Goal: Task Accomplishment & Management: Manage account settings

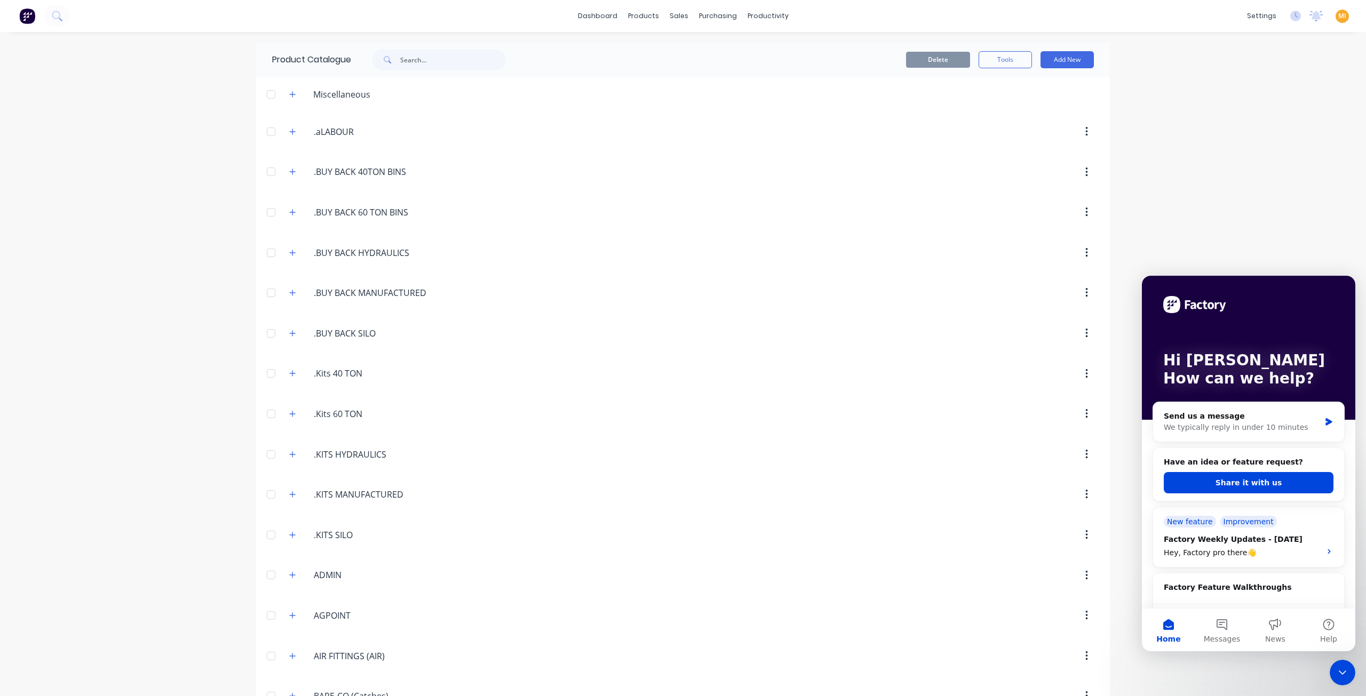
click at [1208, 145] on div "dashboard products sales purchasing productivity dashboard products Product Cat…" at bounding box center [683, 348] width 1366 height 696
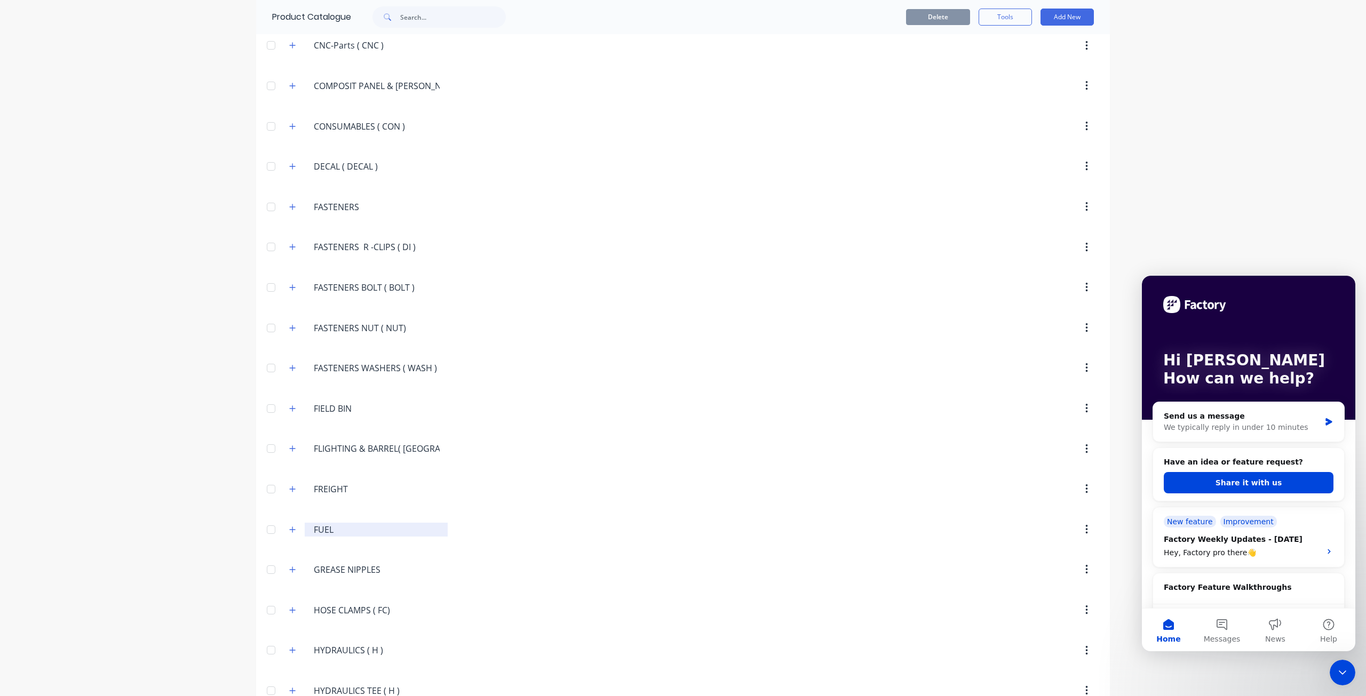
scroll to position [1227, 0]
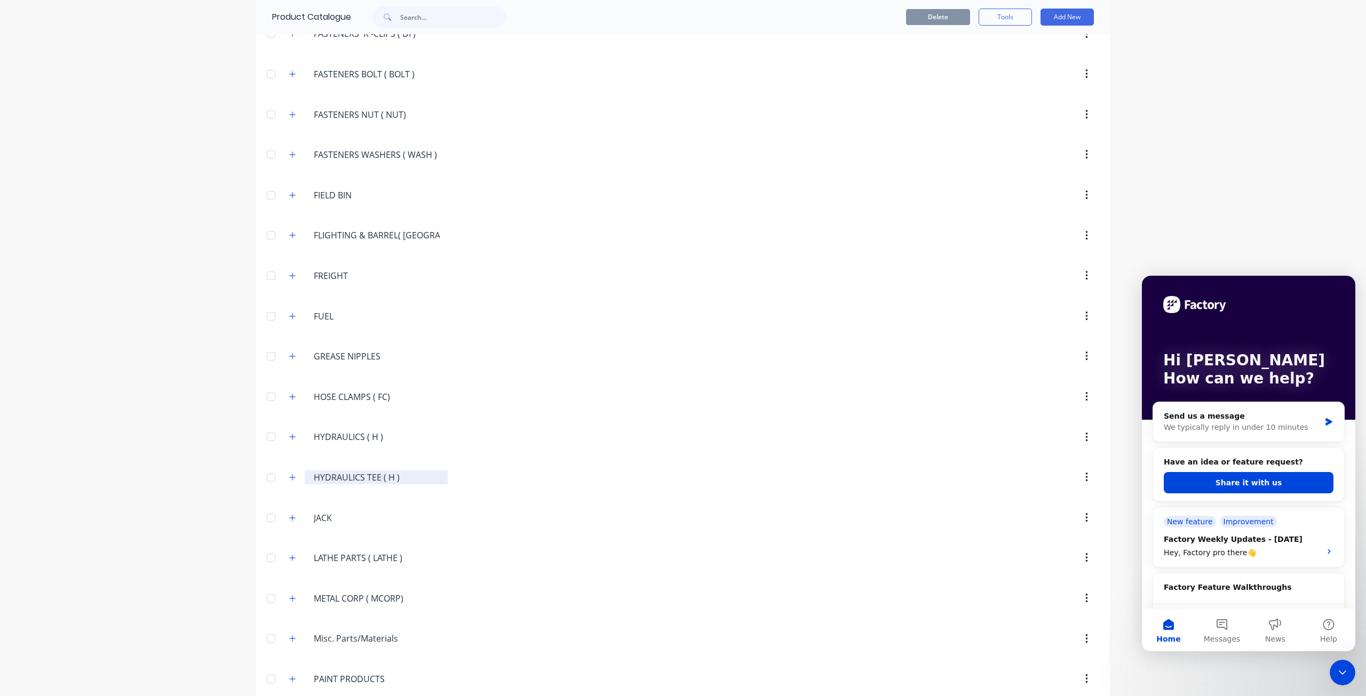
drag, startPoint x: 413, startPoint y: 463, endPoint x: 311, endPoint y: 463, distance: 102.5
click at [314, 471] on input "HYDRAULICS TEE ( H )" at bounding box center [377, 477] width 126 height 13
click at [436, 6] on input "text" at bounding box center [453, 16] width 106 height 21
paste input "HYDRAULICS TEE ( H )"
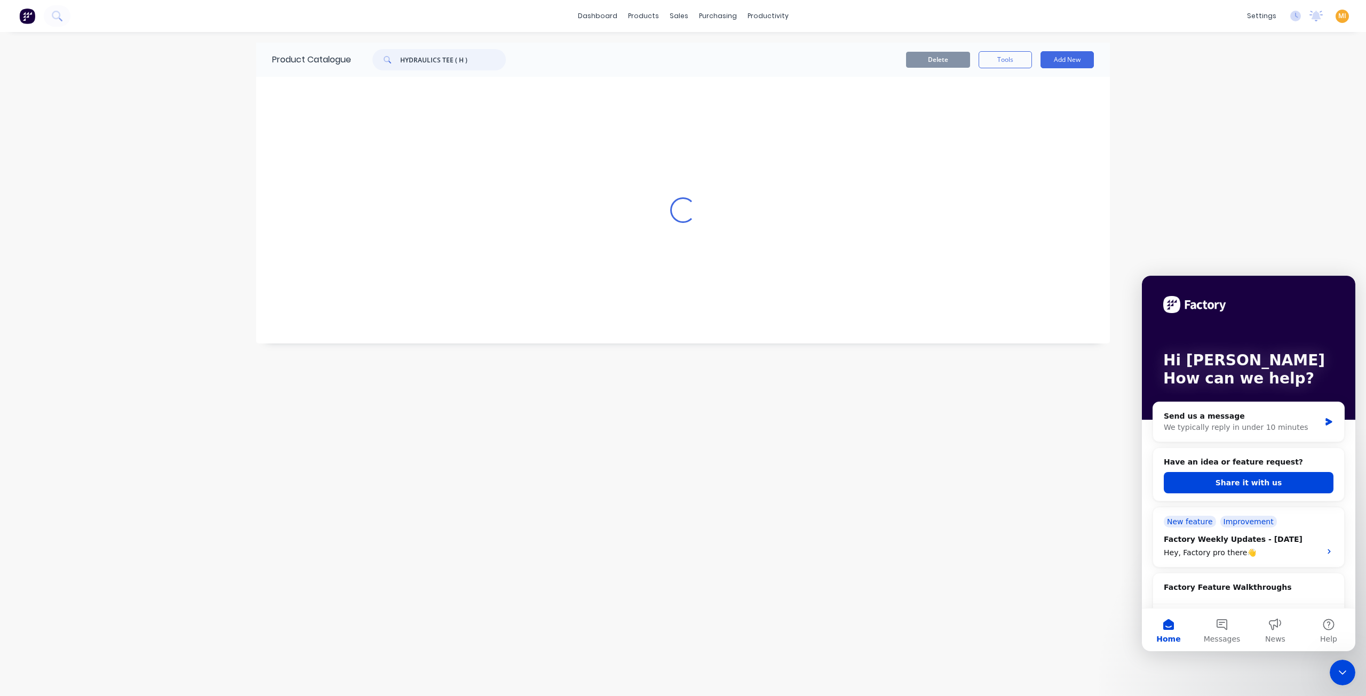
scroll to position [0, 0]
type input "HYDRAULICS TEE ( H )"
click at [1343, 681] on div "Close Intercom Messenger" at bounding box center [1343, 673] width 26 height 26
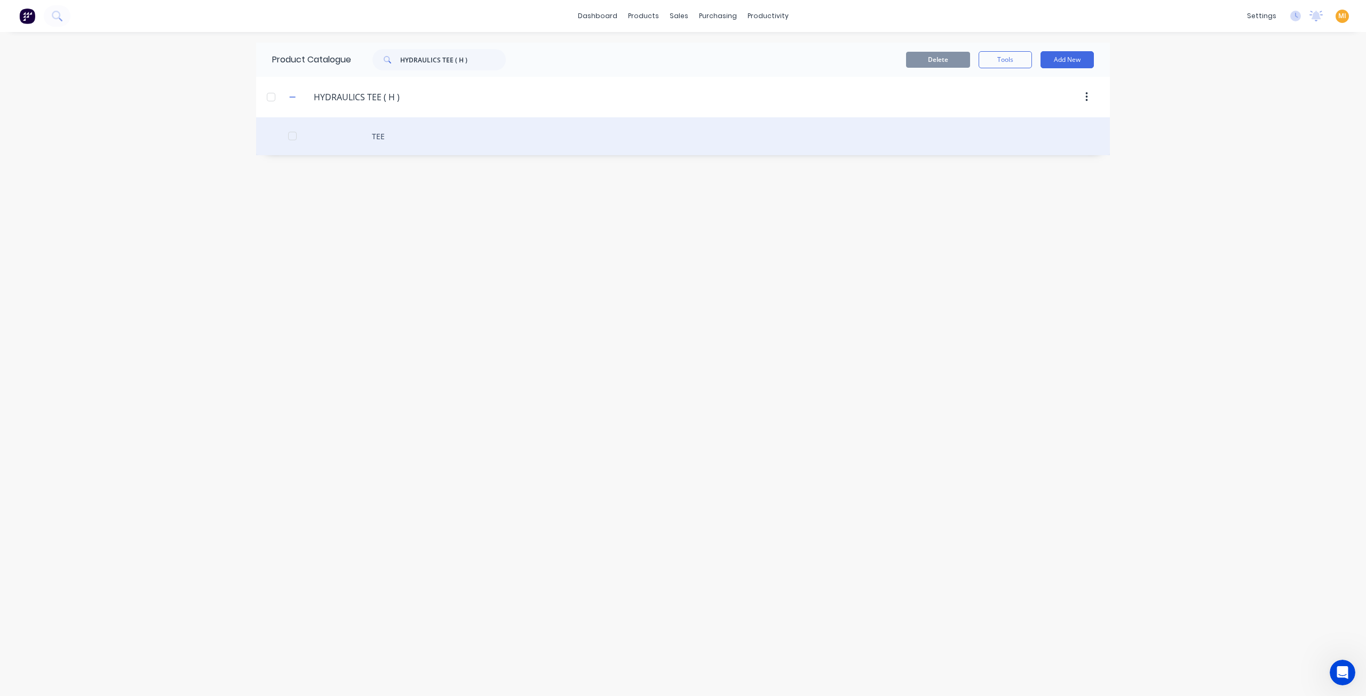
click at [420, 132] on div "TEE" at bounding box center [683, 136] width 854 height 38
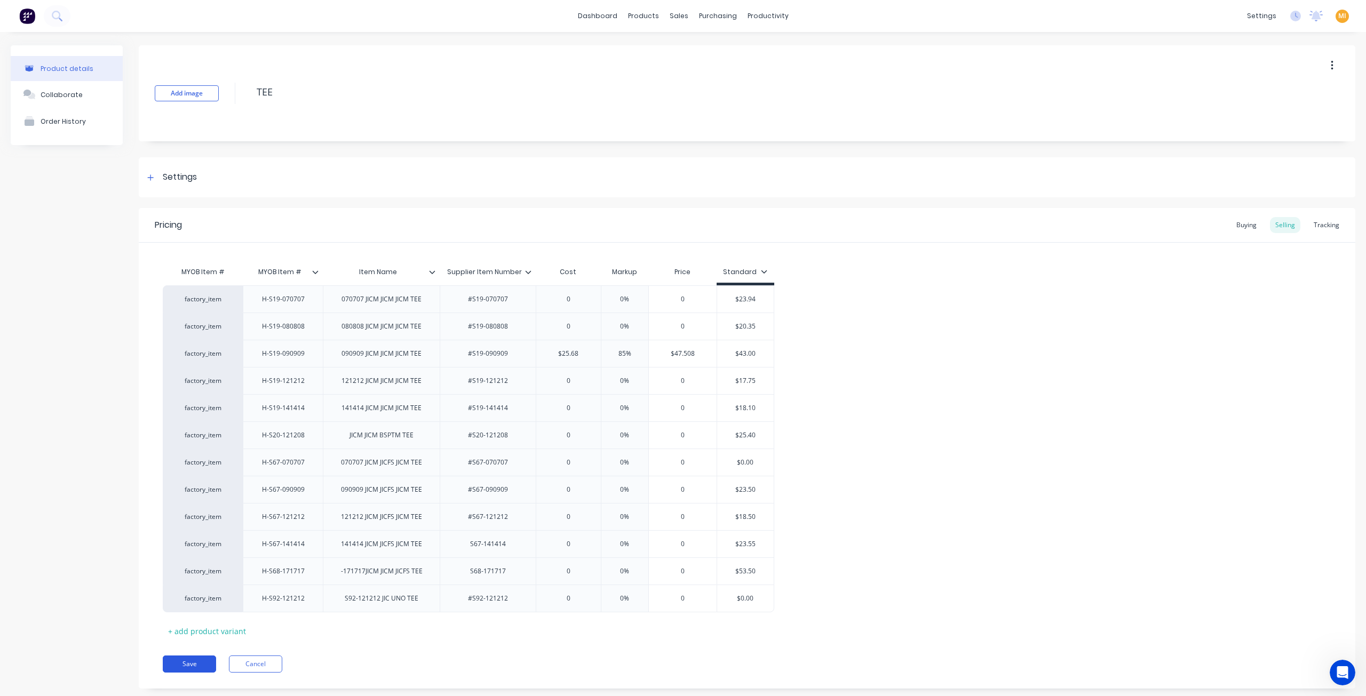
click at [192, 662] on button "Save" at bounding box center [189, 664] width 53 height 17
type textarea "x"
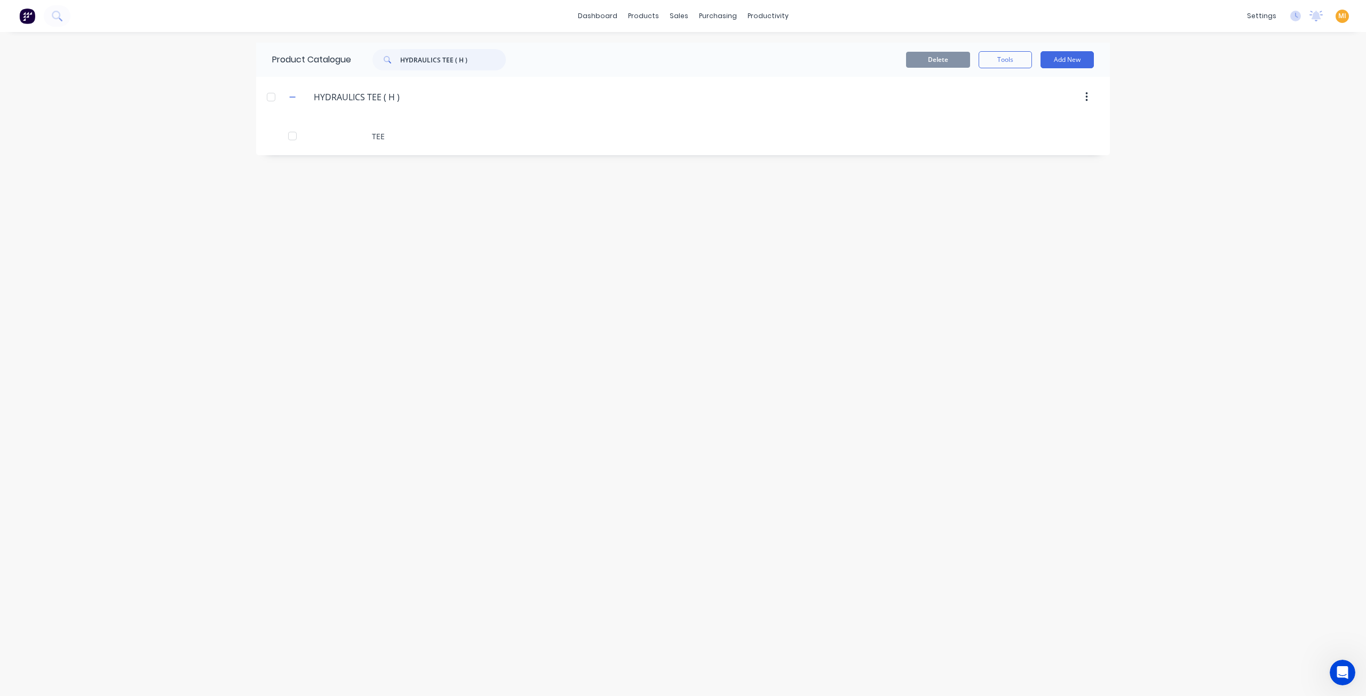
drag, startPoint x: 481, startPoint y: 60, endPoint x: 382, endPoint y: 52, distance: 100.1
click at [382, 52] on div "HYDRAULICS TEE ( H )" at bounding box center [438, 59] width 133 height 21
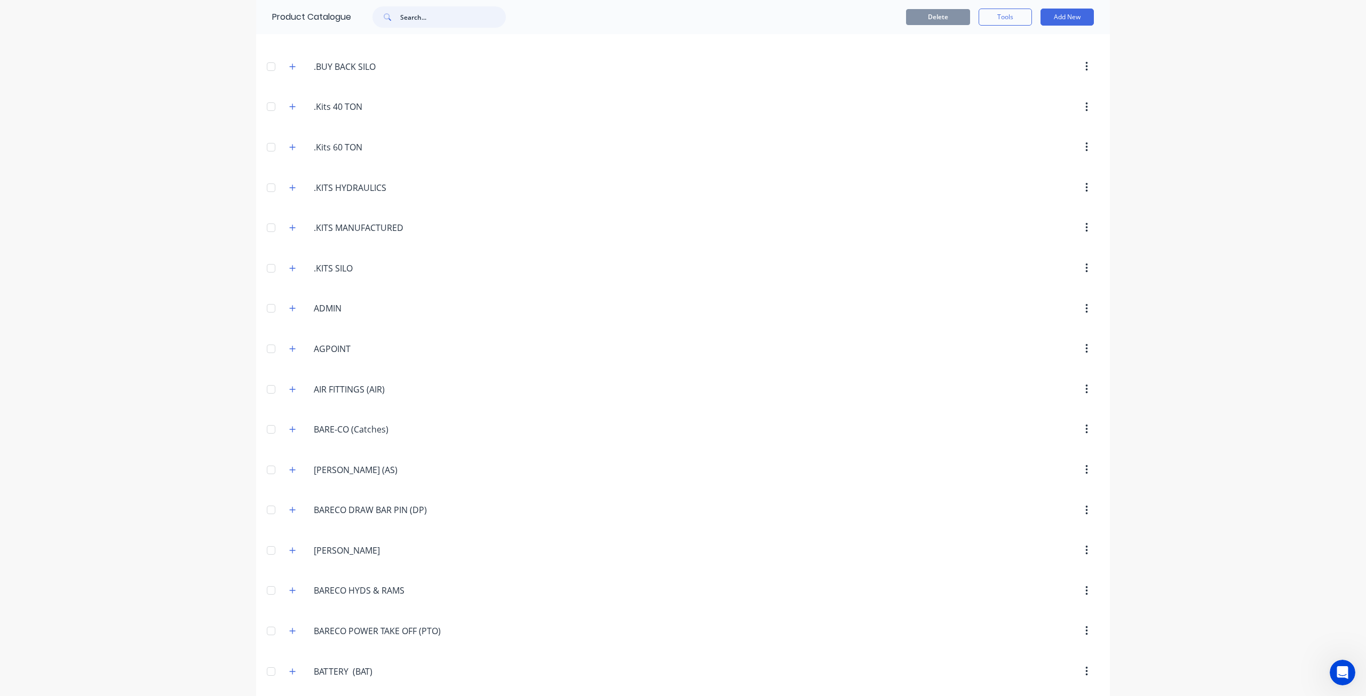
scroll to position [587, 0]
click at [1337, 673] on icon "Open Intercom Messenger" at bounding box center [1343, 673] width 18 height 18
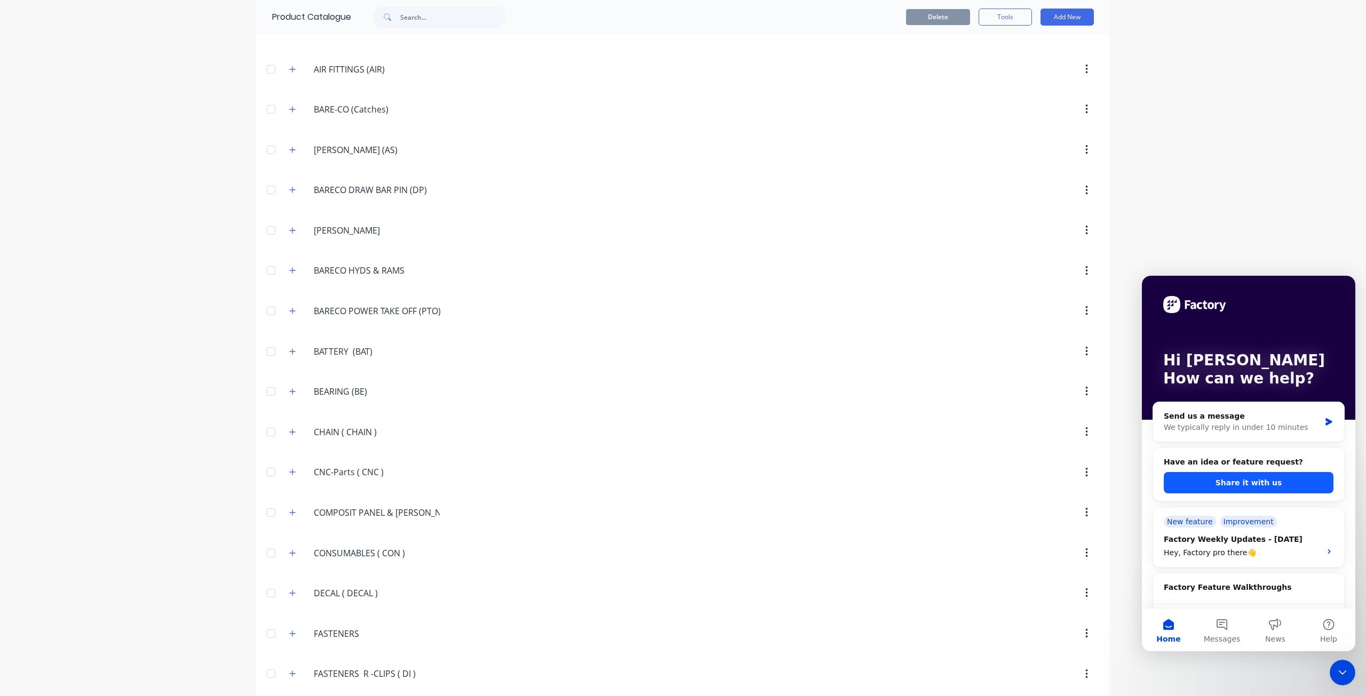
click at [1267, 486] on button "Share it with us" at bounding box center [1249, 482] width 170 height 21
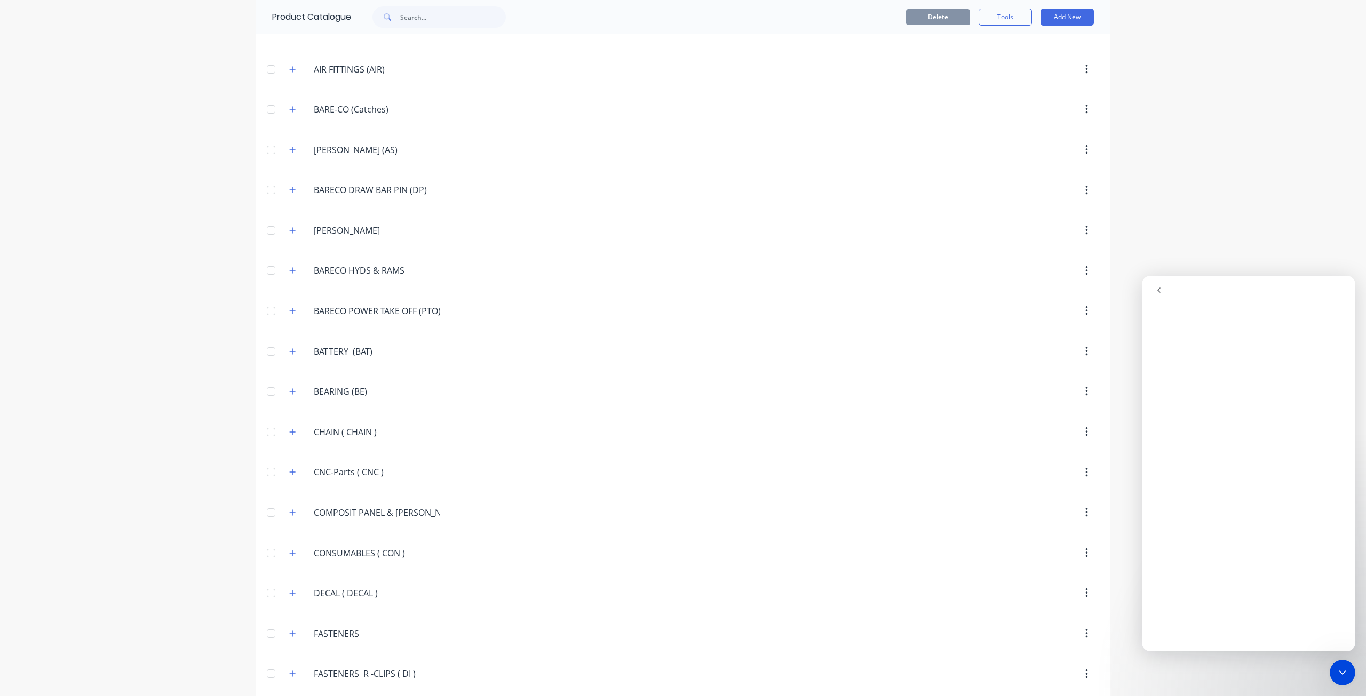
click at [1344, 670] on icon "Close Intercom Messenger" at bounding box center [1342, 672] width 13 height 13
click at [1233, 653] on div "dashboard products sales purchasing productivity dashboard products Product Cat…" at bounding box center [683, 348] width 1366 height 696
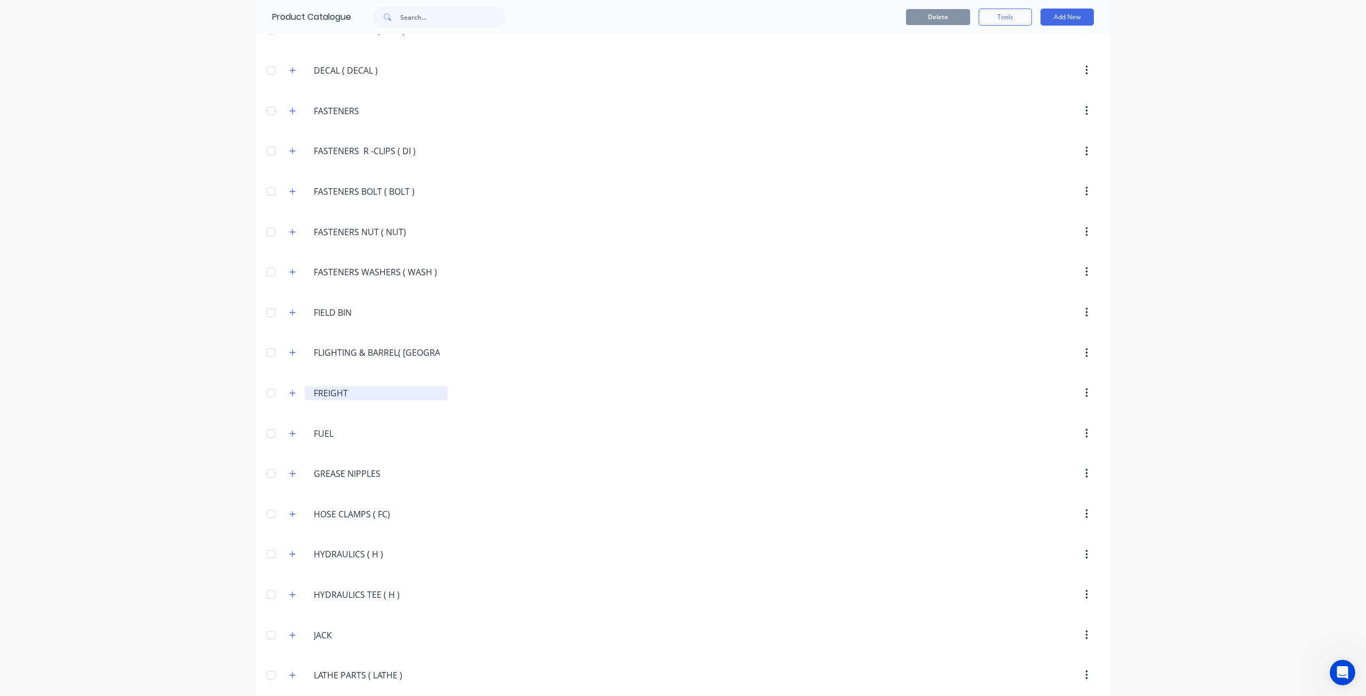
scroll to position [1174, 0]
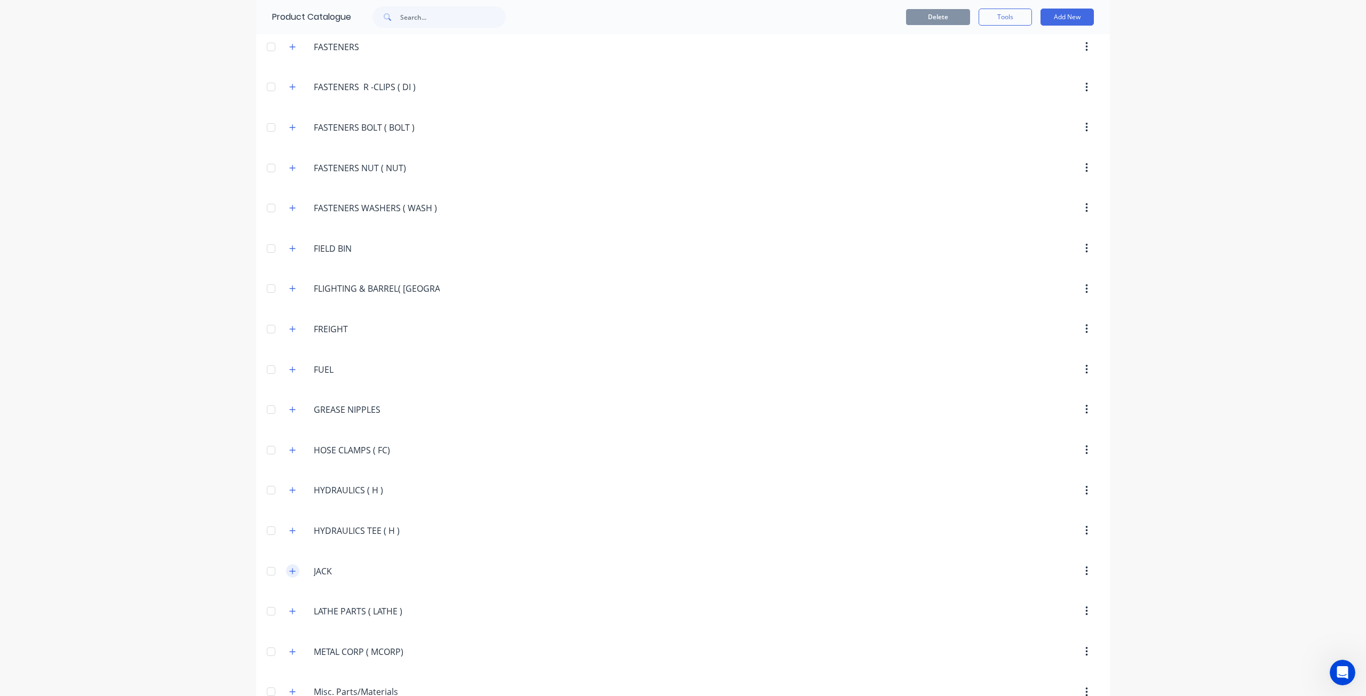
click at [288, 565] on button "button" at bounding box center [292, 571] width 13 height 13
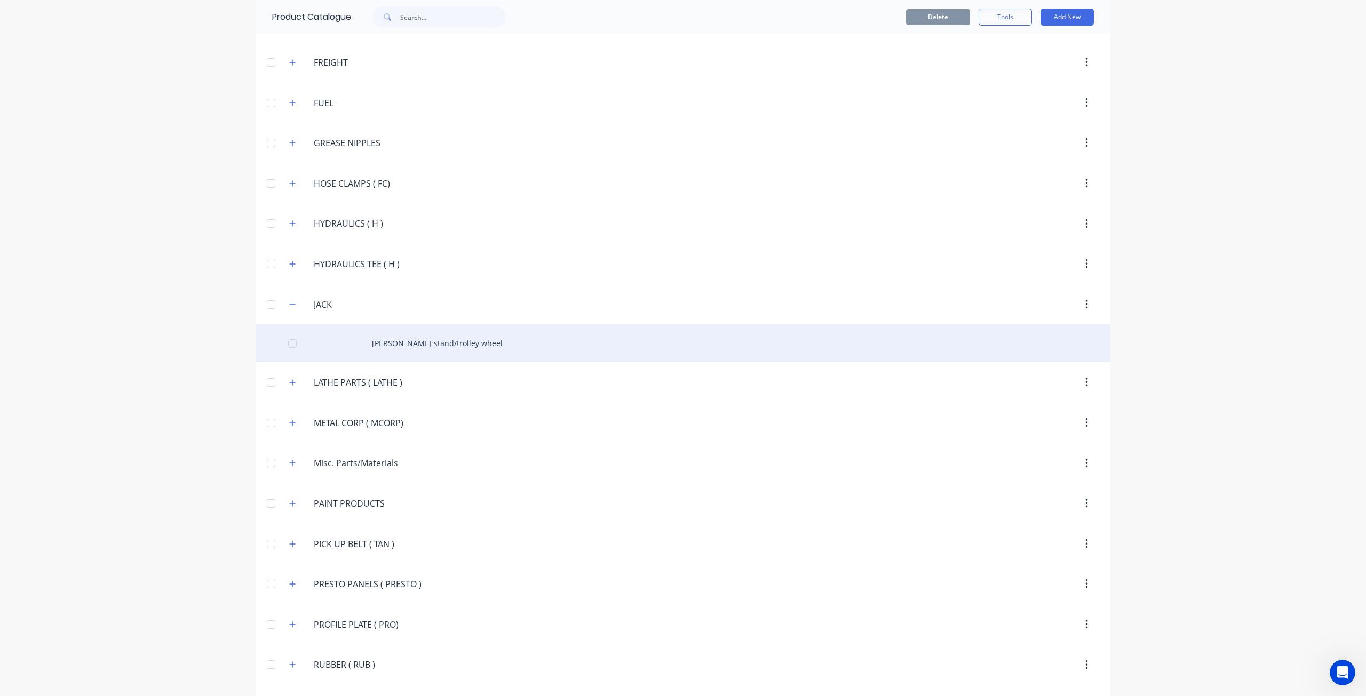
click at [419, 325] on div "Jack stand/trolley wheel" at bounding box center [683, 343] width 854 height 38
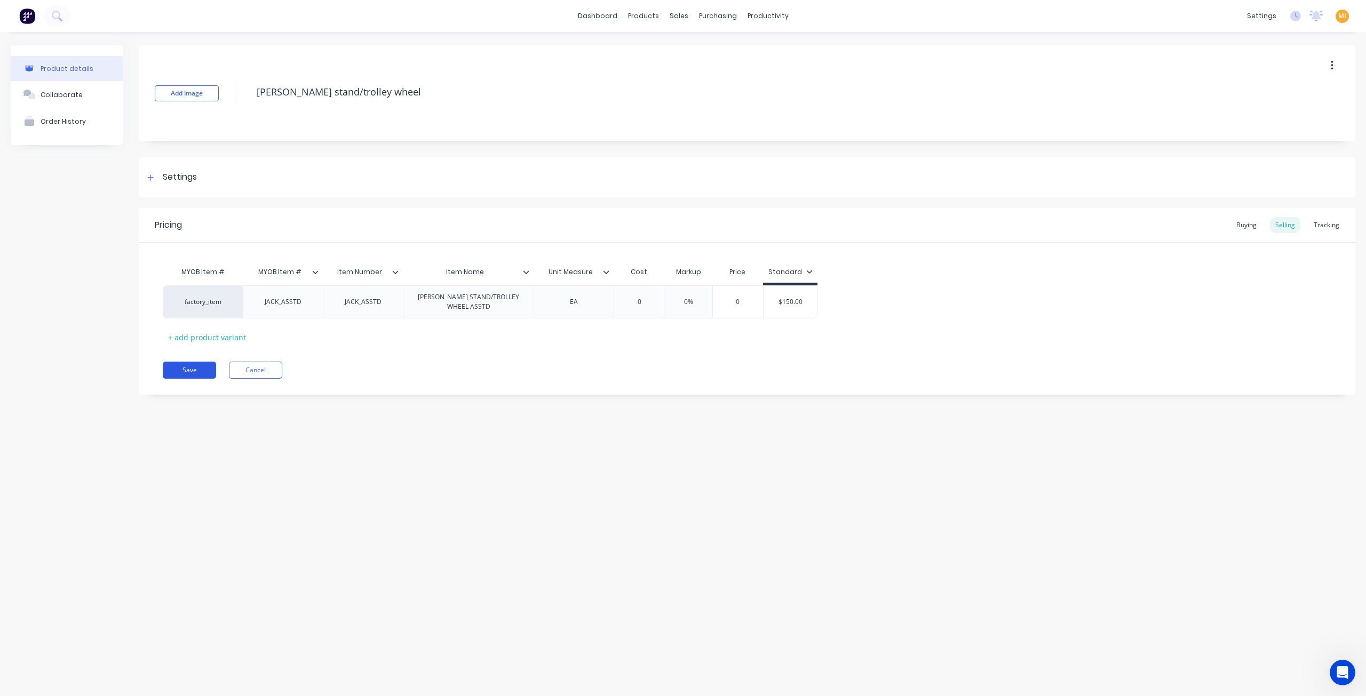
click at [193, 366] on button "Save" at bounding box center [189, 370] width 53 height 17
type textarea "x"
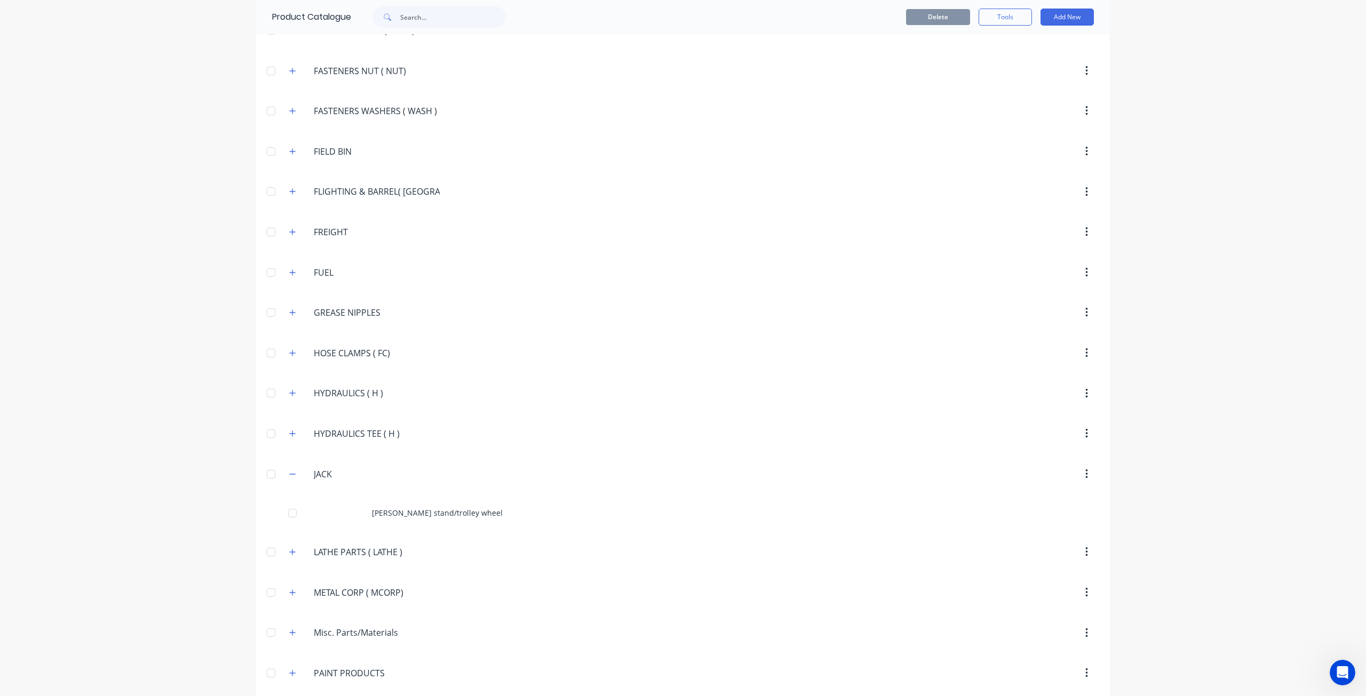
scroll to position [1334, 0]
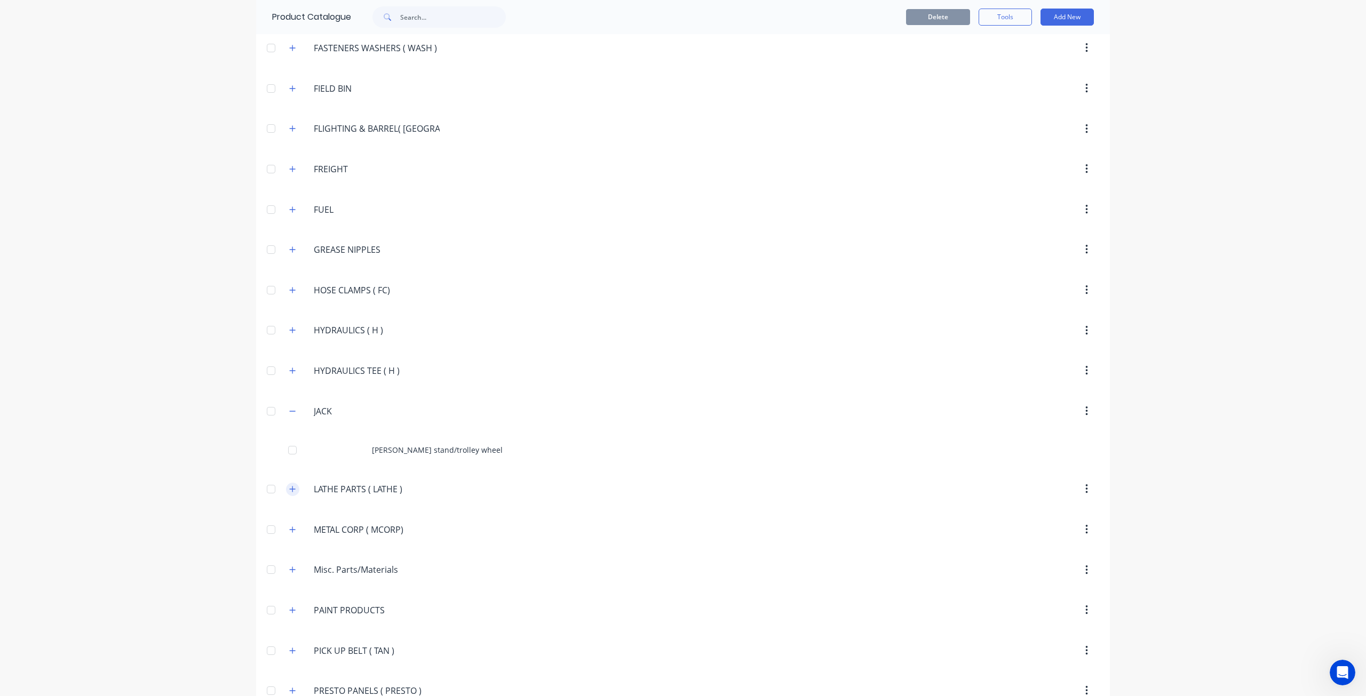
click at [290, 486] on icon "button" at bounding box center [292, 489] width 6 height 7
click at [289, 408] on icon "button" at bounding box center [292, 411] width 6 height 7
drag, startPoint x: 414, startPoint y: 434, endPoint x: 267, endPoint y: 414, distance: 148.1
click at [267, 414] on div "Miscellaneous .aLABOUR .aLABOUR .BUY.BACK.40TON.BINS .BUY BACK 40TON BINS .BUY.…" at bounding box center [683, 224] width 854 height 2962
click at [415, 8] on input "text" at bounding box center [453, 16] width 106 height 21
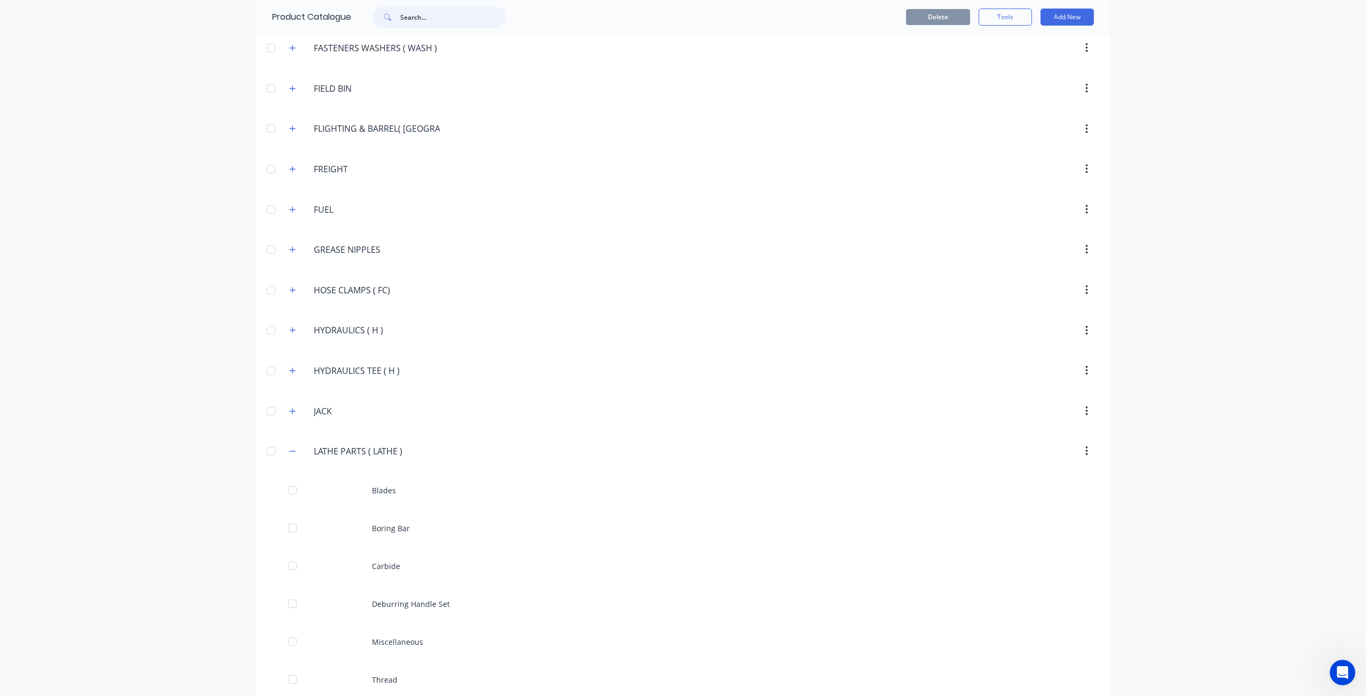
paste input "LATHE PARTS ( LATHE )"
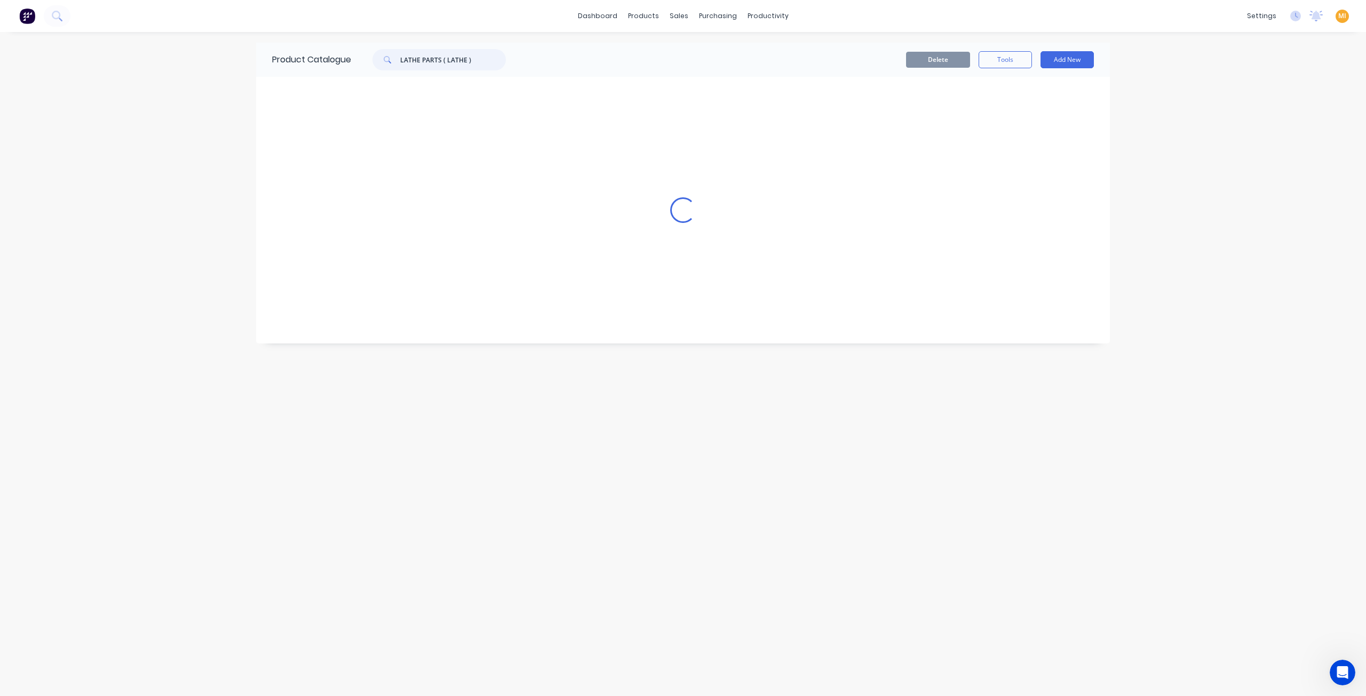
scroll to position [0, 0]
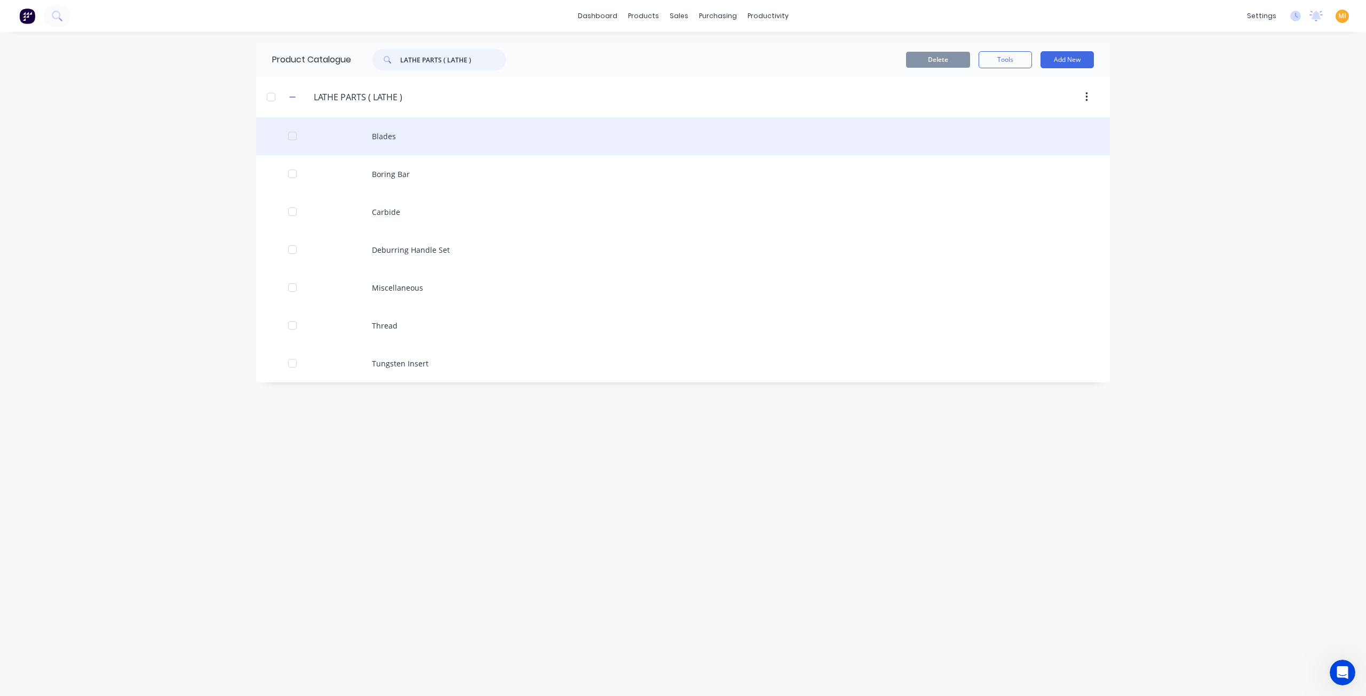
type input "LATHE PARTS ( LATHE )"
click at [401, 134] on div "Blades" at bounding box center [683, 136] width 854 height 38
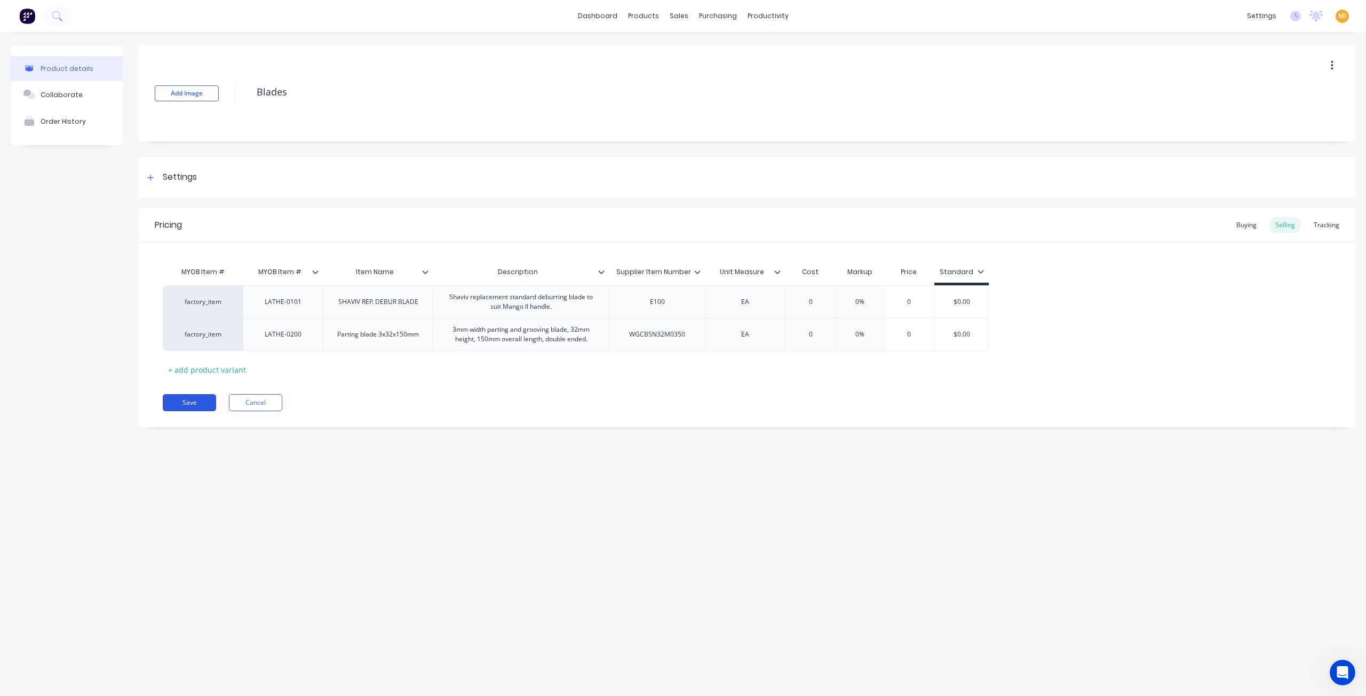
click at [201, 400] on button "Save" at bounding box center [189, 402] width 53 height 17
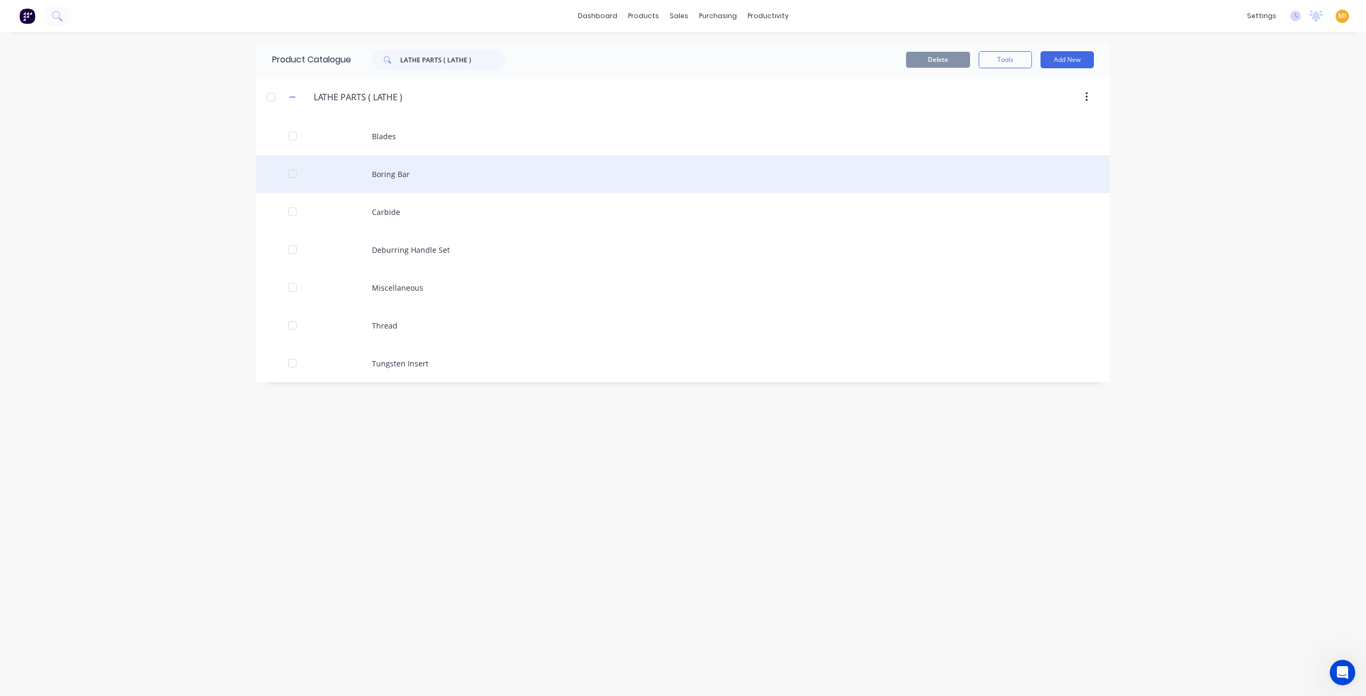
click at [379, 186] on div "Boring Bar" at bounding box center [683, 174] width 854 height 38
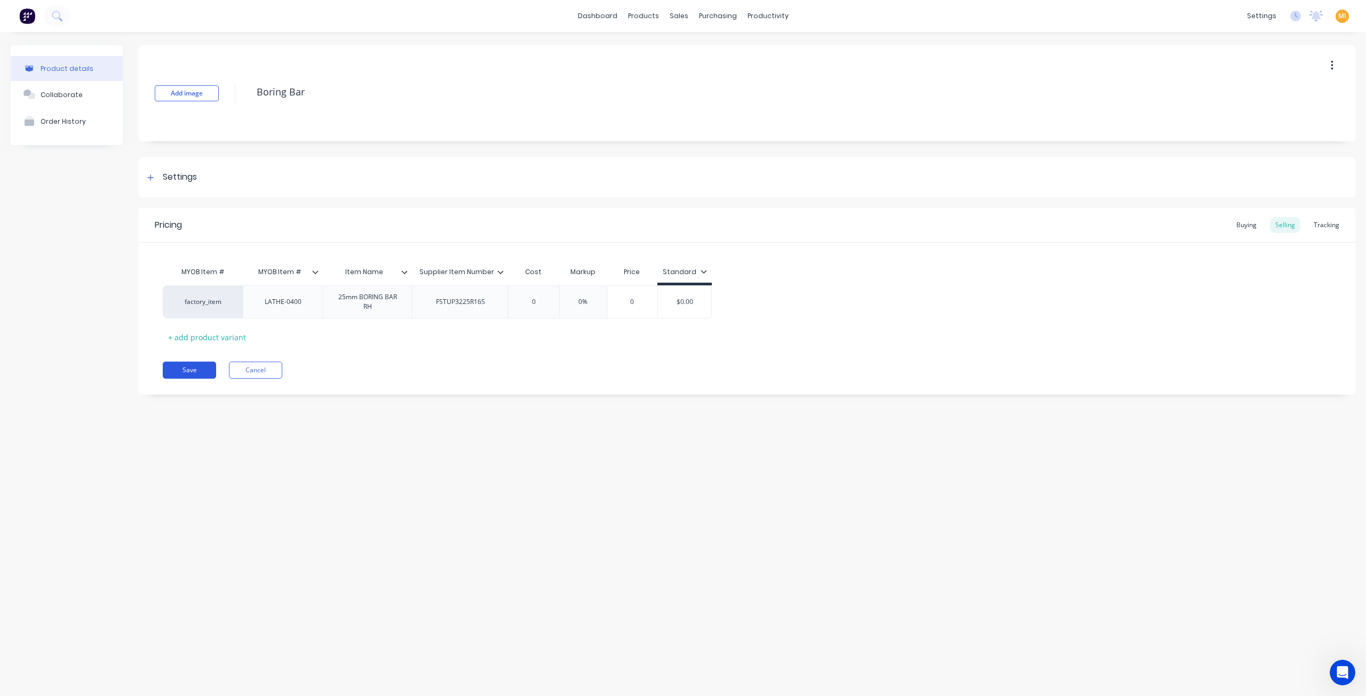
click at [192, 371] on button "Save" at bounding box center [189, 370] width 53 height 17
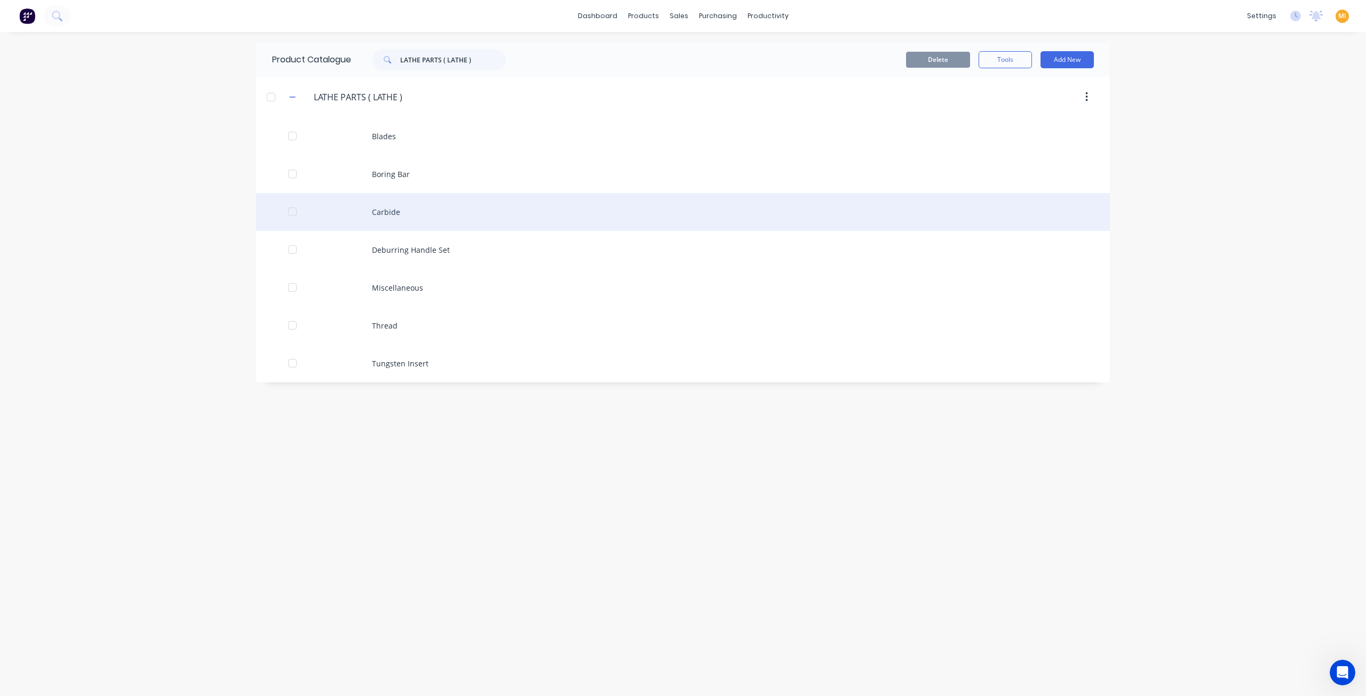
click at [395, 212] on div "Carbide" at bounding box center [683, 212] width 854 height 38
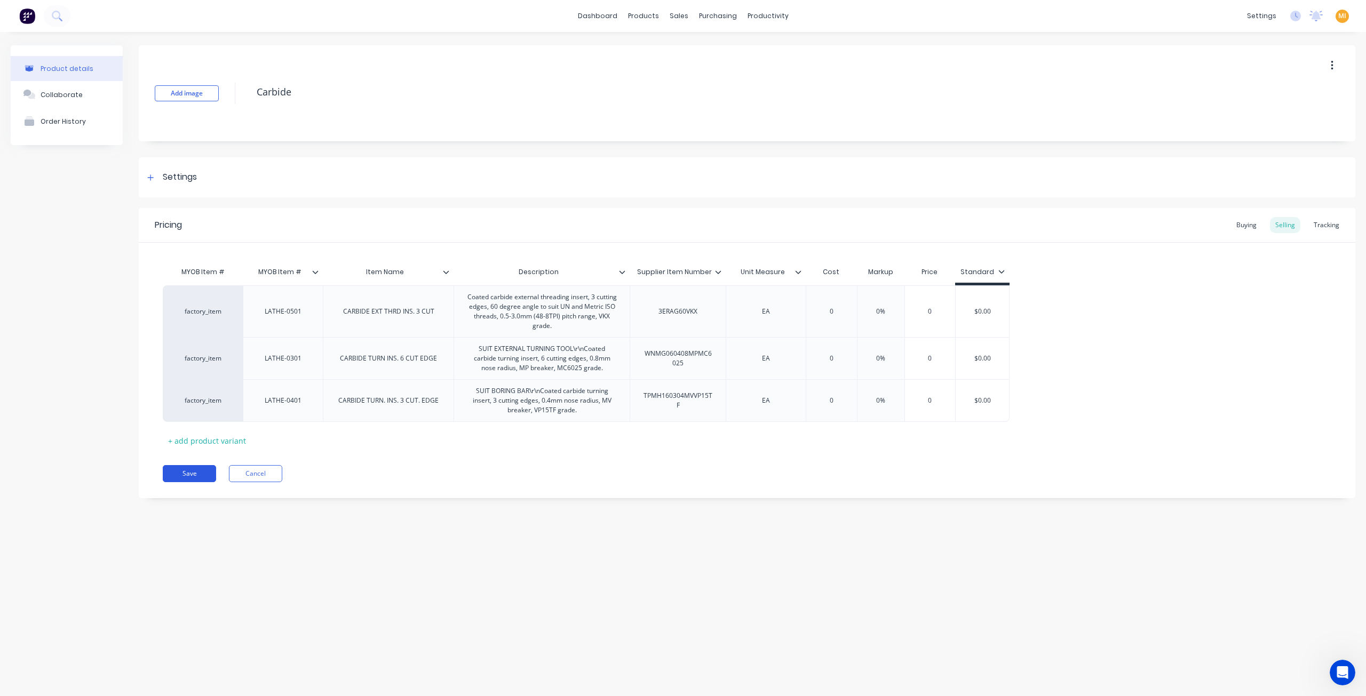
click at [194, 479] on button "Save" at bounding box center [189, 473] width 53 height 17
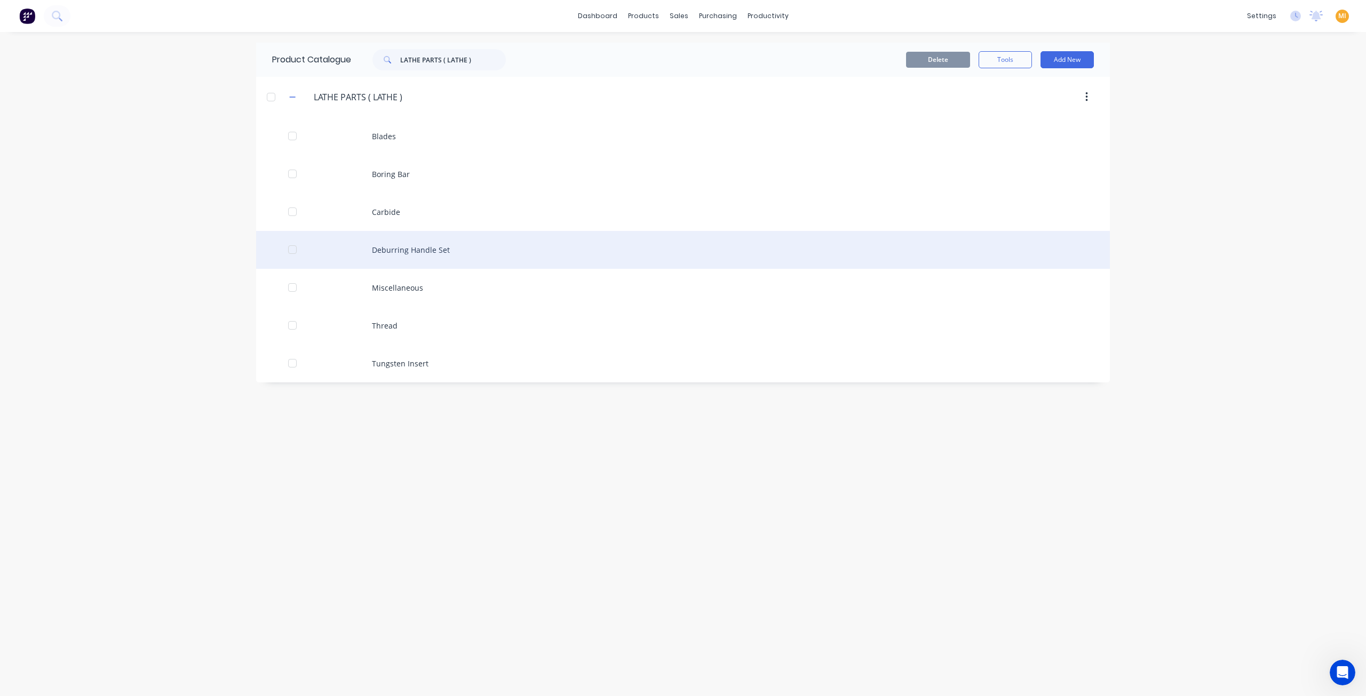
click at [381, 236] on div "Deburring Handle Set" at bounding box center [683, 250] width 854 height 38
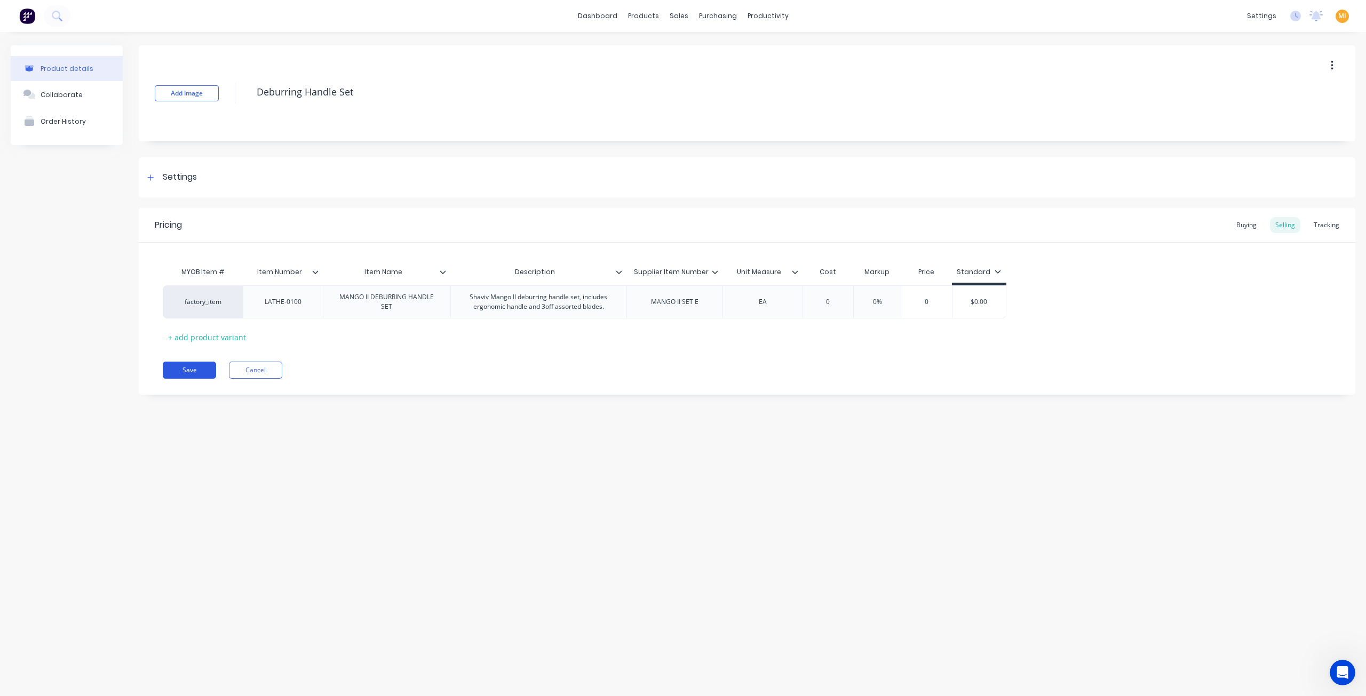
click at [194, 369] on button "Save" at bounding box center [189, 370] width 53 height 17
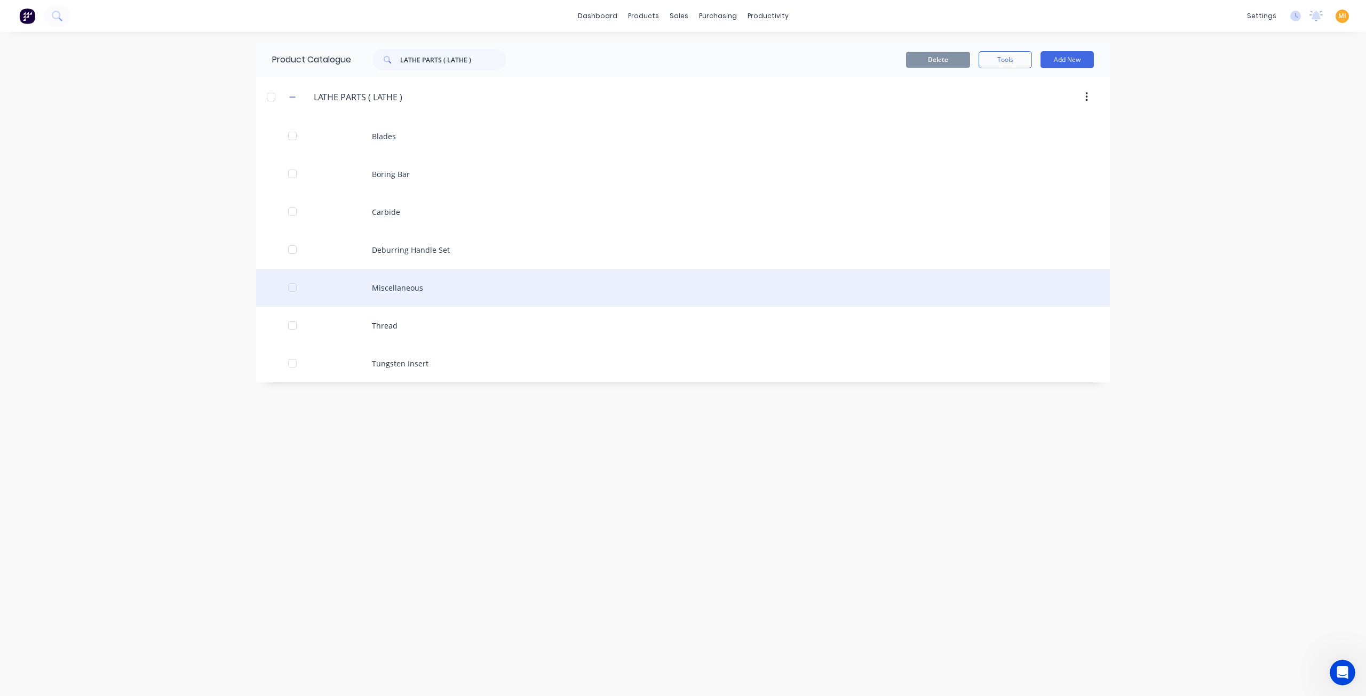
click at [366, 297] on div "Miscellaneous" at bounding box center [683, 288] width 854 height 38
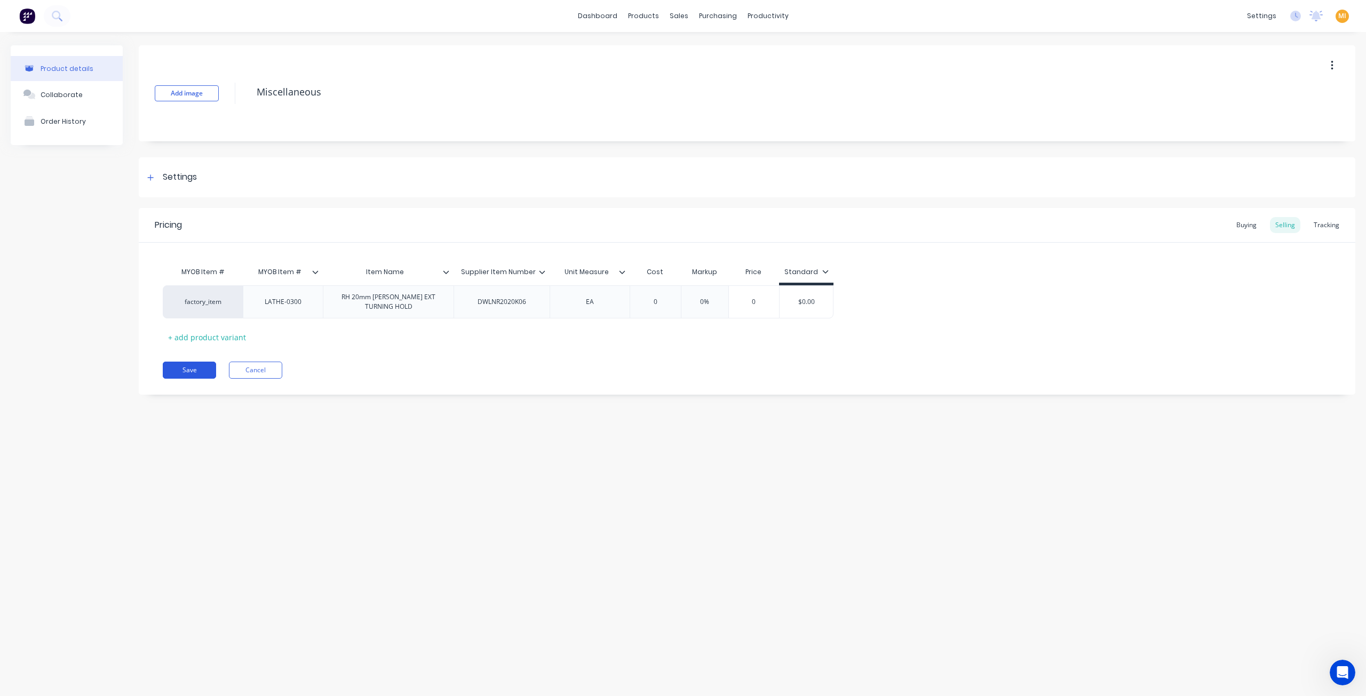
click at [201, 371] on button "Save" at bounding box center [189, 370] width 53 height 17
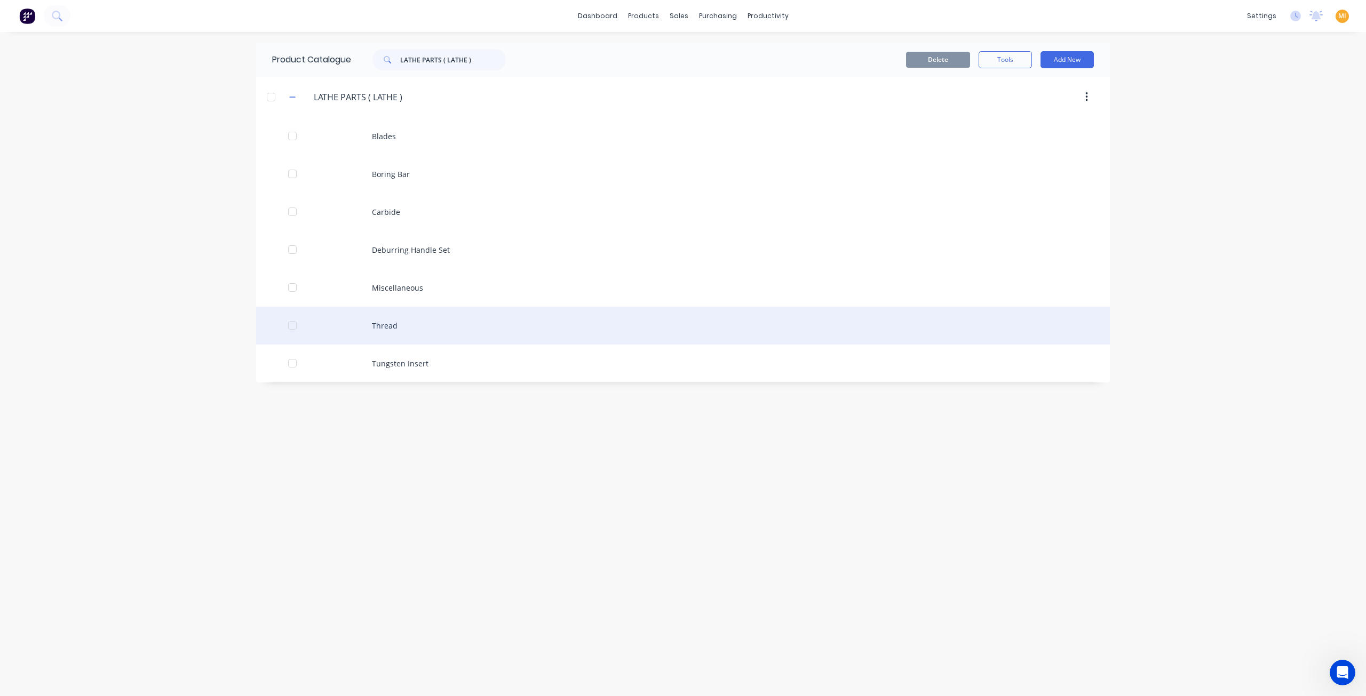
click at [399, 330] on div "Thread" at bounding box center [683, 326] width 854 height 38
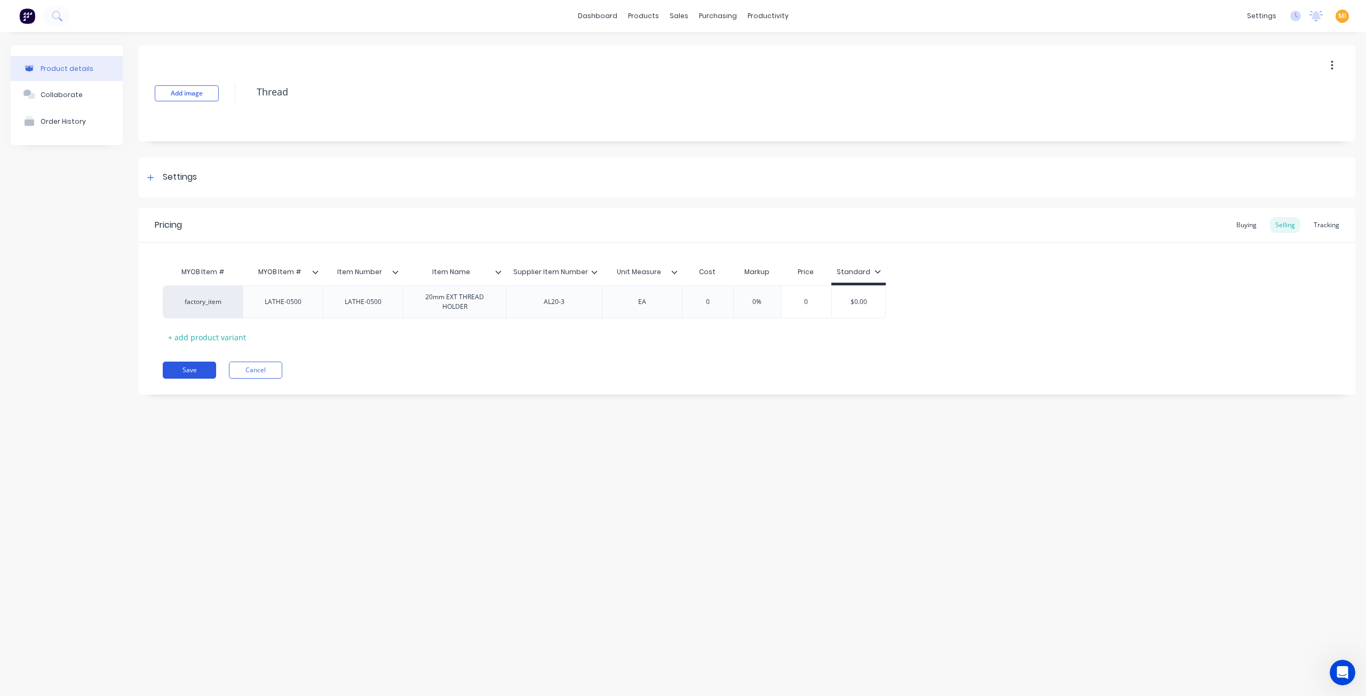
click at [207, 372] on button "Save" at bounding box center [189, 370] width 53 height 17
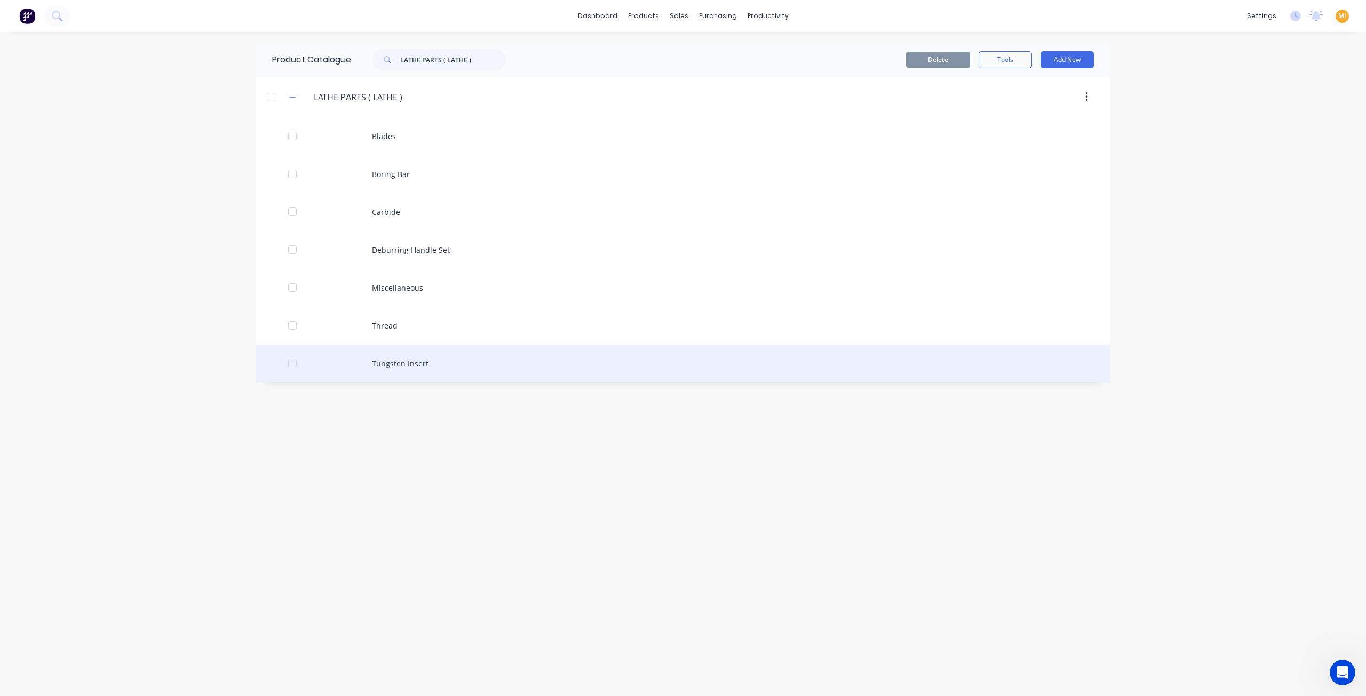
click at [393, 367] on div "Tungsten Insert" at bounding box center [683, 364] width 854 height 38
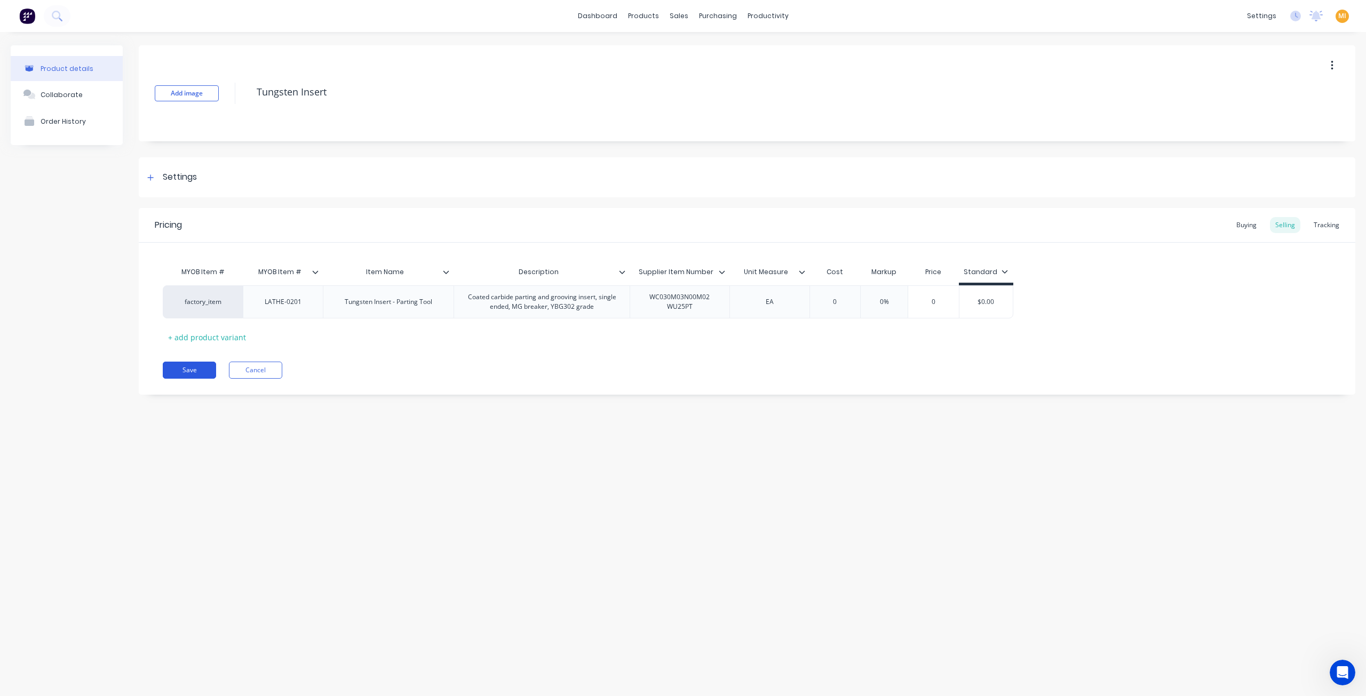
click at [195, 366] on button "Save" at bounding box center [189, 370] width 53 height 17
type textarea "x"
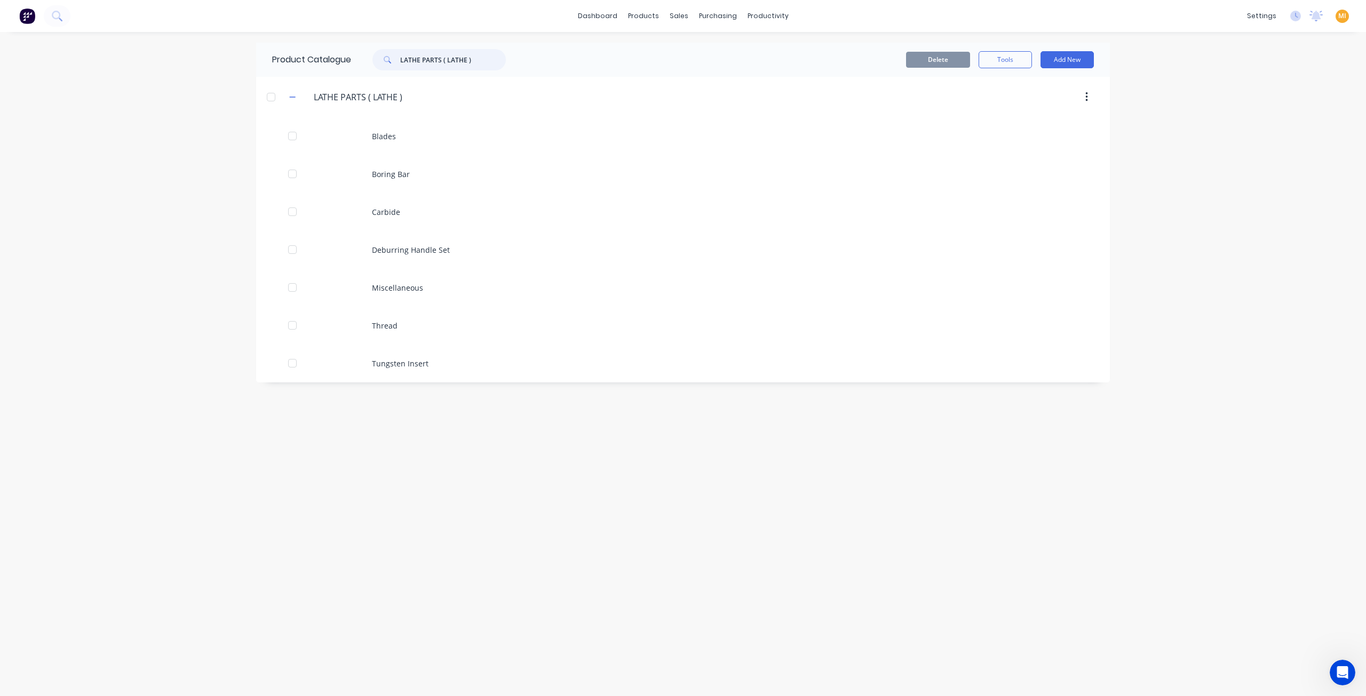
drag, startPoint x: 483, startPoint y: 60, endPoint x: 338, endPoint y: 58, distance: 145.2
click at [338, 58] on div "Product Catalogue LATHE PARTS ( LATHE )" at bounding box center [394, 60] width 276 height 34
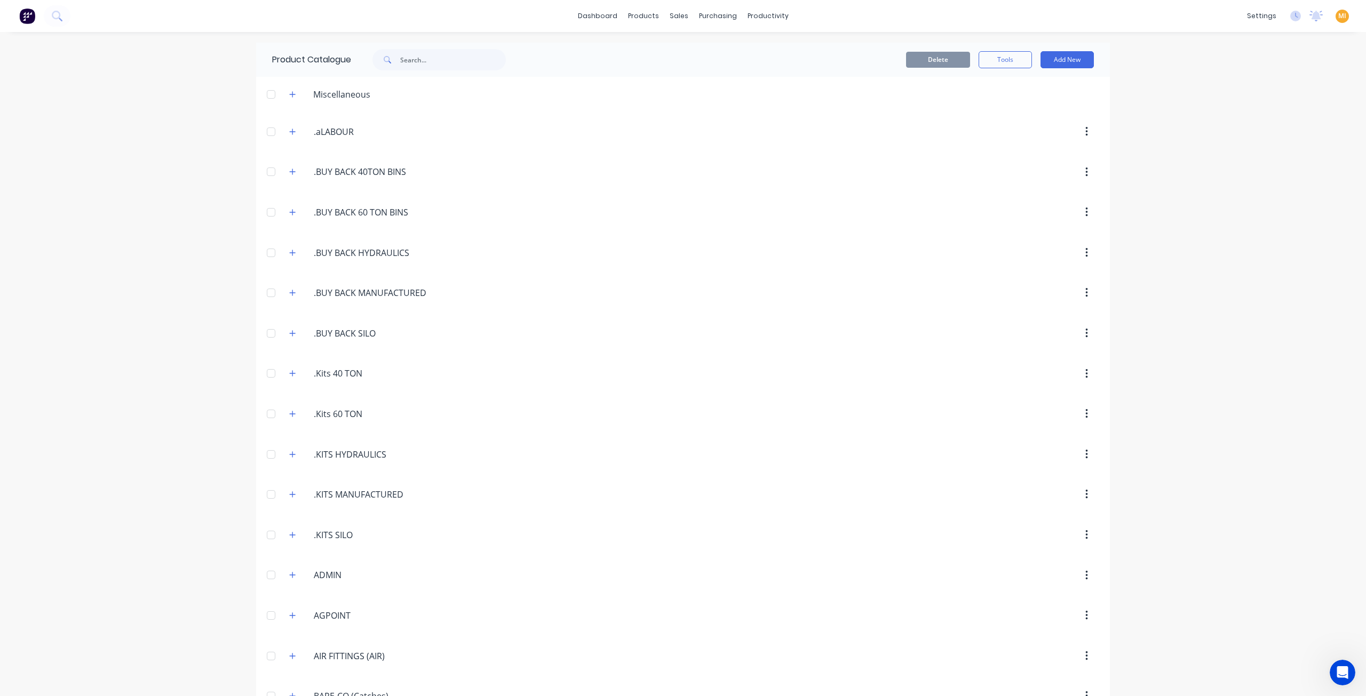
click at [186, 255] on div "dashboard products sales purchasing productivity dashboard products Product Cat…" at bounding box center [683, 348] width 1366 height 696
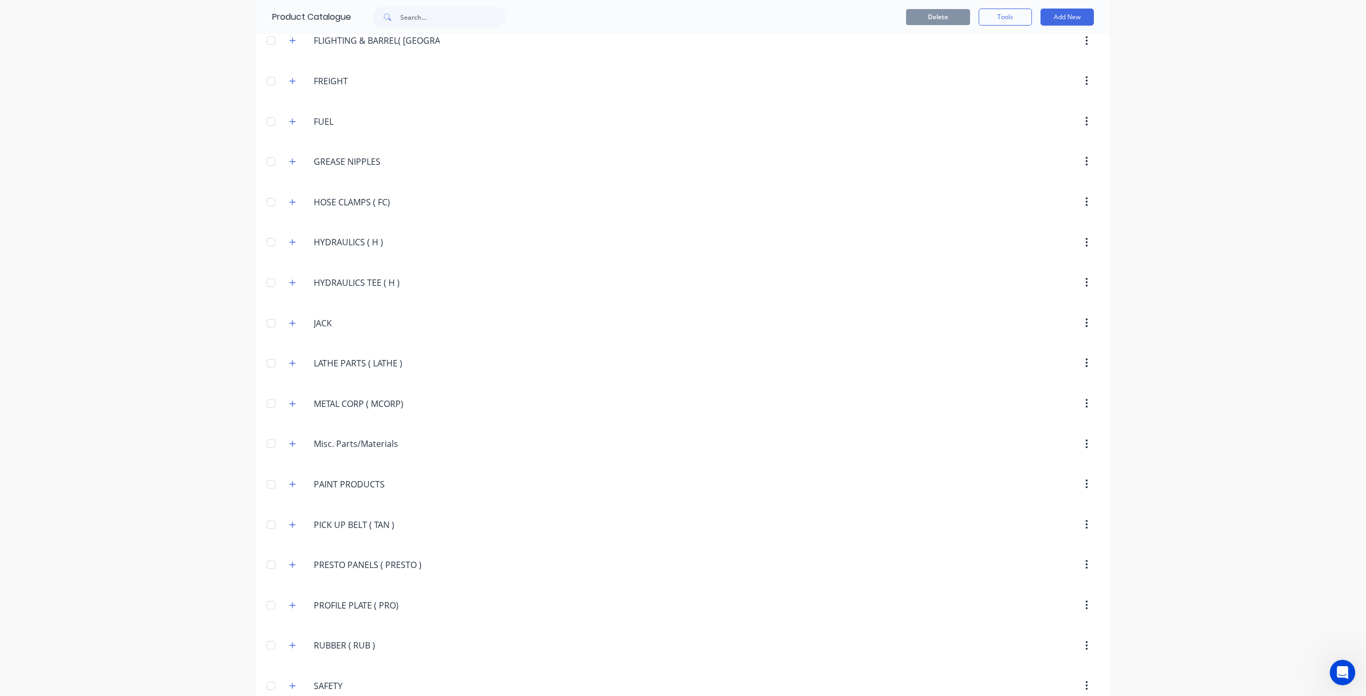
click at [288, 397] on button "button" at bounding box center [292, 403] width 13 height 13
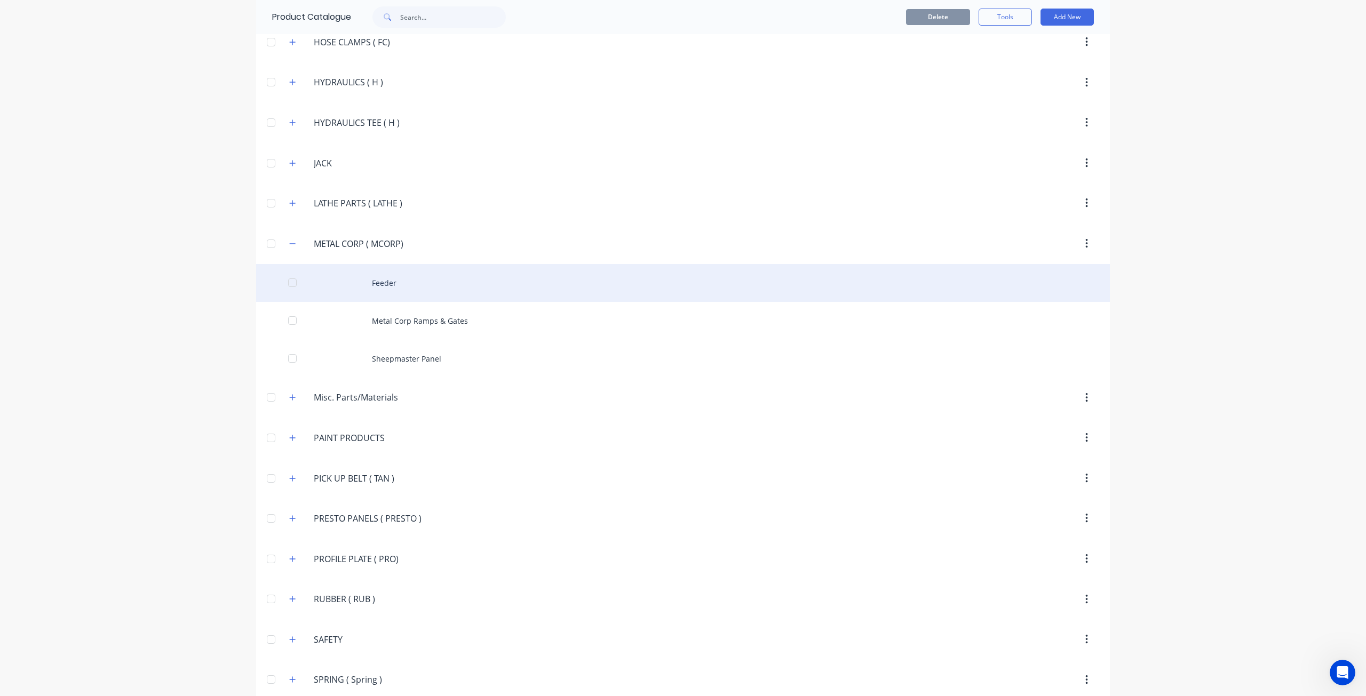
click at [400, 268] on div "Feeder" at bounding box center [683, 283] width 854 height 38
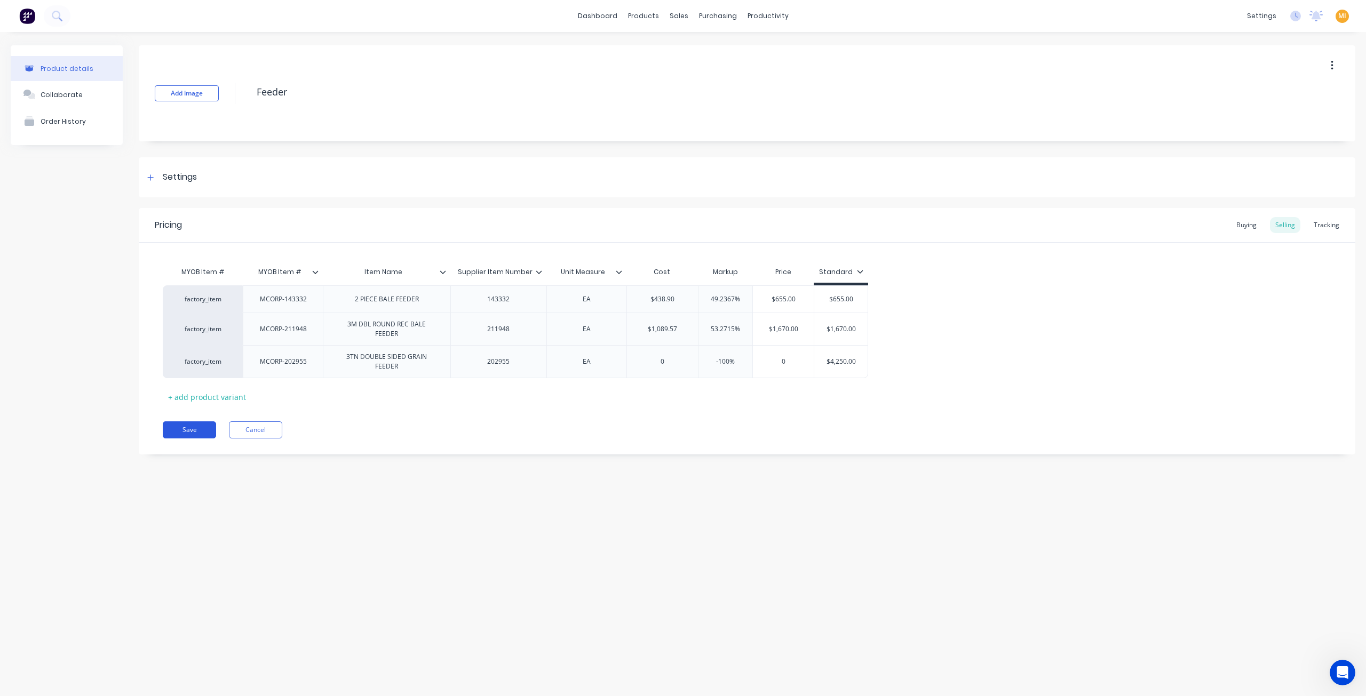
click at [197, 423] on button "Save" at bounding box center [189, 430] width 53 height 17
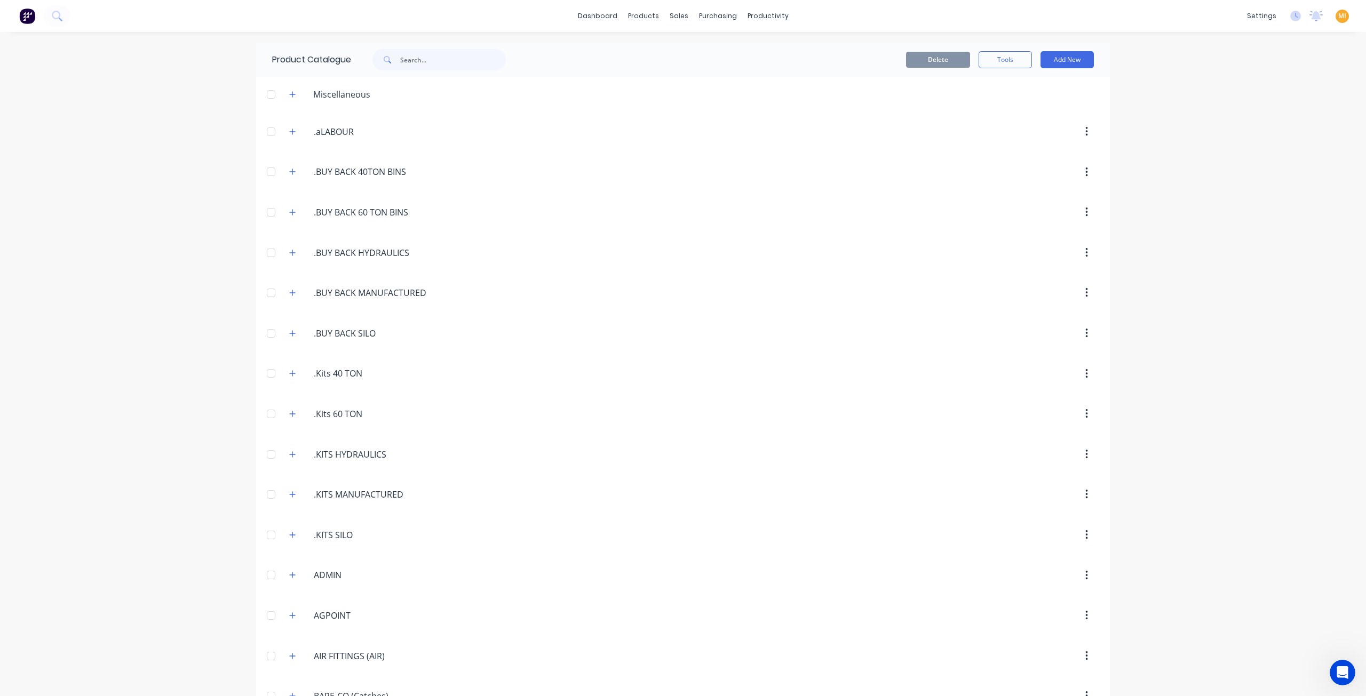
scroll to position [1422, 0]
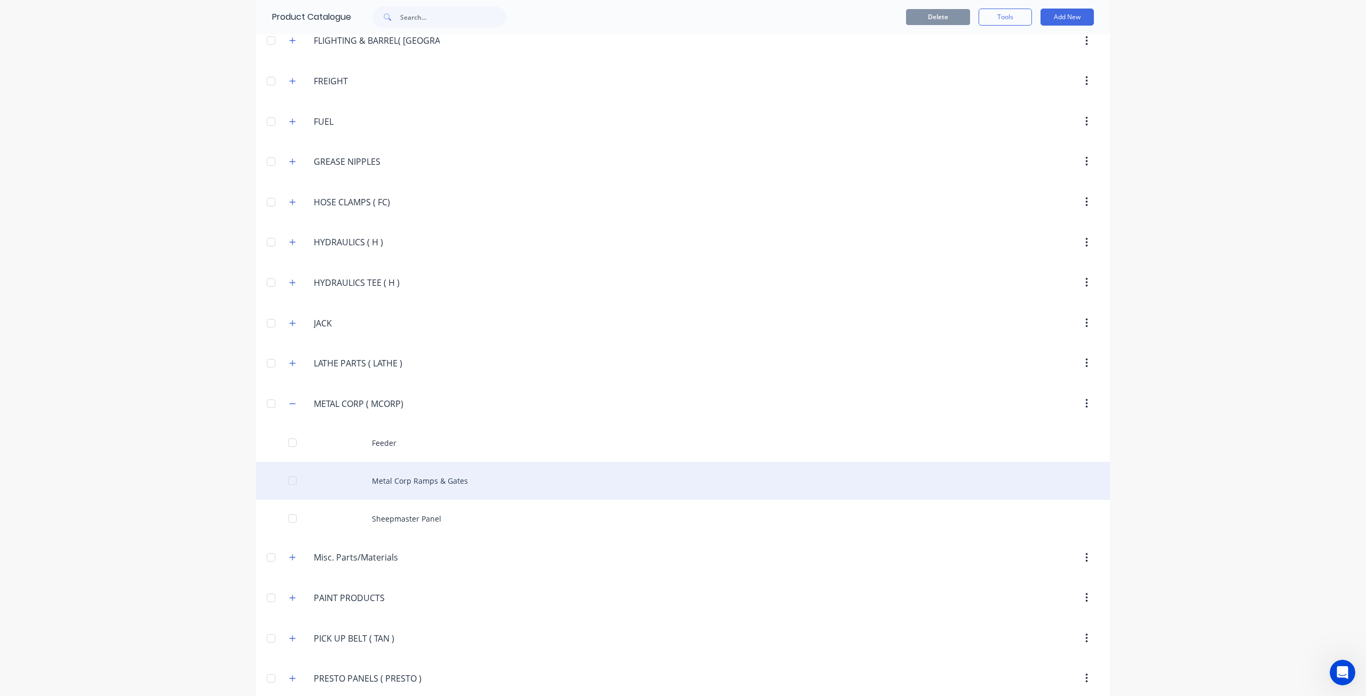
click at [565, 464] on div "Metal Corp Ramps & Gates" at bounding box center [683, 481] width 854 height 38
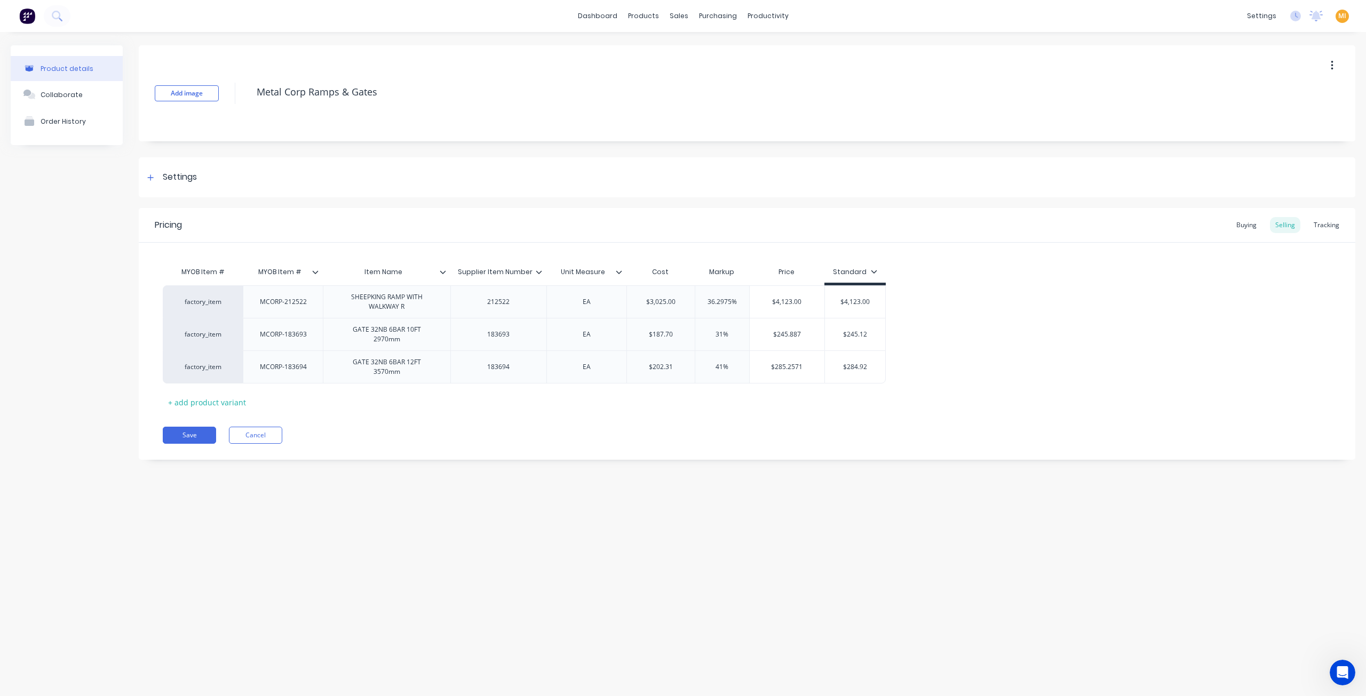
click at [185, 420] on div "Pricing Buying Selling Tracking MYOB Item # MYOB Item # Item Name Supplier Item…" at bounding box center [747, 334] width 1217 height 252
click at [187, 433] on button "Save" at bounding box center [189, 435] width 53 height 17
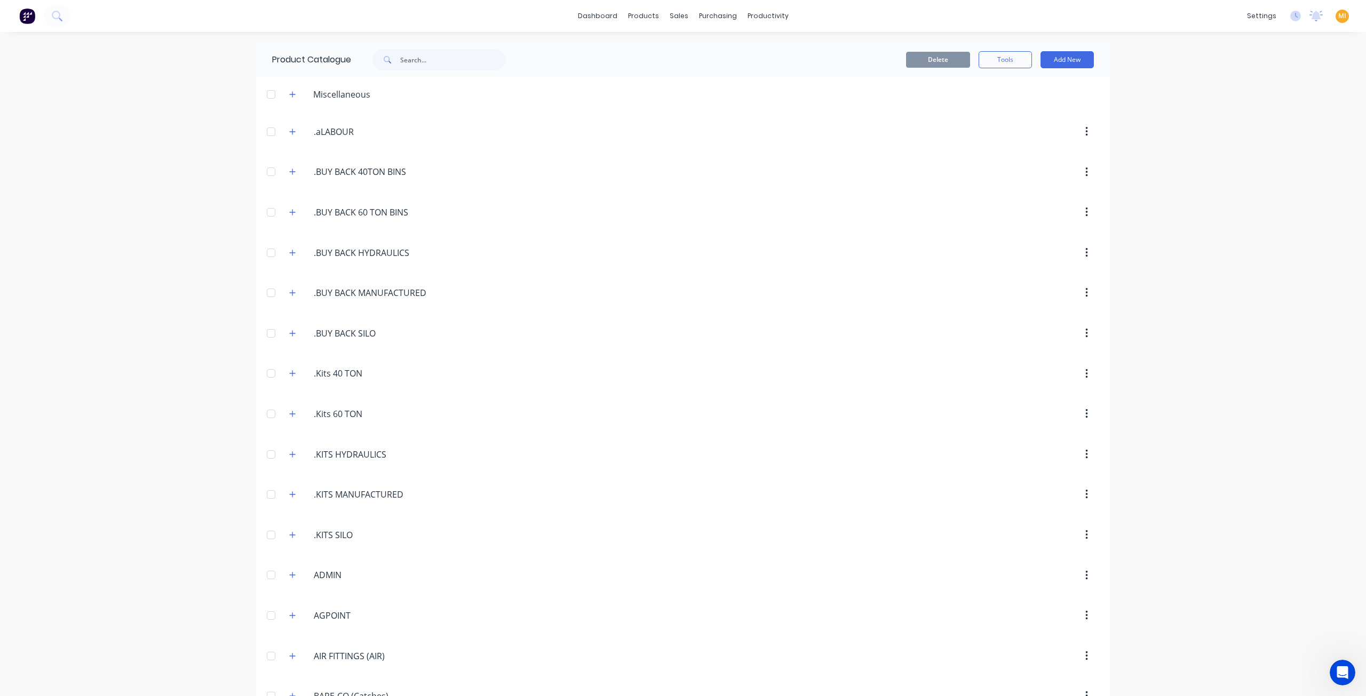
scroll to position [1422, 0]
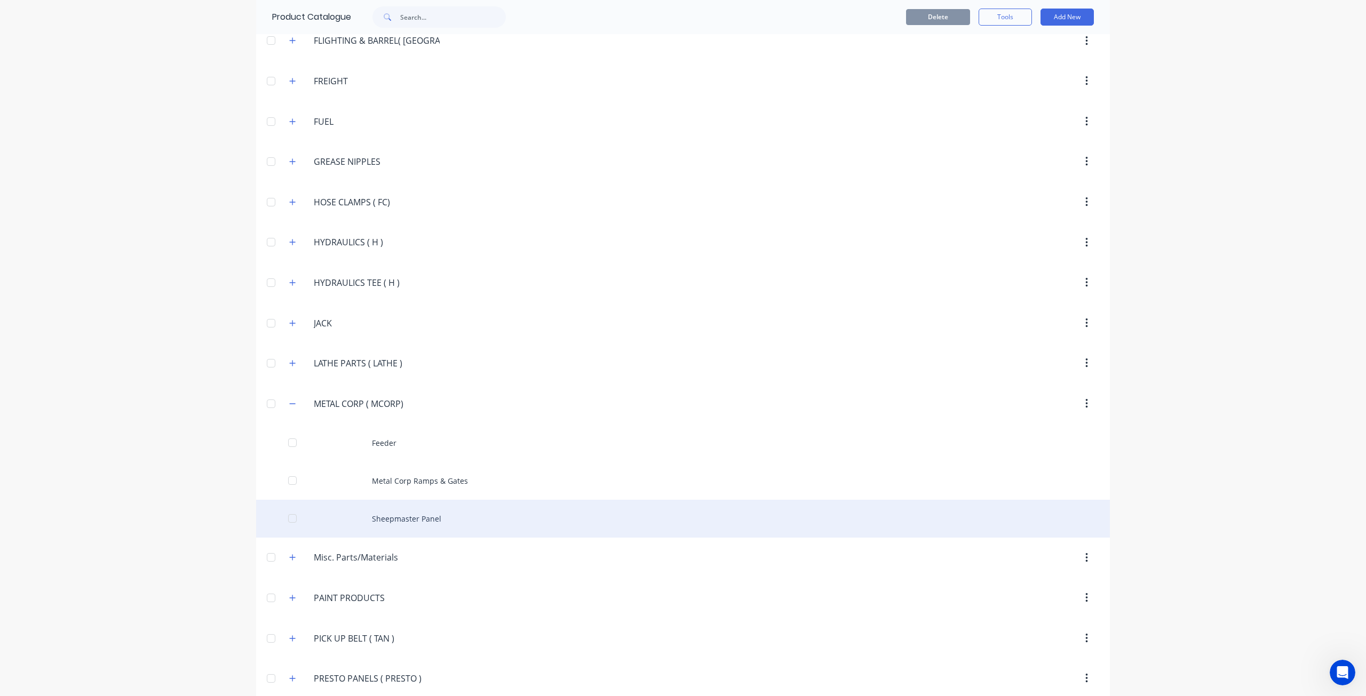
click at [456, 506] on div "Sheepmaster Panel" at bounding box center [683, 519] width 854 height 38
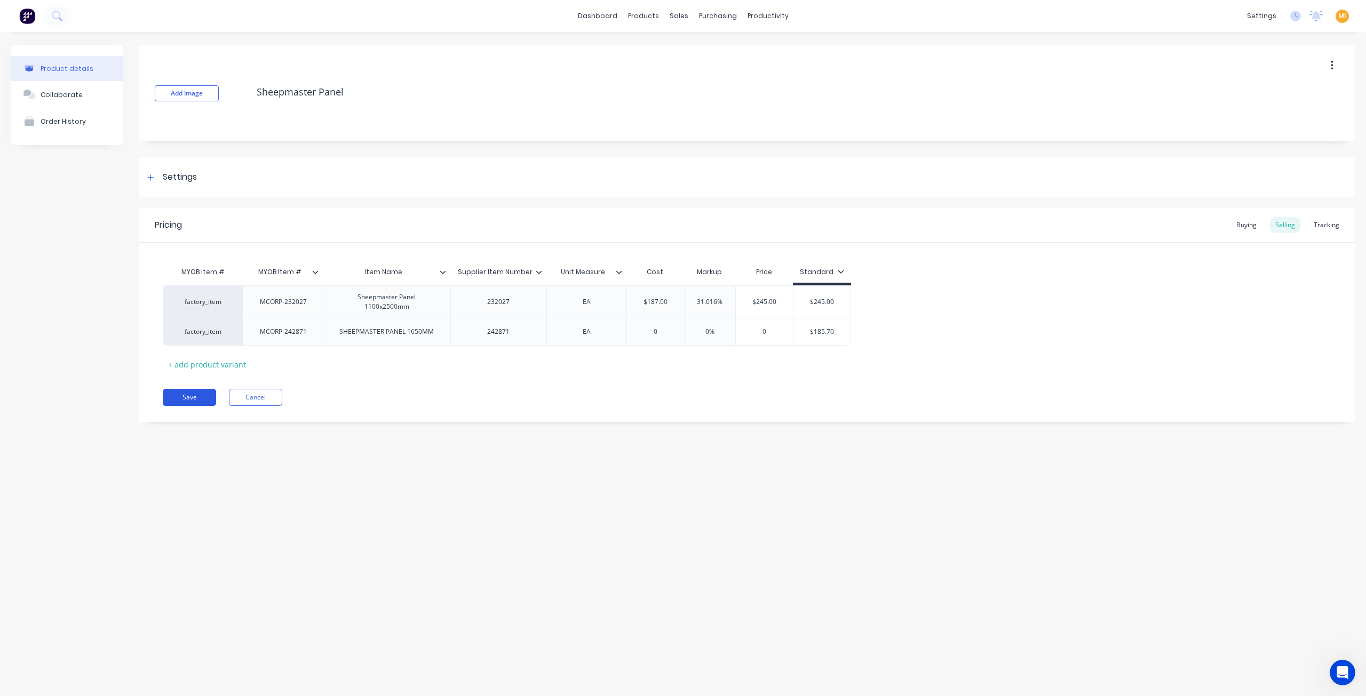
click at [191, 392] on button "Save" at bounding box center [189, 397] width 53 height 17
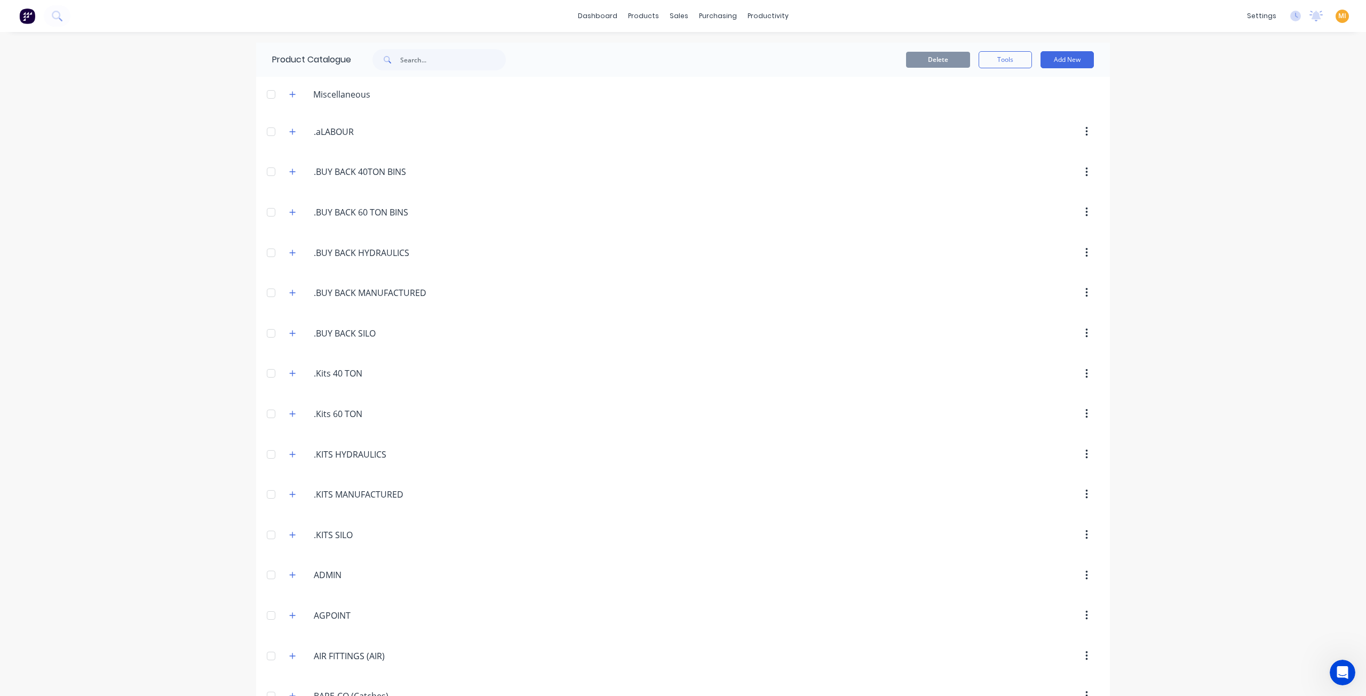
scroll to position [1422, 0]
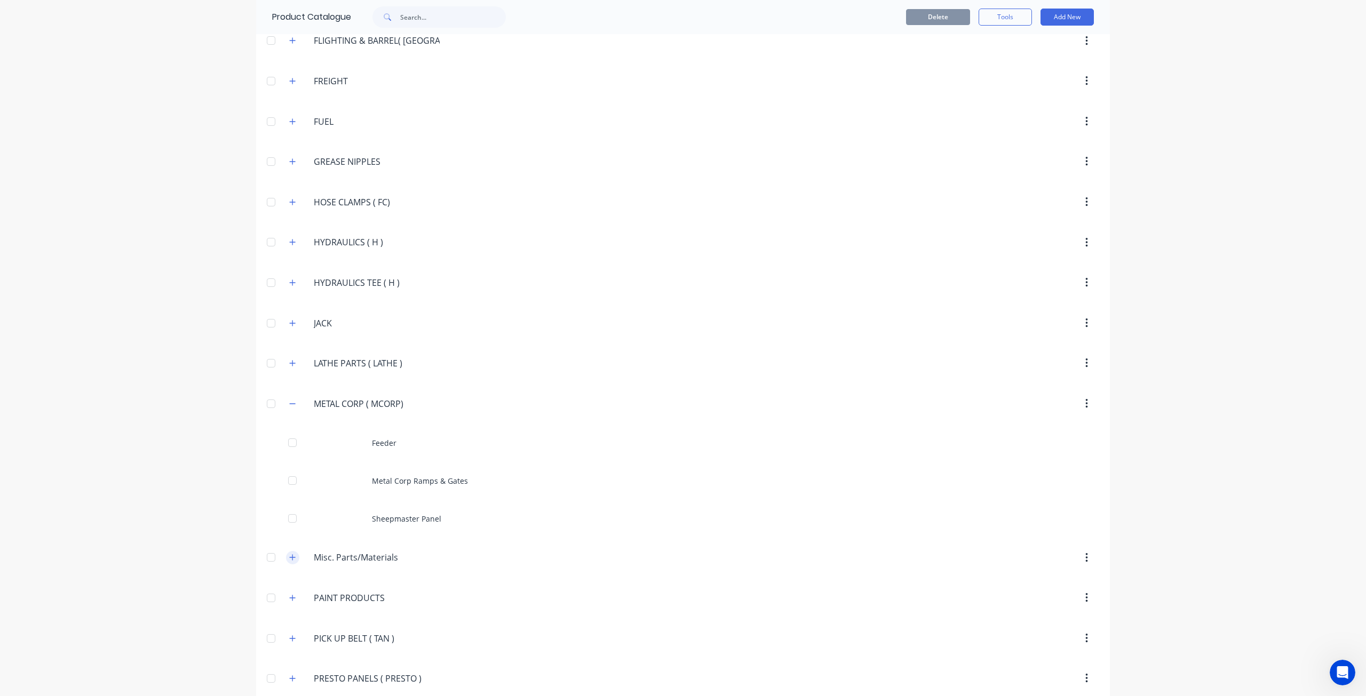
click at [289, 554] on icon "button" at bounding box center [292, 557] width 6 height 7
click at [289, 400] on icon "button" at bounding box center [292, 403] width 6 height 7
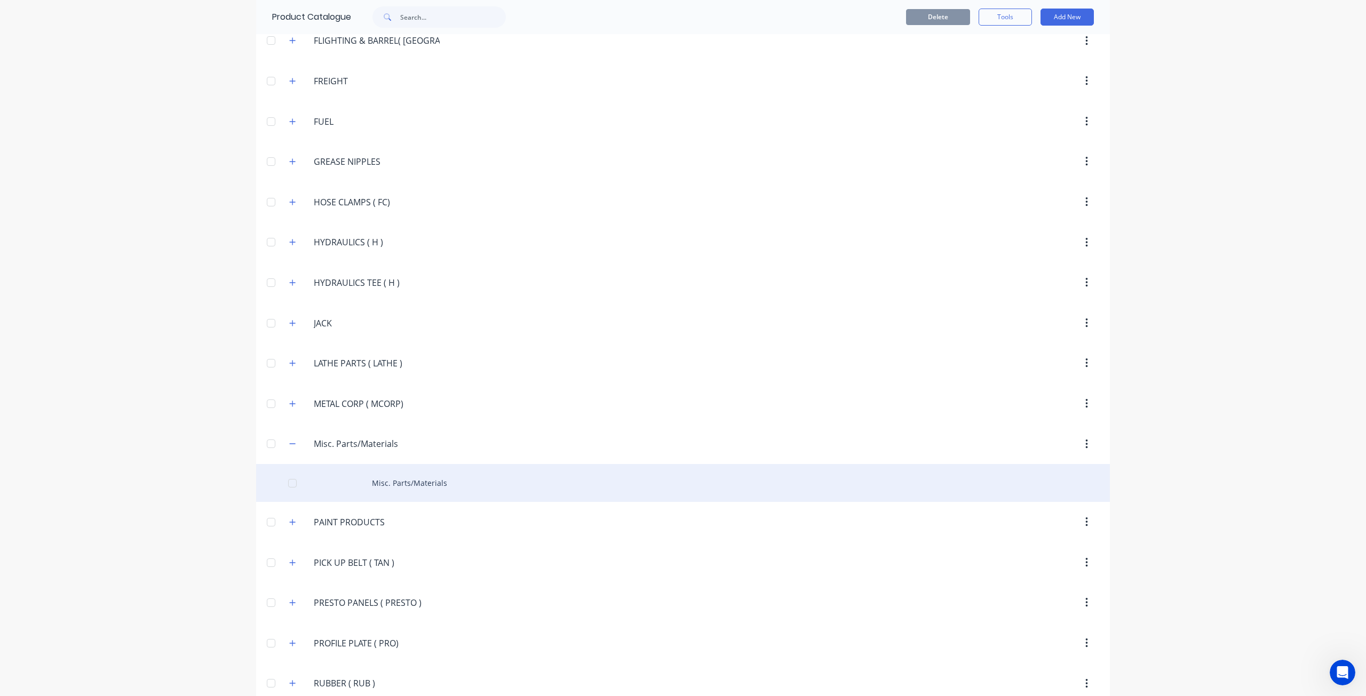
click at [343, 471] on div "Misc. Parts/Materials" at bounding box center [683, 483] width 854 height 38
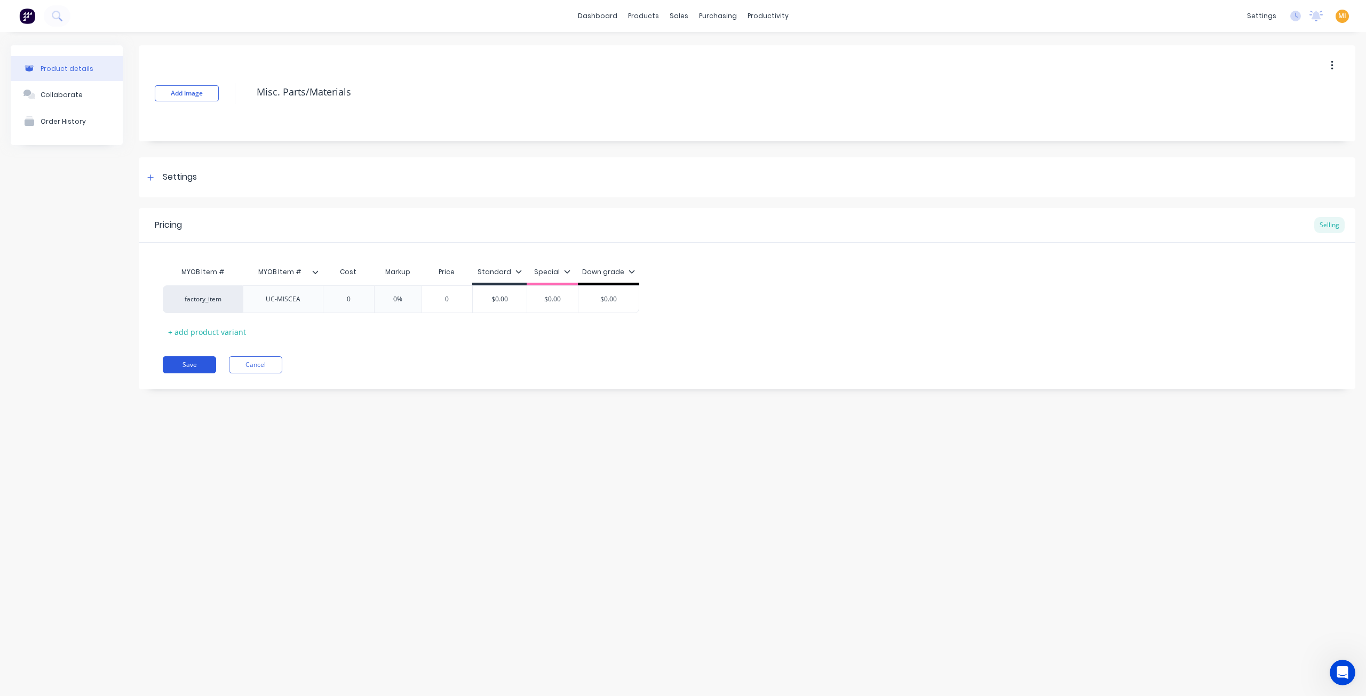
click at [194, 364] on button "Save" at bounding box center [189, 364] width 53 height 17
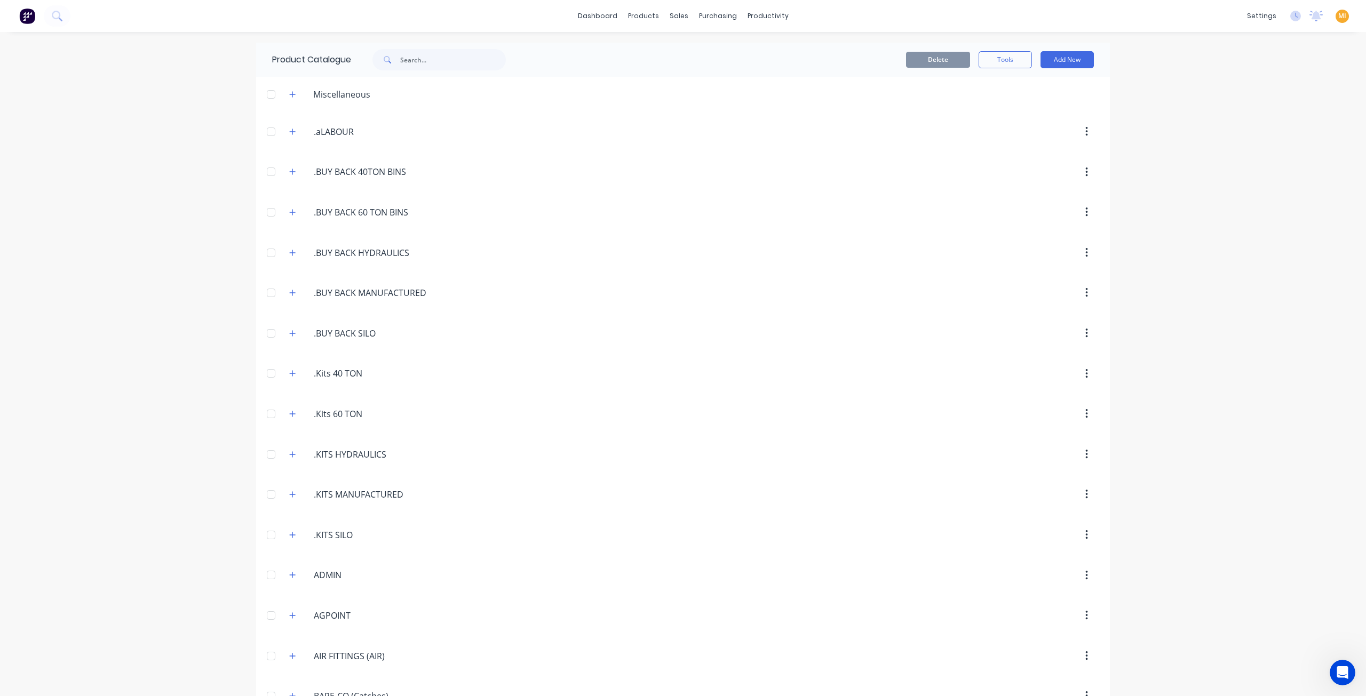
scroll to position [1422, 0]
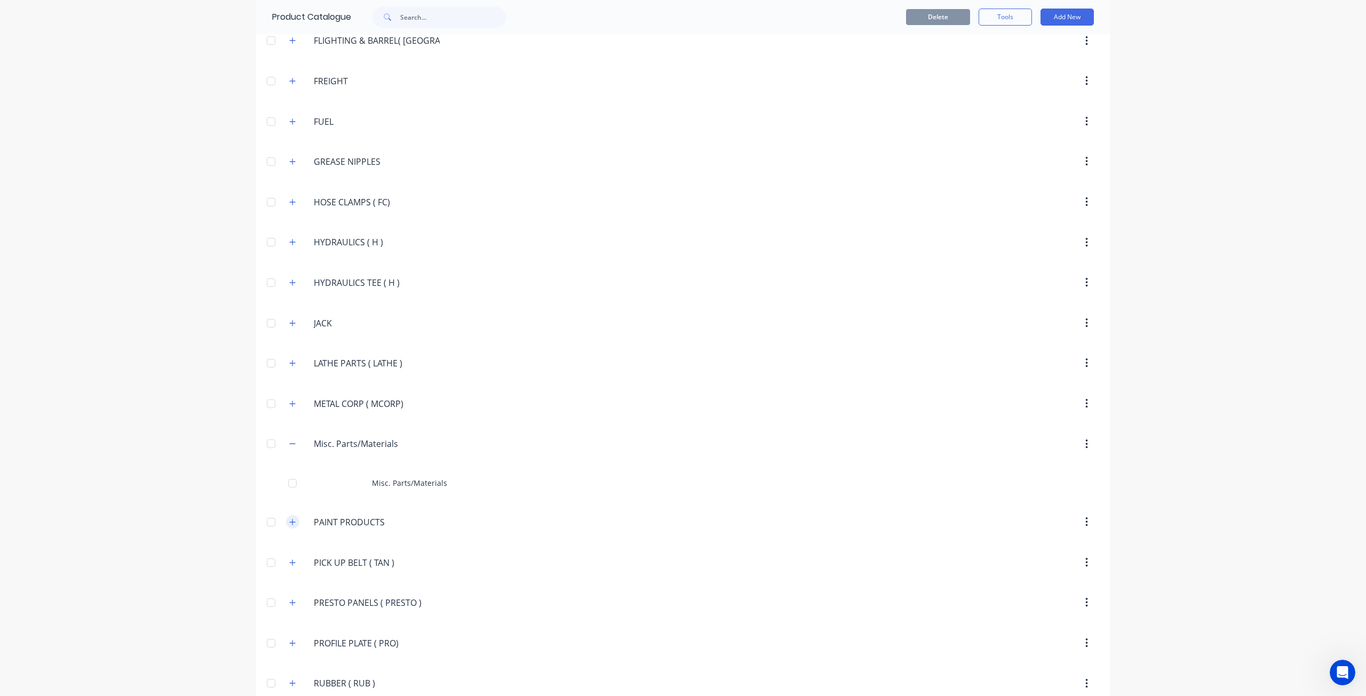
click at [289, 519] on icon "button" at bounding box center [292, 522] width 6 height 7
click at [290, 444] on icon "button" at bounding box center [293, 444] width 6 height 1
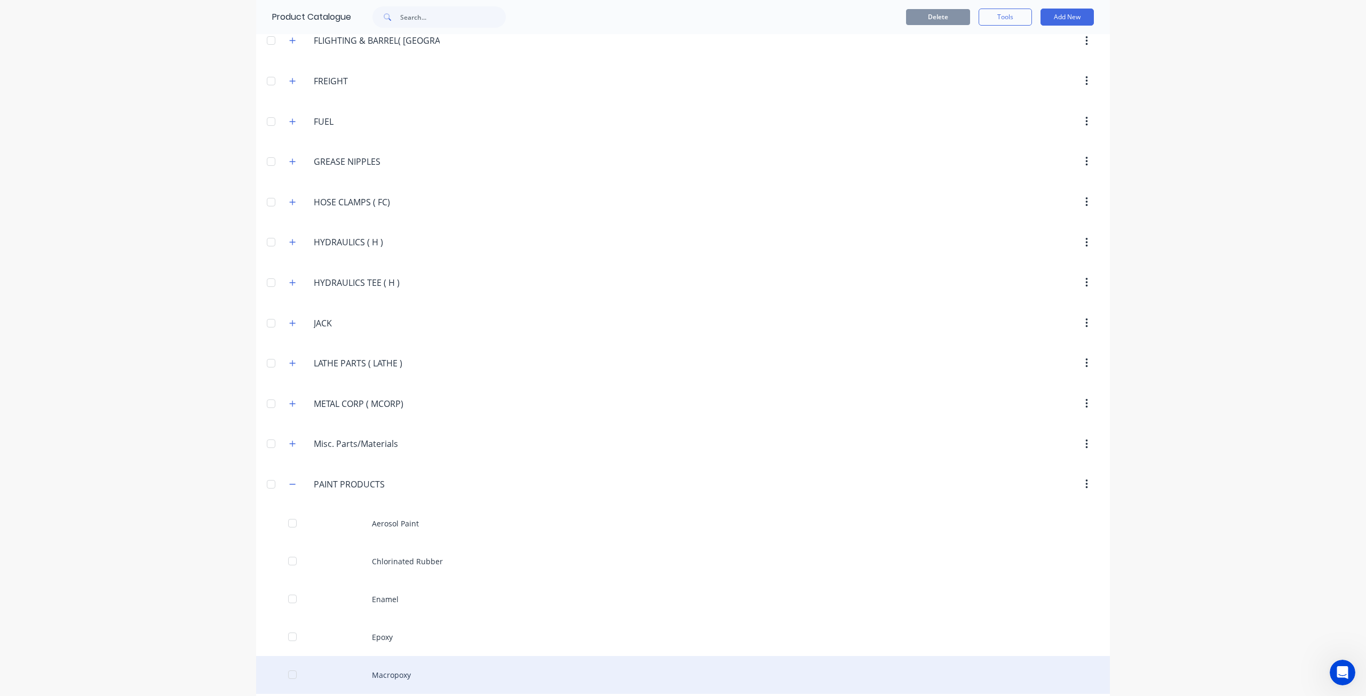
scroll to position [1636, 0]
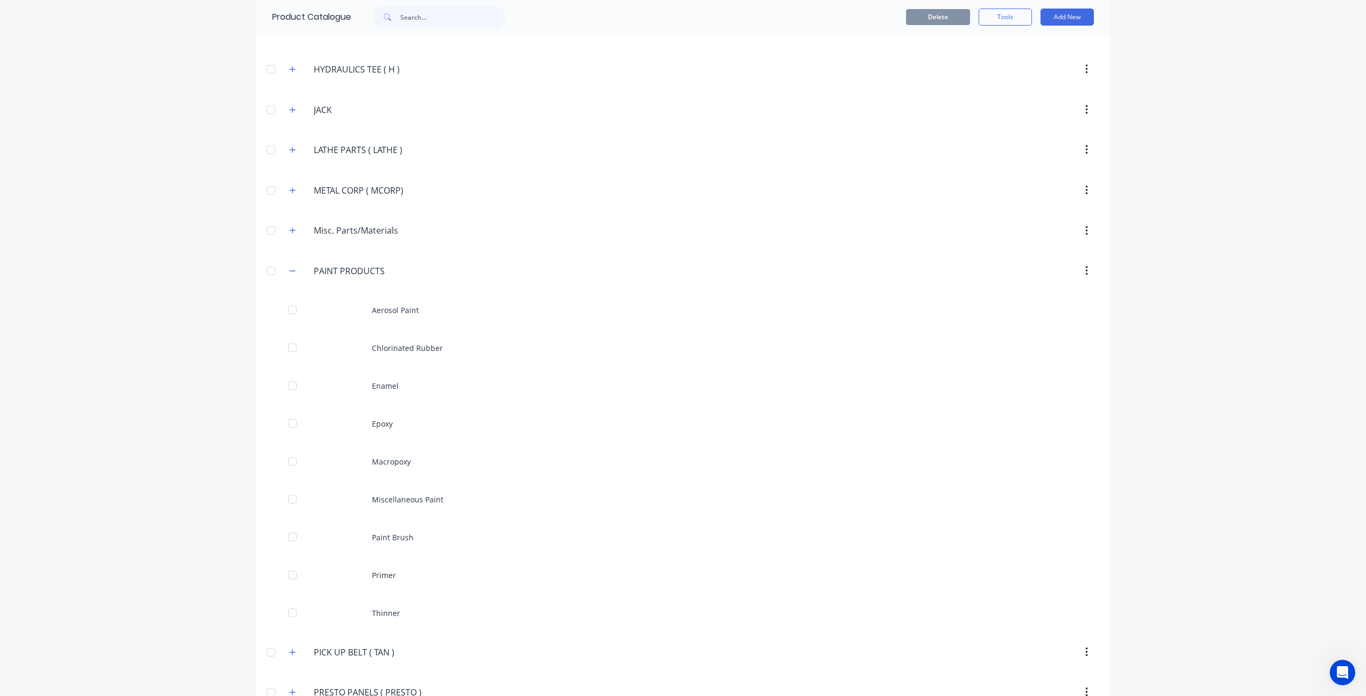
drag, startPoint x: 385, startPoint y: 256, endPoint x: 295, endPoint y: 250, distance: 90.4
click at [295, 261] on div "PAINT.PRODUCTS PAINT PRODUCTS" at bounding box center [364, 270] width 167 height 19
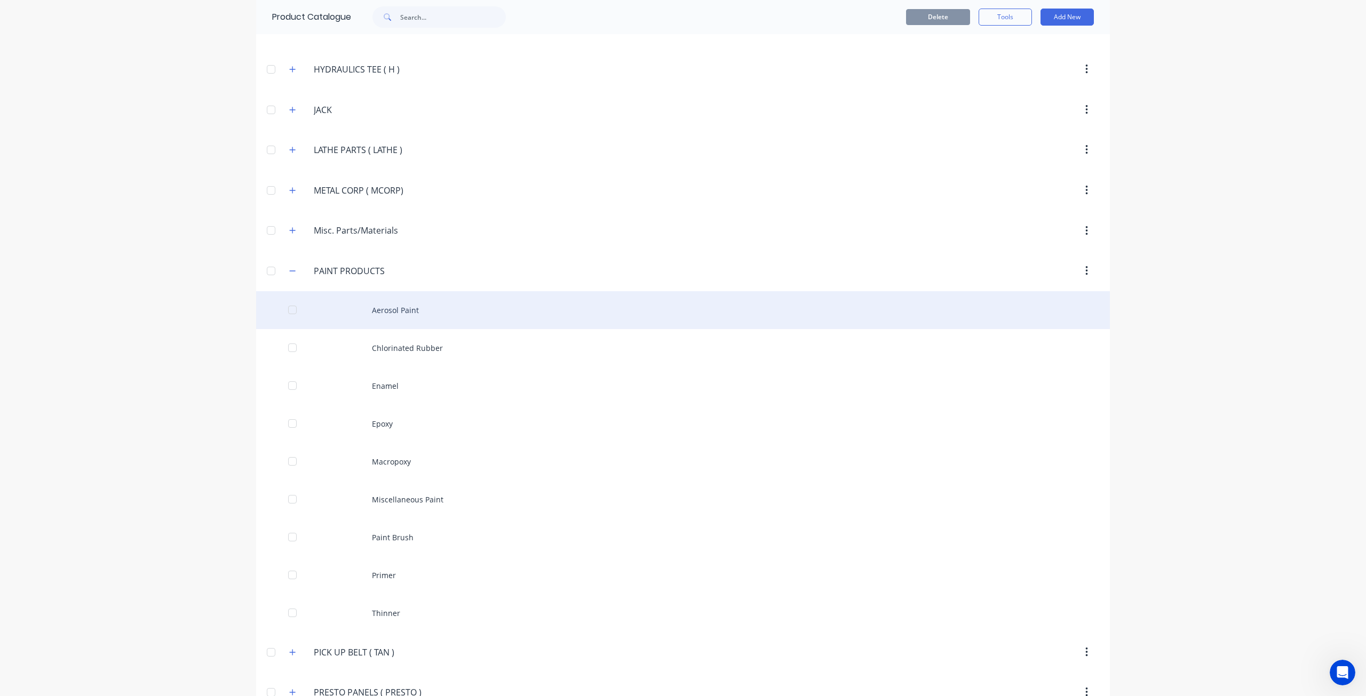
click at [390, 296] on div "Aerosol Paint" at bounding box center [683, 310] width 854 height 38
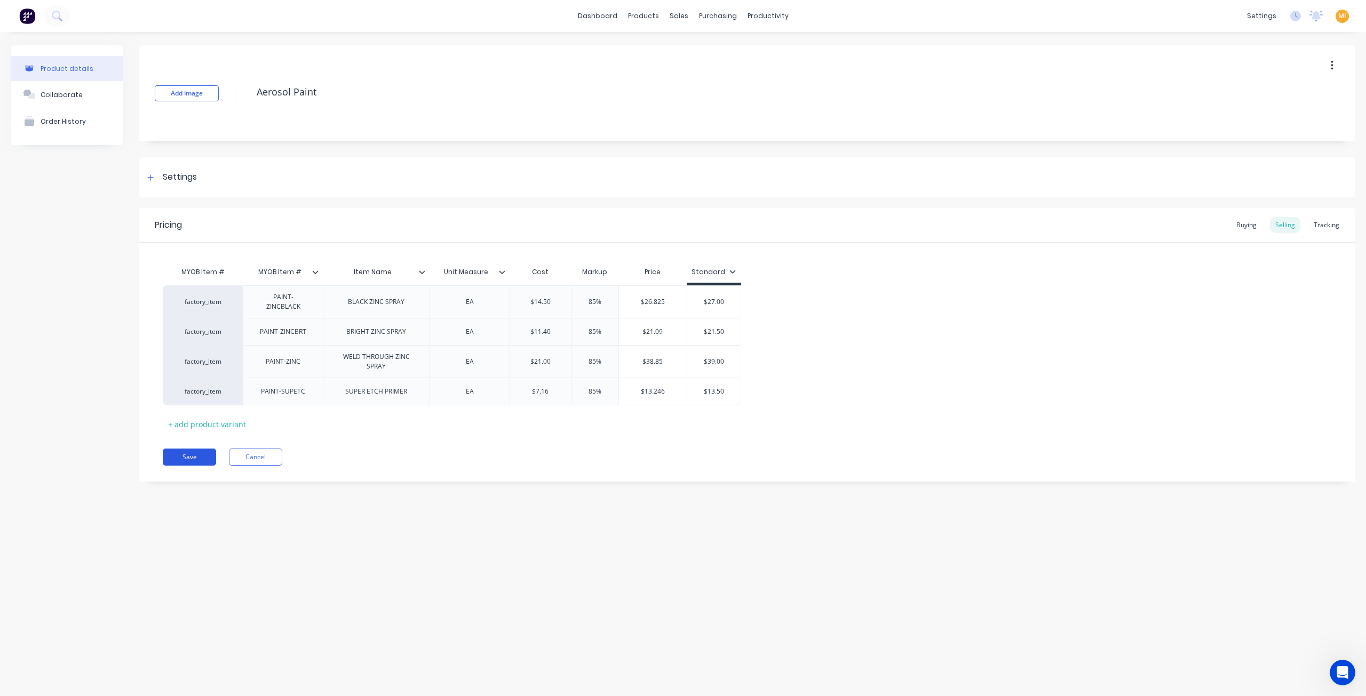
drag, startPoint x: 194, startPoint y: 453, endPoint x: 212, endPoint y: 444, distance: 20.1
click at [195, 452] on button "Save" at bounding box center [189, 457] width 53 height 17
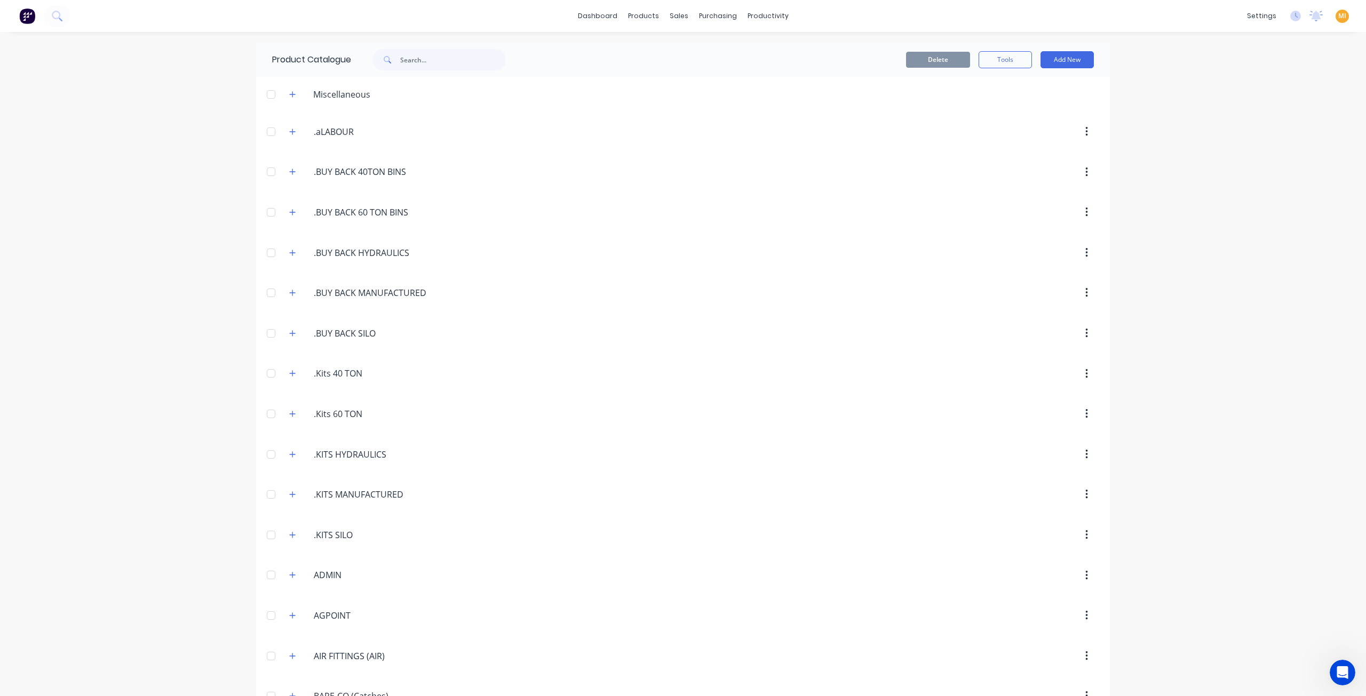
scroll to position [1542, 0]
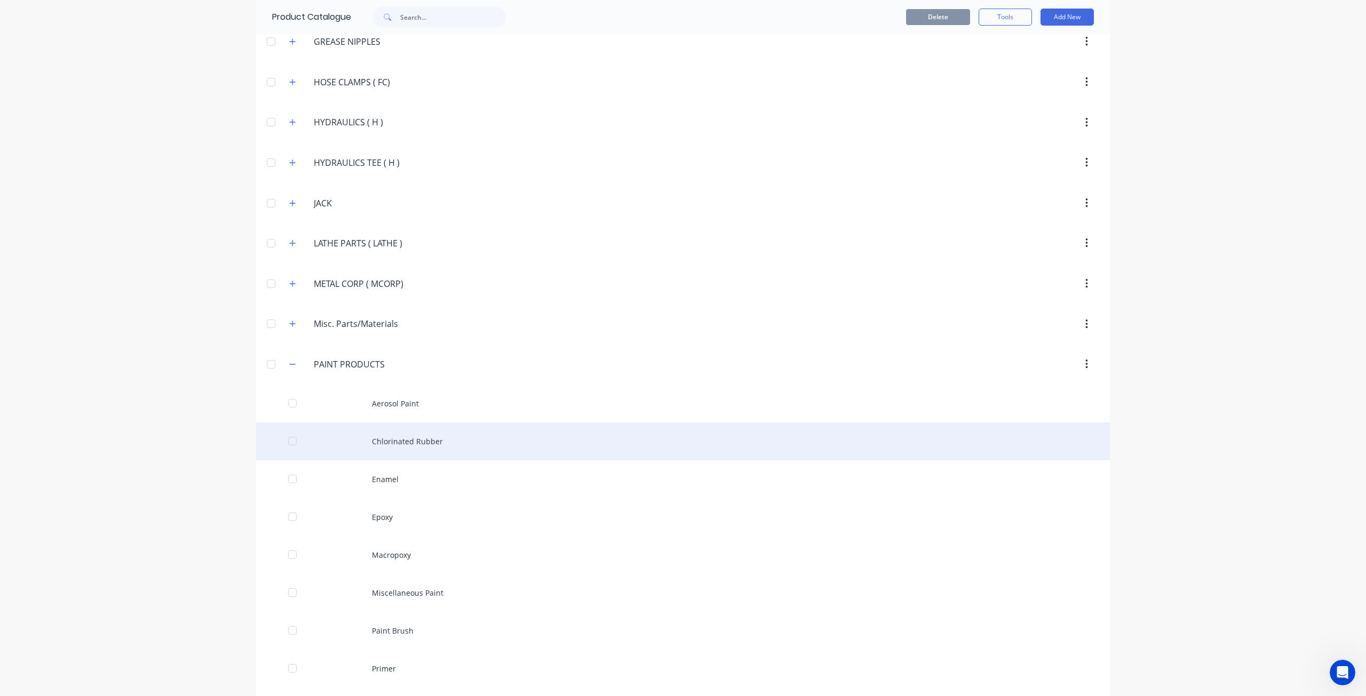
click at [447, 426] on div "Chlorinated Rubber" at bounding box center [683, 442] width 854 height 38
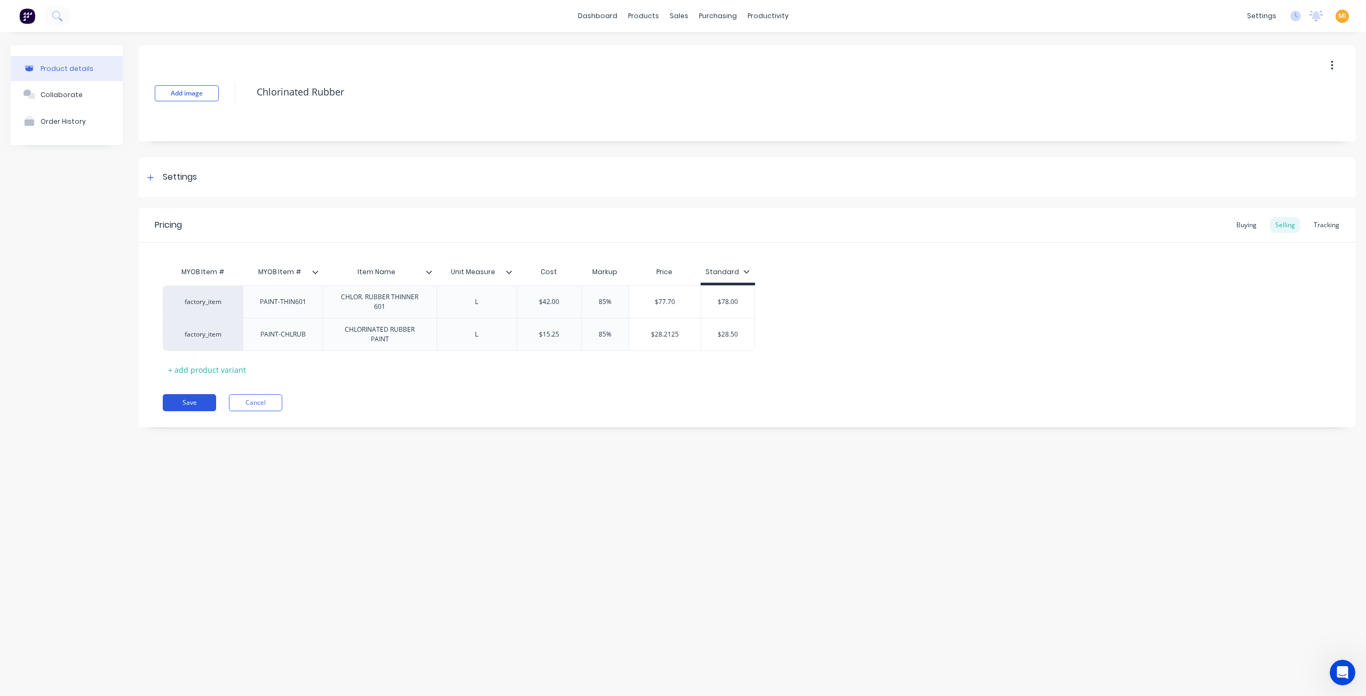
click at [179, 402] on button "Save" at bounding box center [189, 402] width 53 height 17
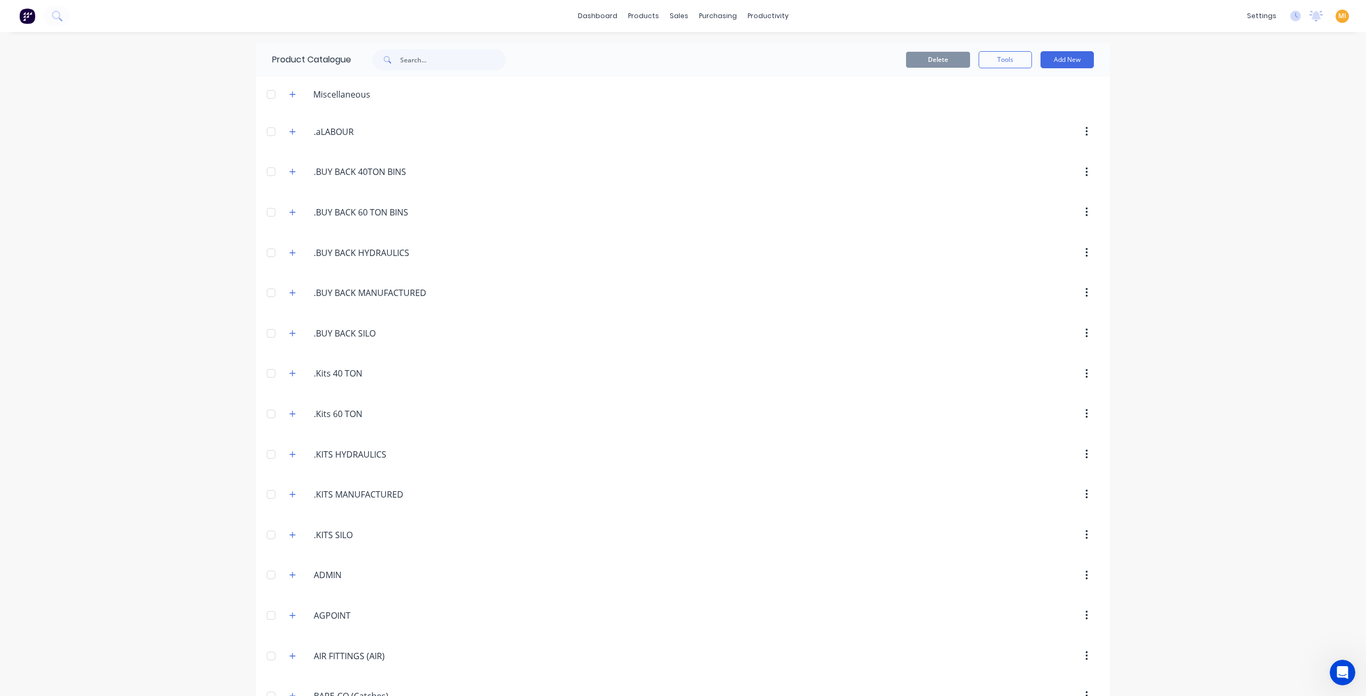
scroll to position [1542, 0]
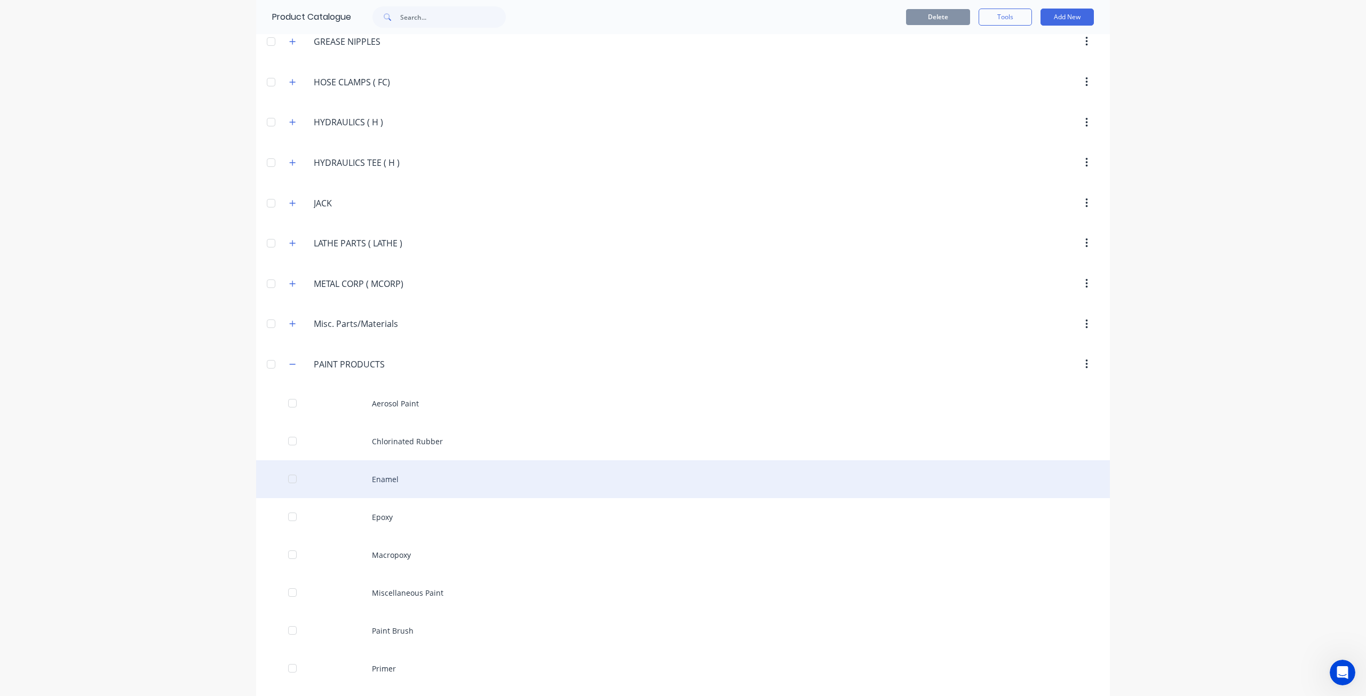
click at [435, 461] on div "Enamel" at bounding box center [683, 480] width 854 height 38
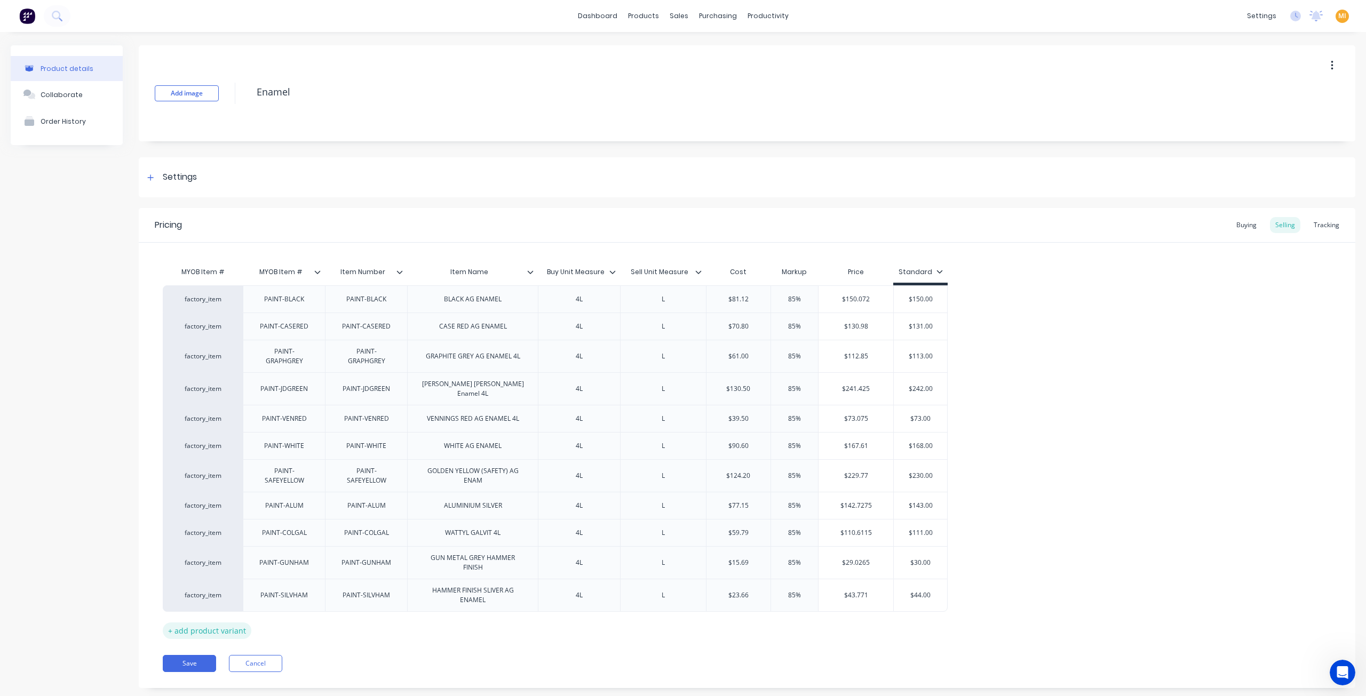
drag, startPoint x: 192, startPoint y: 649, endPoint x: 210, endPoint y: 626, distance: 29.3
click at [193, 655] on button "Save" at bounding box center [189, 663] width 53 height 17
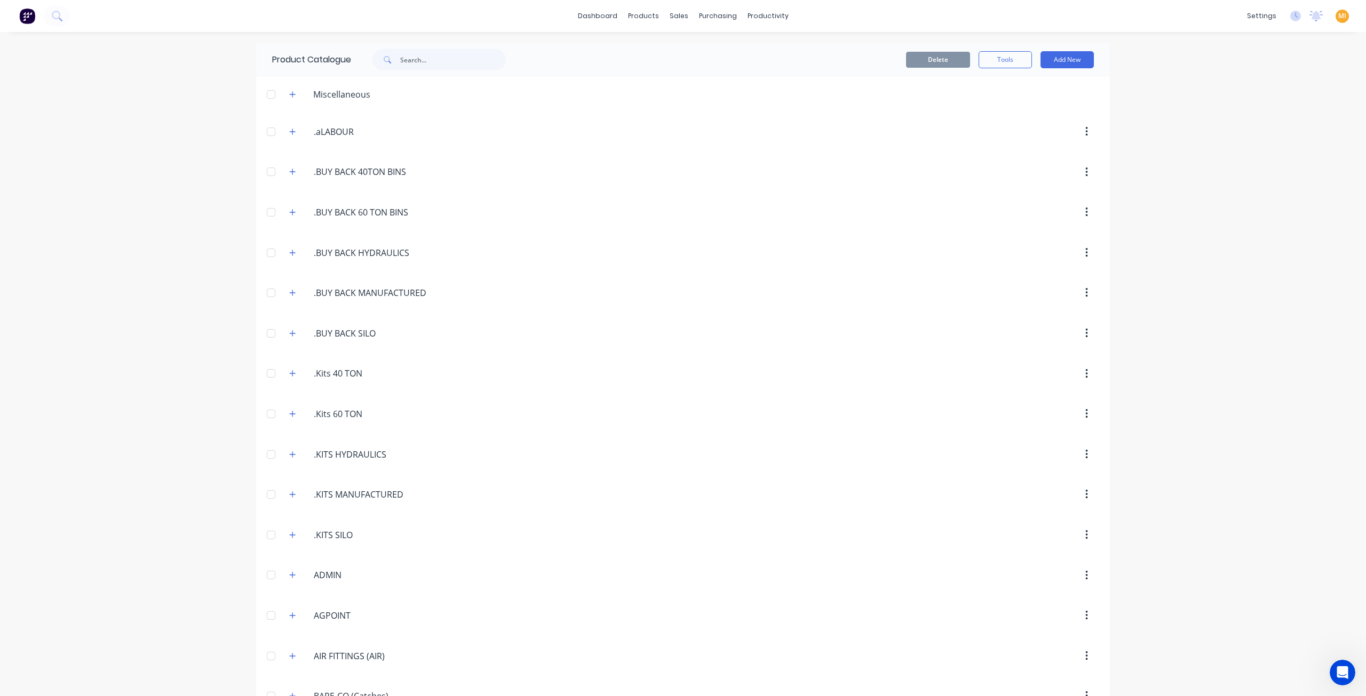
scroll to position [1542, 0]
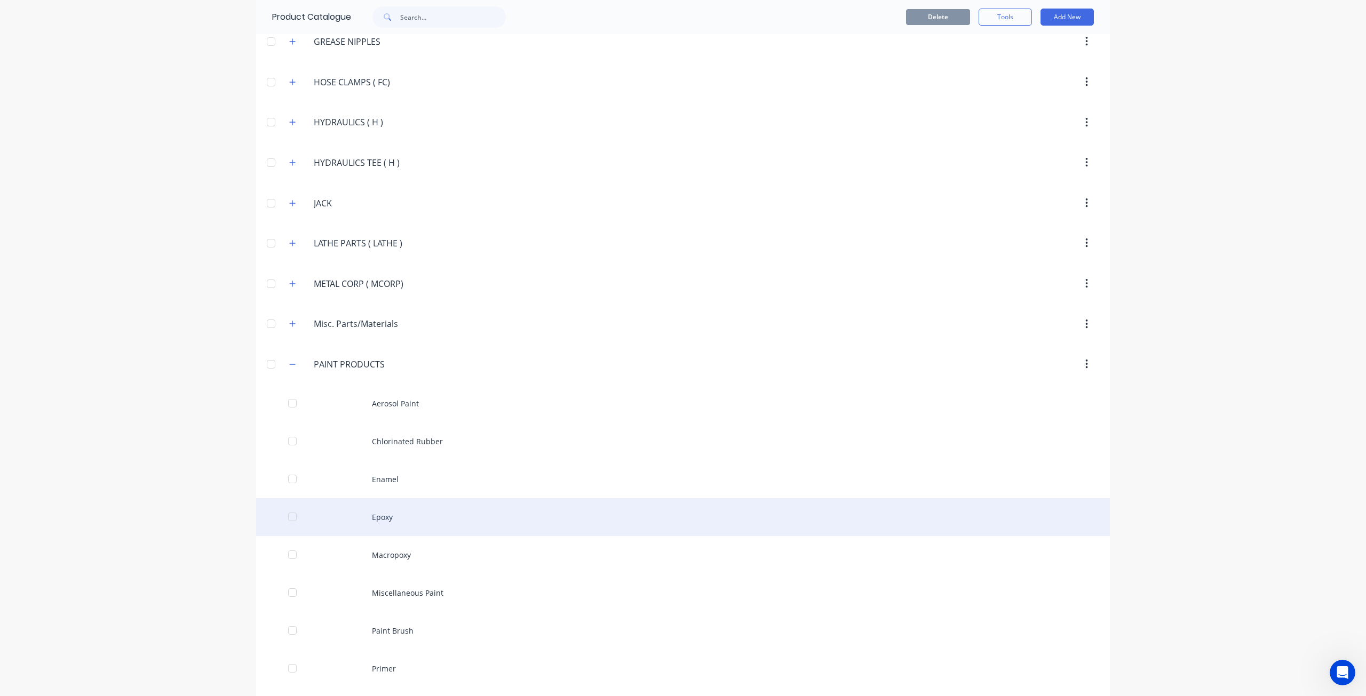
click at [442, 502] on div "Epoxy" at bounding box center [683, 517] width 854 height 38
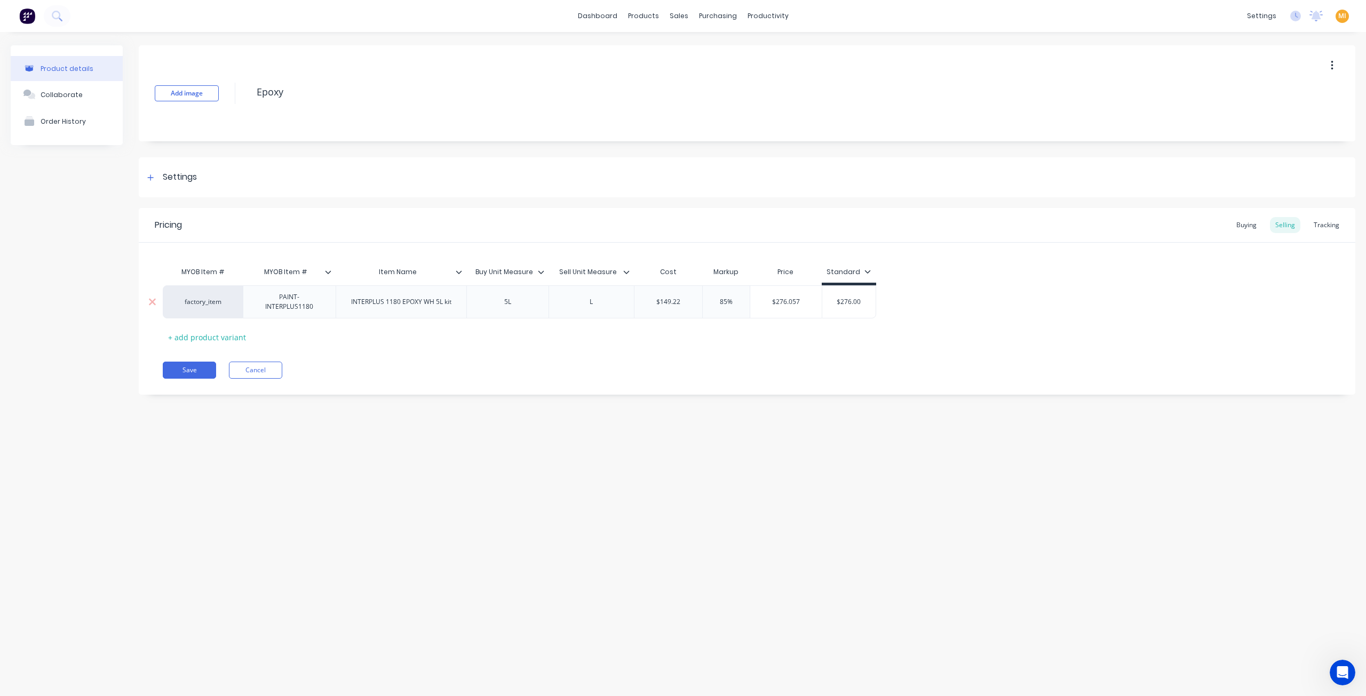
drag, startPoint x: 187, startPoint y: 366, endPoint x: 450, endPoint y: 296, distance: 272.2
click at [187, 367] on button "Save" at bounding box center [189, 370] width 53 height 17
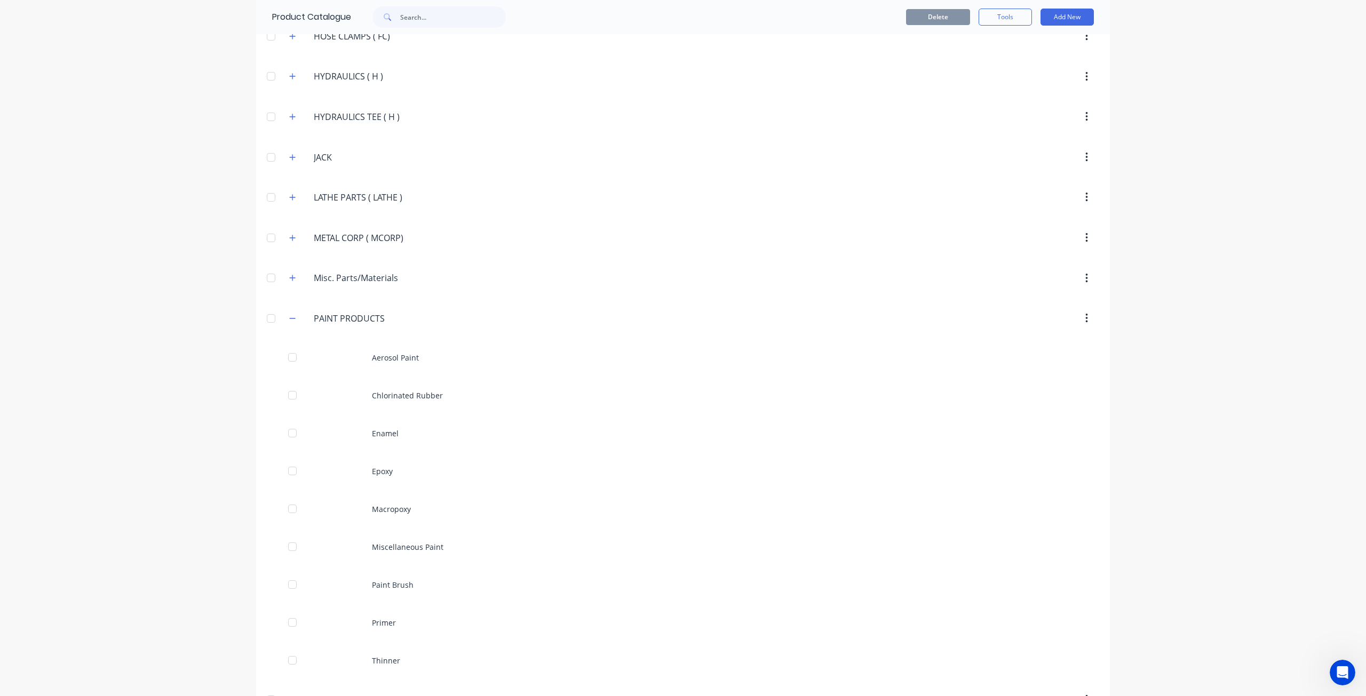
scroll to position [1809, 0]
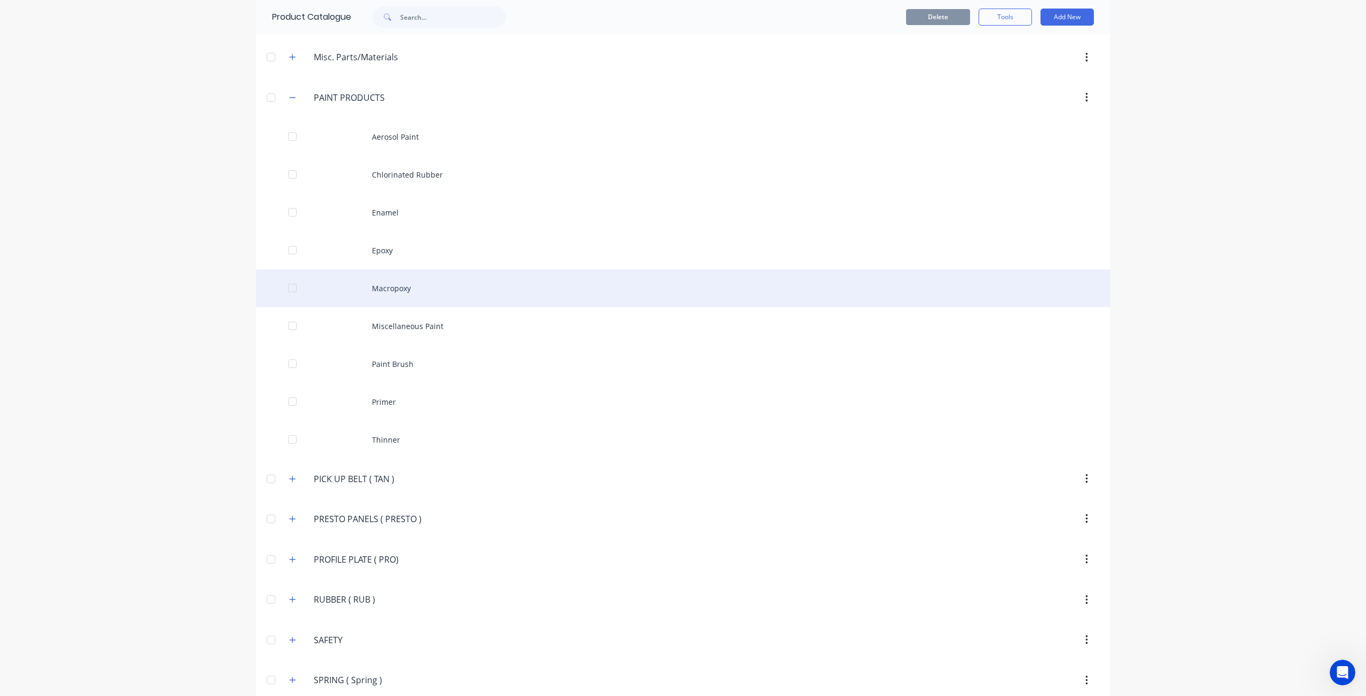
click at [422, 269] on div "Macropoxy" at bounding box center [683, 288] width 854 height 38
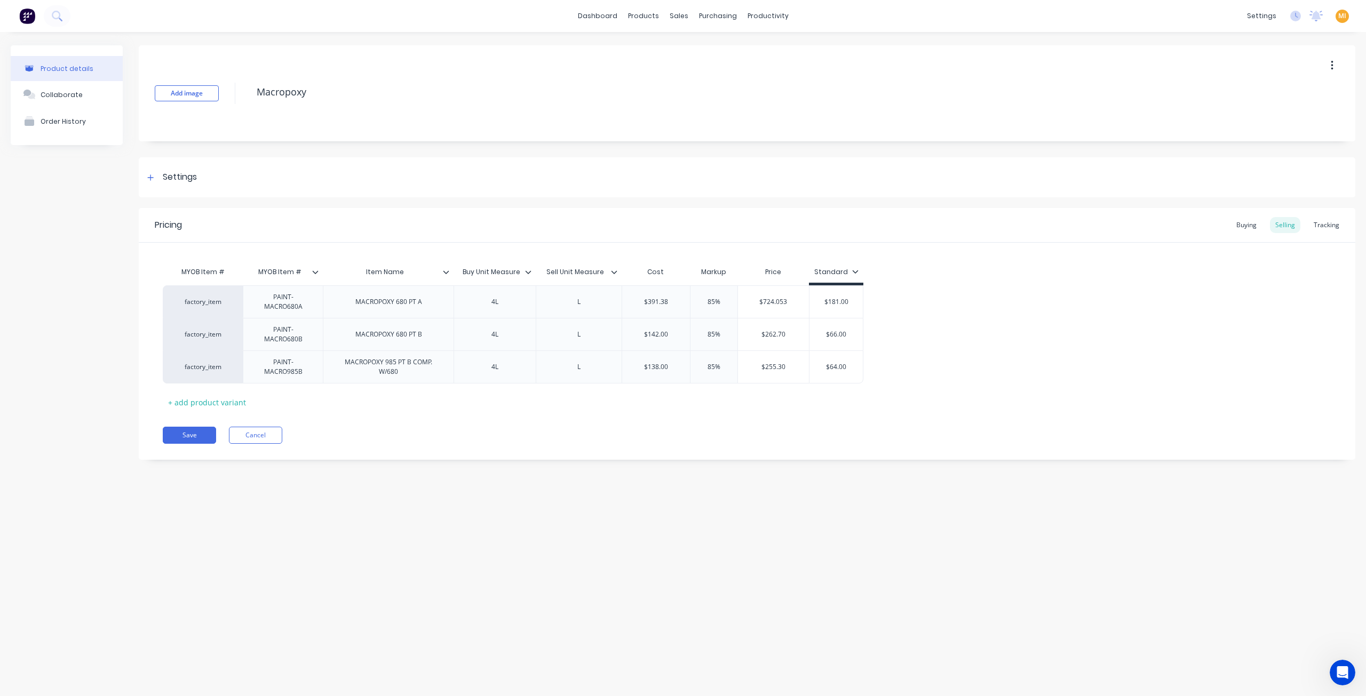
drag, startPoint x: 196, startPoint y: 436, endPoint x: 221, endPoint y: 428, distance: 26.3
click at [196, 436] on button "Save" at bounding box center [189, 435] width 53 height 17
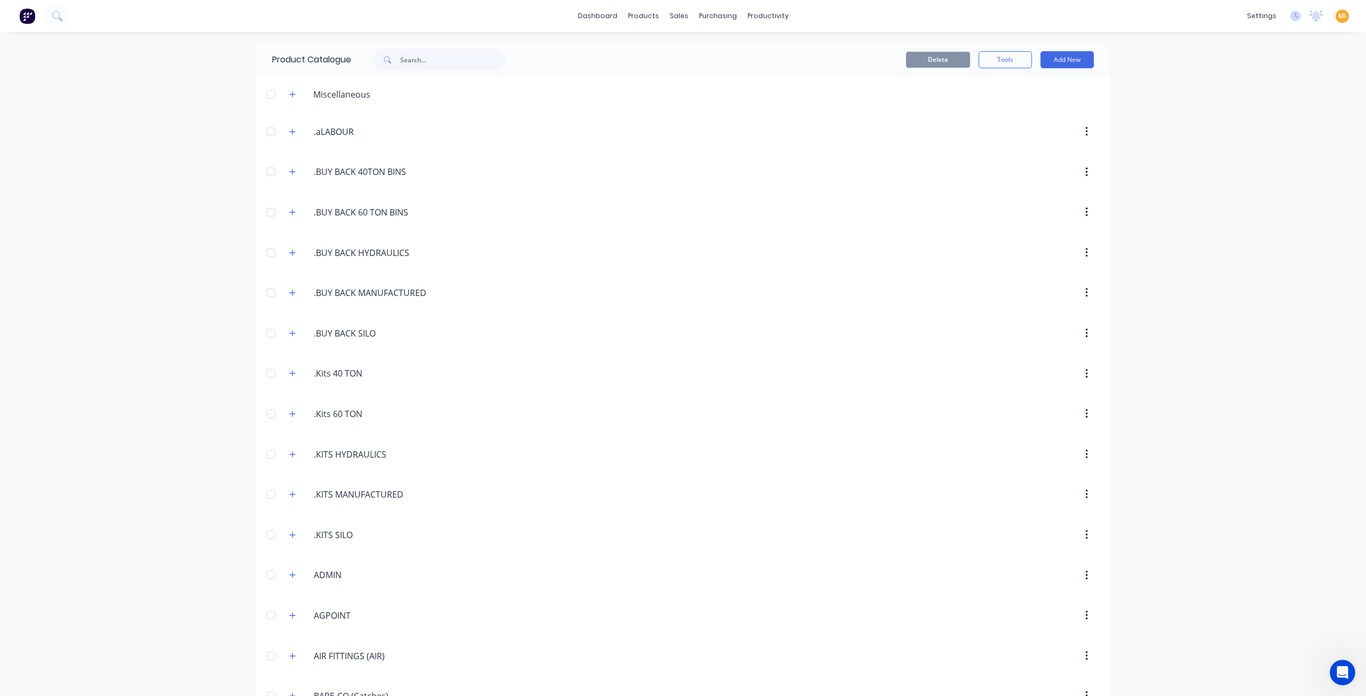
scroll to position [1542, 0]
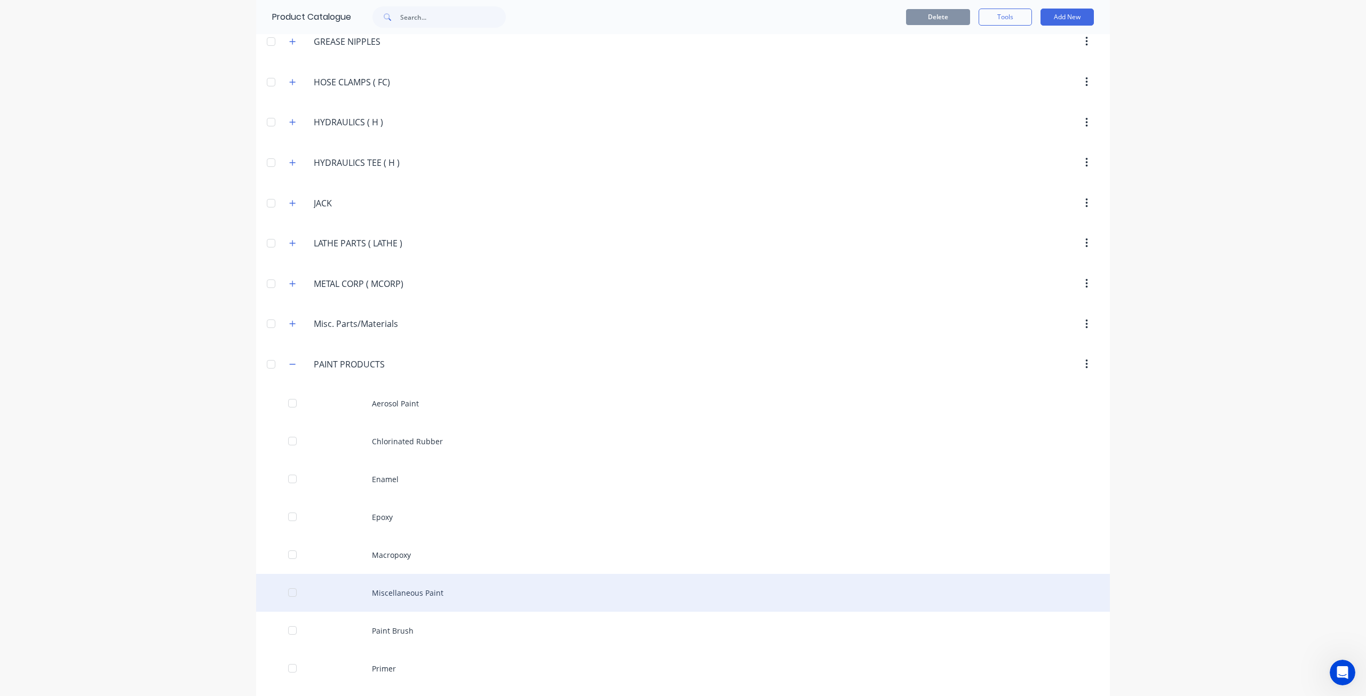
click at [371, 578] on div "Miscellaneous Paint" at bounding box center [683, 593] width 854 height 38
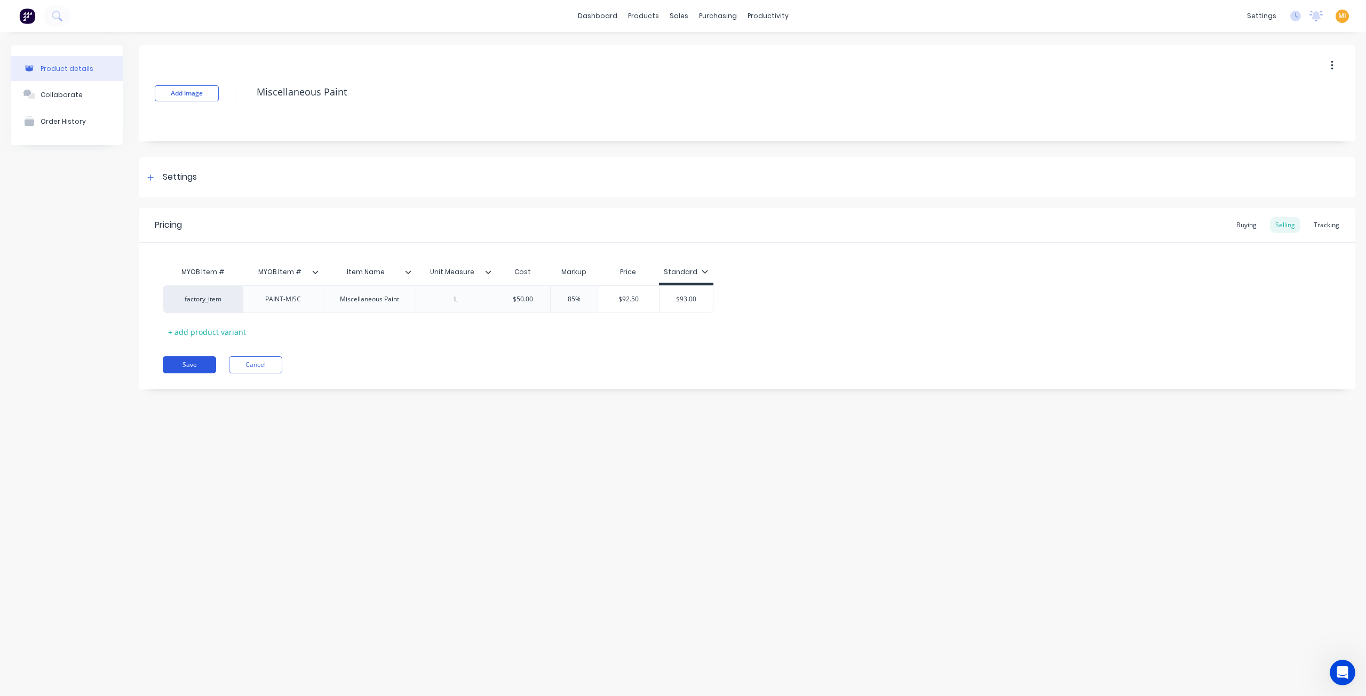
click at [175, 362] on button "Save" at bounding box center [189, 364] width 53 height 17
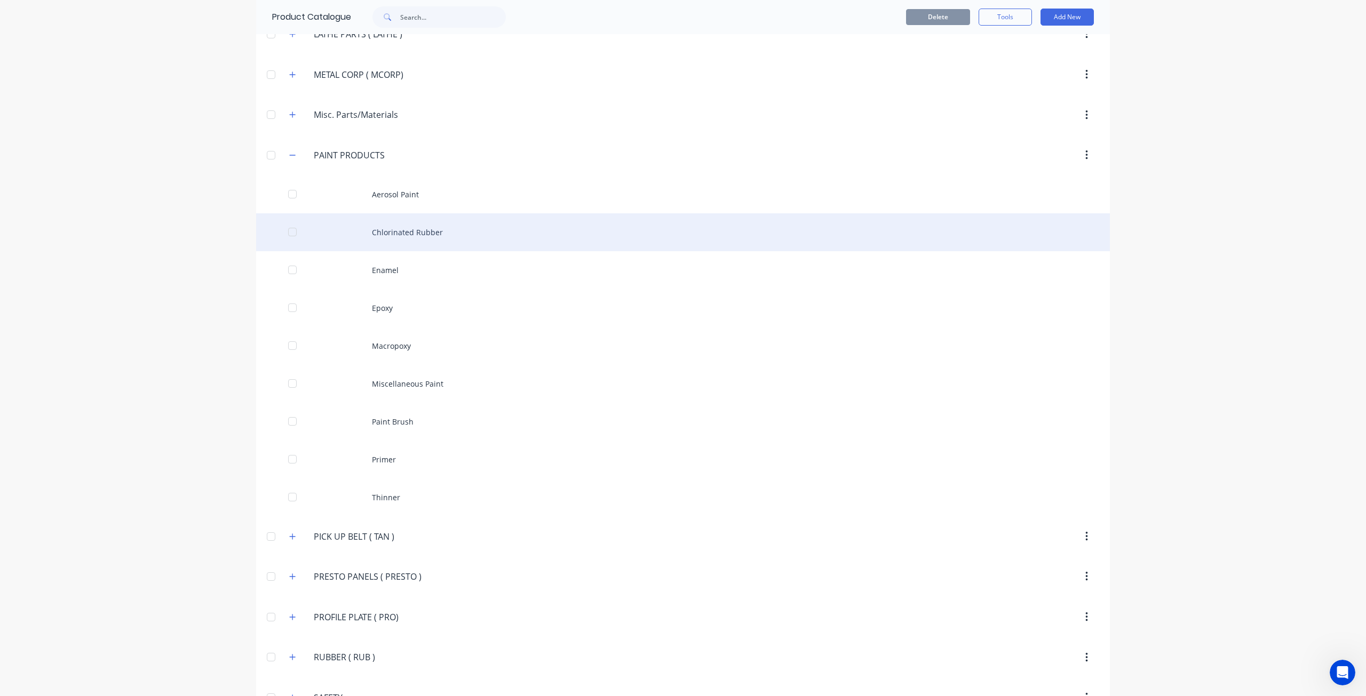
scroll to position [1809, 0]
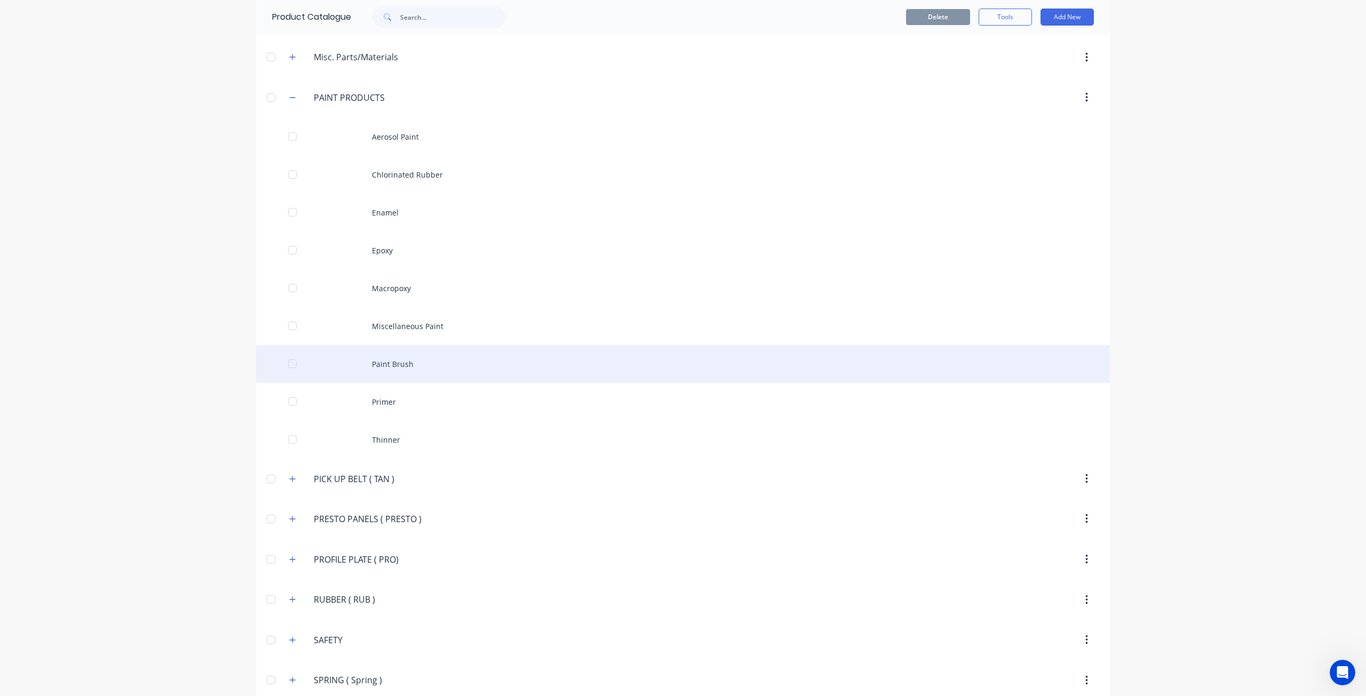
click at [406, 345] on div "Paint Brush" at bounding box center [683, 364] width 854 height 38
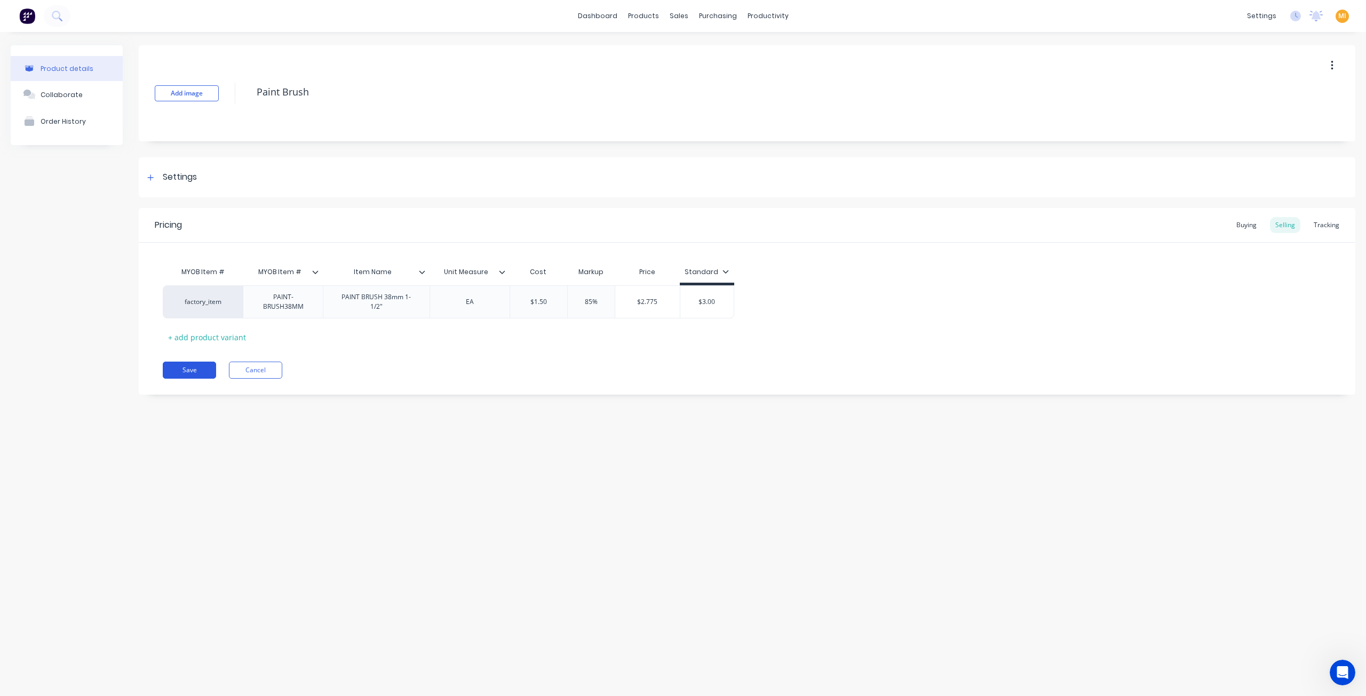
click at [194, 373] on button "Save" at bounding box center [189, 370] width 53 height 17
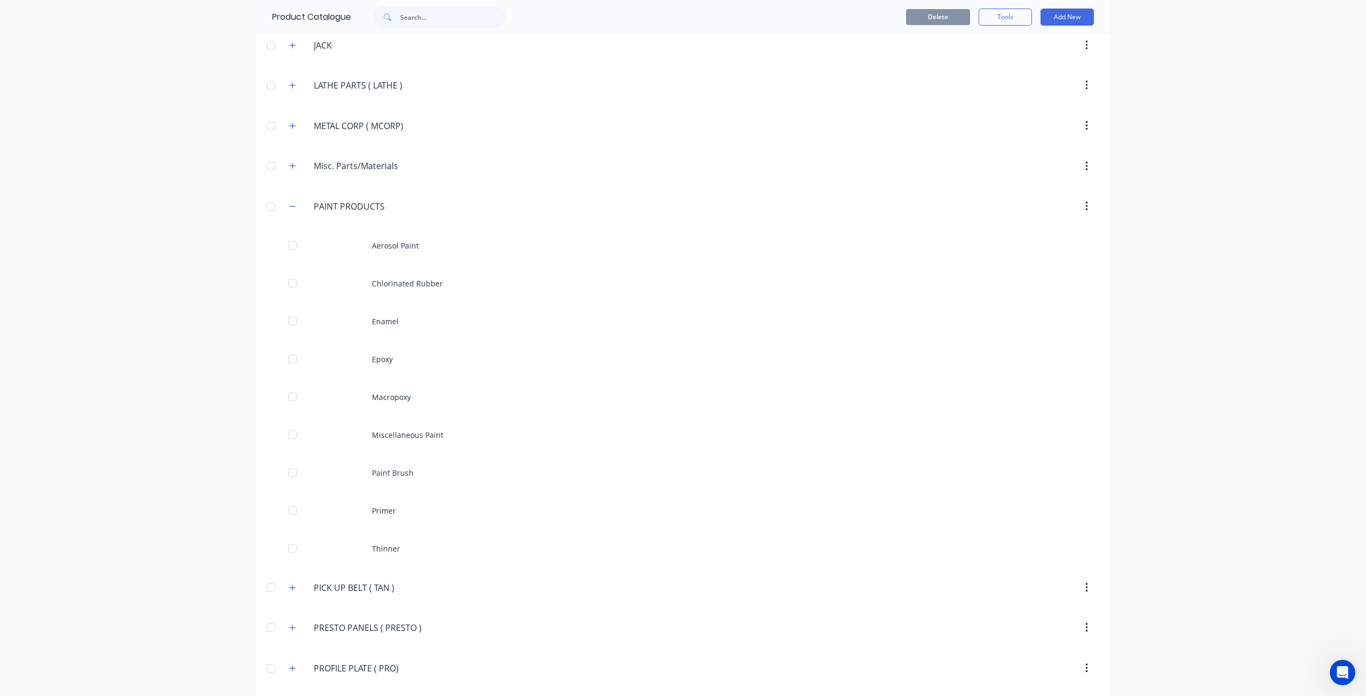
scroll to position [1756, 0]
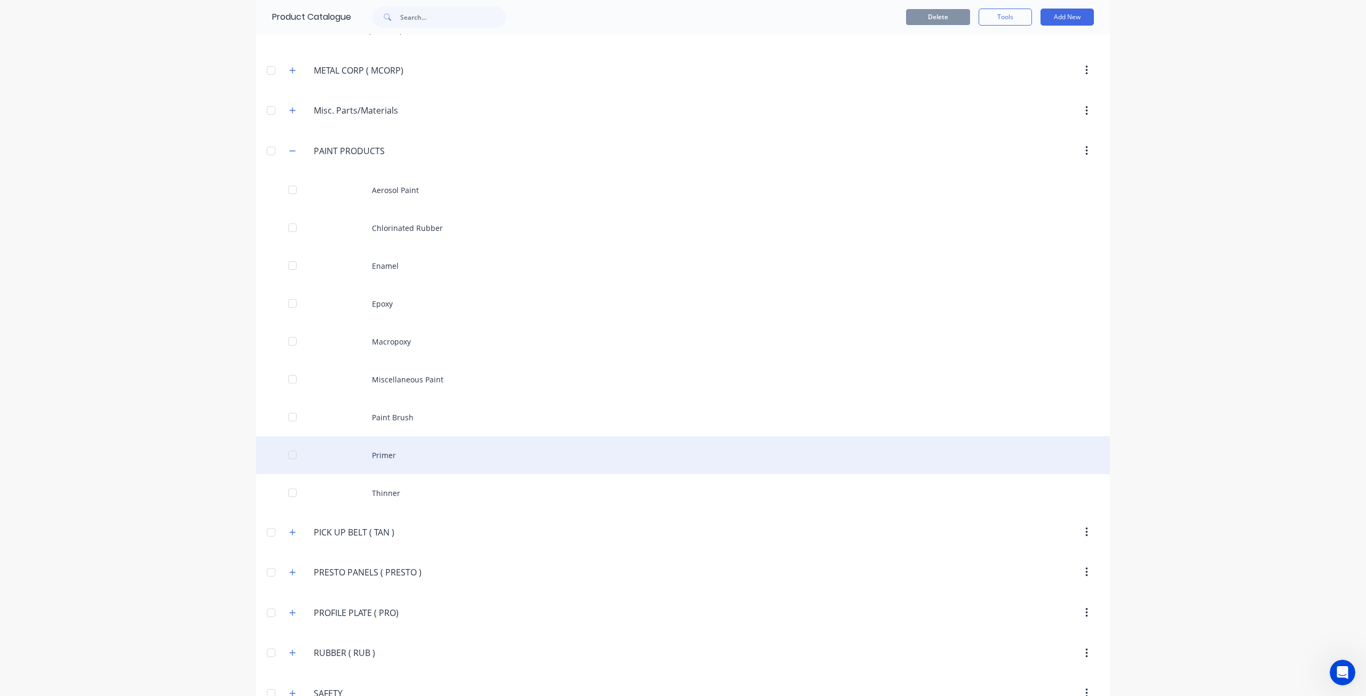
click at [428, 436] on div "Primer" at bounding box center [683, 455] width 854 height 38
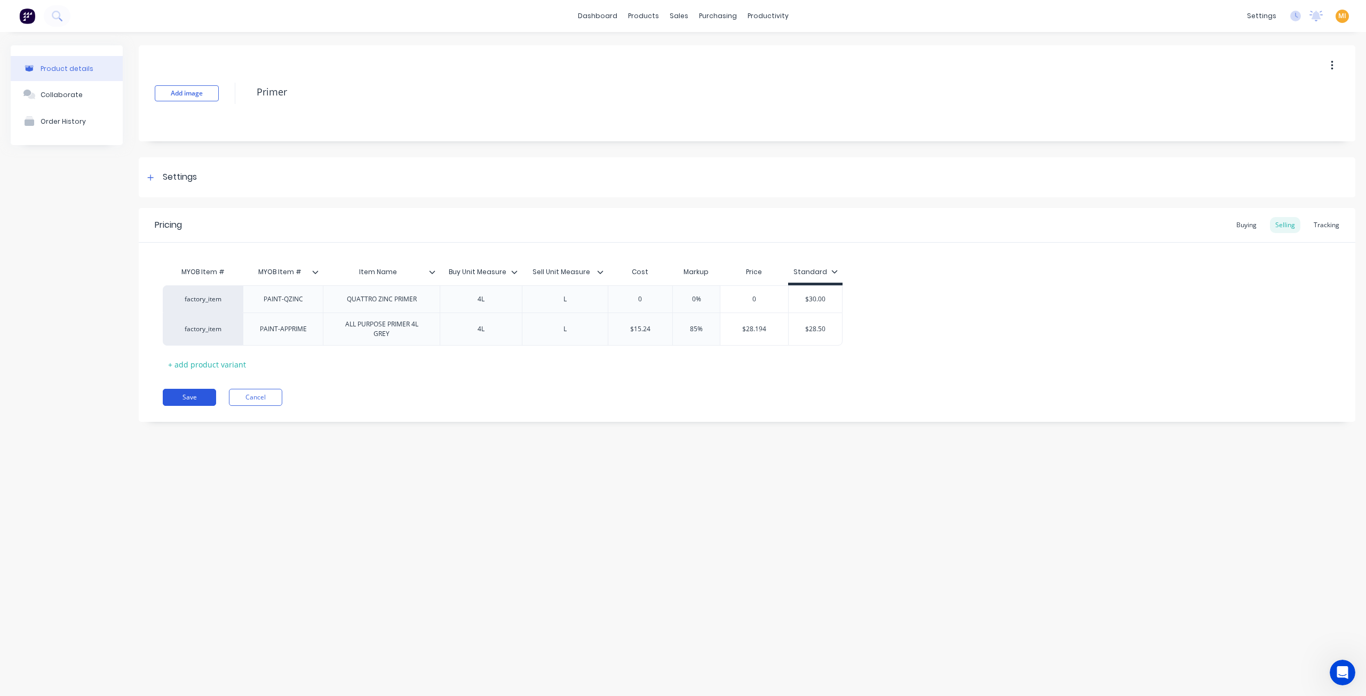
click at [186, 394] on button "Save" at bounding box center [189, 397] width 53 height 17
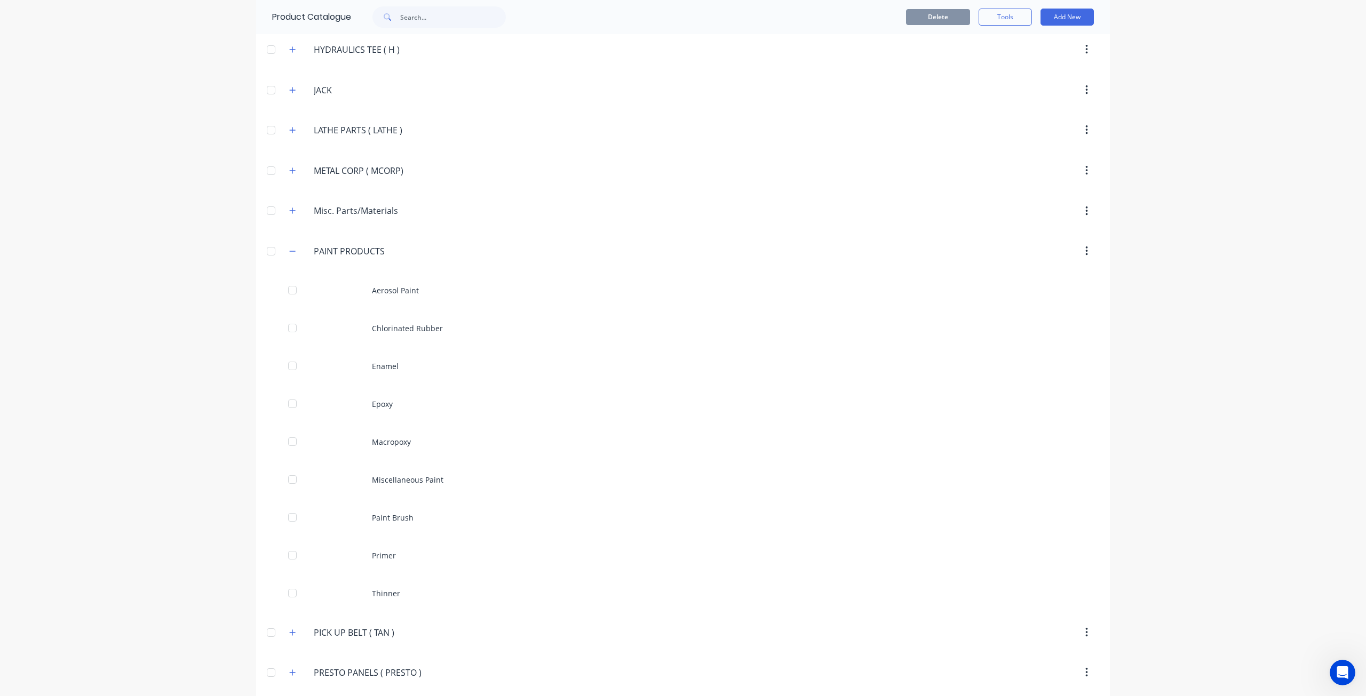
scroll to position [1809, 0]
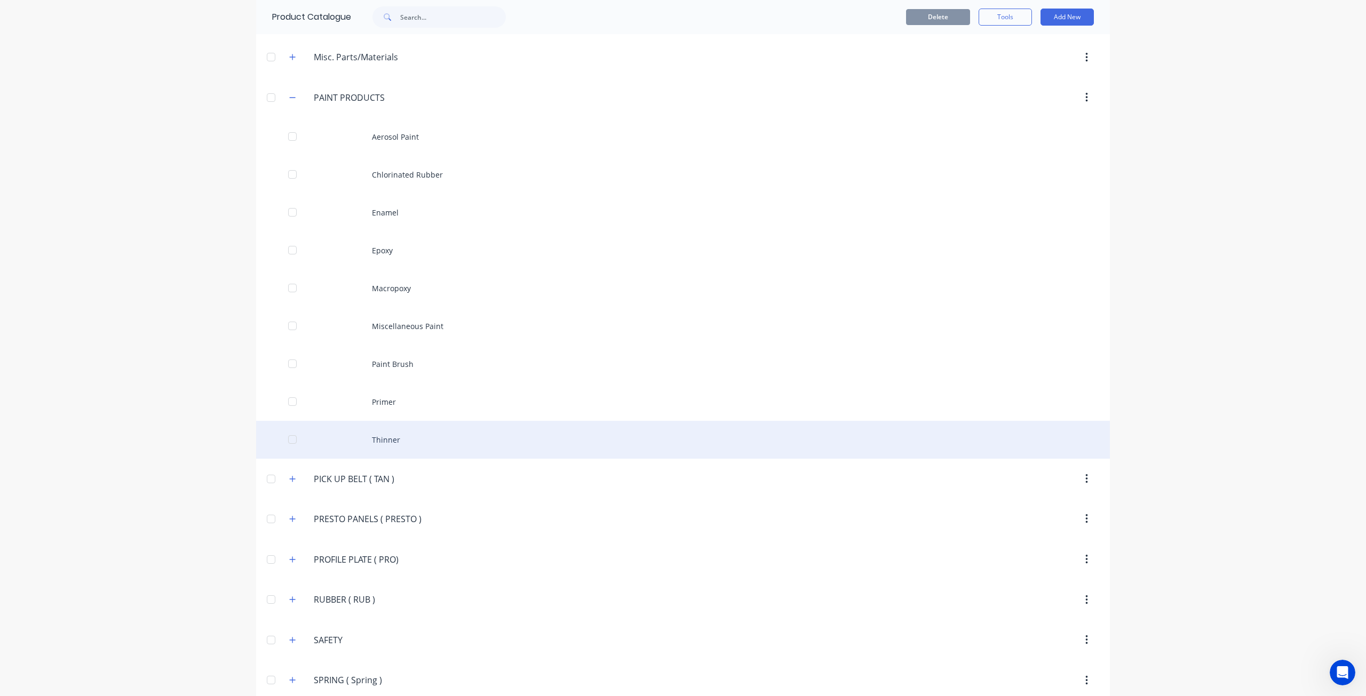
click at [401, 427] on div "Thinner" at bounding box center [683, 440] width 854 height 38
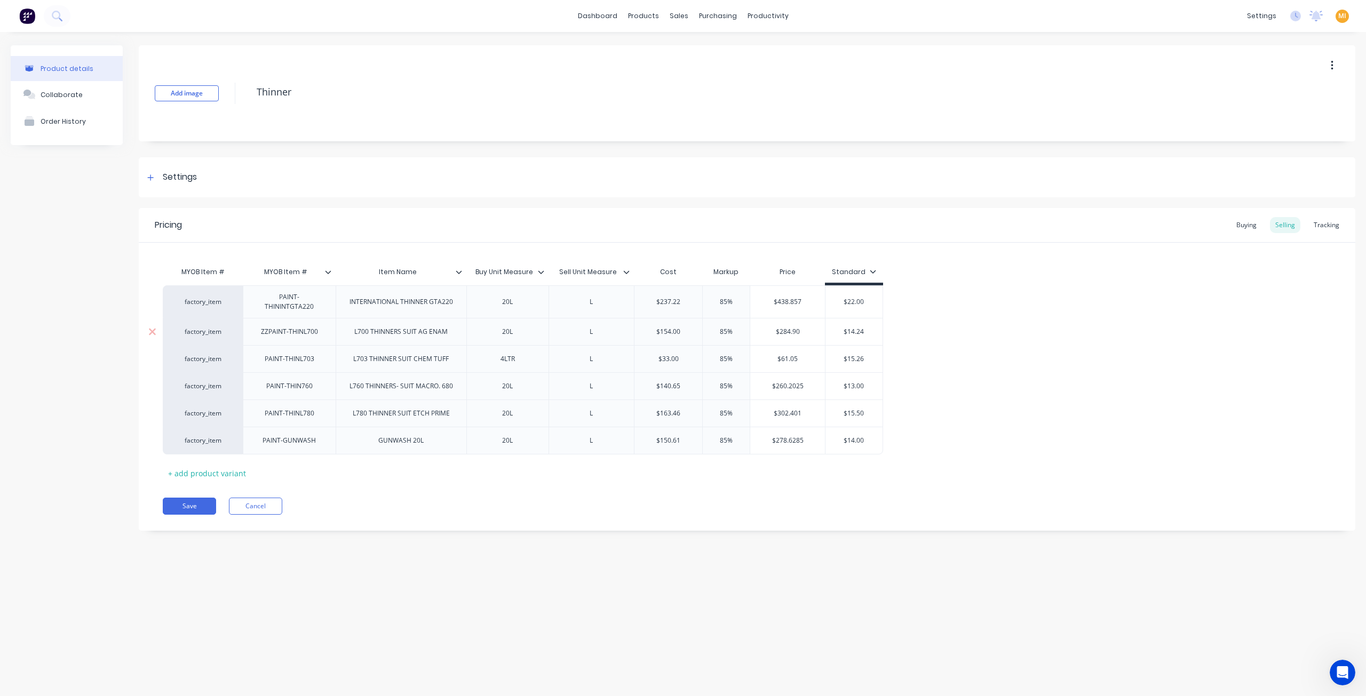
drag, startPoint x: 180, startPoint y: 506, endPoint x: 481, endPoint y: 344, distance: 341.9
click at [182, 506] on button "Save" at bounding box center [189, 506] width 53 height 17
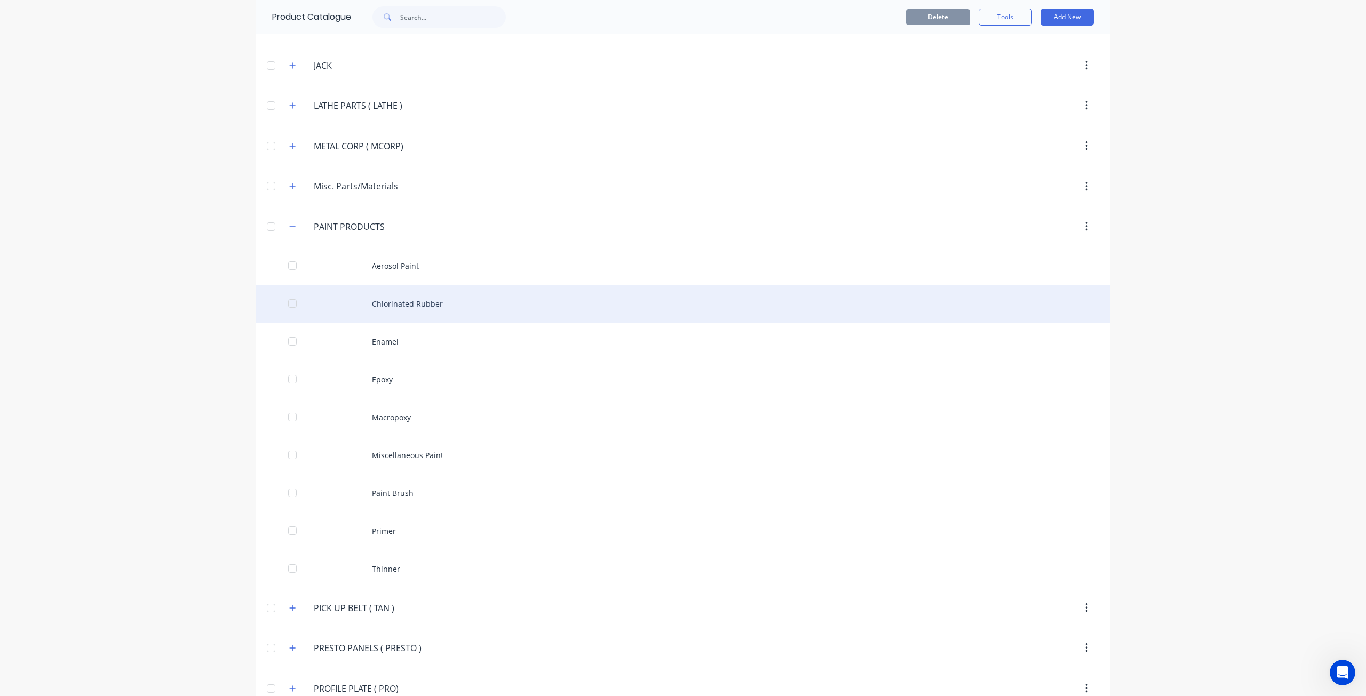
scroll to position [1756, 0]
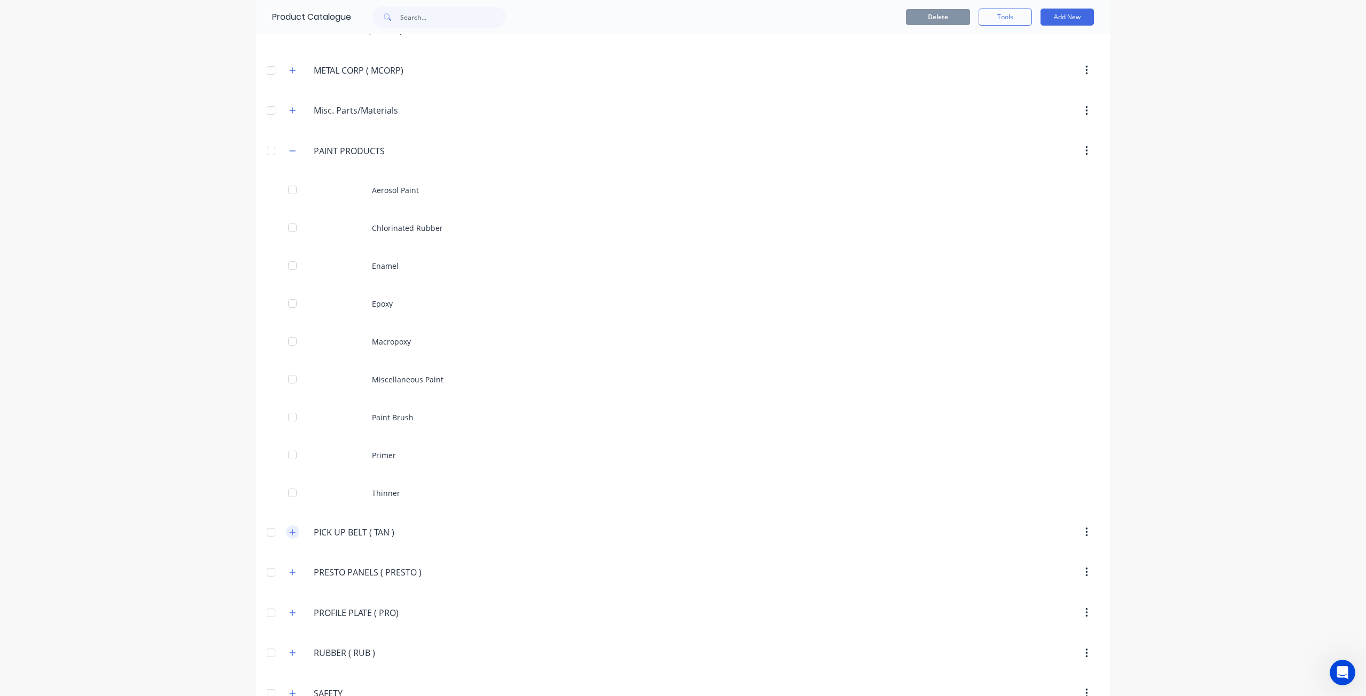
click at [290, 529] on icon "button" at bounding box center [293, 532] width 6 height 6
click at [290, 147] on icon "button" at bounding box center [292, 150] width 6 height 7
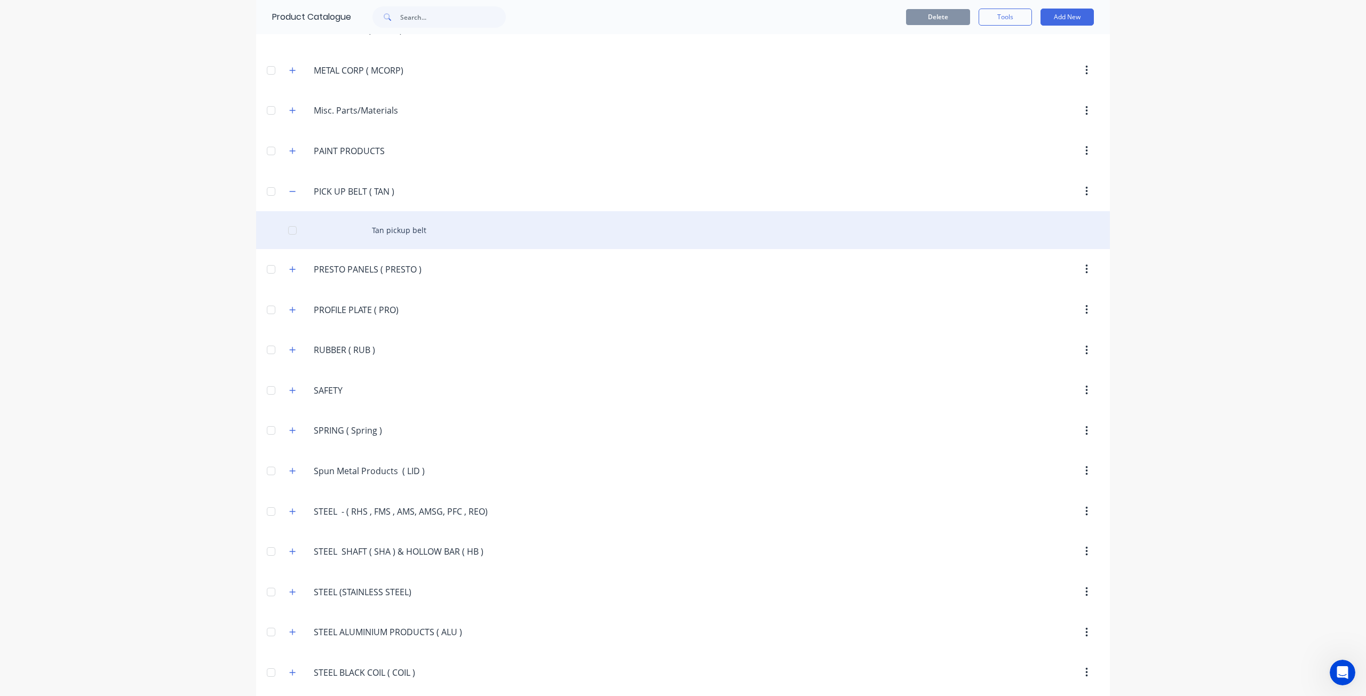
click at [364, 212] on div "Tan pickup belt" at bounding box center [683, 230] width 854 height 38
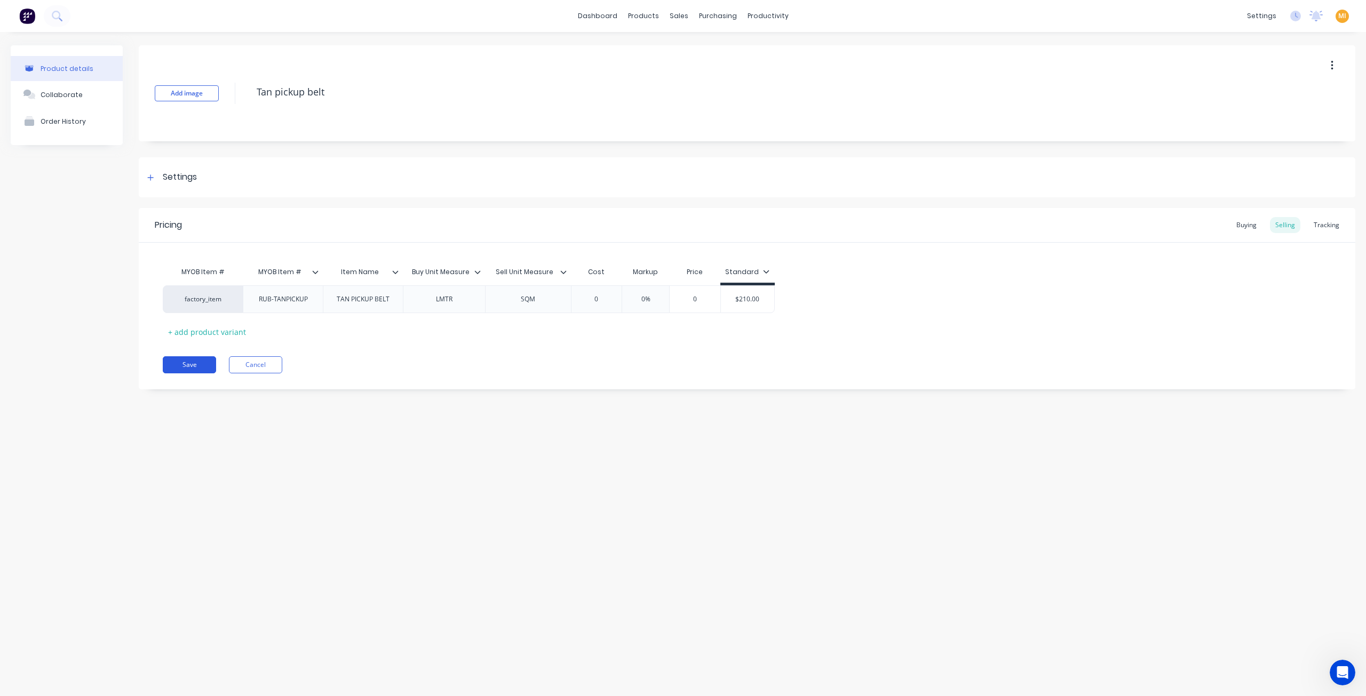
click at [194, 364] on button "Save" at bounding box center [189, 364] width 53 height 17
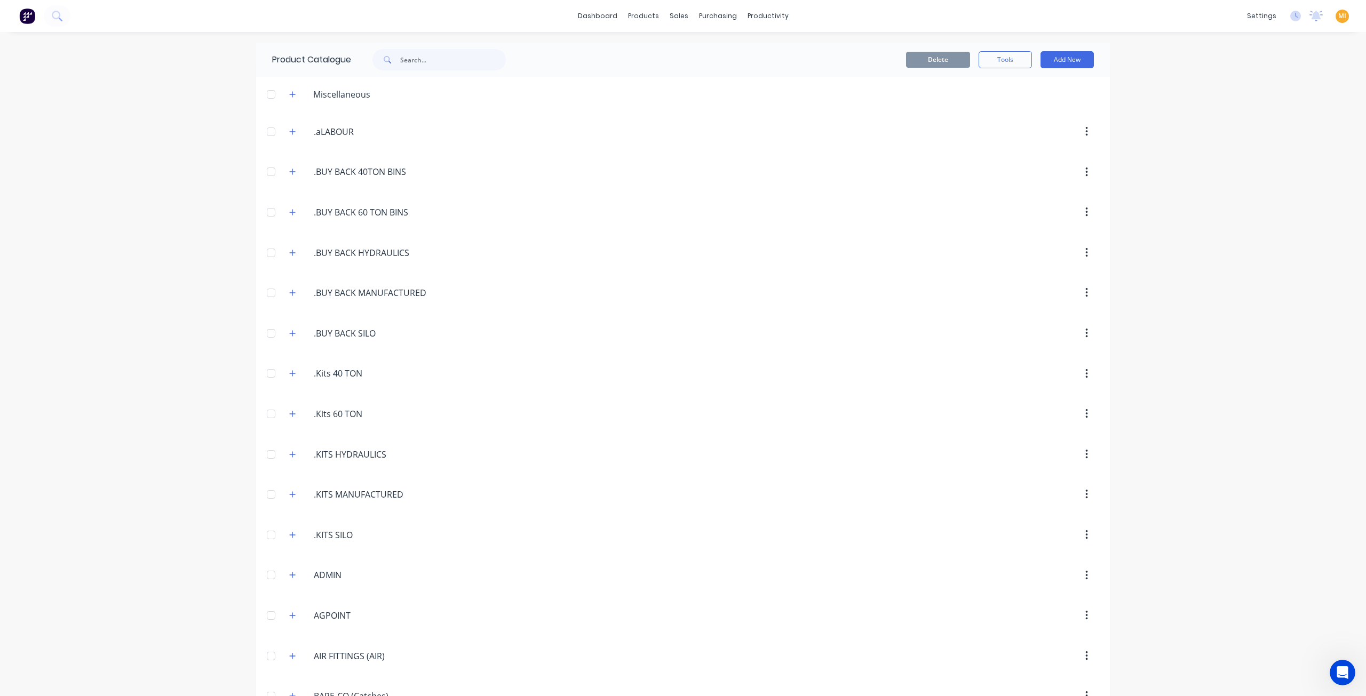
scroll to position [1542, 0]
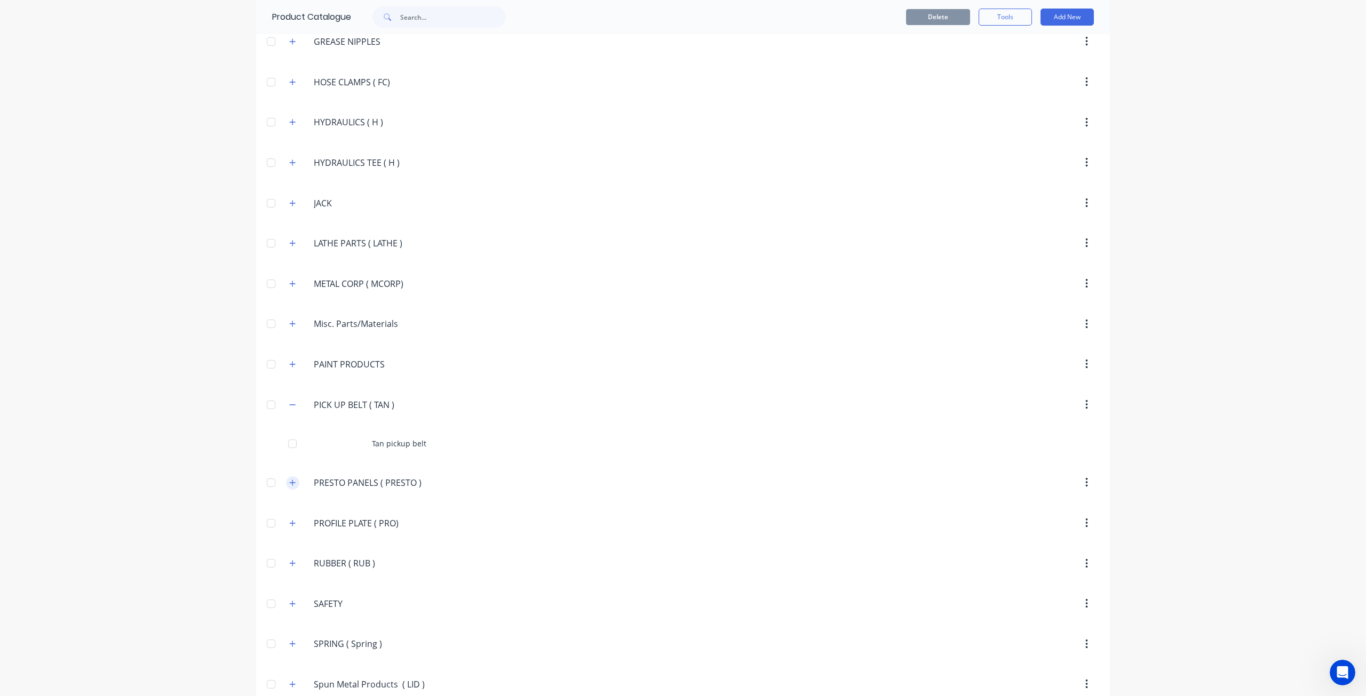
click at [289, 479] on icon "button" at bounding box center [292, 482] width 6 height 7
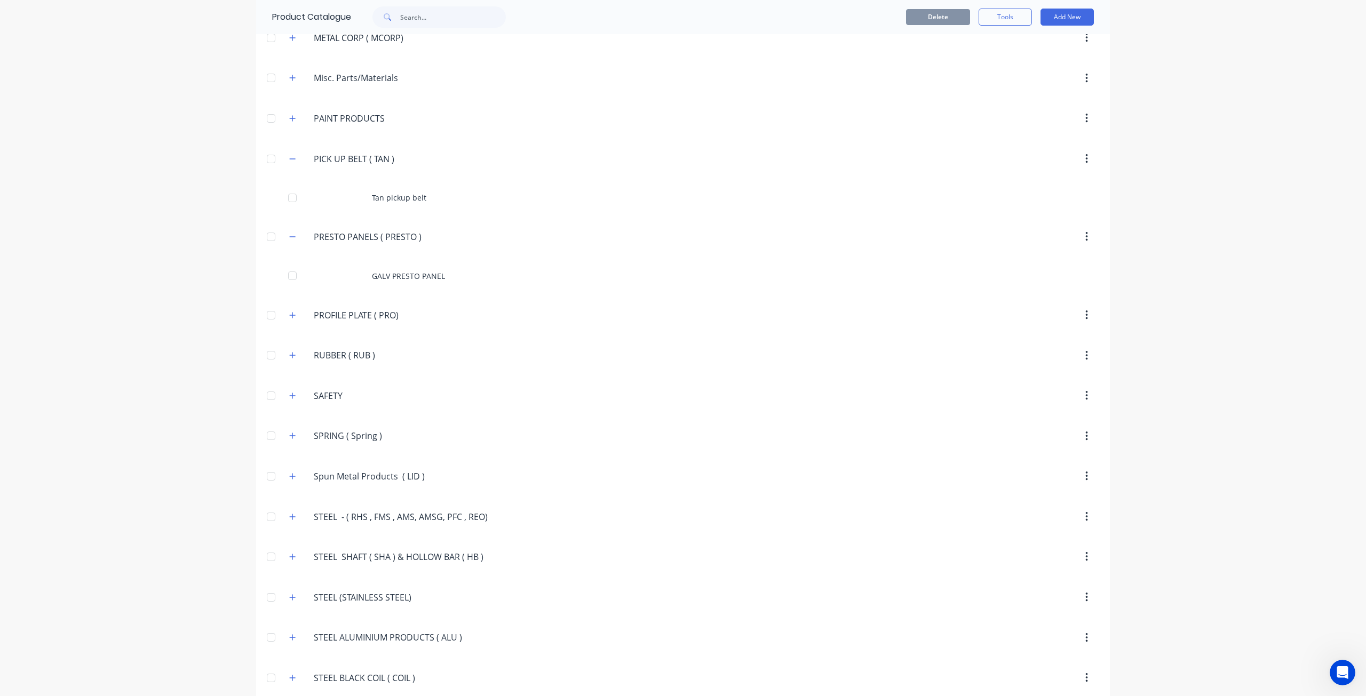
scroll to position [1809, 0]
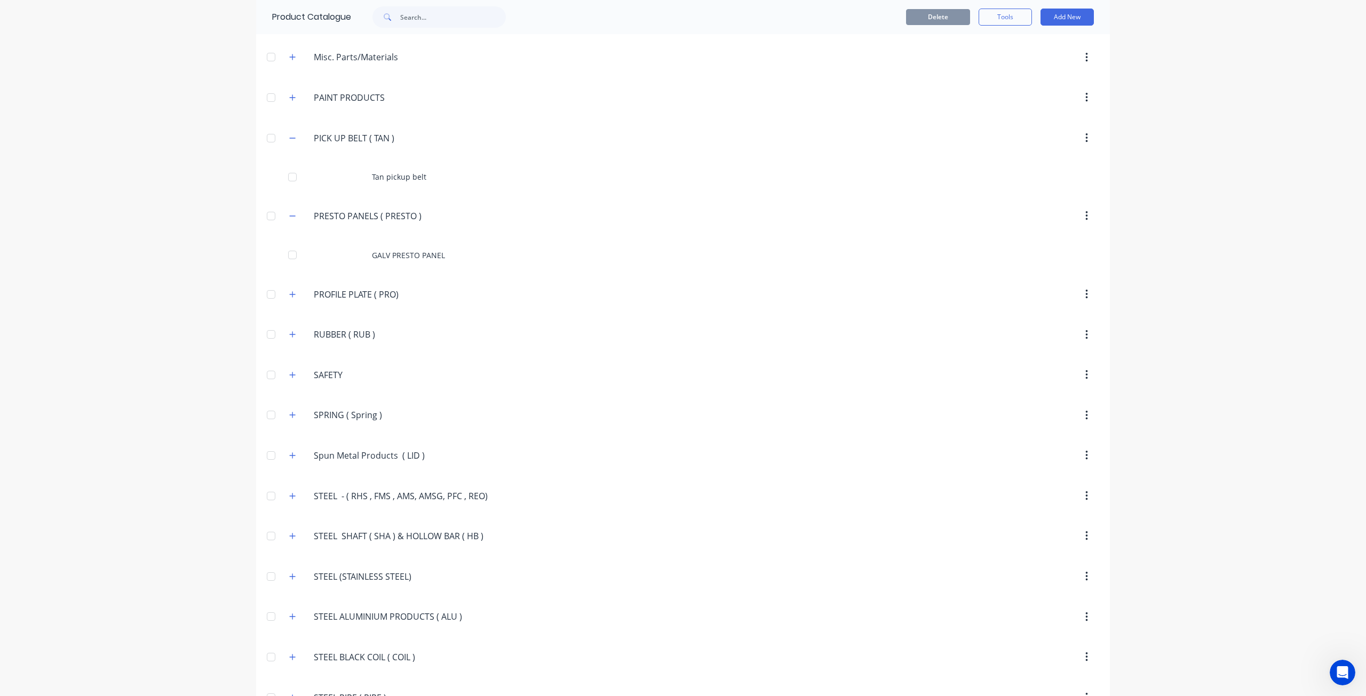
click at [289, 134] on icon "button" at bounding box center [292, 137] width 6 height 7
drag, startPoint x: 426, startPoint y: 163, endPoint x: 285, endPoint y: 157, distance: 141.5
click at [285, 169] on div "PRESTO.PANELS.(.PRESTO.) PRESTO PANELS ( PRESTO )" at bounding box center [364, 178] width 167 height 19
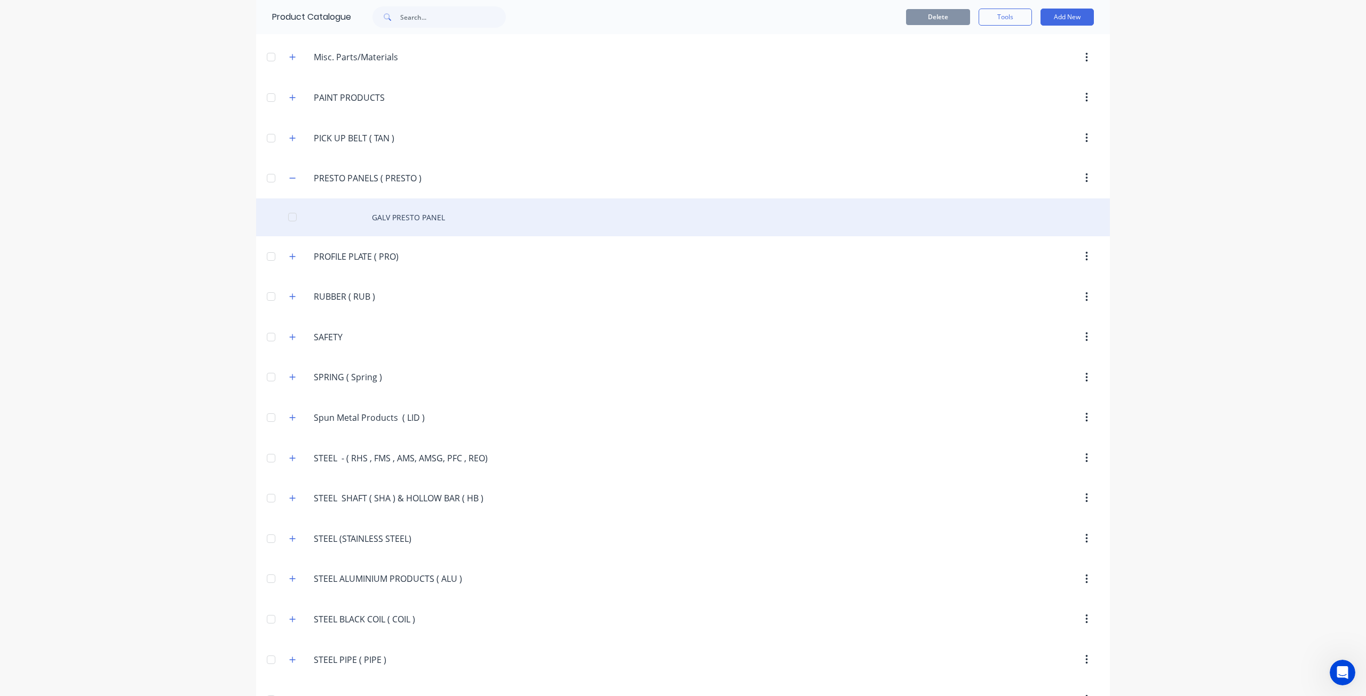
click at [382, 200] on div "GALV PRESTO PANEL" at bounding box center [683, 218] width 854 height 38
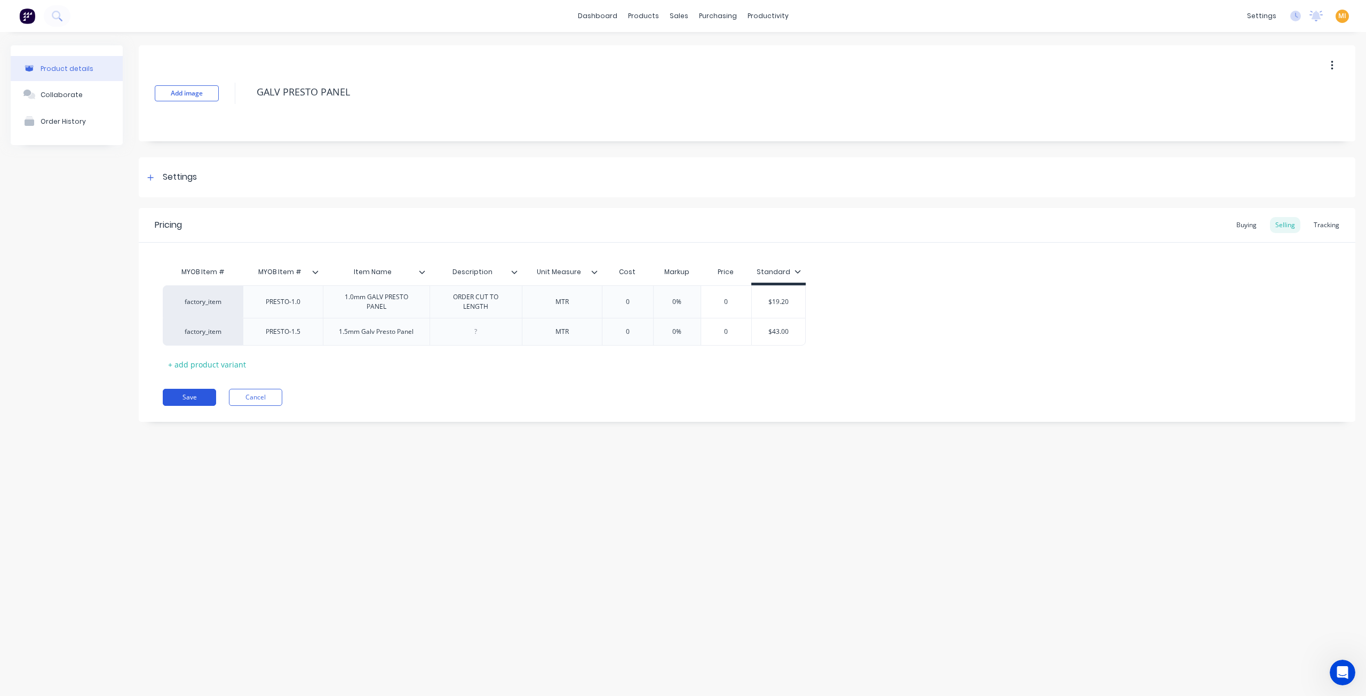
click at [200, 394] on button "Save" at bounding box center [189, 397] width 53 height 17
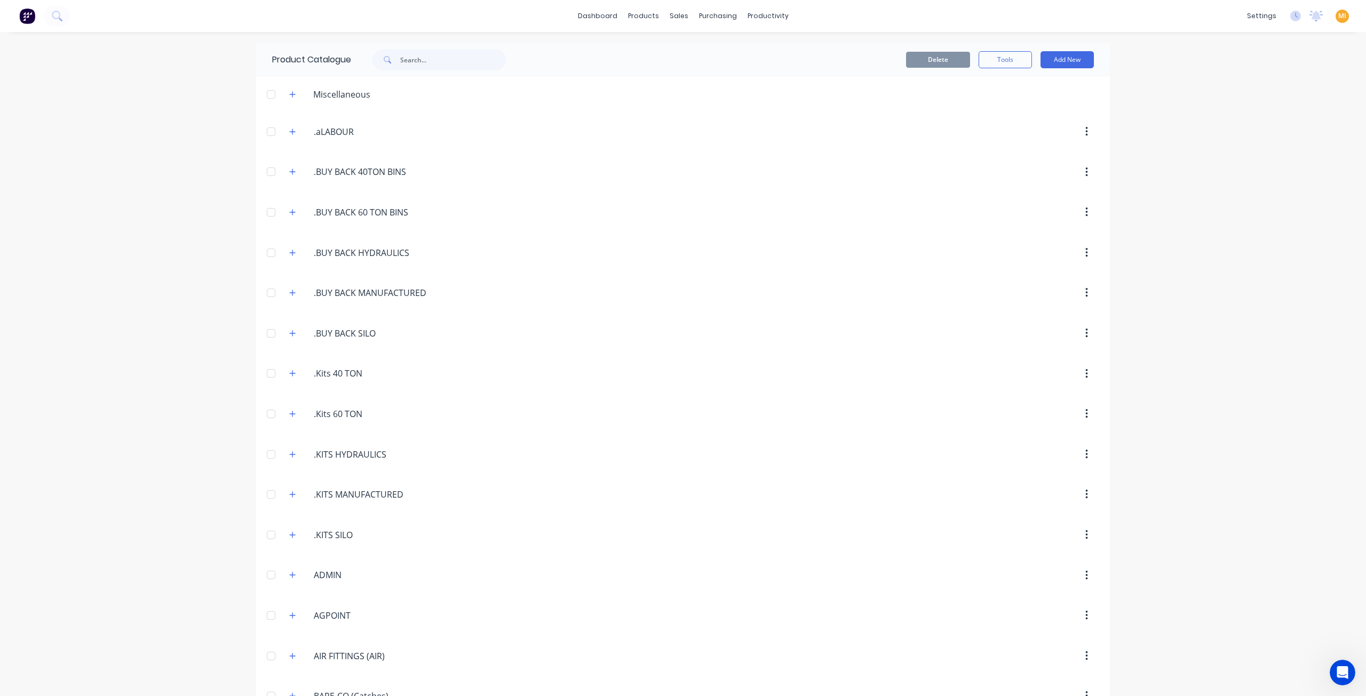
scroll to position [1622, 0]
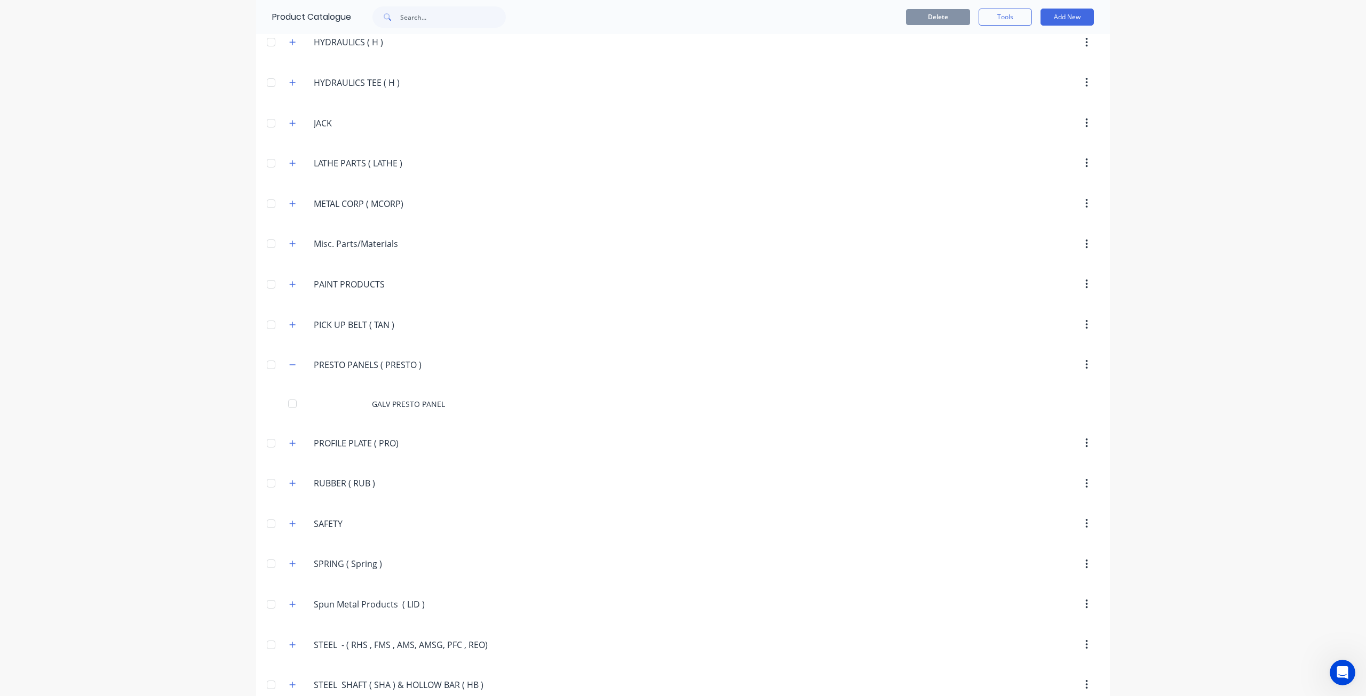
drag, startPoint x: 289, startPoint y: 426, endPoint x: 289, endPoint y: 365, distance: 61.4
click at [289, 440] on icon "button" at bounding box center [292, 443] width 6 height 7
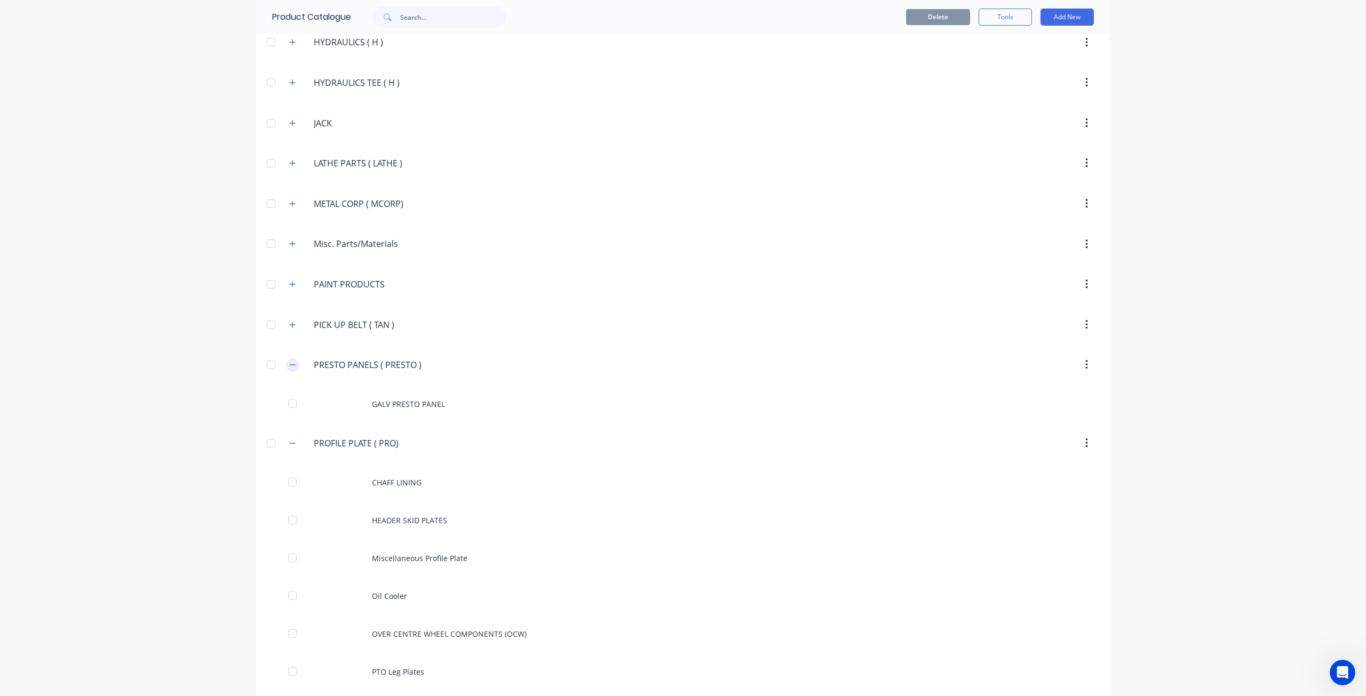
click at [291, 361] on icon "button" at bounding box center [292, 364] width 6 height 7
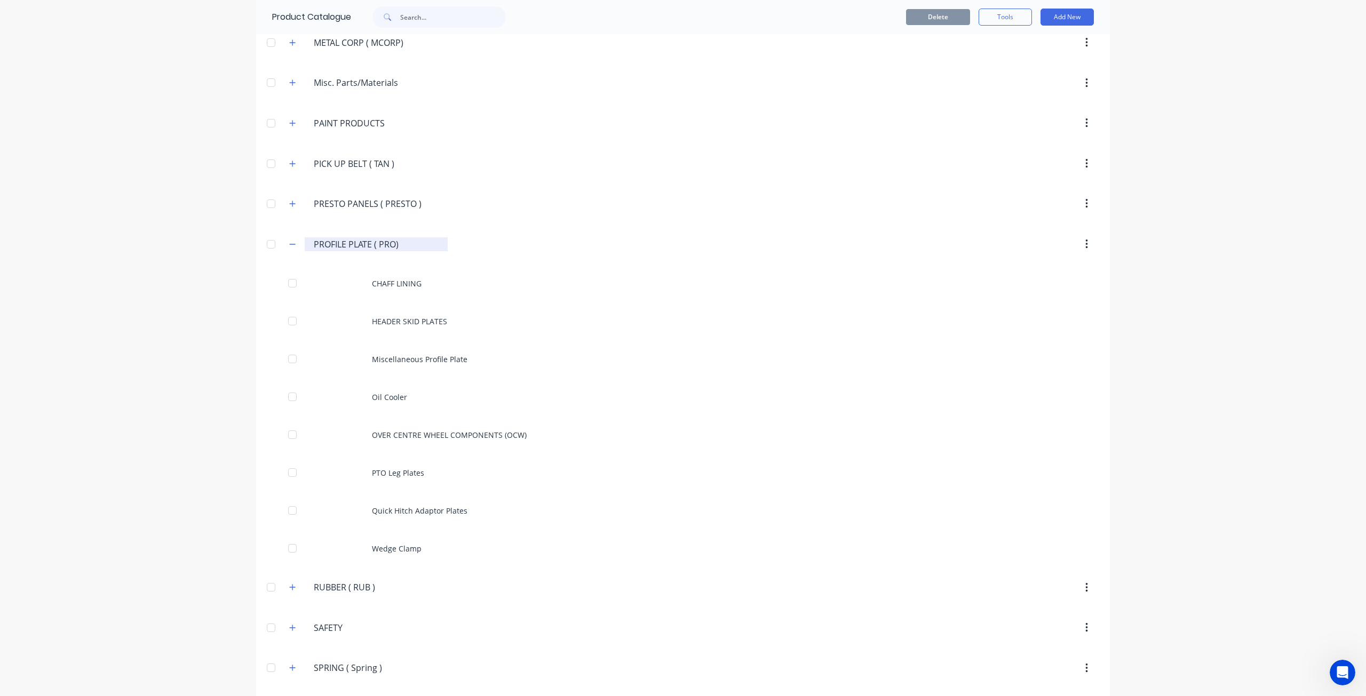
scroll to position [1729, 0]
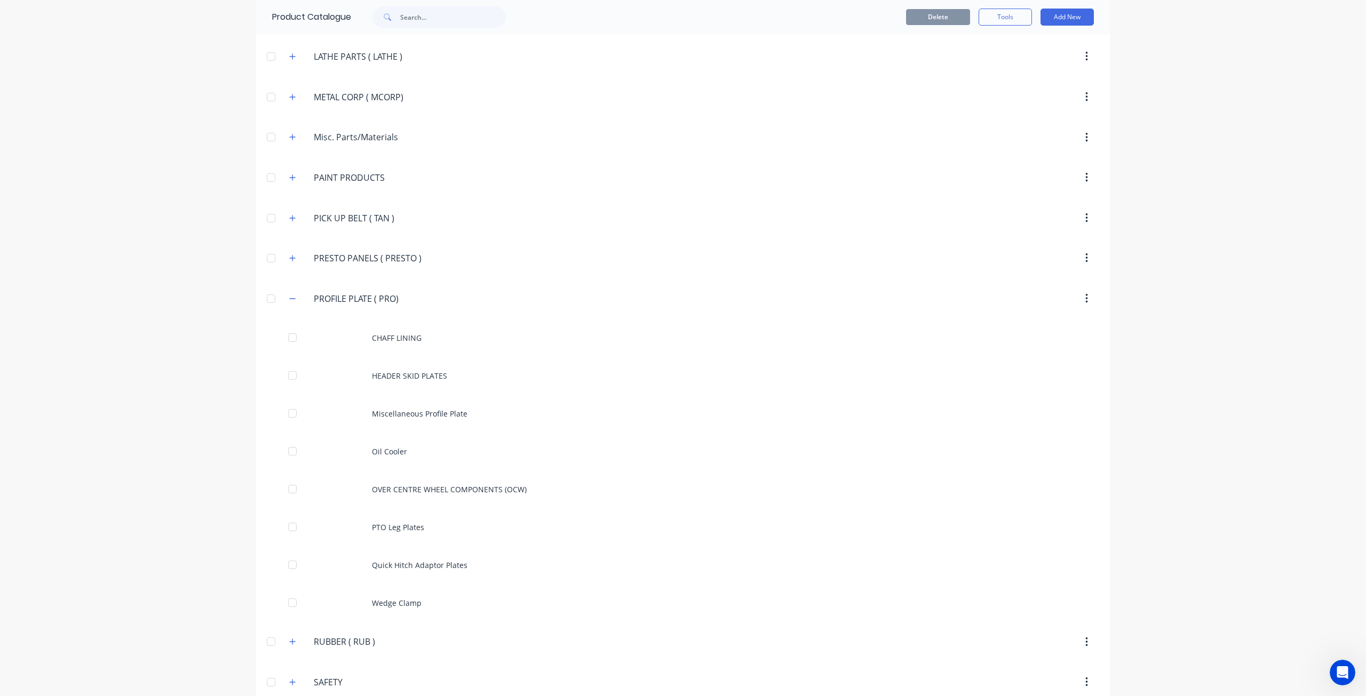
drag, startPoint x: 407, startPoint y: 282, endPoint x: 281, endPoint y: 283, distance: 125.9
click at [281, 289] on div "PROFILE.PLATE.(.PRO) PROFILE PLATE ( PRO)" at bounding box center [364, 298] width 167 height 19
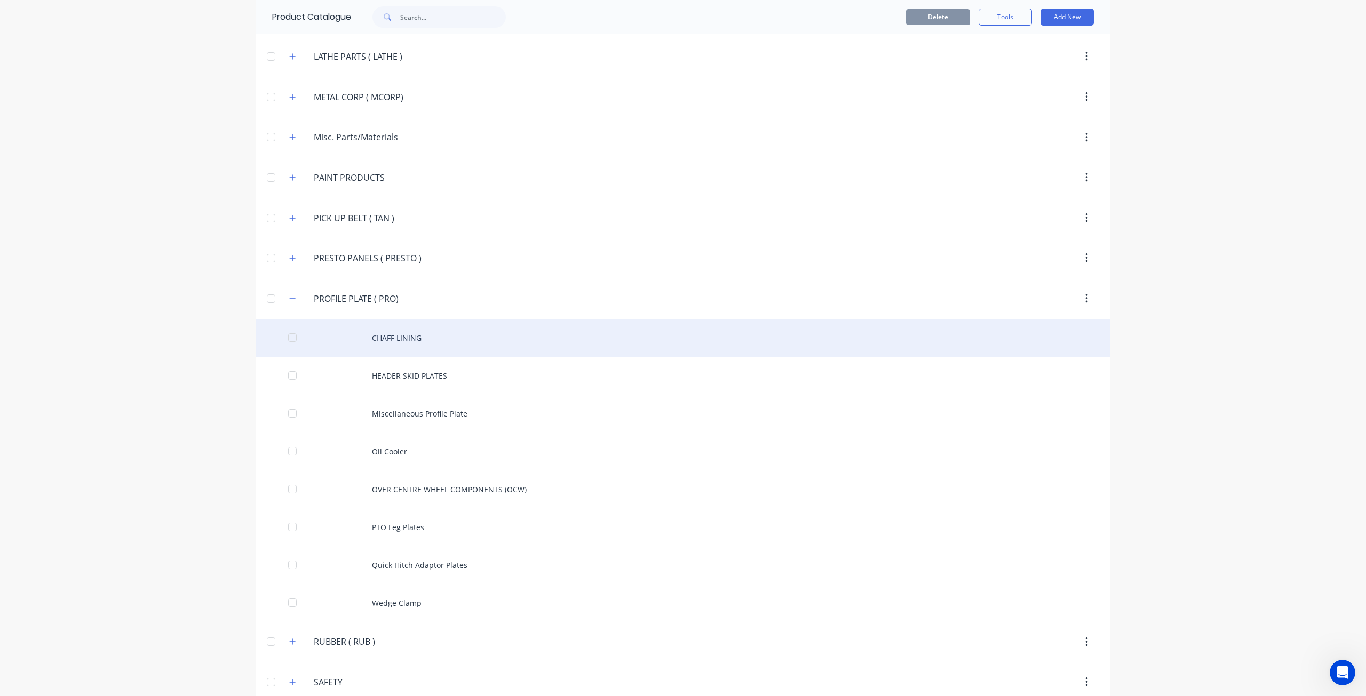
click at [469, 319] on div "CHAFF LINING" at bounding box center [683, 338] width 854 height 38
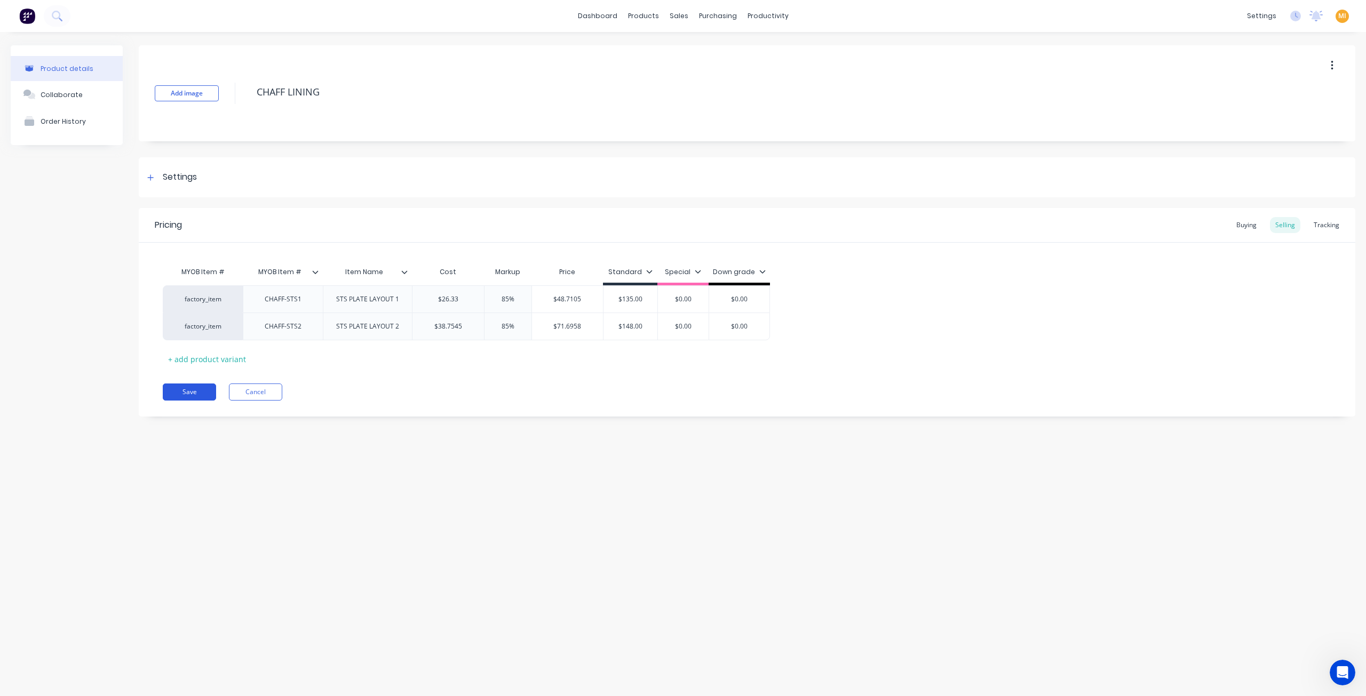
click at [195, 389] on button "Save" at bounding box center [189, 392] width 53 height 17
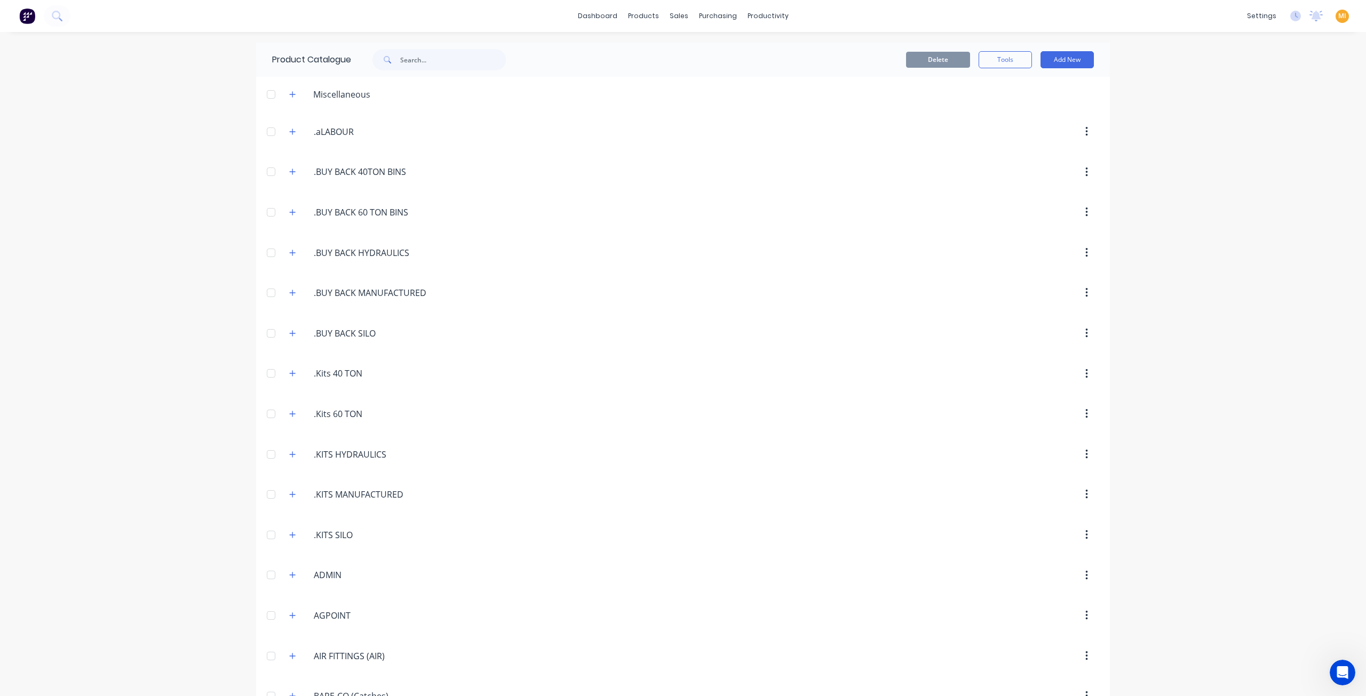
scroll to position [1662, 0]
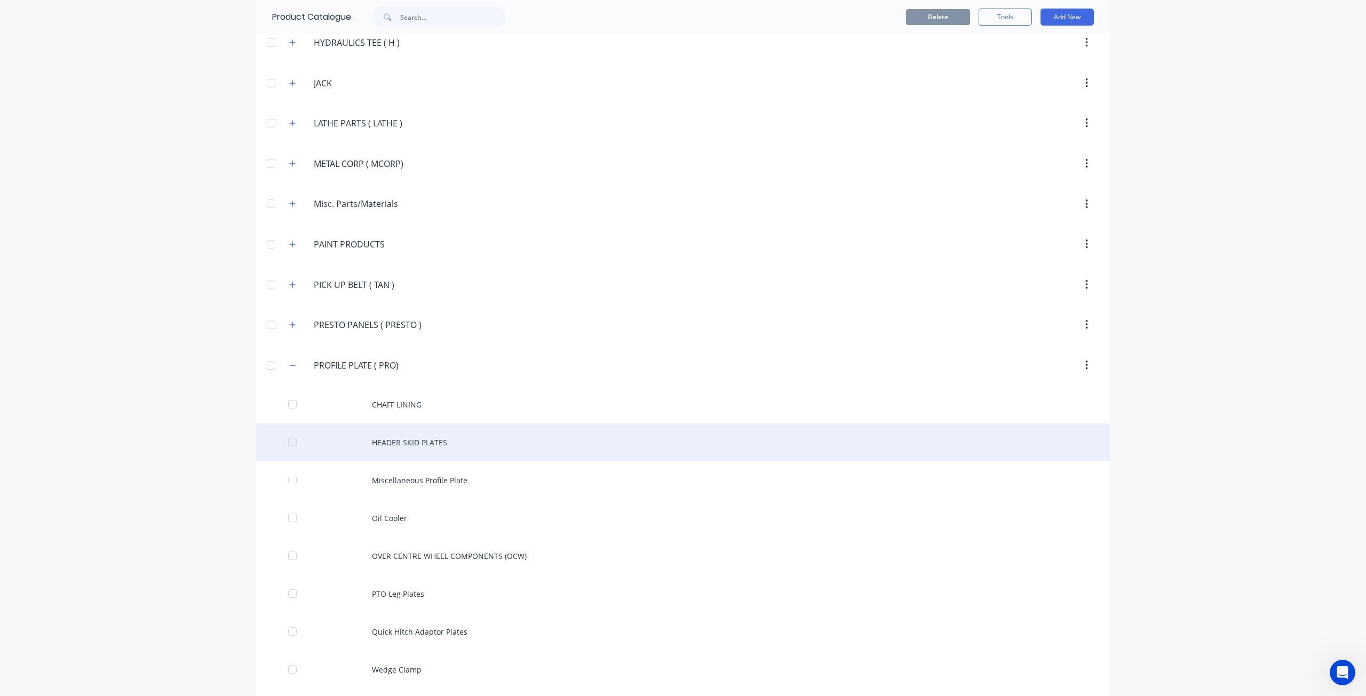
click at [490, 424] on div "HEADER SKID PLATES" at bounding box center [683, 443] width 854 height 38
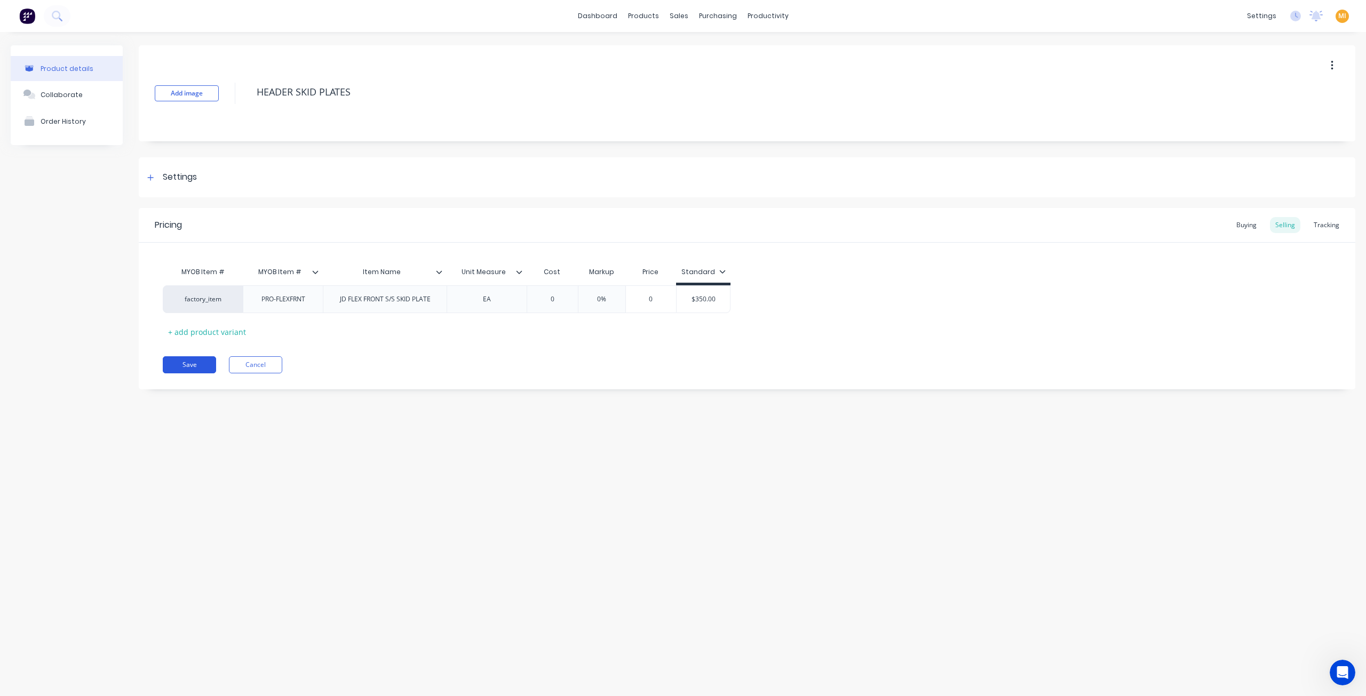
click at [190, 369] on button "Save" at bounding box center [189, 364] width 53 height 17
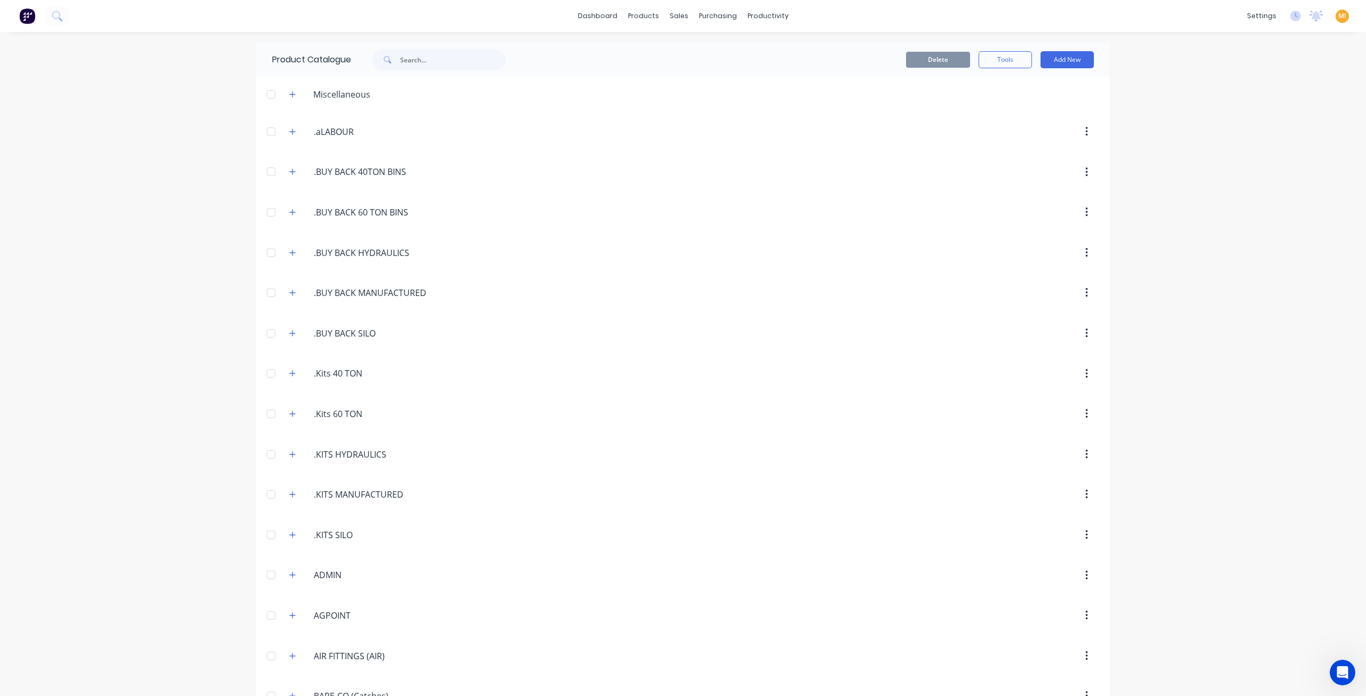
scroll to position [1662, 0]
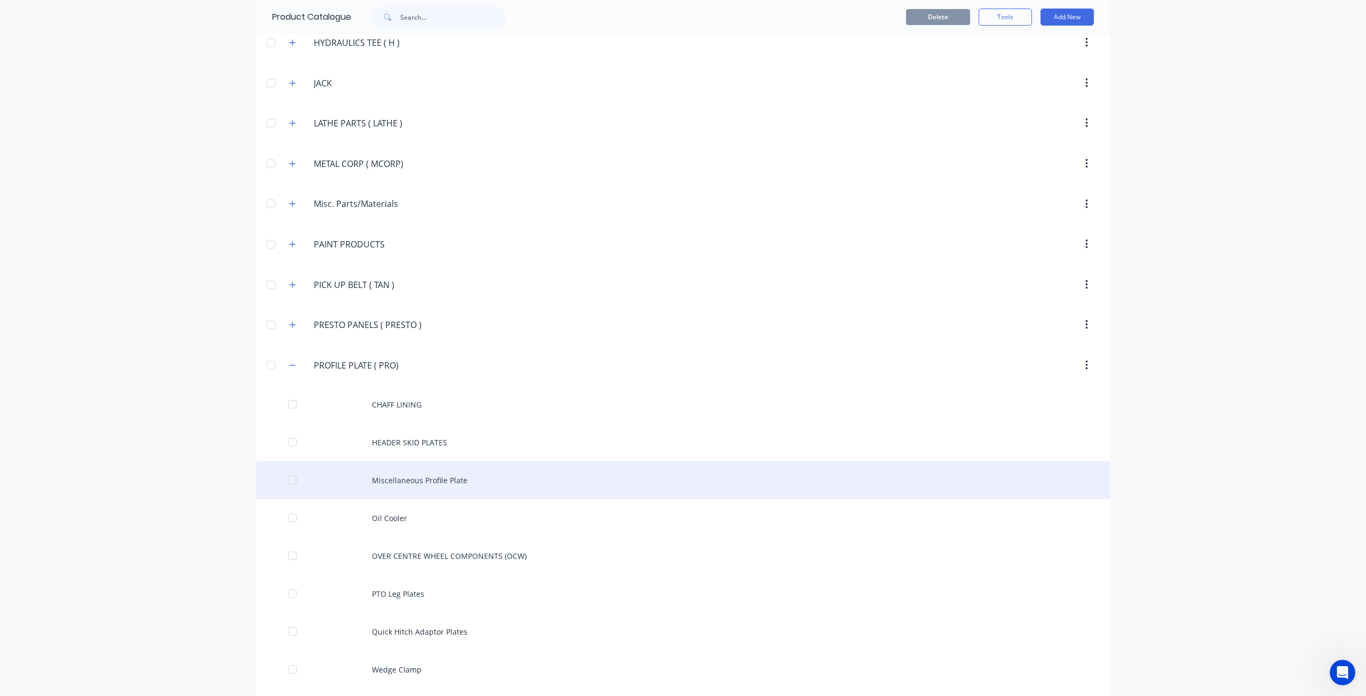
click at [340, 462] on div "Miscellaneous Profile Plate" at bounding box center [683, 481] width 854 height 38
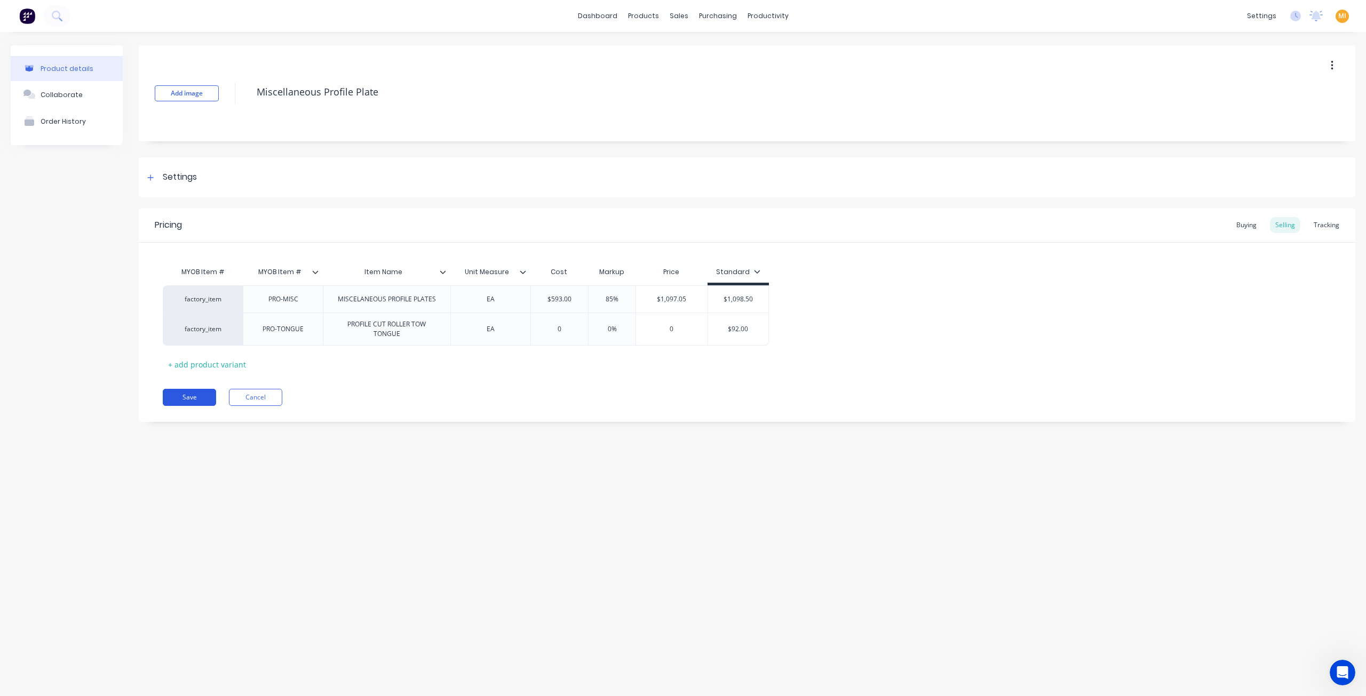
click at [199, 399] on button "Save" at bounding box center [189, 397] width 53 height 17
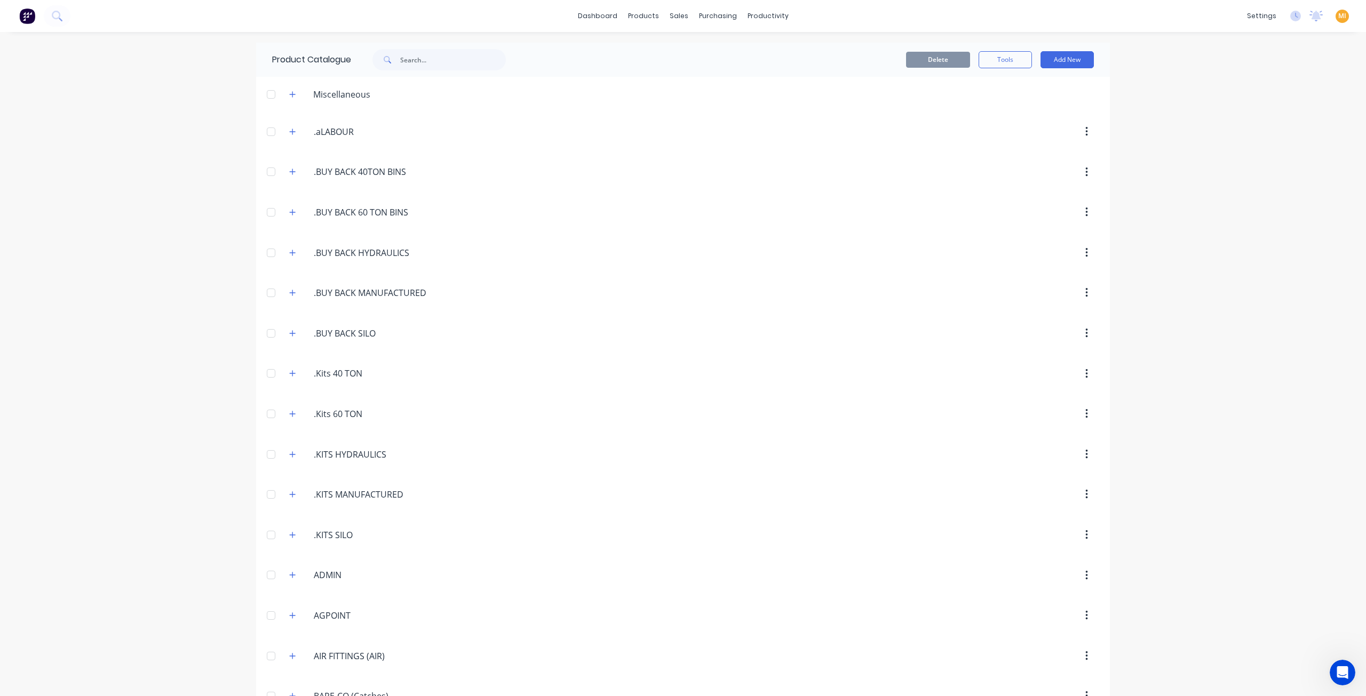
scroll to position [1662, 0]
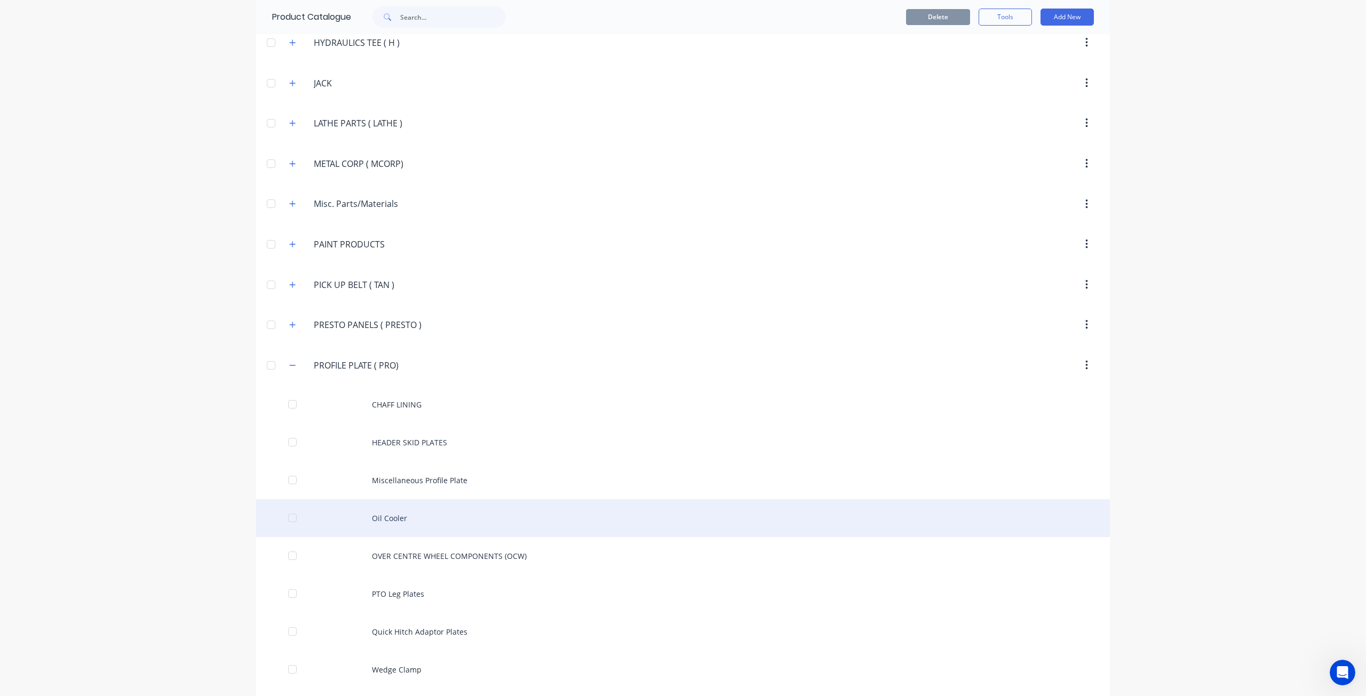
click at [392, 499] on div "Oil Cooler" at bounding box center [683, 518] width 854 height 38
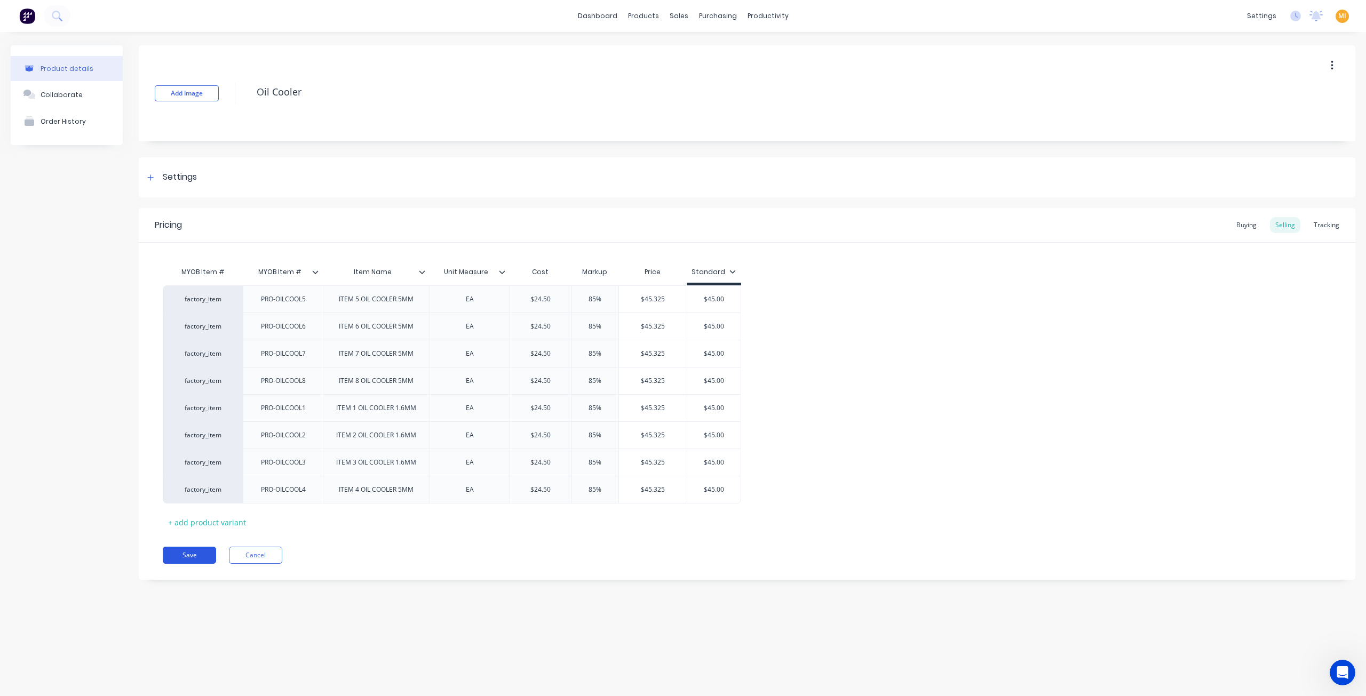
click at [194, 551] on button "Save" at bounding box center [189, 555] width 53 height 17
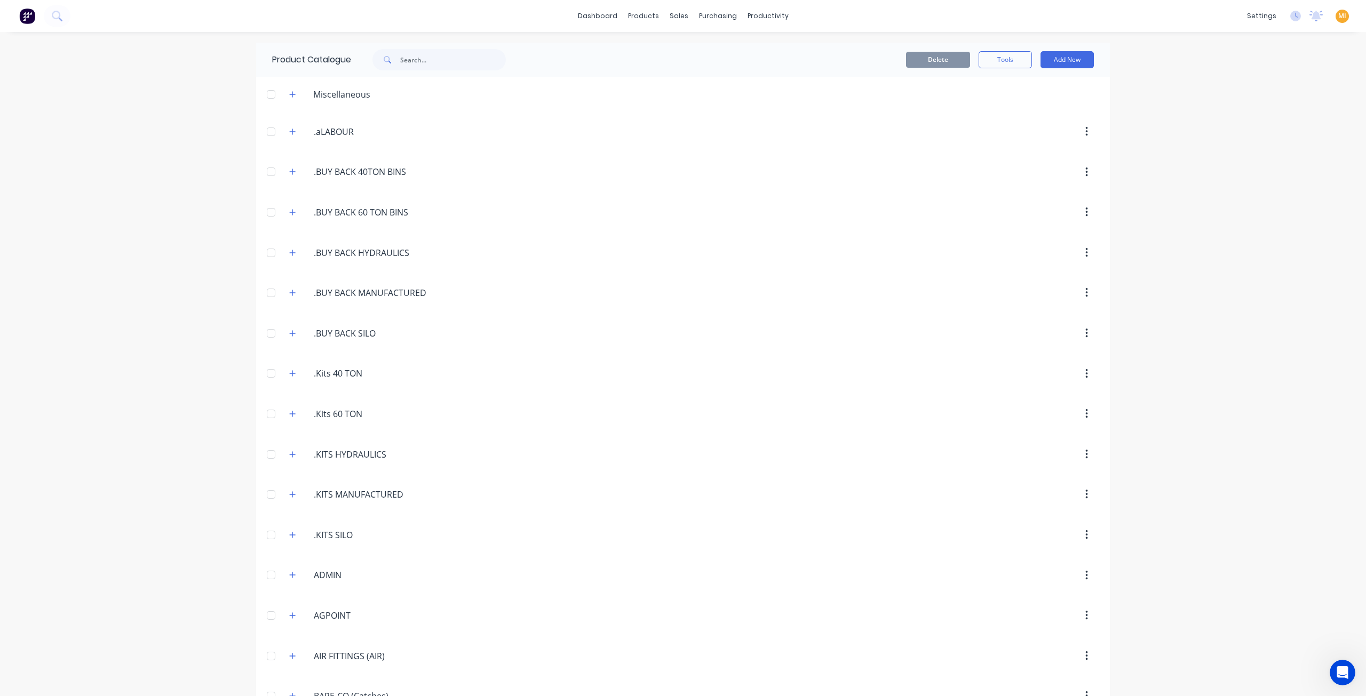
scroll to position [1662, 0]
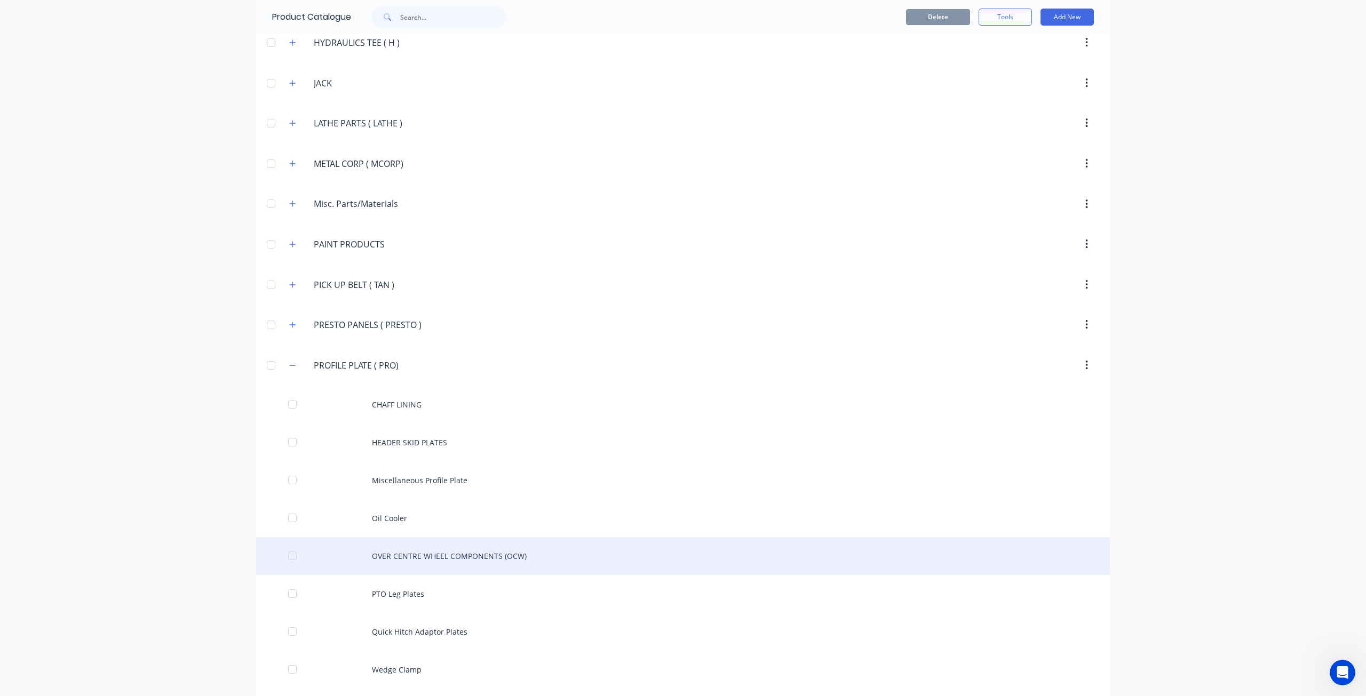
click at [378, 540] on div "OVER CENTRE WHEEL COMPONENTS (OCW)" at bounding box center [683, 556] width 854 height 38
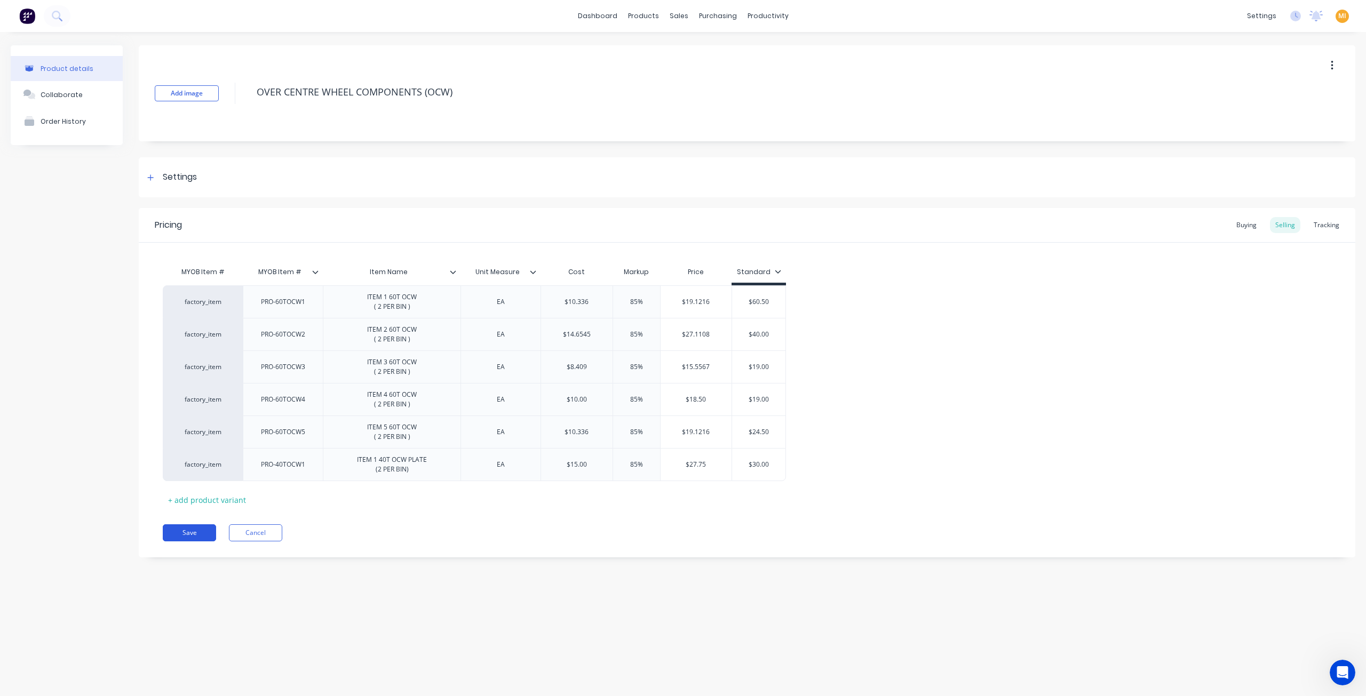
click at [198, 536] on button "Save" at bounding box center [189, 533] width 53 height 17
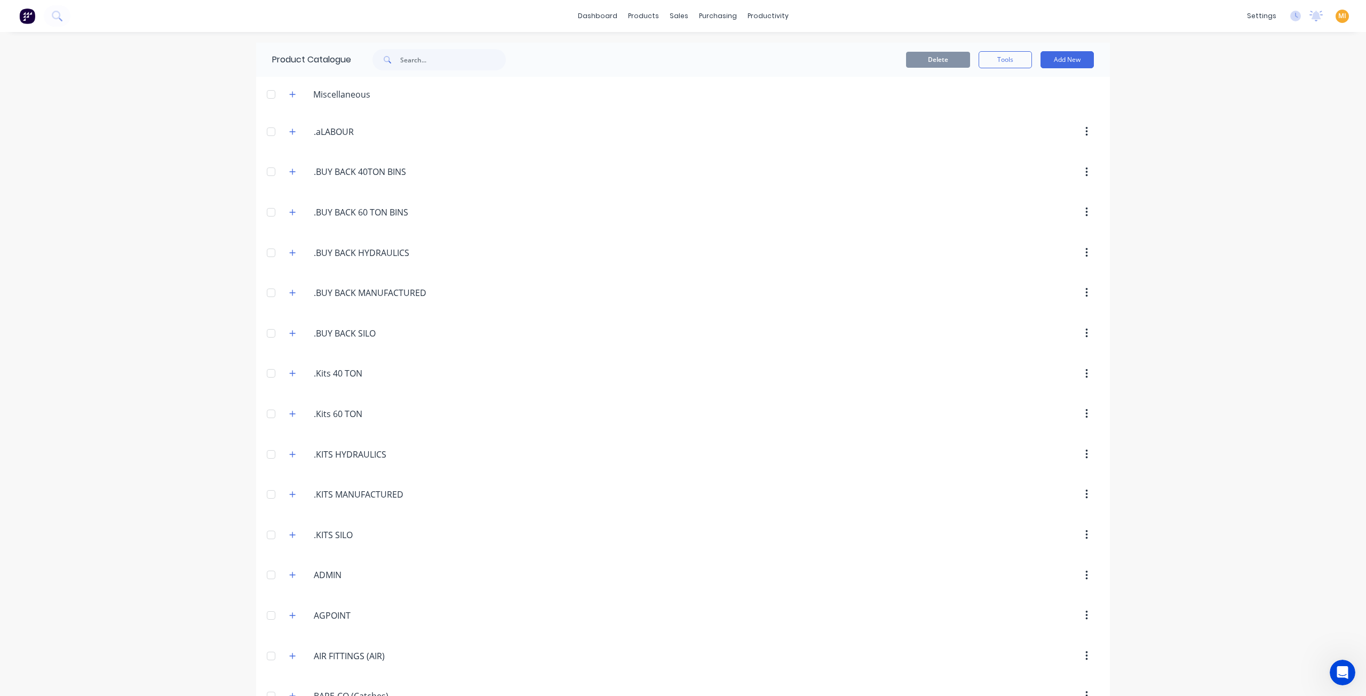
scroll to position [1662, 0]
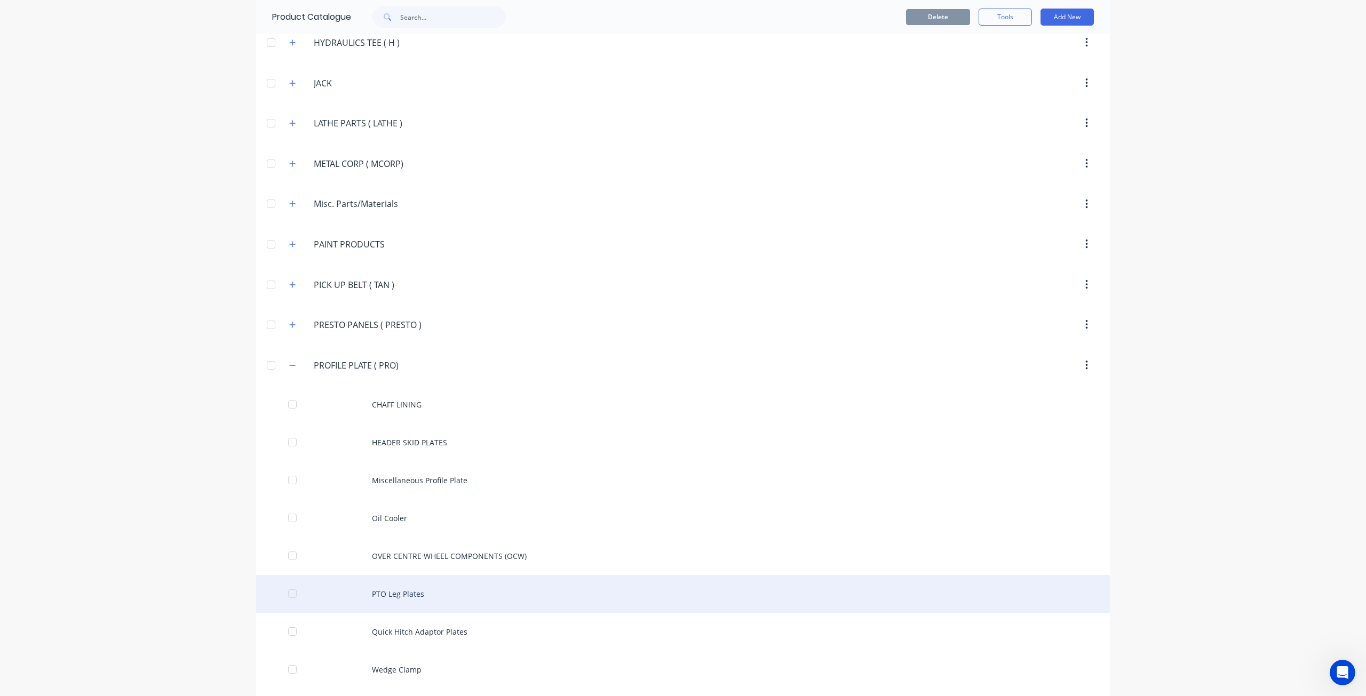
click at [379, 577] on div "PTO Leg Plates" at bounding box center [683, 594] width 854 height 38
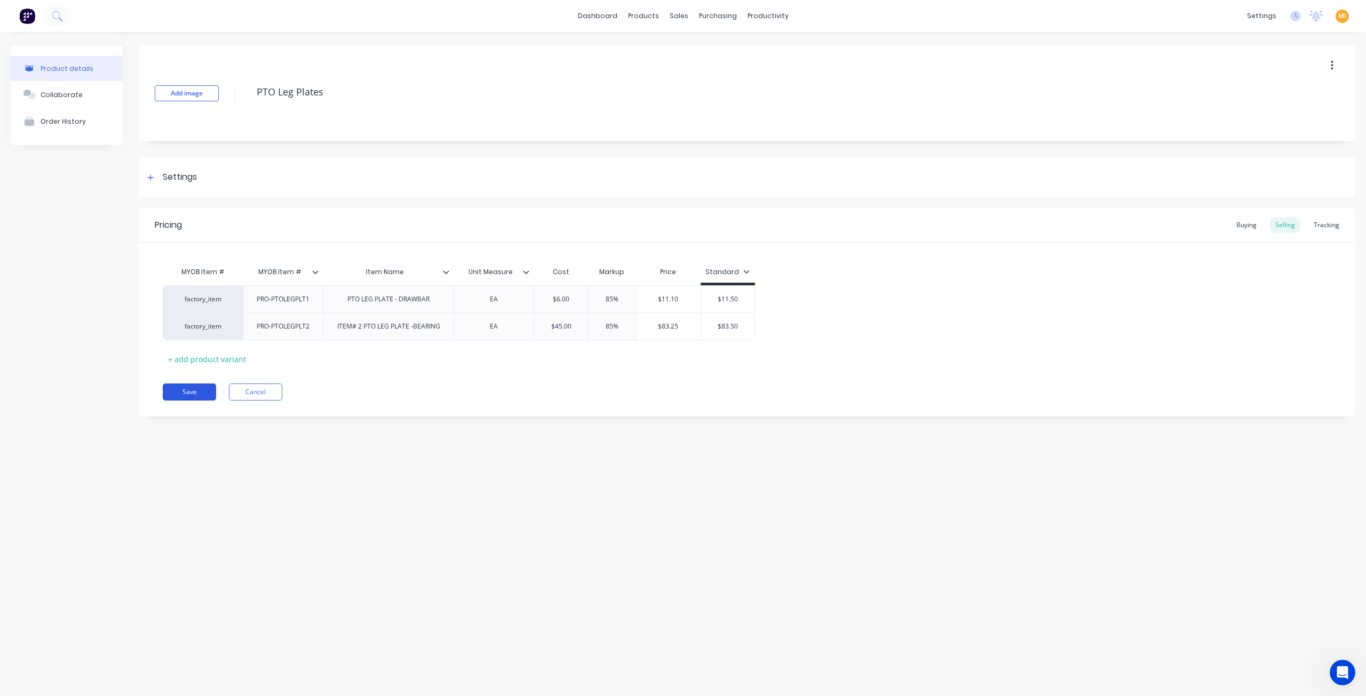
click at [193, 398] on button "Save" at bounding box center [189, 392] width 53 height 17
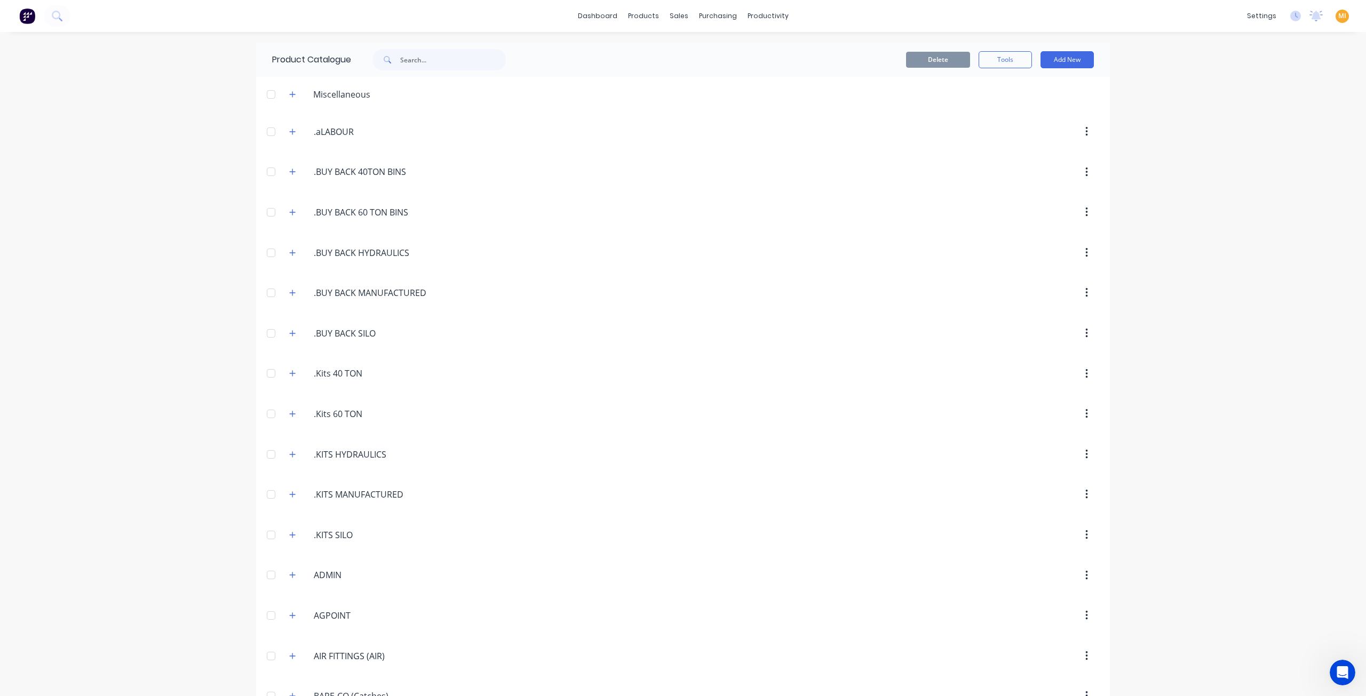
scroll to position [1662, 0]
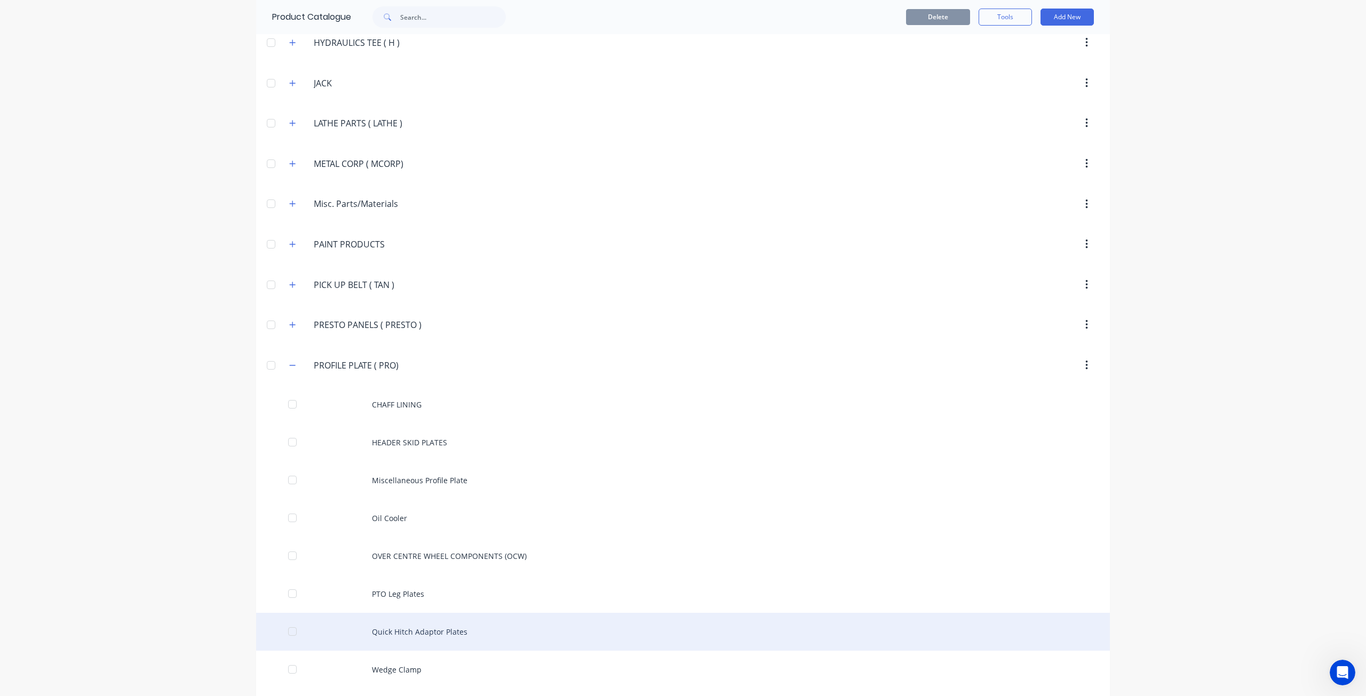
click at [438, 613] on div "Quick Hitch Adaptor Plates" at bounding box center [683, 632] width 854 height 38
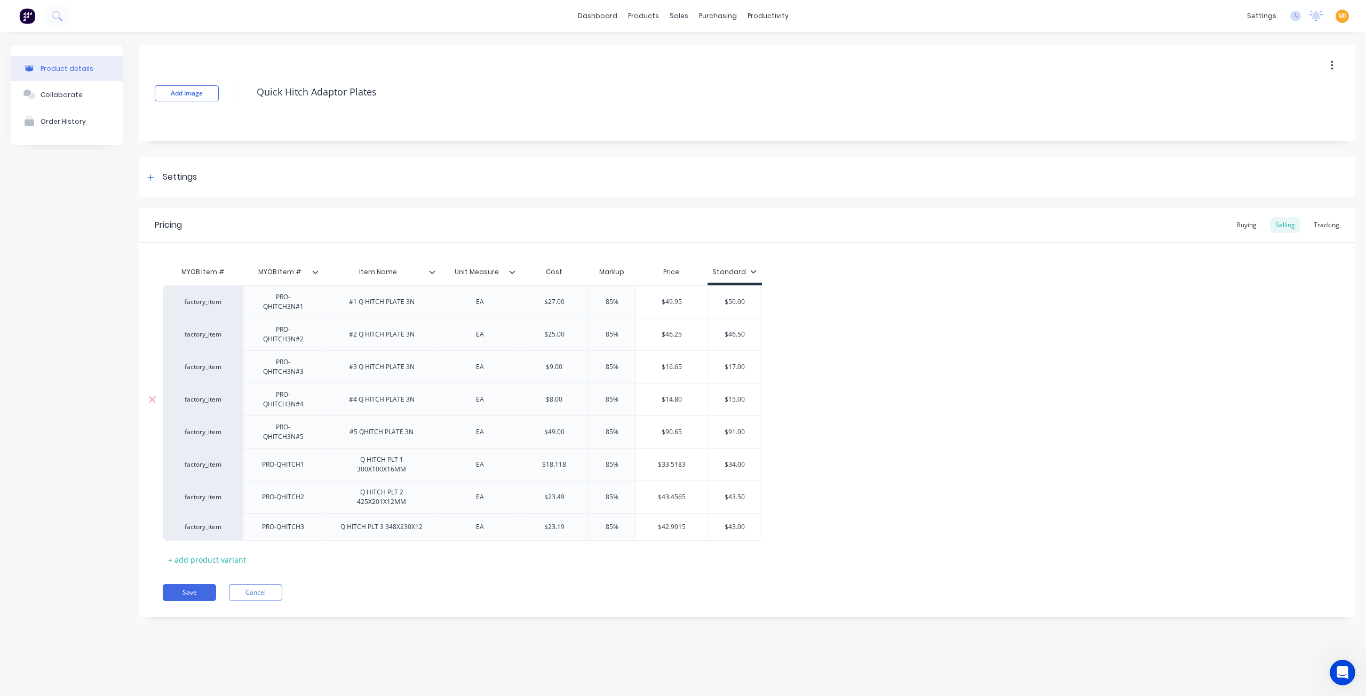
drag, startPoint x: 190, startPoint y: 588, endPoint x: 412, endPoint y: 383, distance: 302.1
click at [190, 589] on button "Save" at bounding box center [189, 592] width 53 height 17
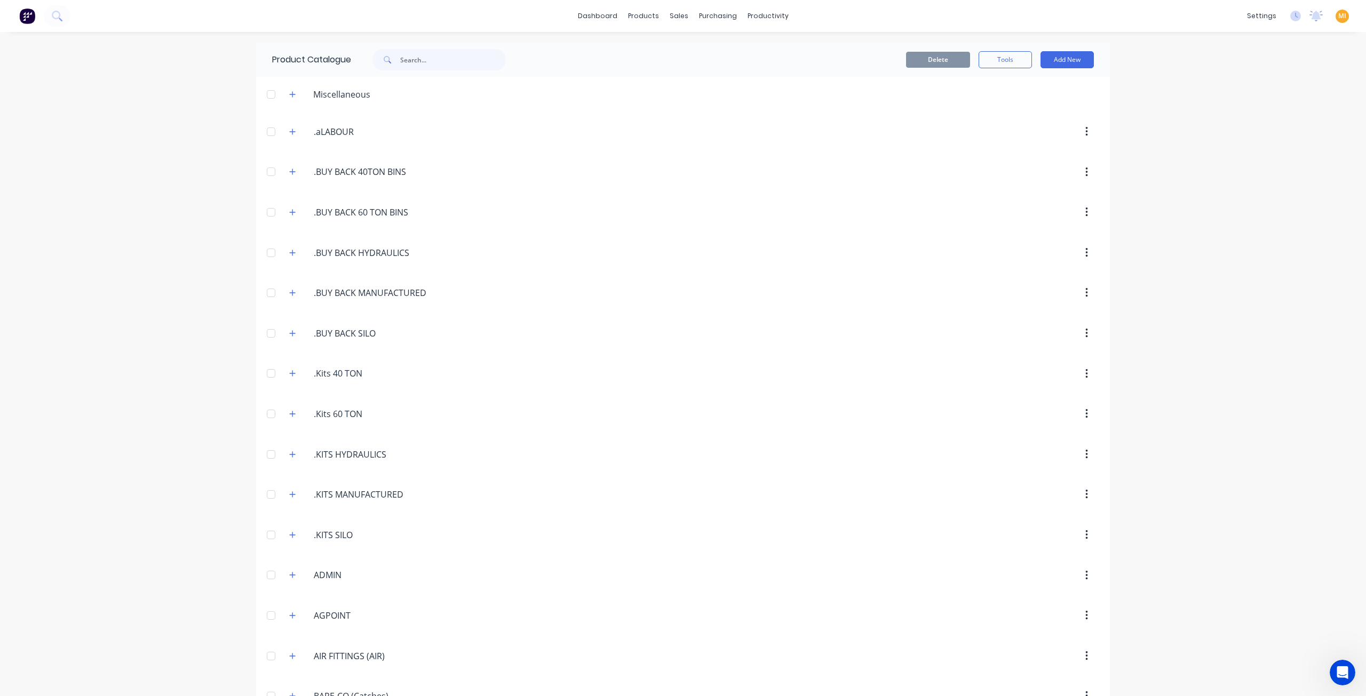
scroll to position [1662, 0]
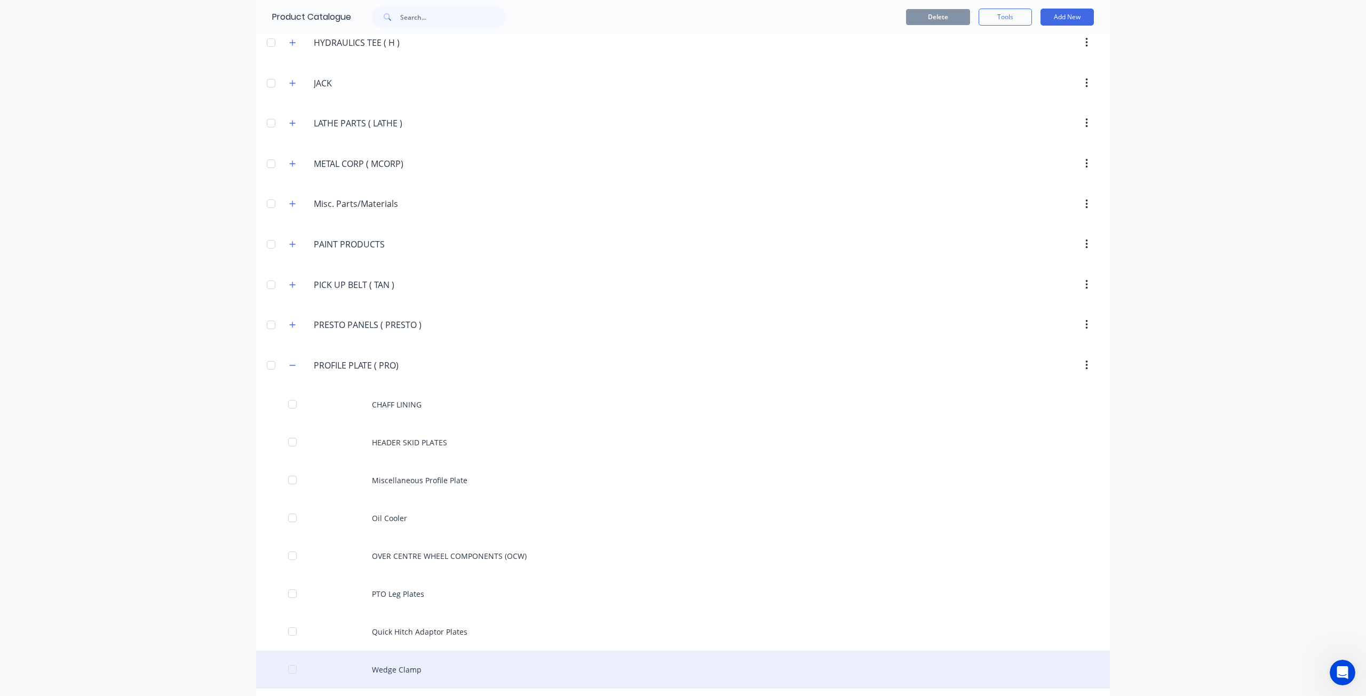
click at [394, 658] on div "Wedge Clamp" at bounding box center [683, 670] width 854 height 38
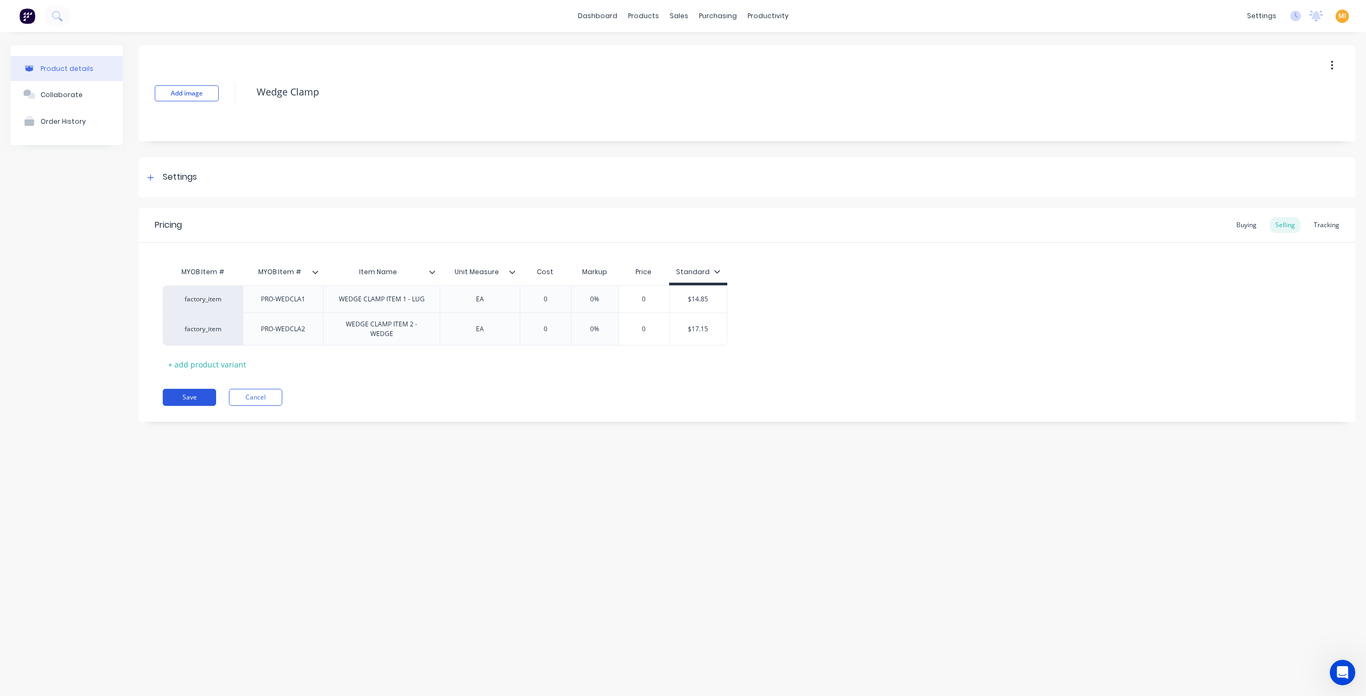
click at [199, 392] on button "Save" at bounding box center [189, 397] width 53 height 17
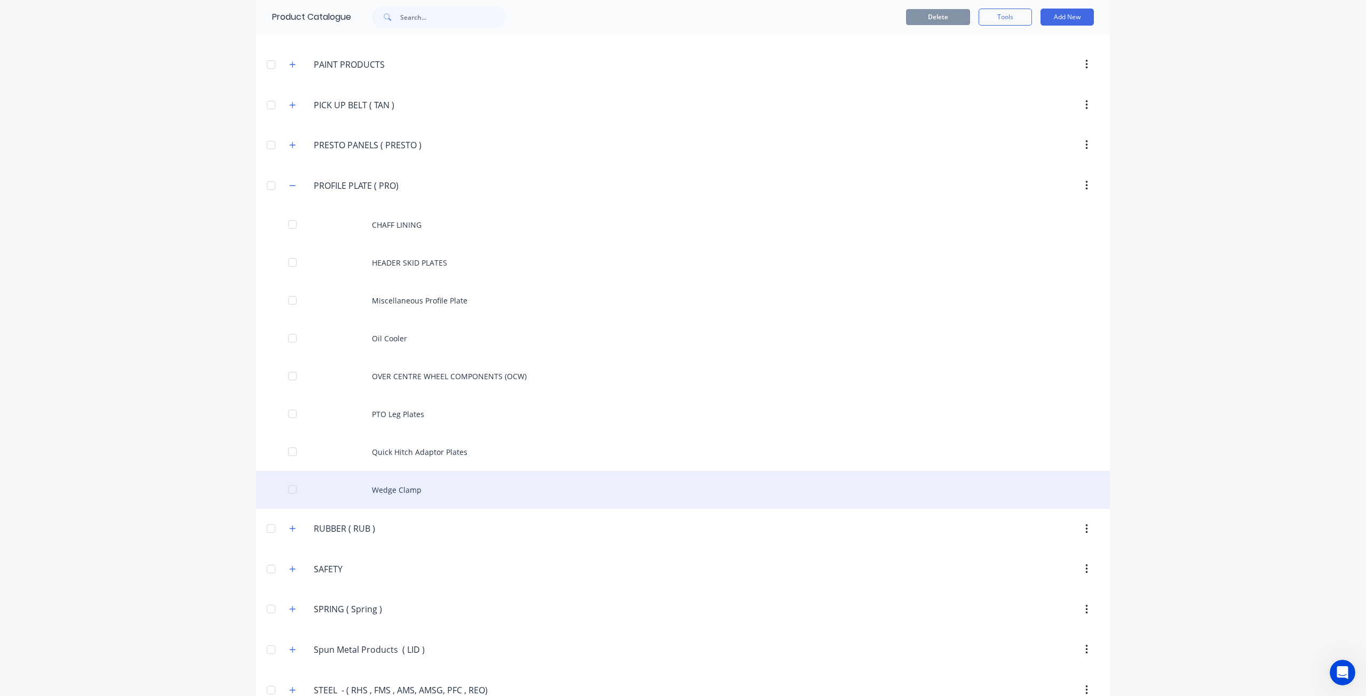
scroll to position [1876, 0]
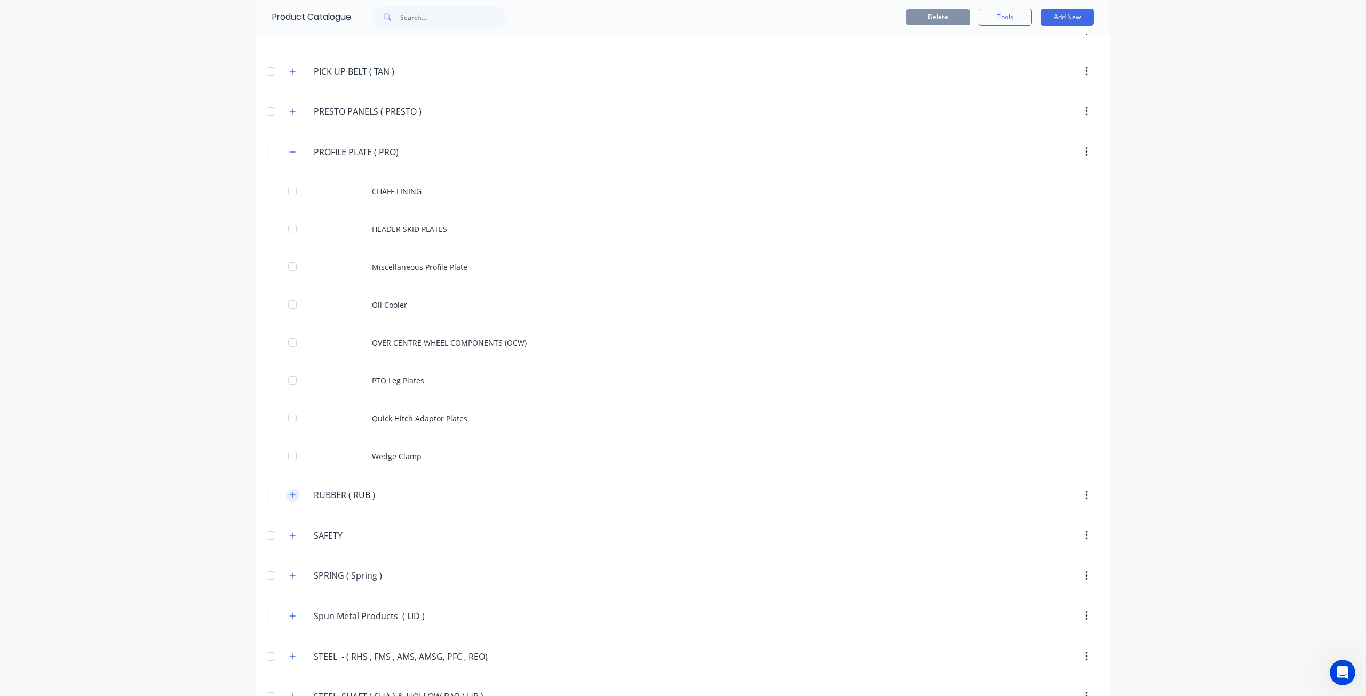
click at [289, 491] on icon "button" at bounding box center [292, 494] width 6 height 7
click at [290, 148] on icon "button" at bounding box center [292, 151] width 6 height 7
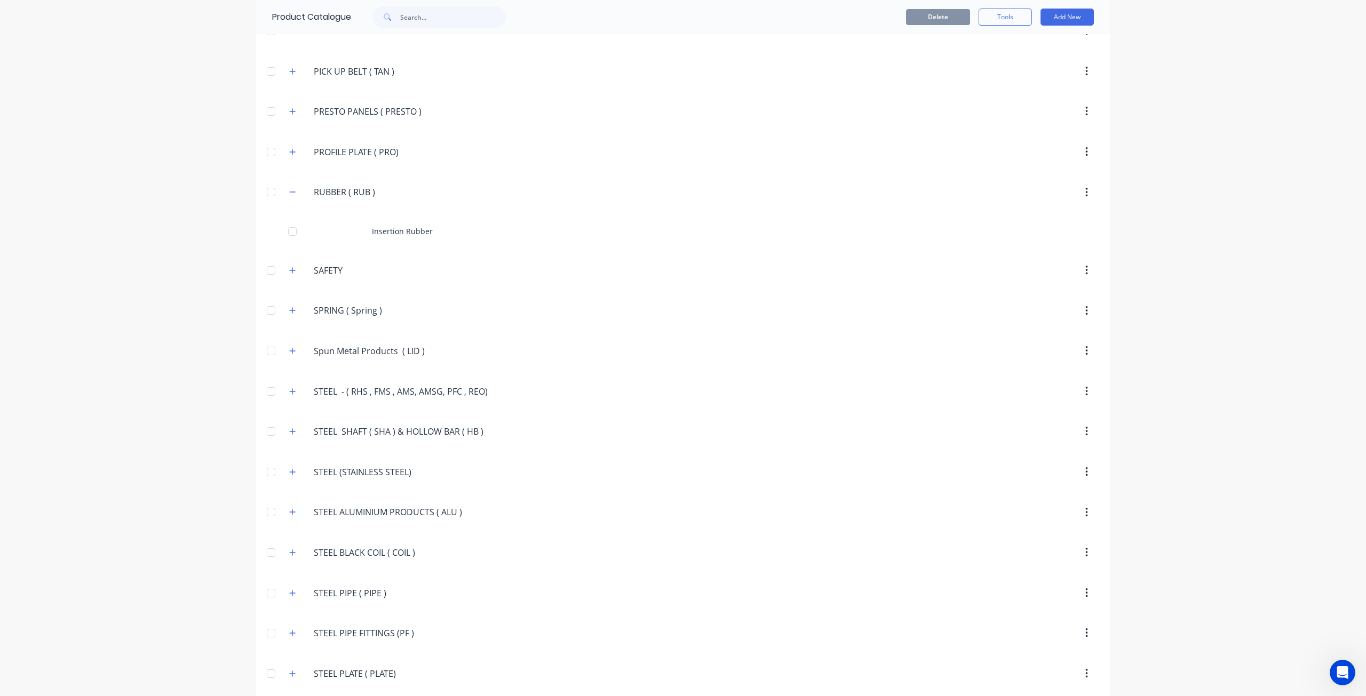
drag, startPoint x: 394, startPoint y: 177, endPoint x: 240, endPoint y: 171, distance: 153.8
click at [240, 171] on div "dashboard products sales purchasing productivity dashboard products Product Cat…" at bounding box center [683, 348] width 1366 height 696
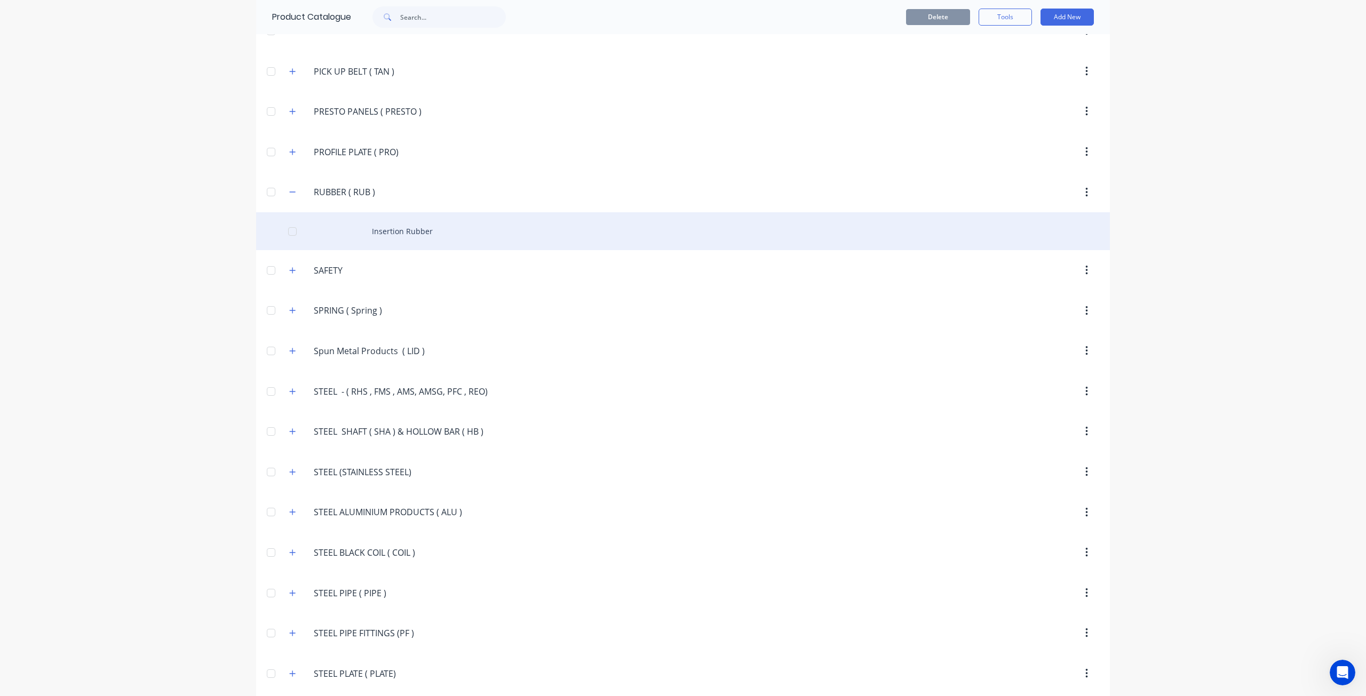
click at [372, 212] on div "Insertion Rubber" at bounding box center [683, 231] width 854 height 38
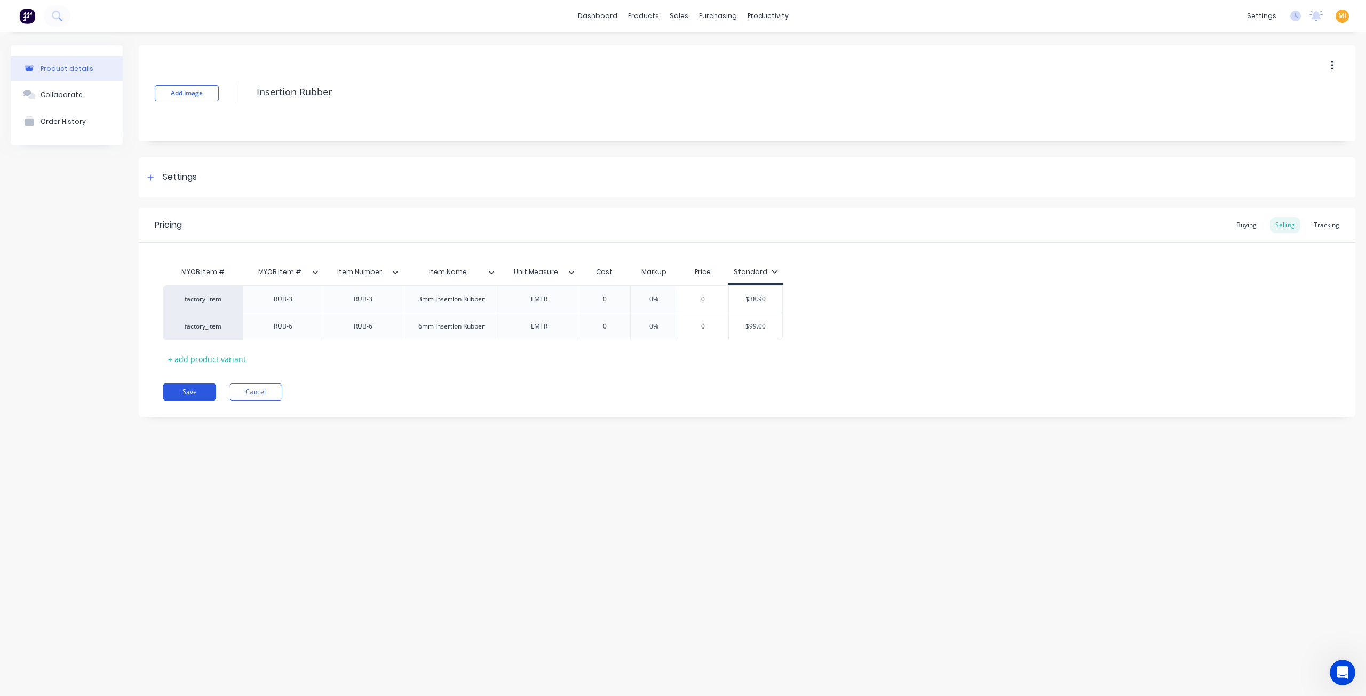
click at [188, 399] on button "Save" at bounding box center [189, 392] width 53 height 17
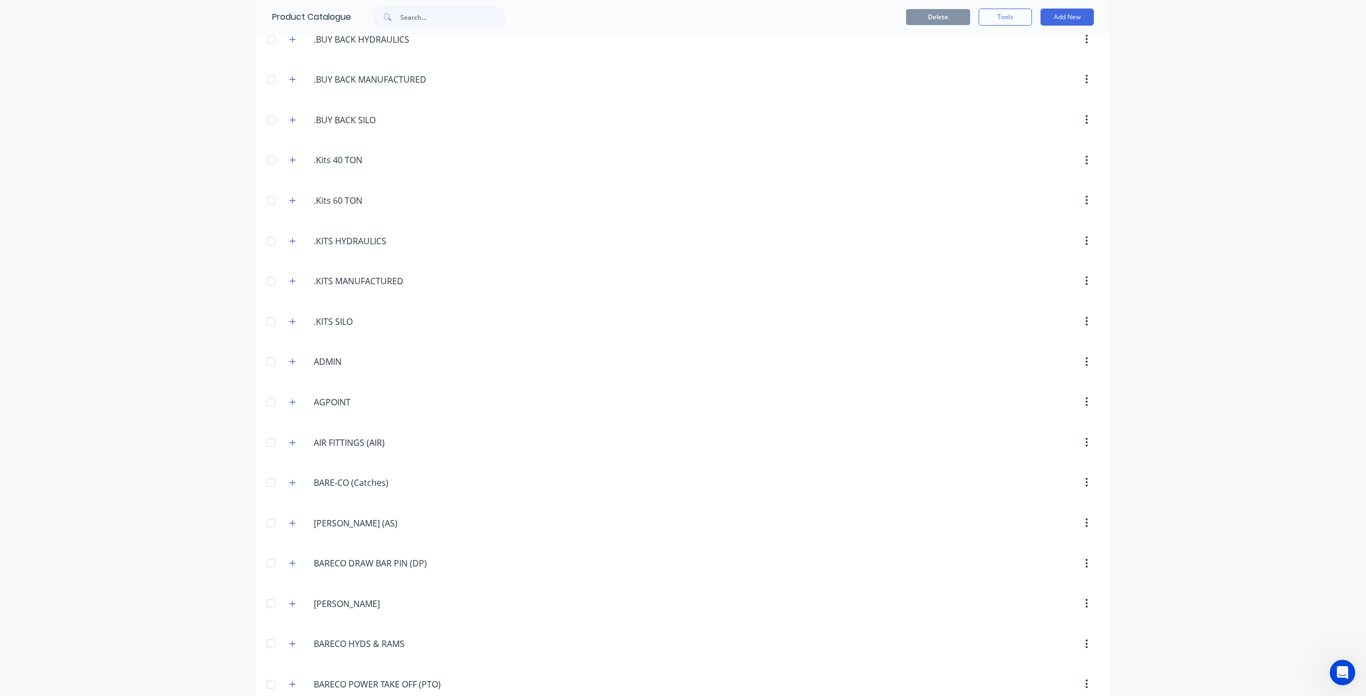
scroll to position [1702, 0]
click at [290, 441] on icon "button" at bounding box center [293, 444] width 6 height 6
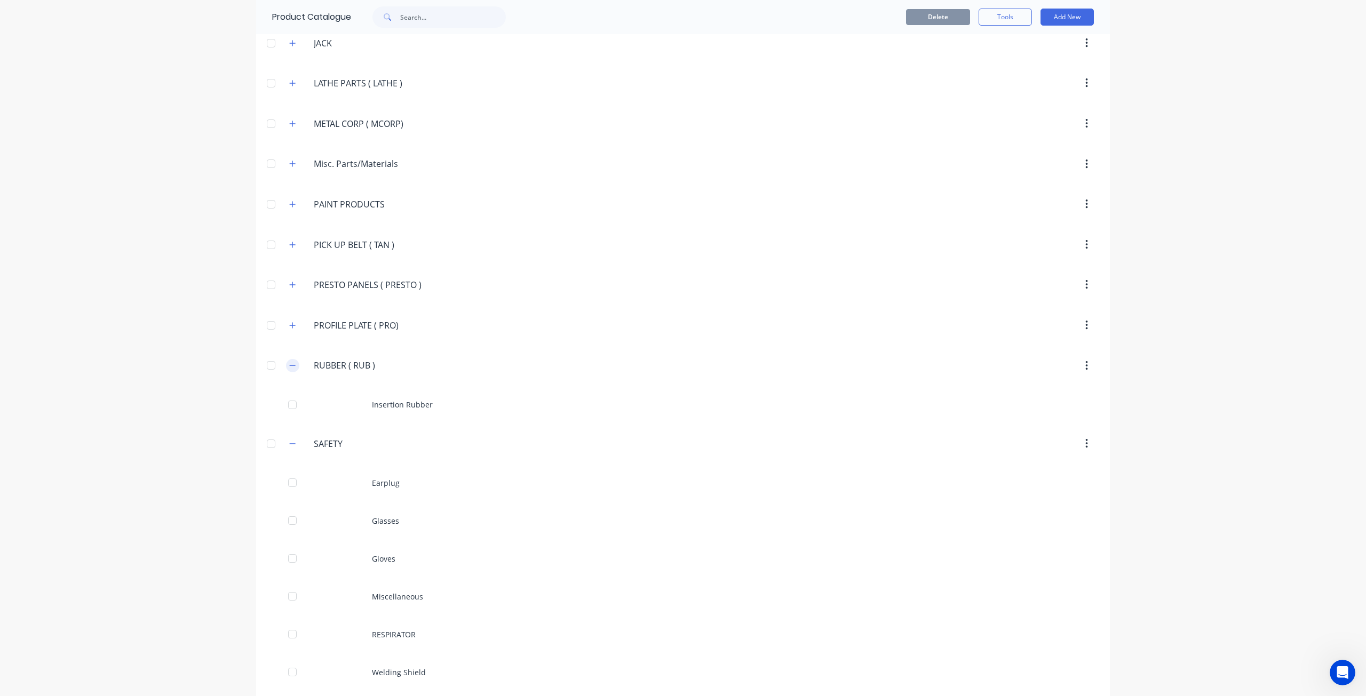
click at [289, 362] on icon "button" at bounding box center [292, 365] width 6 height 7
drag, startPoint x: 322, startPoint y: 385, endPoint x: 213, endPoint y: 372, distance: 109.6
click at [187, 380] on div "dashboard products sales purchasing productivity dashboard products Product Cat…" at bounding box center [683, 348] width 1366 height 696
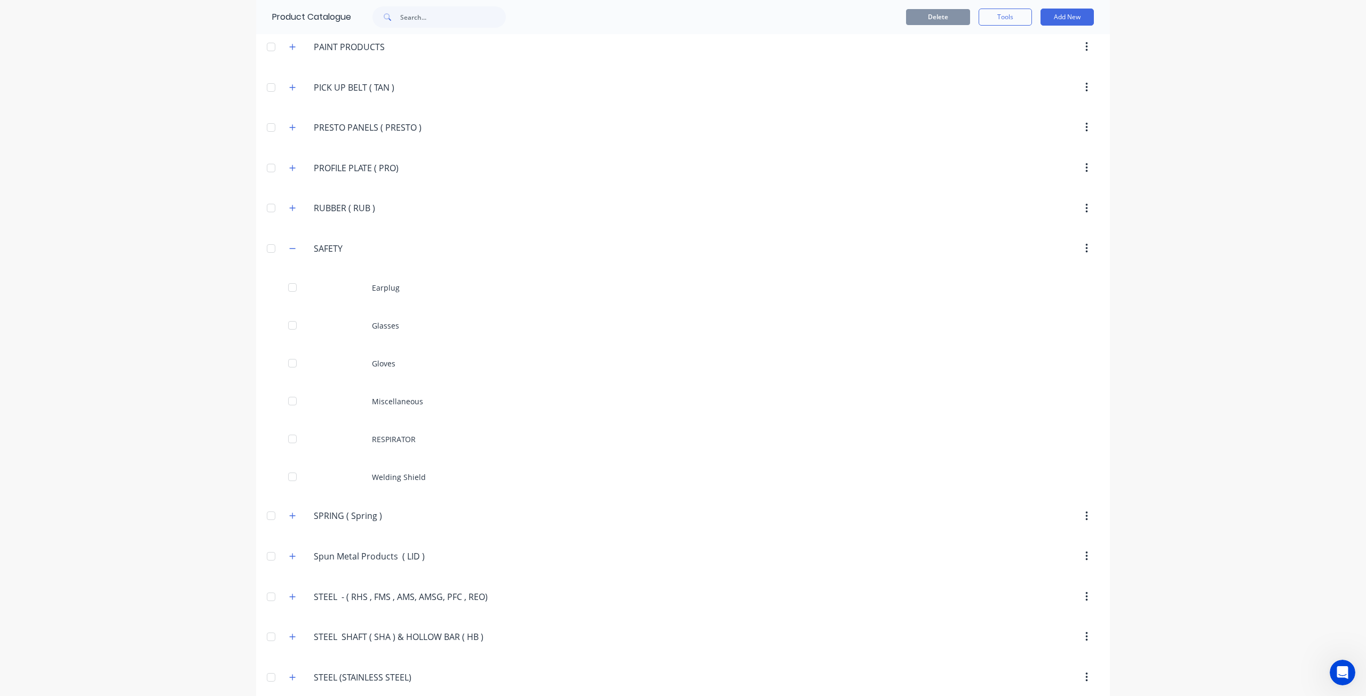
scroll to position [1811, 0]
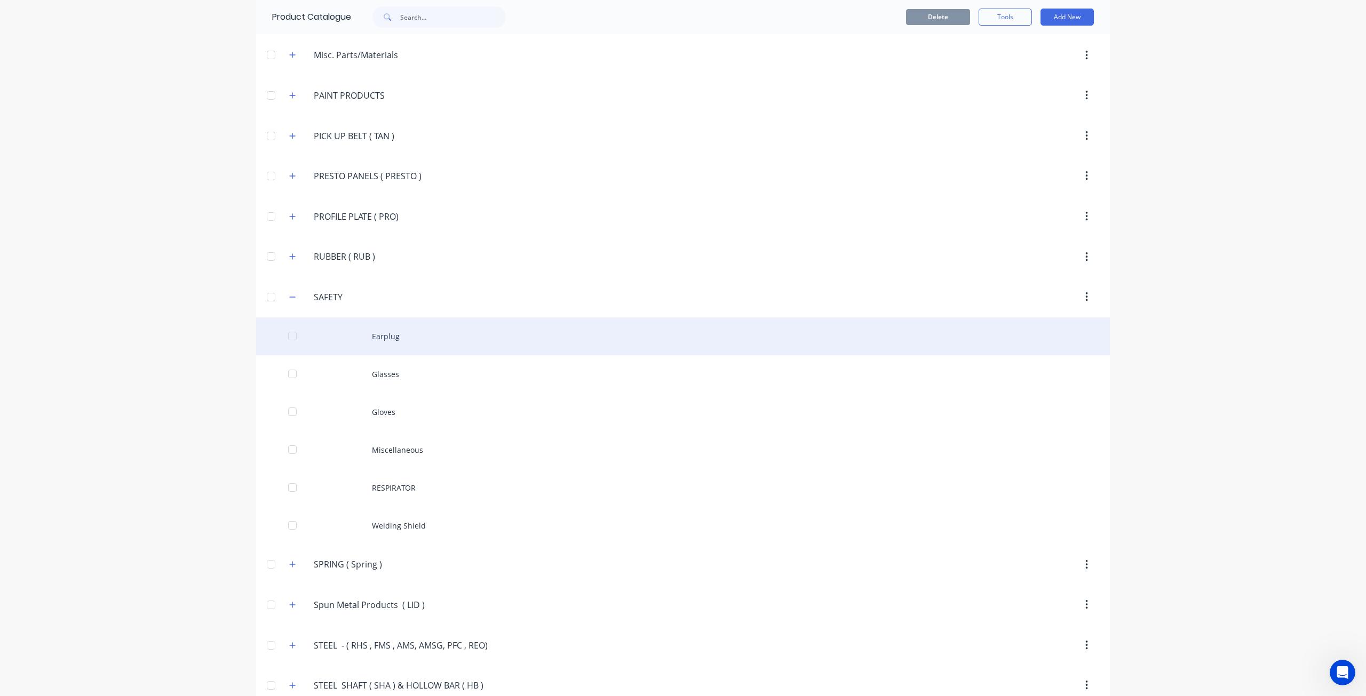
click at [396, 321] on div "Earplug" at bounding box center [683, 337] width 854 height 38
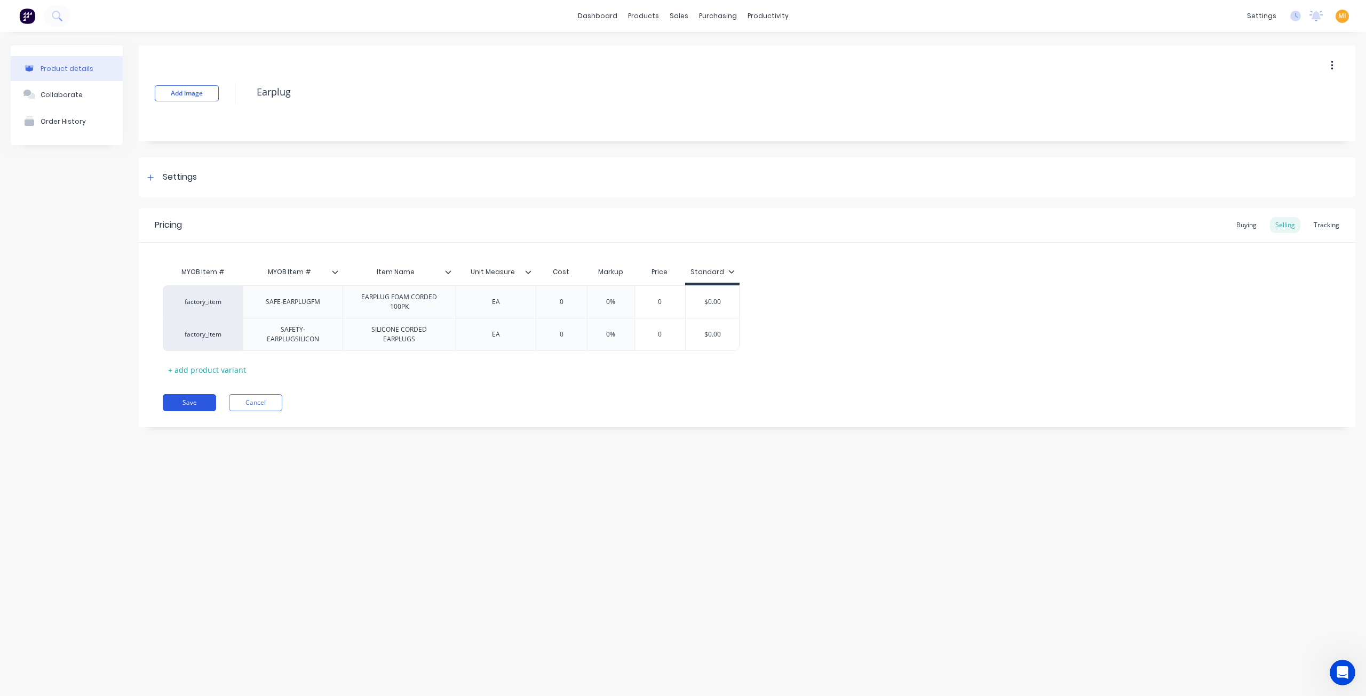
click at [204, 401] on button "Save" at bounding box center [189, 402] width 53 height 17
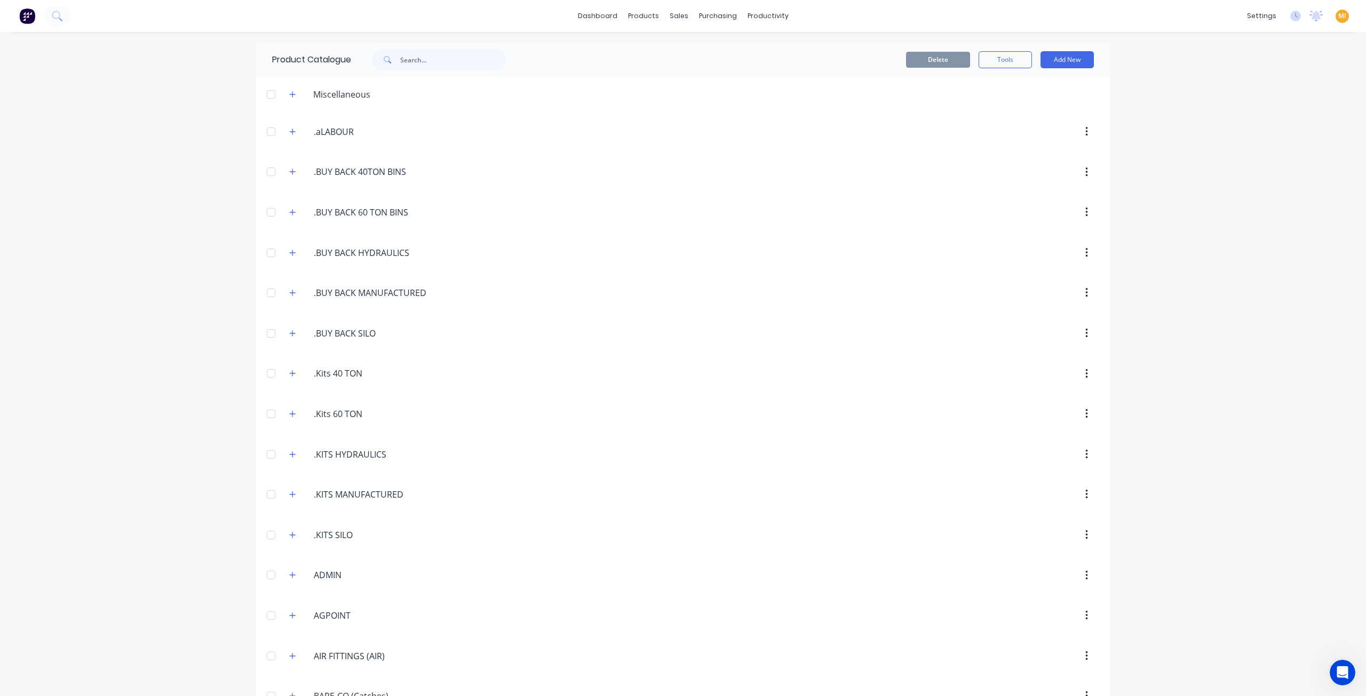
scroll to position [1742, 0]
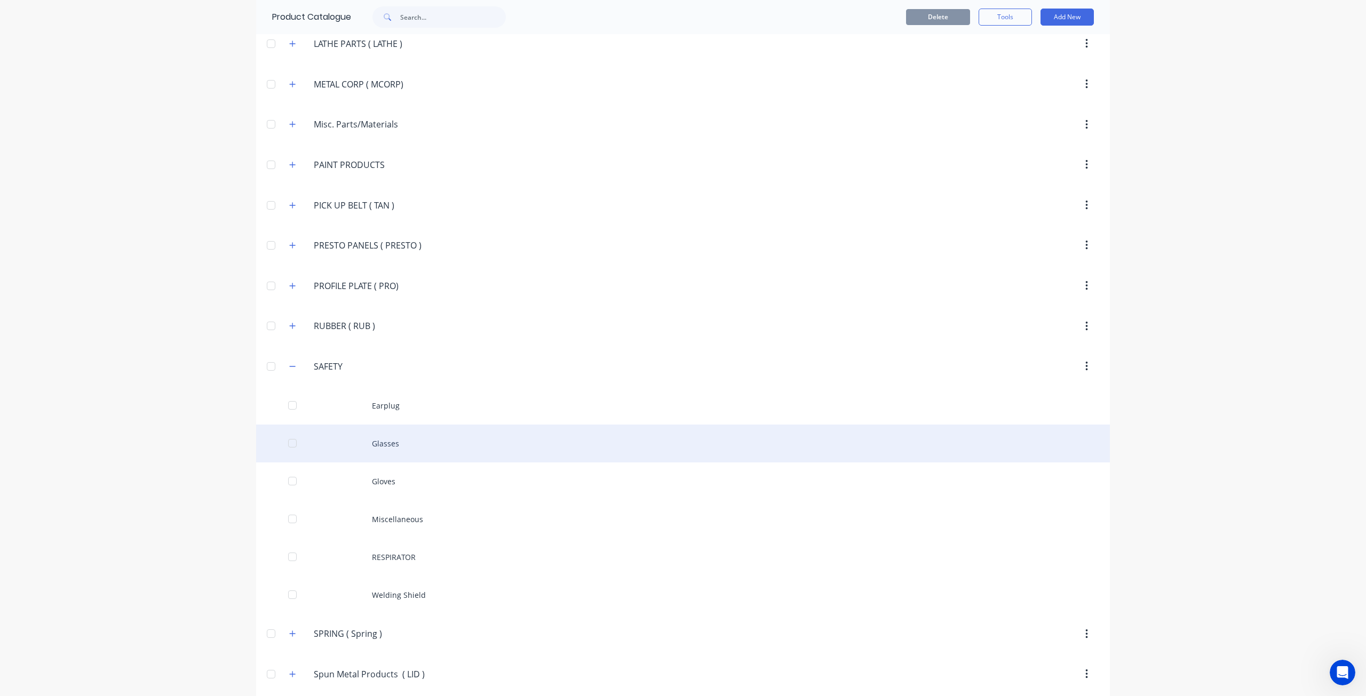
click at [412, 432] on div "Glasses" at bounding box center [683, 444] width 854 height 38
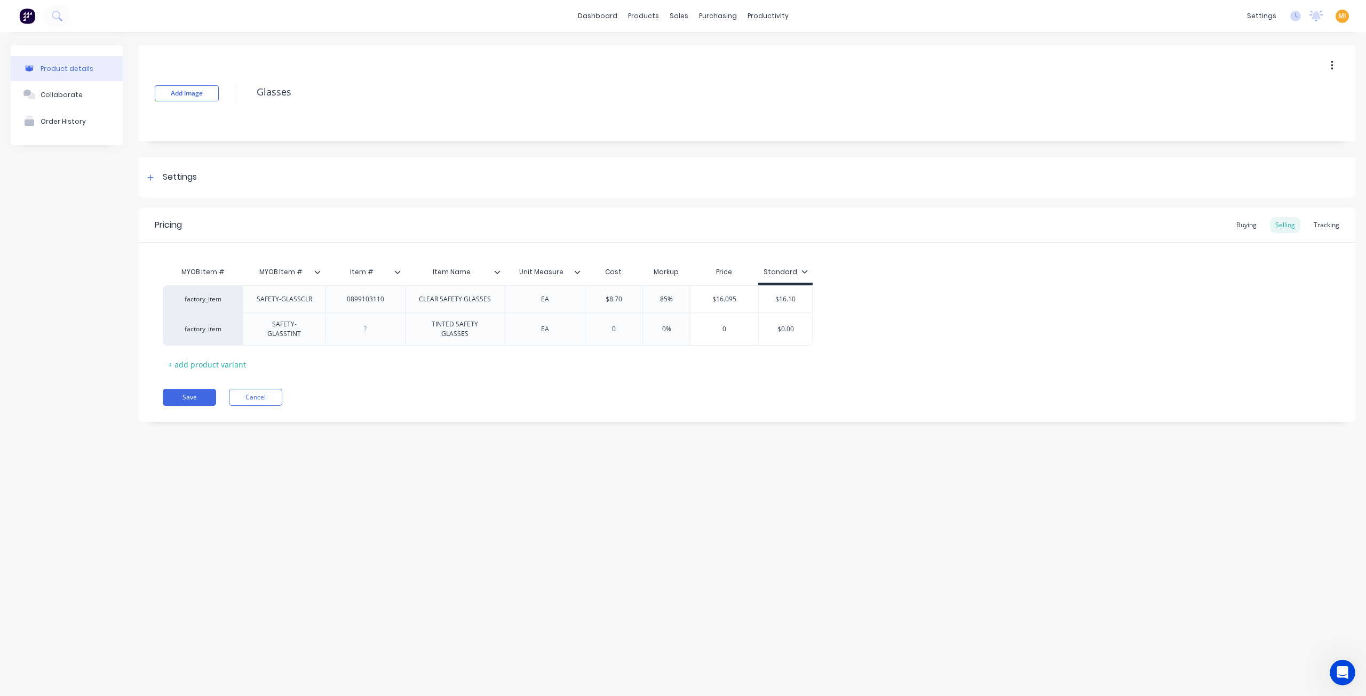
click at [188, 387] on div "Pricing Buying Selling Tracking MYOB Item # MYOB Item # Item # Item Name Unit M…" at bounding box center [747, 315] width 1217 height 214
click at [190, 391] on button "Save" at bounding box center [189, 397] width 53 height 17
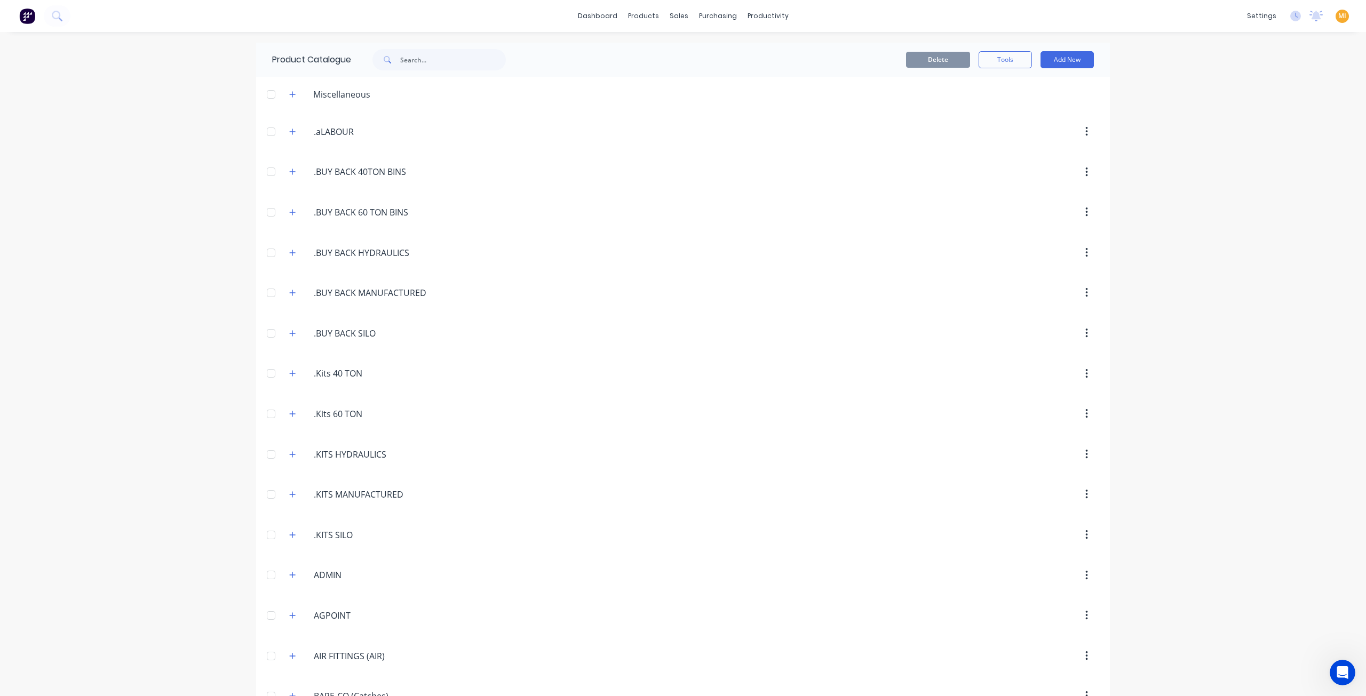
scroll to position [1742, 0]
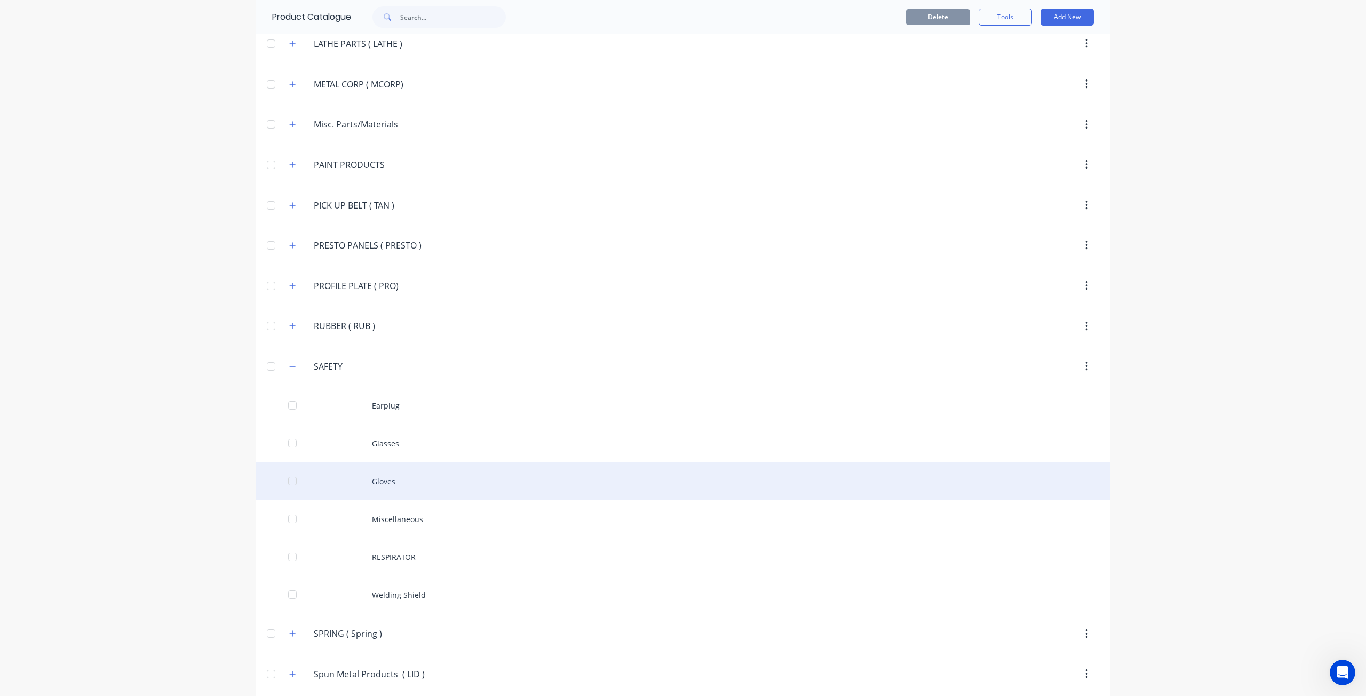
click at [407, 464] on div "Gloves" at bounding box center [683, 482] width 854 height 38
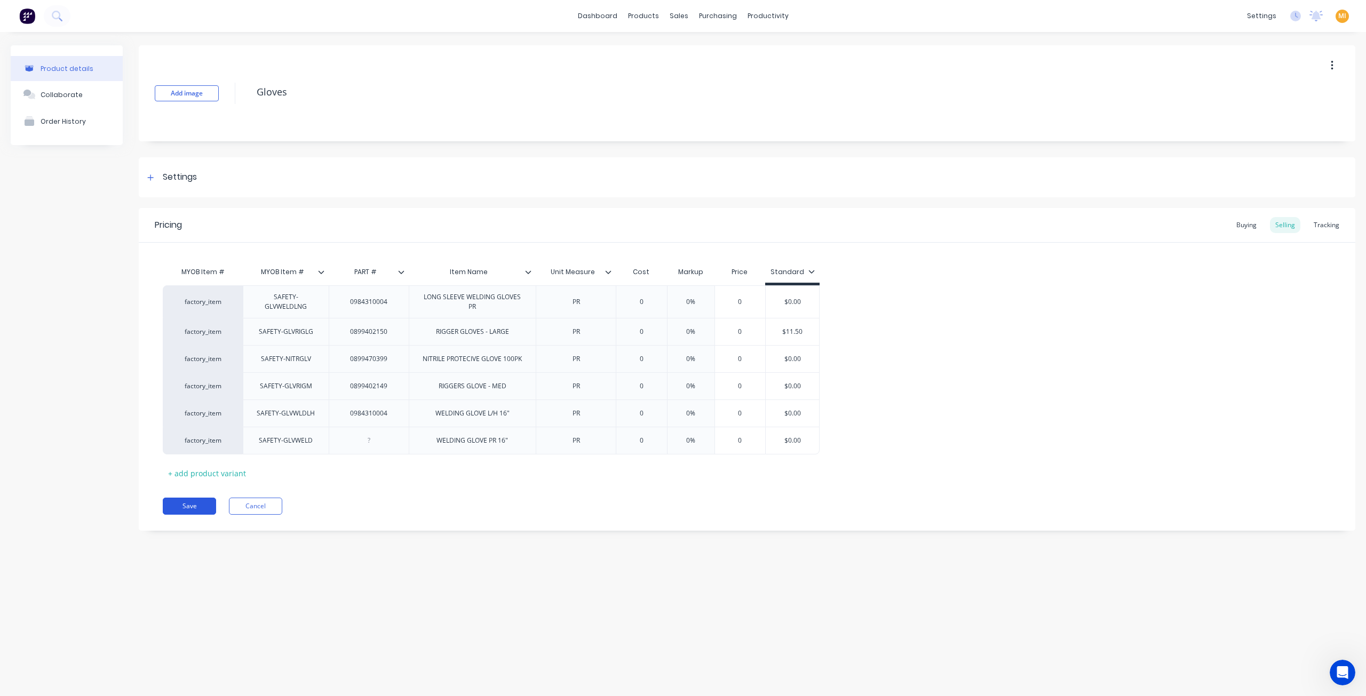
click at [192, 506] on button "Save" at bounding box center [189, 506] width 53 height 17
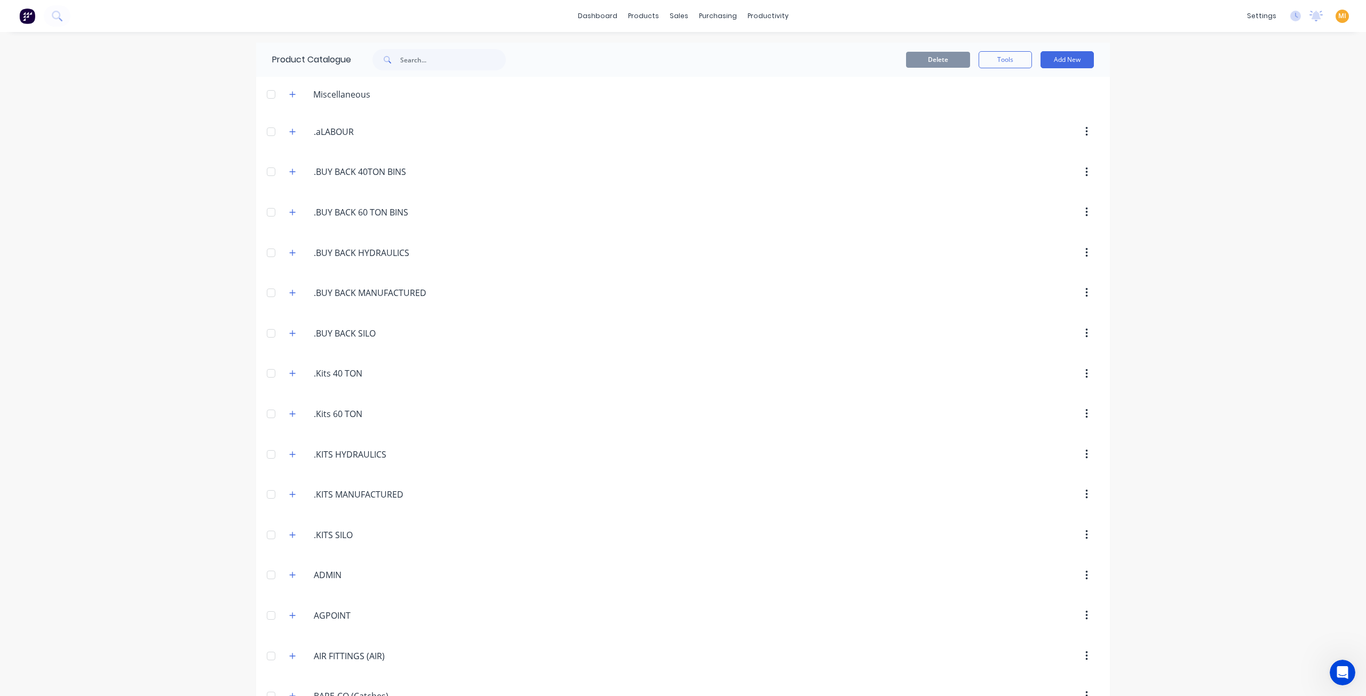
scroll to position [1742, 0]
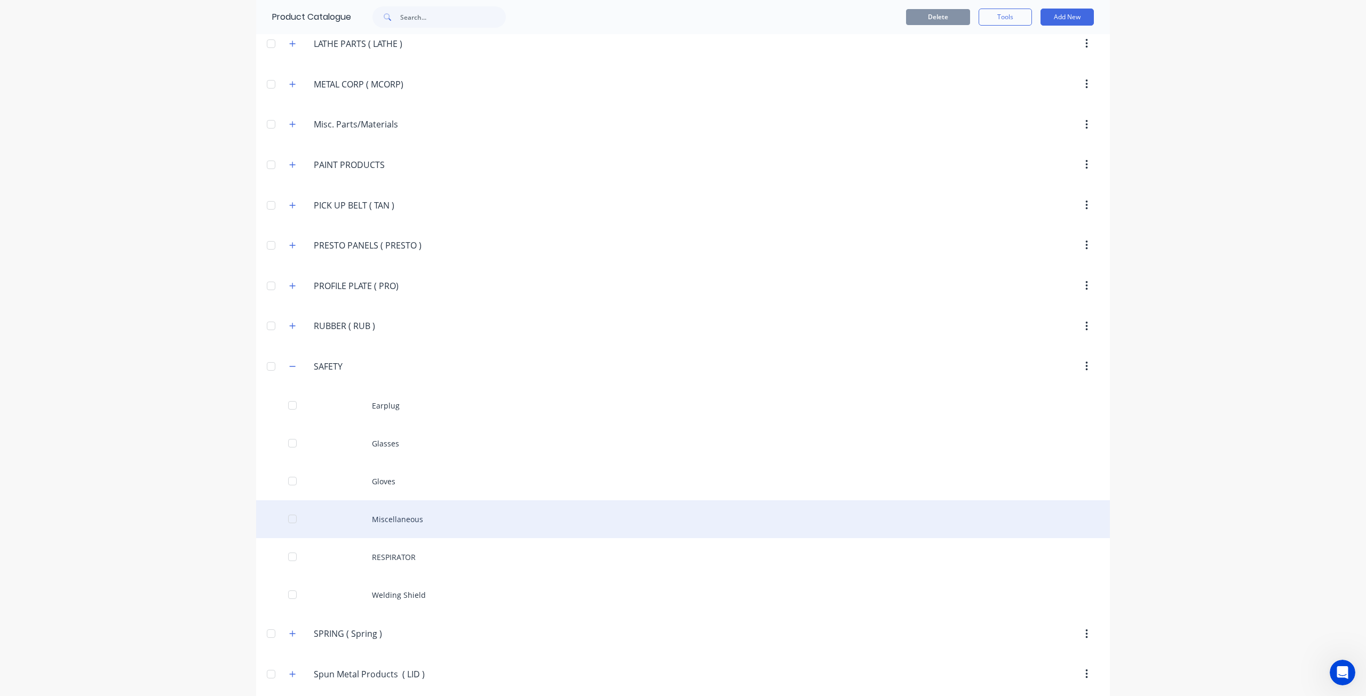
click at [462, 501] on div "Miscellaneous" at bounding box center [683, 520] width 854 height 38
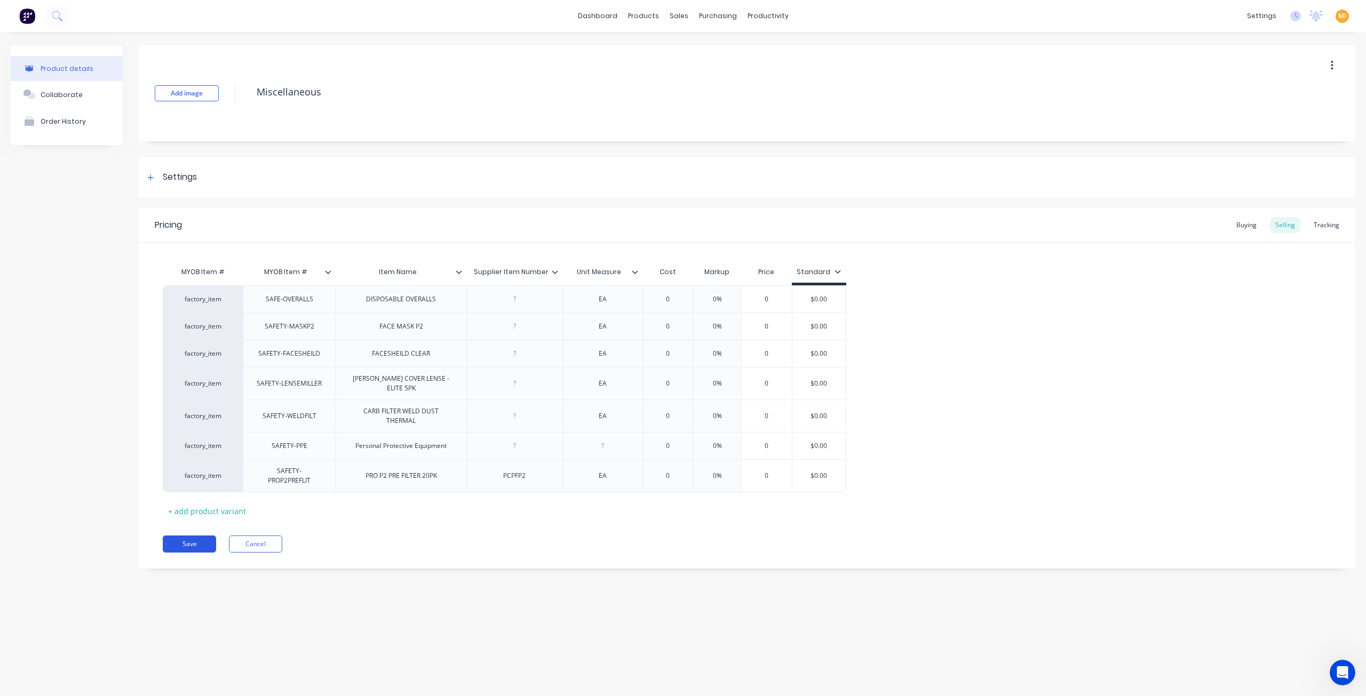
click at [199, 545] on button "Save" at bounding box center [189, 544] width 53 height 17
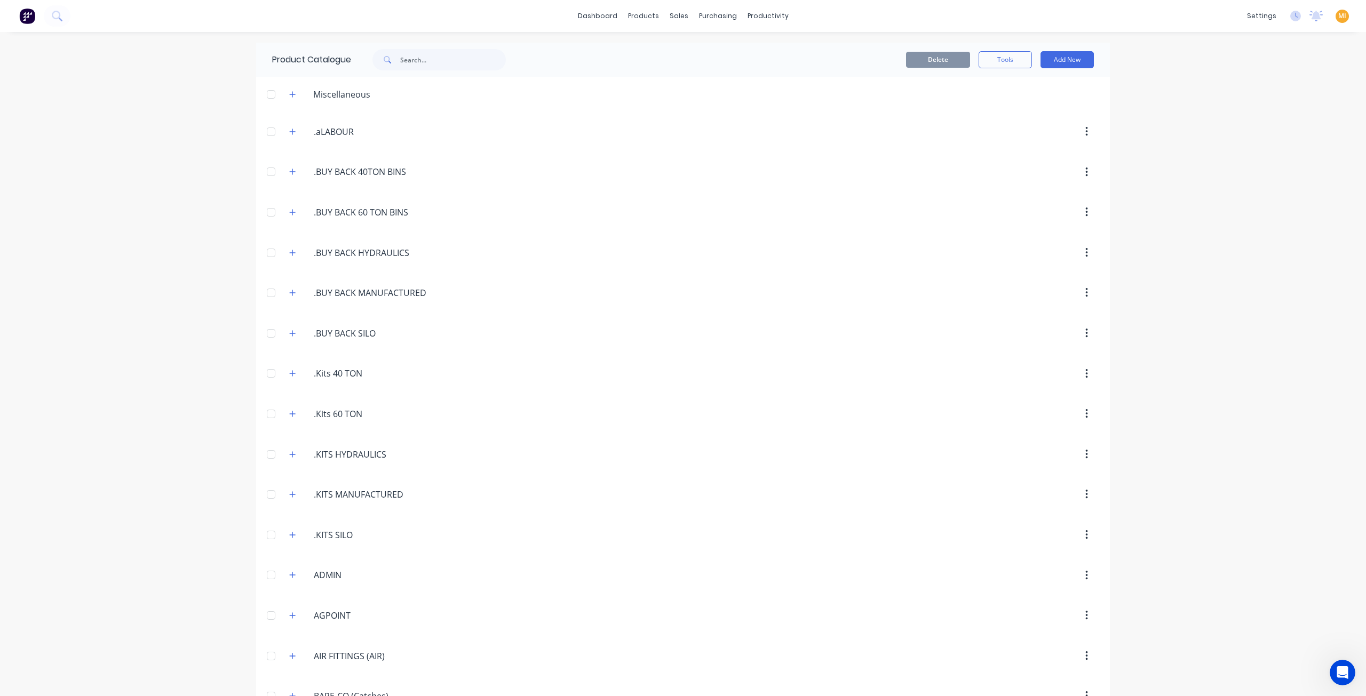
scroll to position [1742, 0]
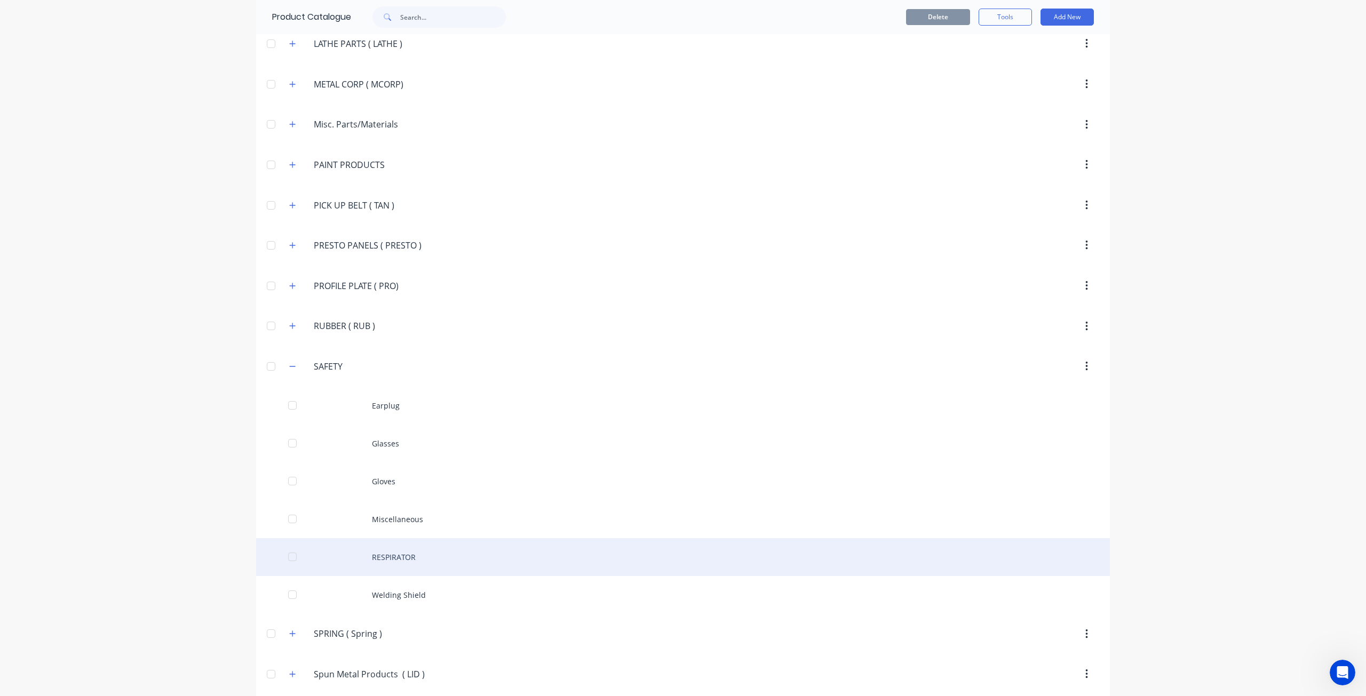
click at [366, 538] on div "RESPIRATOR" at bounding box center [683, 557] width 854 height 38
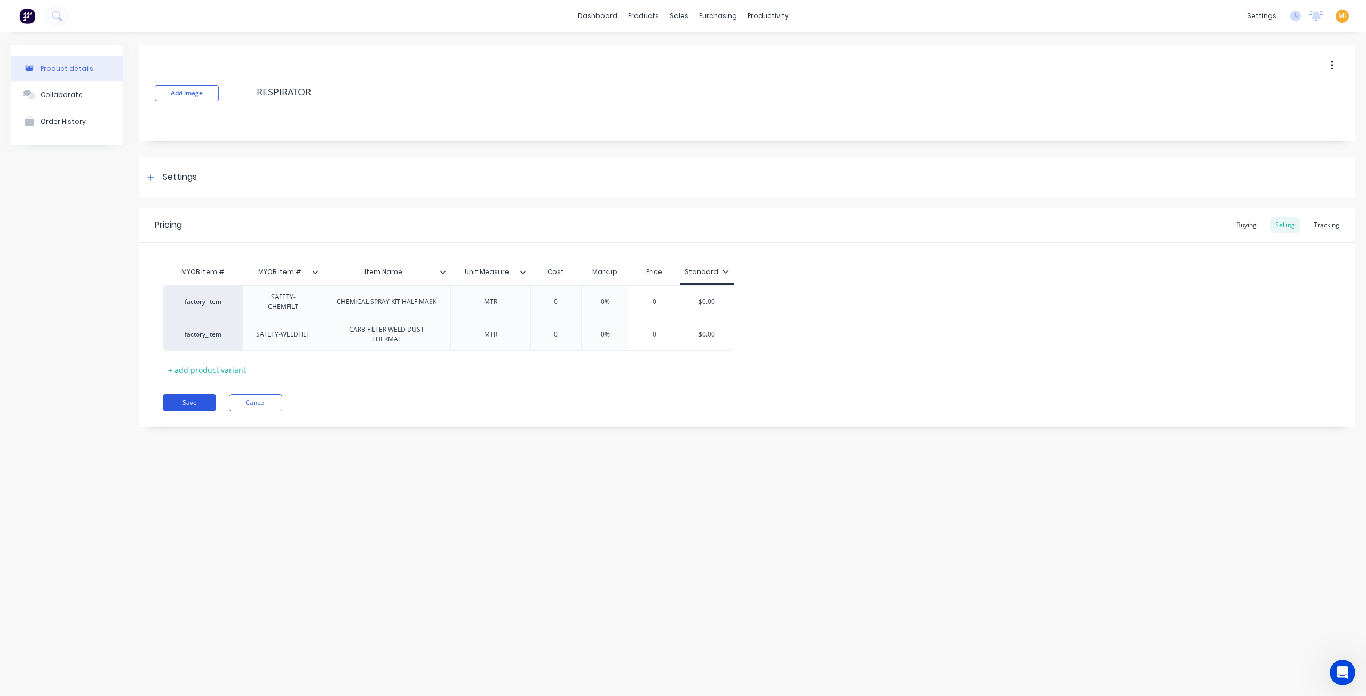
click at [199, 400] on button "Save" at bounding box center [189, 402] width 53 height 17
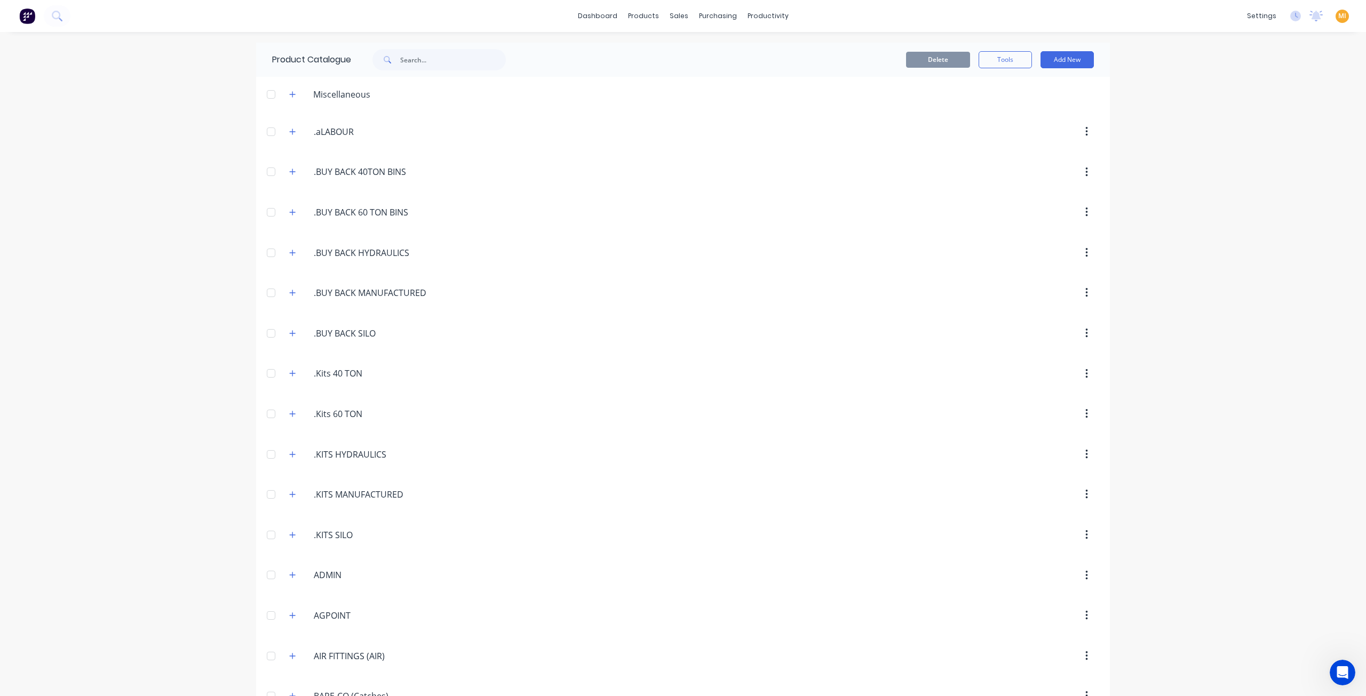
scroll to position [1742, 0]
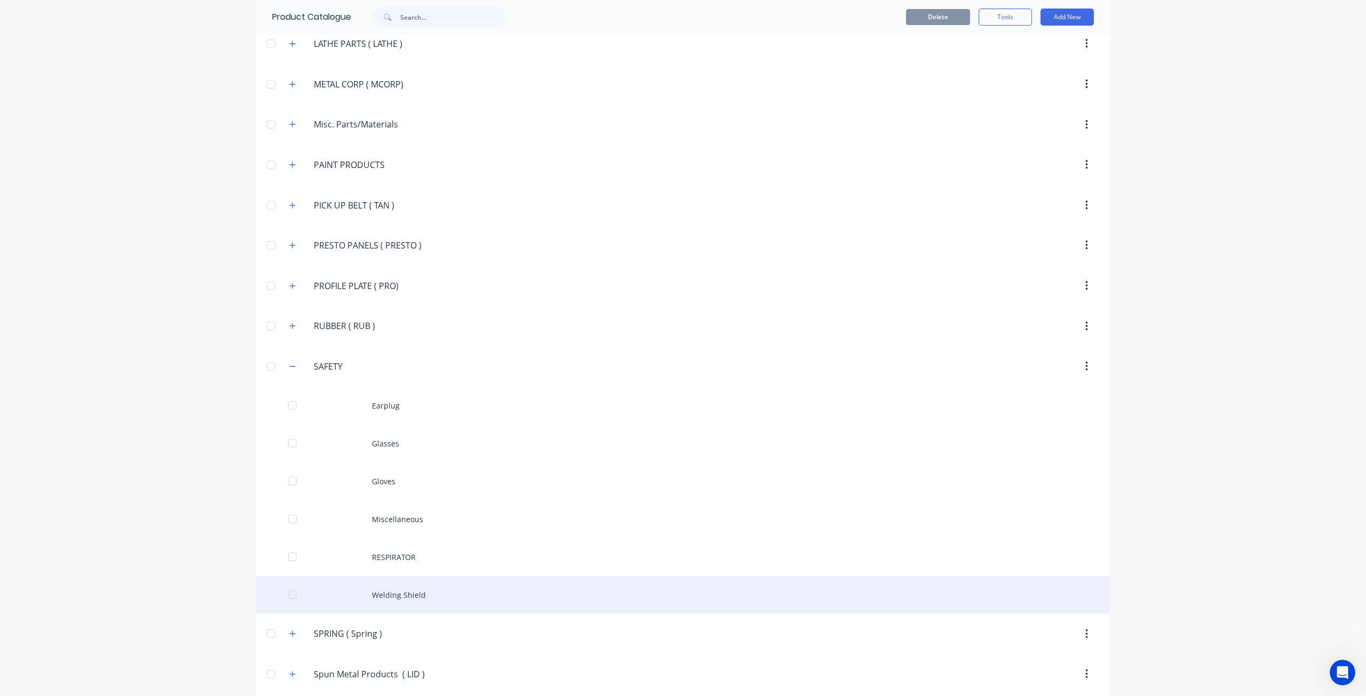
click at [411, 576] on div "Welding Shield" at bounding box center [683, 595] width 854 height 38
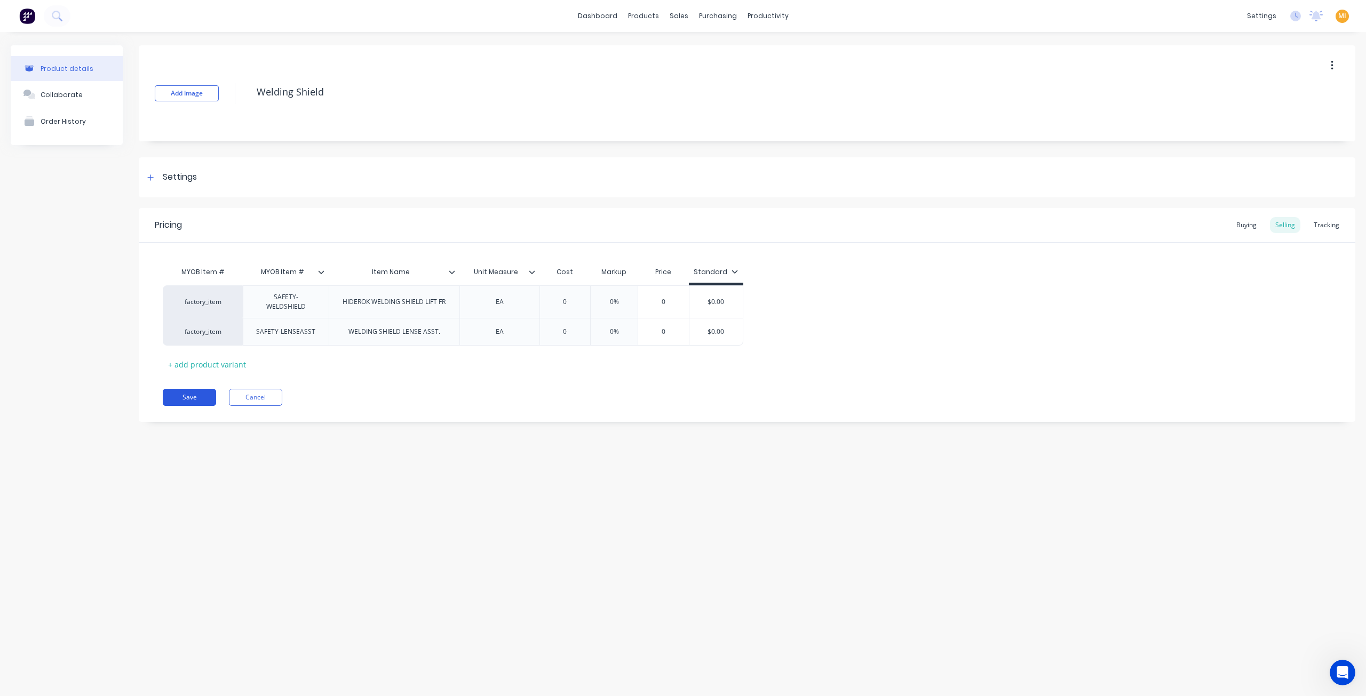
click at [197, 399] on button "Save" at bounding box center [189, 397] width 53 height 17
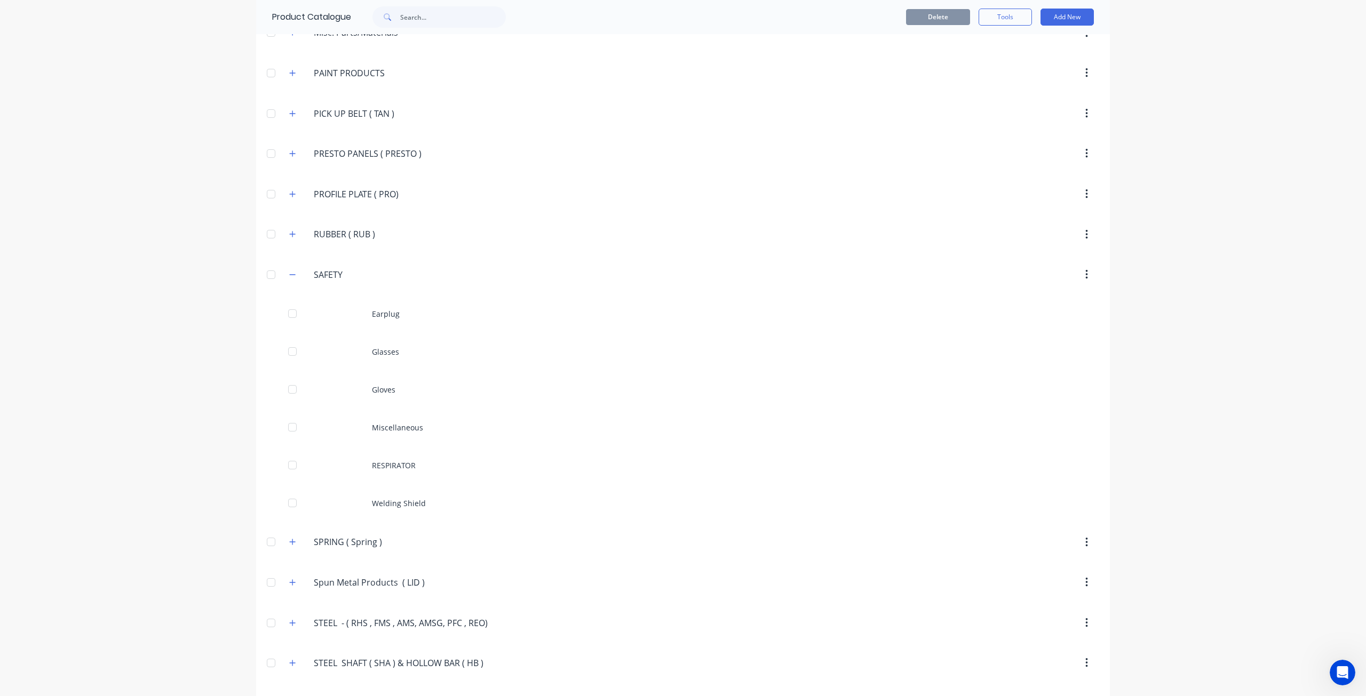
scroll to position [2009, 0]
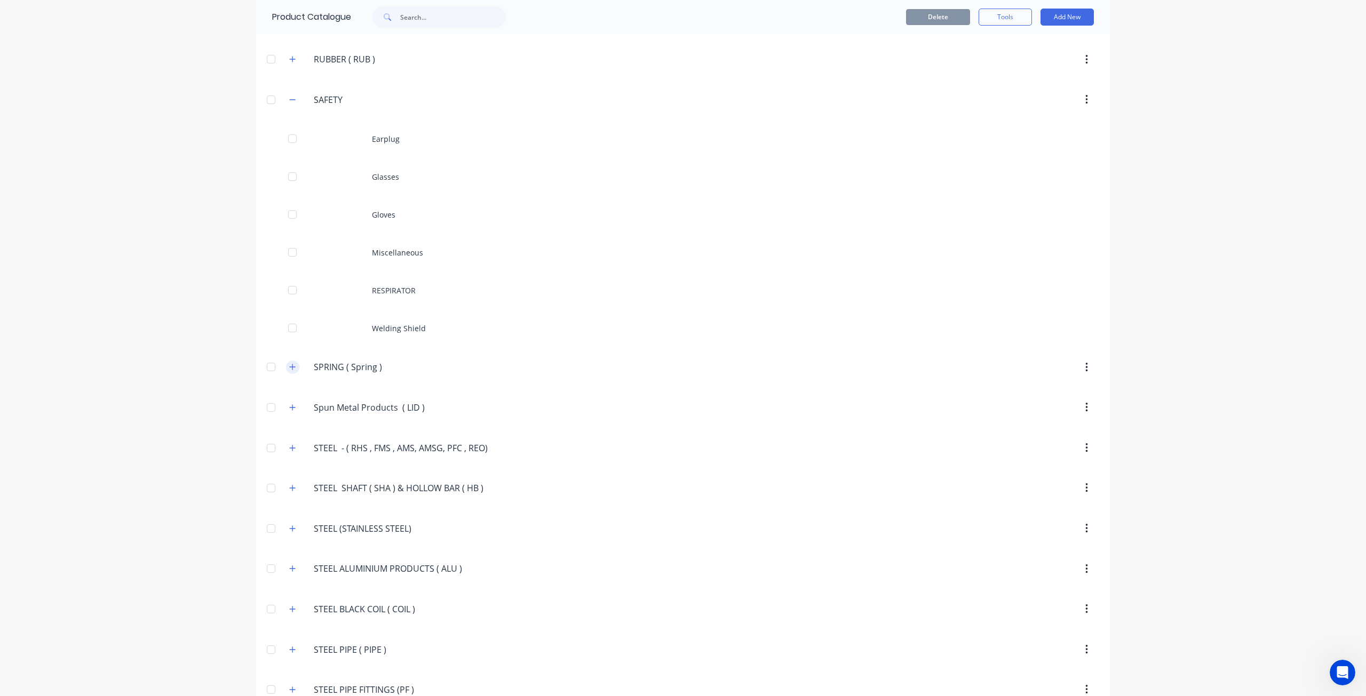
click at [290, 363] on icon "button" at bounding box center [292, 366] width 6 height 7
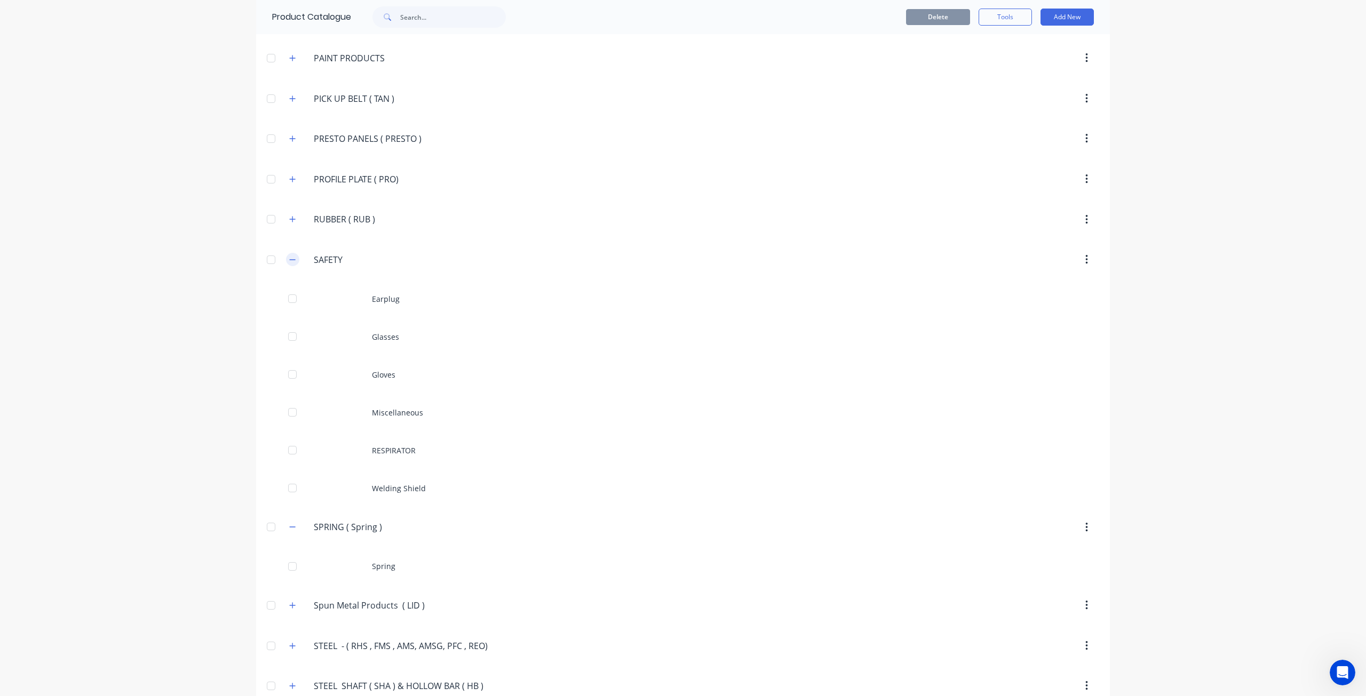
click at [286, 253] on button "button" at bounding box center [292, 259] width 13 height 13
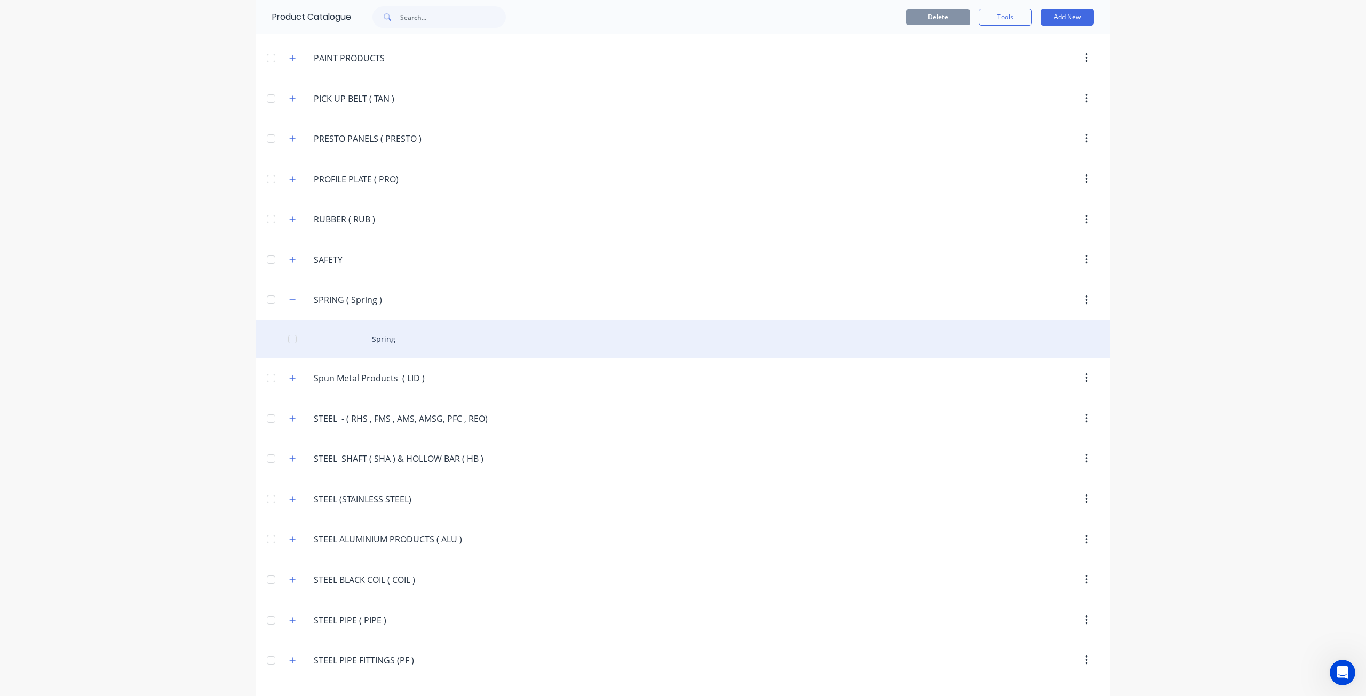
click at [377, 324] on div "Spring" at bounding box center [683, 339] width 854 height 38
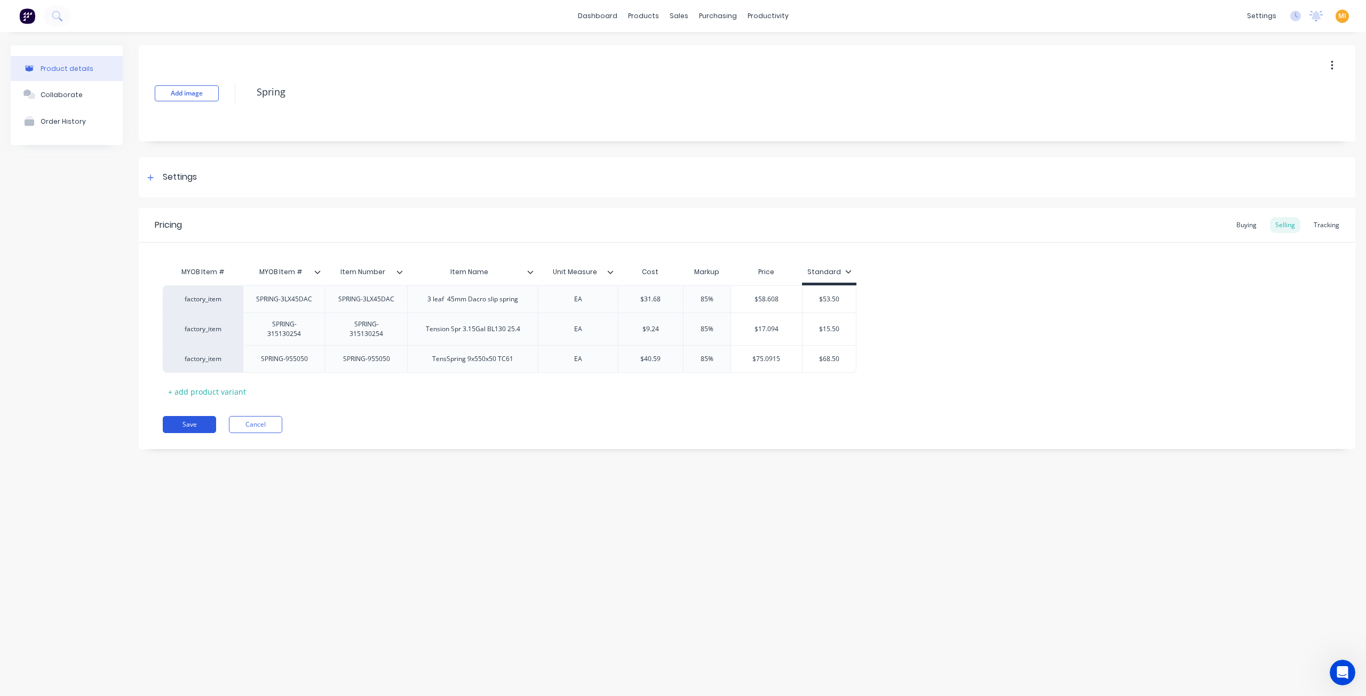
click at [195, 422] on button "Save" at bounding box center [189, 424] width 53 height 17
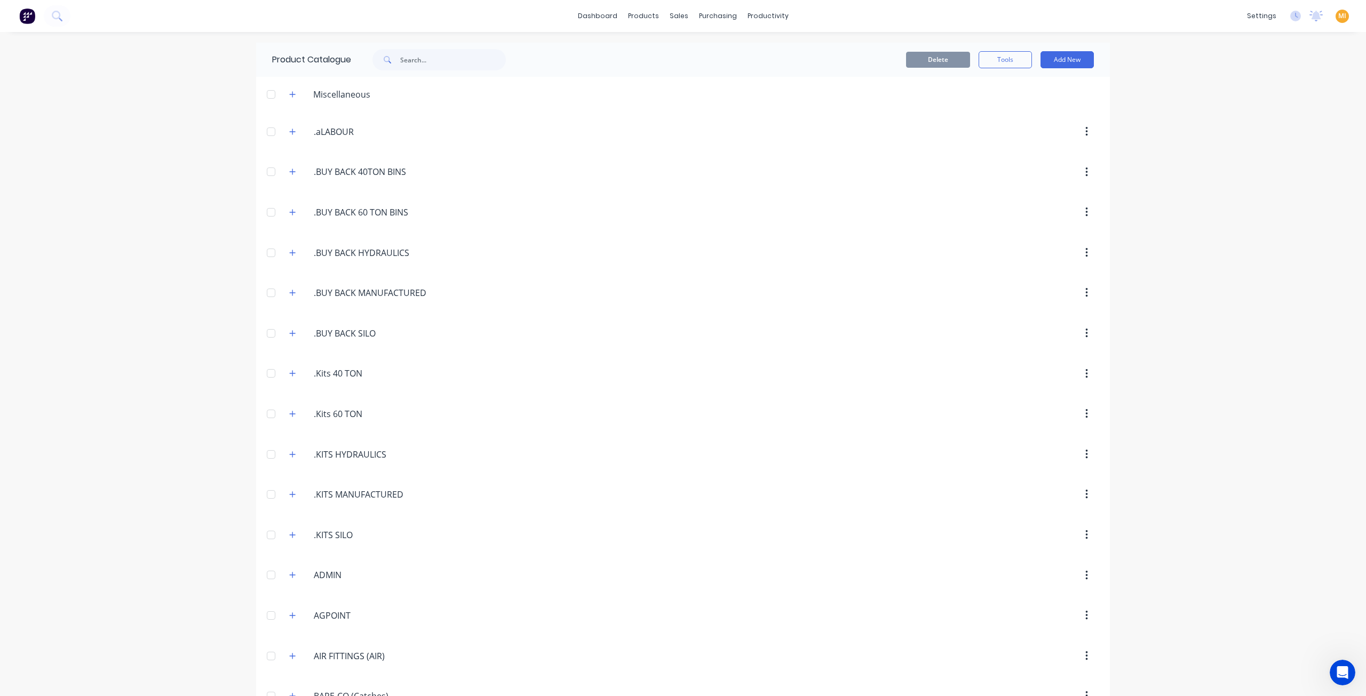
scroll to position [1742, 0]
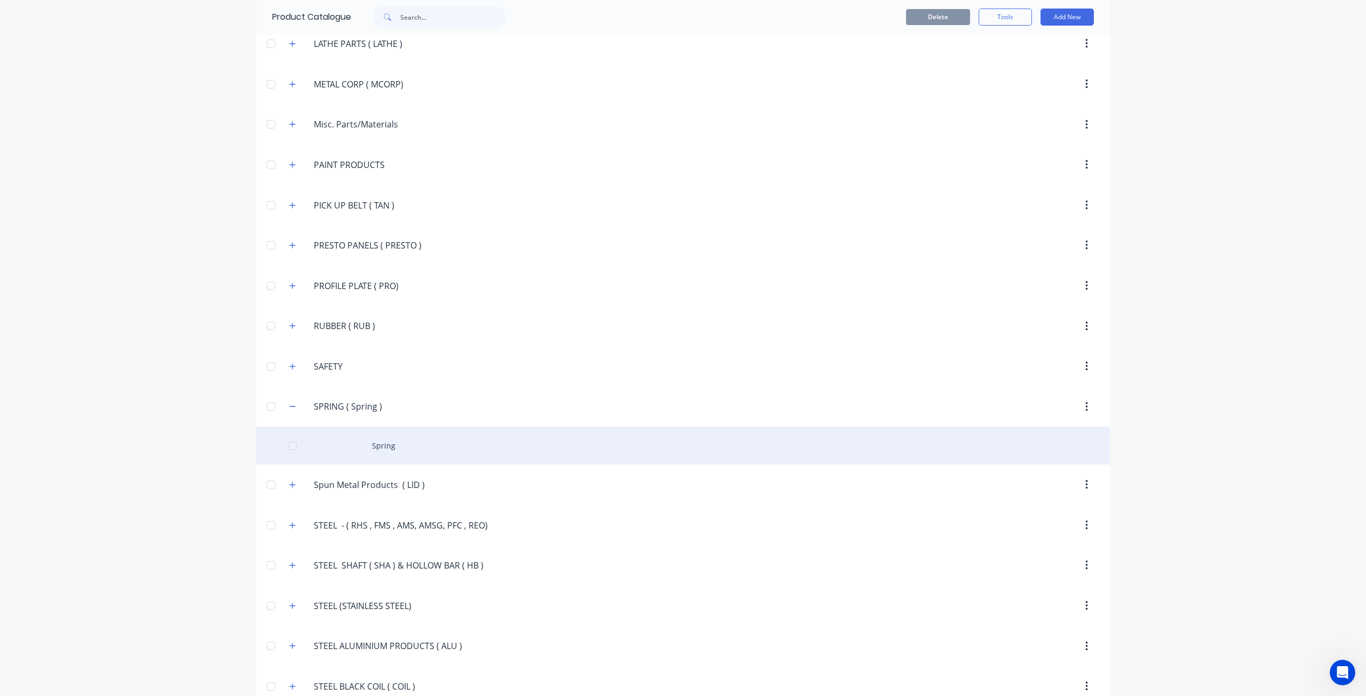
click at [367, 432] on div "Spring" at bounding box center [683, 446] width 854 height 38
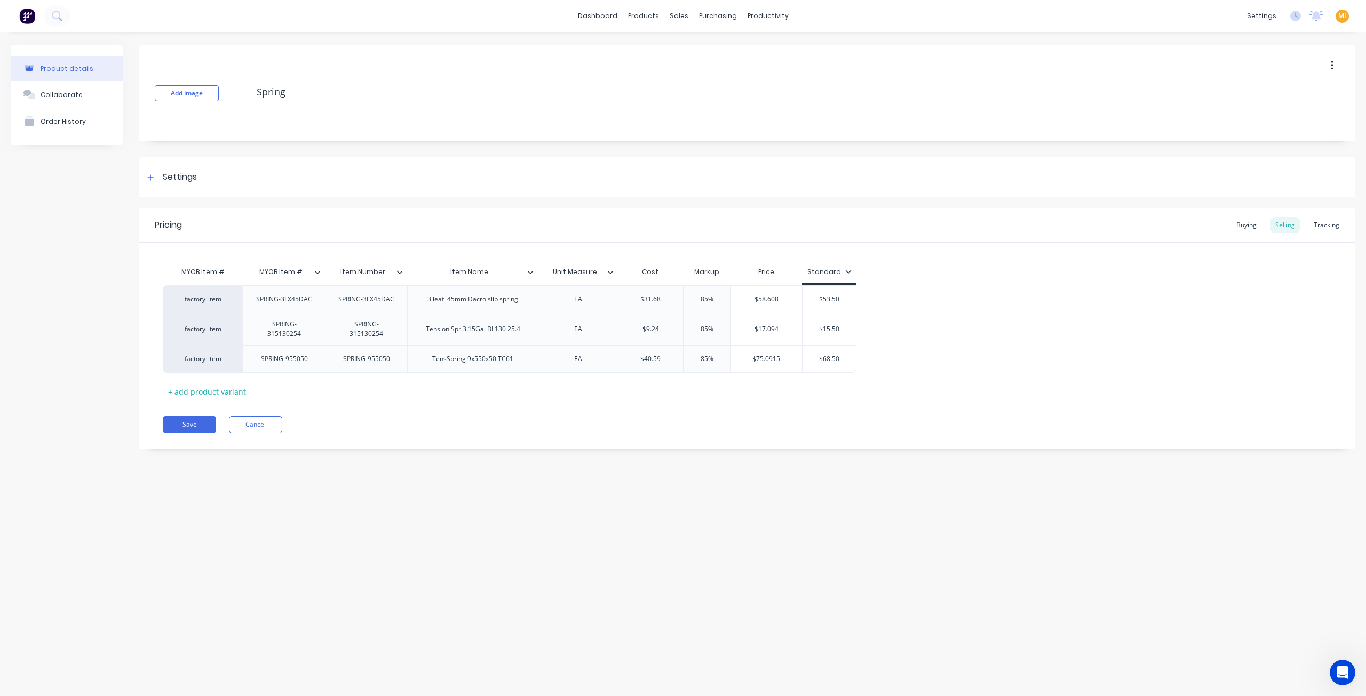
drag, startPoint x: 202, startPoint y: 419, endPoint x: 297, endPoint y: 409, distance: 95.5
click at [204, 420] on button "Save" at bounding box center [189, 424] width 53 height 17
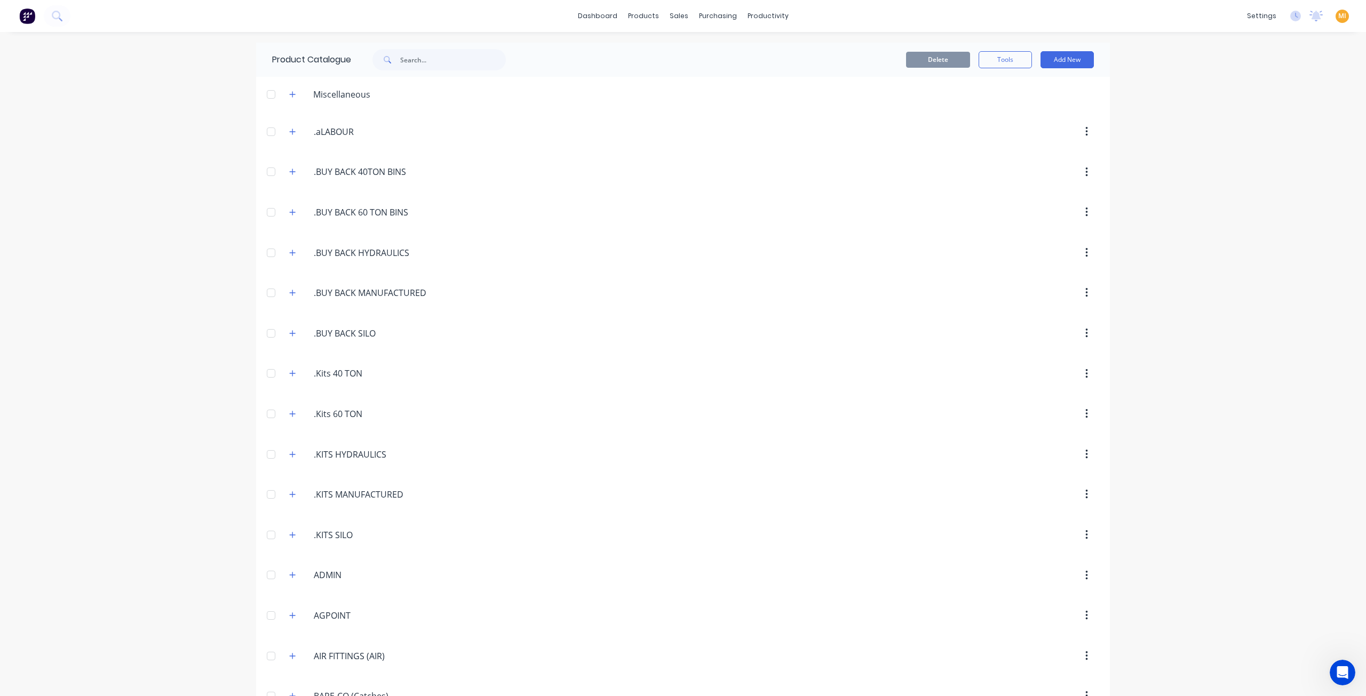
scroll to position [1742, 0]
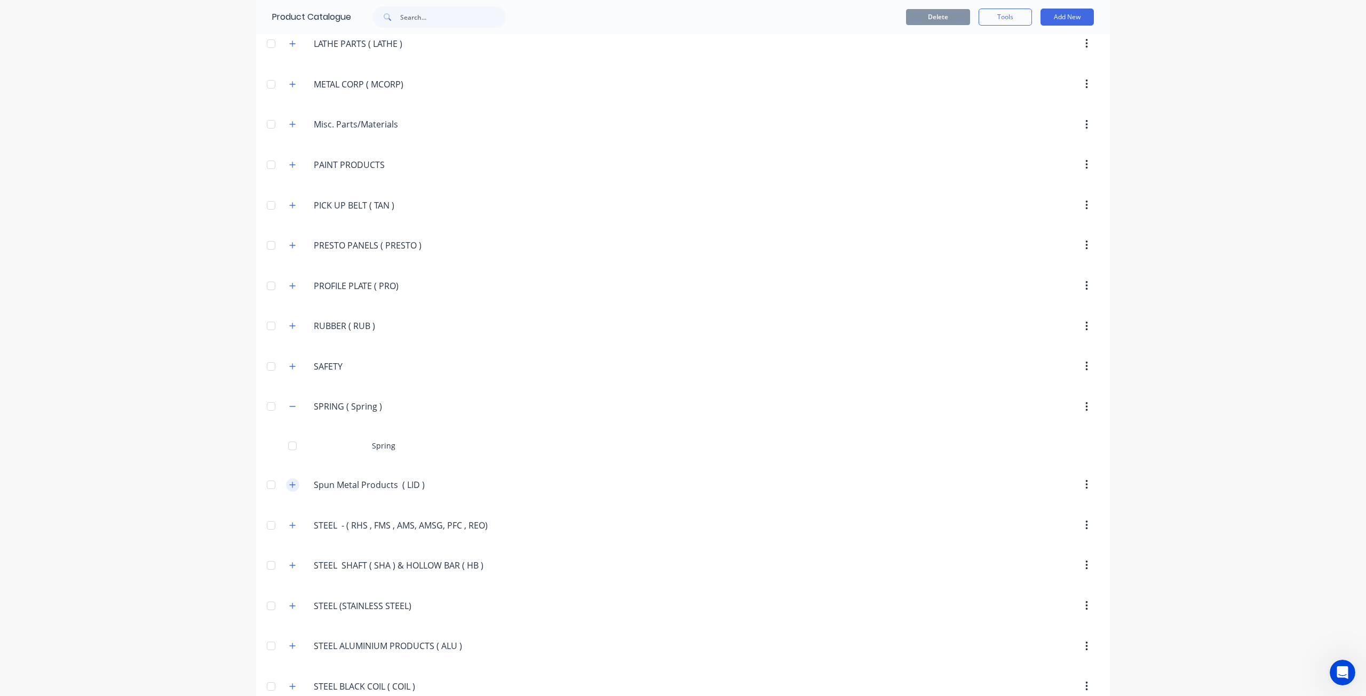
click at [290, 481] on icon "button" at bounding box center [292, 484] width 6 height 7
click at [288, 398] on div "SPRING.(.Spring.) SPRING ( Spring )" at bounding box center [364, 407] width 167 height 19
click at [291, 403] on icon "button" at bounding box center [292, 406] width 6 height 7
drag, startPoint x: 432, startPoint y: 430, endPoint x: 274, endPoint y: 425, distance: 158.0
click at [274, 427] on header "Spun.Metal.Products..(.LID.) Spun Metal Products ( LID )" at bounding box center [683, 447] width 854 height 41
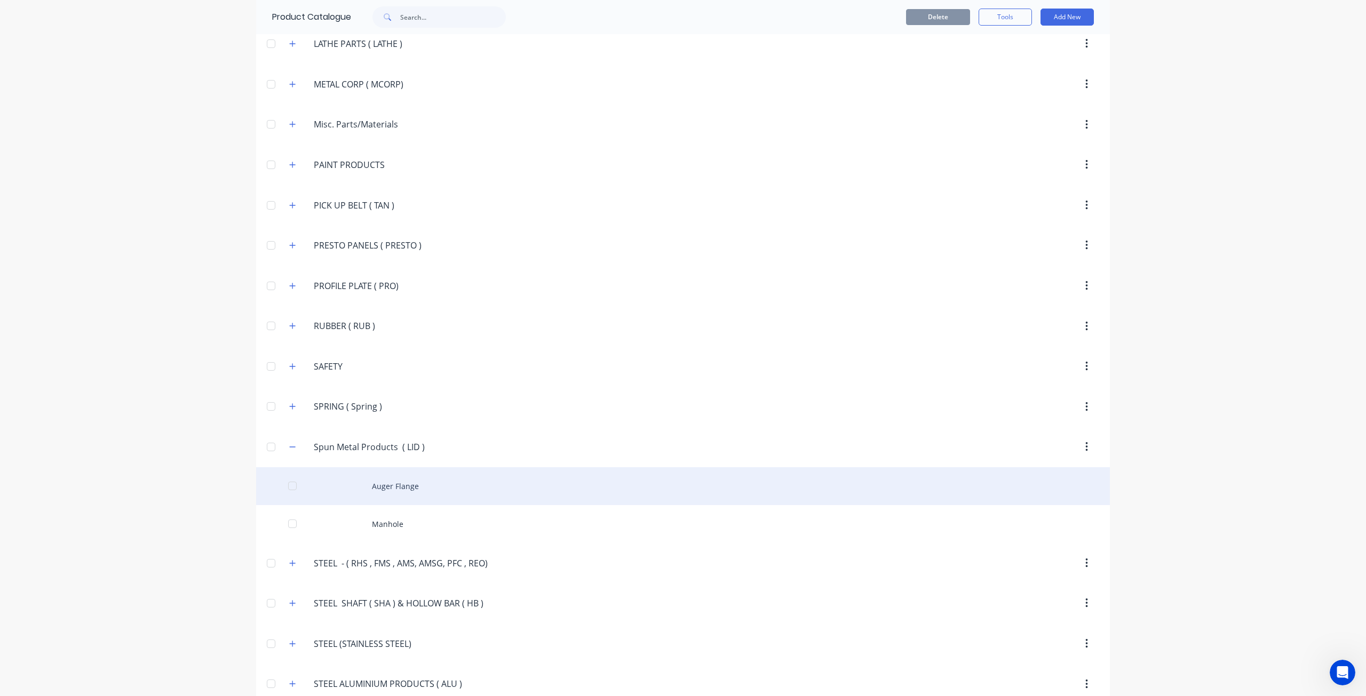
drag, startPoint x: 330, startPoint y: 466, endPoint x: 335, endPoint y: 471, distance: 6.8
click at [335, 471] on div "Auger Flange" at bounding box center [683, 486] width 854 height 38
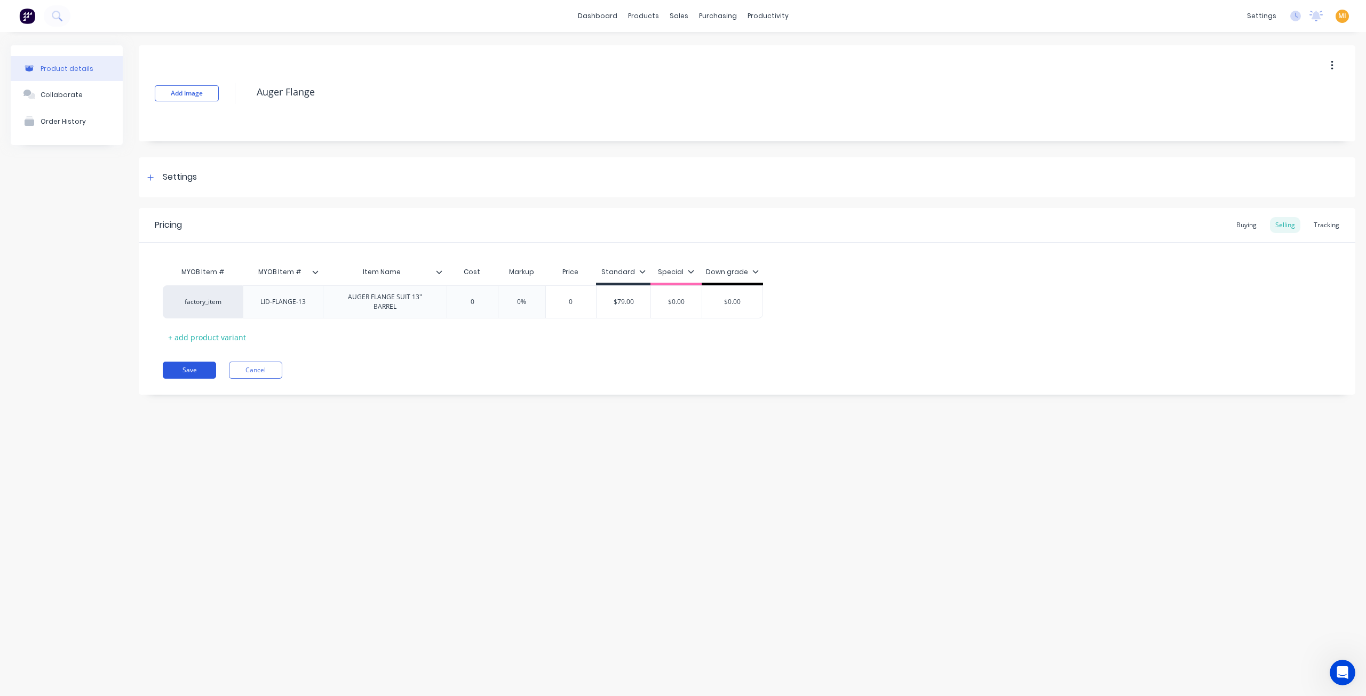
click at [186, 370] on button "Save" at bounding box center [189, 370] width 53 height 17
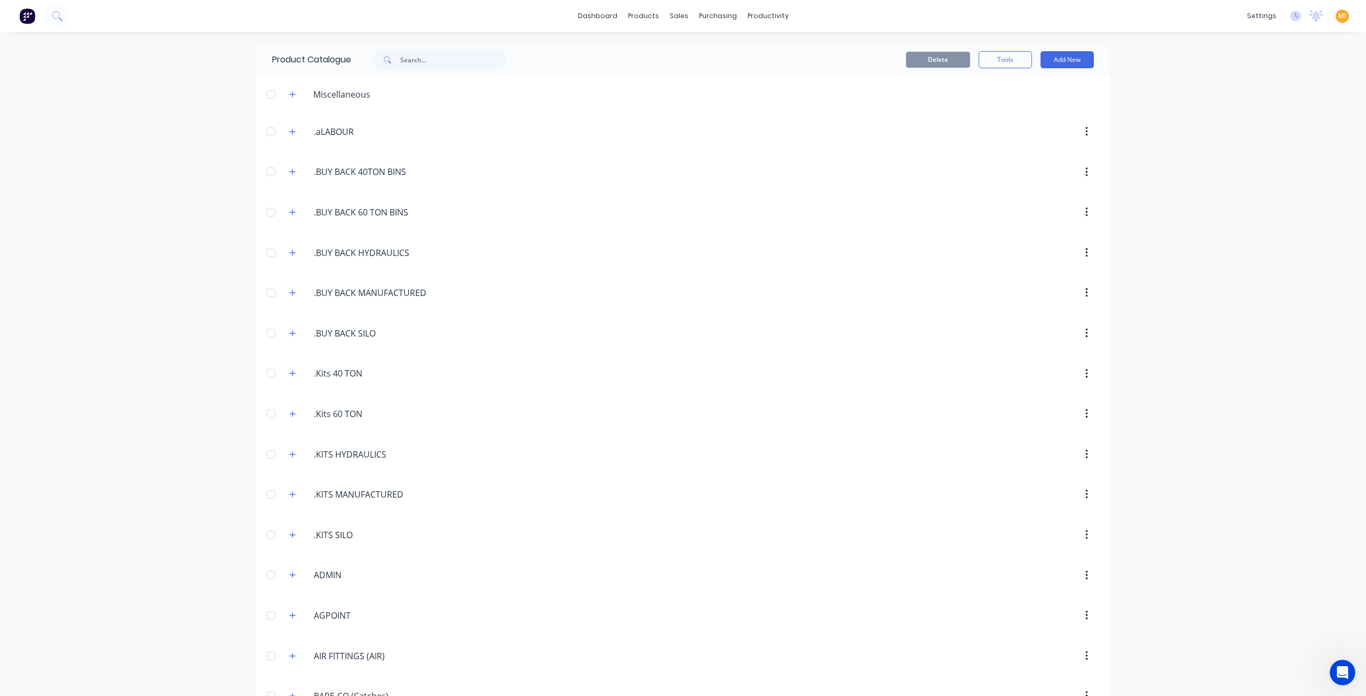
scroll to position [1822, 0]
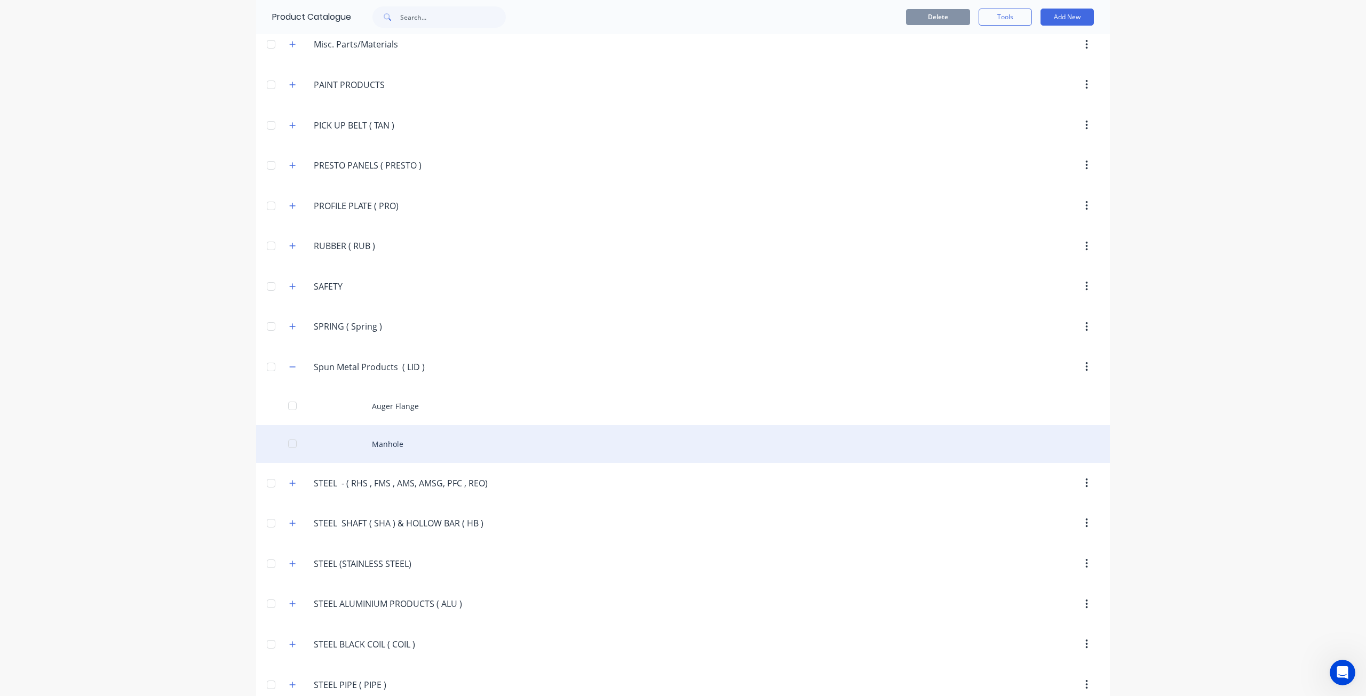
click at [351, 425] on div "Manhole" at bounding box center [683, 444] width 854 height 38
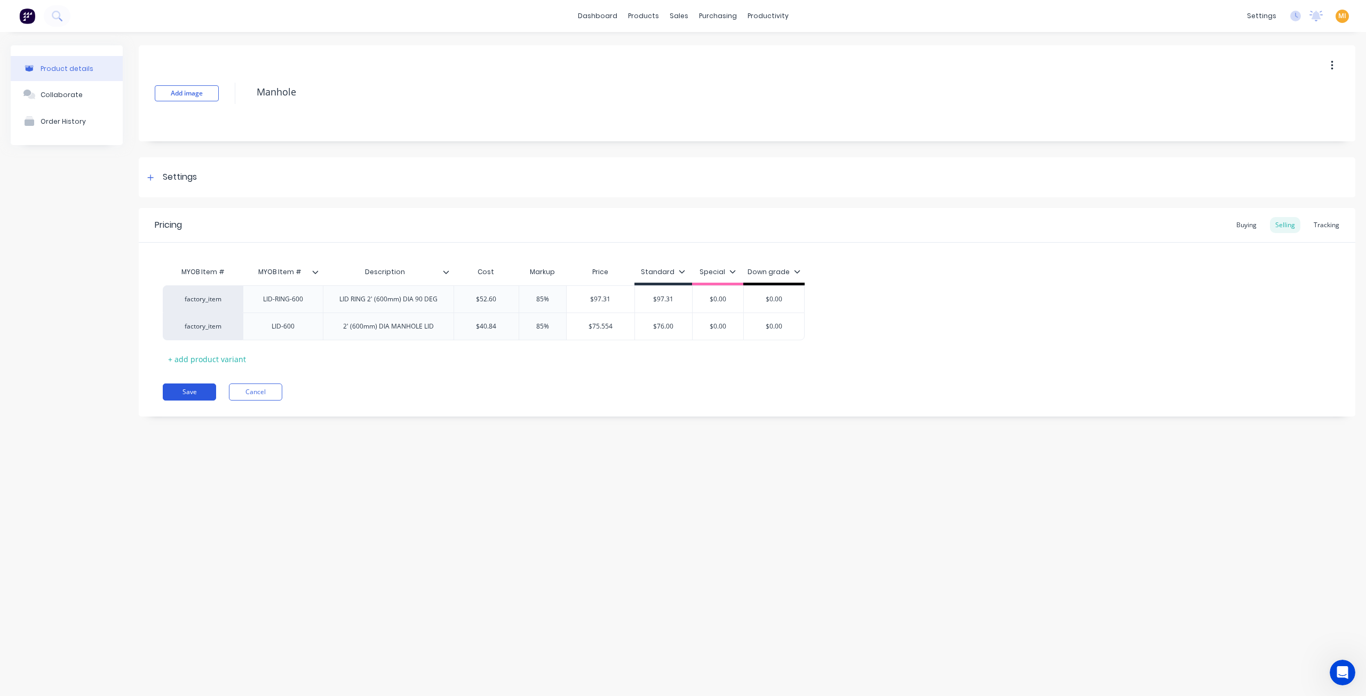
click at [197, 393] on button "Save" at bounding box center [189, 392] width 53 height 17
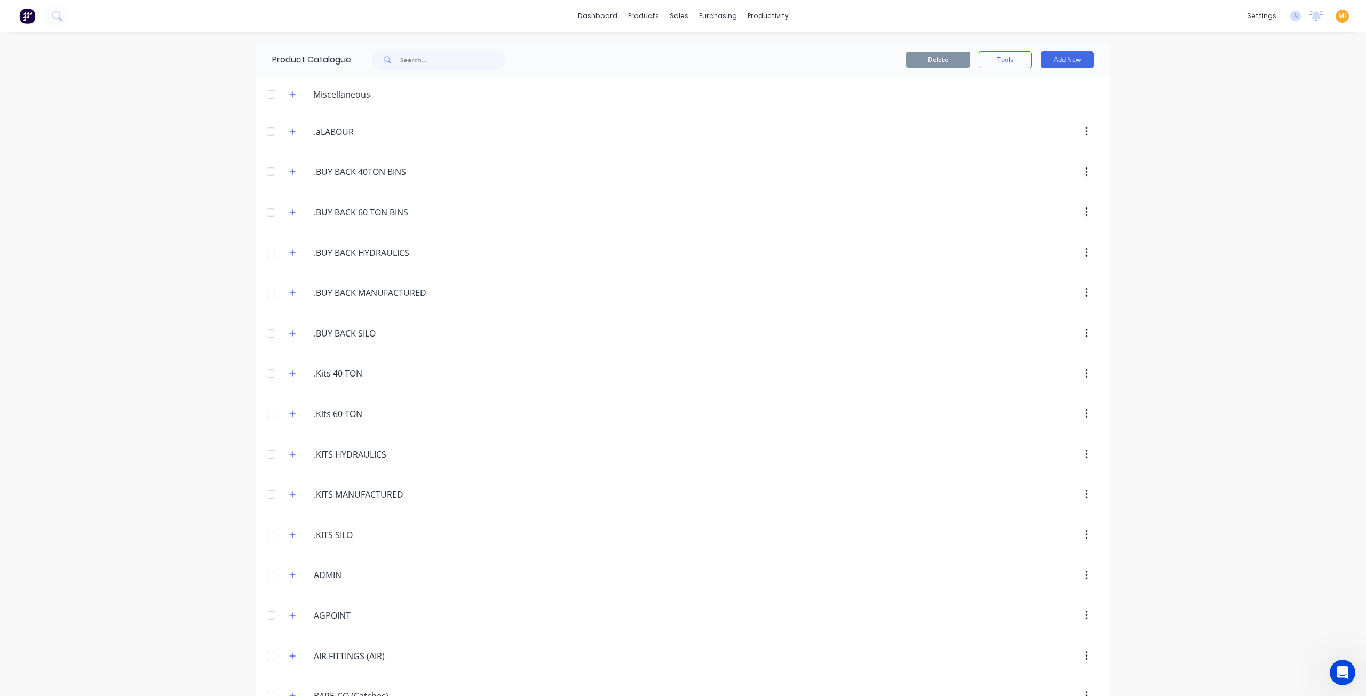
scroll to position [1822, 0]
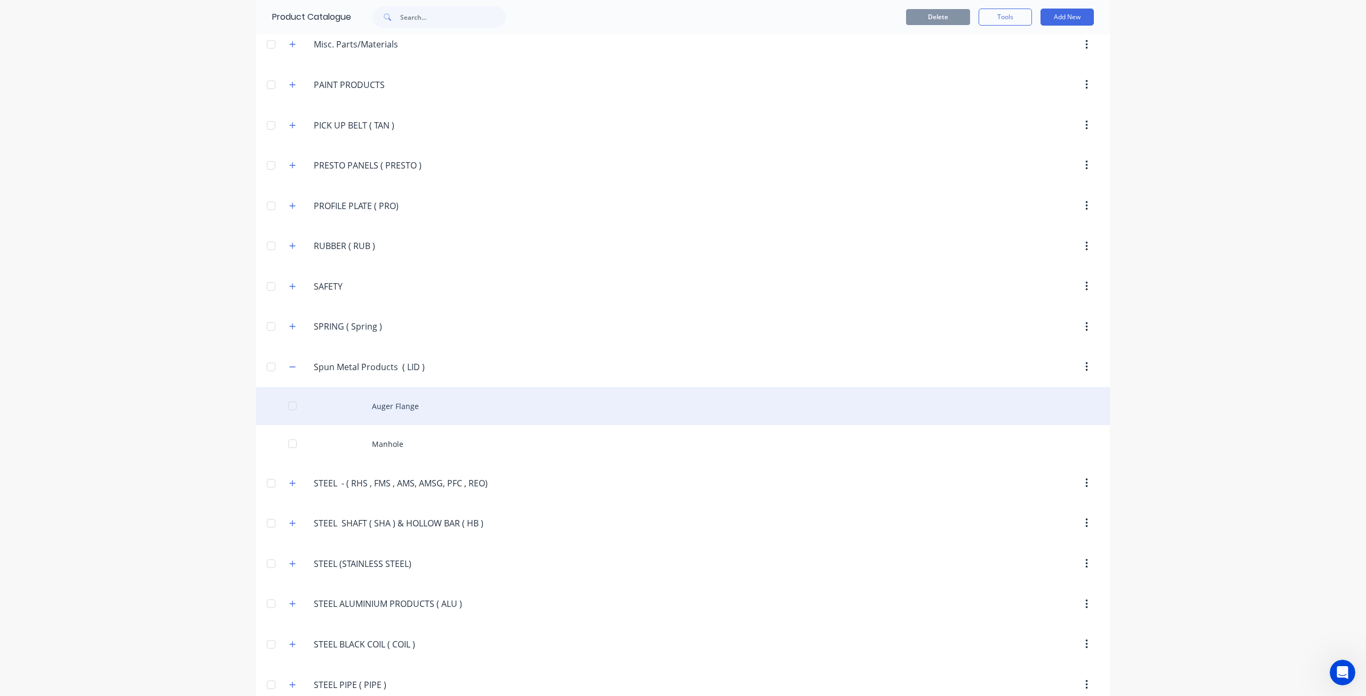
drag, startPoint x: 292, startPoint y: 465, endPoint x: 275, endPoint y: 384, distance: 82.9
click at [291, 477] on button "button" at bounding box center [292, 483] width 13 height 13
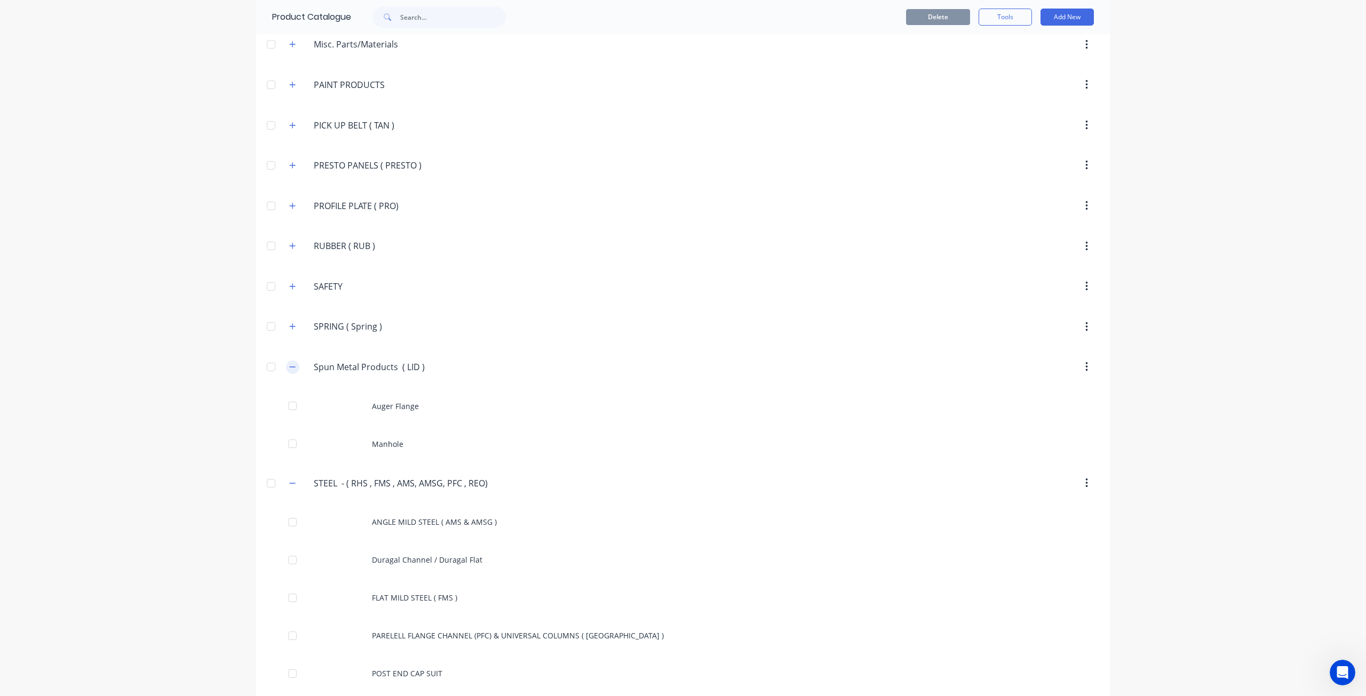
click at [293, 361] on button "button" at bounding box center [292, 367] width 13 height 13
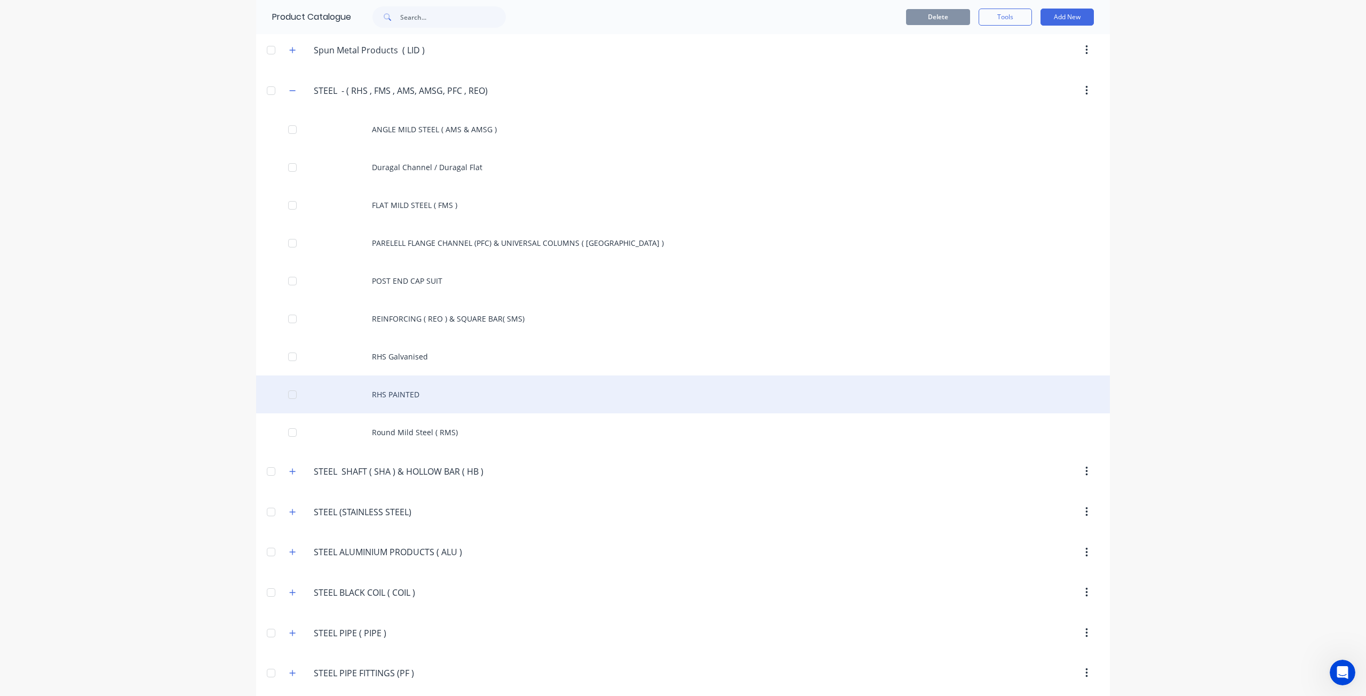
scroll to position [1925, 0]
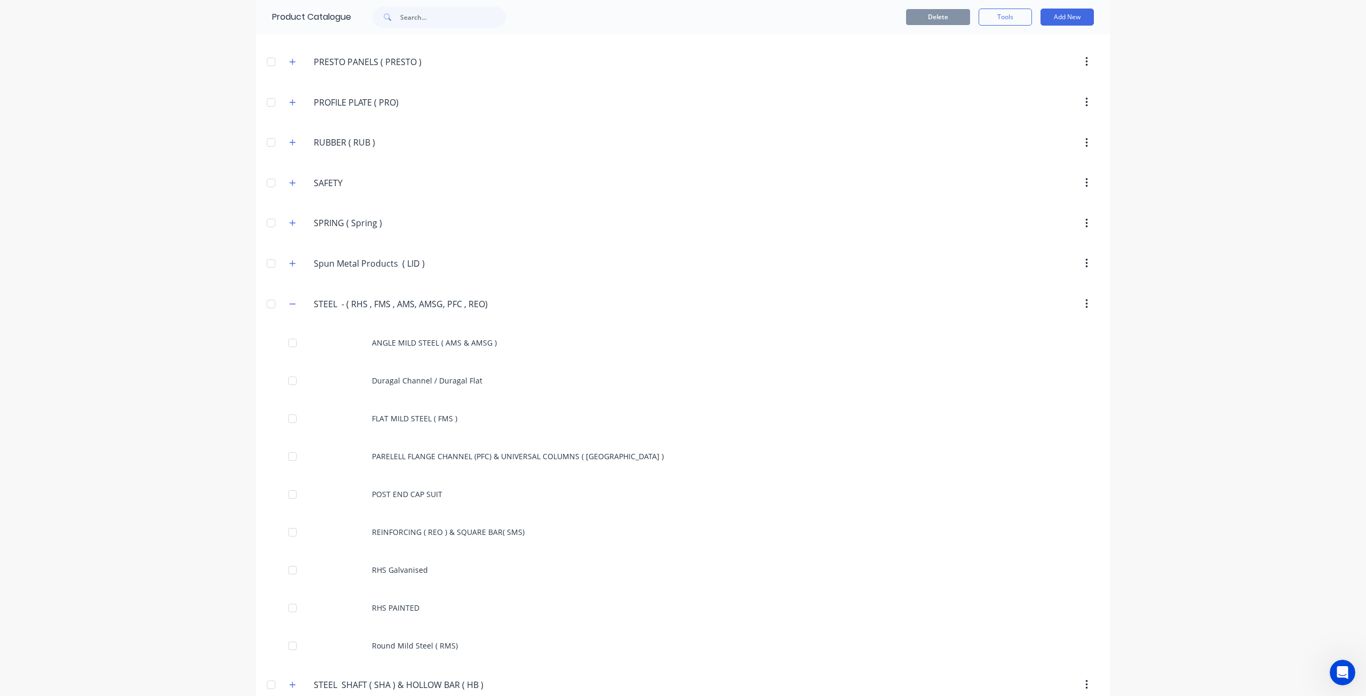
drag, startPoint x: 492, startPoint y: 284, endPoint x: 261, endPoint y: 285, distance: 230.5
click at [261, 285] on header "STEEL..-.(.RHS.,.FMS.,.AMS,.AMSG,.PFC.,.REO). STEEL - ( RHS , FMS , AMS, AMSG, …" at bounding box center [683, 304] width 854 height 41
copy header "STEEL..-.(.RHS.,.FMS.,.AMS,.AMSG,.PFC.,.REO)."
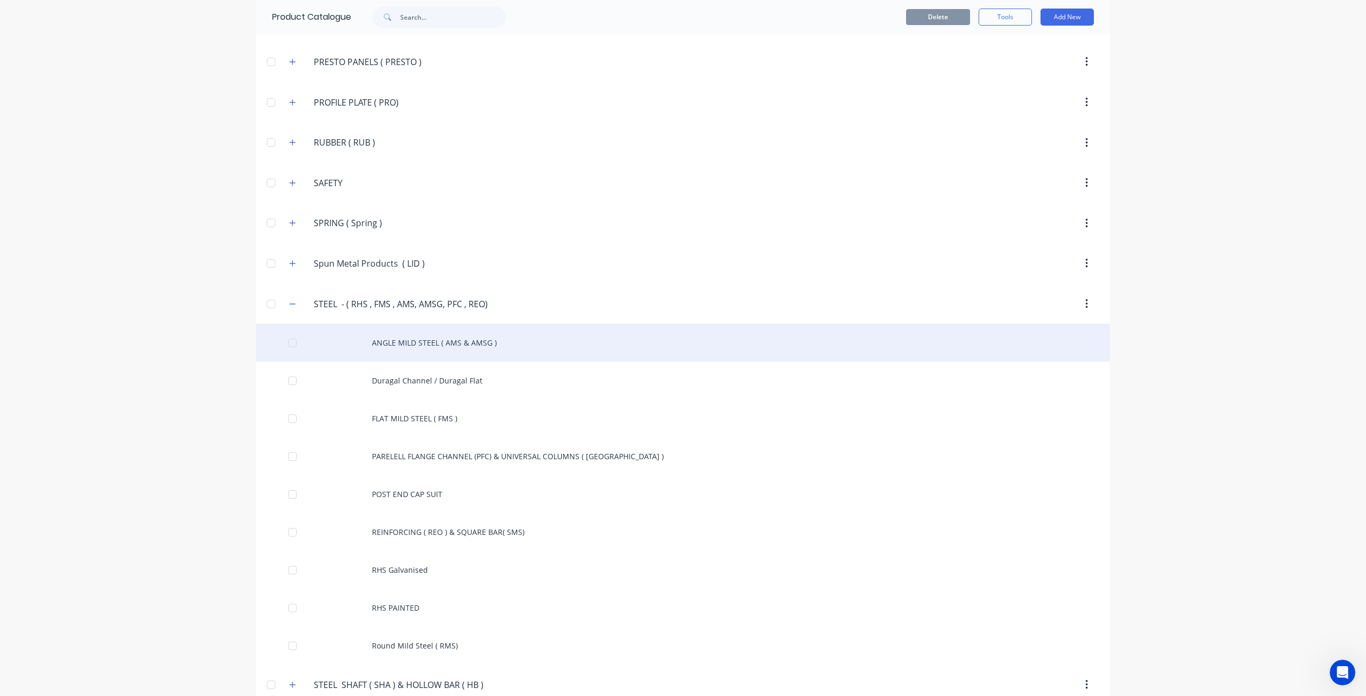
click at [444, 335] on div "ANGLE MILD STEEL ( AMS & AMSG )" at bounding box center [683, 343] width 854 height 38
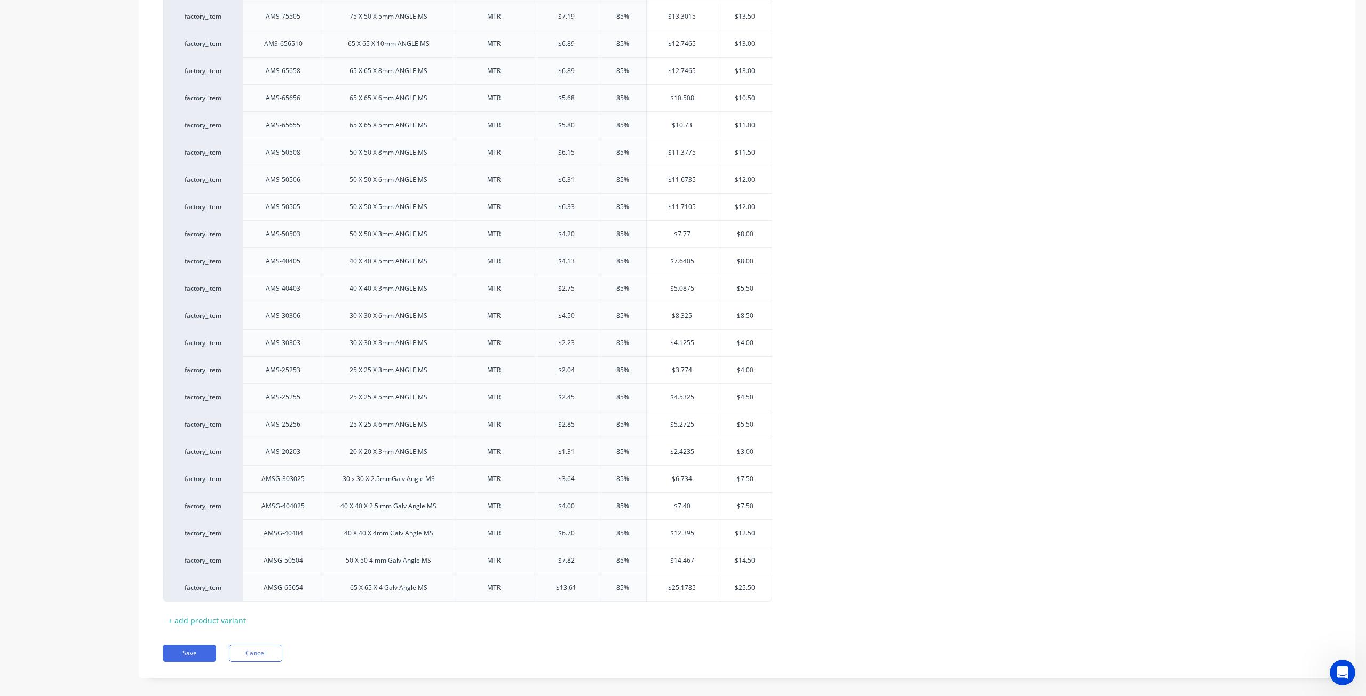
scroll to position [614, 0]
click at [191, 641] on button "Save" at bounding box center [189, 649] width 53 height 17
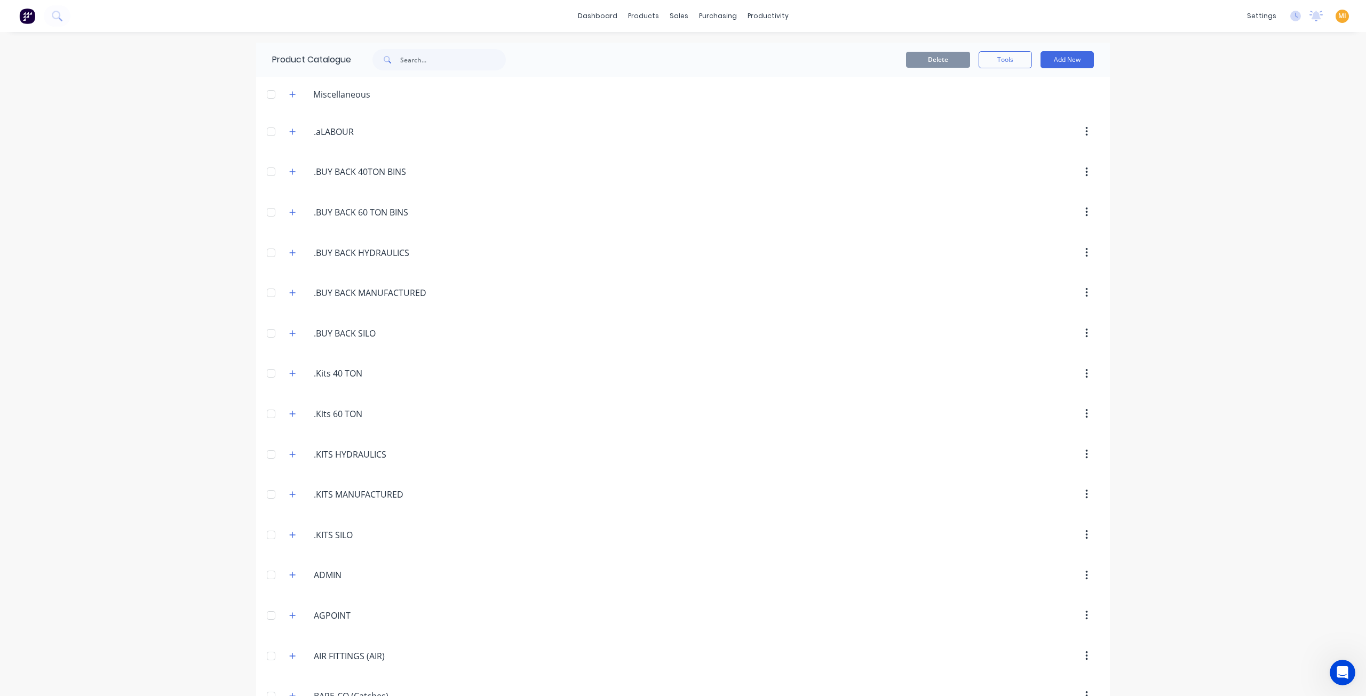
scroll to position [1862, 0]
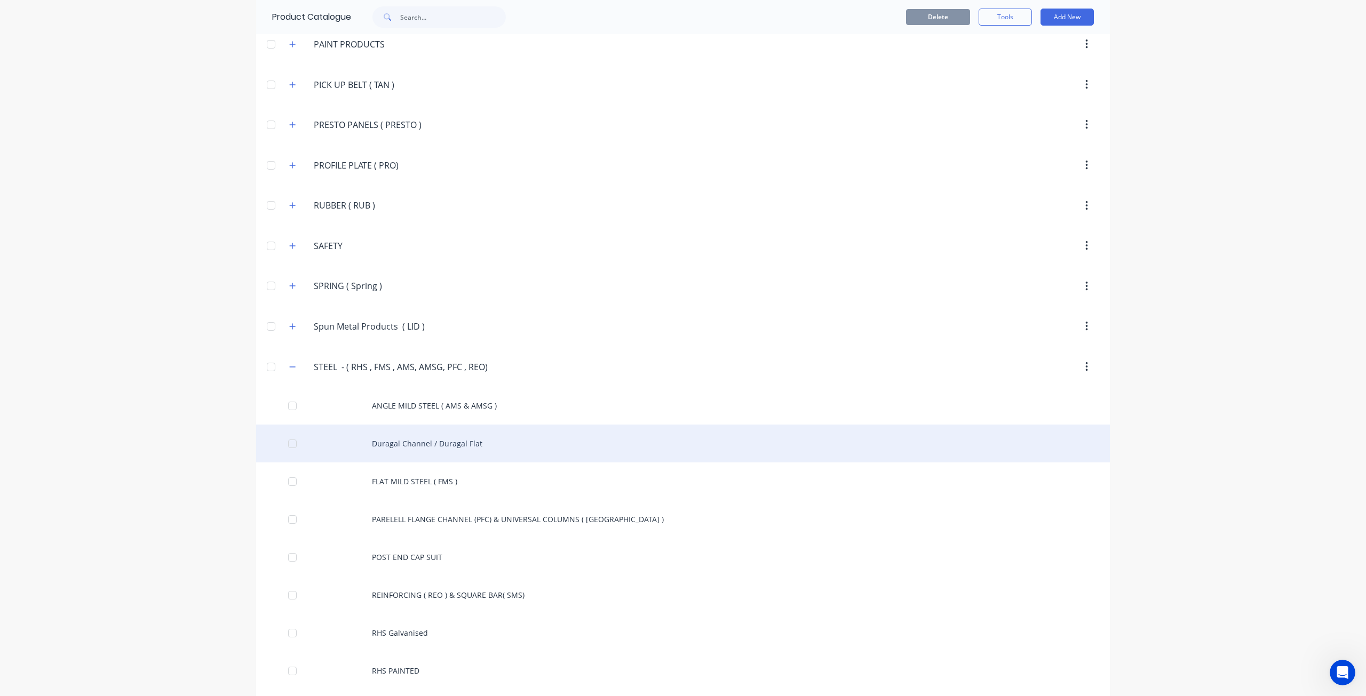
click at [345, 430] on div "Duragal Channel / Duragal Flat" at bounding box center [683, 444] width 854 height 38
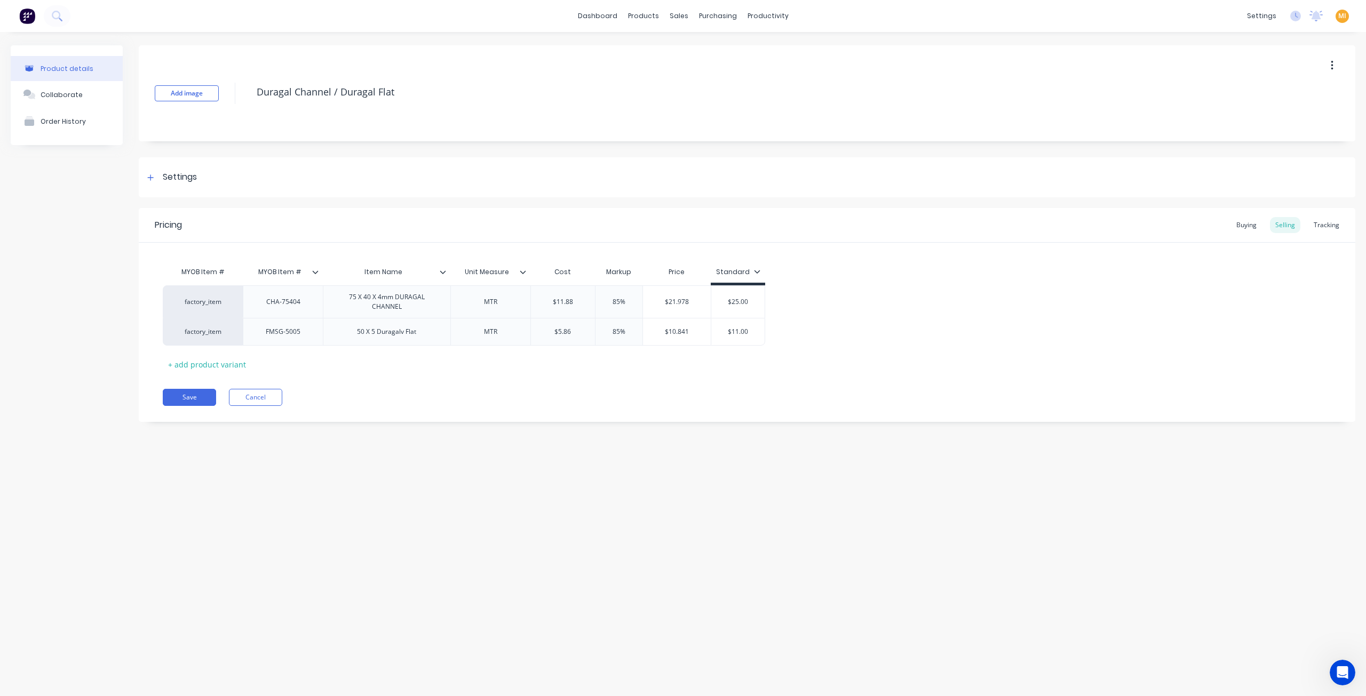
click at [204, 405] on div "Pricing Buying Selling Tracking MYOB Item # MYOB Item # Item Name Unit Measure …" at bounding box center [747, 315] width 1217 height 214
click at [204, 401] on button "Save" at bounding box center [189, 397] width 53 height 17
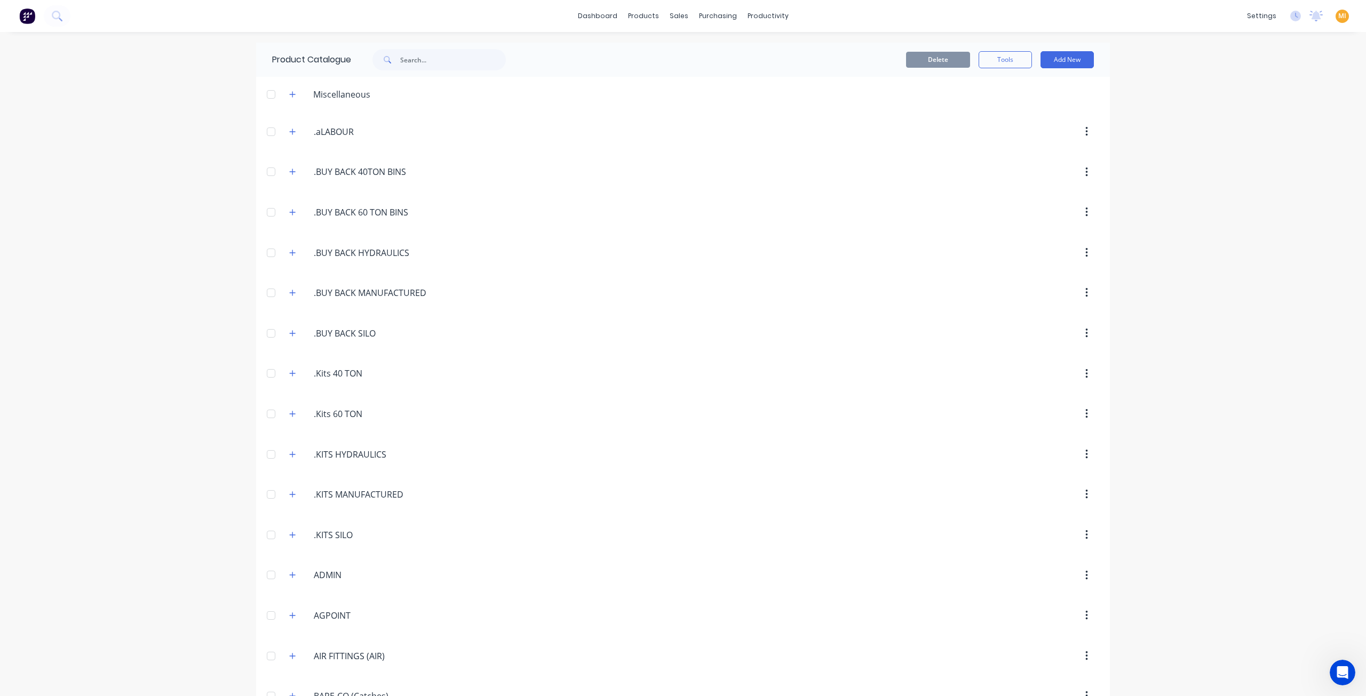
scroll to position [1862, 0]
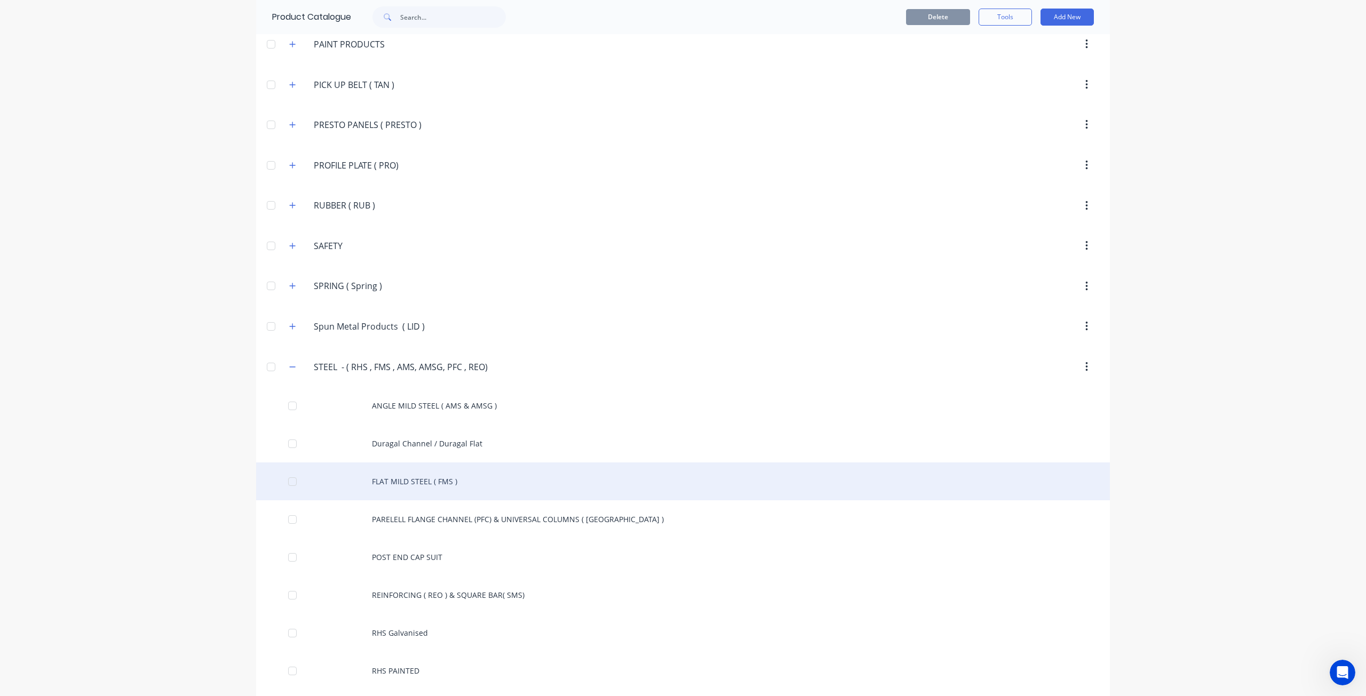
click at [429, 463] on div "FLAT MILD STEEL ( FMS )" at bounding box center [683, 482] width 854 height 38
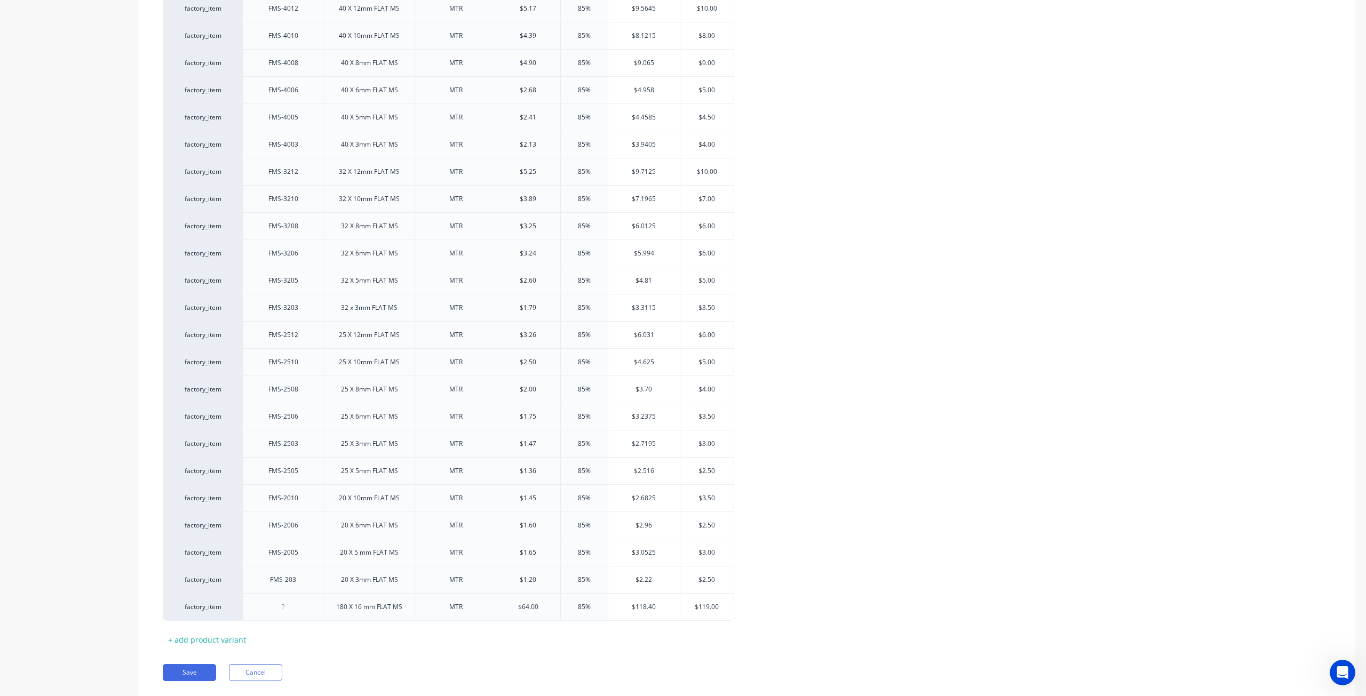
scroll to position [1911, 0]
click at [196, 649] on button "Save" at bounding box center [189, 657] width 53 height 17
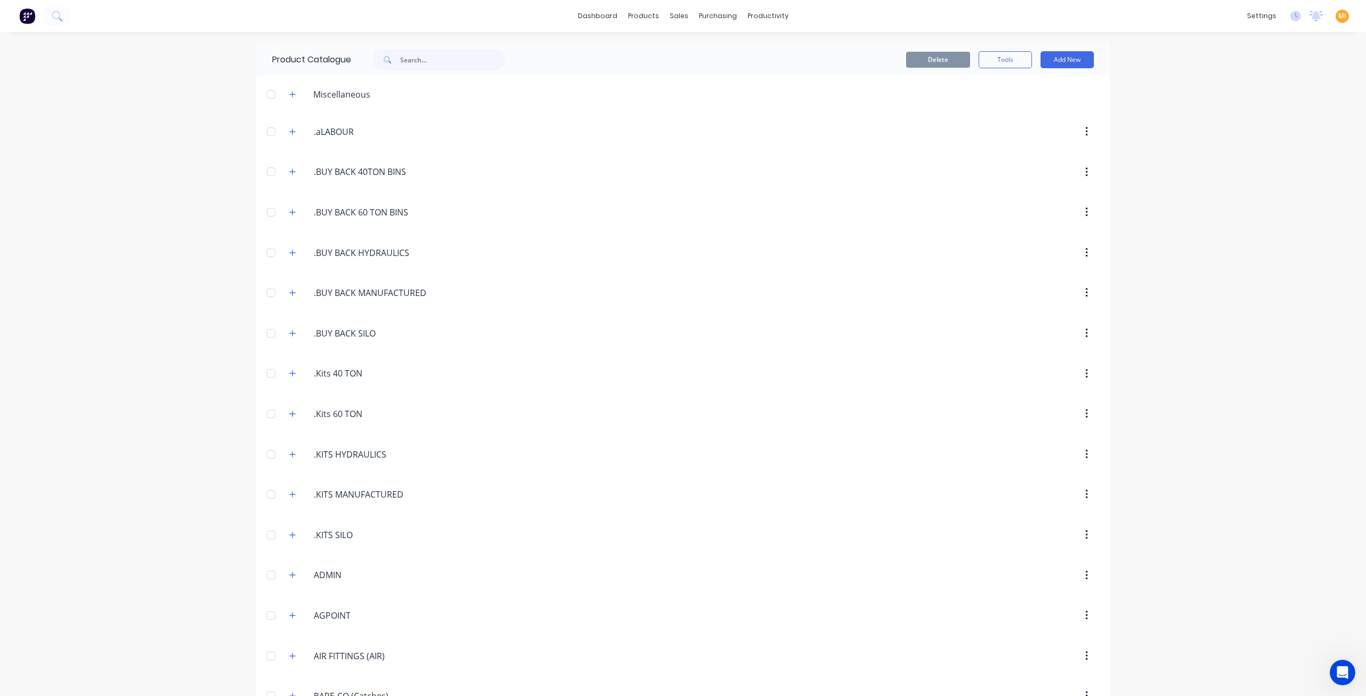
scroll to position [1862, 0]
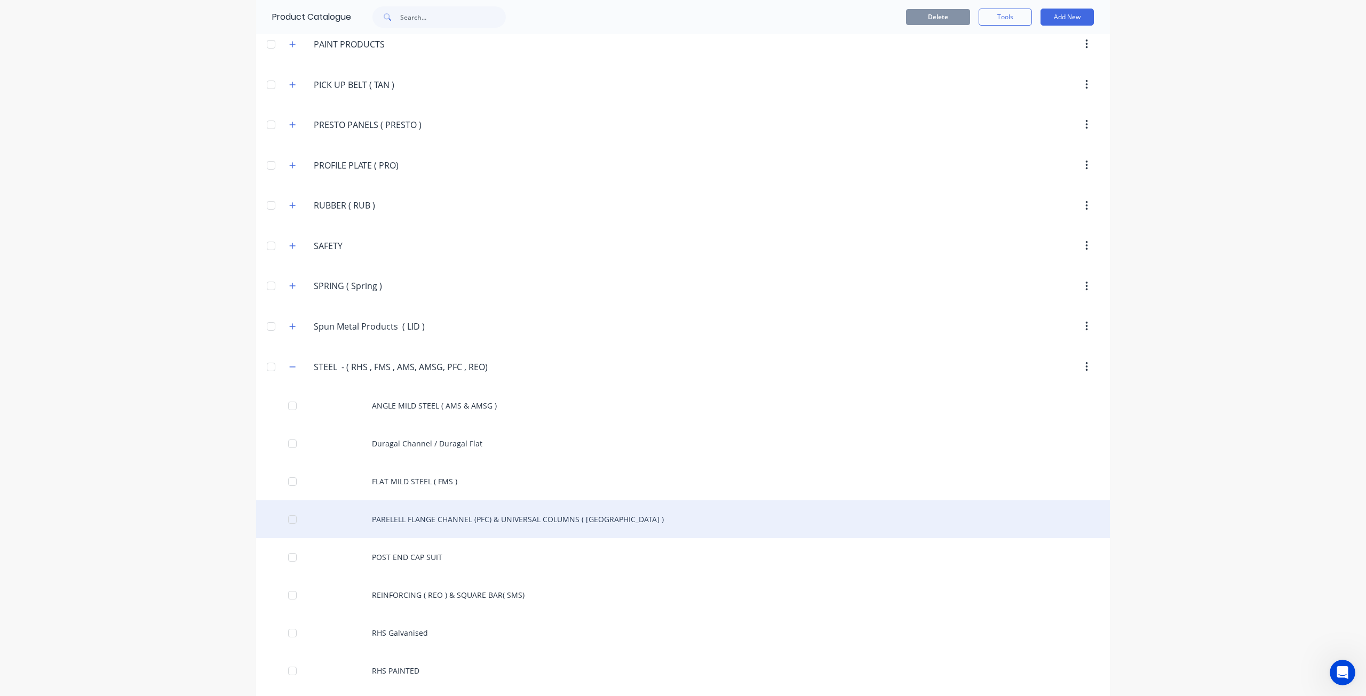
click at [390, 501] on div "PARELELL FLANGE CHANNEL (PFC) & UNIVERSAL COLUMNS ( [GEOGRAPHIC_DATA] )" at bounding box center [683, 520] width 854 height 38
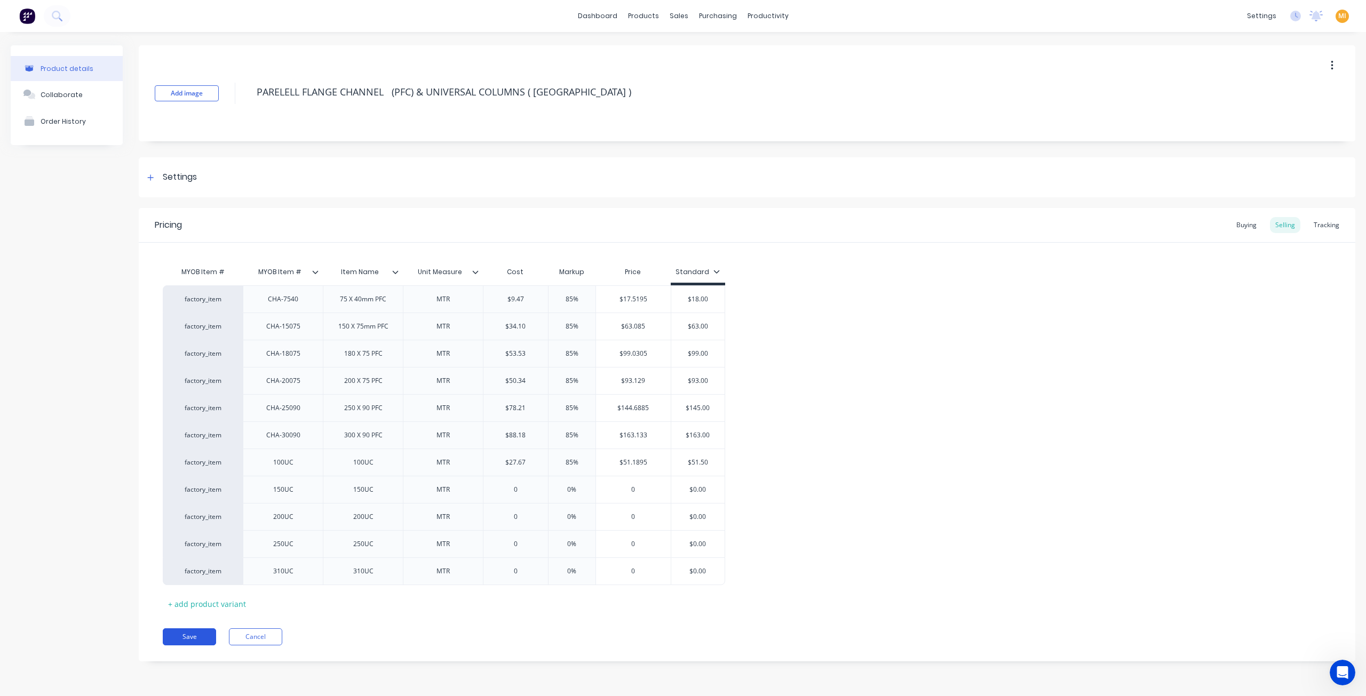
click at [176, 639] on button "Save" at bounding box center [189, 637] width 53 height 17
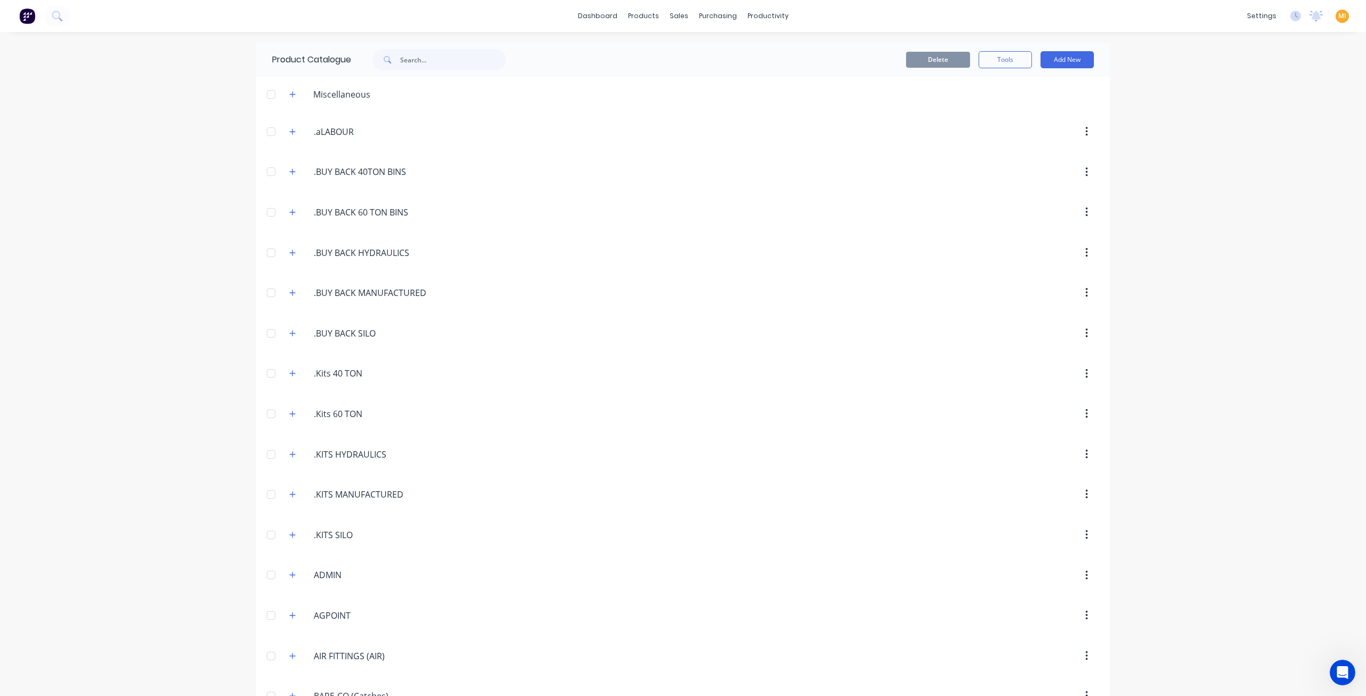
scroll to position [1862, 0]
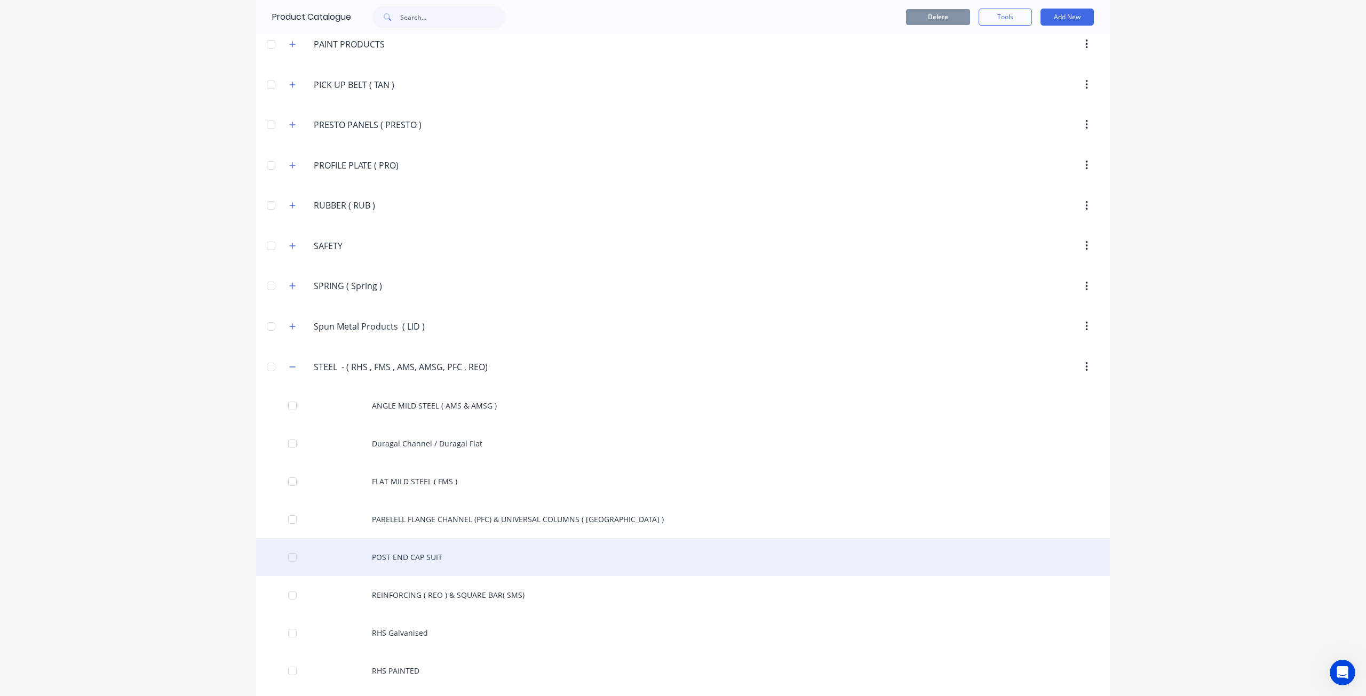
click at [438, 538] on div "POST END CAP SUIT" at bounding box center [683, 557] width 854 height 38
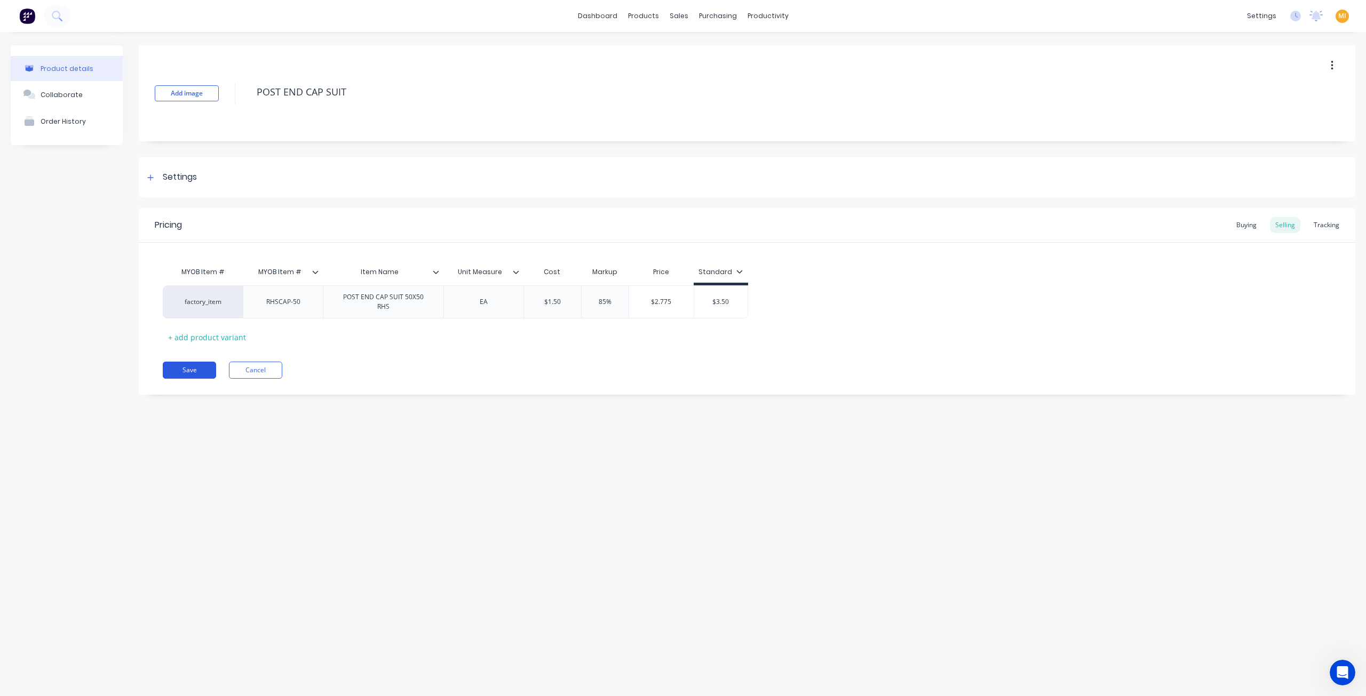
click at [191, 367] on button "Save" at bounding box center [189, 370] width 53 height 17
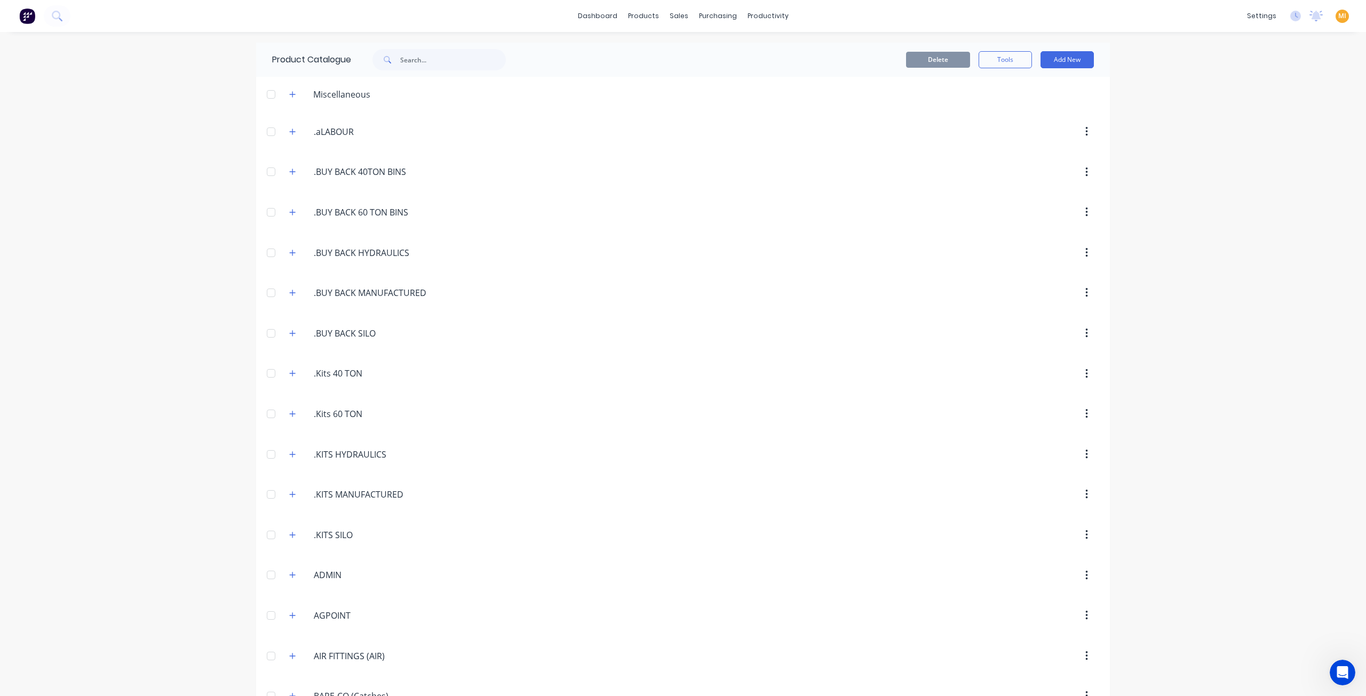
scroll to position [1862, 0]
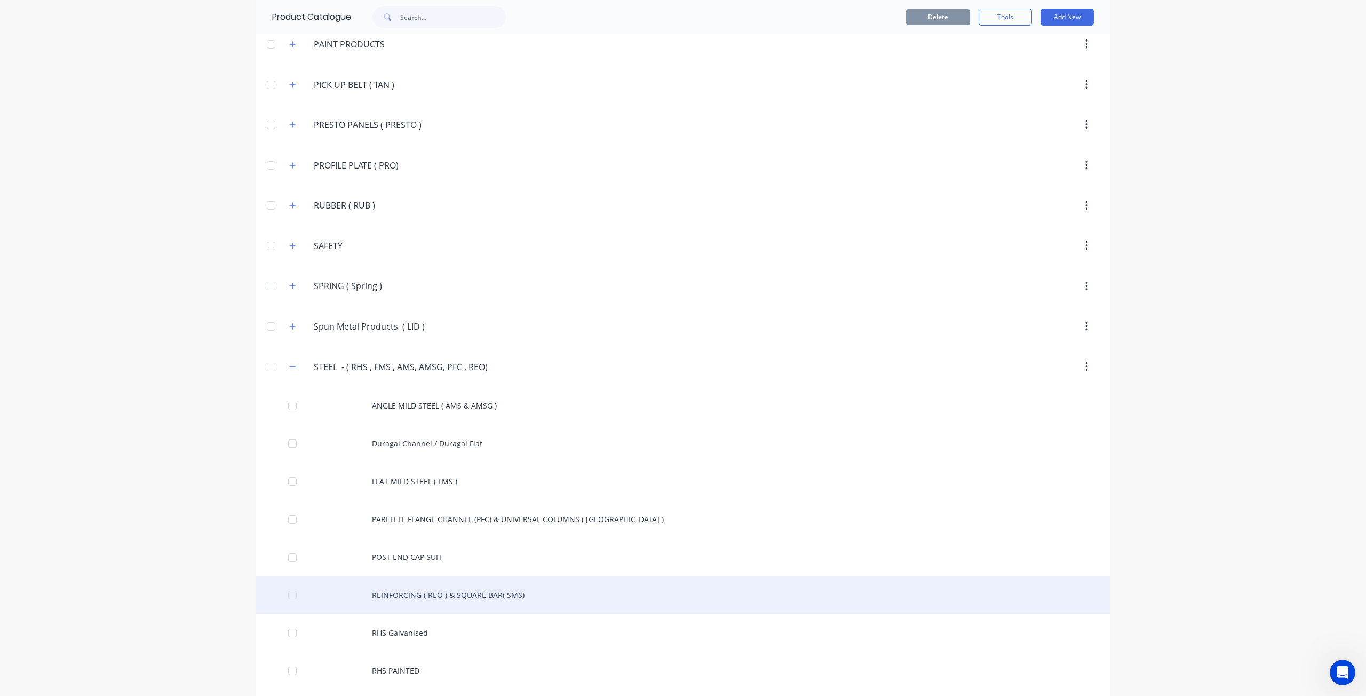
click at [409, 582] on div "REINFORCING ( REO ) & SQUARE BAR( SMS)" at bounding box center [683, 595] width 854 height 38
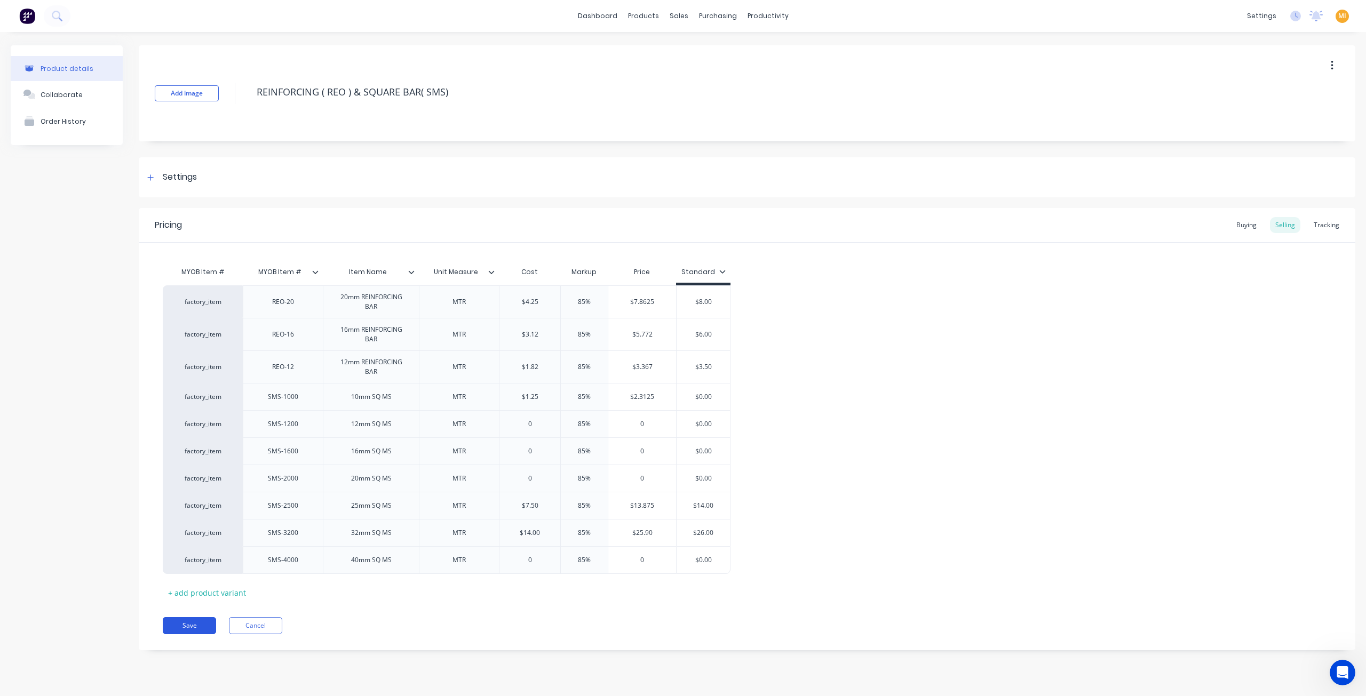
click at [188, 624] on button "Save" at bounding box center [189, 625] width 53 height 17
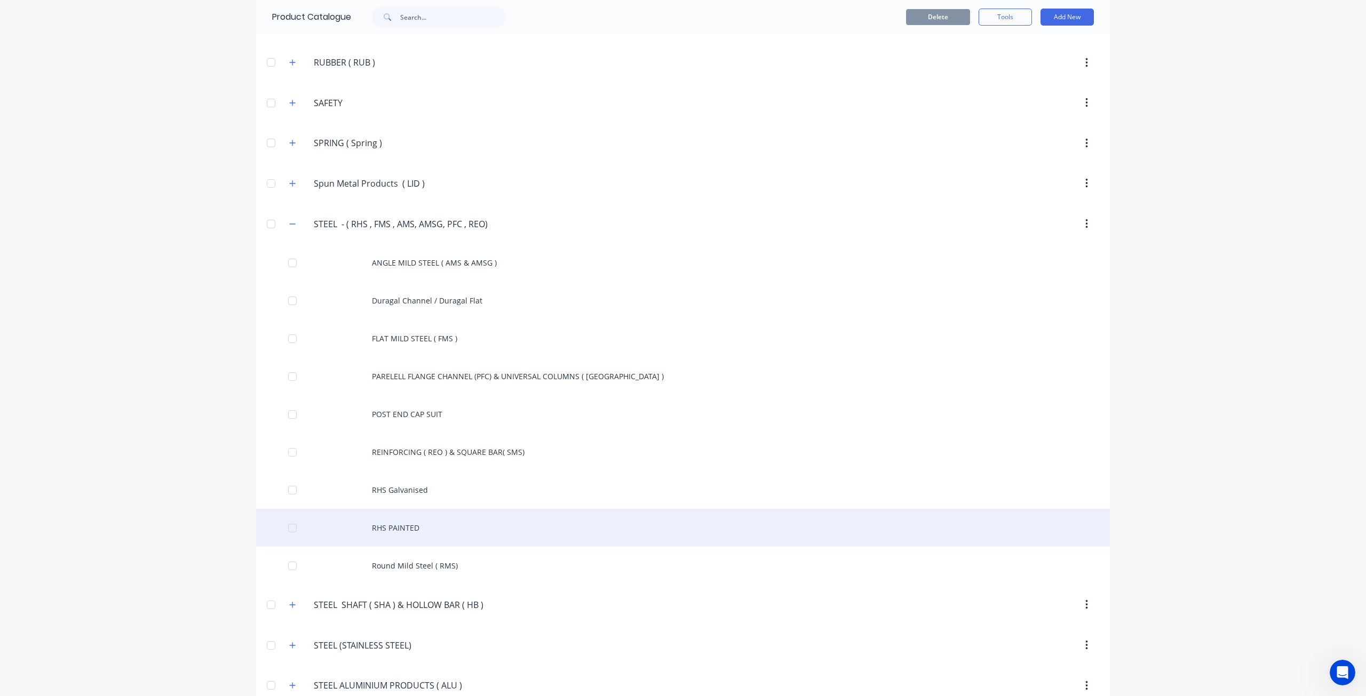
scroll to position [2076, 0]
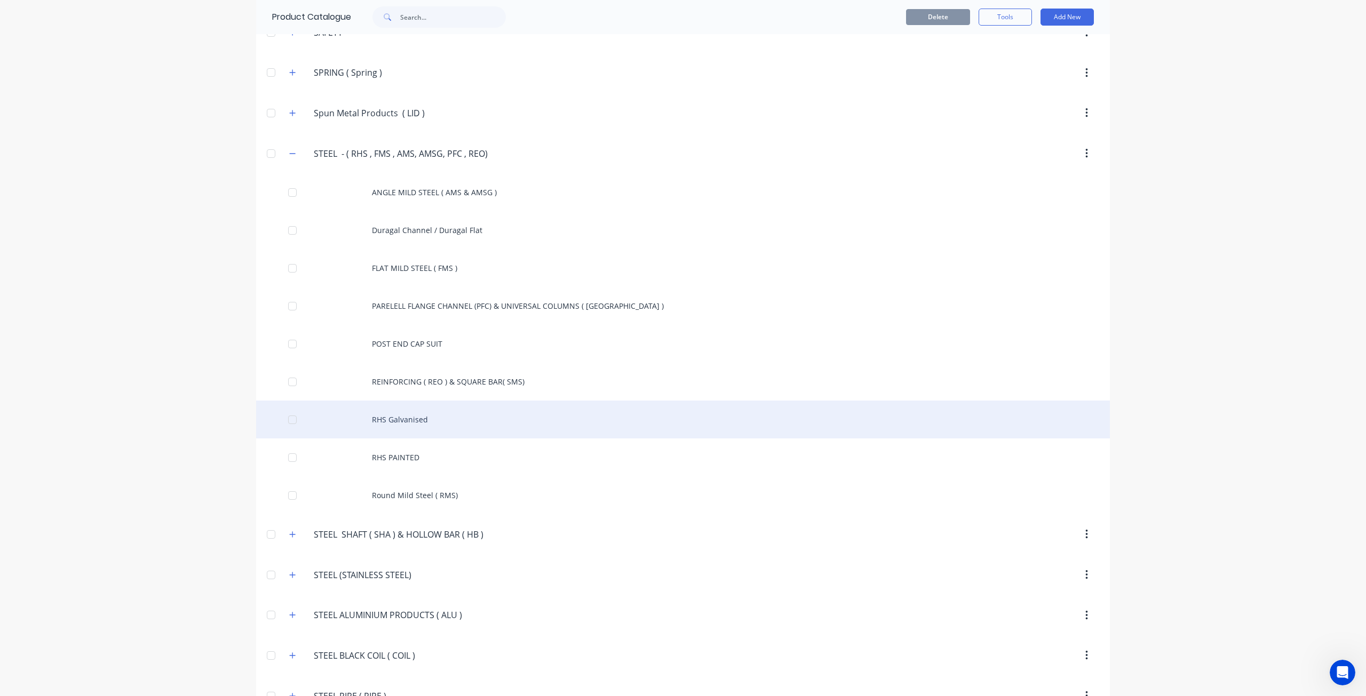
click at [406, 401] on div "RHS Galvanised" at bounding box center [683, 420] width 854 height 38
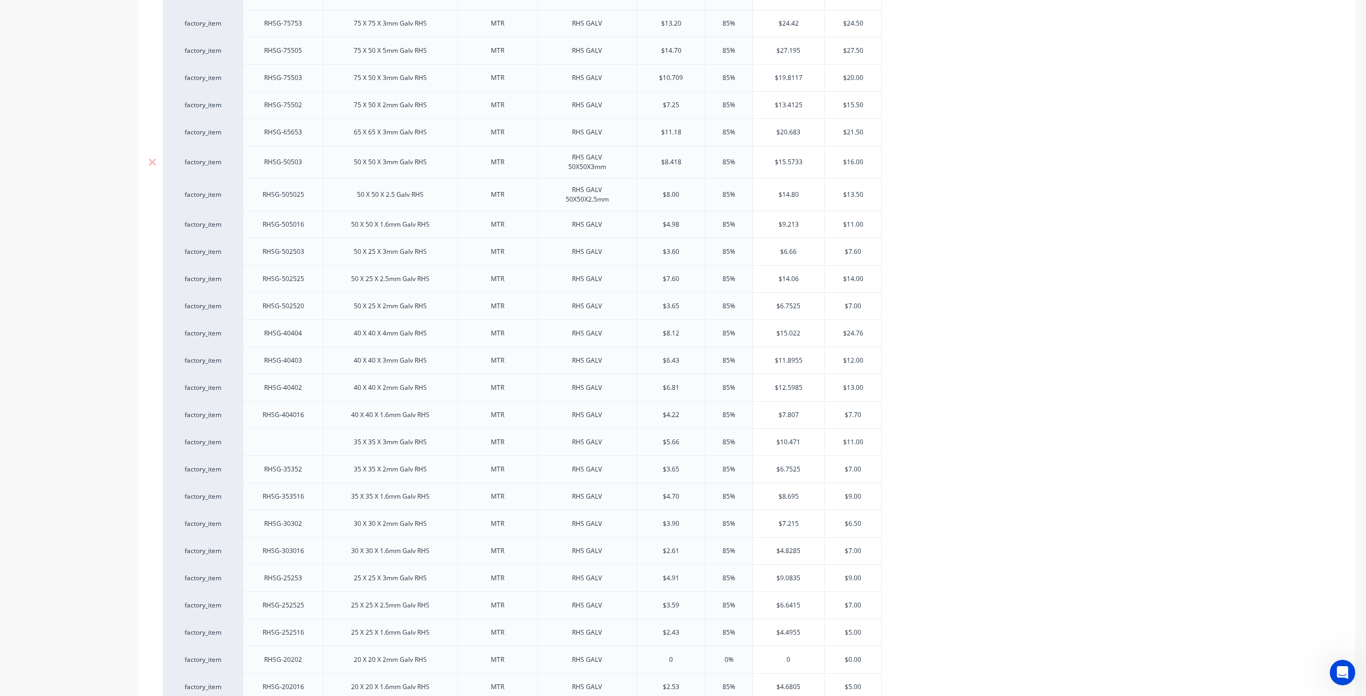
scroll to position [797, 0]
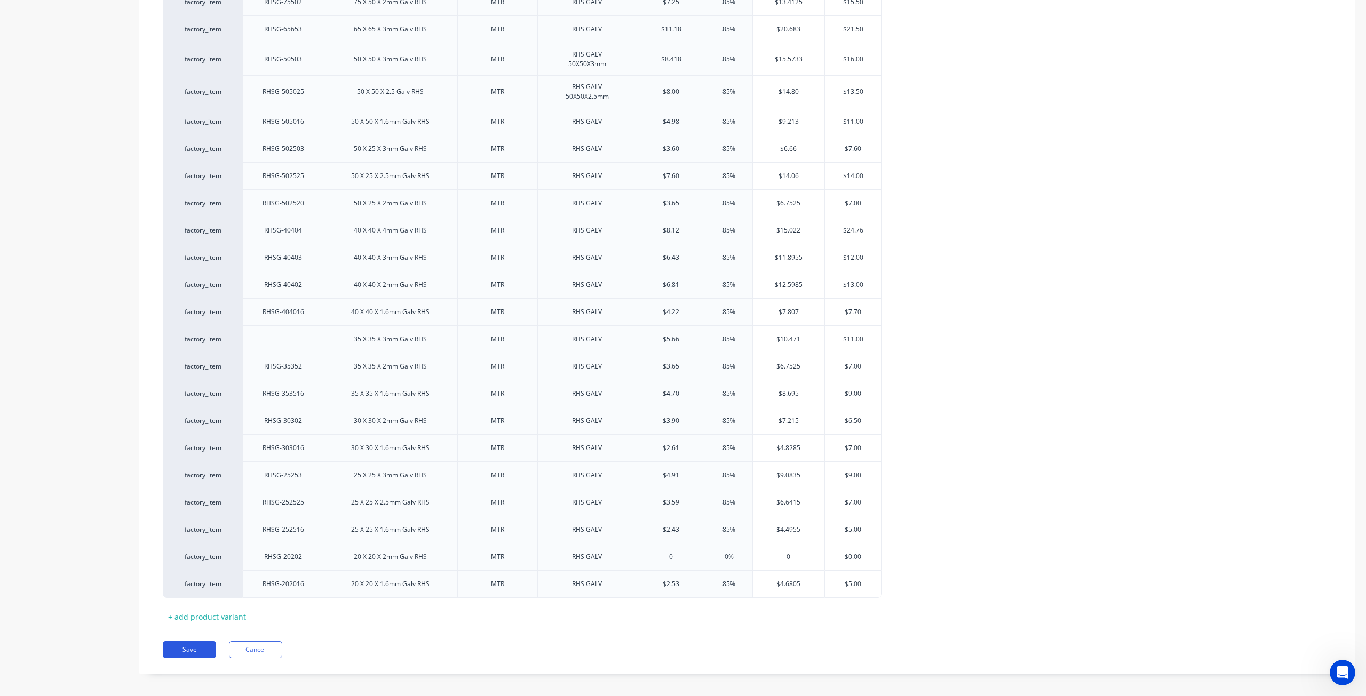
click at [204, 641] on button "Save" at bounding box center [189, 649] width 53 height 17
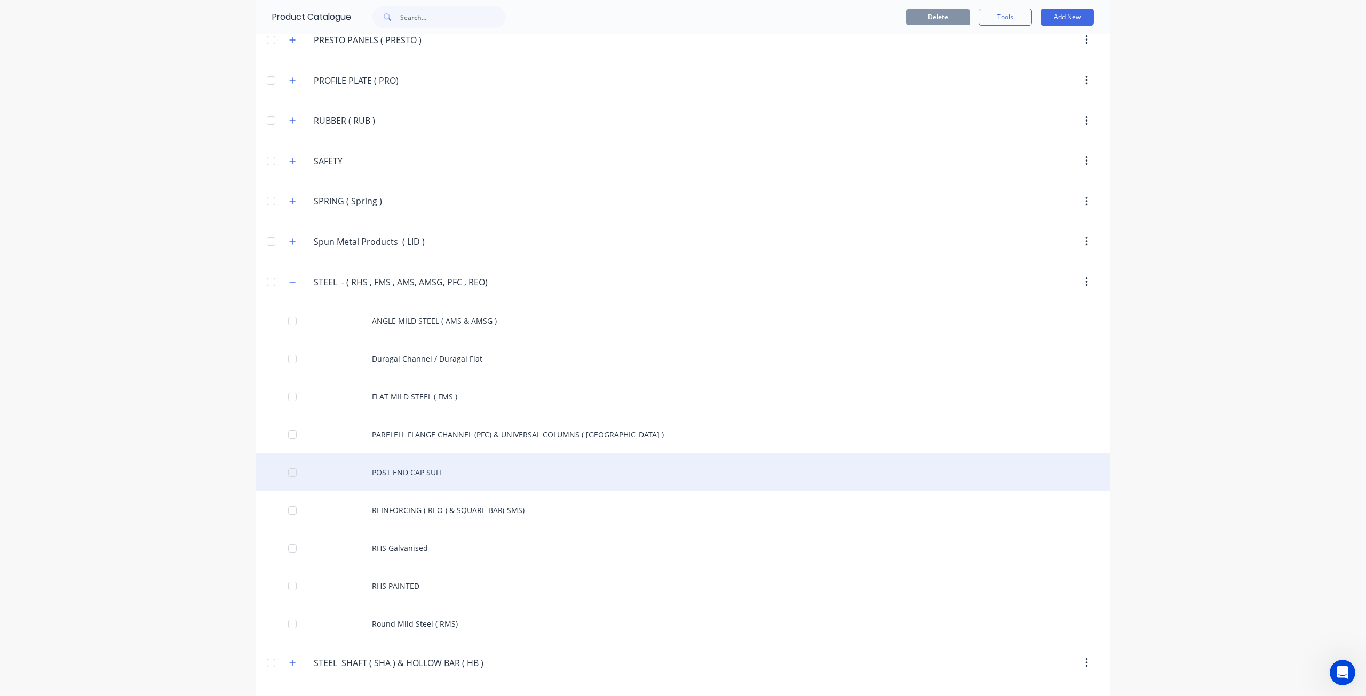
scroll to position [1969, 0]
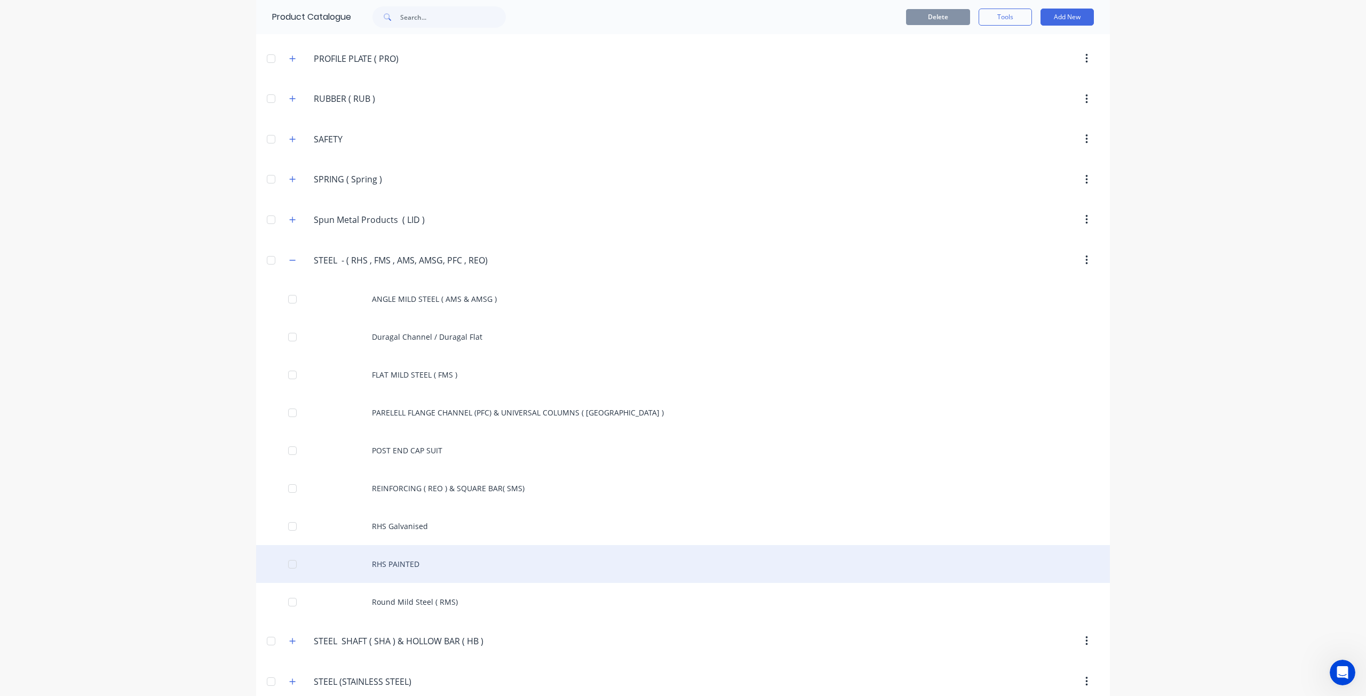
click at [406, 545] on div "RHS PAINTED" at bounding box center [683, 564] width 854 height 38
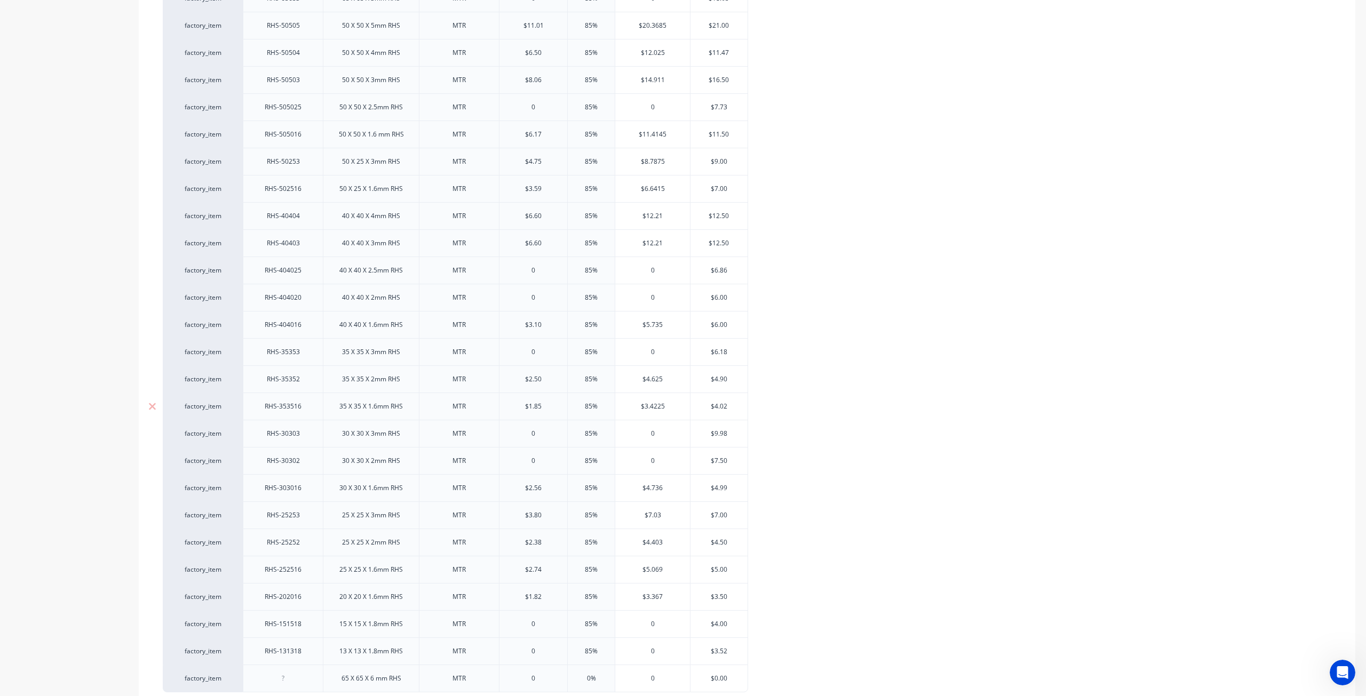
scroll to position [1371, 0]
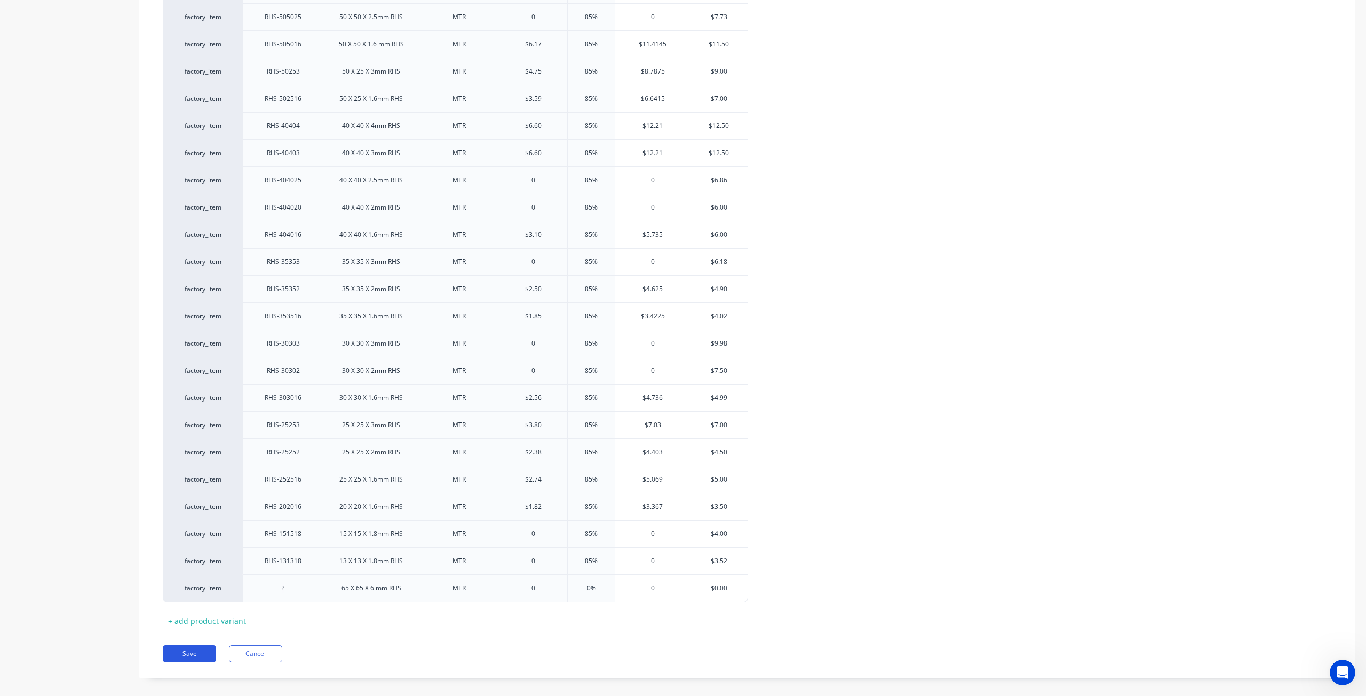
click at [188, 646] on button "Save" at bounding box center [189, 654] width 53 height 17
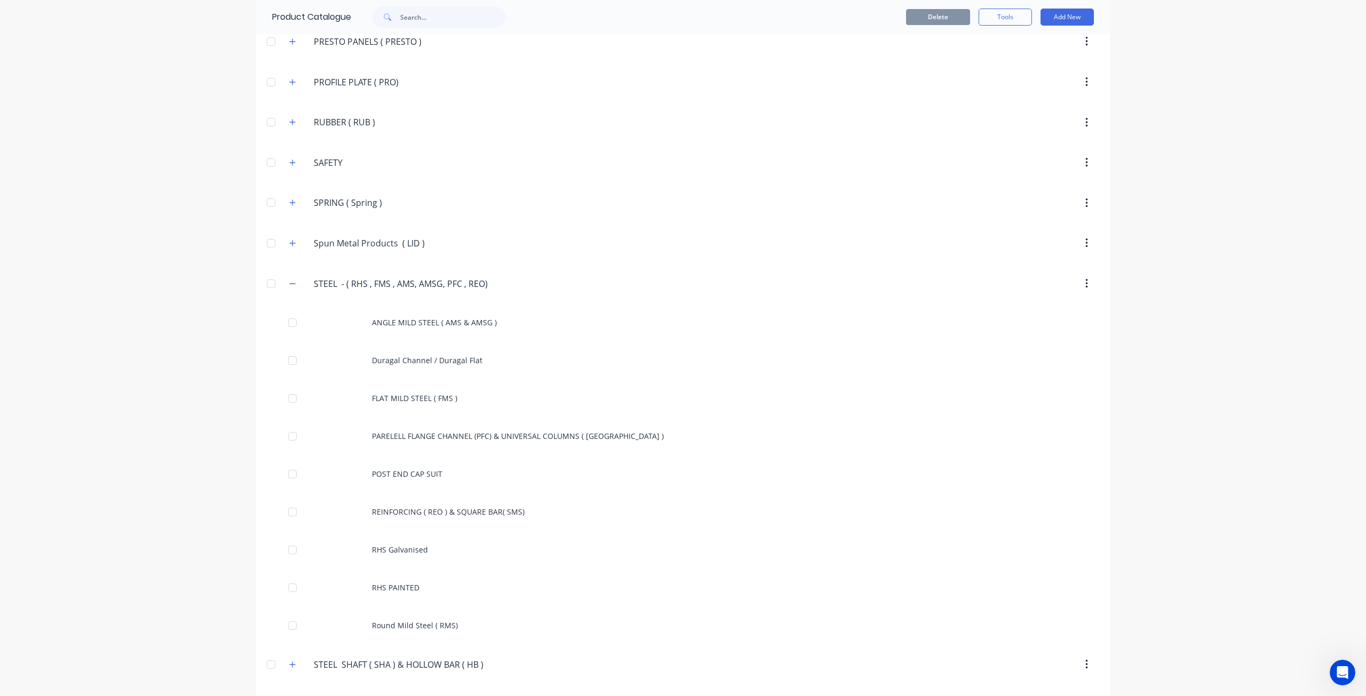
scroll to position [2129, 0]
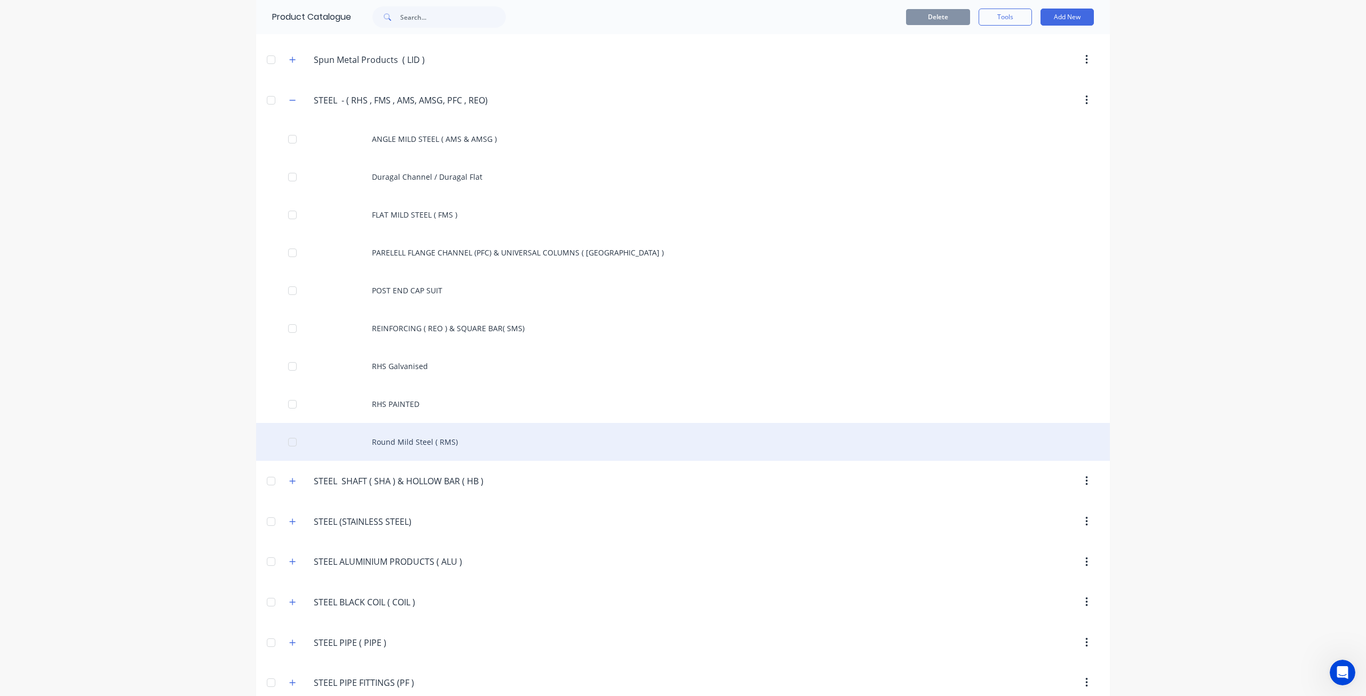
click at [442, 423] on div "Round Mild Steel ( RMS)" at bounding box center [683, 442] width 854 height 38
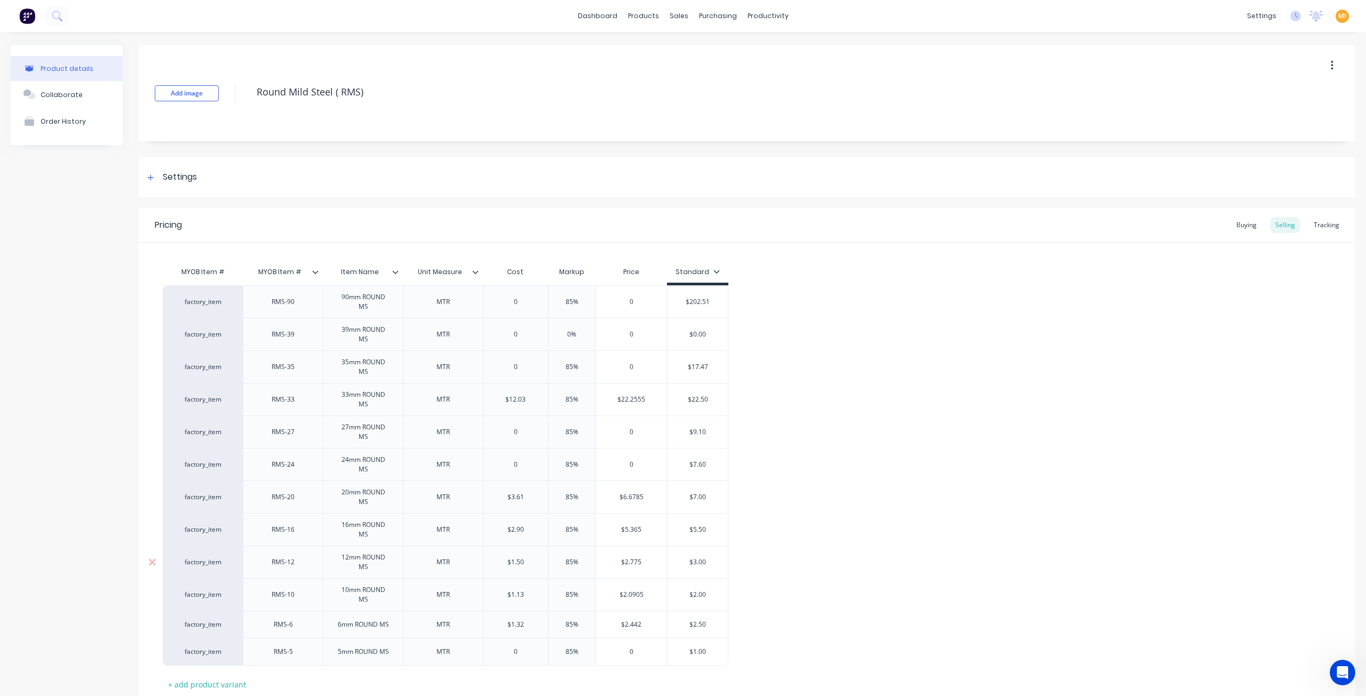
scroll to position [73, 0]
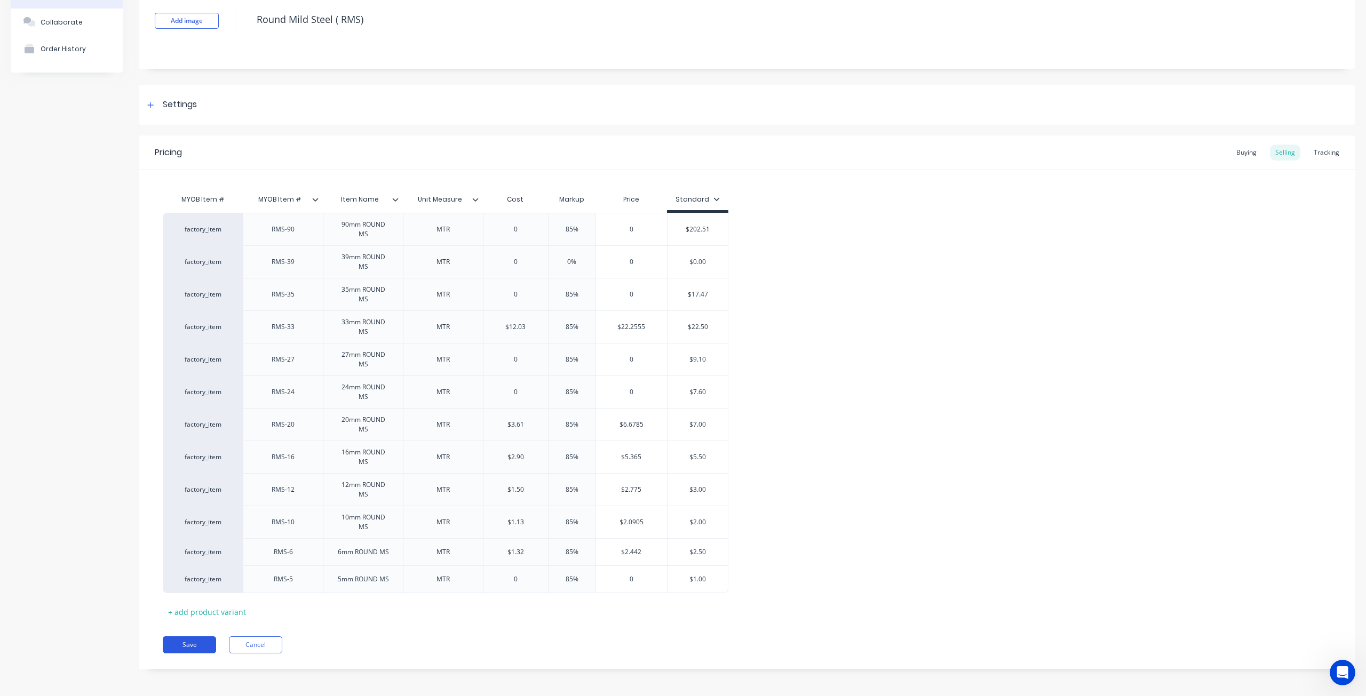
click at [203, 641] on button "Save" at bounding box center [189, 645] width 53 height 17
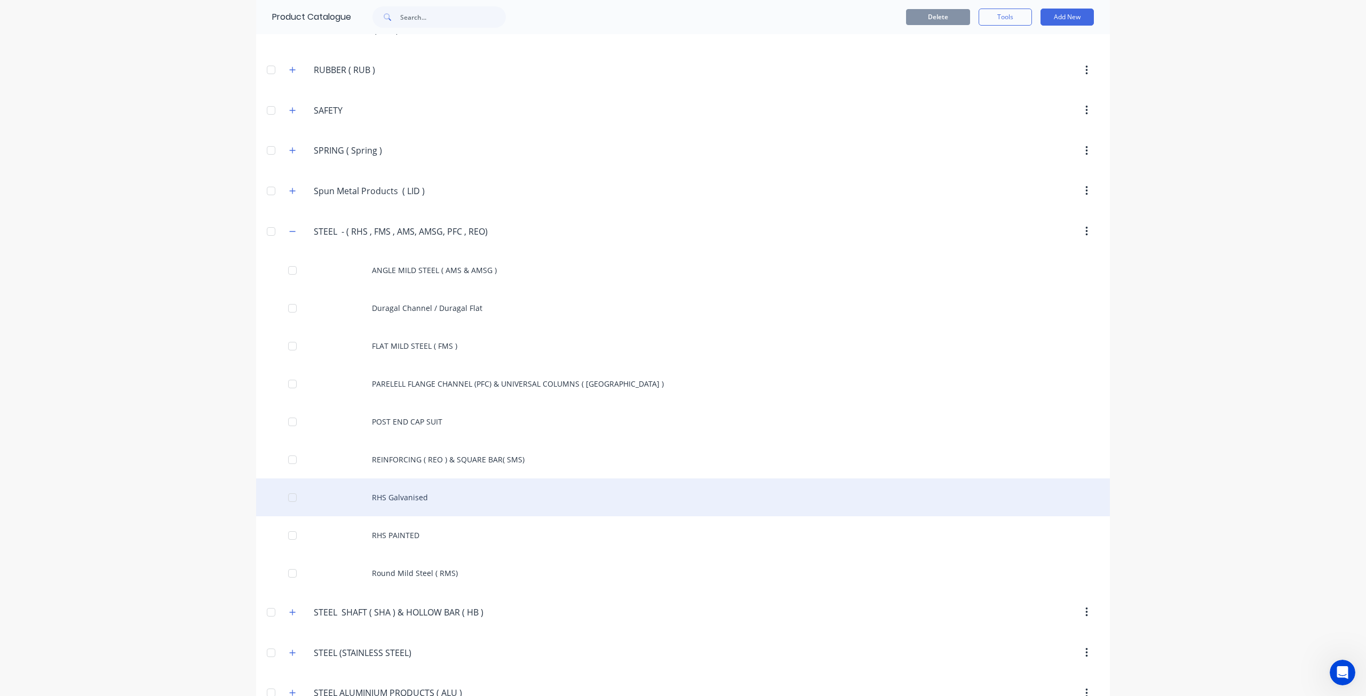
scroll to position [2129, 0]
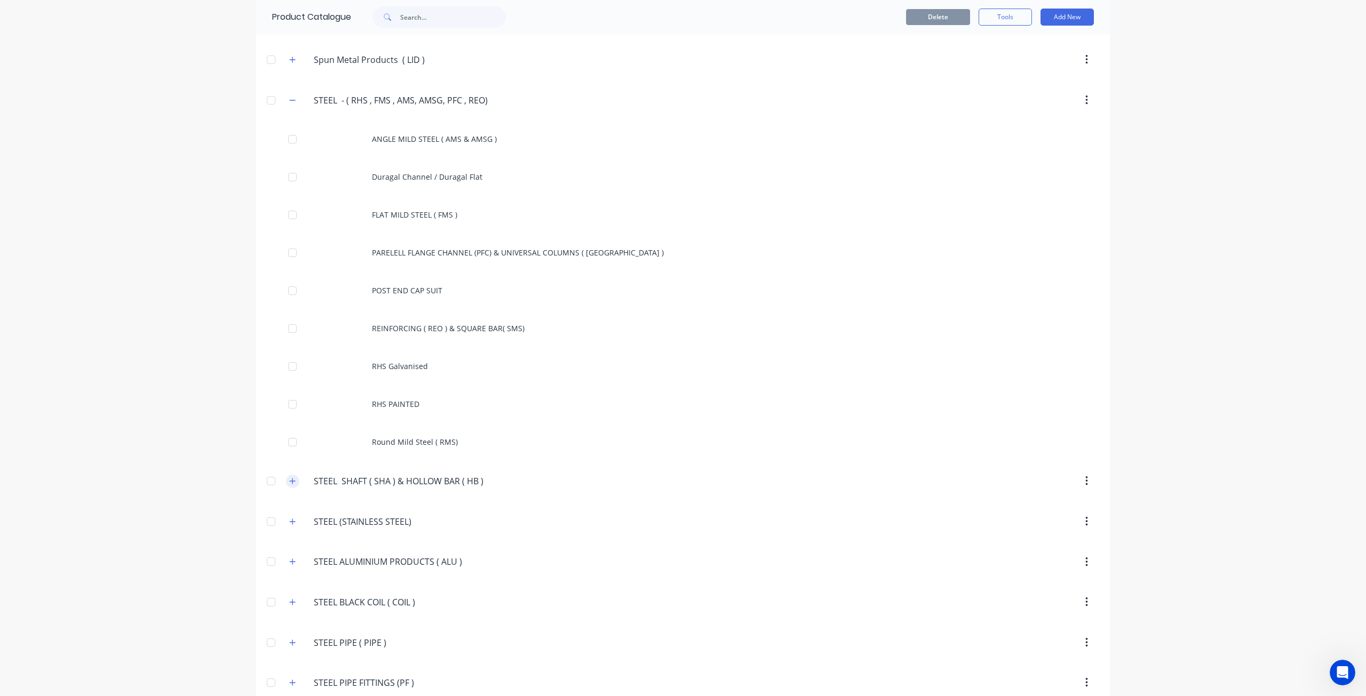
click at [290, 479] on icon "button" at bounding box center [293, 482] width 6 height 6
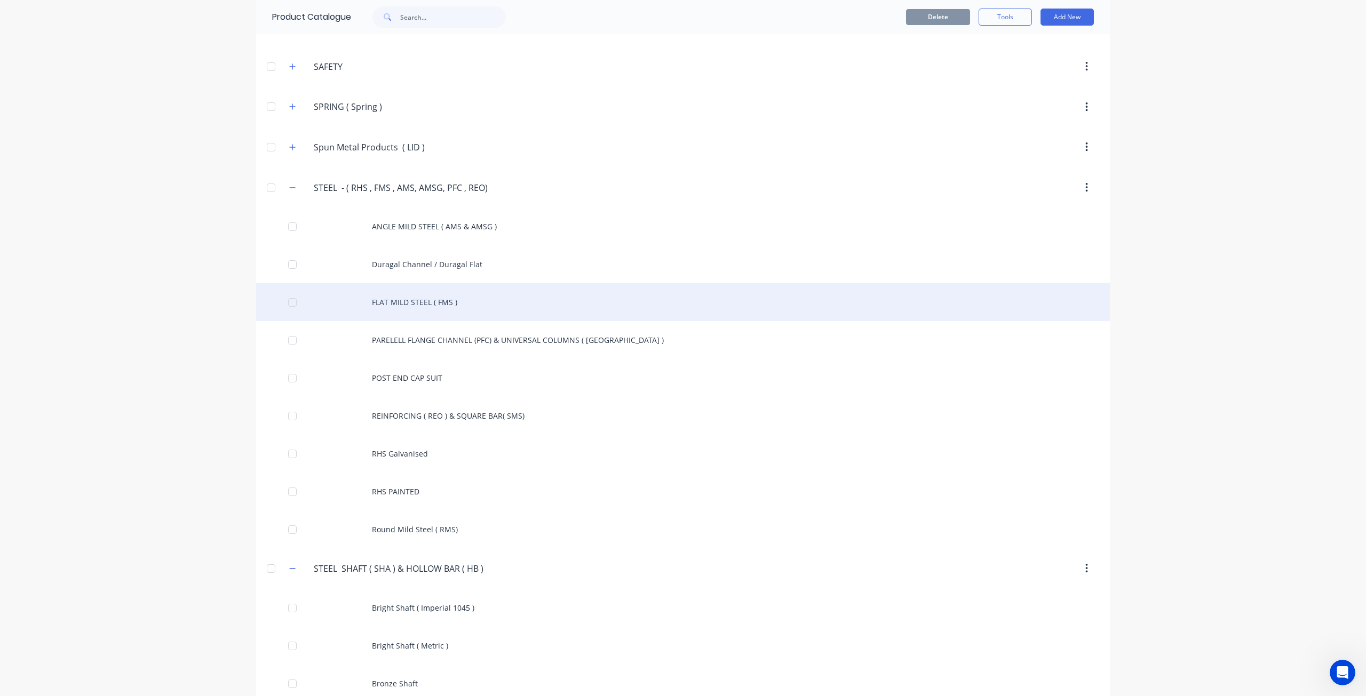
scroll to position [1969, 0]
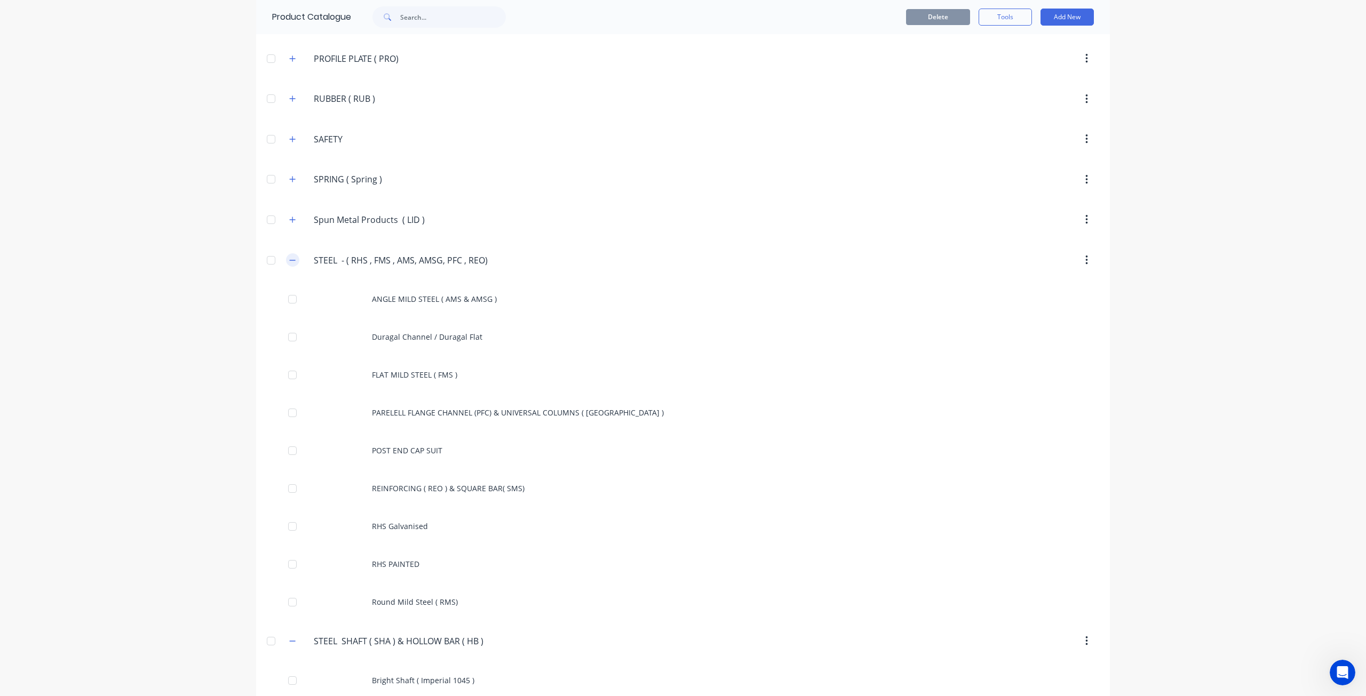
click at [292, 253] on button "button" at bounding box center [292, 259] width 13 height 13
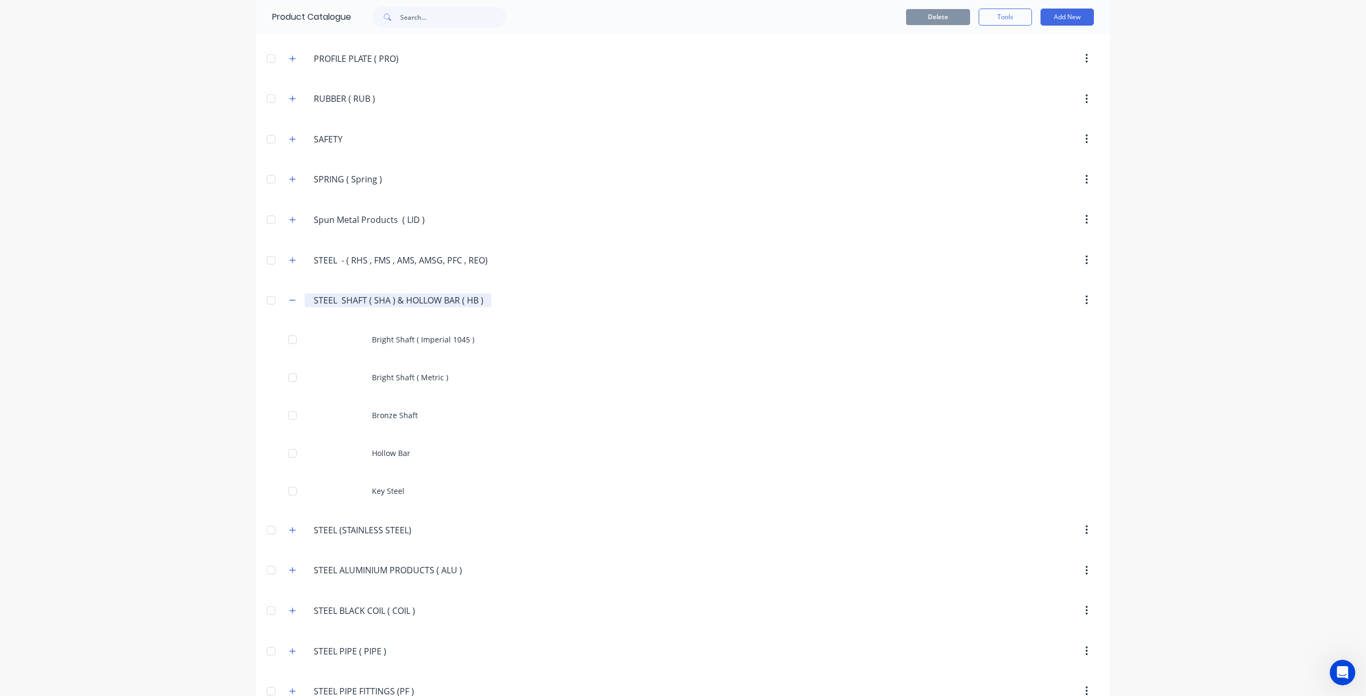
click at [438, 294] on input "STEEL SHAFT ( SHA ) & HOLLOW BAR ( HB )" at bounding box center [399, 300] width 170 height 13
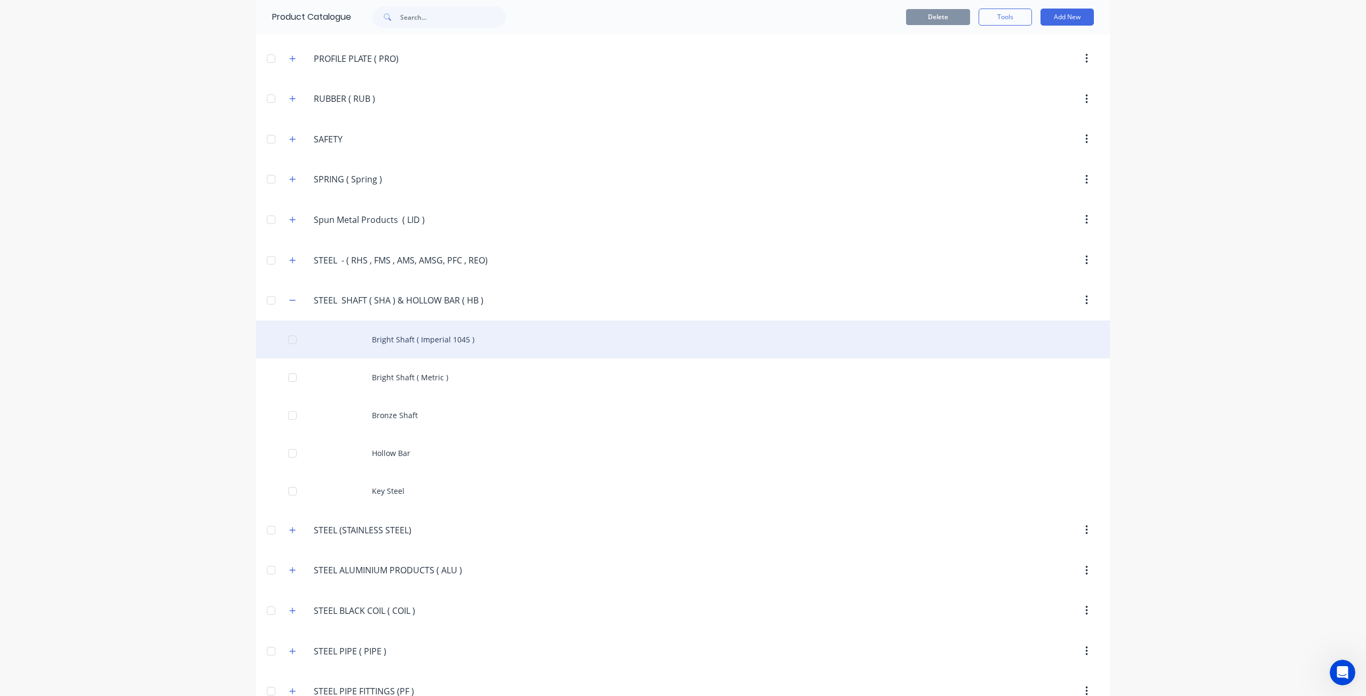
click at [388, 327] on div "Bright Shaft ( Imperial 1045 )" at bounding box center [683, 340] width 854 height 38
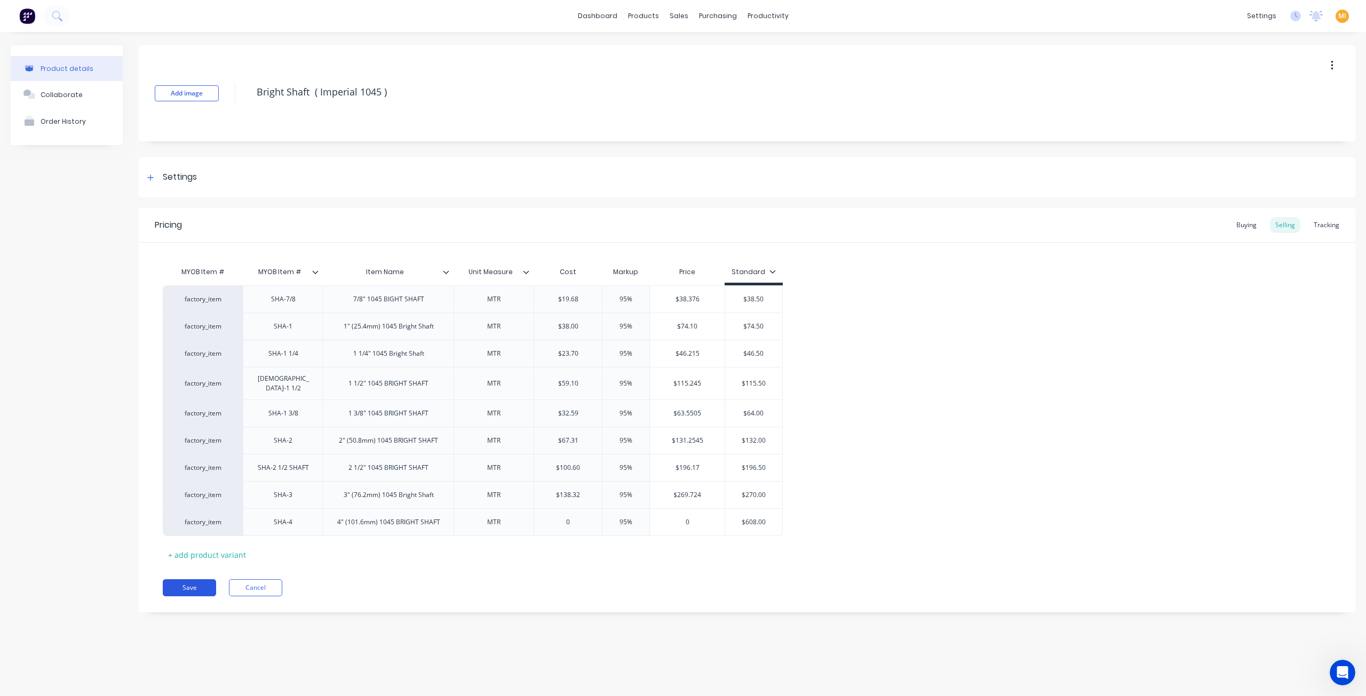
click at [171, 580] on button "Save" at bounding box center [189, 588] width 53 height 17
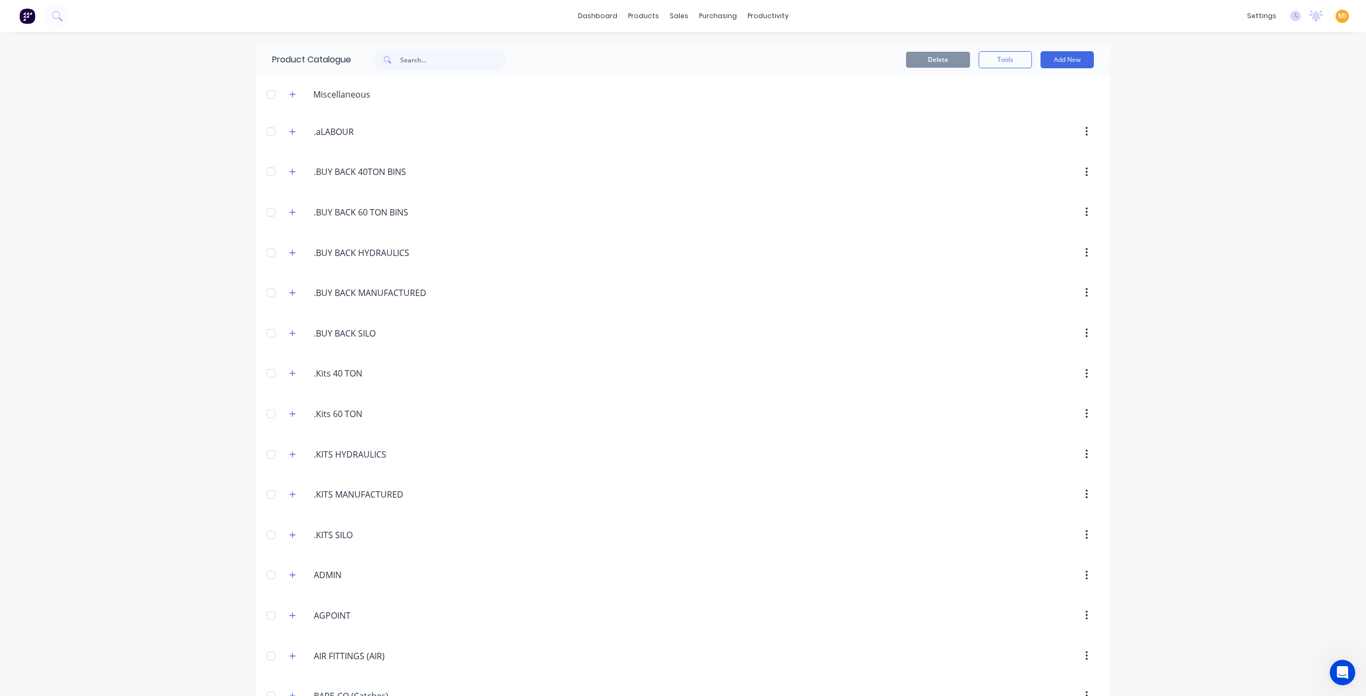
scroll to position [1902, 0]
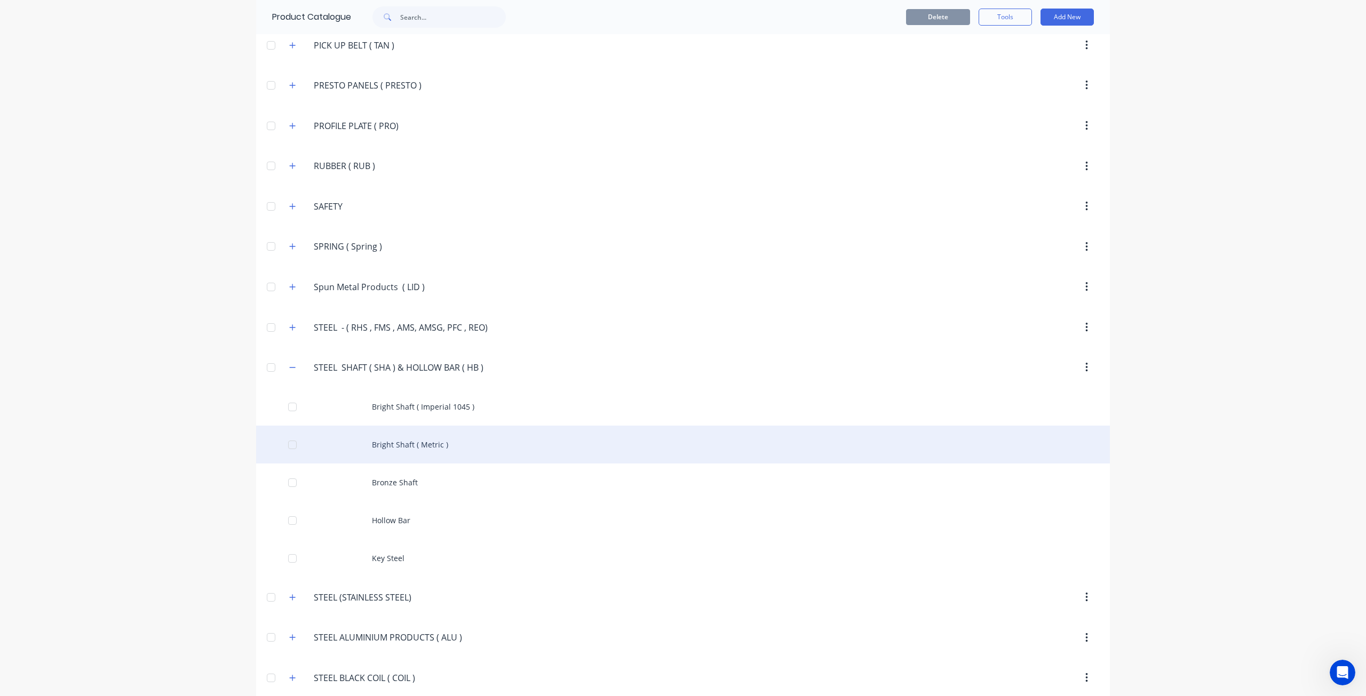
click at [456, 433] on div "Bright Shaft ( Metric )" at bounding box center [683, 445] width 854 height 38
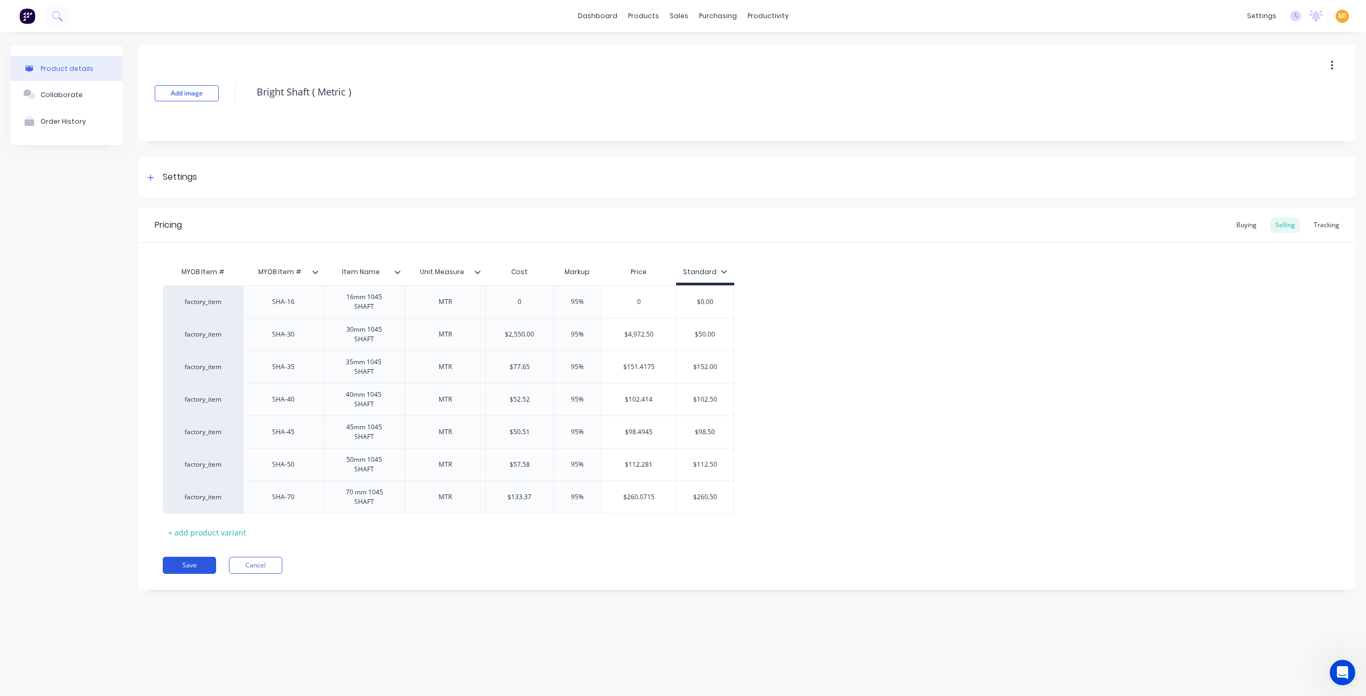
click at [189, 562] on button "Save" at bounding box center [189, 565] width 53 height 17
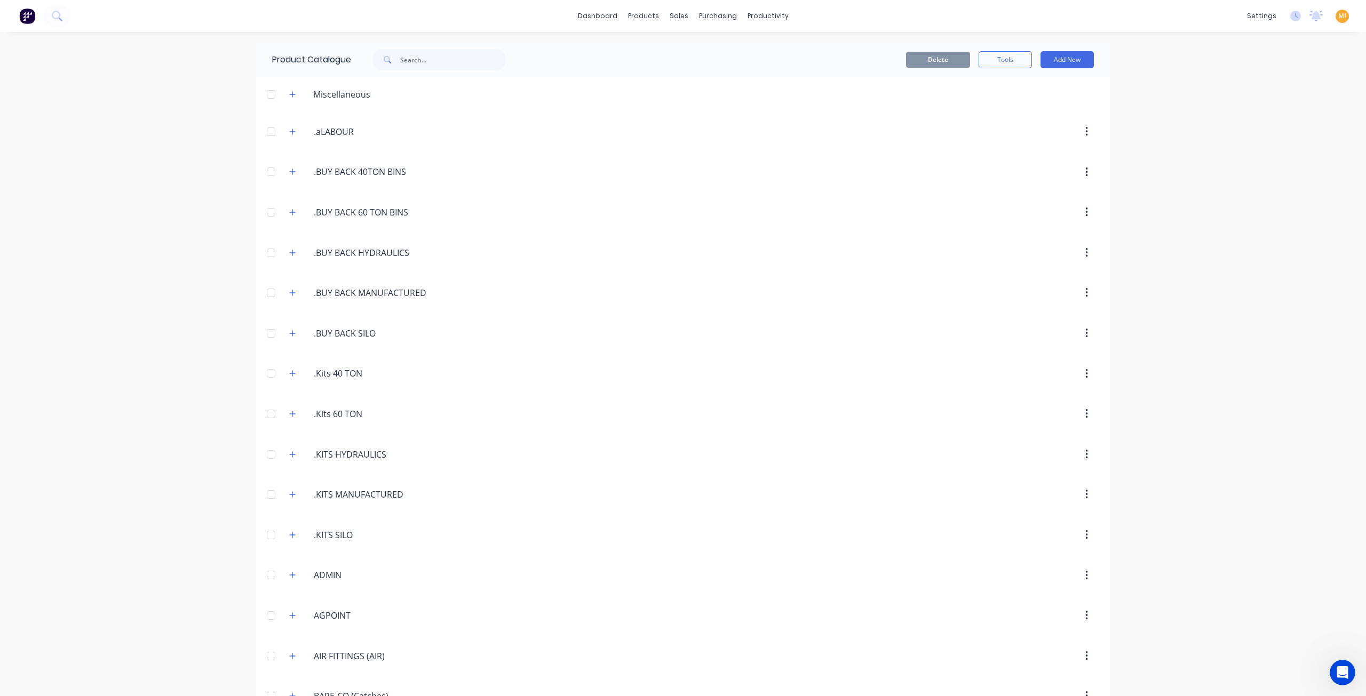
scroll to position [1902, 0]
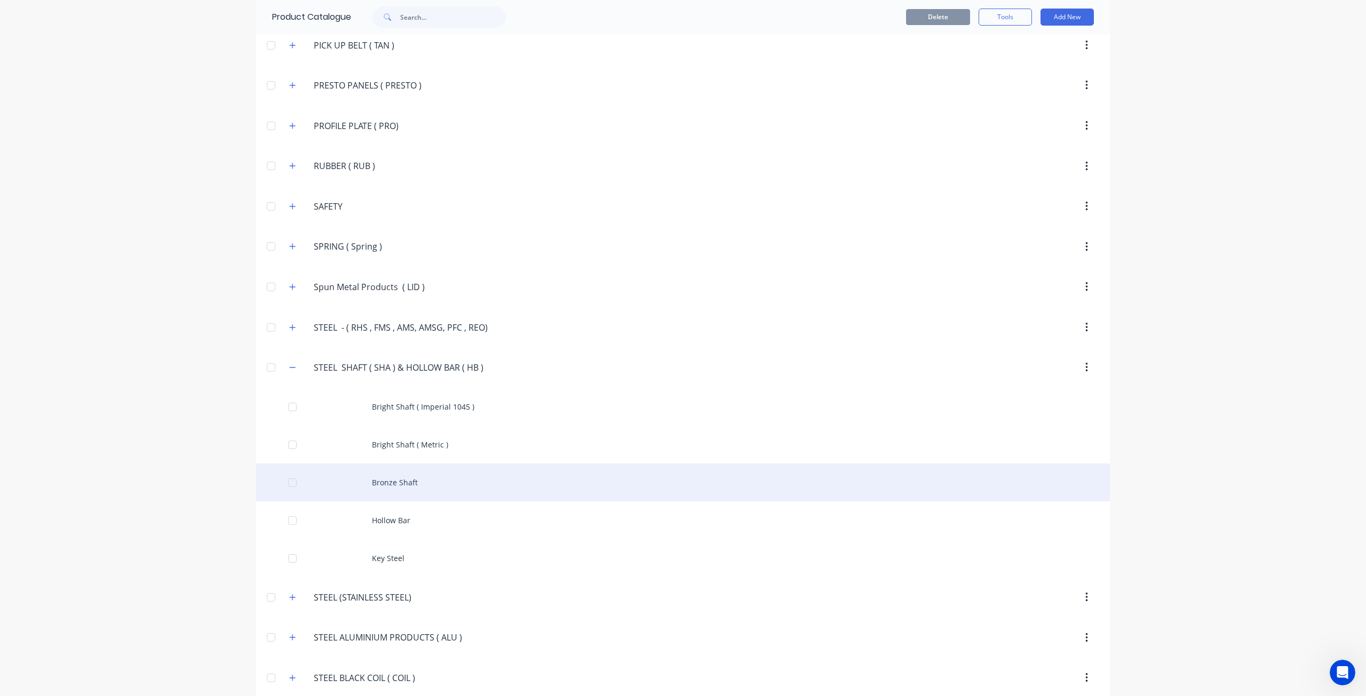
click at [402, 464] on div "Bronze Shaft" at bounding box center [683, 483] width 854 height 38
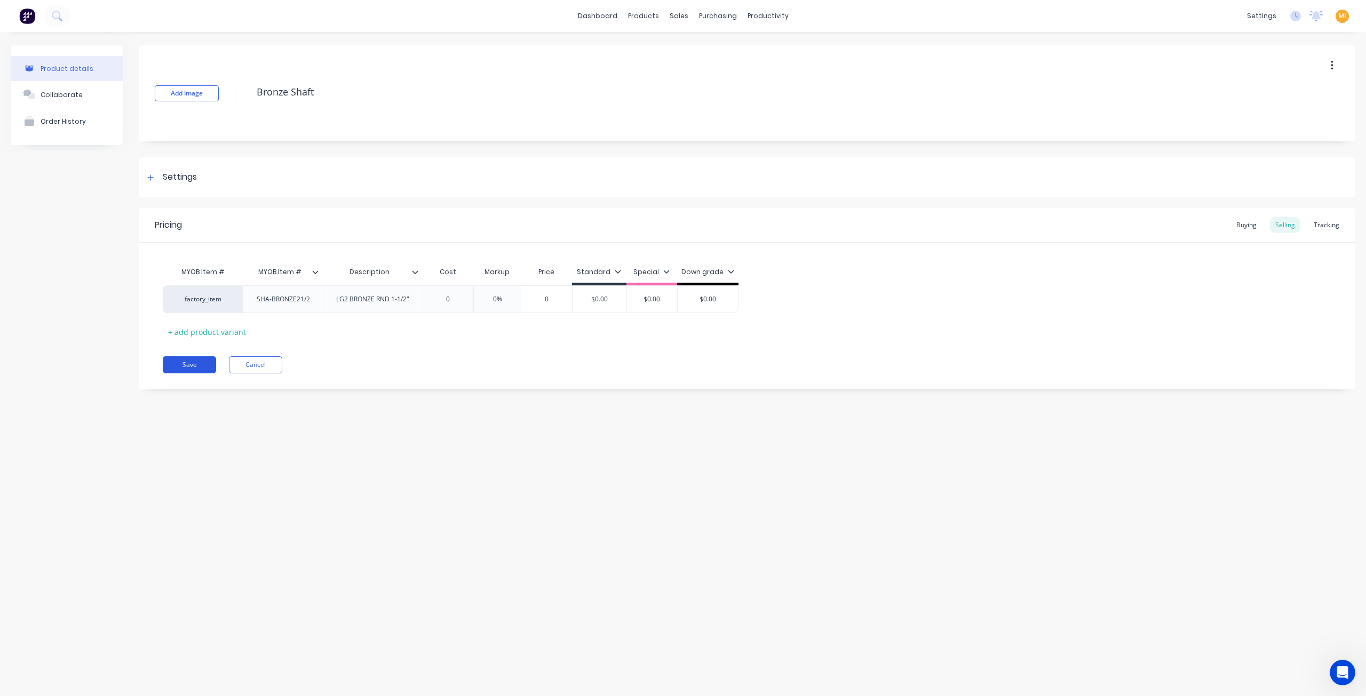
click at [200, 359] on button "Save" at bounding box center [189, 364] width 53 height 17
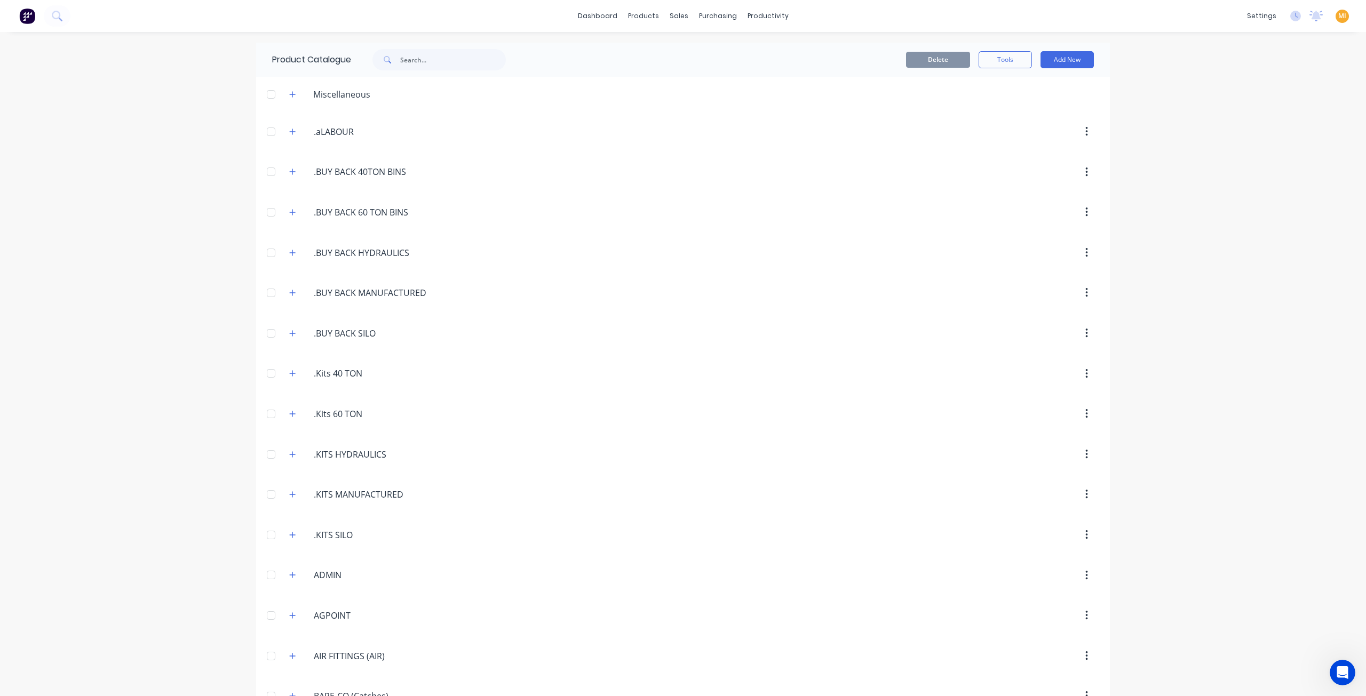
scroll to position [1902, 0]
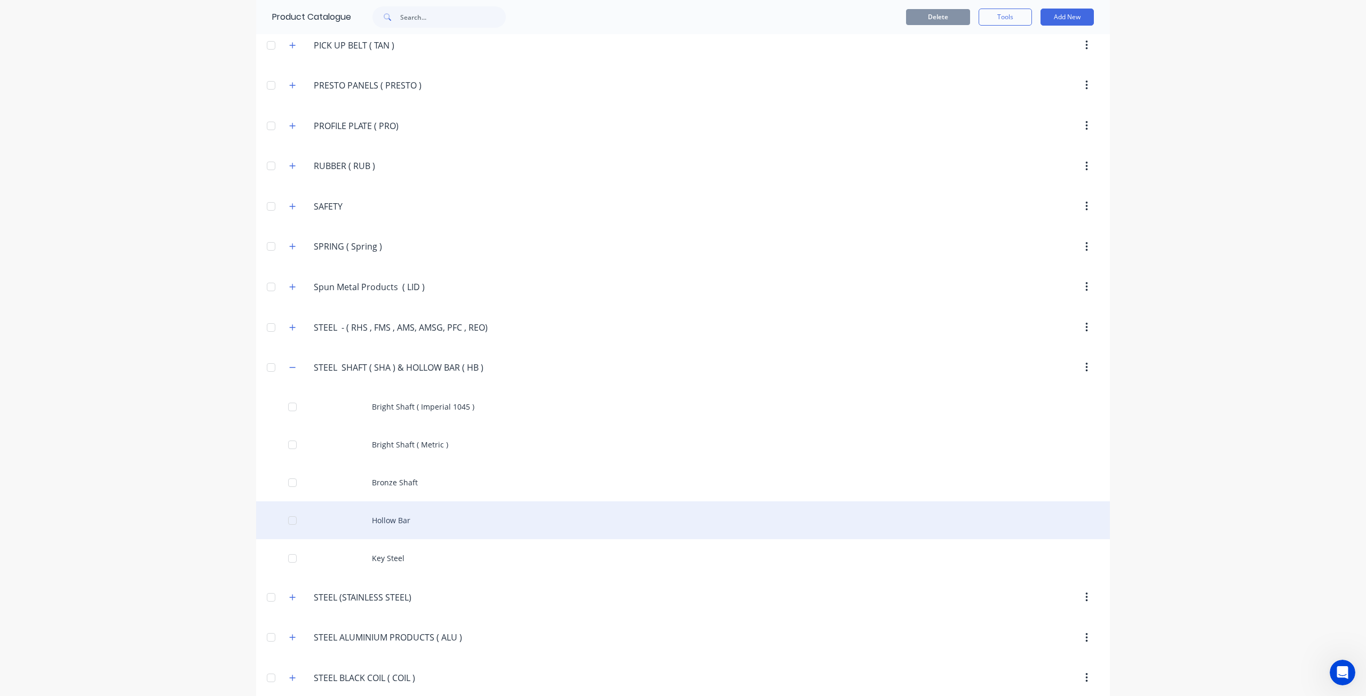
click at [496, 506] on div "Hollow Bar" at bounding box center [683, 521] width 854 height 38
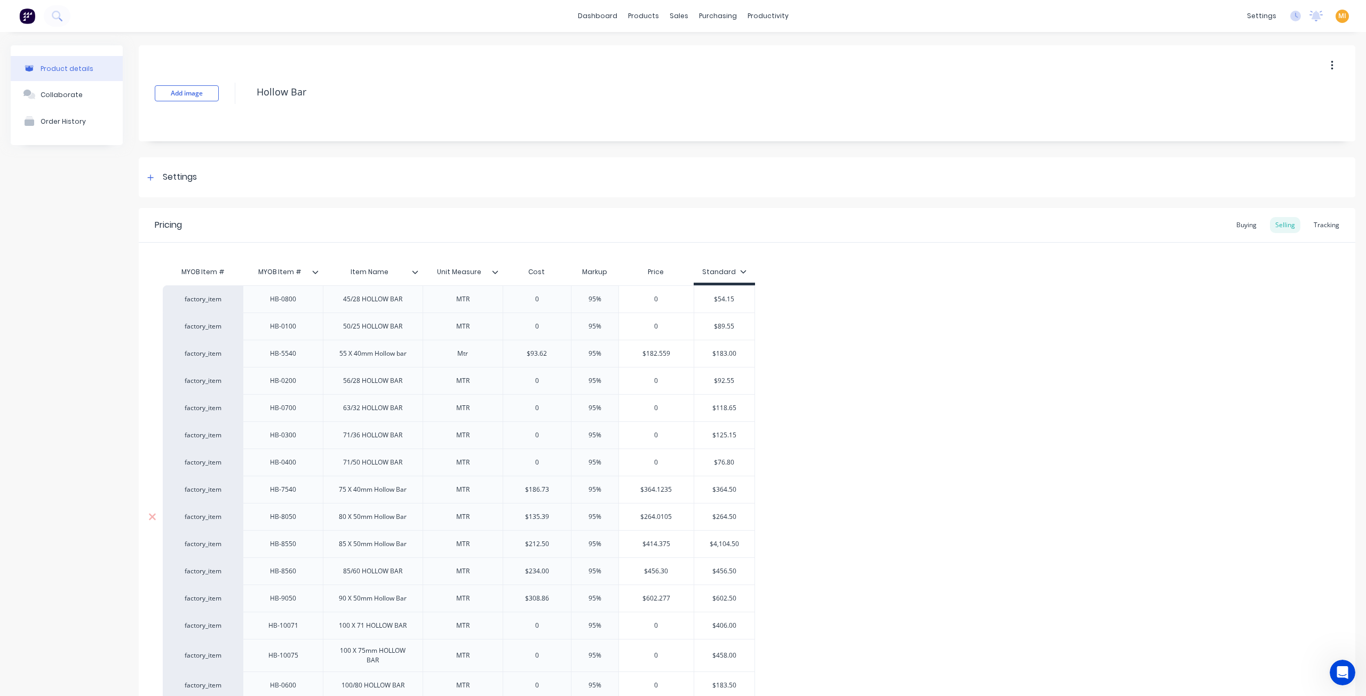
scroll to position [160, 0]
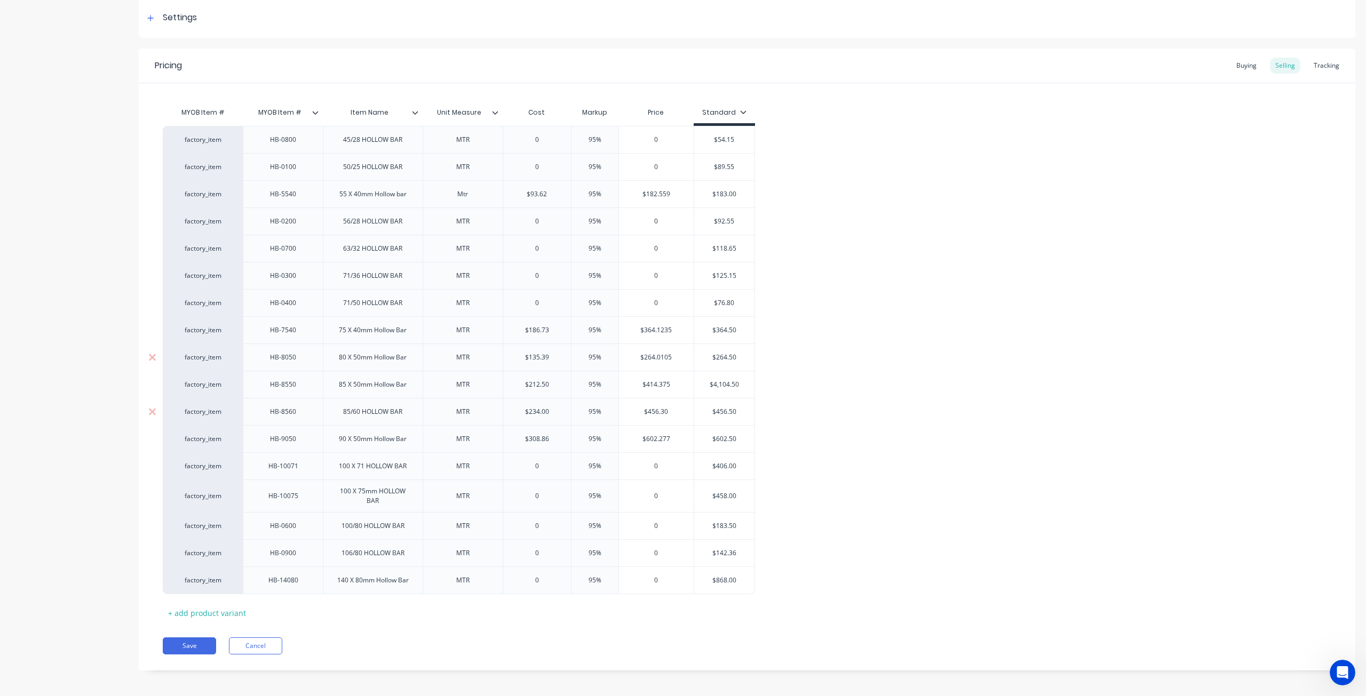
drag, startPoint x: 188, startPoint y: 641, endPoint x: 522, endPoint y: 408, distance: 406.6
click at [191, 640] on button "Save" at bounding box center [189, 646] width 53 height 17
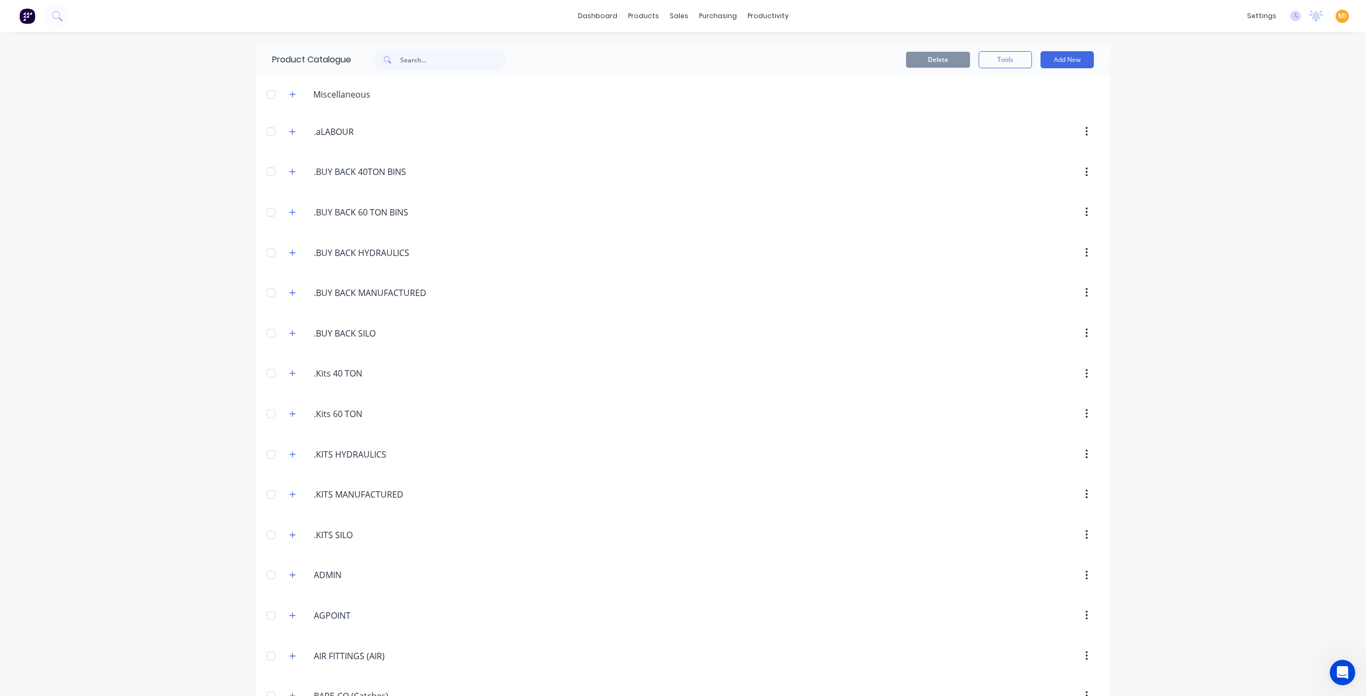
scroll to position [1902, 0]
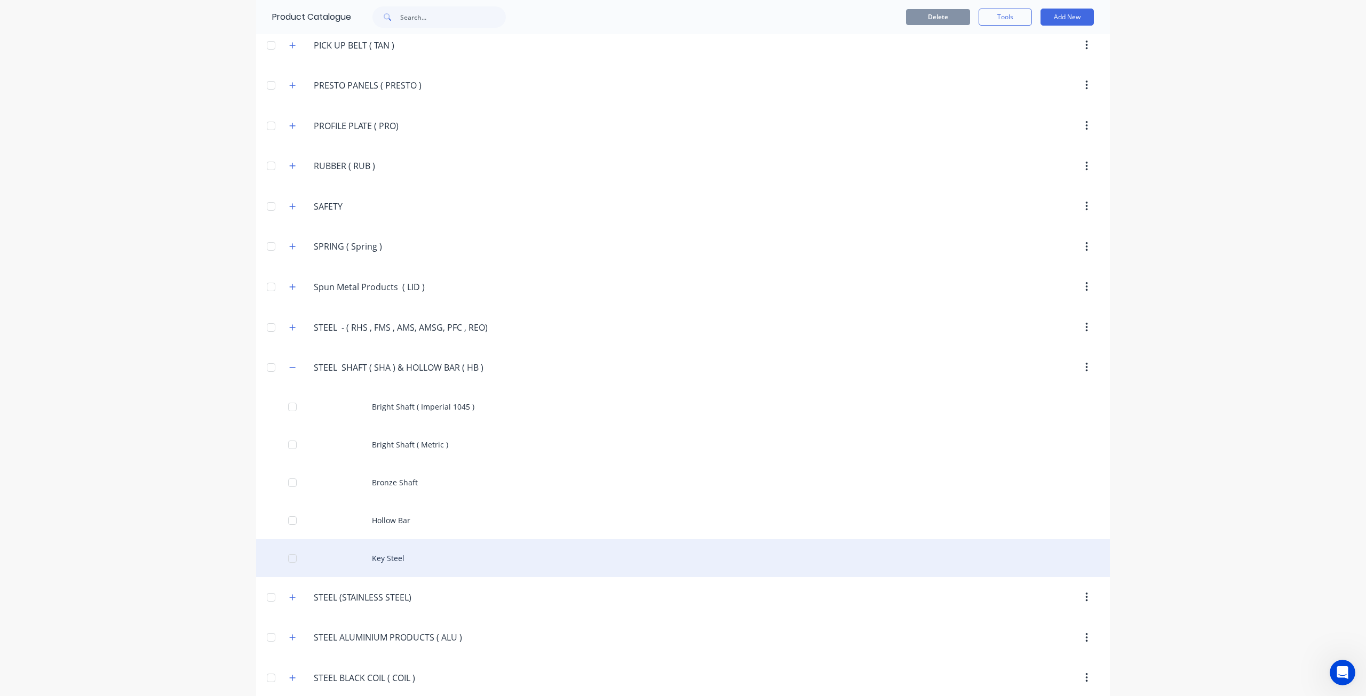
click at [412, 539] on div "Key Steel" at bounding box center [683, 558] width 854 height 38
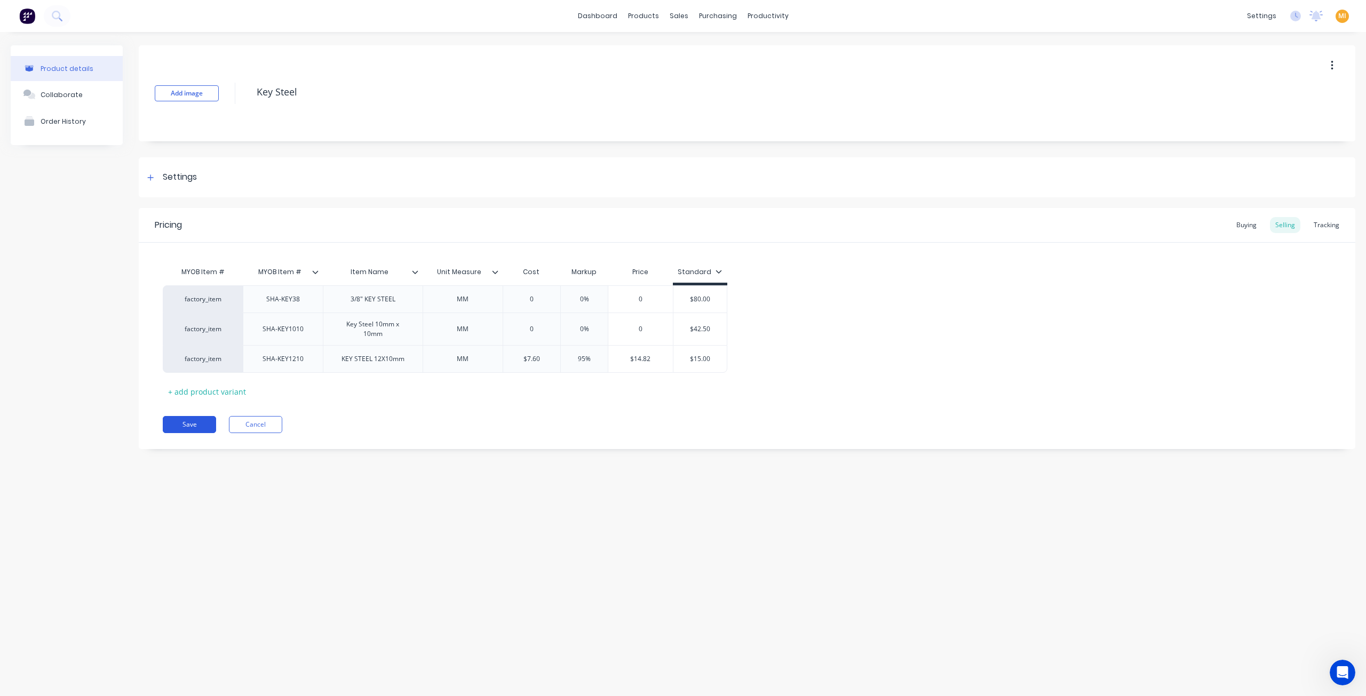
click at [199, 428] on button "Save" at bounding box center [189, 424] width 53 height 17
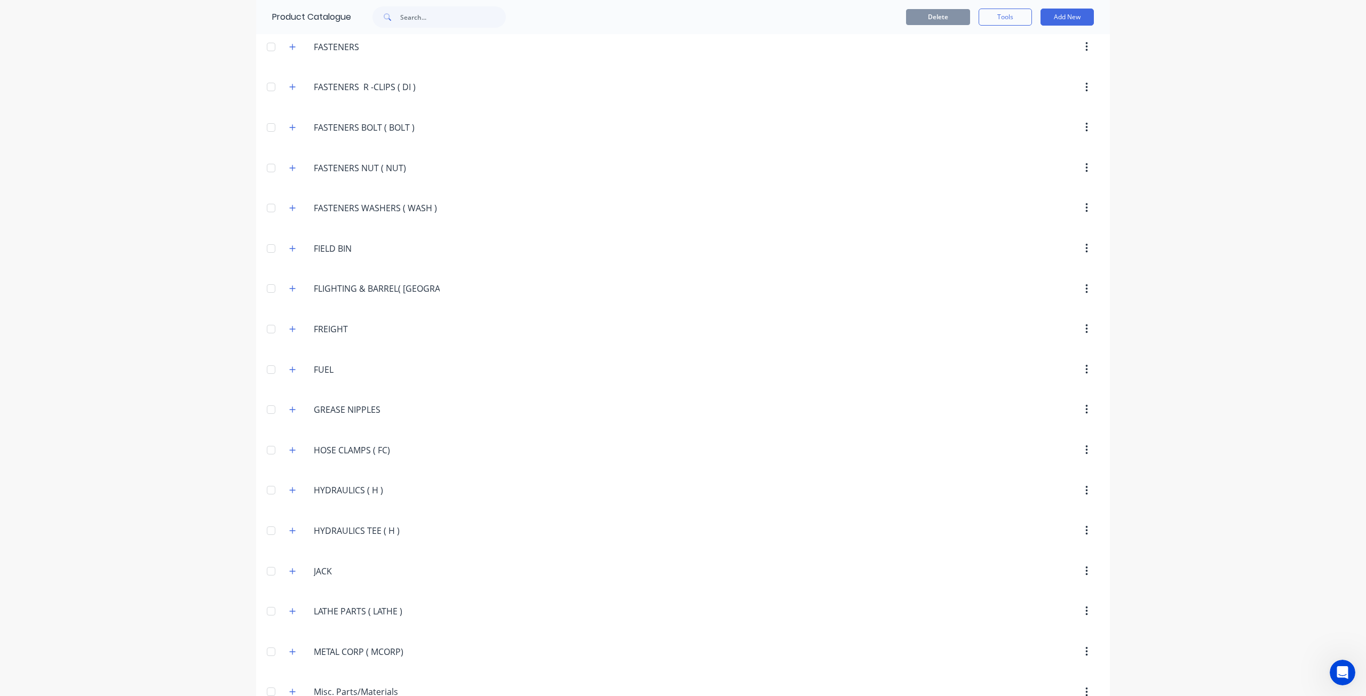
scroll to position [1902, 0]
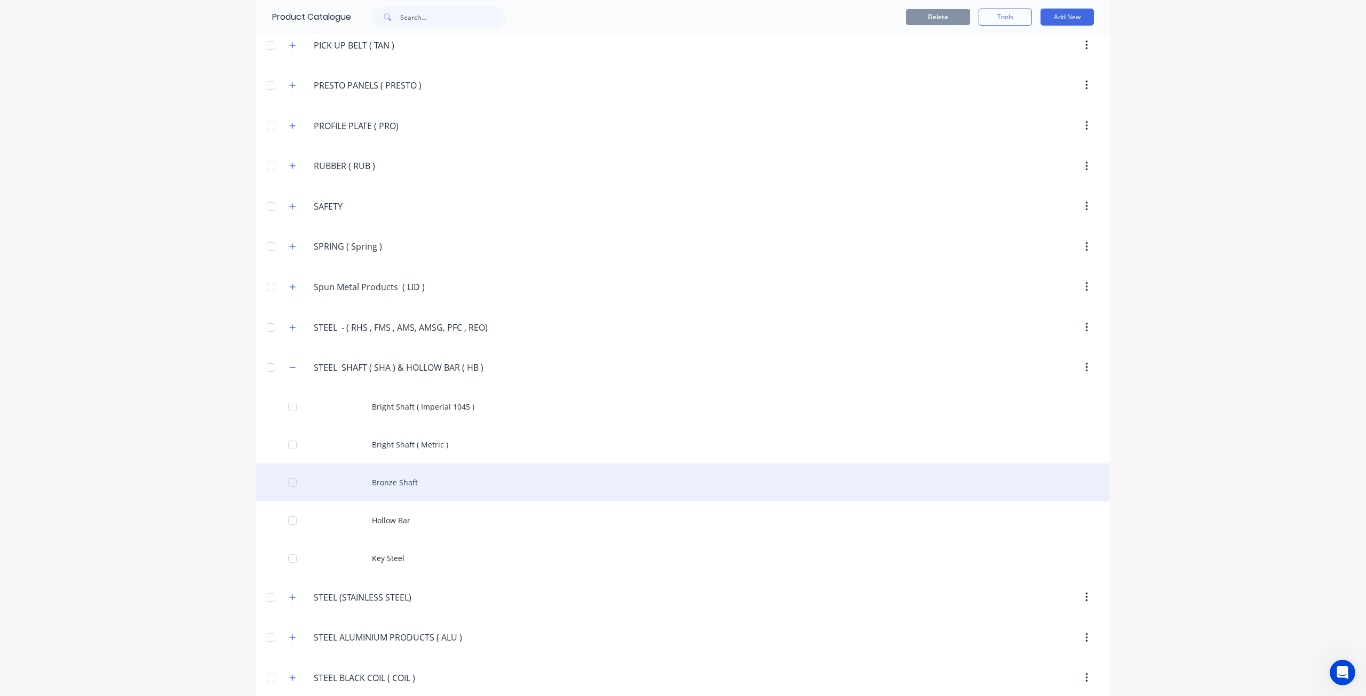
drag, startPoint x: 286, startPoint y: 580, endPoint x: 324, endPoint y: 465, distance: 121.3
click at [289, 594] on icon "button" at bounding box center [292, 597] width 6 height 7
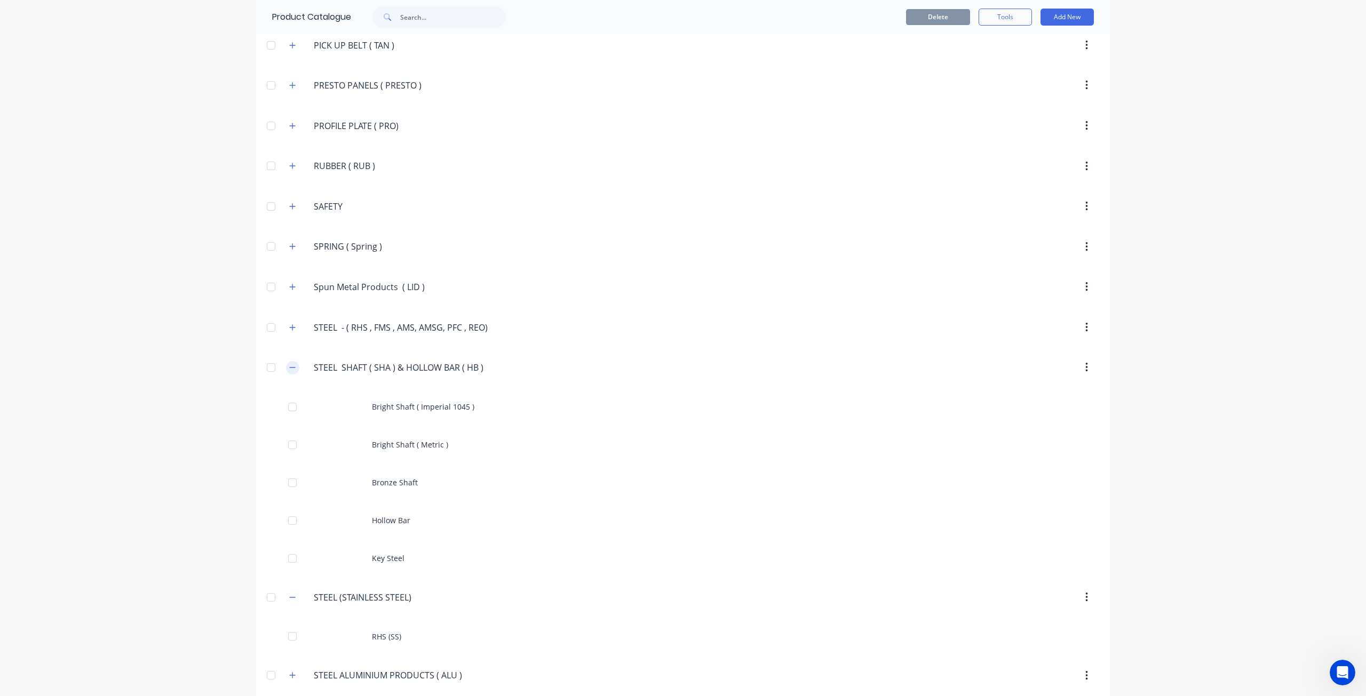
click at [293, 361] on button "button" at bounding box center [292, 367] width 13 height 13
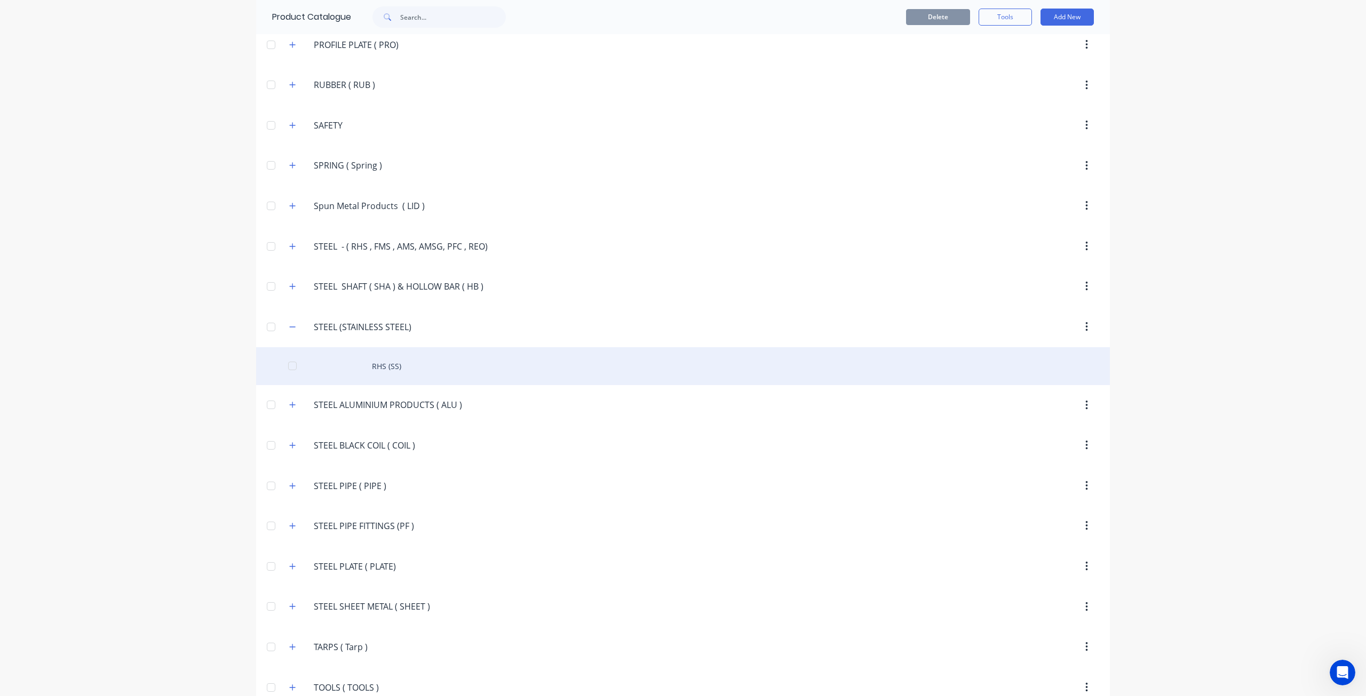
scroll to position [2102, 0]
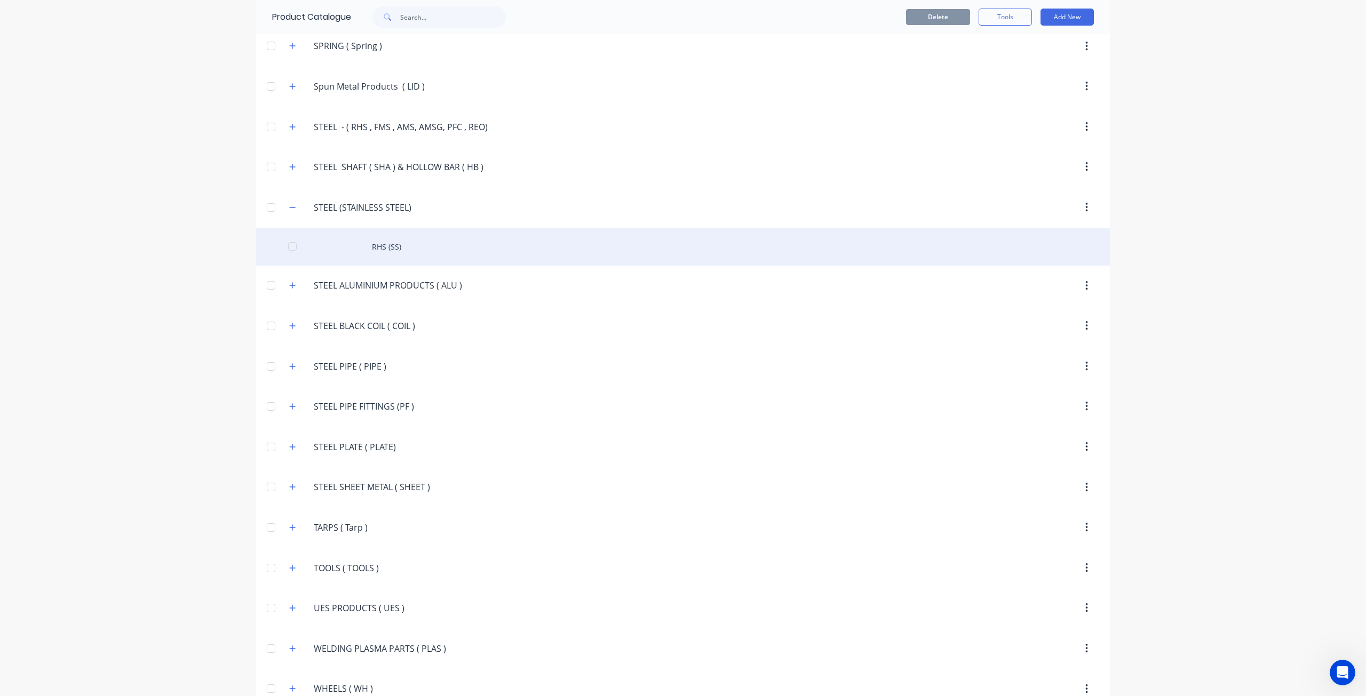
click at [381, 228] on div "RHS (SS)" at bounding box center [683, 247] width 854 height 38
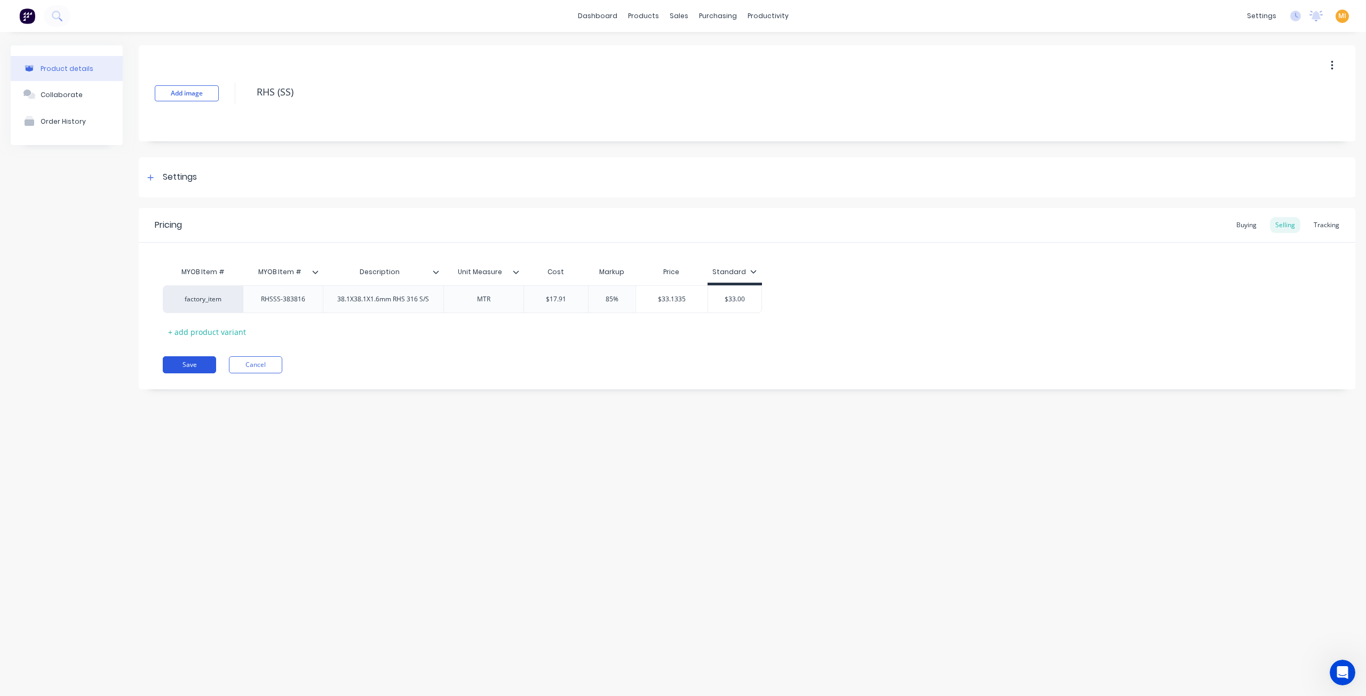
click at [189, 368] on button "Save" at bounding box center [189, 364] width 53 height 17
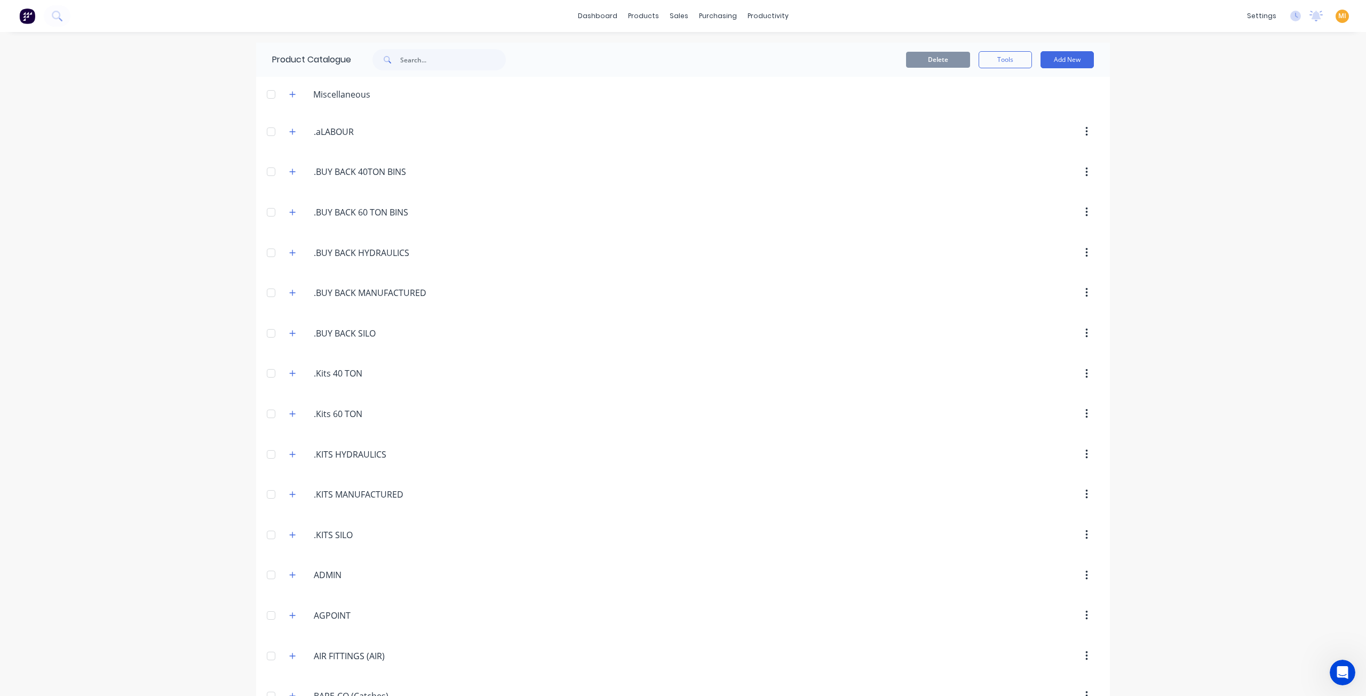
scroll to position [1902, 0]
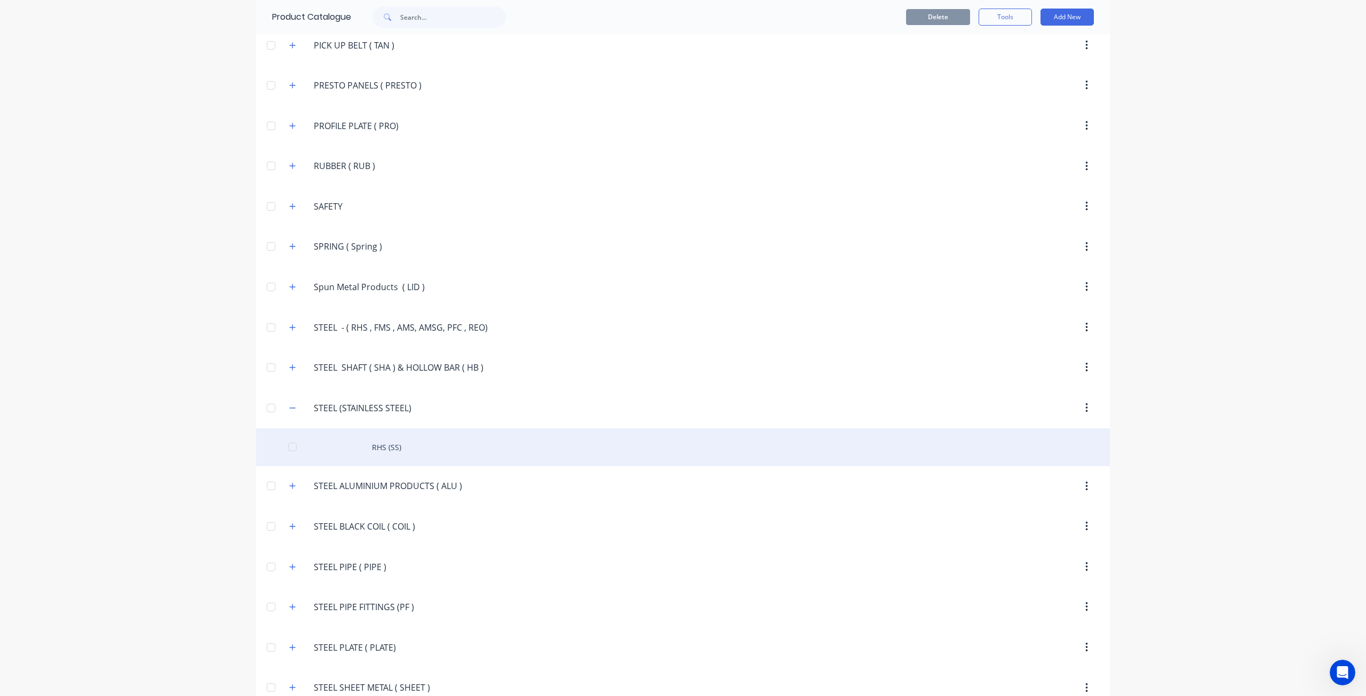
drag, startPoint x: 288, startPoint y: 463, endPoint x: 288, endPoint y: 423, distance: 39.5
click at [289, 482] on icon "button" at bounding box center [292, 485] width 6 height 7
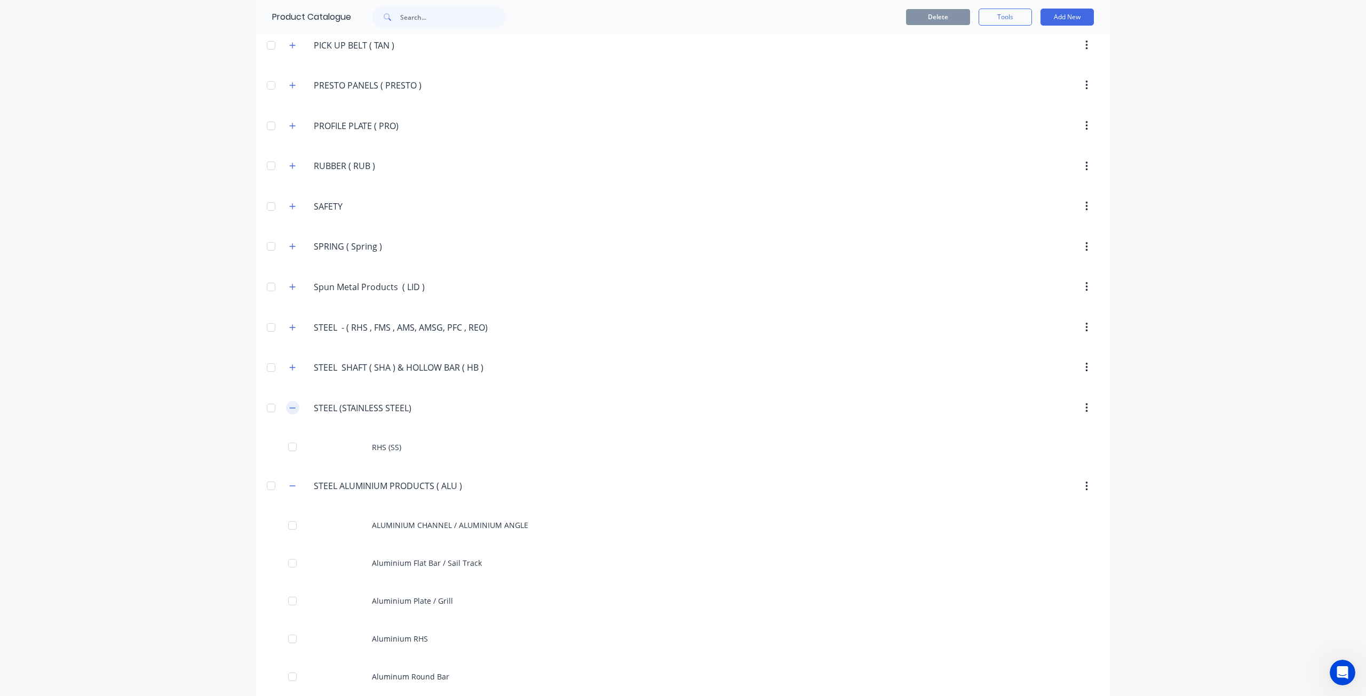
click at [290, 401] on button "button" at bounding box center [292, 407] width 13 height 13
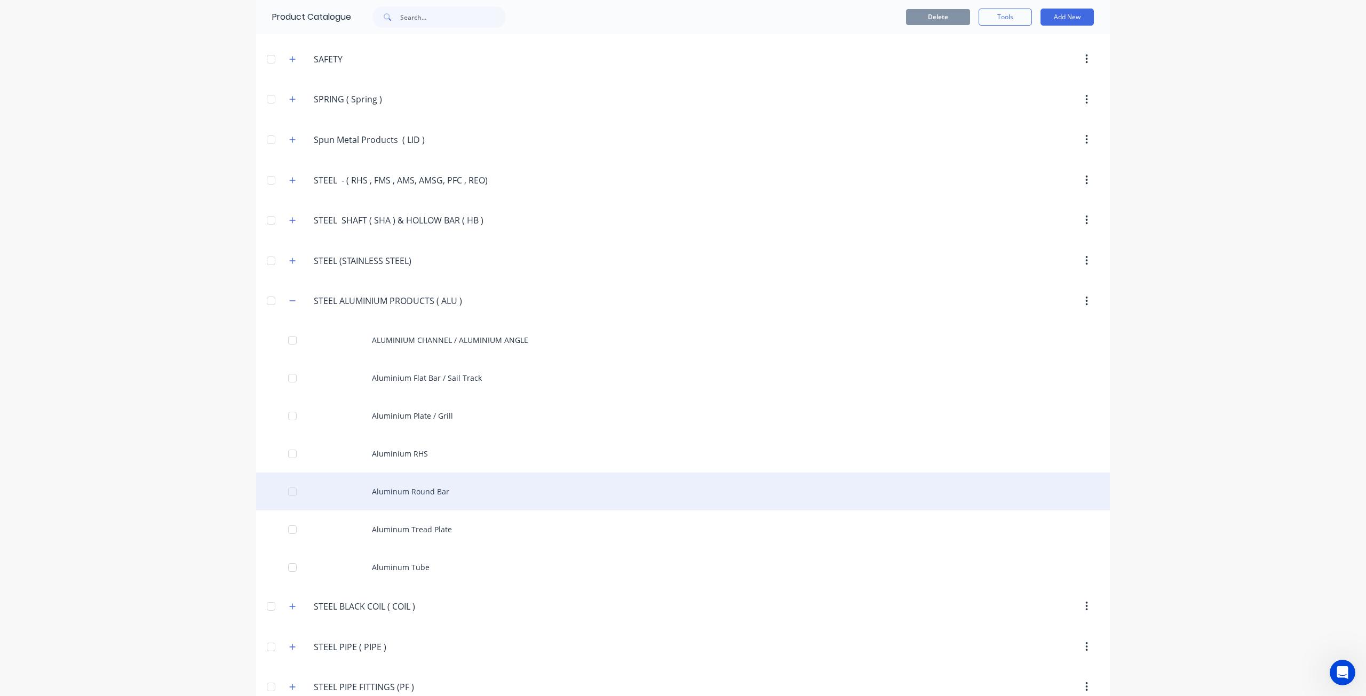
scroll to position [2115, 0]
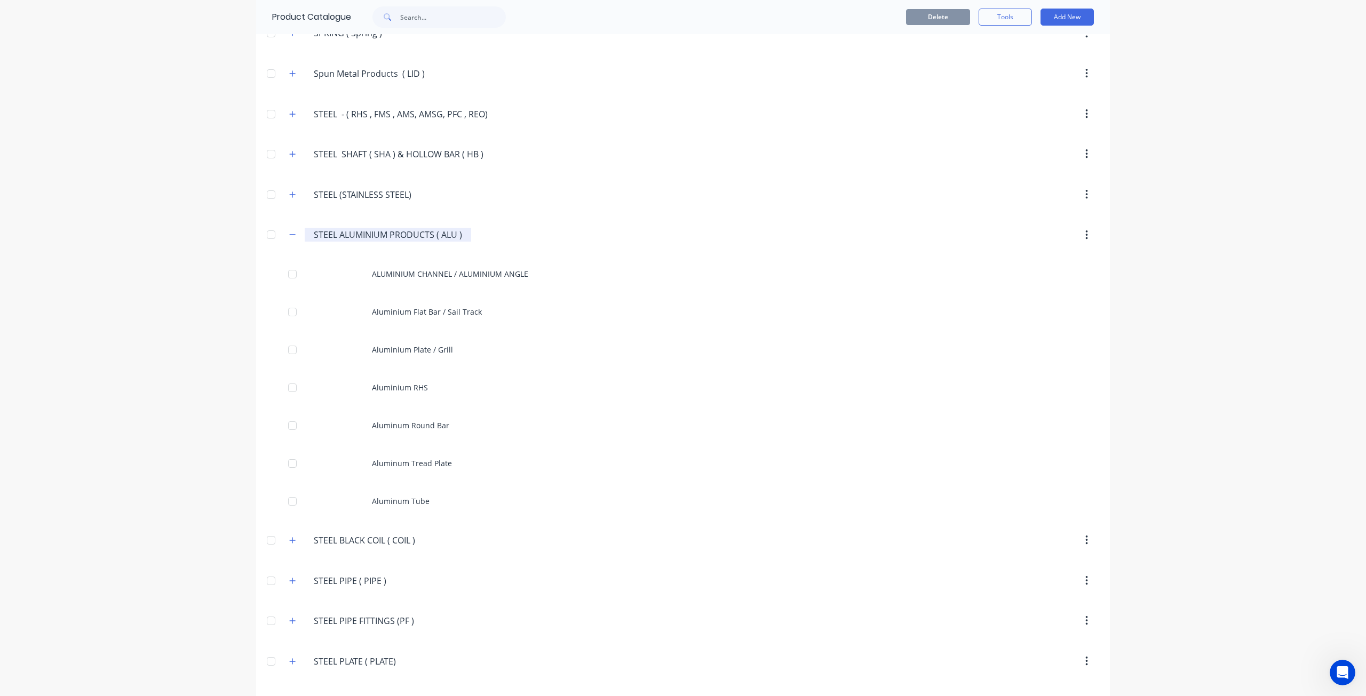
click at [435, 228] on input "STEEL ALUMINIUM PRODUCTS ( ALU )" at bounding box center [388, 234] width 149 height 13
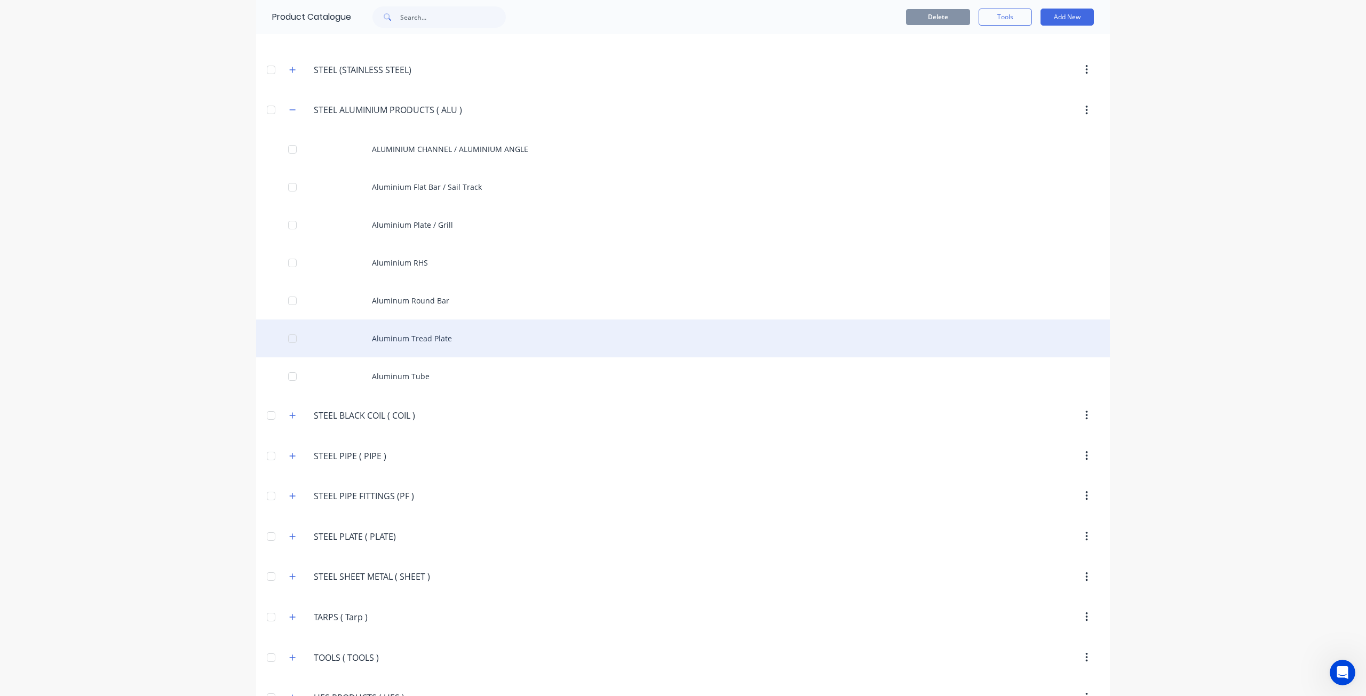
scroll to position [2116, 0]
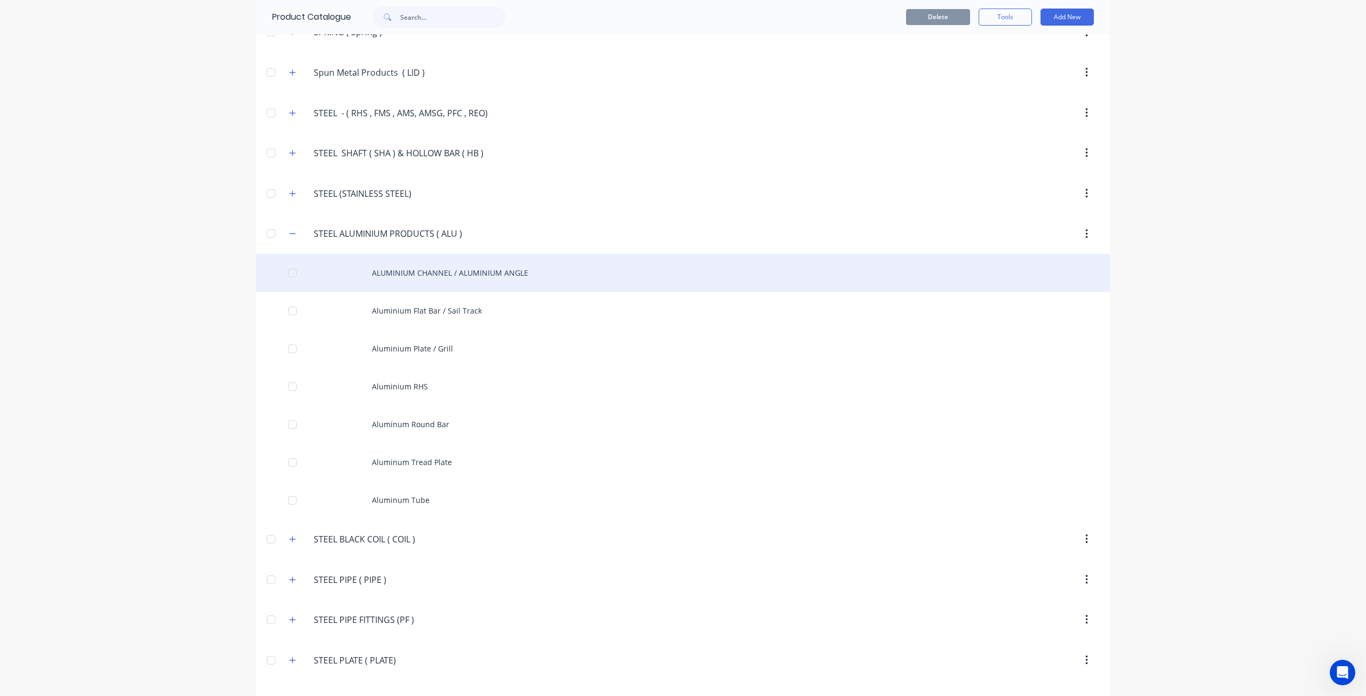
click at [425, 257] on div "ALUMINIUM CHANNEL / ALUMINIUM ANGLE" at bounding box center [683, 273] width 854 height 38
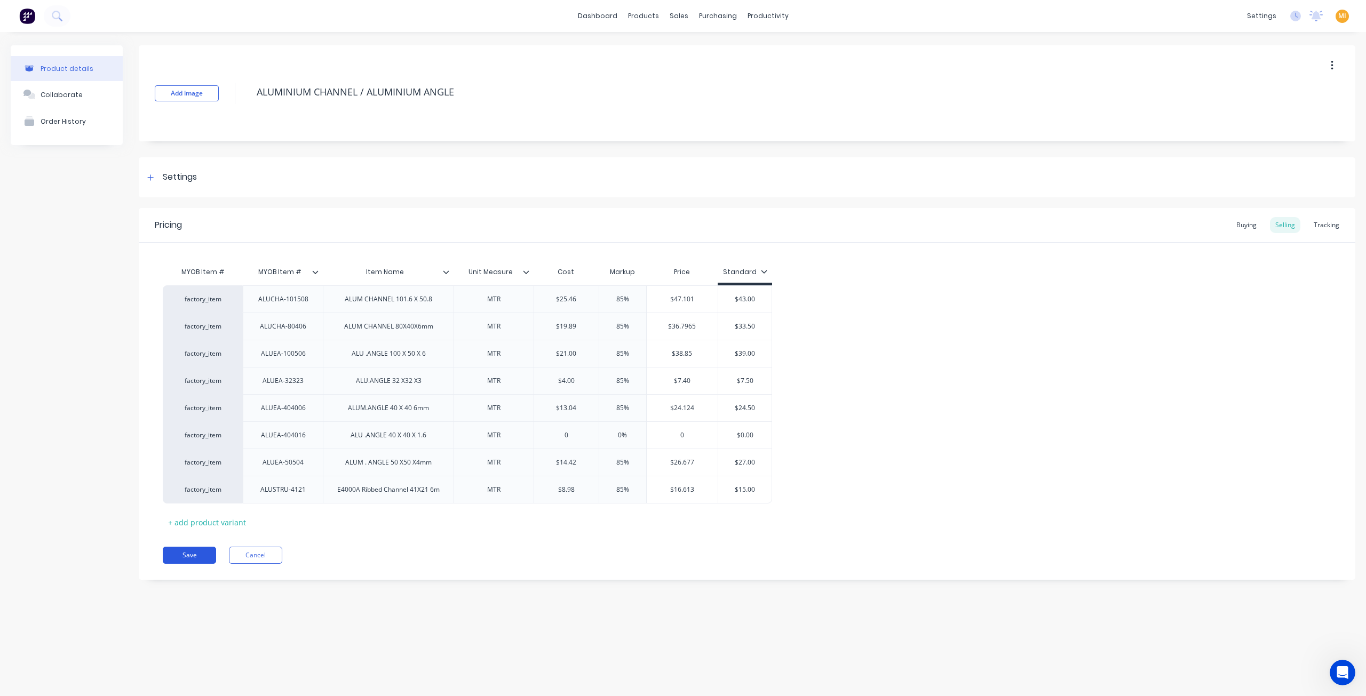
click at [201, 550] on button "Save" at bounding box center [189, 555] width 53 height 17
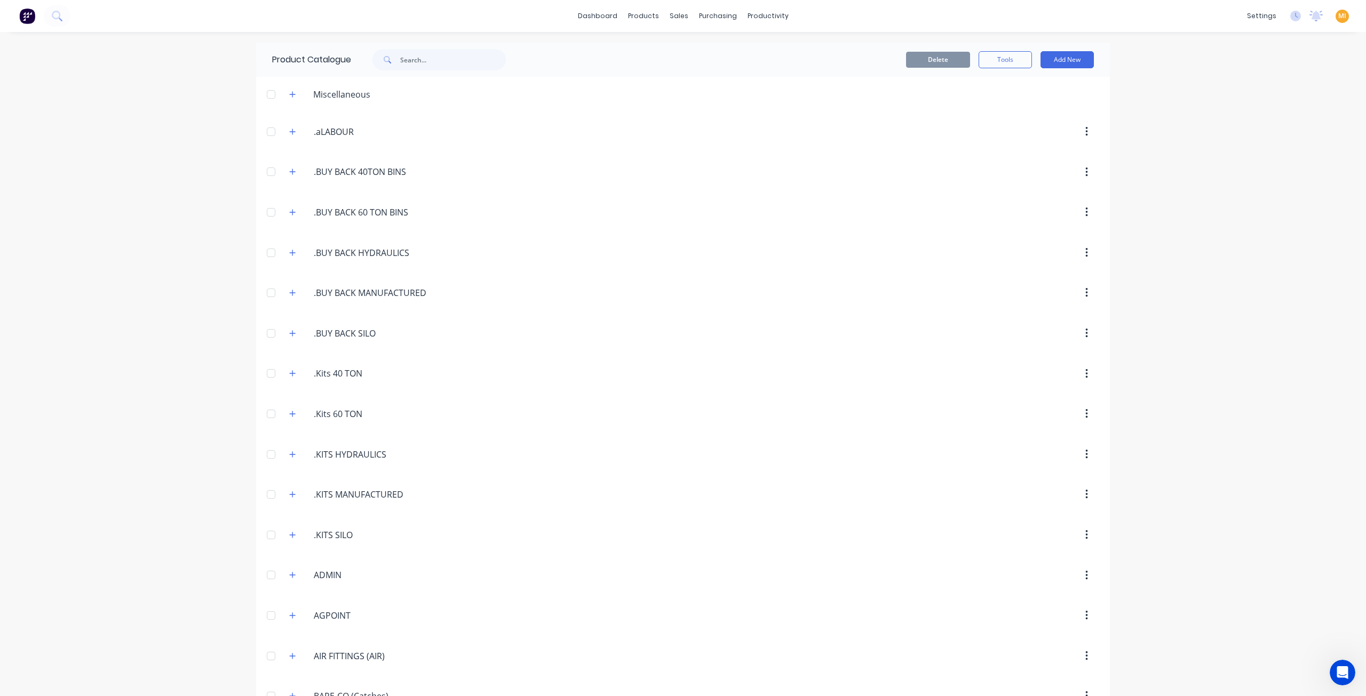
scroll to position [1982, 0]
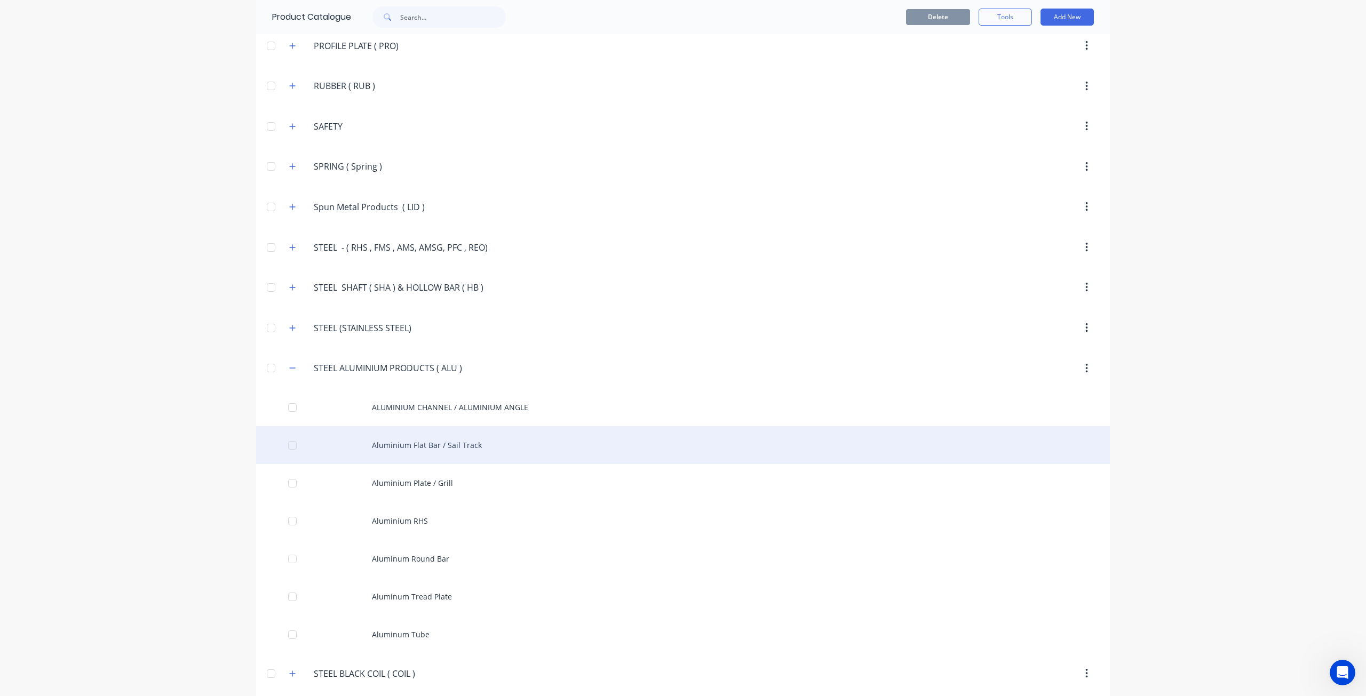
click at [367, 426] on div "Aluminium Flat Bar / Sail Track" at bounding box center [683, 445] width 854 height 38
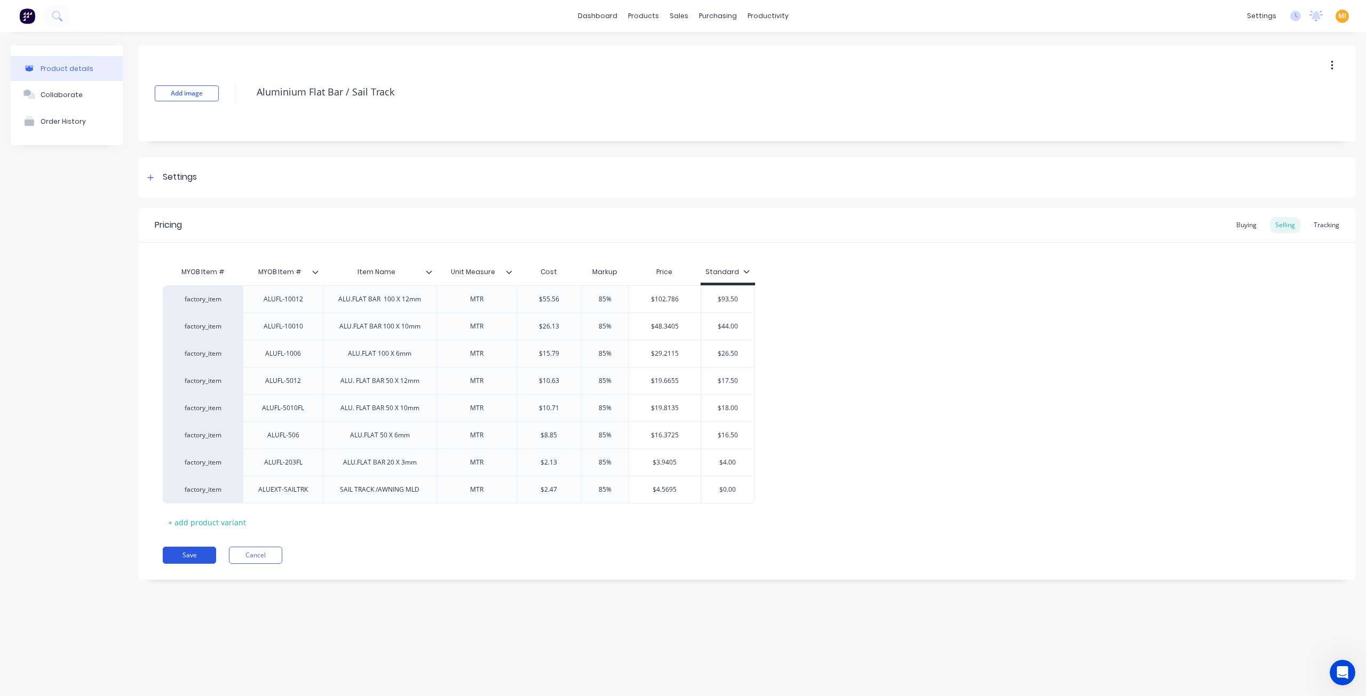
click at [205, 552] on button "Save" at bounding box center [189, 555] width 53 height 17
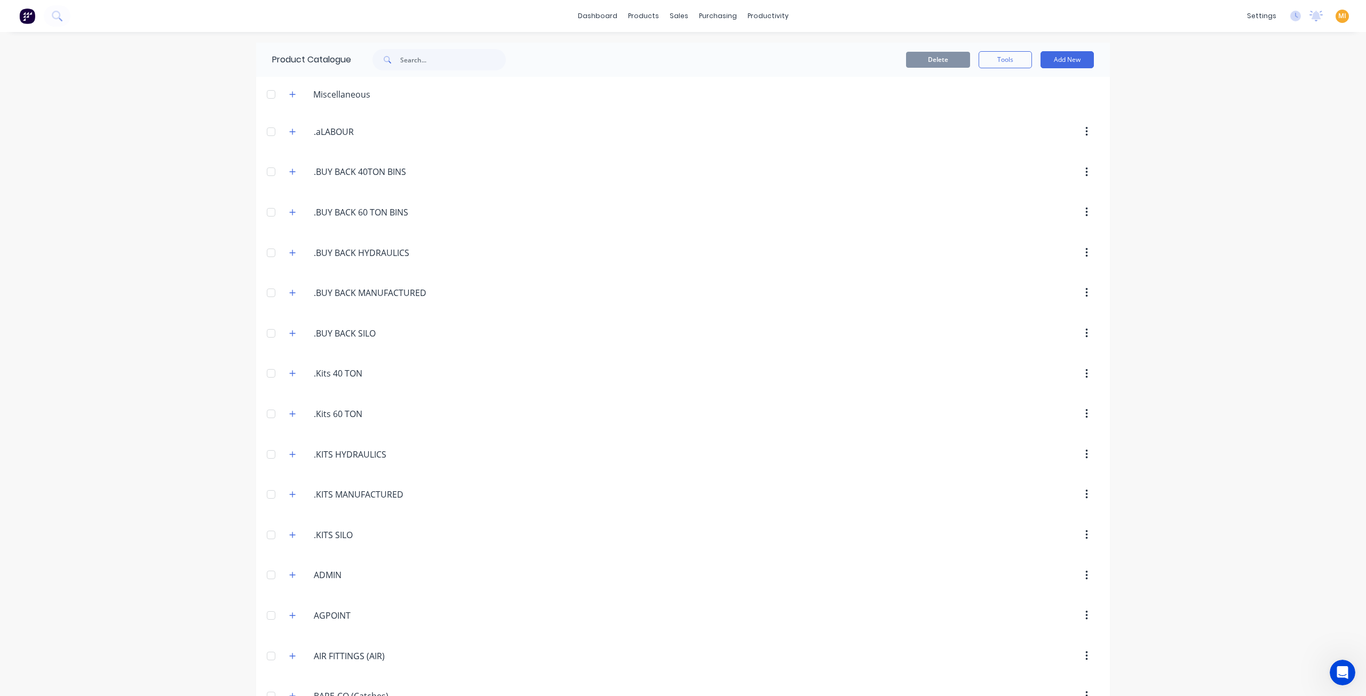
scroll to position [1982, 0]
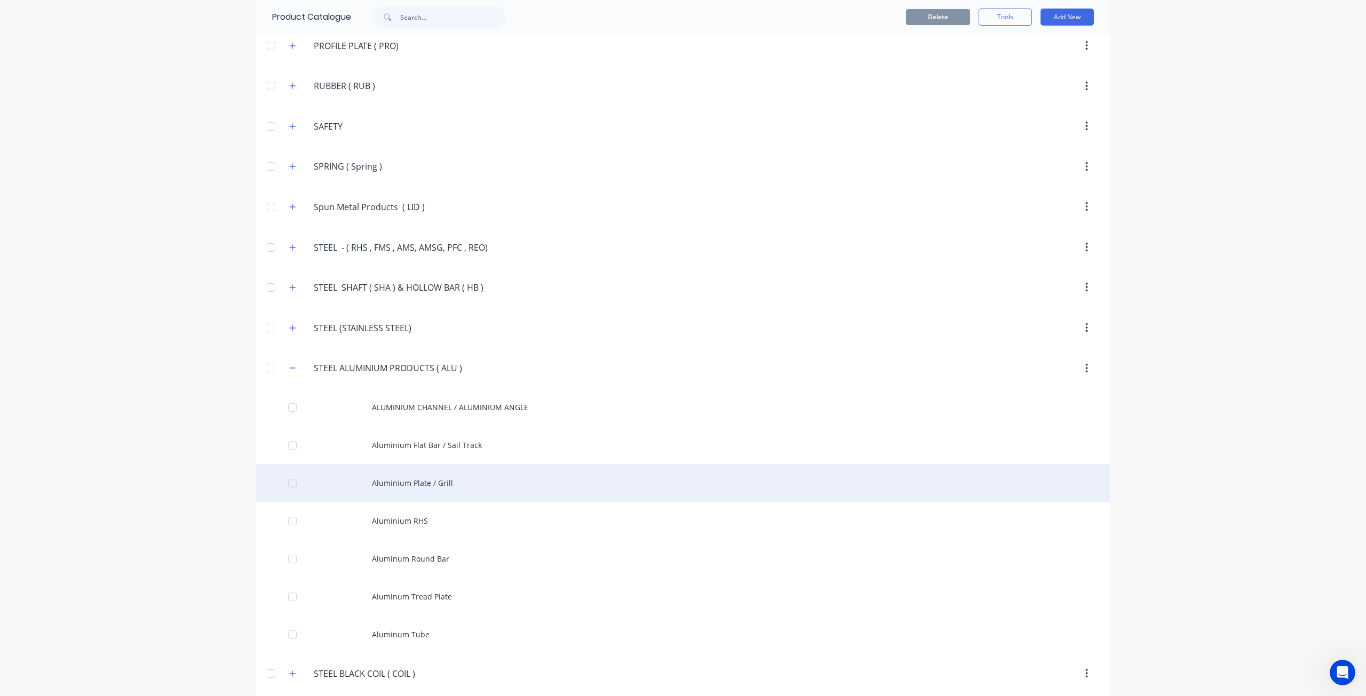
click at [416, 464] on div "Aluminium Plate / Grill" at bounding box center [683, 483] width 854 height 38
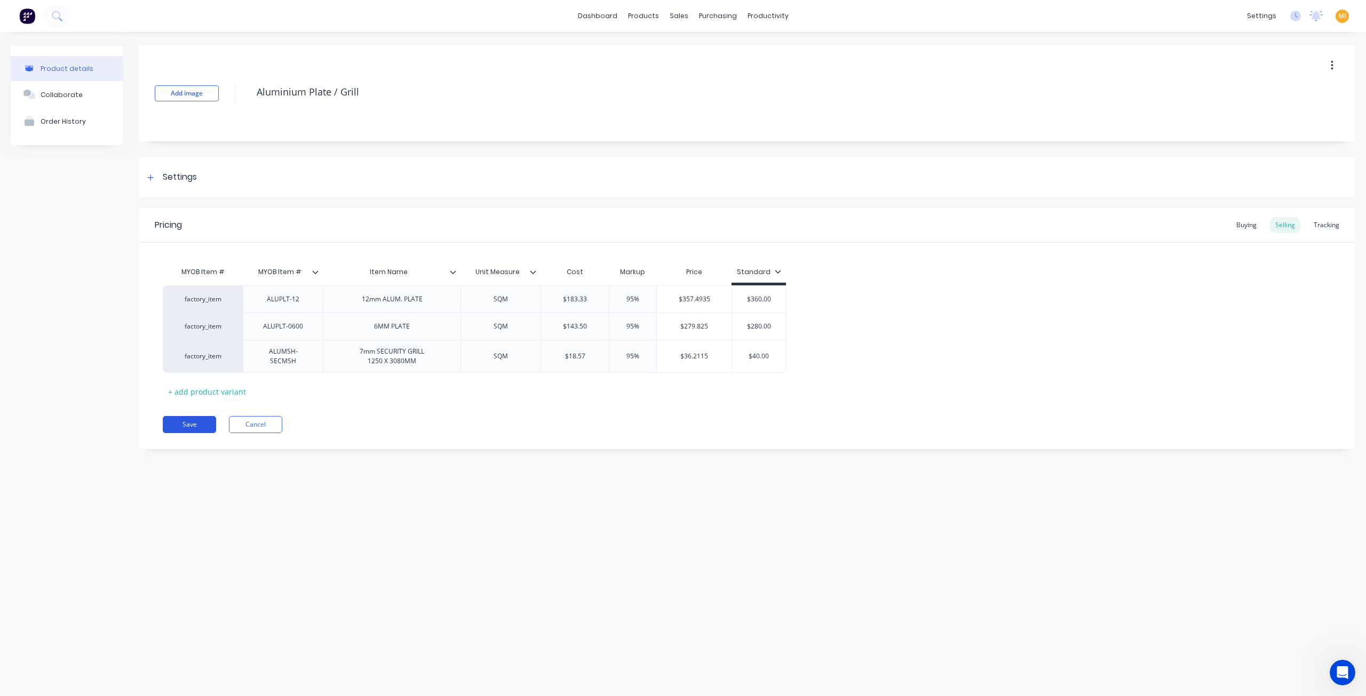
click at [192, 428] on button "Save" at bounding box center [189, 424] width 53 height 17
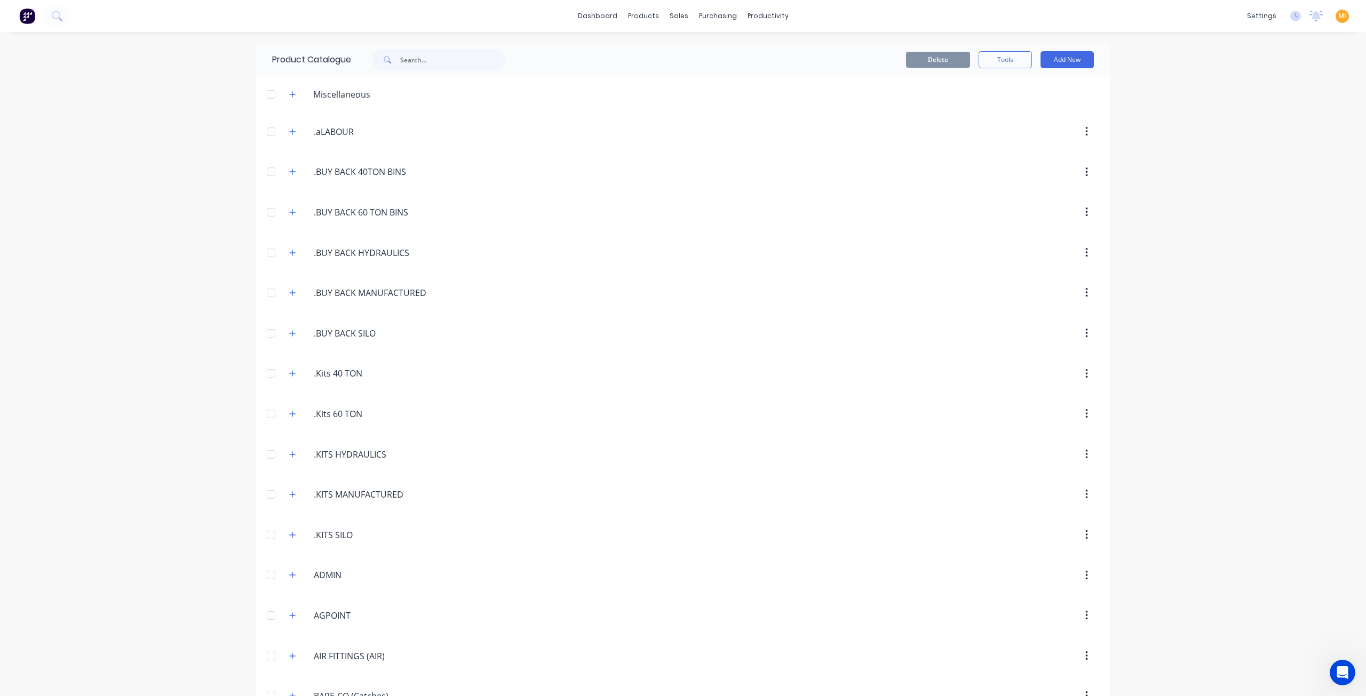
scroll to position [1982, 0]
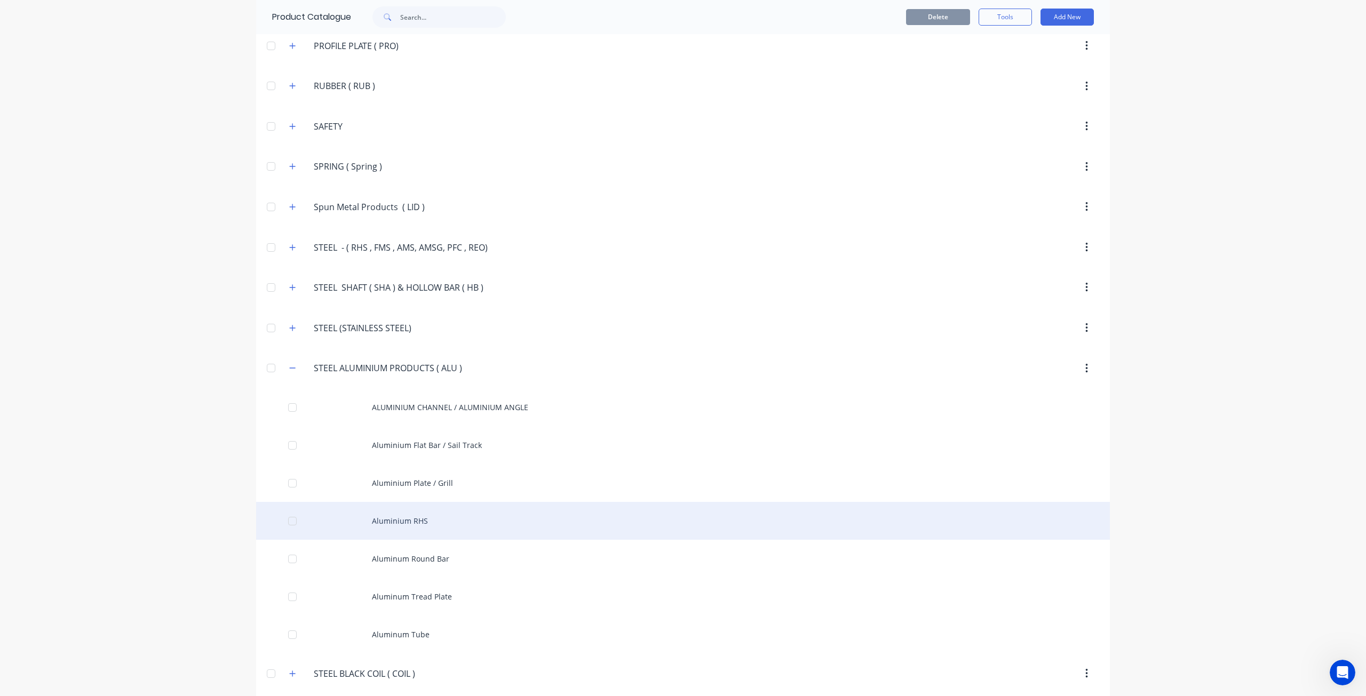
click at [404, 502] on div "Aluminium RHS" at bounding box center [683, 521] width 854 height 38
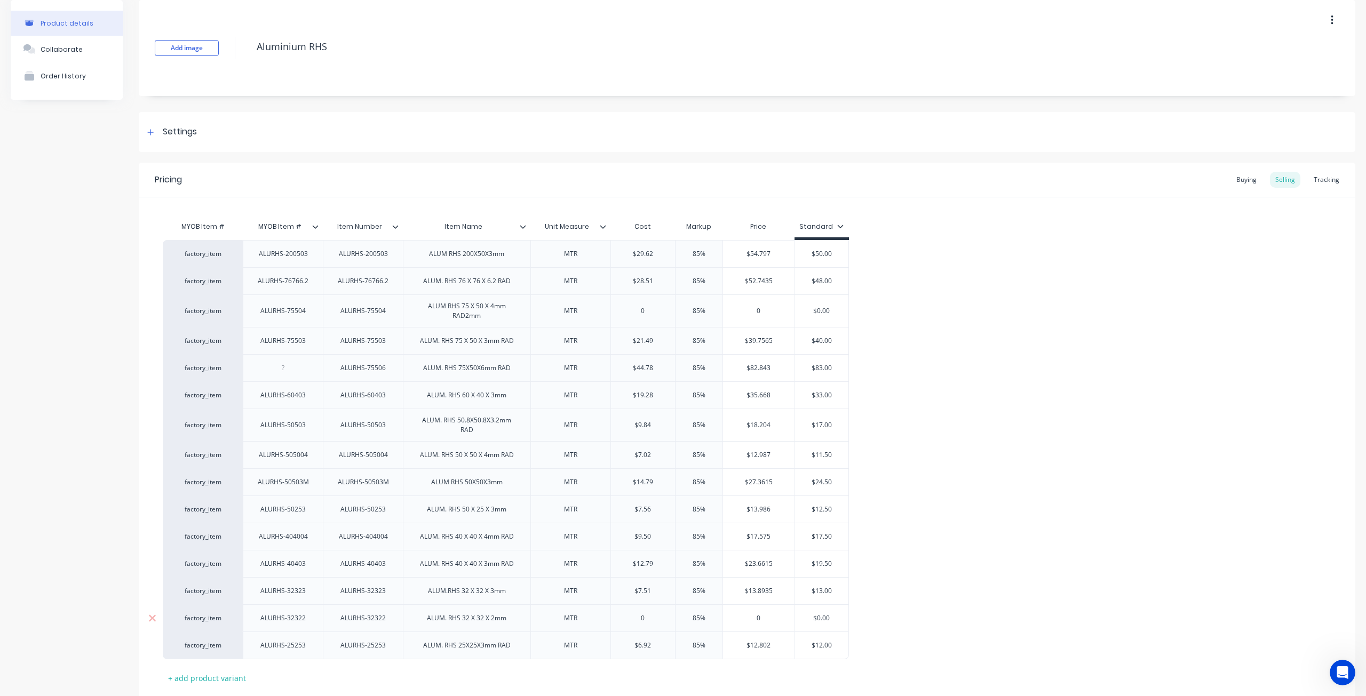
scroll to position [111, 0]
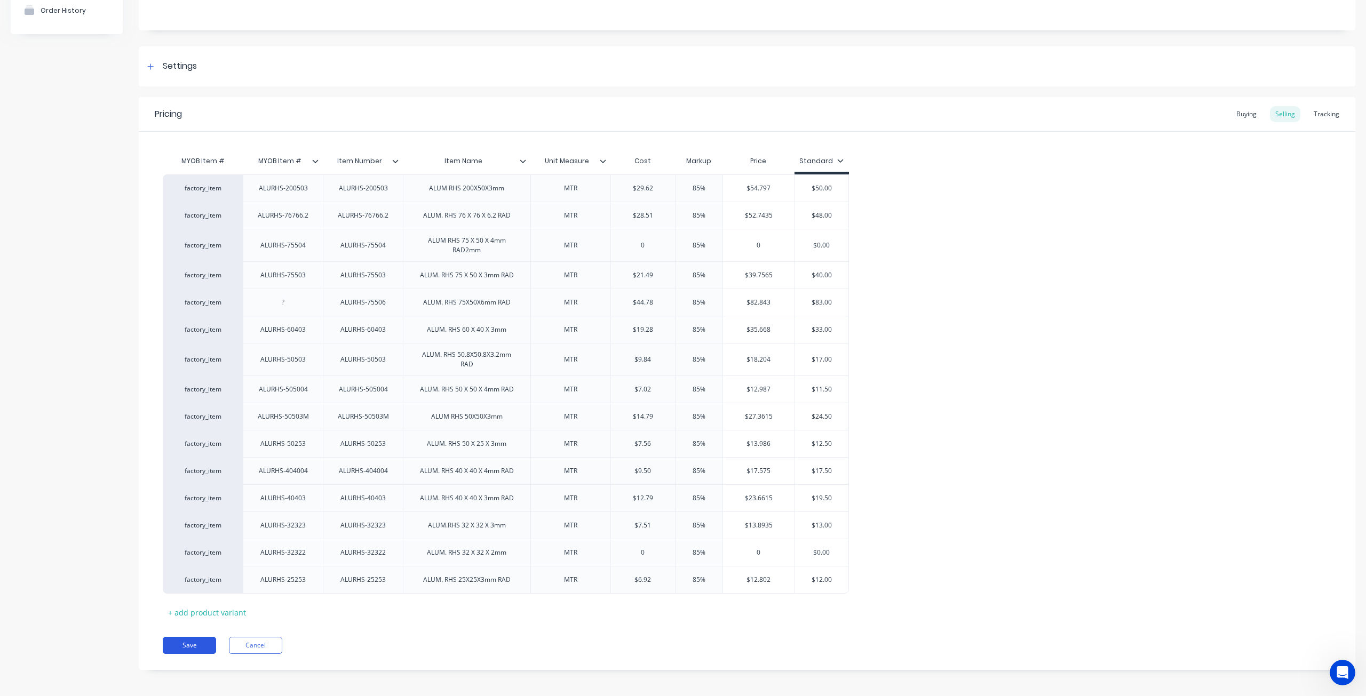
click at [197, 640] on button "Save" at bounding box center [189, 645] width 53 height 17
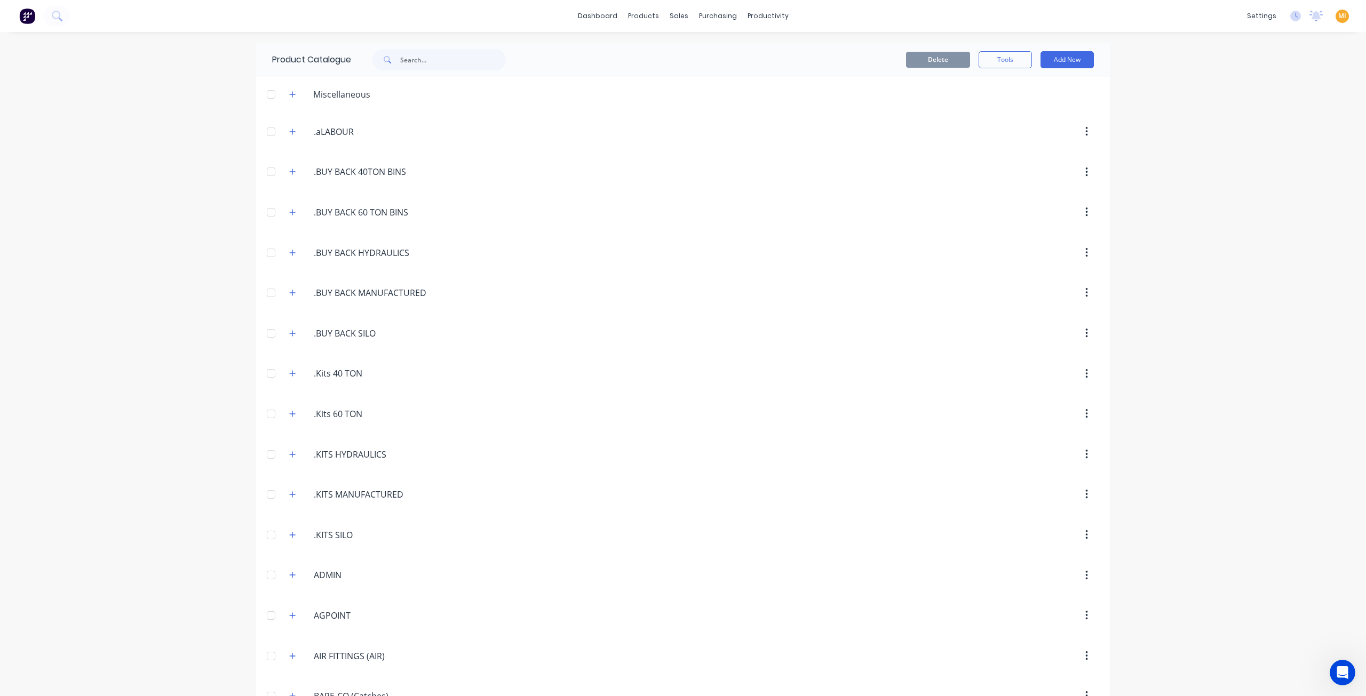
scroll to position [1982, 0]
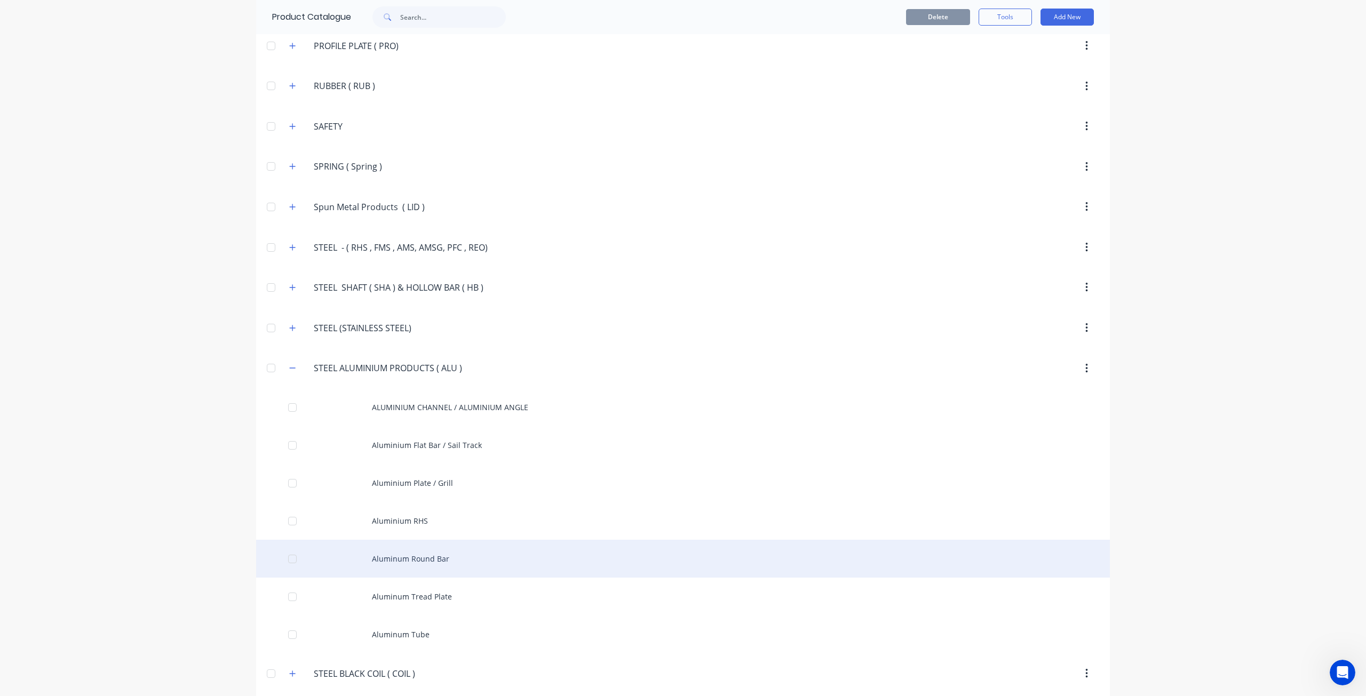
click at [431, 546] on div "Aluminum Round Bar" at bounding box center [683, 559] width 854 height 38
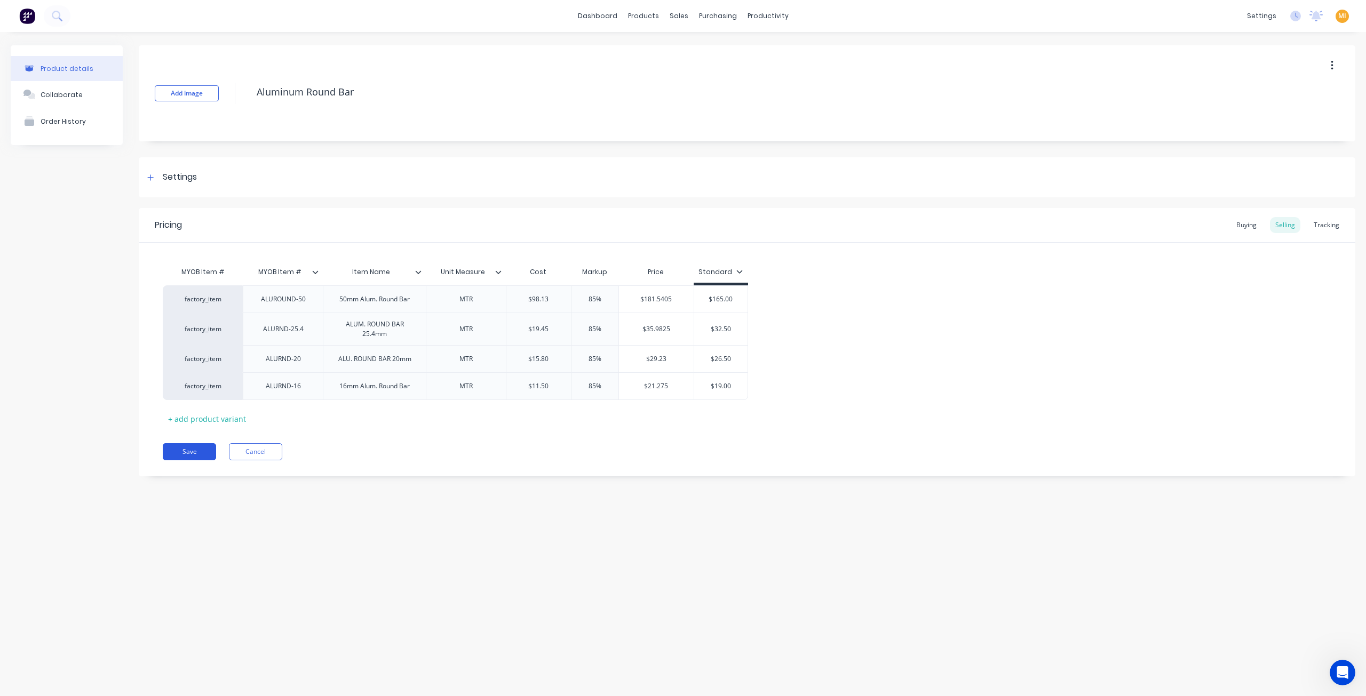
click at [203, 454] on button "Save" at bounding box center [189, 451] width 53 height 17
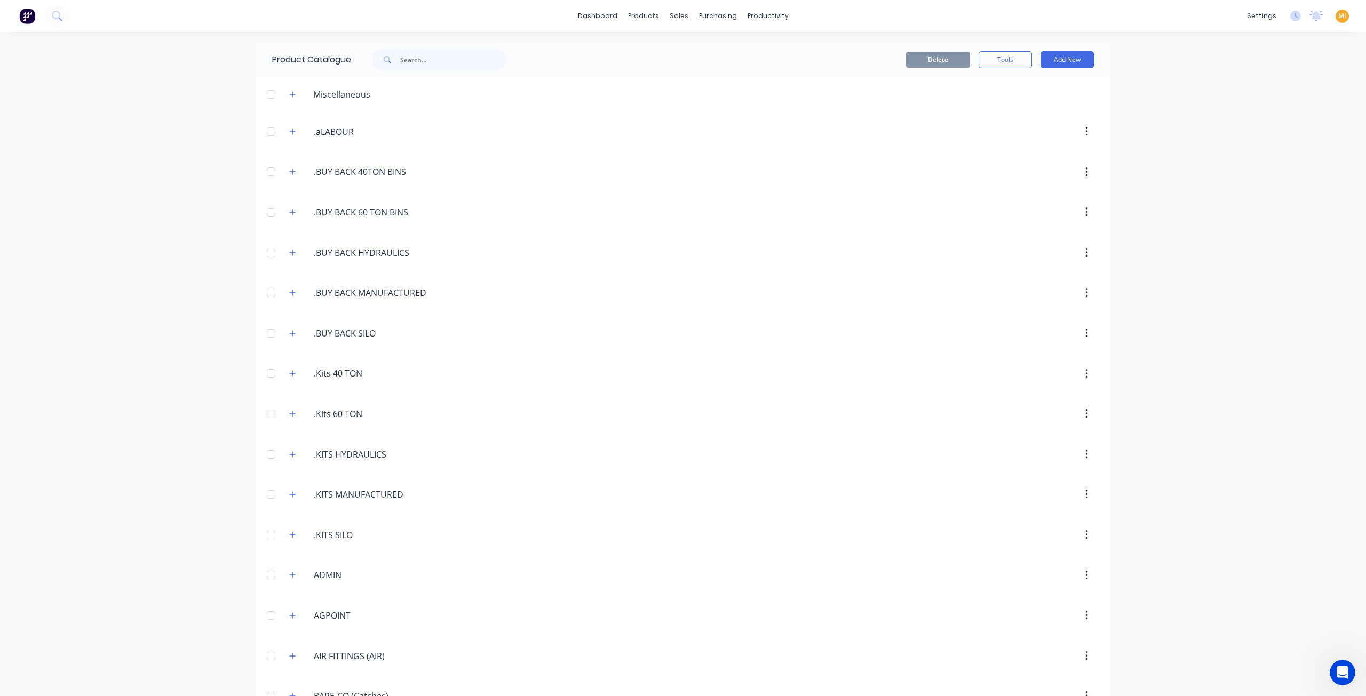
scroll to position [1982, 0]
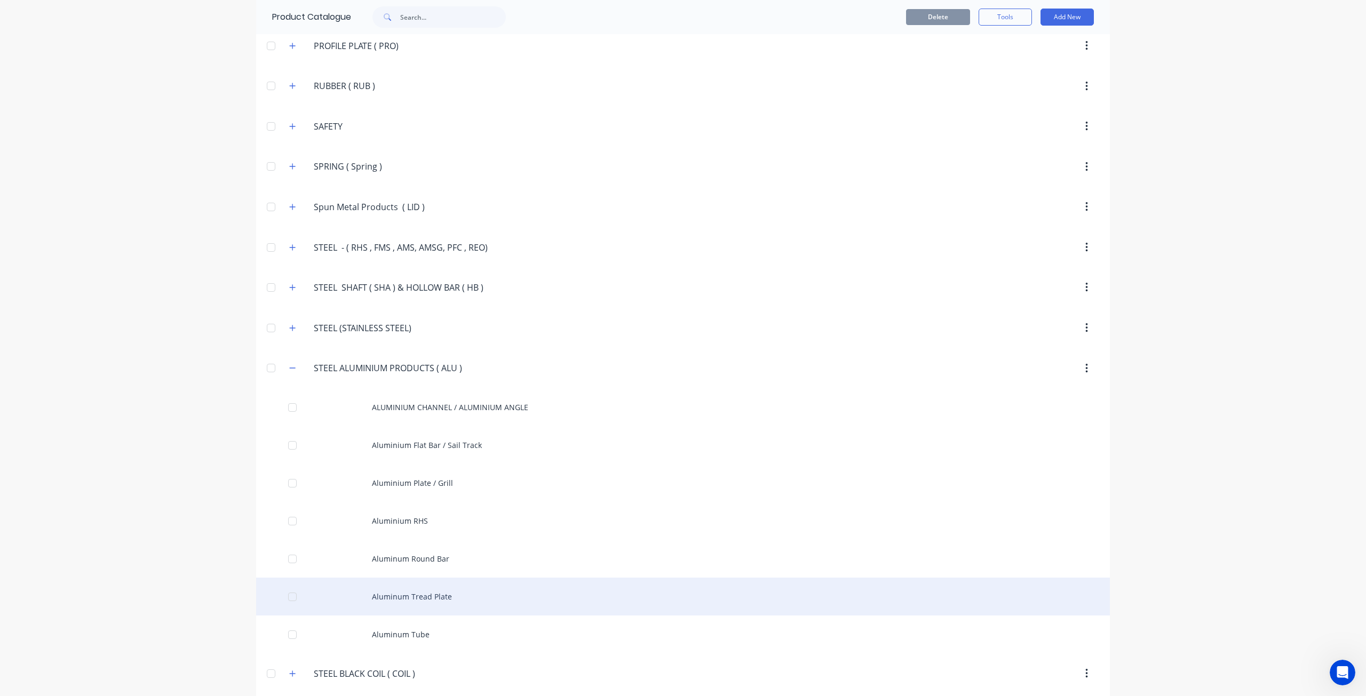
click at [448, 578] on div "Aluminum Tread Plate" at bounding box center [683, 597] width 854 height 38
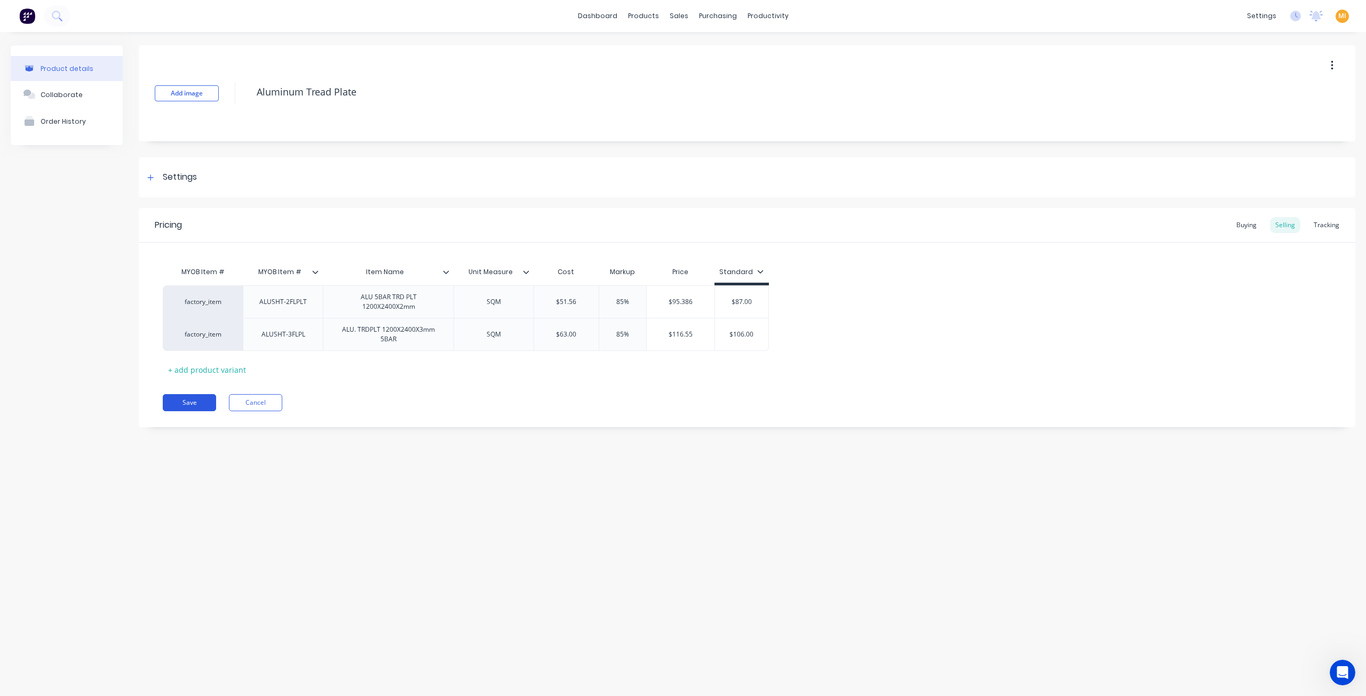
click at [193, 401] on button "Save" at bounding box center [189, 402] width 53 height 17
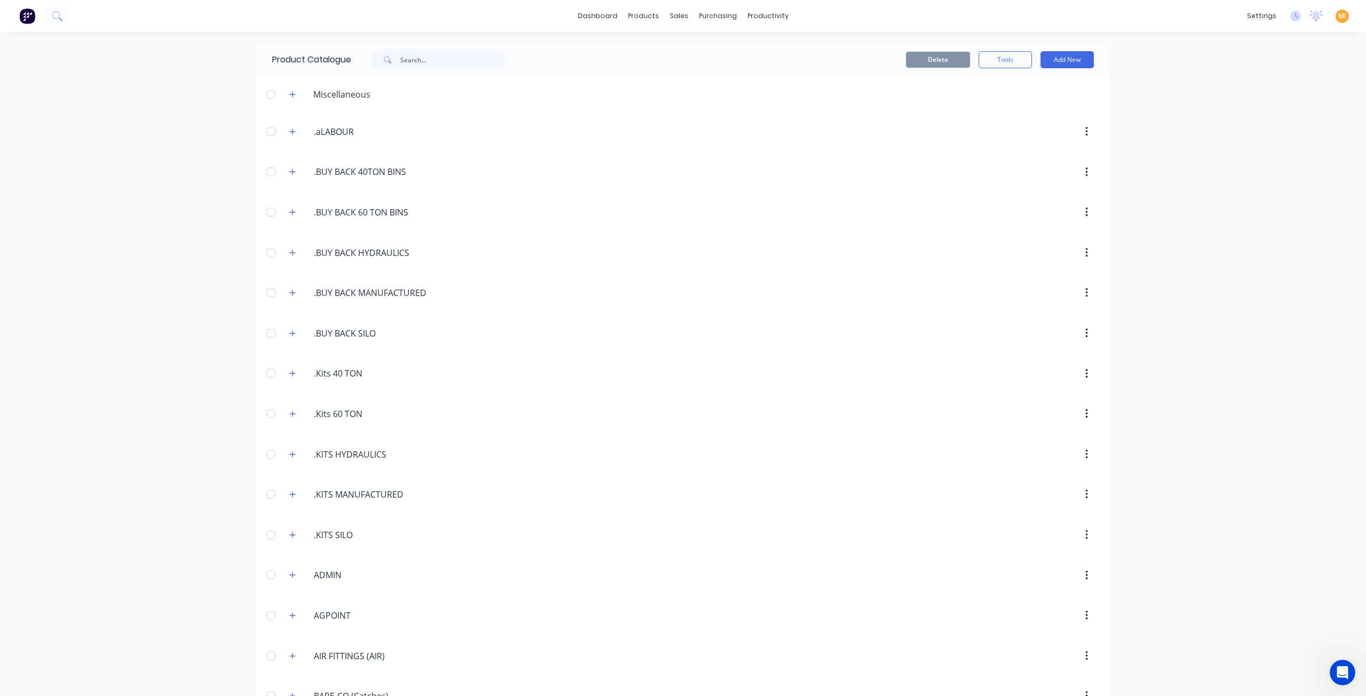
scroll to position [1982, 0]
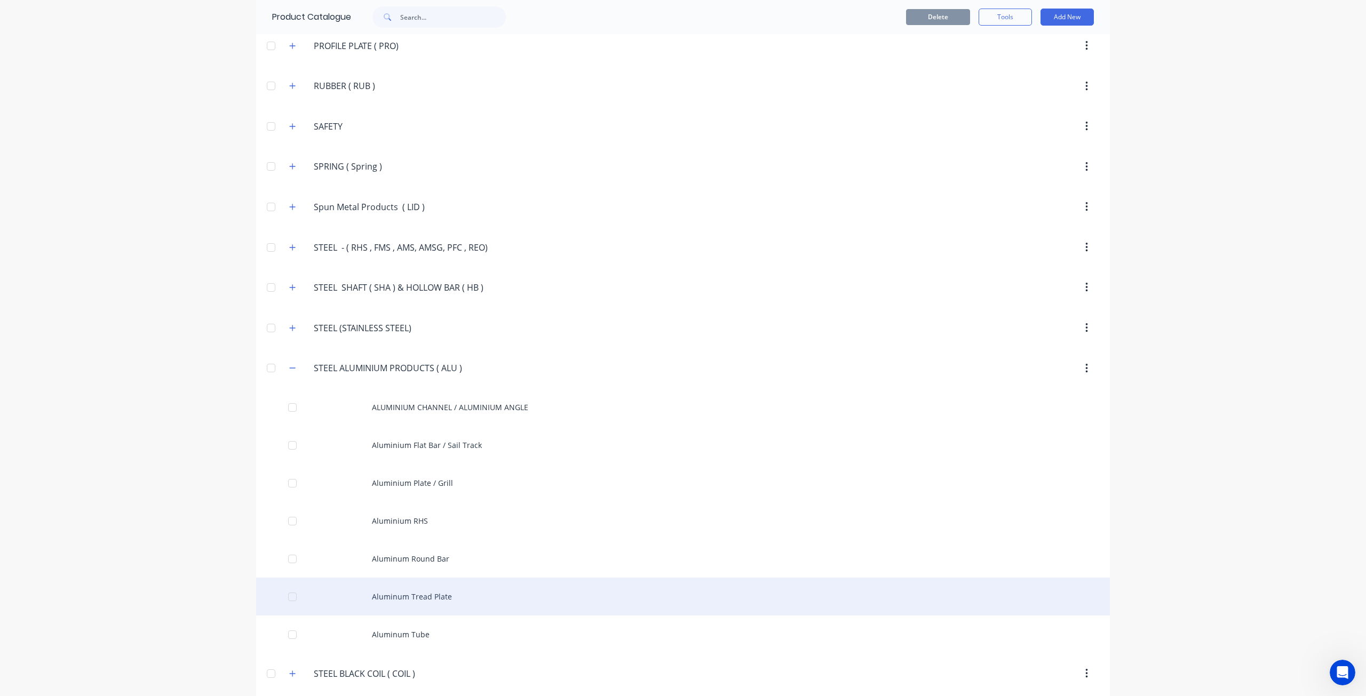
click at [391, 578] on div "Aluminum Tread Plate" at bounding box center [683, 597] width 854 height 38
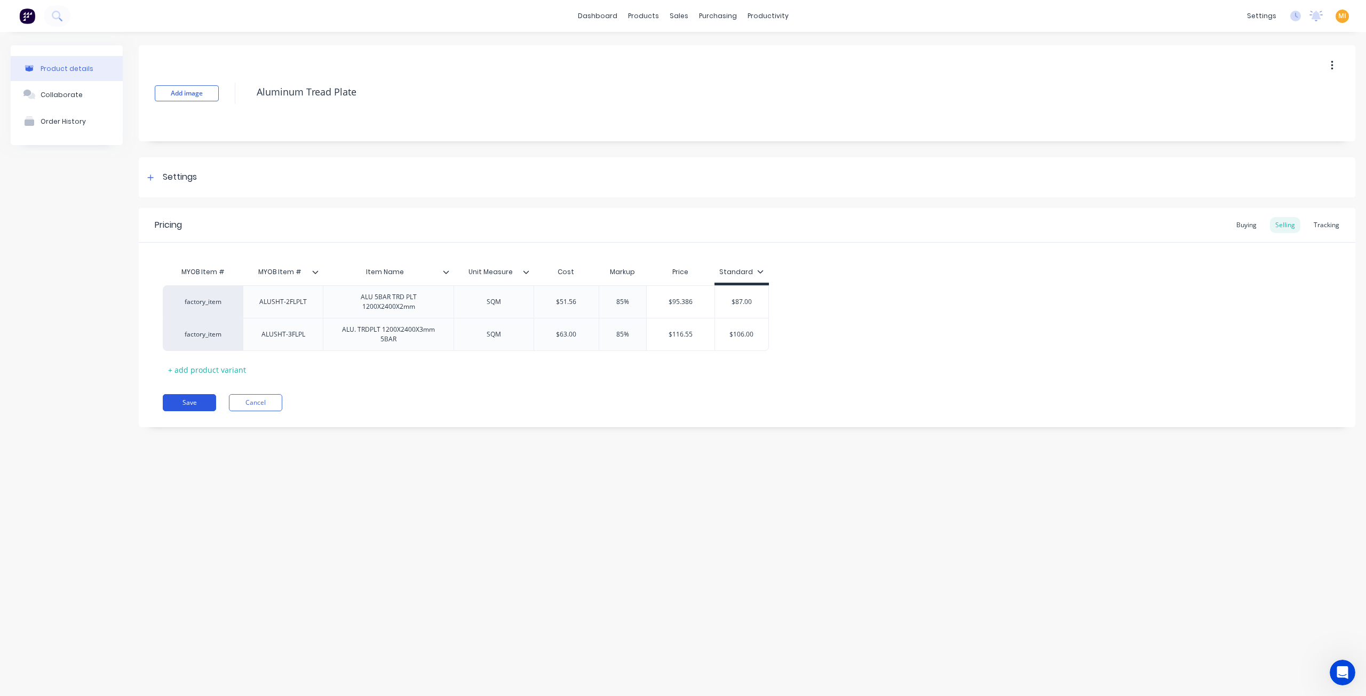
click at [184, 400] on button "Save" at bounding box center [189, 402] width 53 height 17
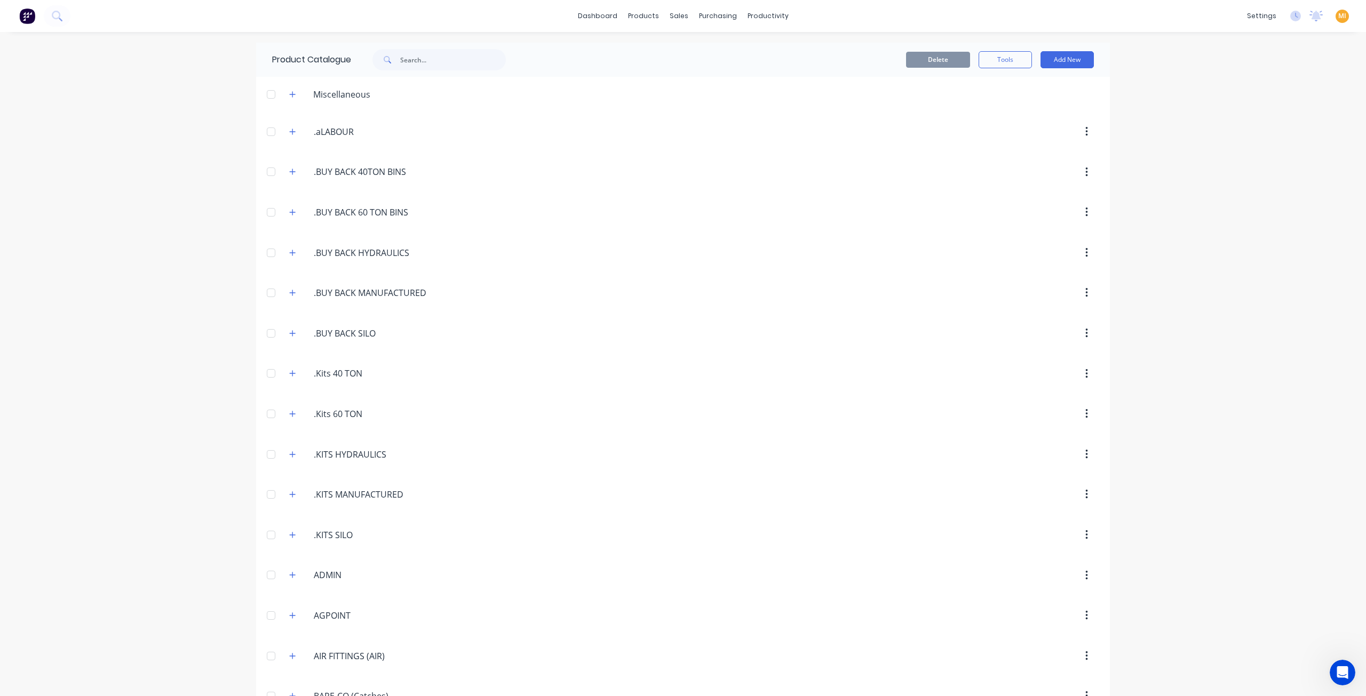
scroll to position [1982, 0]
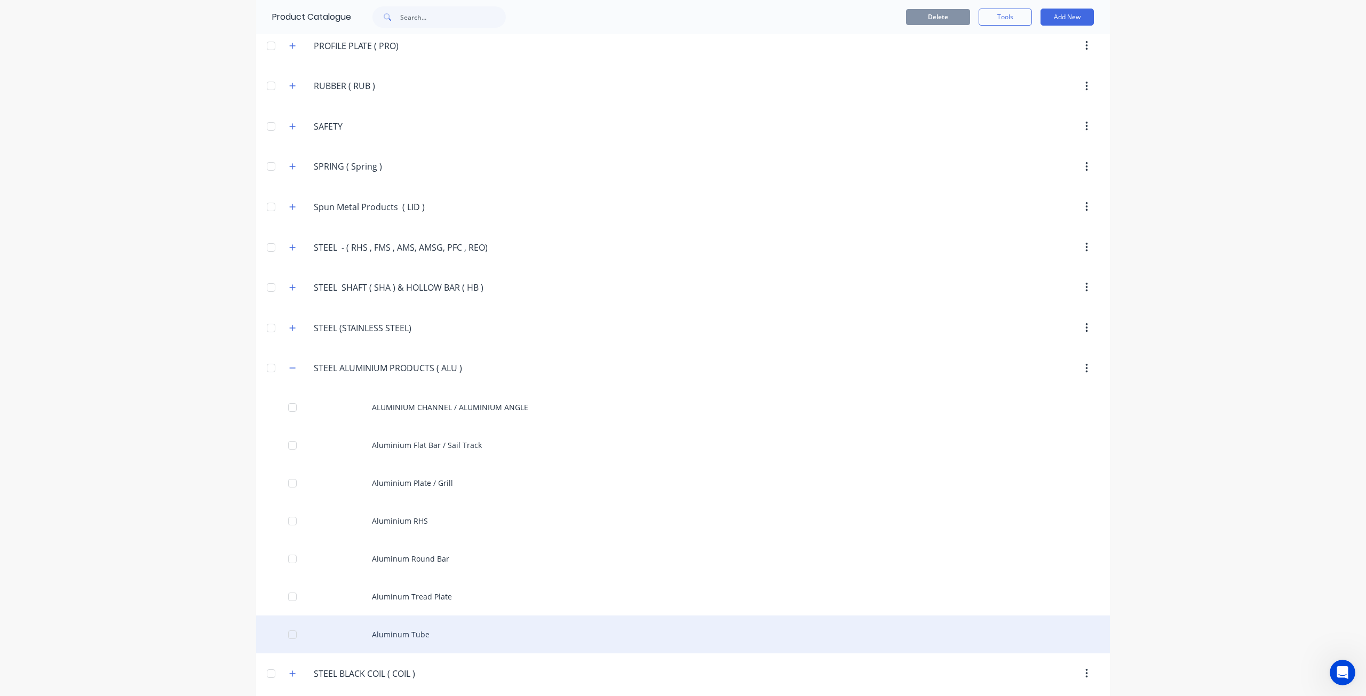
click at [453, 616] on div "Aluminum Tube" at bounding box center [683, 635] width 854 height 38
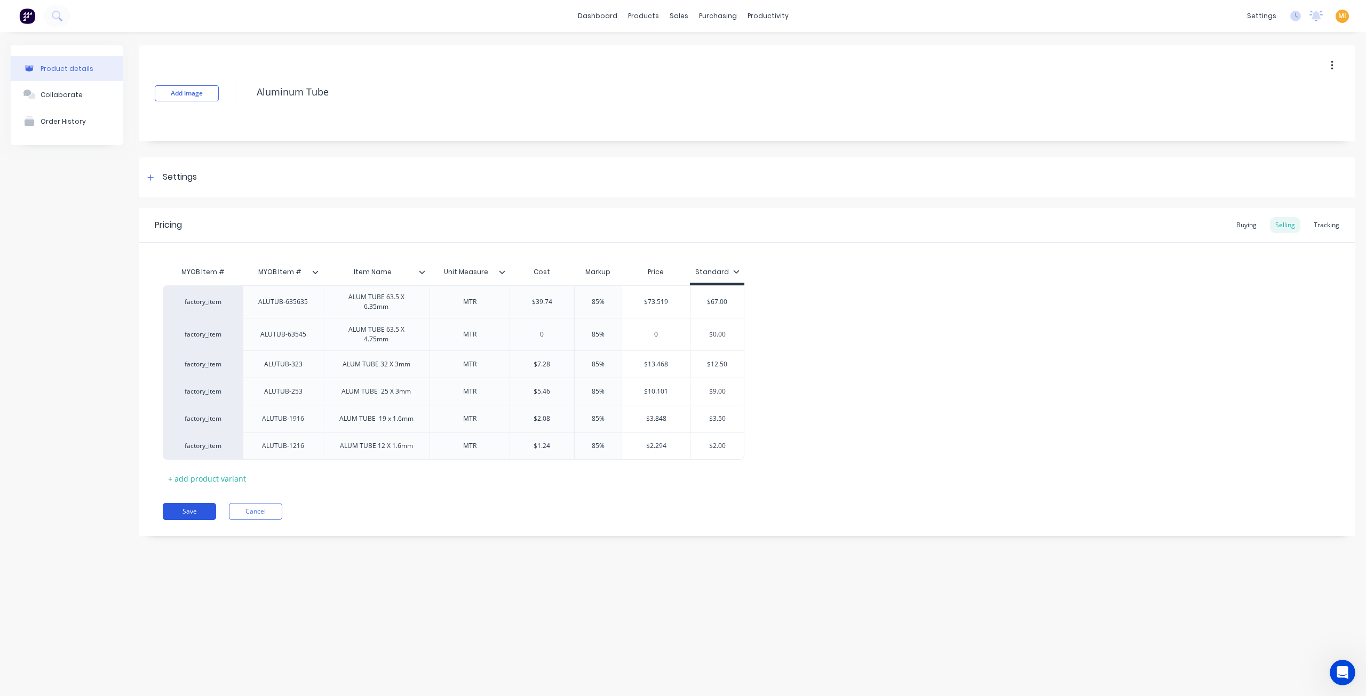
click at [200, 506] on button "Save" at bounding box center [189, 511] width 53 height 17
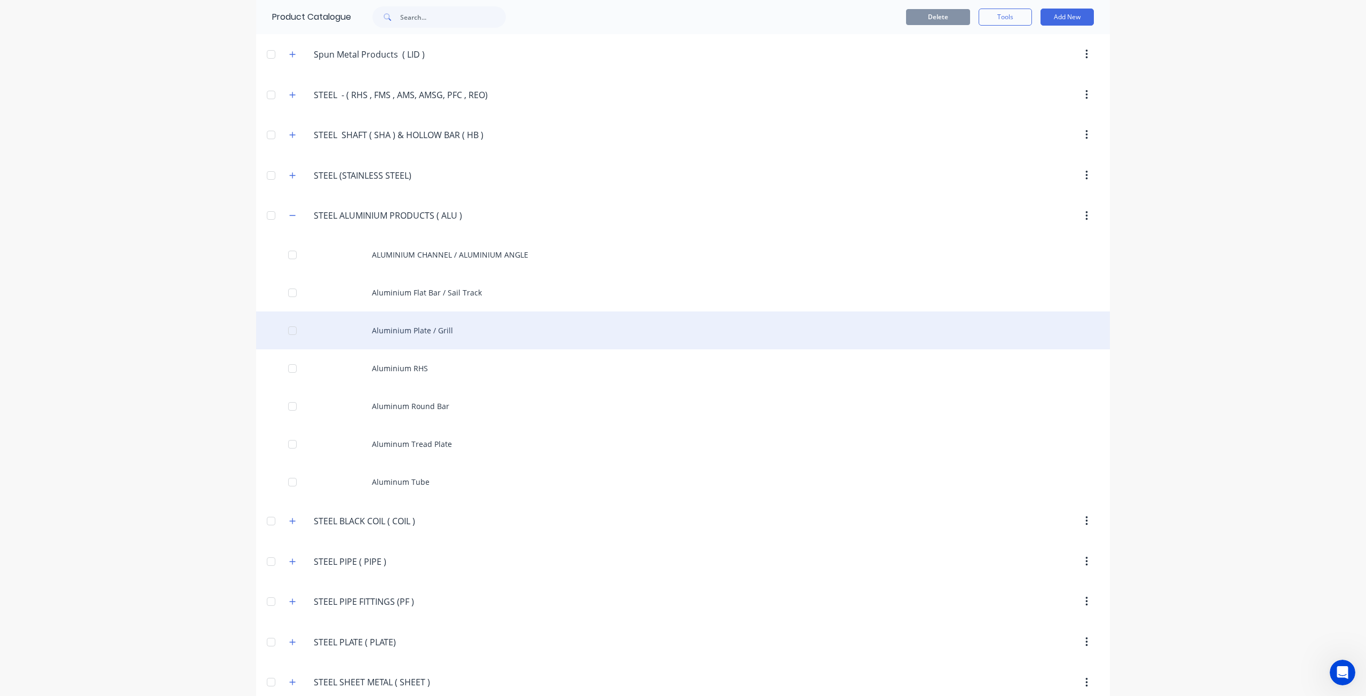
scroll to position [2330, 0]
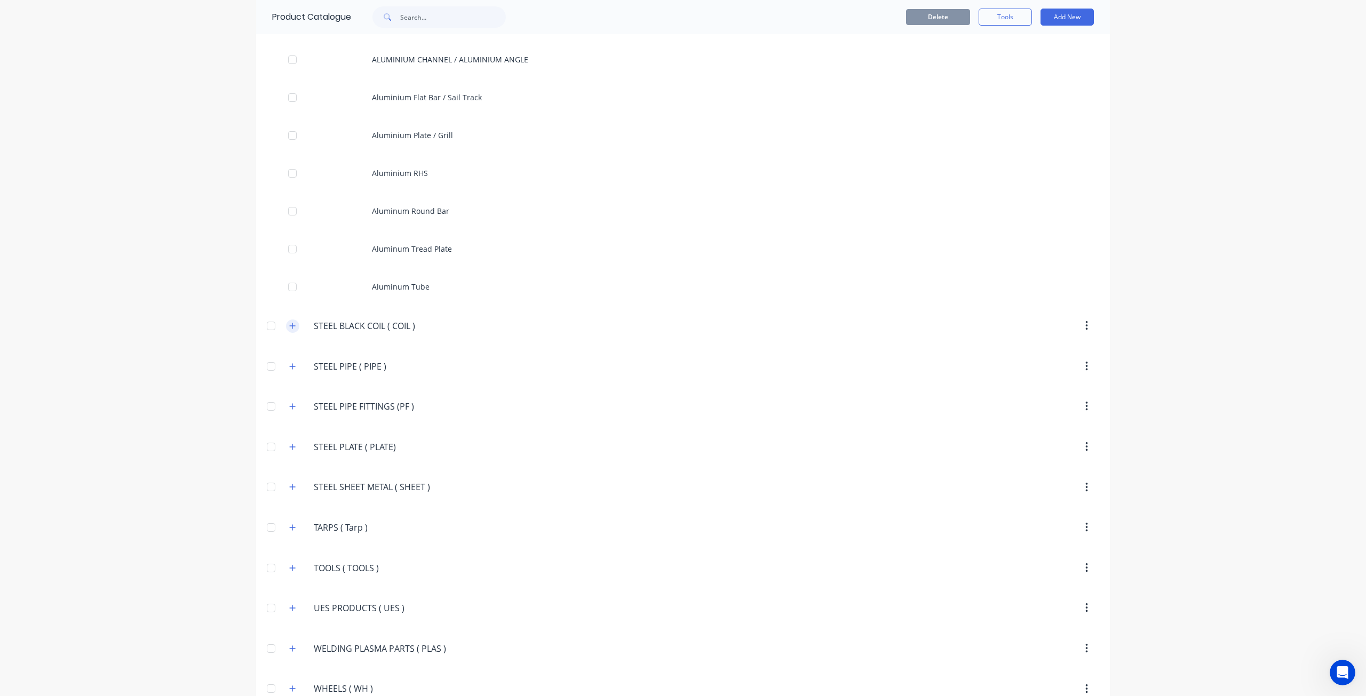
click at [292, 320] on button "button" at bounding box center [292, 326] width 13 height 13
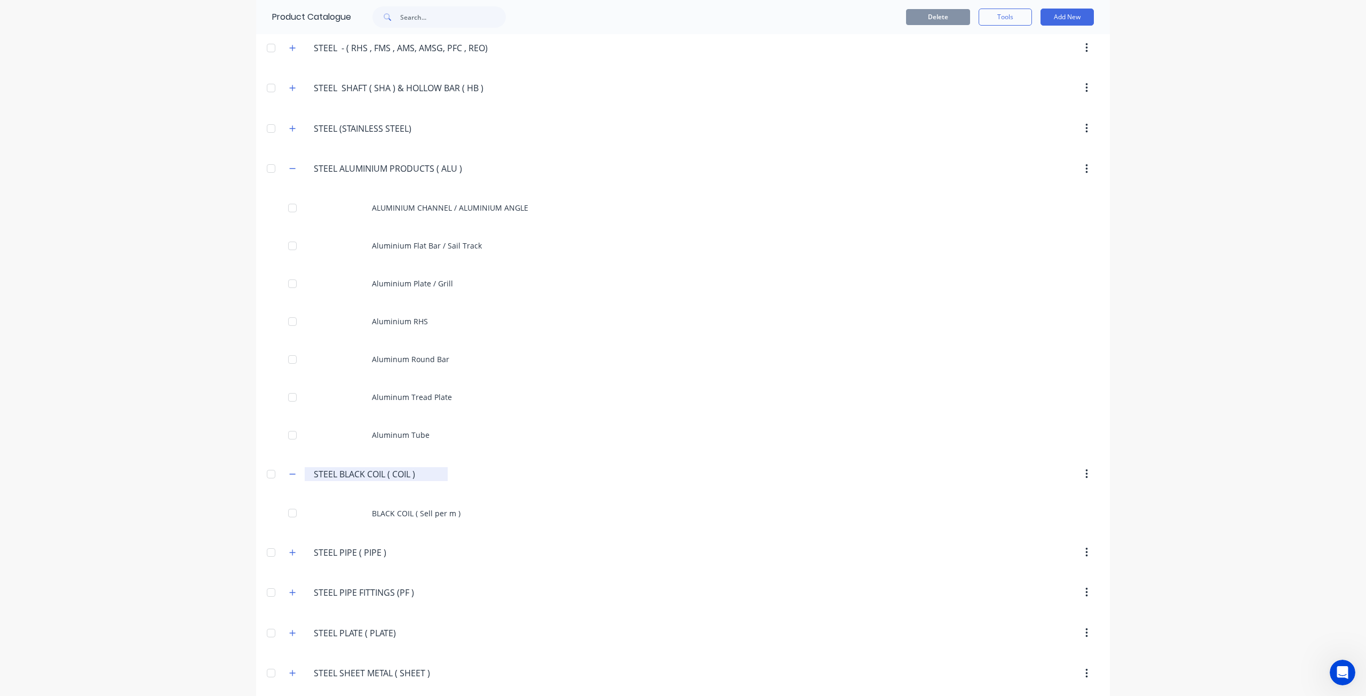
scroll to position [2116, 0]
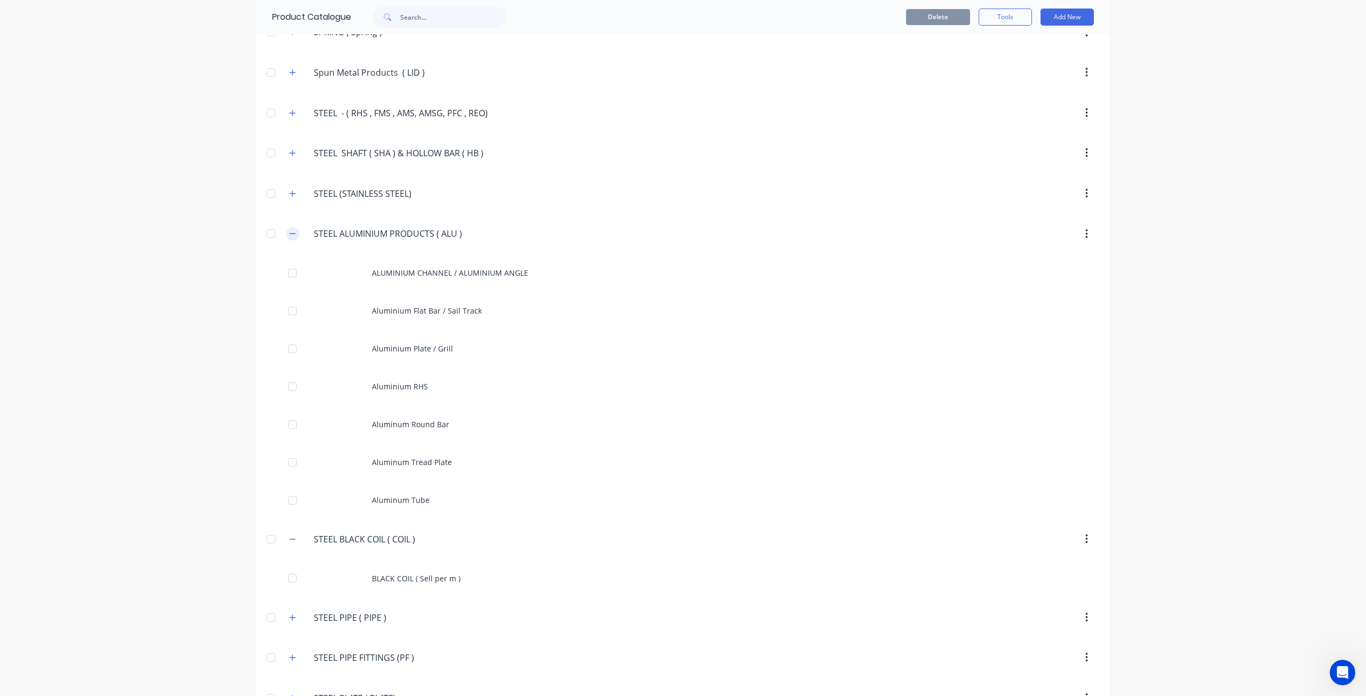
click at [289, 230] on icon "button" at bounding box center [292, 233] width 6 height 7
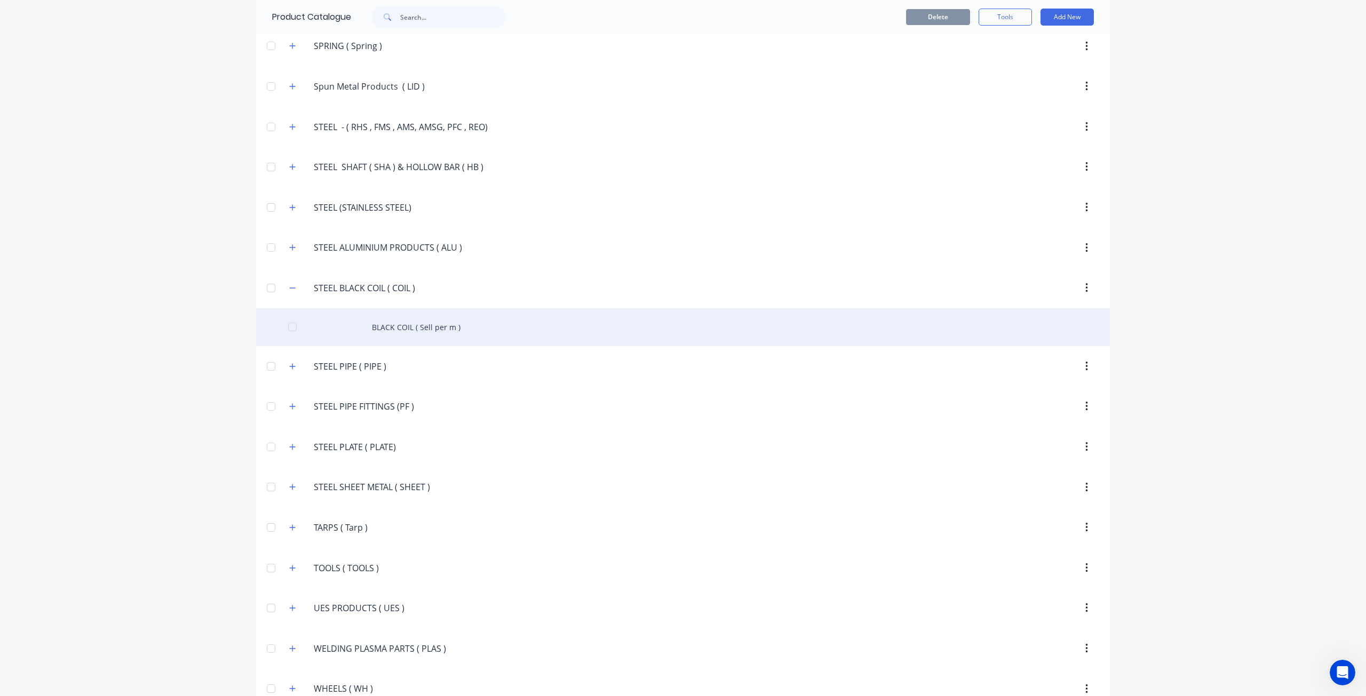
click at [367, 315] on div "BLACK COIL ( Sell per m )" at bounding box center [683, 327] width 854 height 38
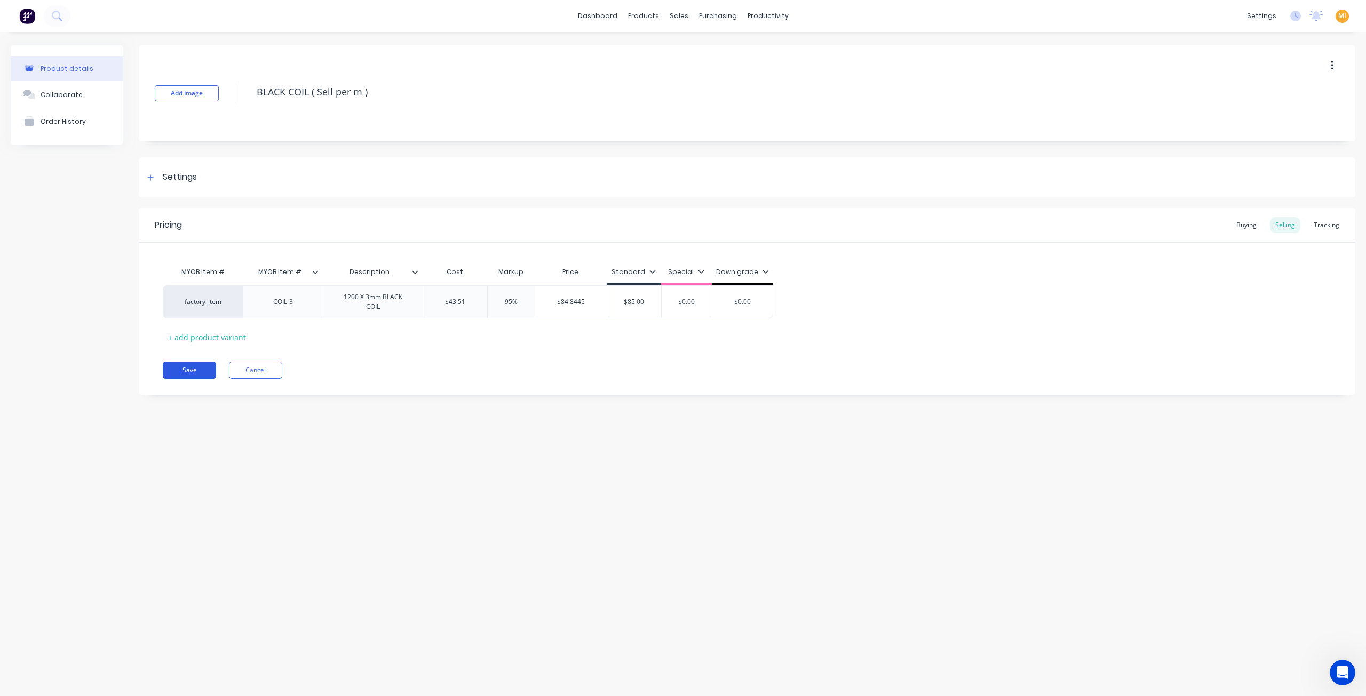
click at [201, 371] on button "Save" at bounding box center [189, 370] width 53 height 17
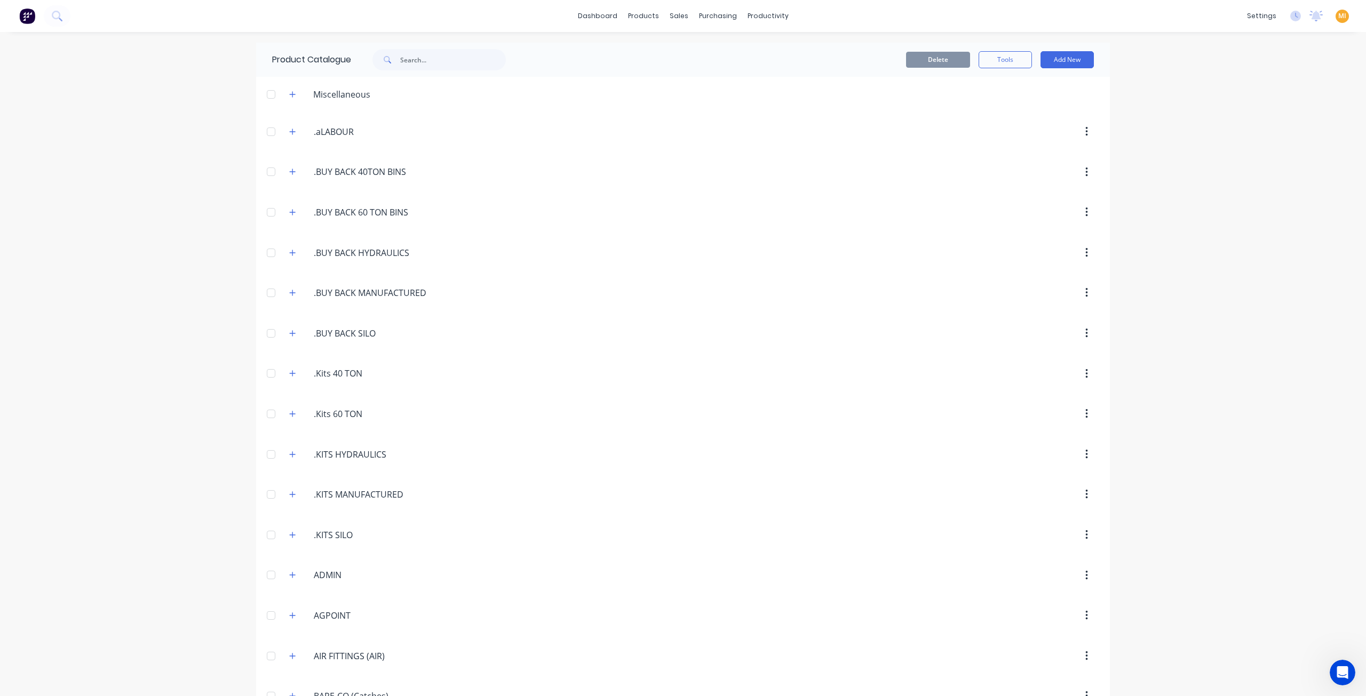
scroll to position [1982, 0]
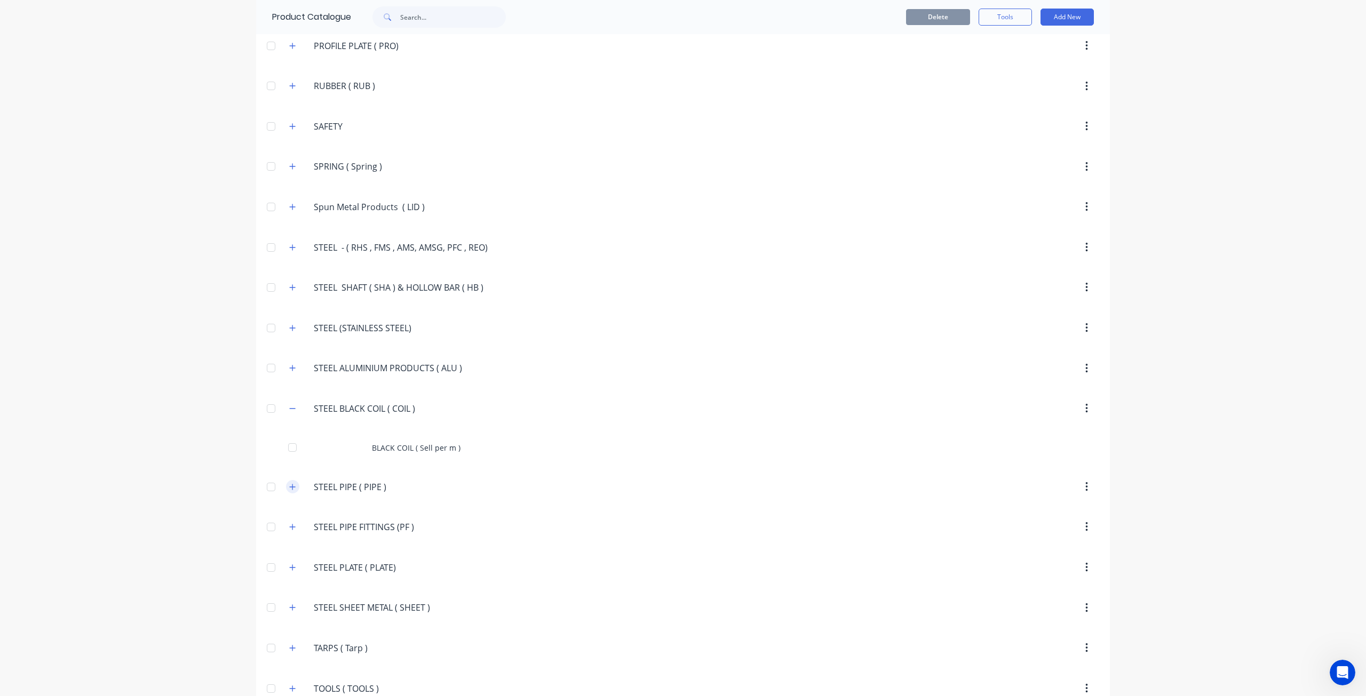
click at [289, 483] on icon "button" at bounding box center [292, 486] width 6 height 7
click at [286, 402] on button "button" at bounding box center [292, 408] width 13 height 13
drag, startPoint x: 388, startPoint y: 431, endPoint x: 295, endPoint y: 426, distance: 93.5
click at [295, 440] on div "STEEL.PIPE.(.PIPE.) STEEL PIPE ( PIPE )" at bounding box center [364, 449] width 167 height 19
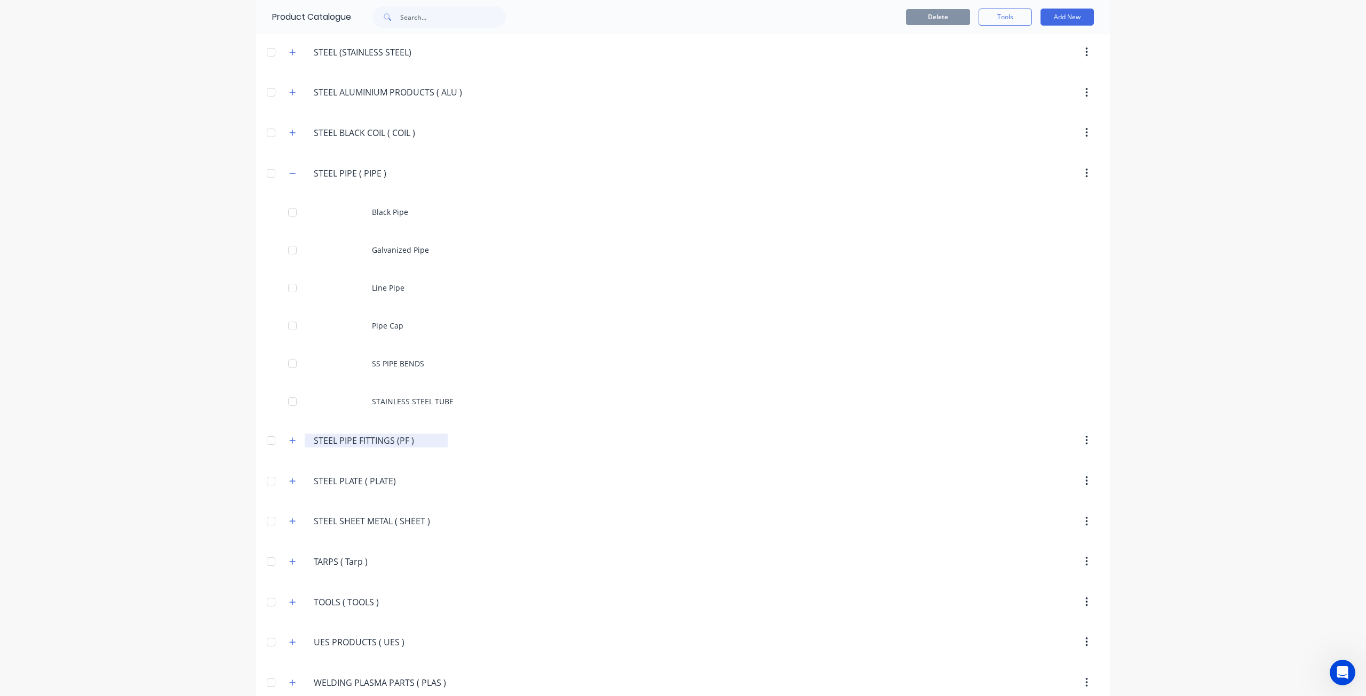
scroll to position [2291, 0]
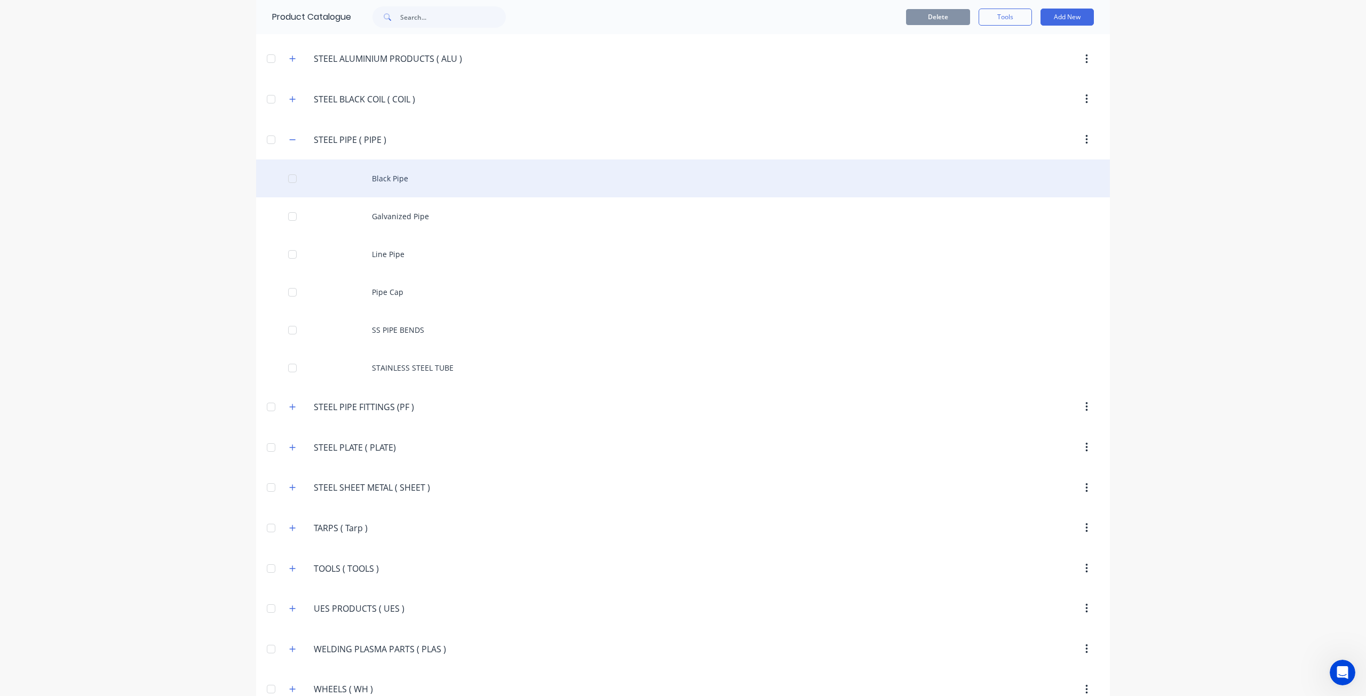
click at [392, 160] on div "Black Pipe" at bounding box center [683, 179] width 854 height 38
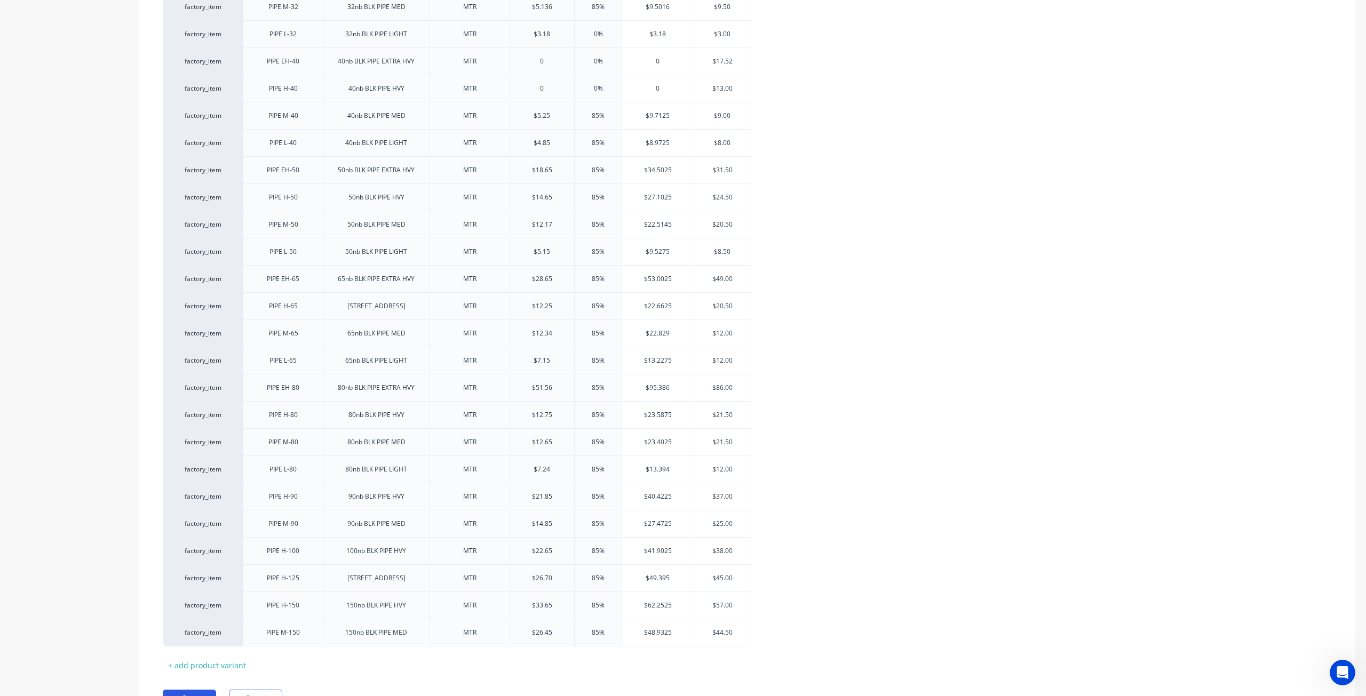
scroll to position [614, 0]
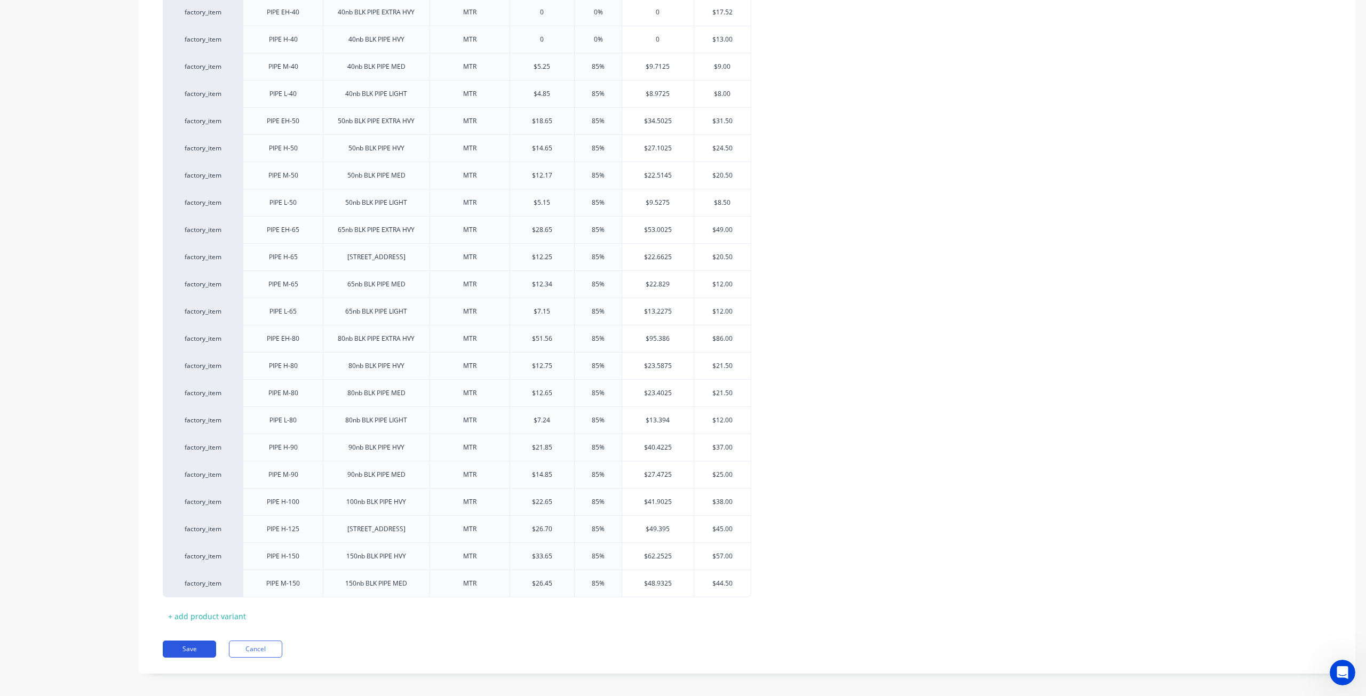
click at [204, 643] on button "Save" at bounding box center [189, 649] width 53 height 17
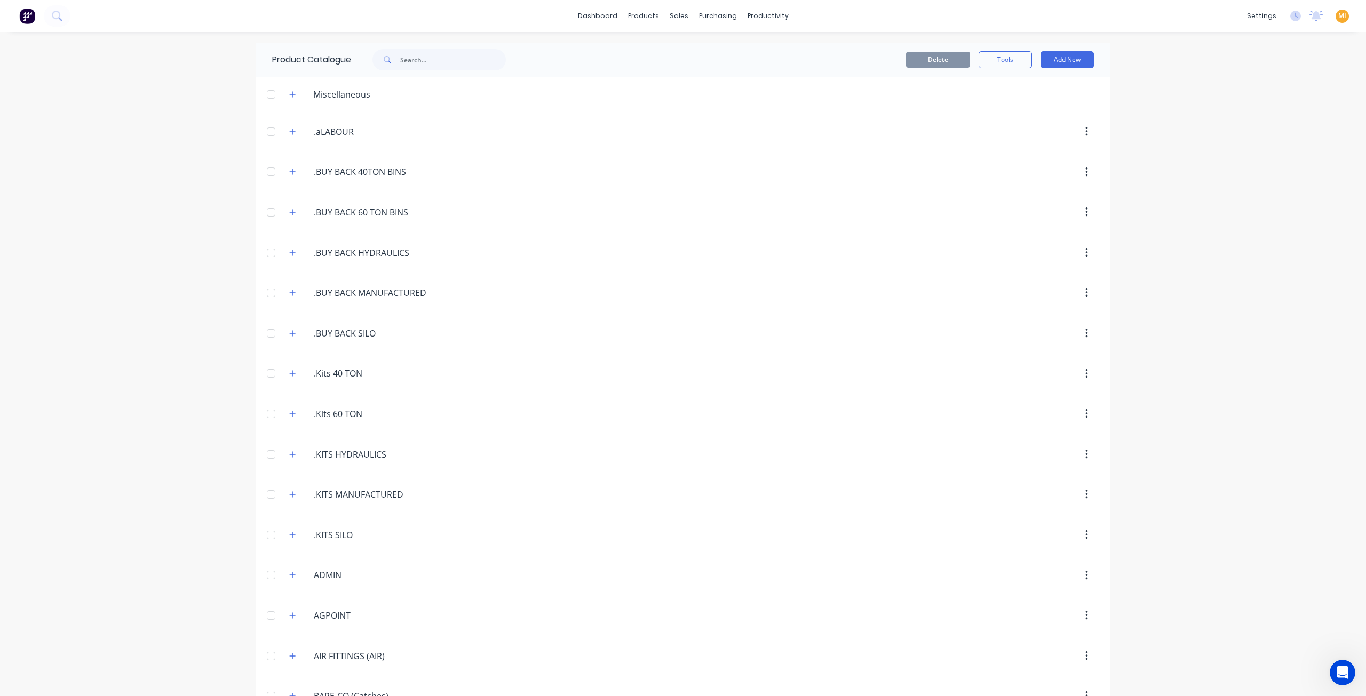
scroll to position [2062, 0]
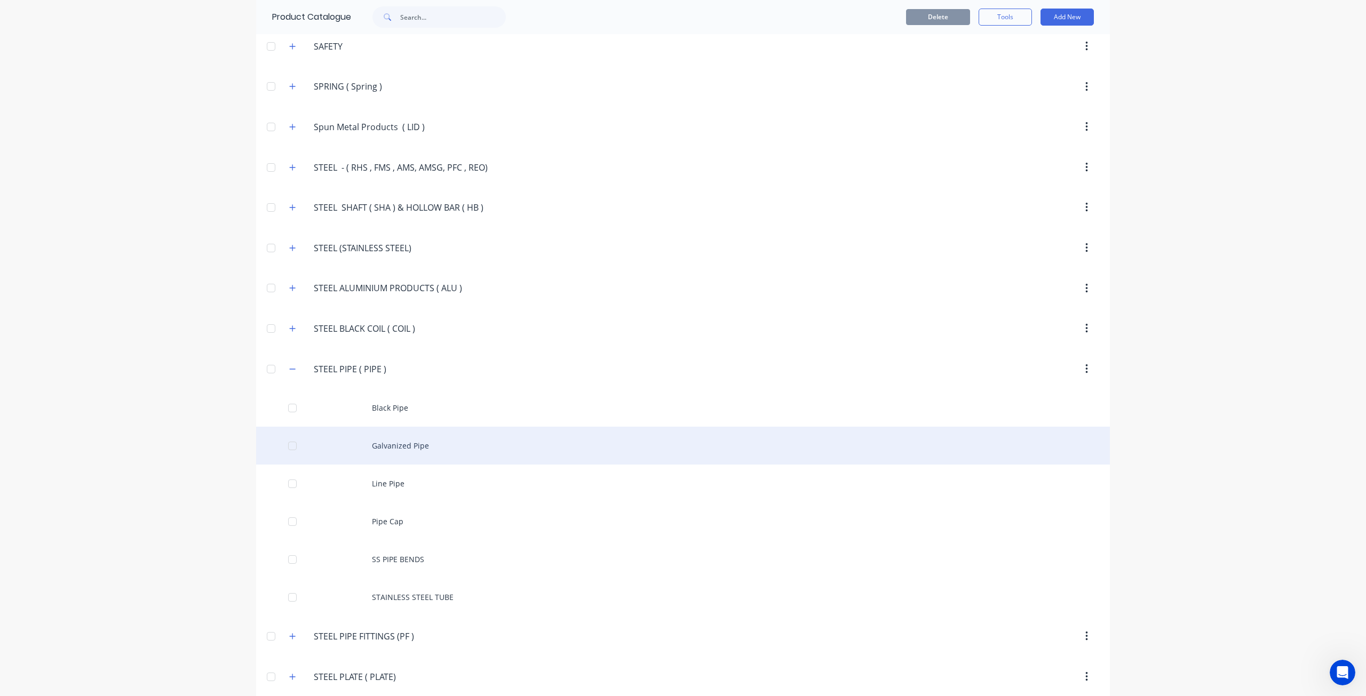
click at [432, 427] on div "Galvanized Pipe" at bounding box center [683, 446] width 854 height 38
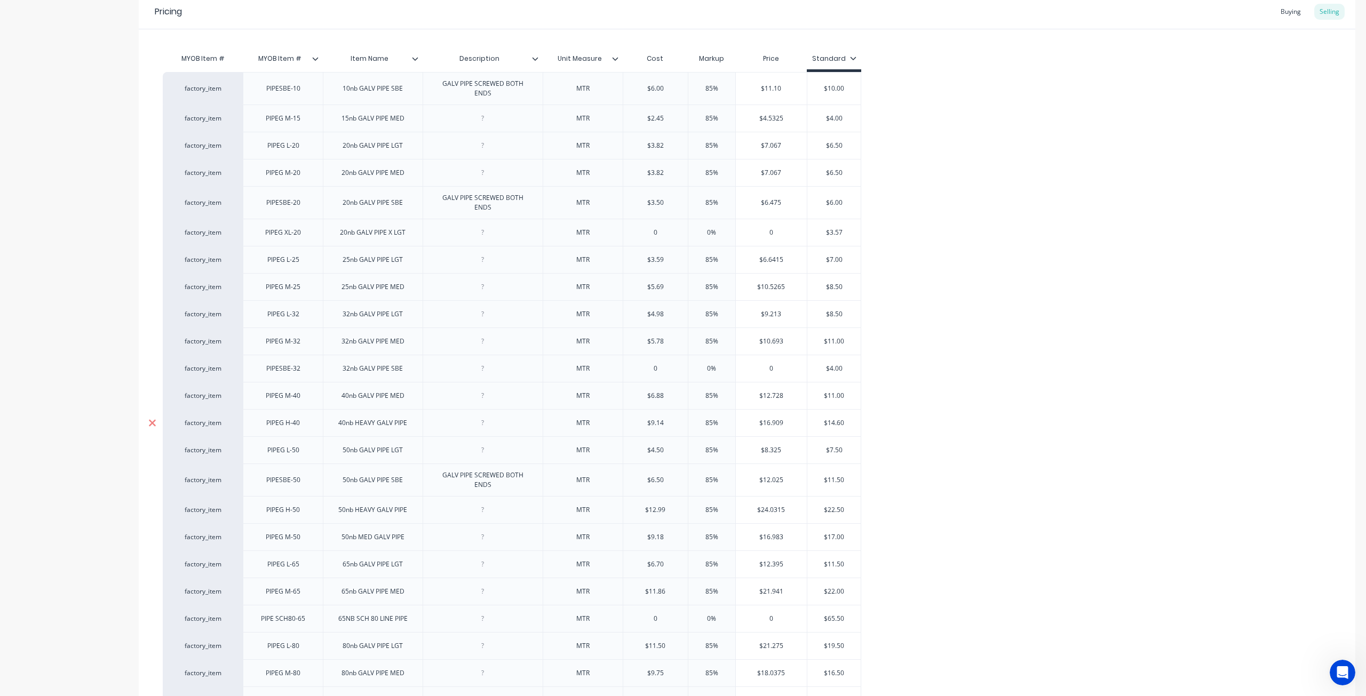
scroll to position [386, 0]
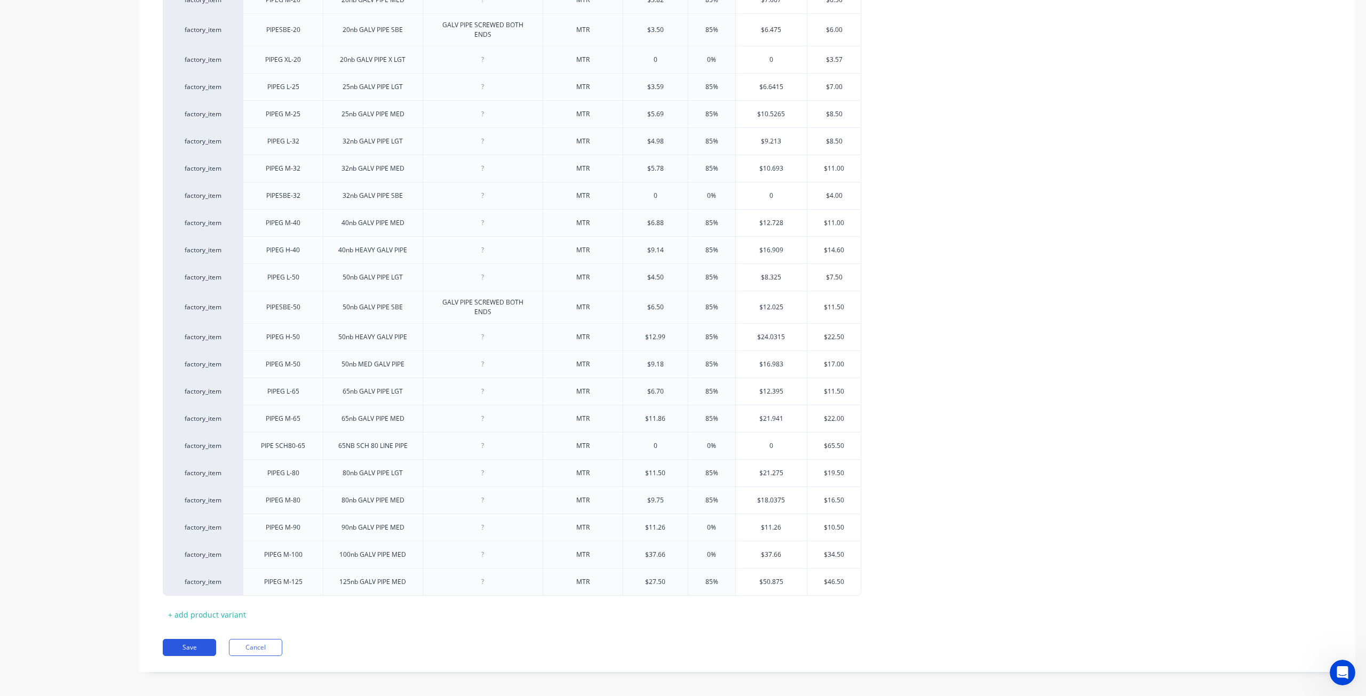
click at [178, 643] on button "Save" at bounding box center [189, 647] width 53 height 17
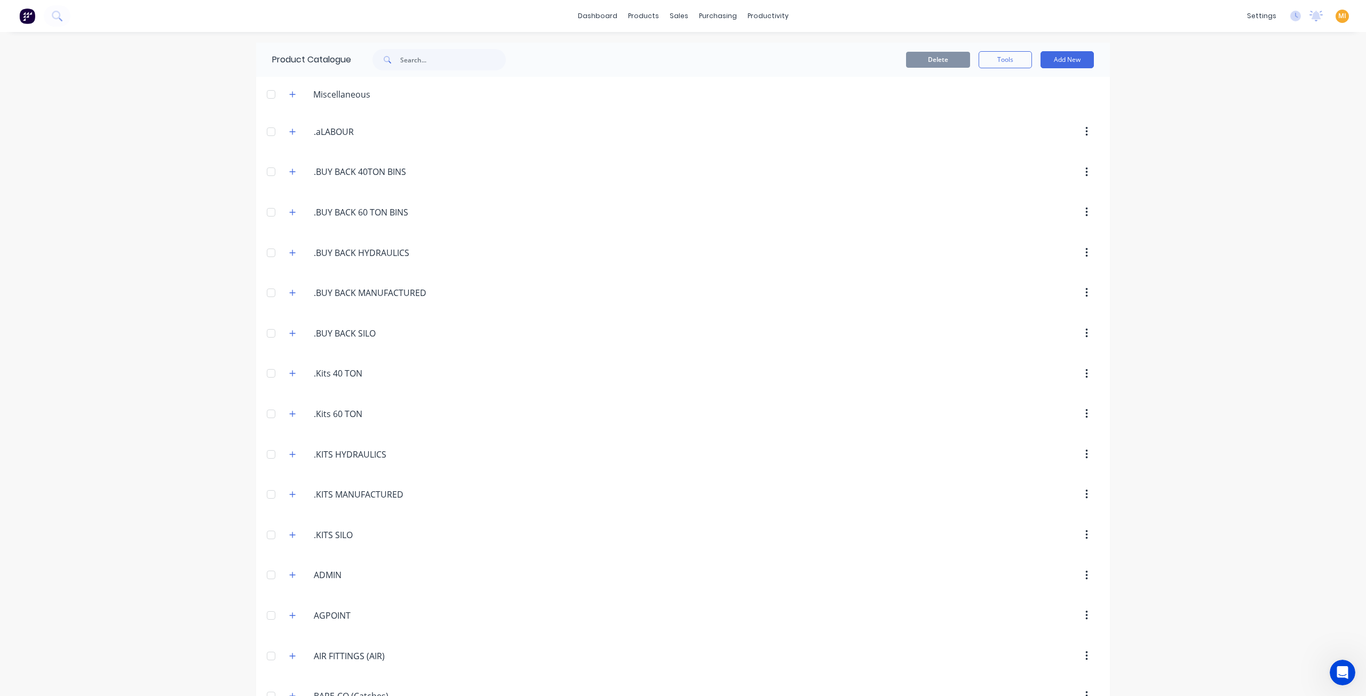
scroll to position [2062, 0]
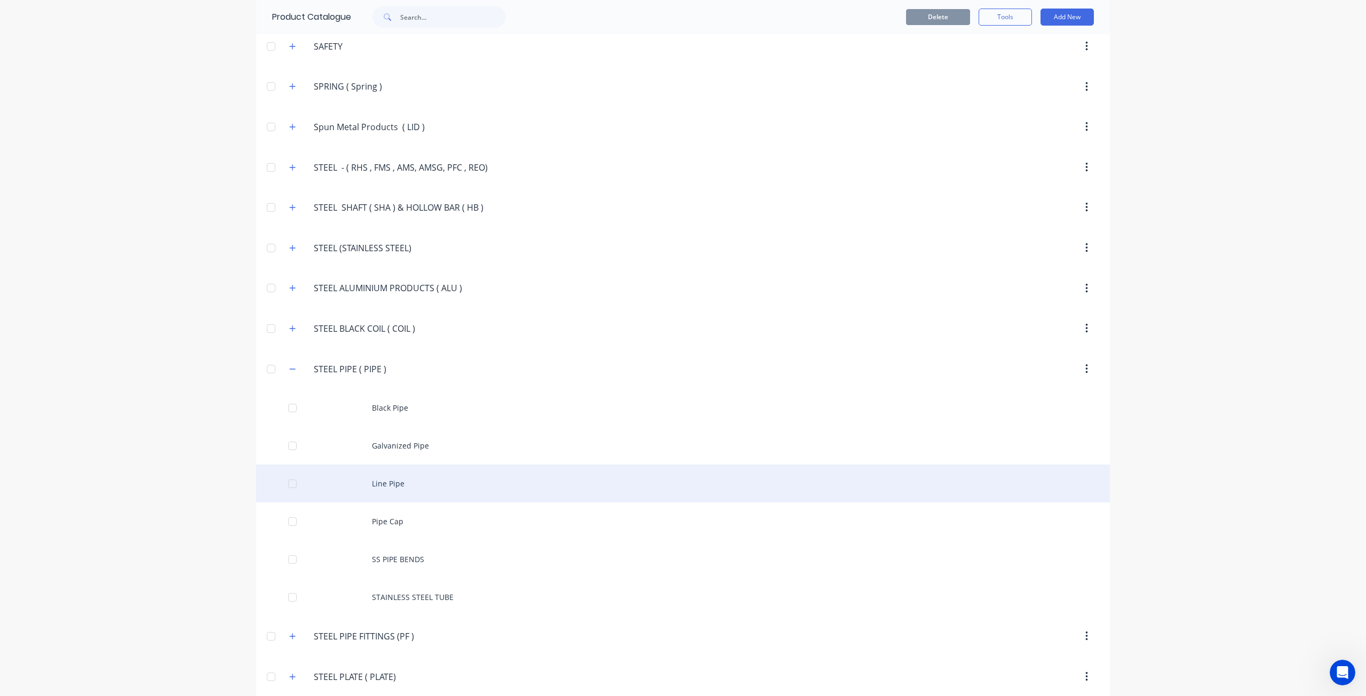
click at [404, 465] on div "Line Pipe" at bounding box center [683, 484] width 854 height 38
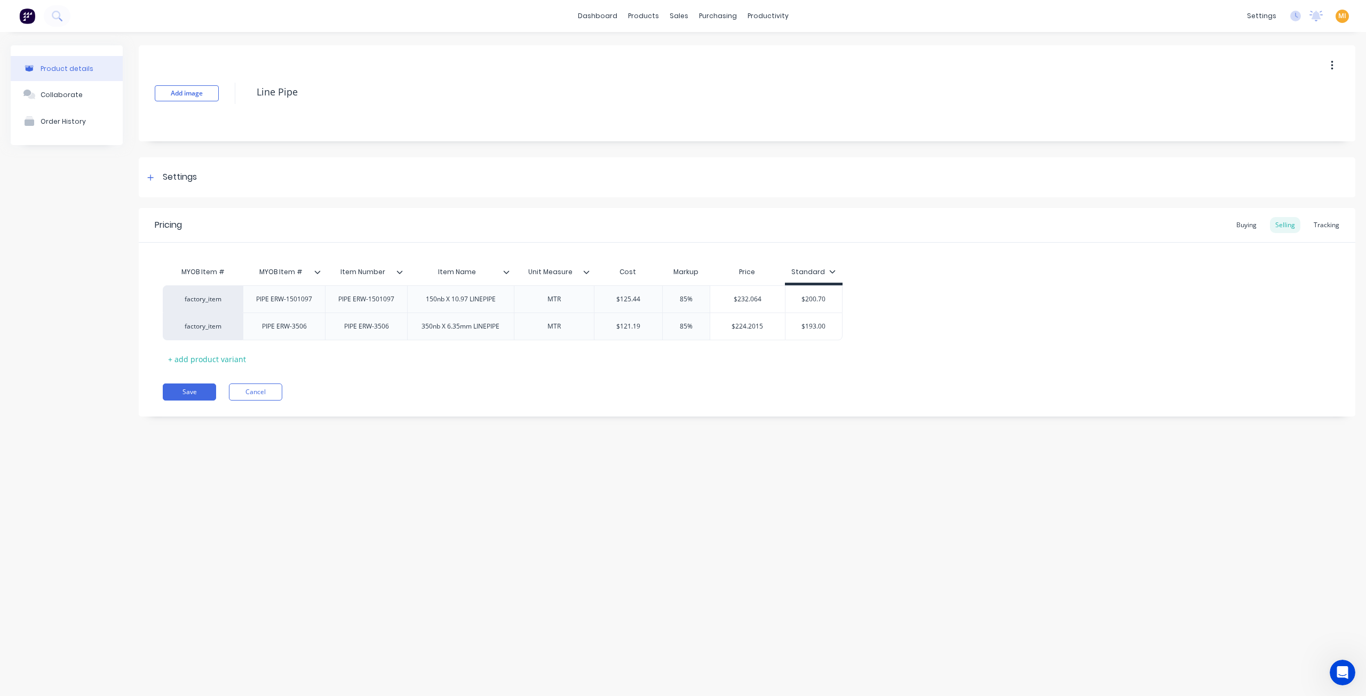
click at [207, 381] on div "Pricing Buying Selling Tracking MYOB Item # MYOB Item # Item Number Item Name U…" at bounding box center [747, 312] width 1217 height 209
click at [201, 391] on button "Save" at bounding box center [189, 392] width 53 height 17
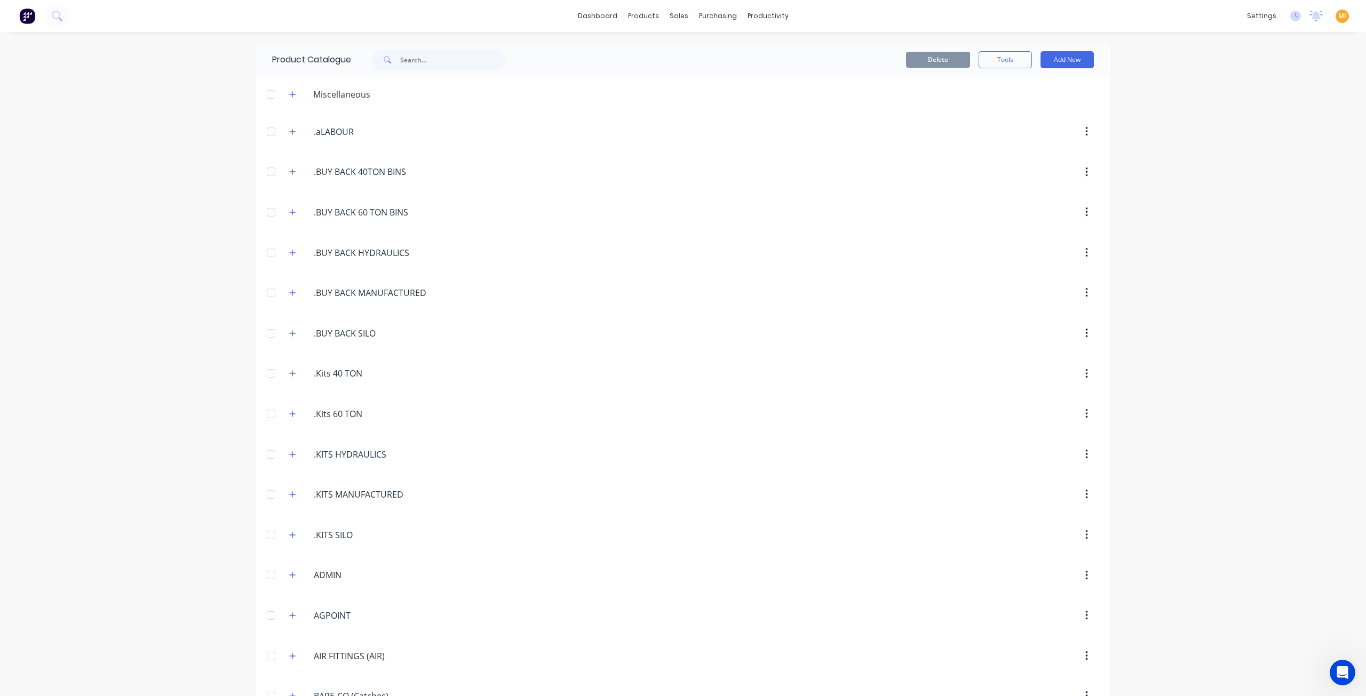
scroll to position [2062, 0]
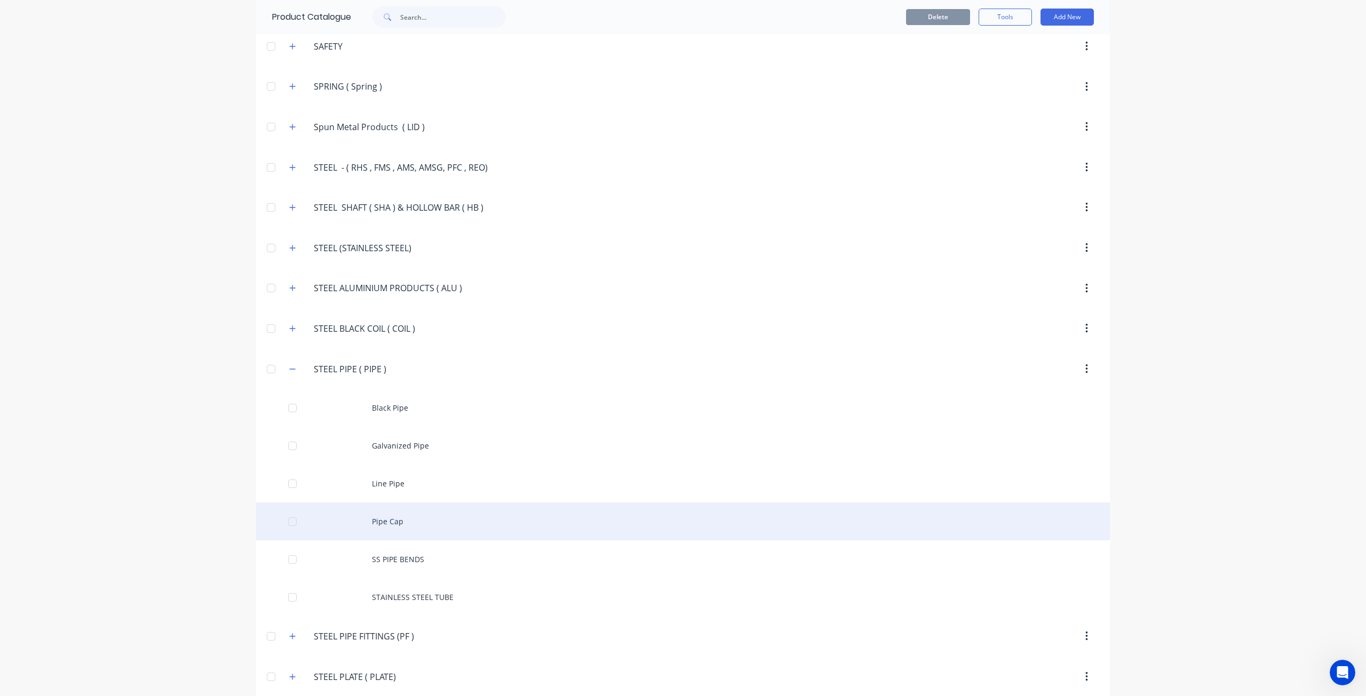
click at [408, 503] on div "Pipe Cap" at bounding box center [683, 522] width 854 height 38
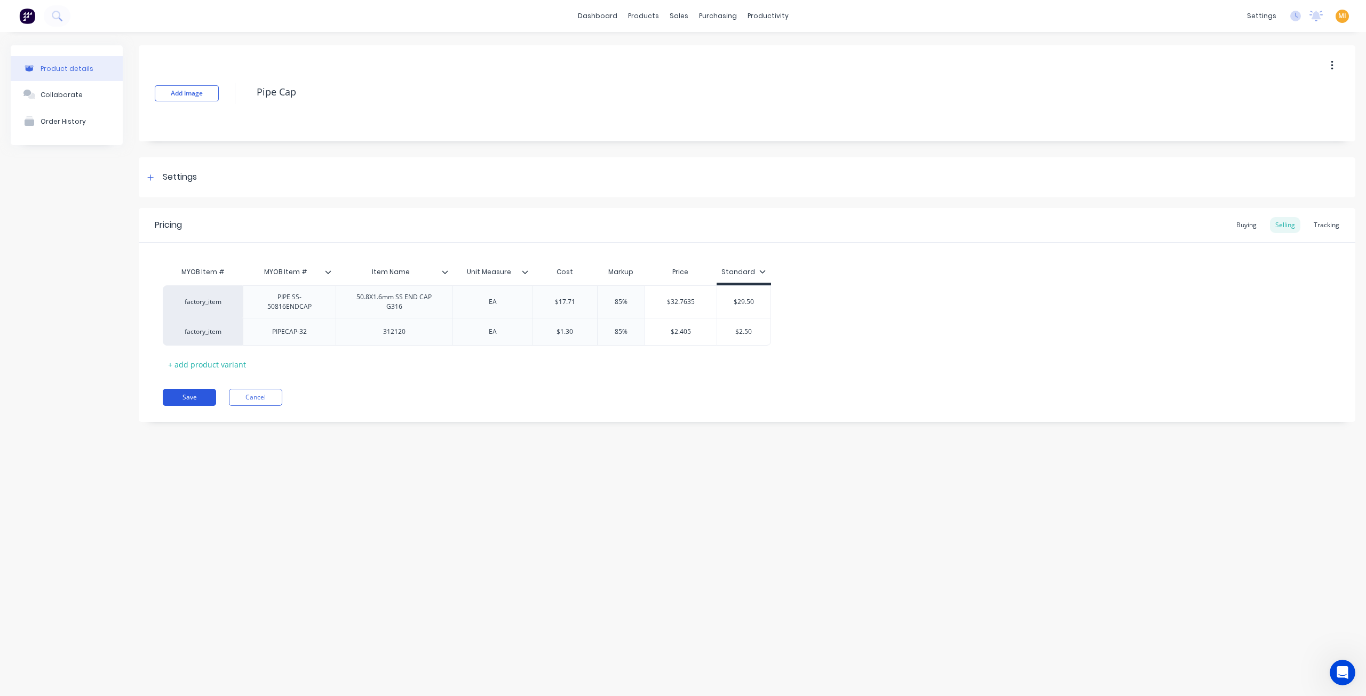
click at [196, 400] on button "Save" at bounding box center [189, 397] width 53 height 17
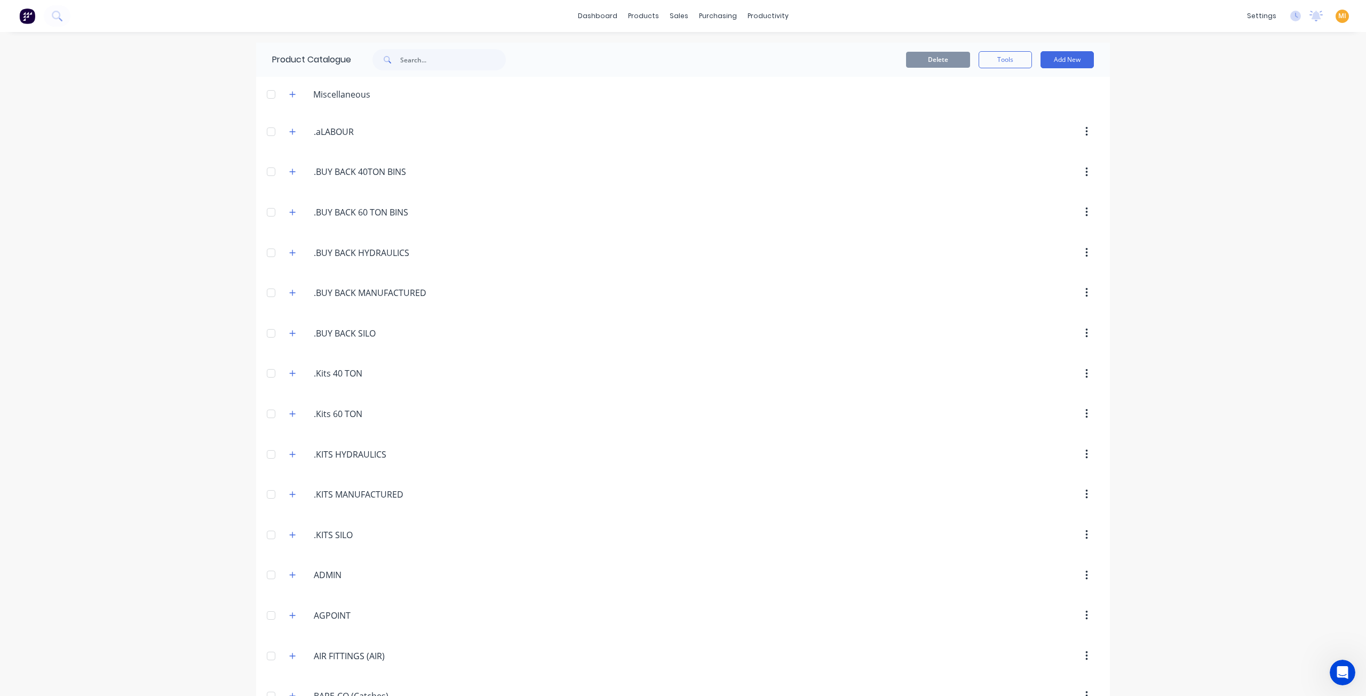
scroll to position [2062, 0]
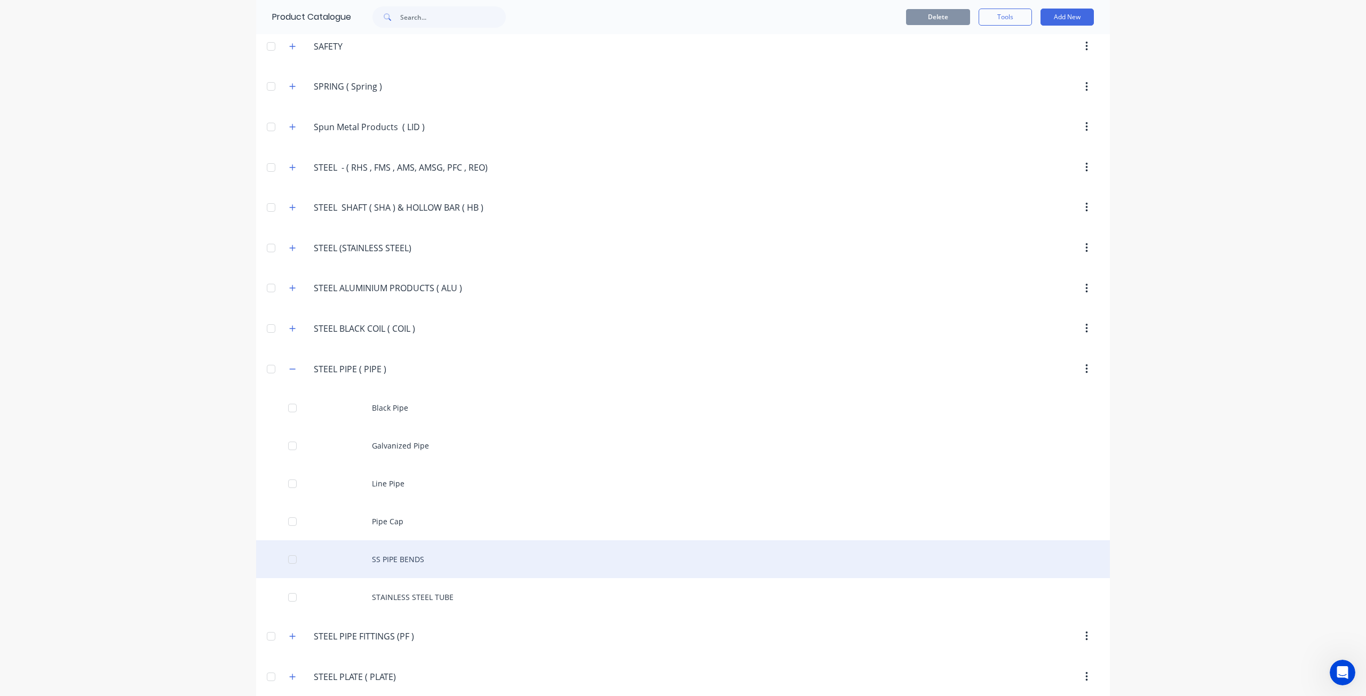
click at [429, 541] on div "SS PIPE BENDS" at bounding box center [683, 560] width 854 height 38
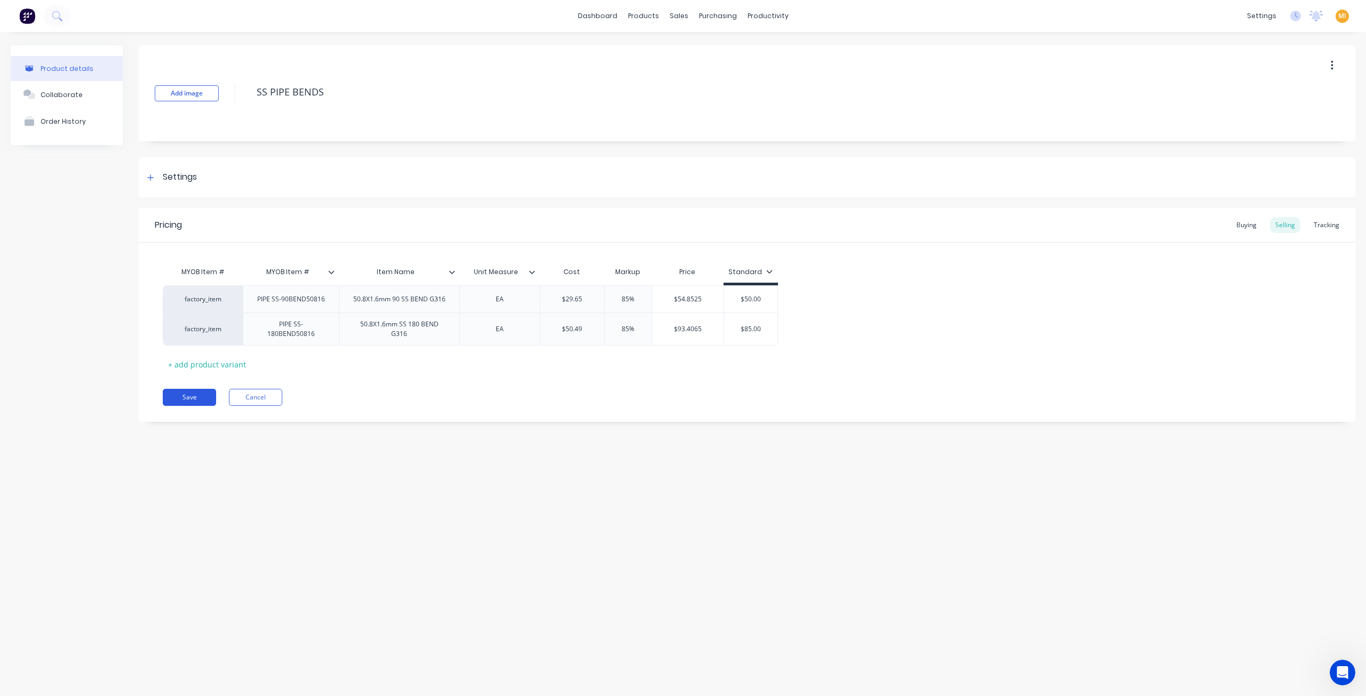
click at [202, 393] on button "Save" at bounding box center [189, 397] width 53 height 17
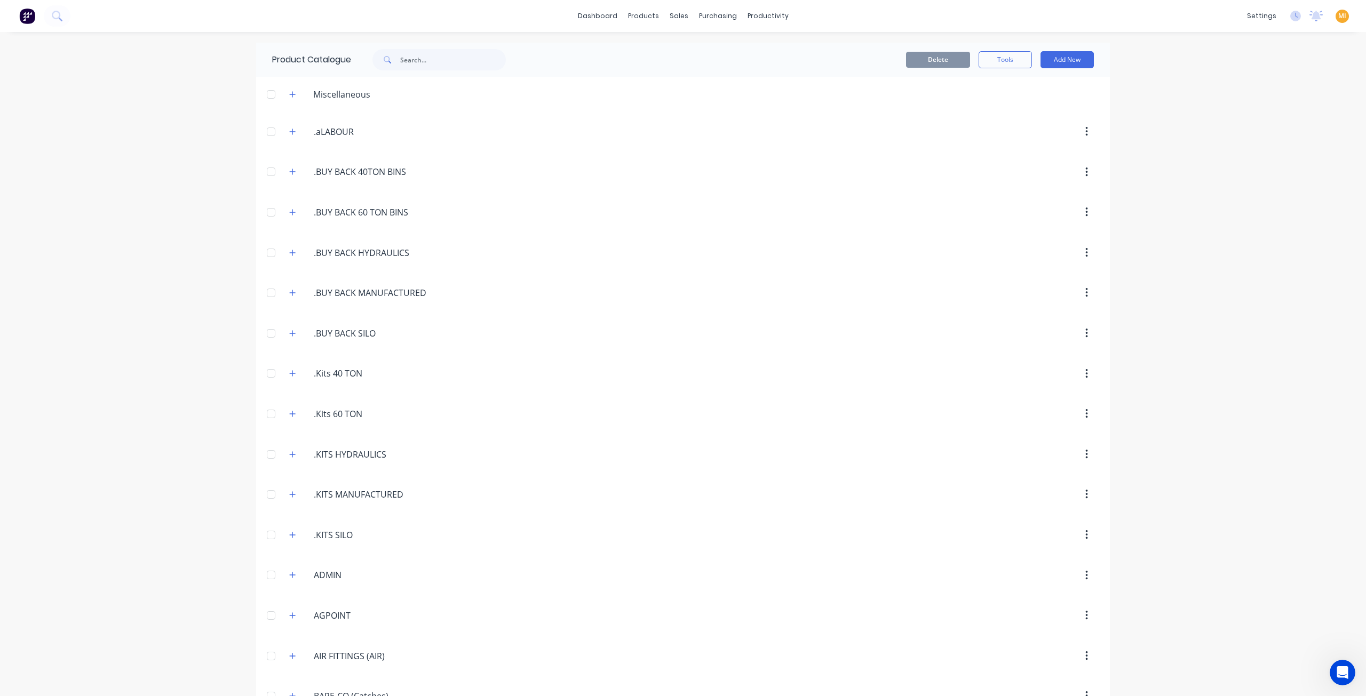
scroll to position [2062, 0]
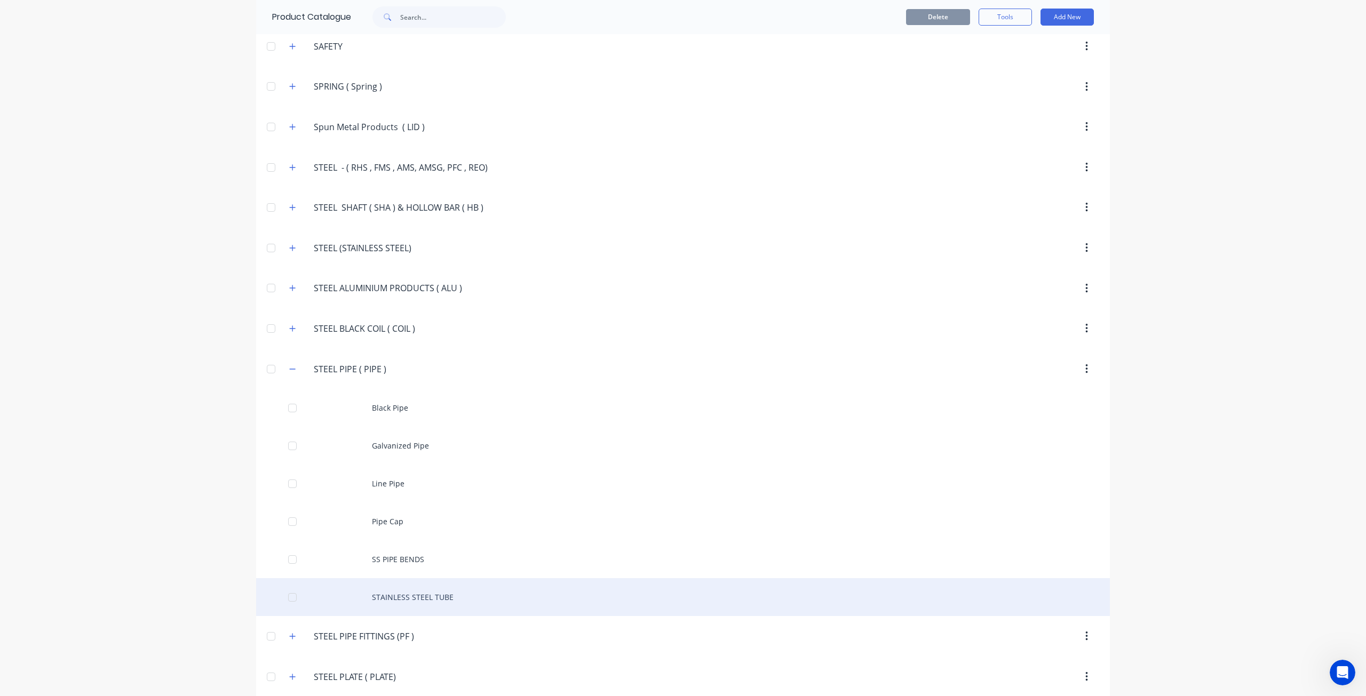
click at [399, 578] on div "STAINLESS STEEL TUBE" at bounding box center [683, 597] width 854 height 38
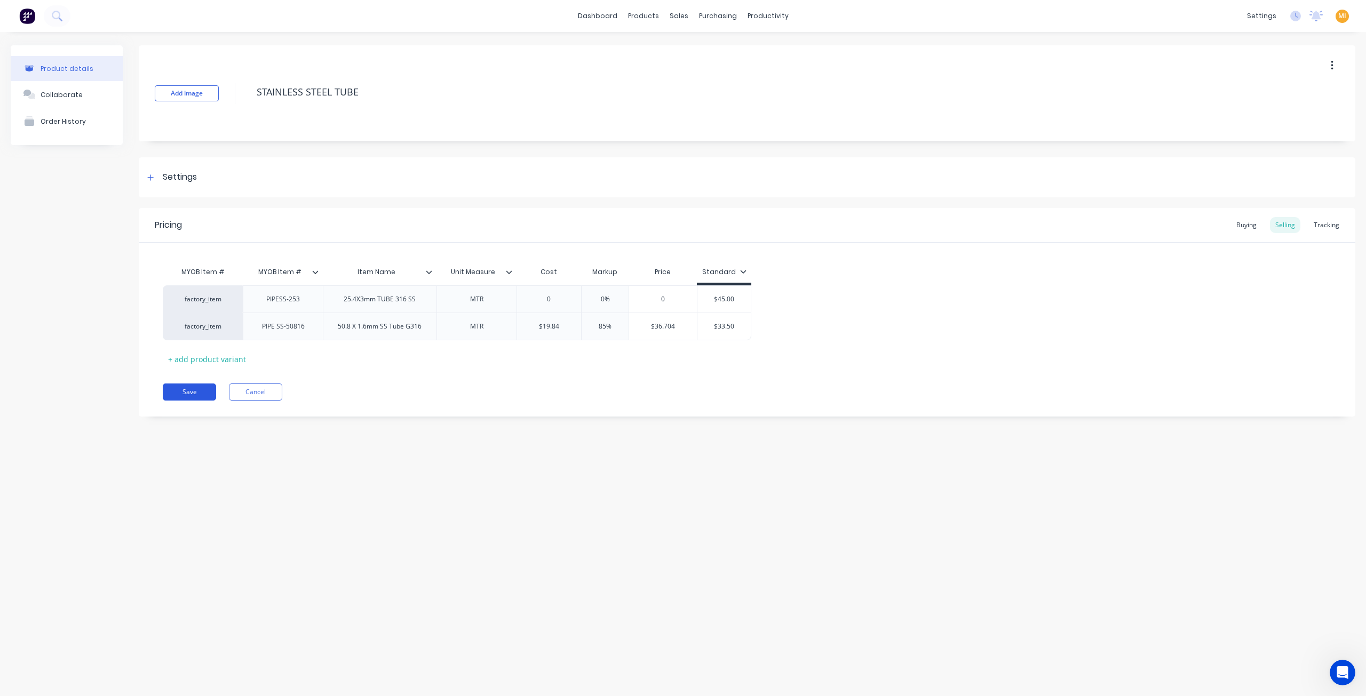
click at [192, 391] on button "Save" at bounding box center [189, 392] width 53 height 17
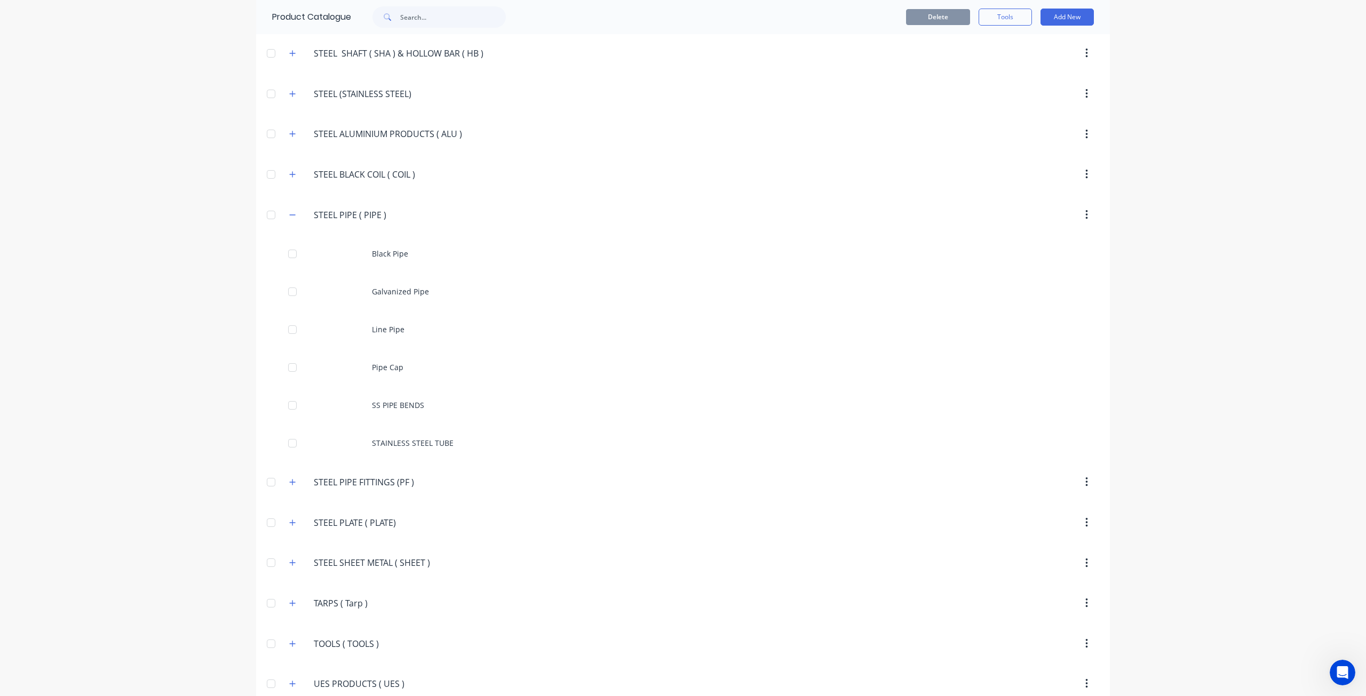
scroll to position [2222, 0]
click at [286, 470] on button "button" at bounding box center [292, 476] width 13 height 13
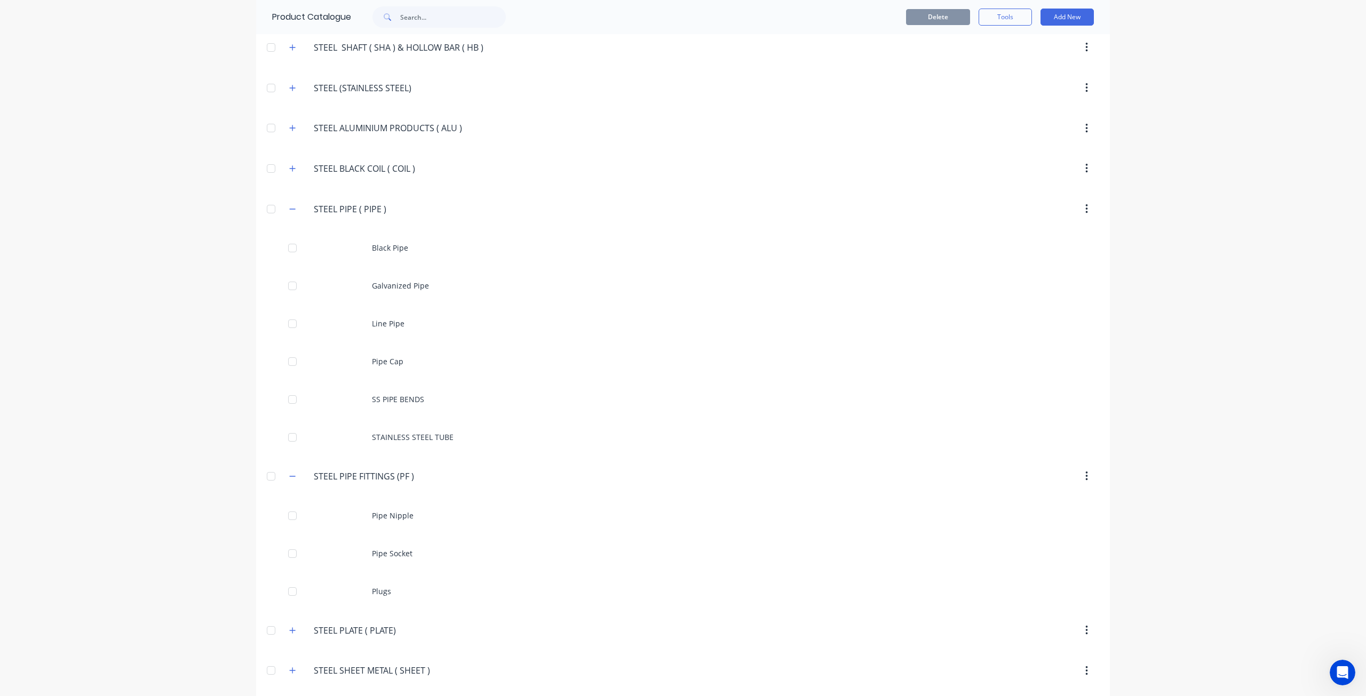
click at [295, 202] on span at bounding box center [292, 208] width 13 height 13
click at [290, 209] on icon "button" at bounding box center [293, 209] width 6 height 1
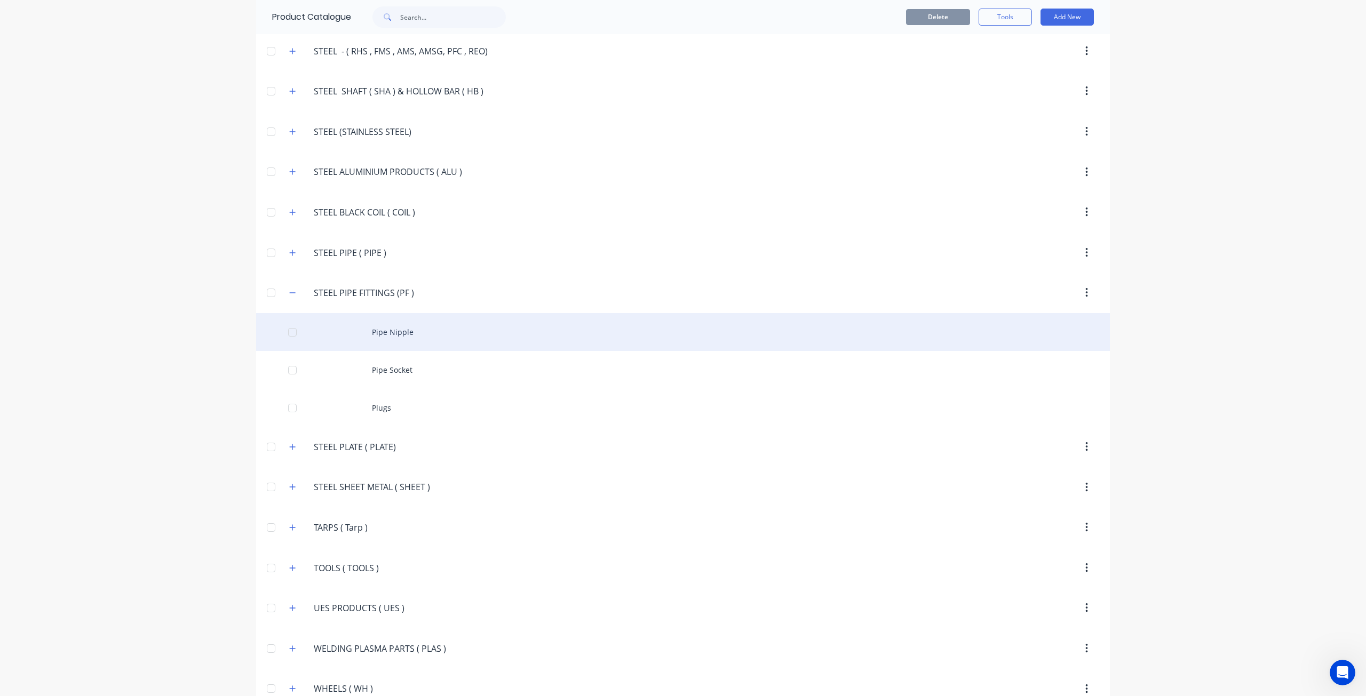
click at [402, 316] on div "Pipe Nipple" at bounding box center [683, 332] width 854 height 38
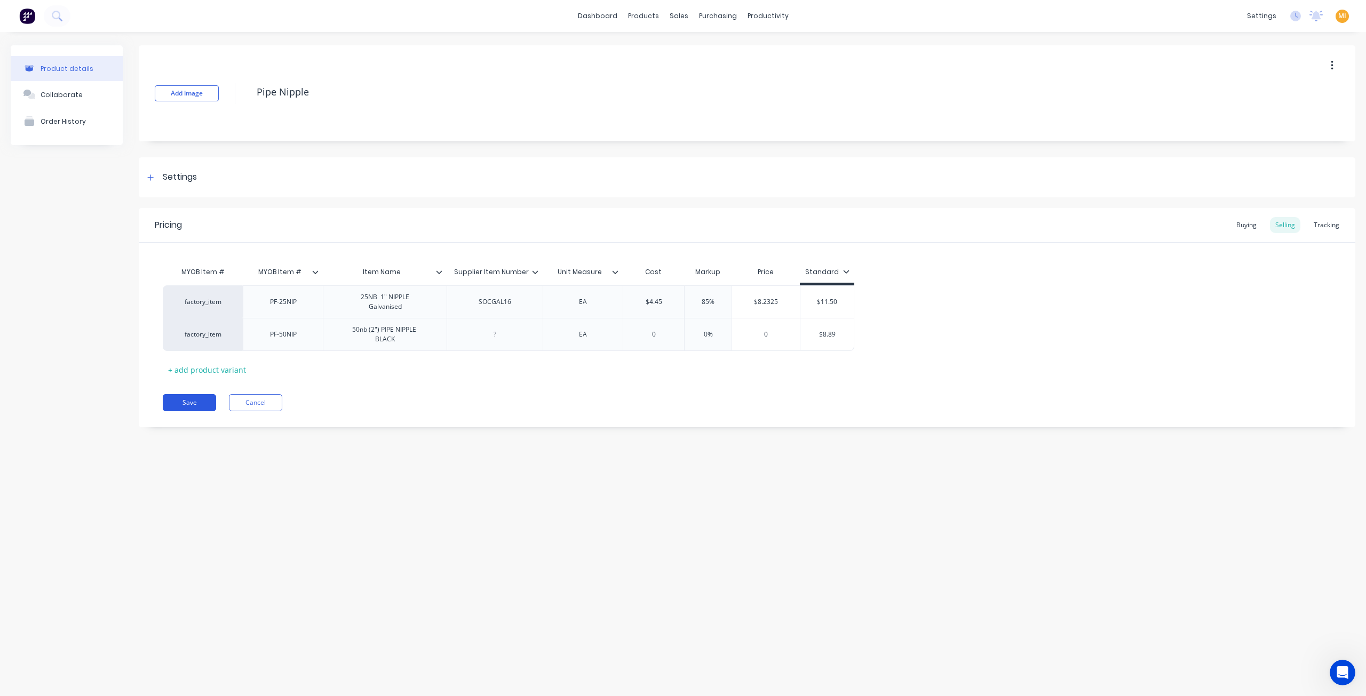
click at [195, 399] on button "Save" at bounding box center [189, 402] width 53 height 17
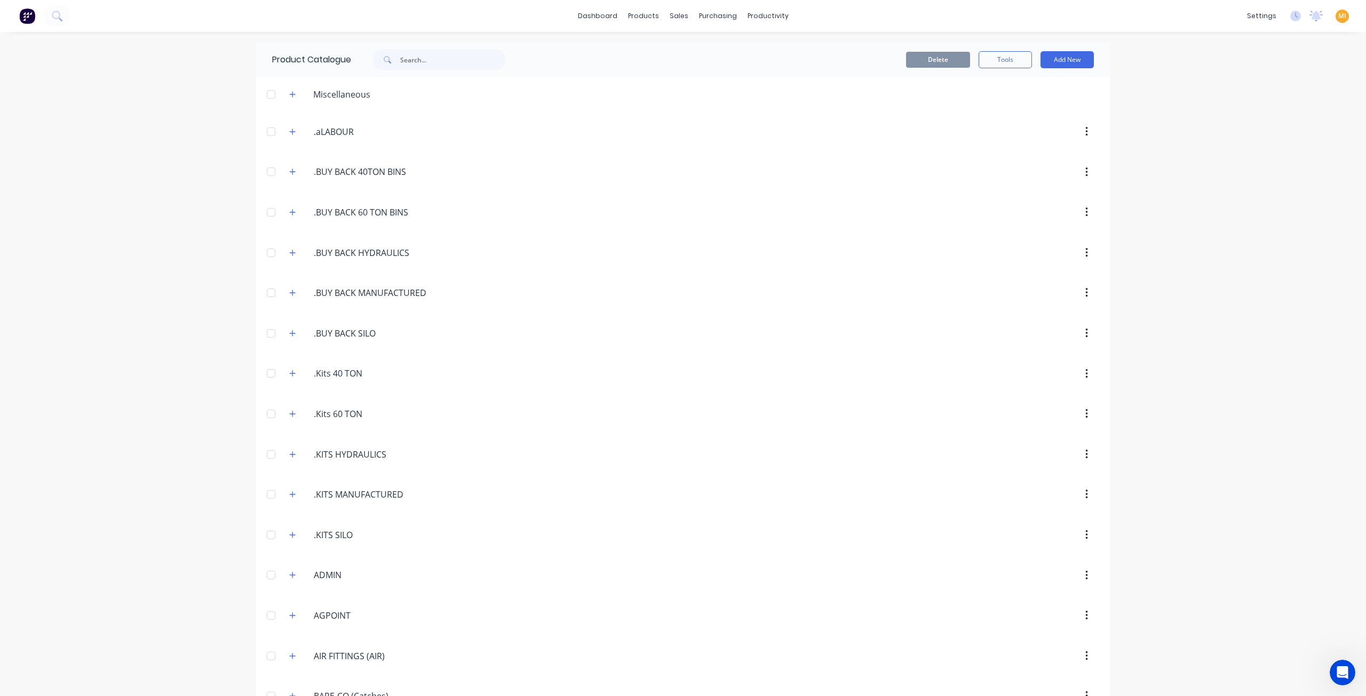
scroll to position [2062, 0]
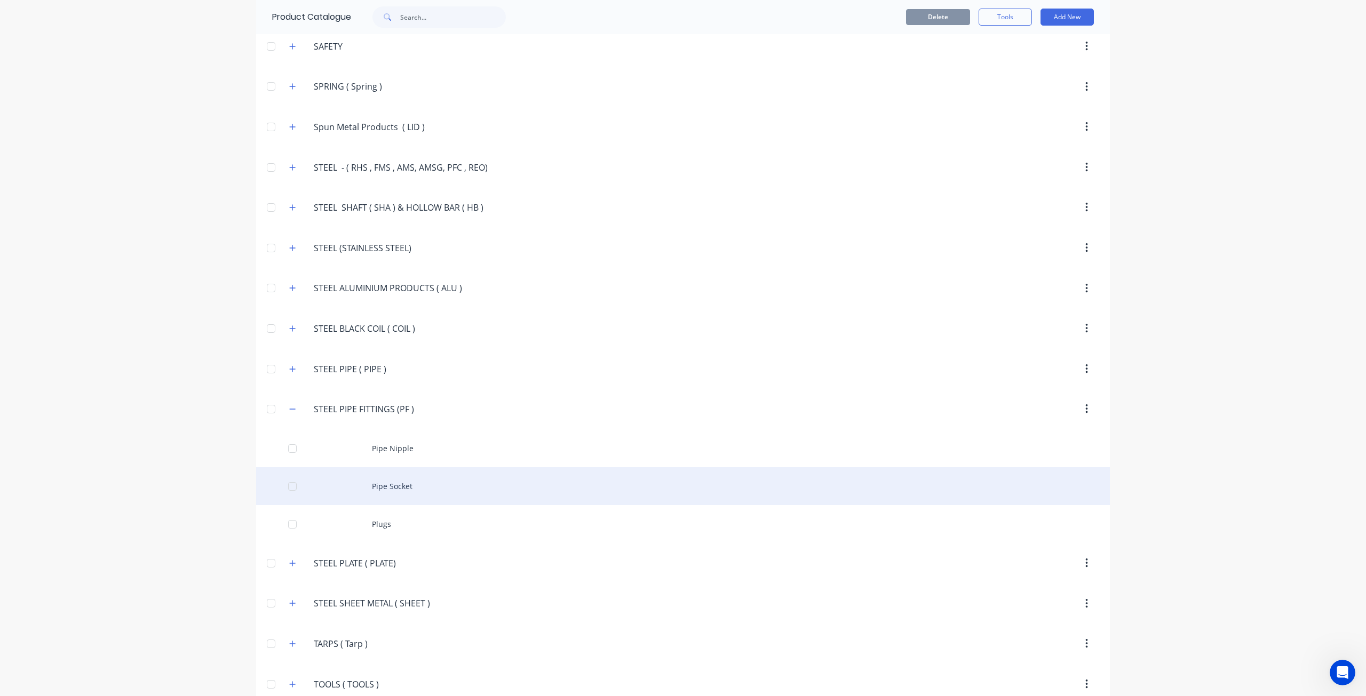
click at [451, 471] on div "Pipe Socket" at bounding box center [683, 486] width 854 height 38
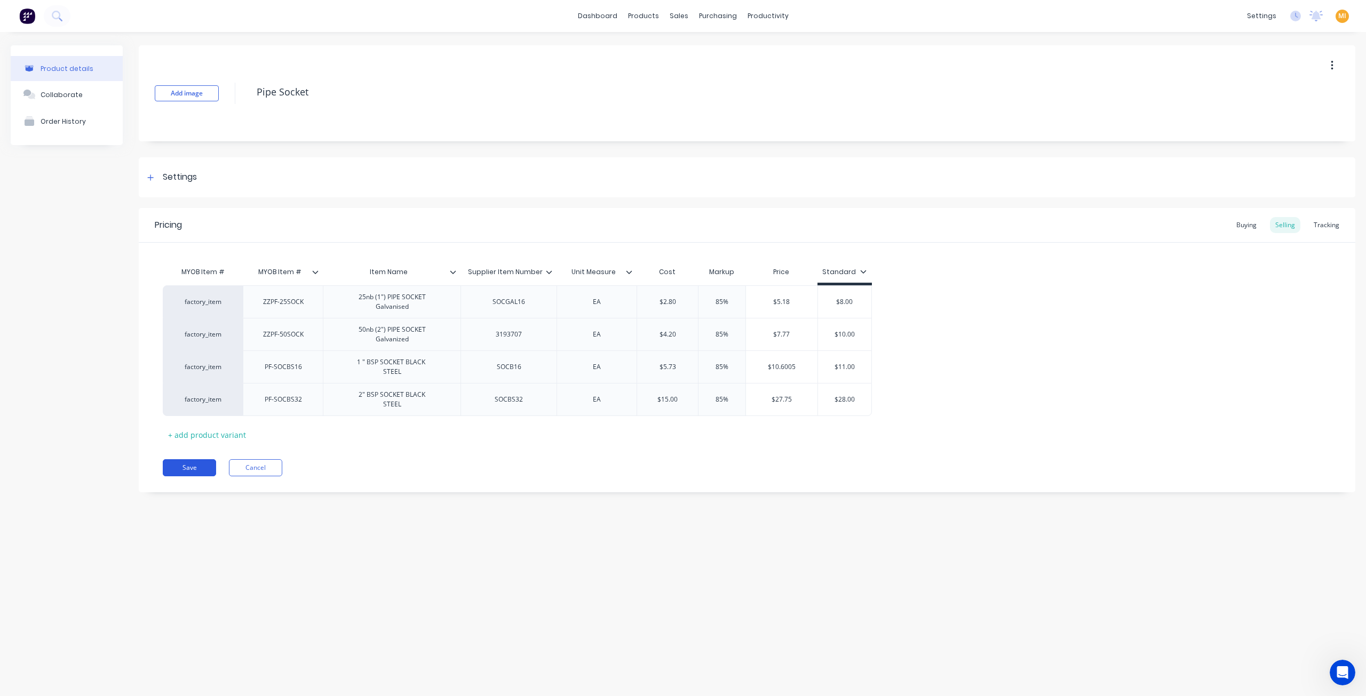
click at [186, 470] on button "Save" at bounding box center [189, 467] width 53 height 17
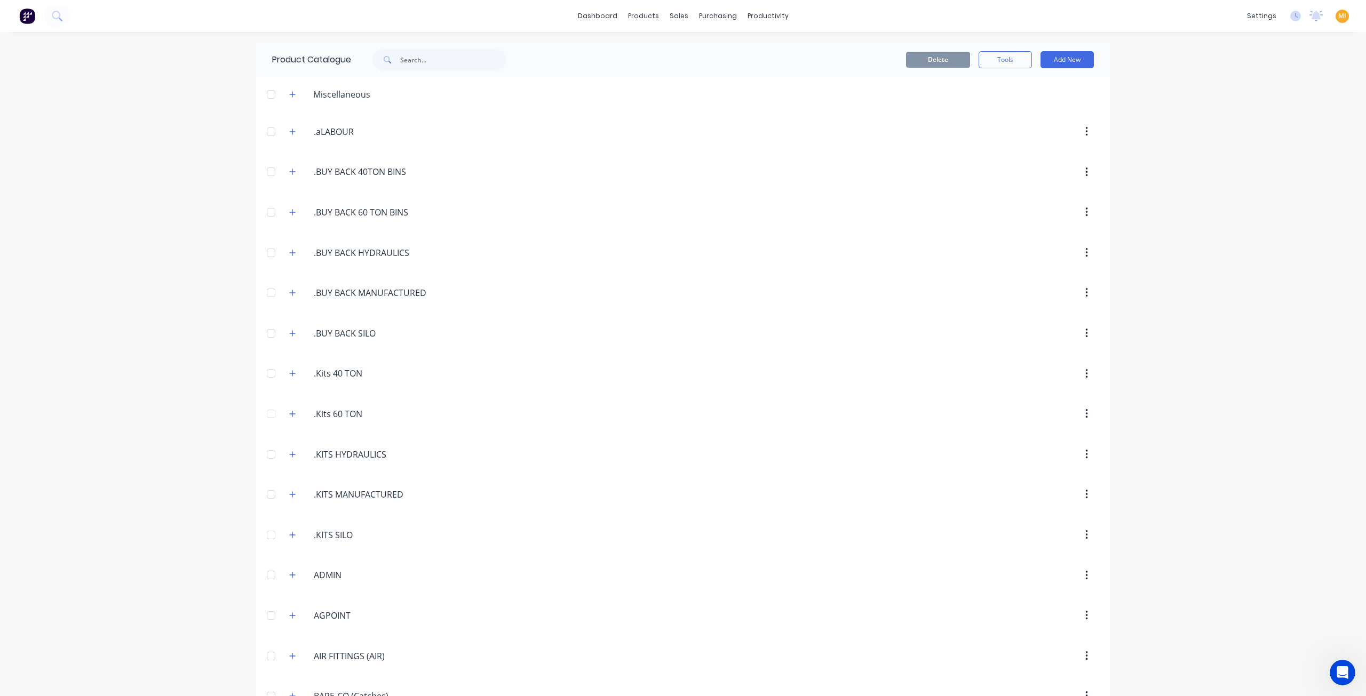
scroll to position [2062, 0]
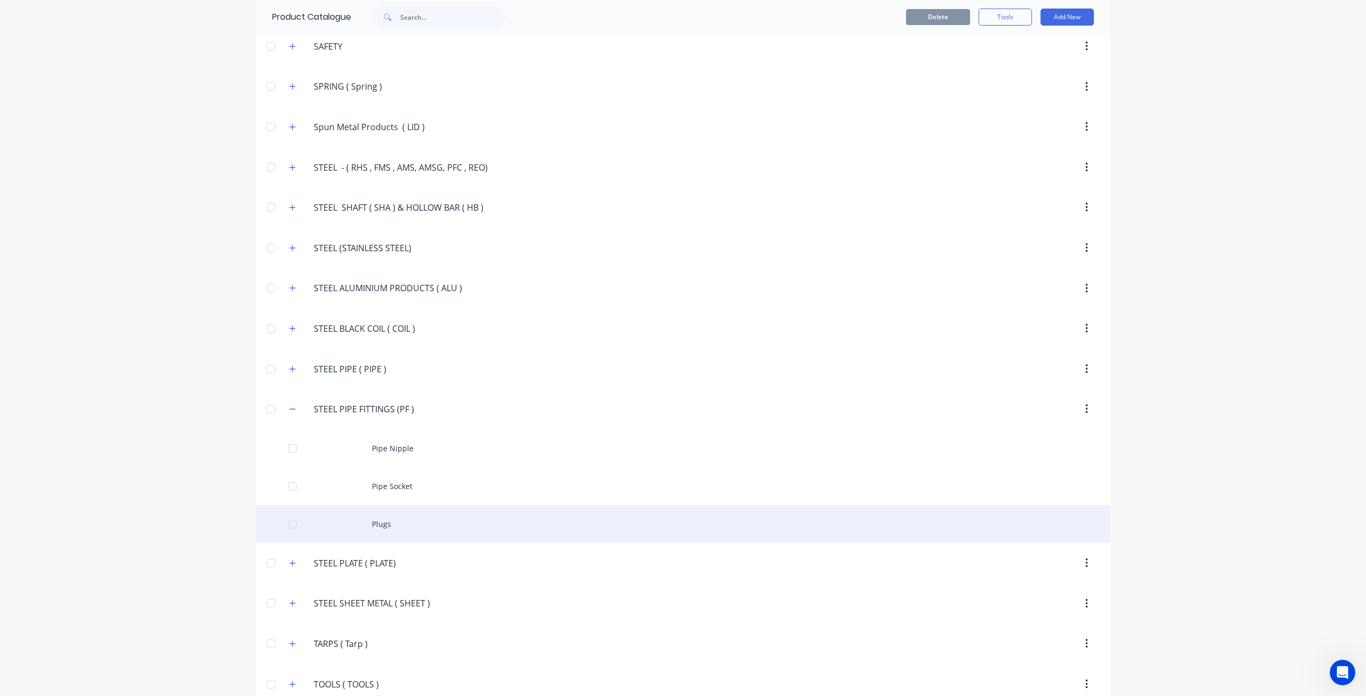
click at [387, 505] on div "Plugs" at bounding box center [683, 524] width 854 height 38
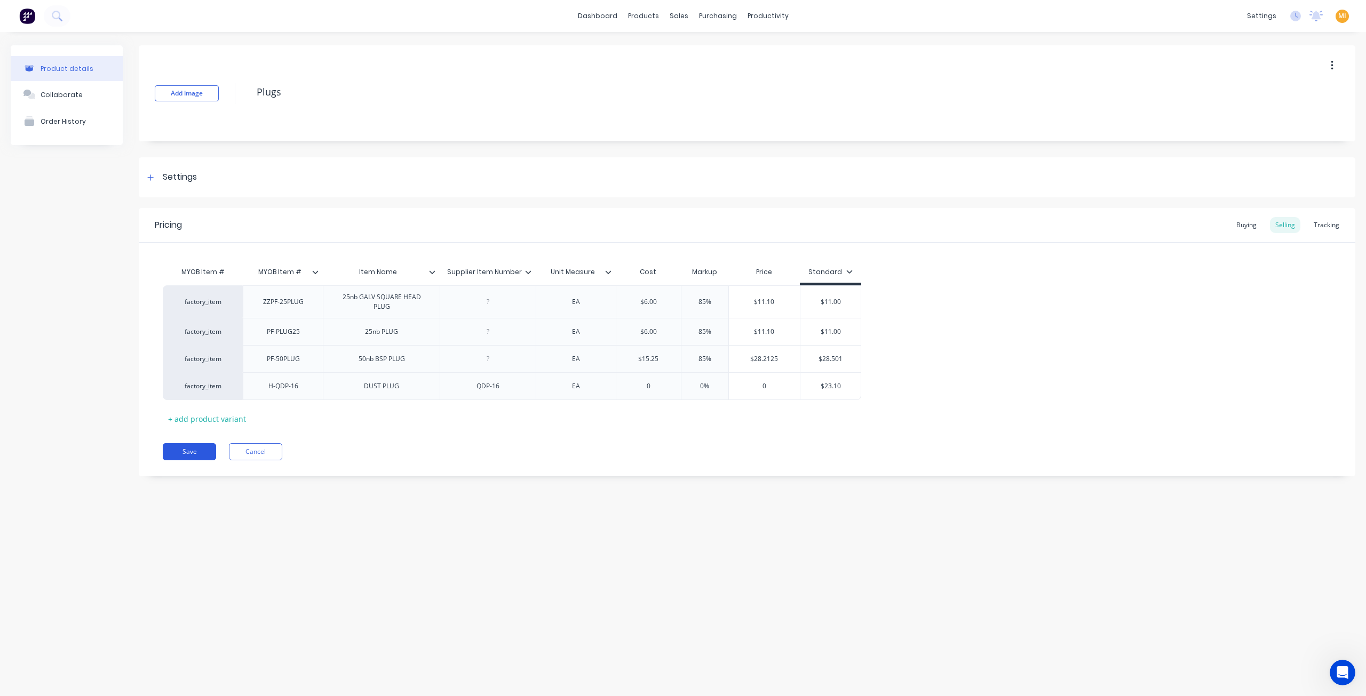
click at [206, 450] on button "Save" at bounding box center [189, 451] width 53 height 17
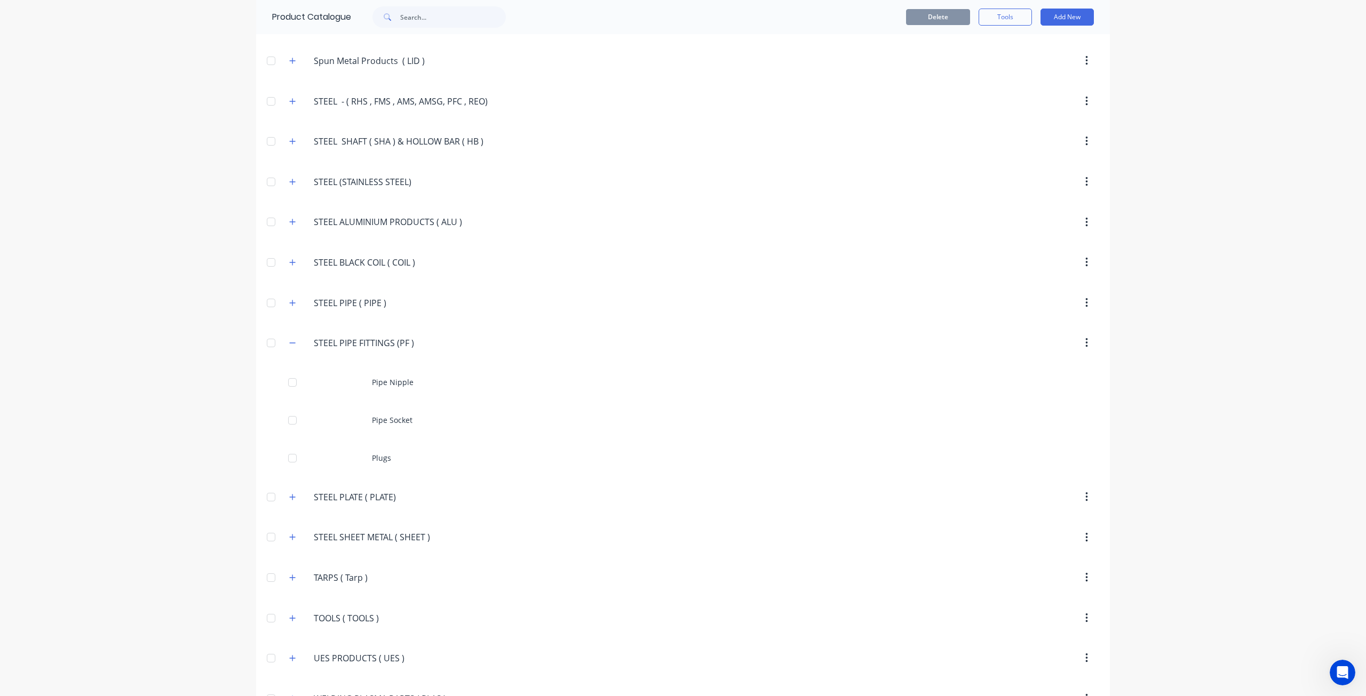
scroll to position [2178, 0]
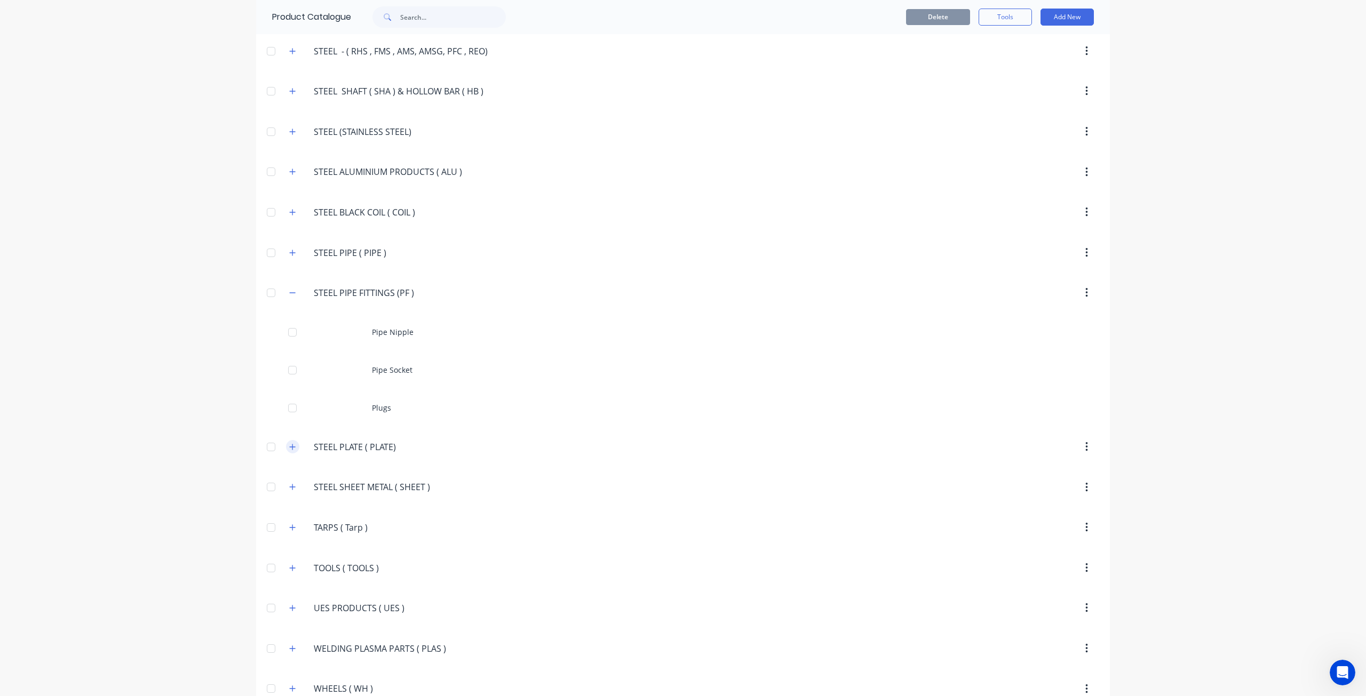
click at [286, 440] on button "button" at bounding box center [292, 446] width 13 height 13
drag, startPoint x: 285, startPoint y: 272, endPoint x: 320, endPoint y: 303, distance: 46.5
click at [287, 287] on button "button" at bounding box center [292, 293] width 13 height 13
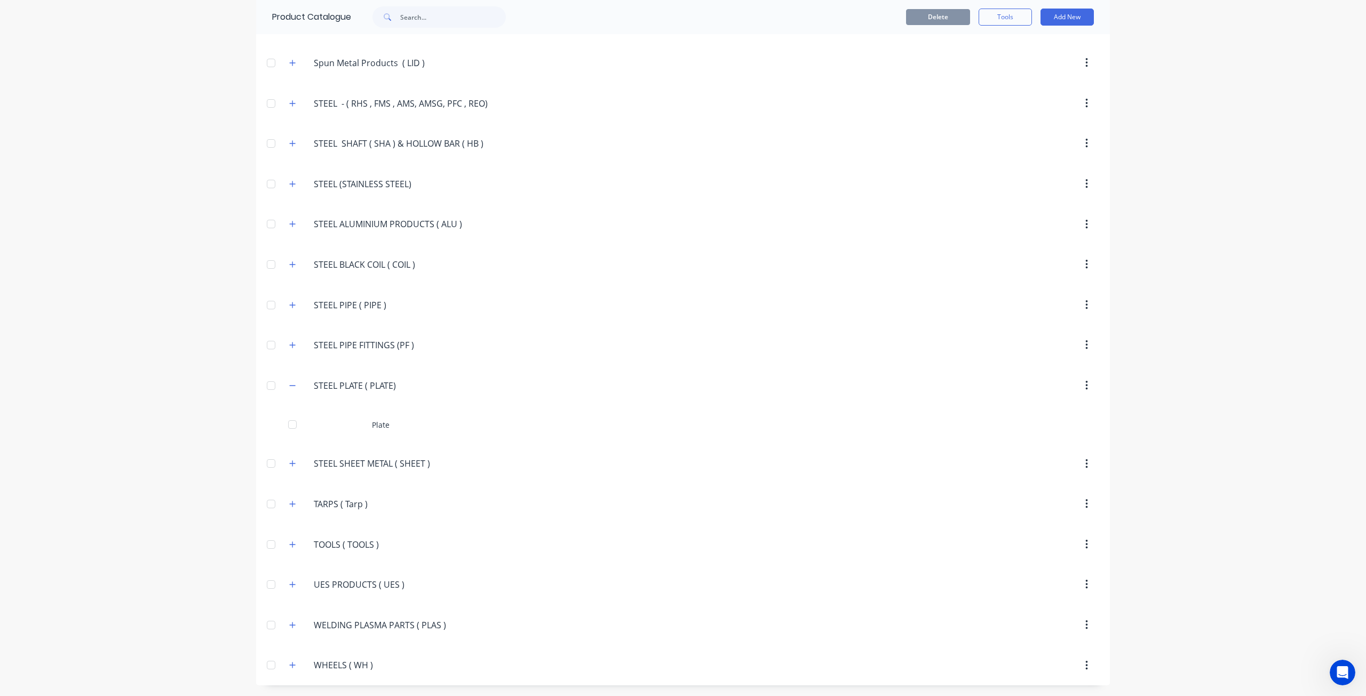
scroll to position [2102, 0]
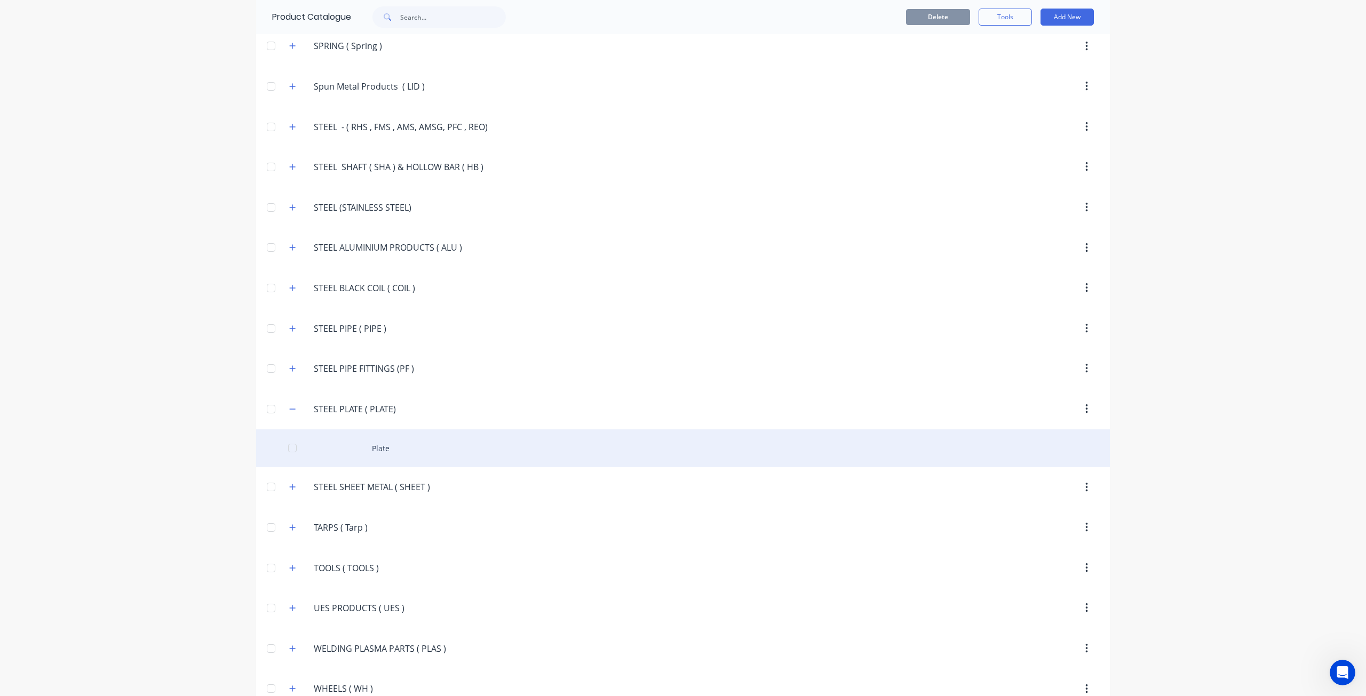
click at [364, 430] on div "Plate" at bounding box center [683, 449] width 854 height 38
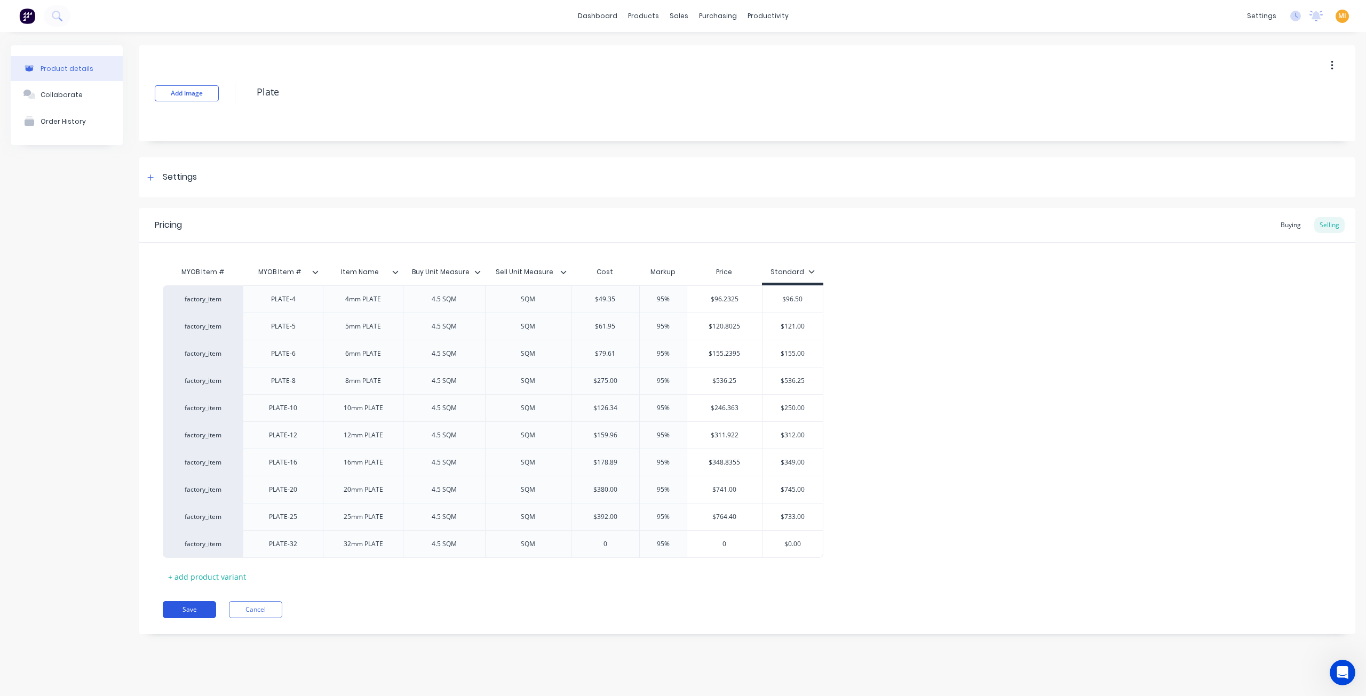
click at [191, 608] on button "Save" at bounding box center [189, 609] width 53 height 17
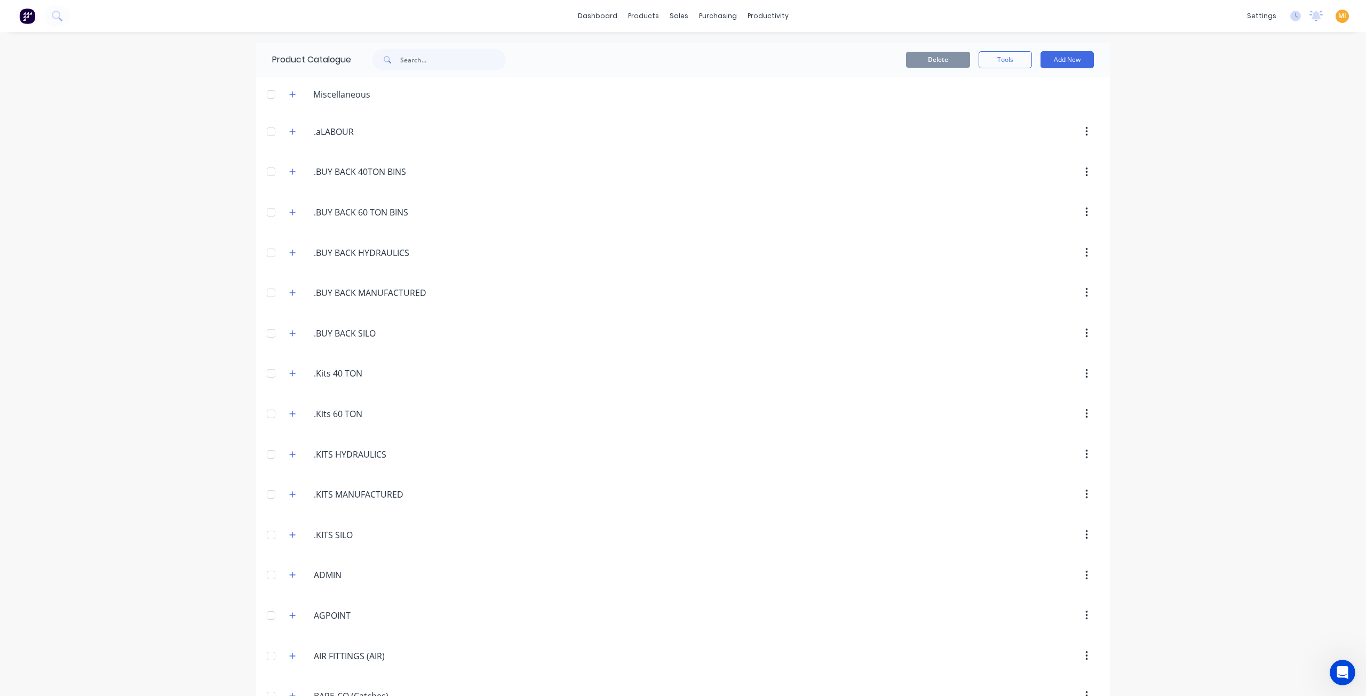
scroll to position [2062, 0]
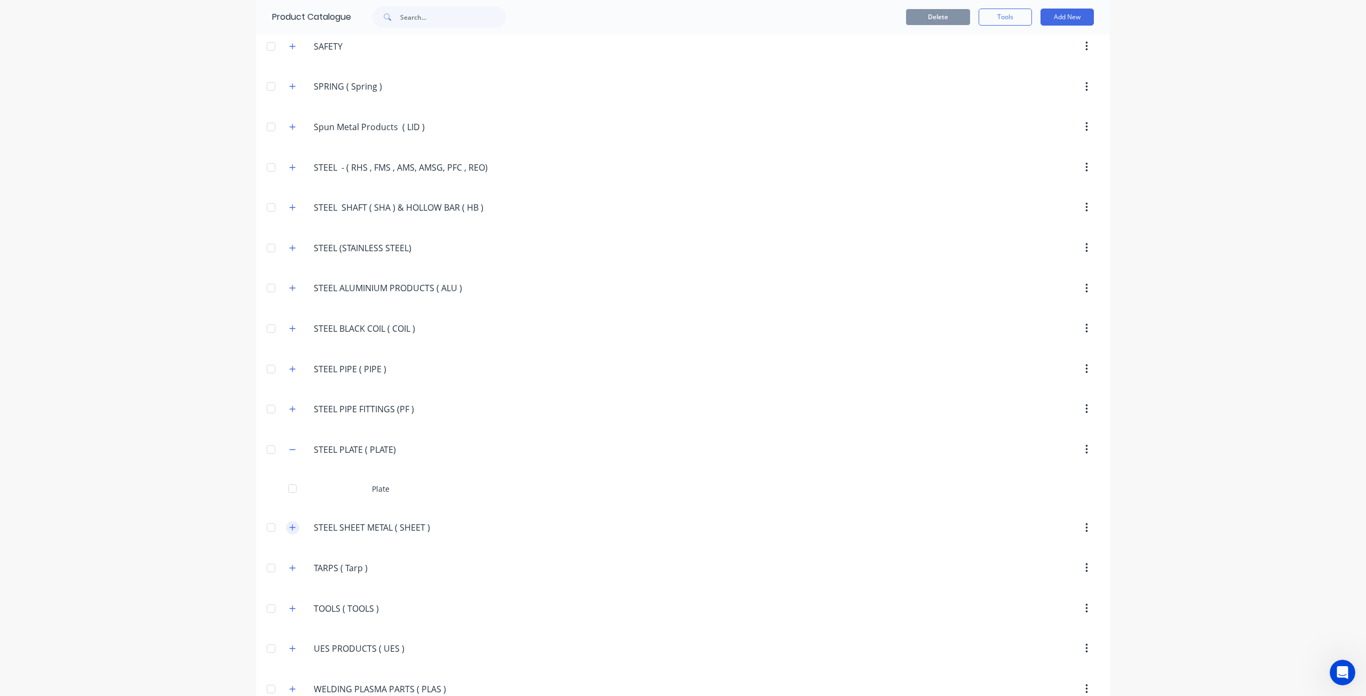
click at [286, 521] on button "button" at bounding box center [292, 527] width 13 height 13
click at [289, 446] on icon "button" at bounding box center [292, 449] width 6 height 7
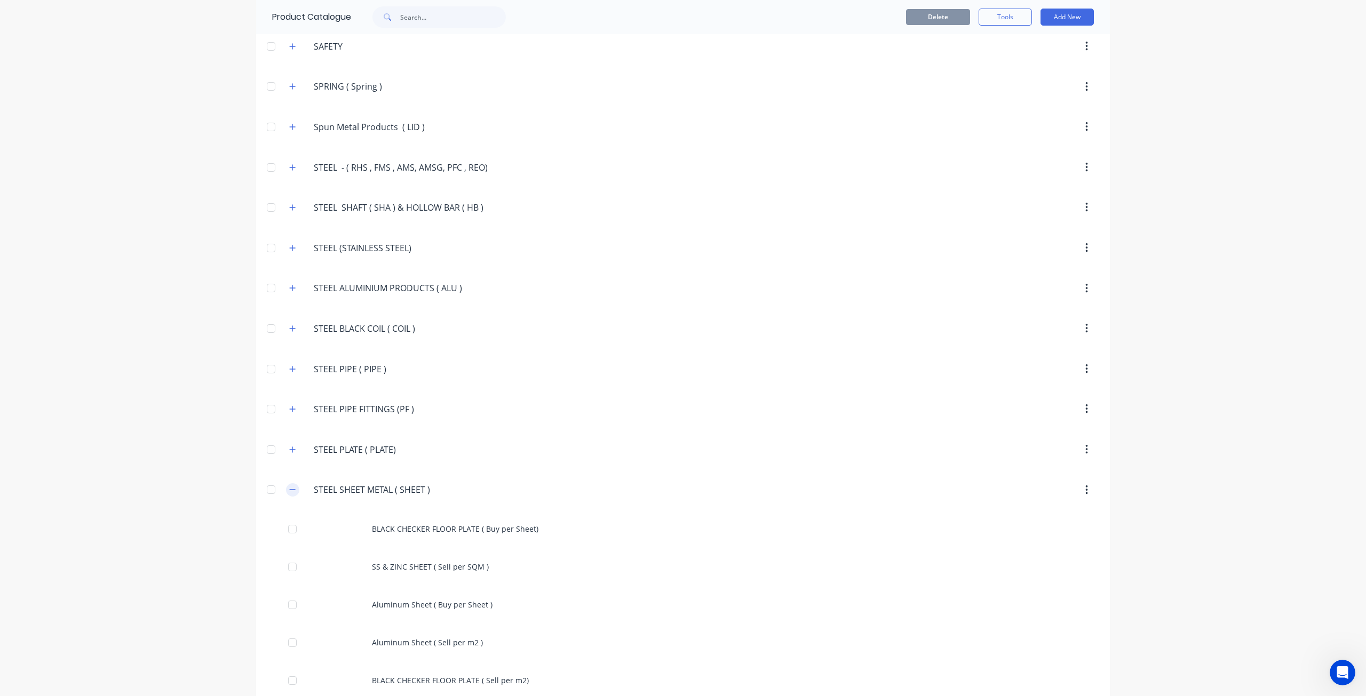
drag, startPoint x: 427, startPoint y: 468, endPoint x: 286, endPoint y: 468, distance: 141.4
click at [286, 481] on div "STEEL.SHEET.METAL.(.SHEET.) STEEL SHEET METAL ( SHEET )" at bounding box center [364, 490] width 167 height 19
copy div "STEEL.SHEET.METAL.(.SHEET.)"
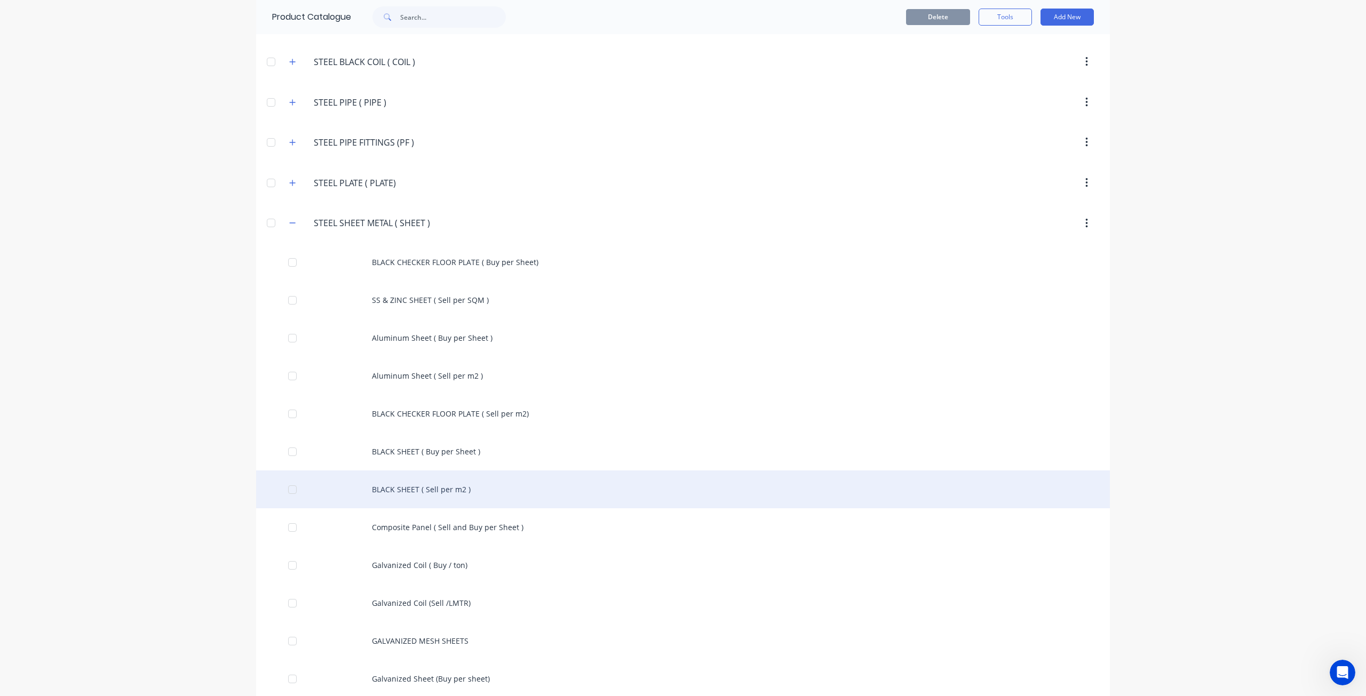
scroll to position [2557, 0]
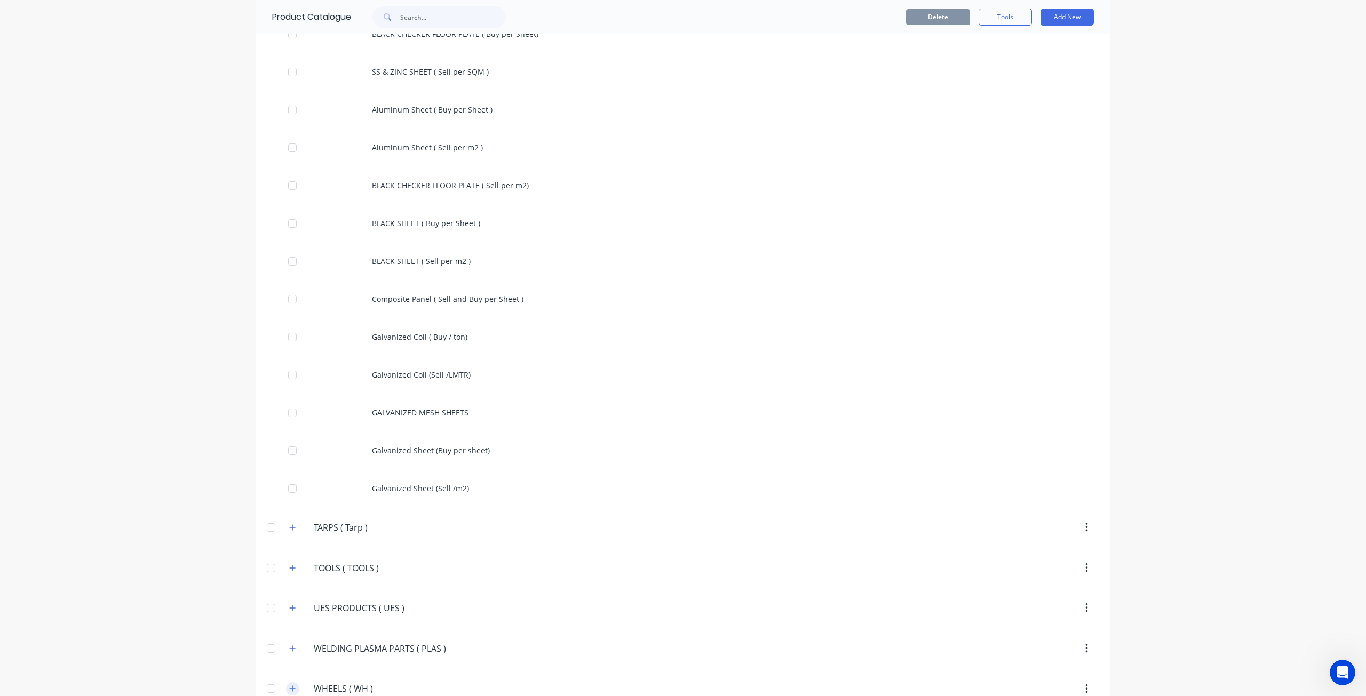
click at [294, 682] on button "button" at bounding box center [292, 688] width 13 height 13
click at [289, 645] on icon "button" at bounding box center [292, 648] width 6 height 7
click at [289, 605] on icon "button" at bounding box center [292, 608] width 6 height 7
click at [288, 559] on div "TOOLS.(.TOOLS.) TOOLS ( TOOLS )" at bounding box center [364, 568] width 167 height 19
click at [286, 559] on div "TOOLS.(.TOOLS.) TOOLS ( TOOLS )" at bounding box center [364, 568] width 167 height 19
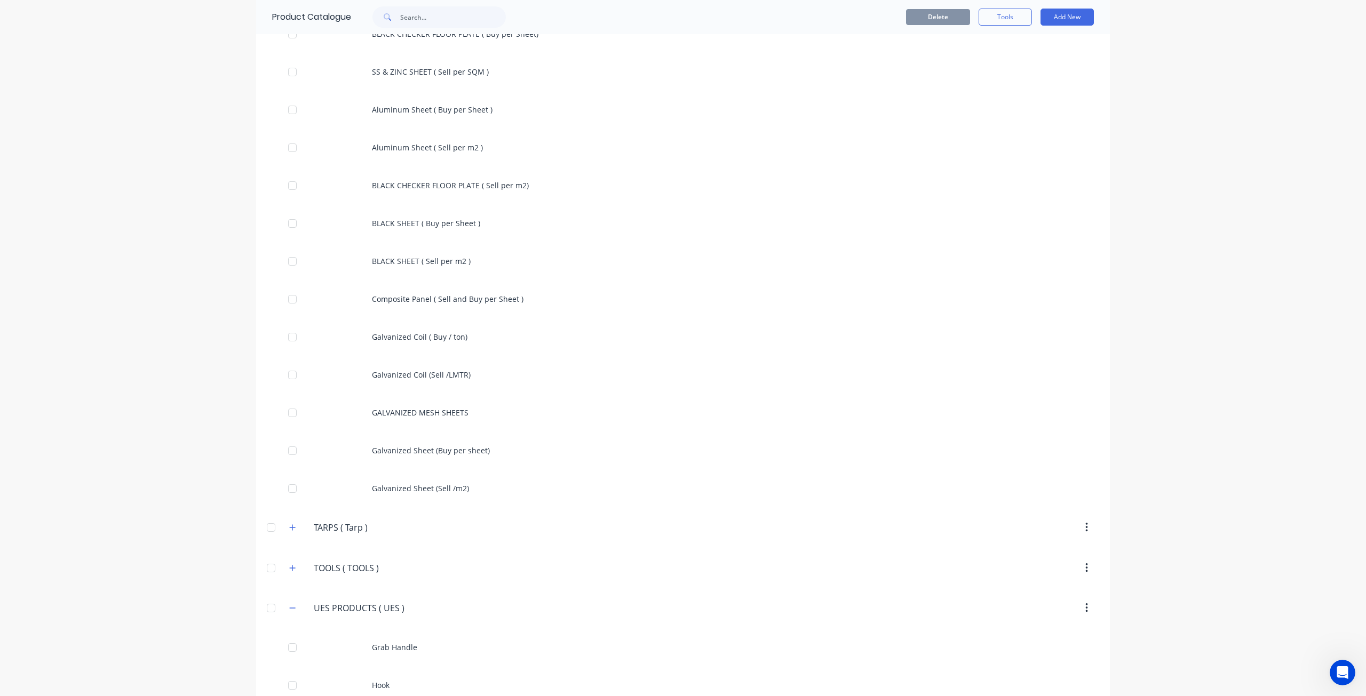
click at [293, 561] on span at bounding box center [292, 567] width 13 height 13
click at [286, 561] on button "button" at bounding box center [292, 567] width 13 height 13
click at [289, 524] on icon "button" at bounding box center [292, 527] width 6 height 7
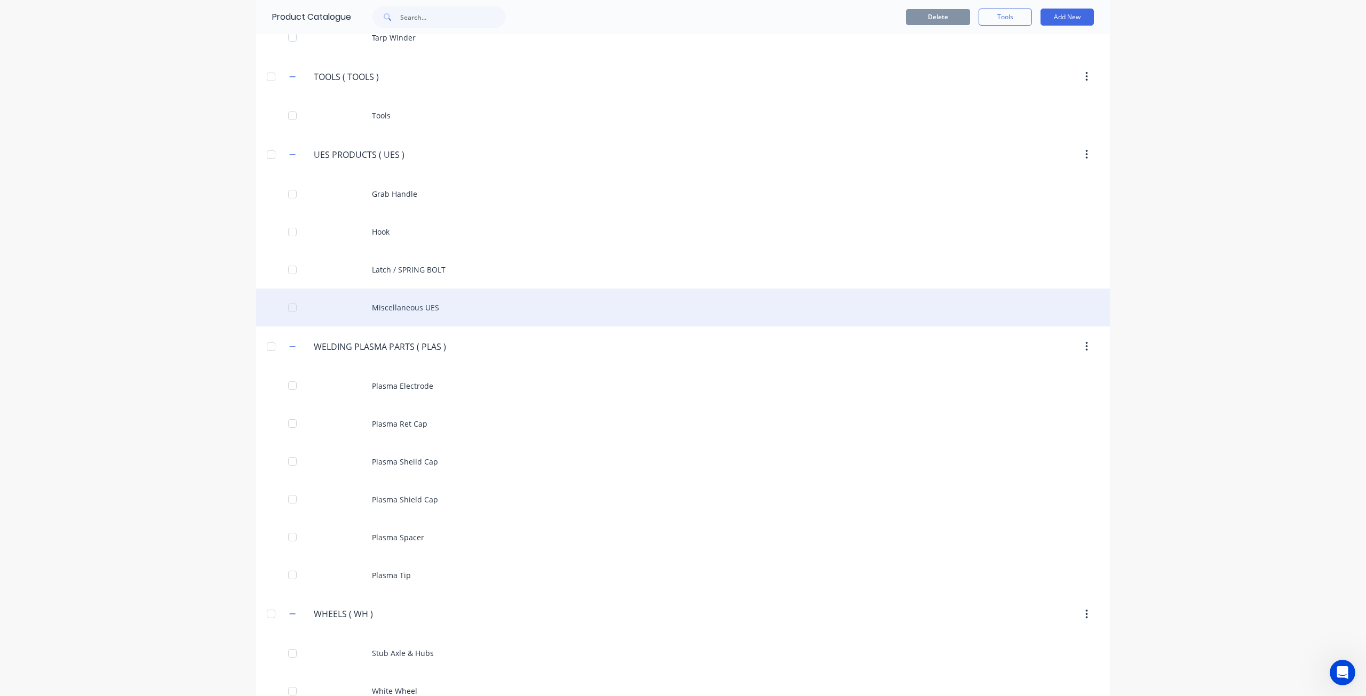
scroll to position [3201, 0]
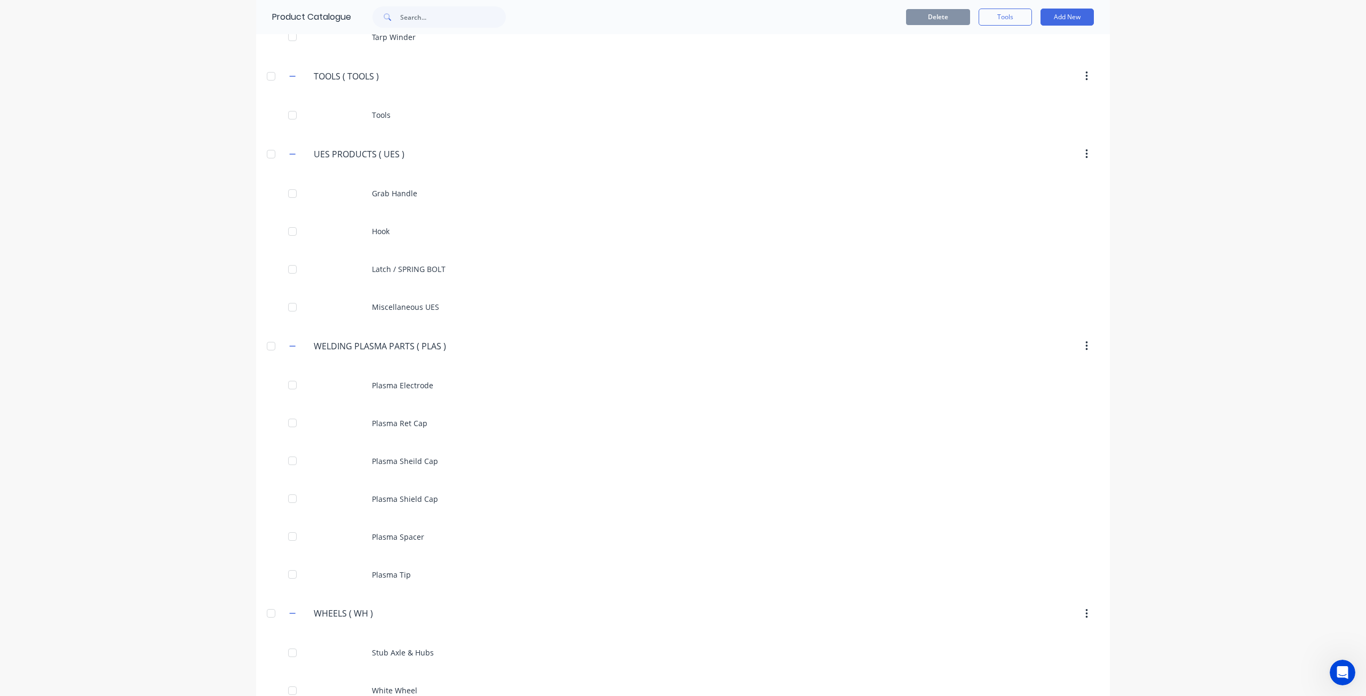
drag, startPoint x: 390, startPoint y: 590, endPoint x: 253, endPoint y: 584, distance: 137.3
click at [256, 594] on header "WHEELS.(.WH.) WHEELS ( WH )" at bounding box center [683, 614] width 854 height 41
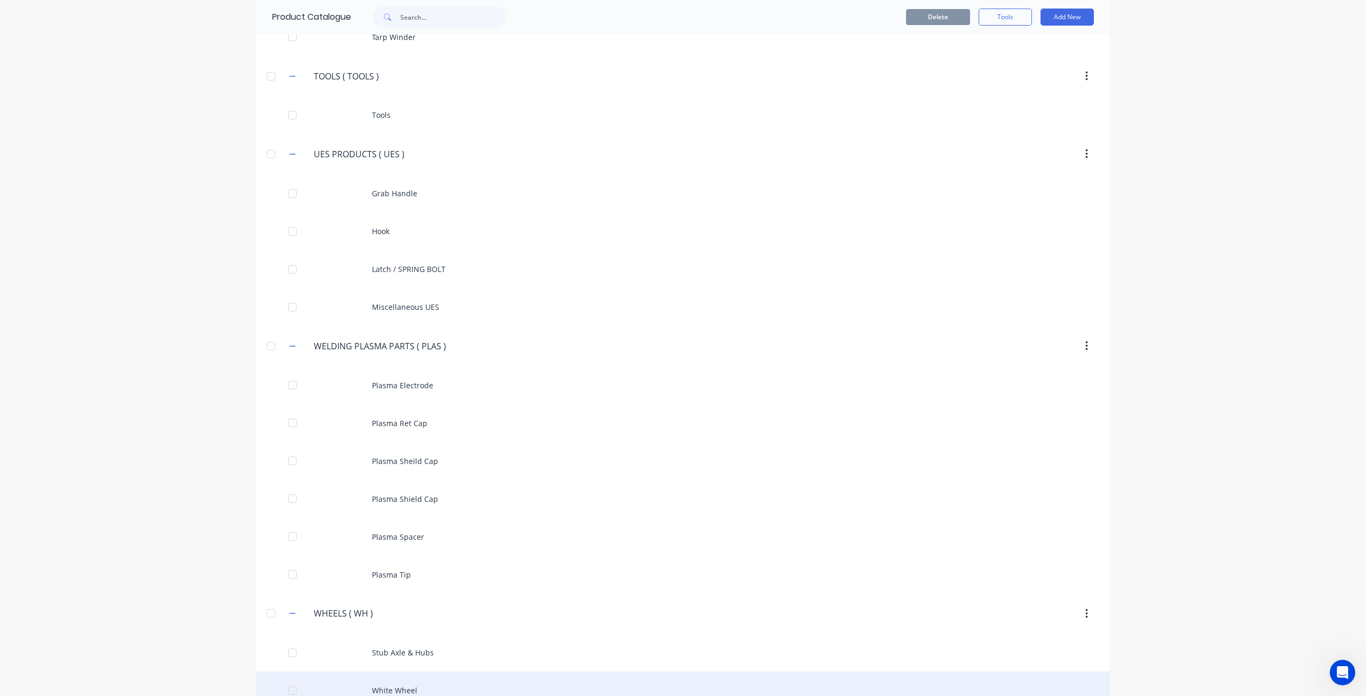
click at [343, 672] on div "White Wheel" at bounding box center [683, 691] width 854 height 38
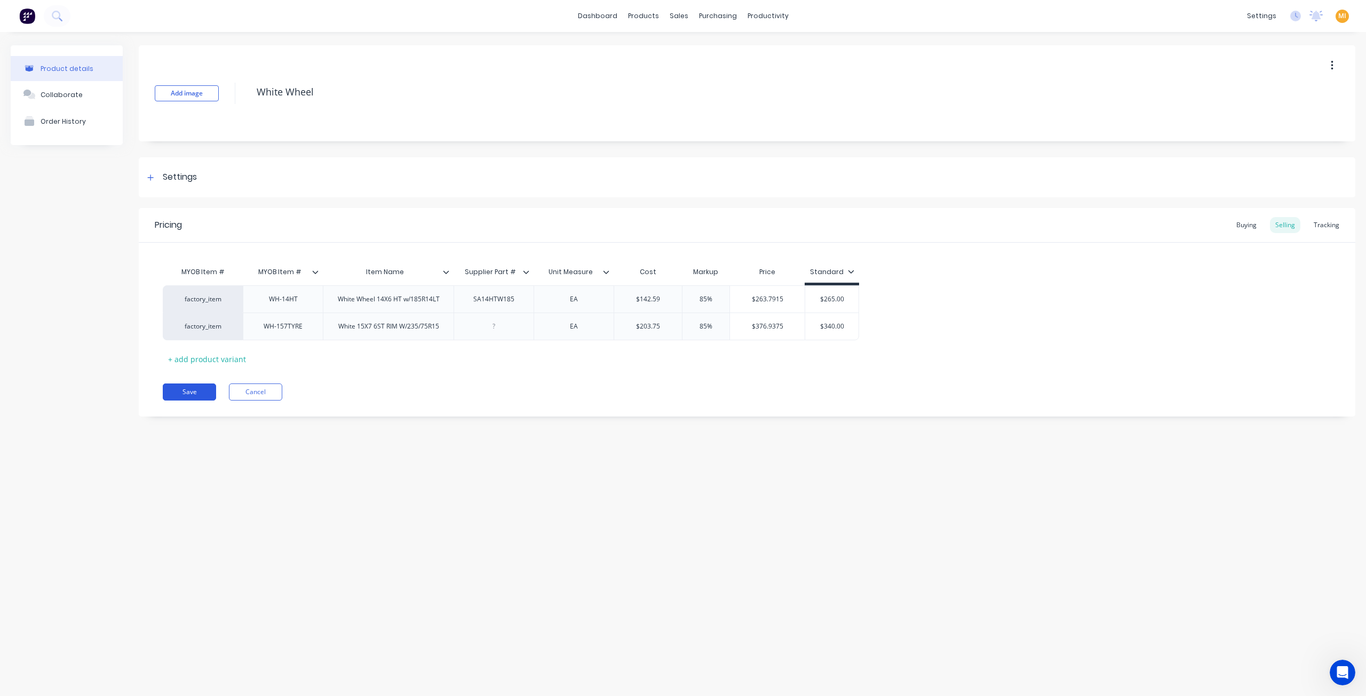
click at [194, 394] on button "Save" at bounding box center [189, 392] width 53 height 17
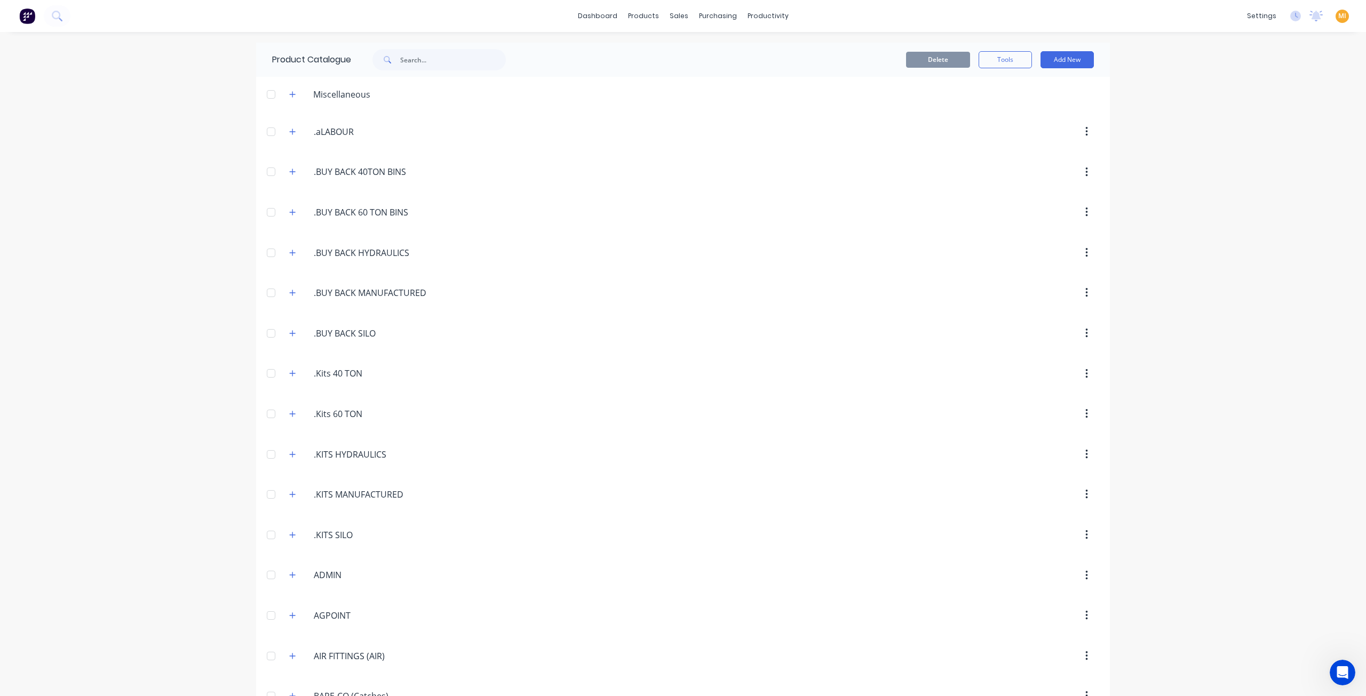
scroll to position [3201, 0]
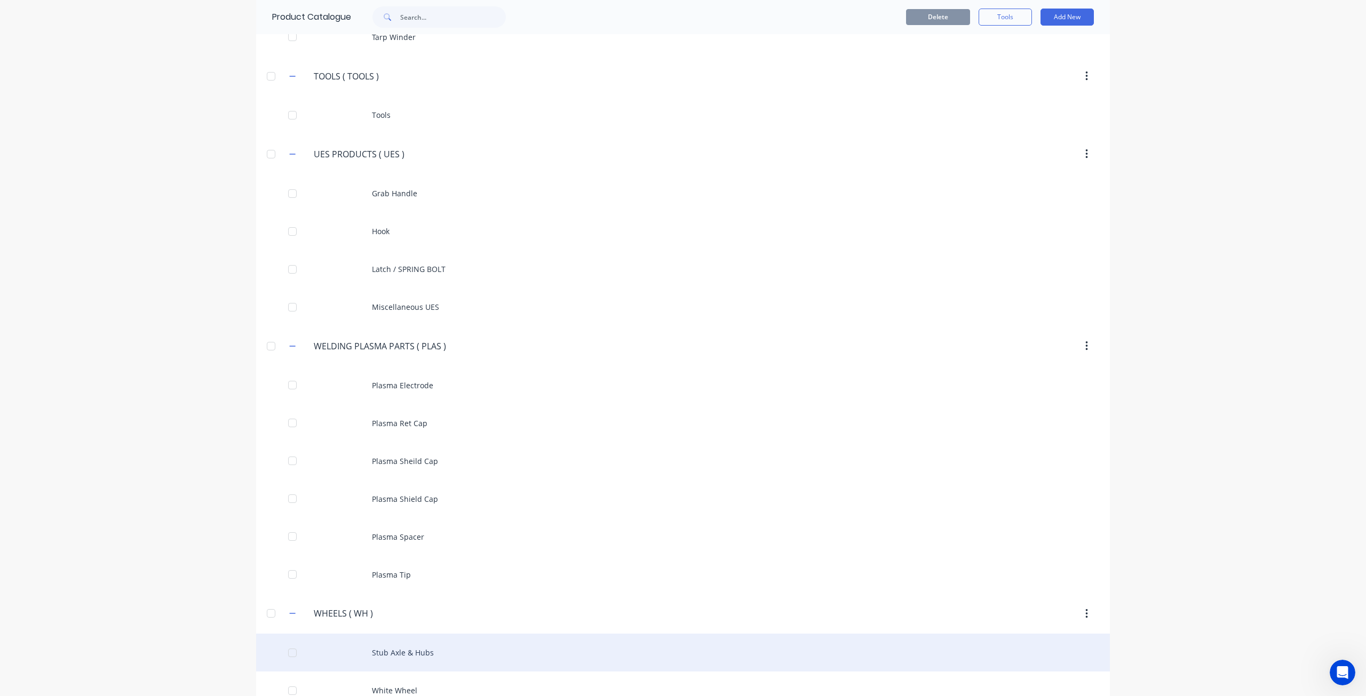
click at [451, 634] on div "Stub Axle & Hubs" at bounding box center [683, 653] width 854 height 38
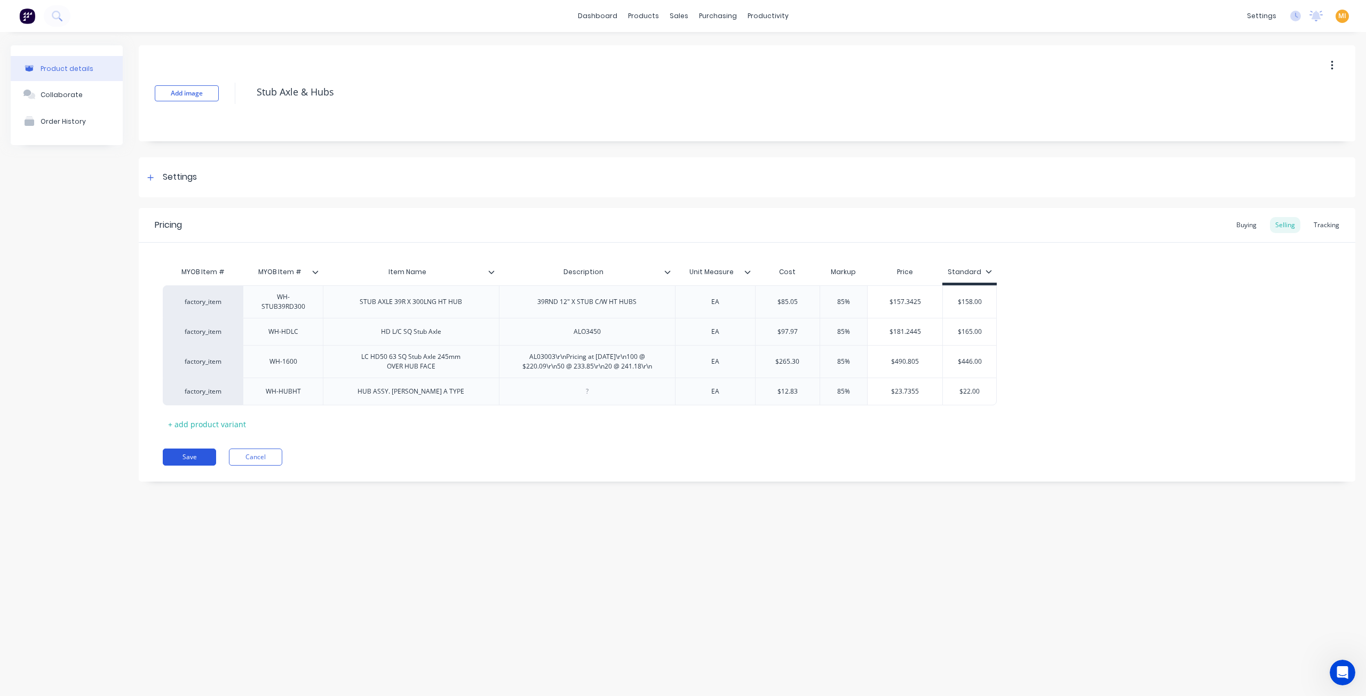
click at [193, 456] on button "Save" at bounding box center [189, 457] width 53 height 17
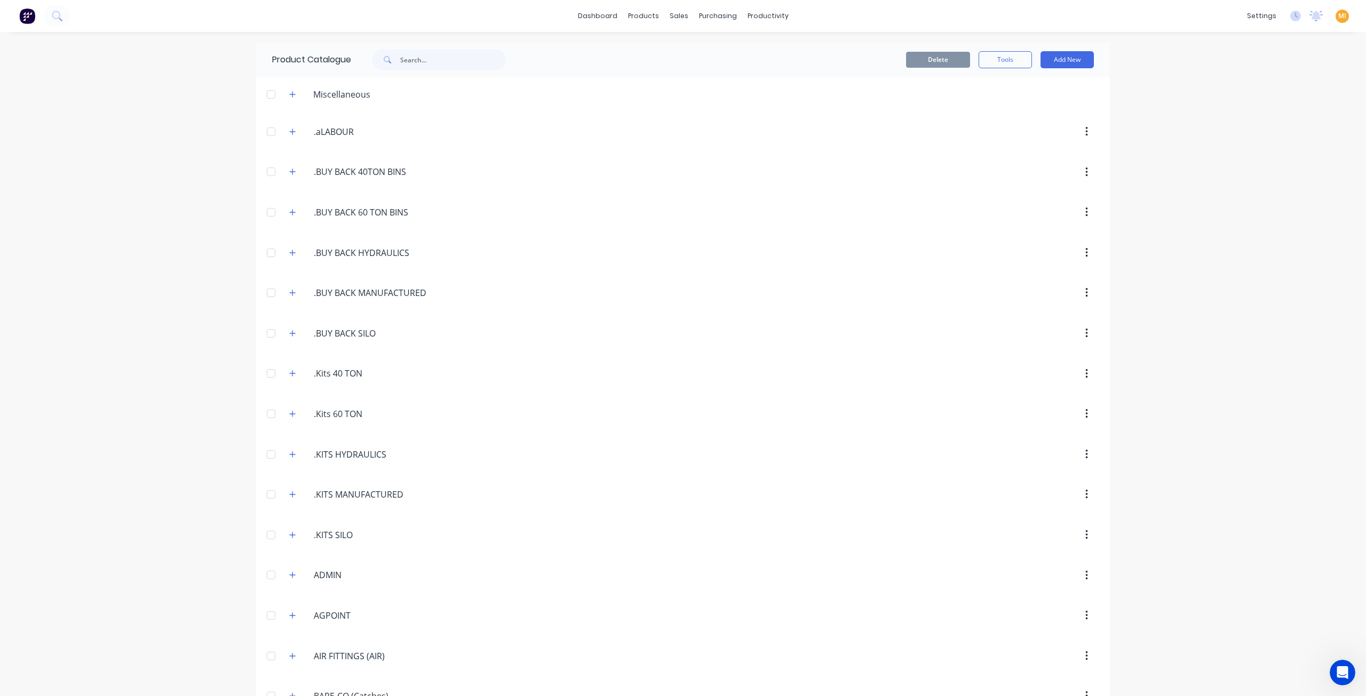
scroll to position [3201, 0]
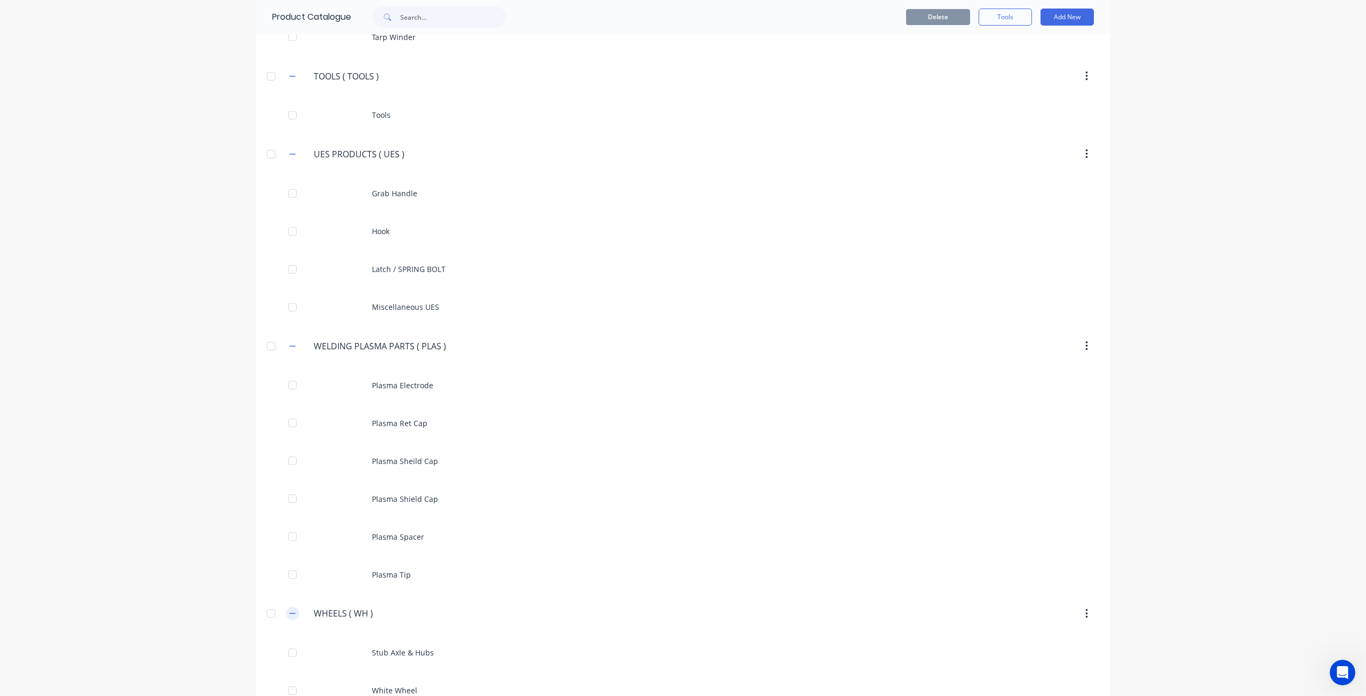
click at [291, 614] on icon "button" at bounding box center [293, 614] width 6 height 1
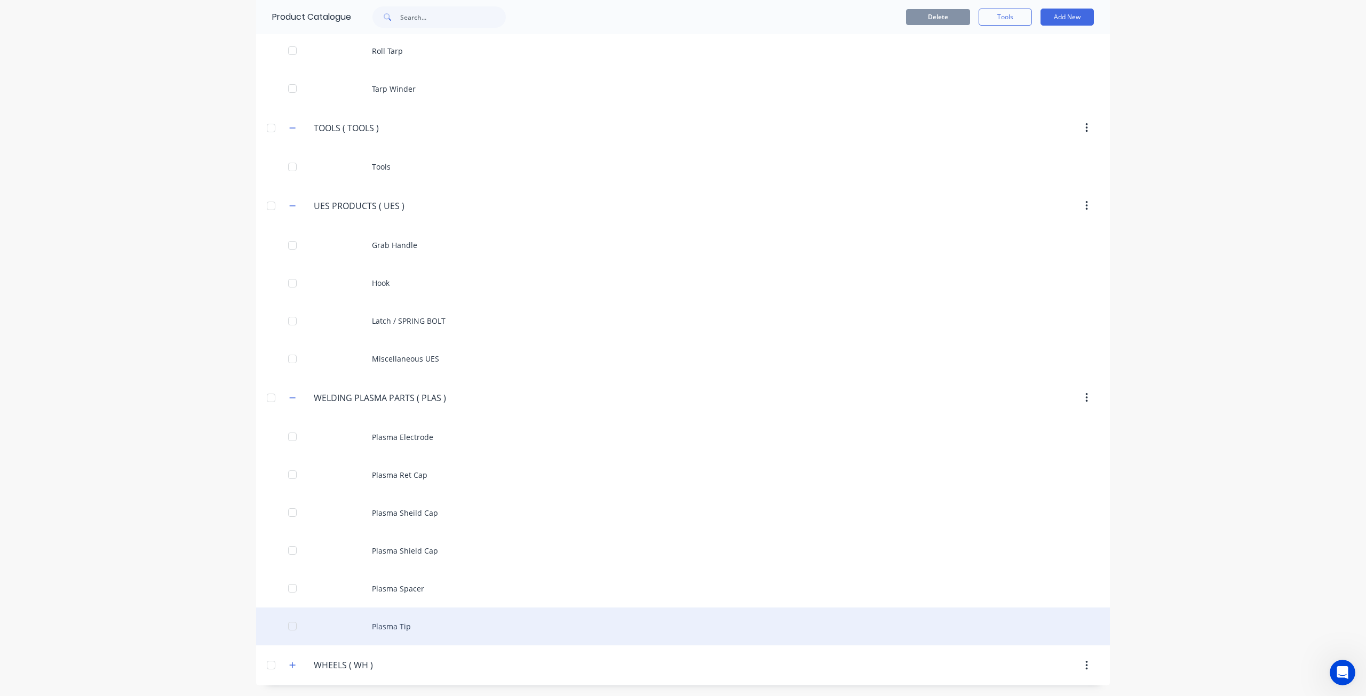
scroll to position [3125, 0]
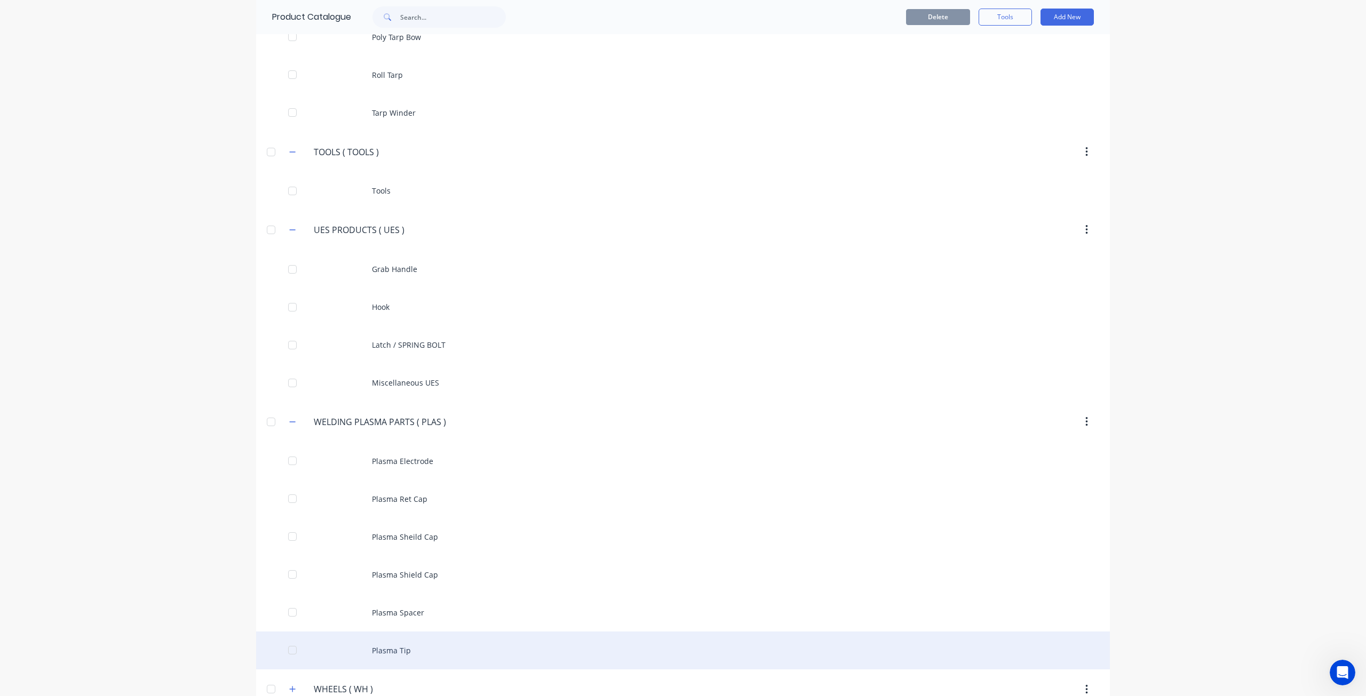
click at [385, 632] on div "Plasma Tip" at bounding box center [683, 651] width 854 height 38
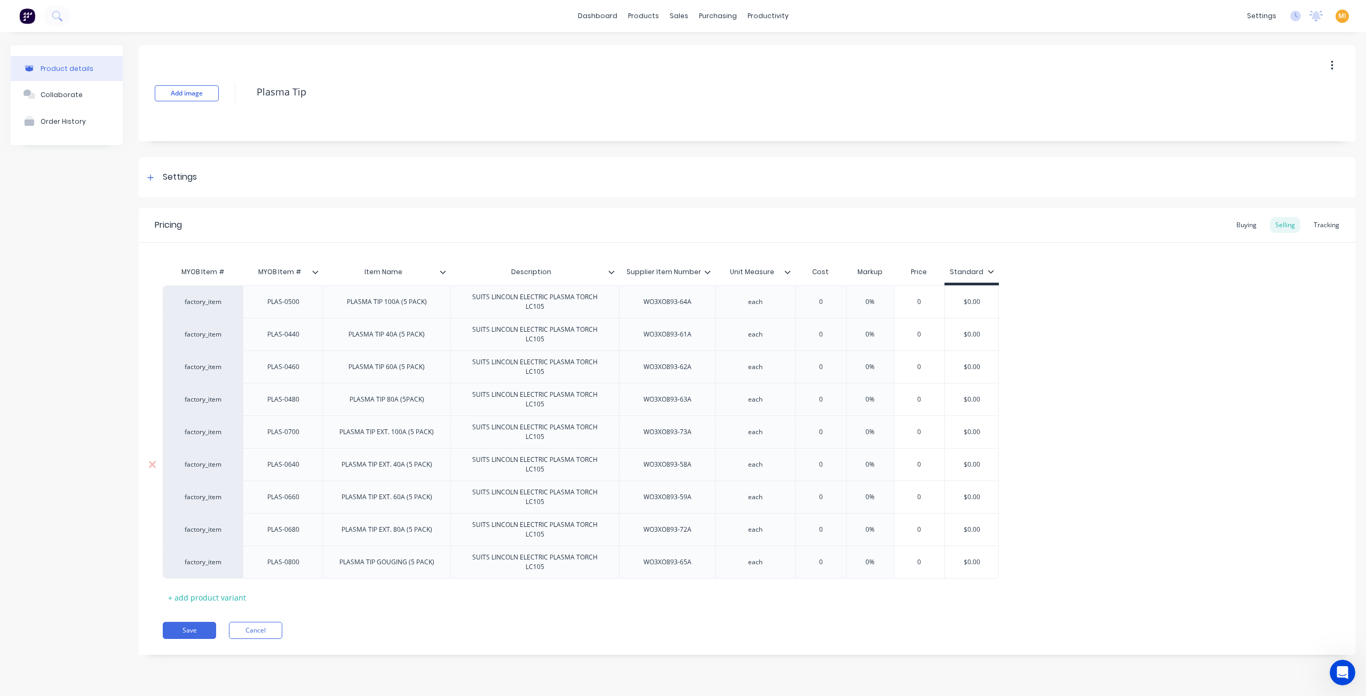
drag, startPoint x: 203, startPoint y: 626, endPoint x: 465, endPoint y: 455, distance: 313.2
click at [205, 625] on button "Save" at bounding box center [189, 630] width 53 height 17
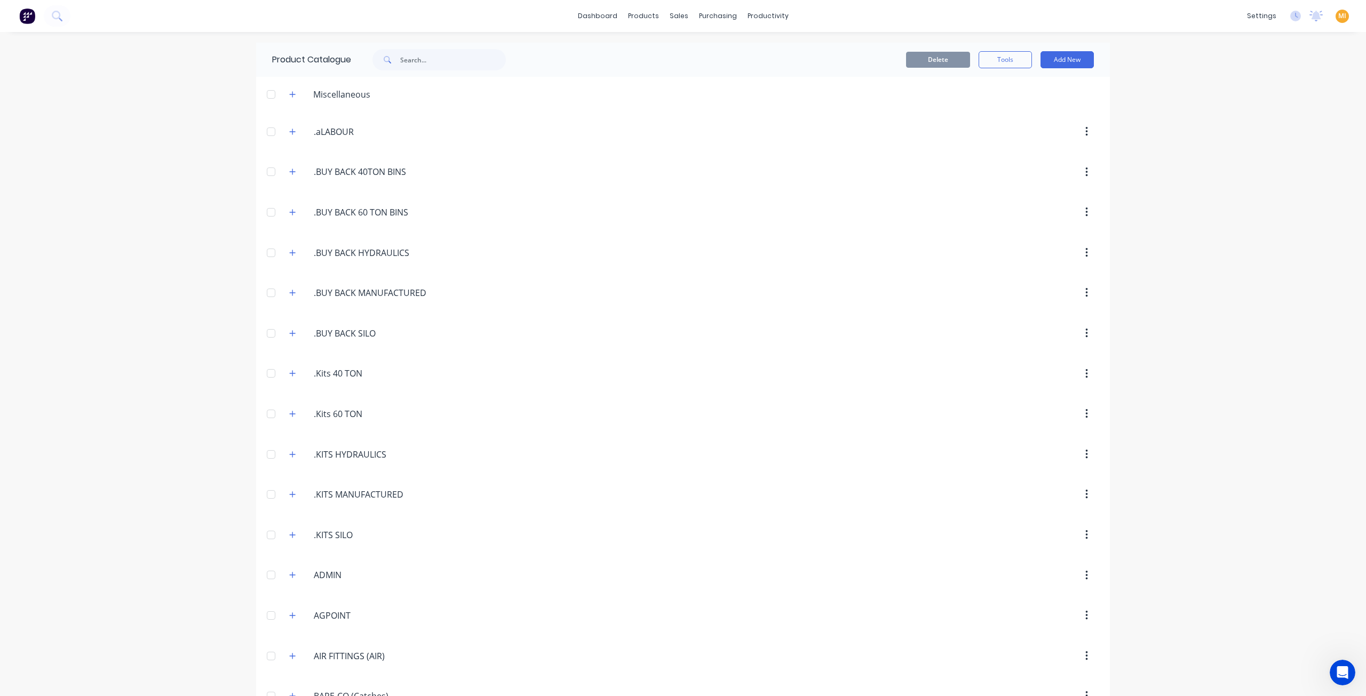
scroll to position [3125, 0]
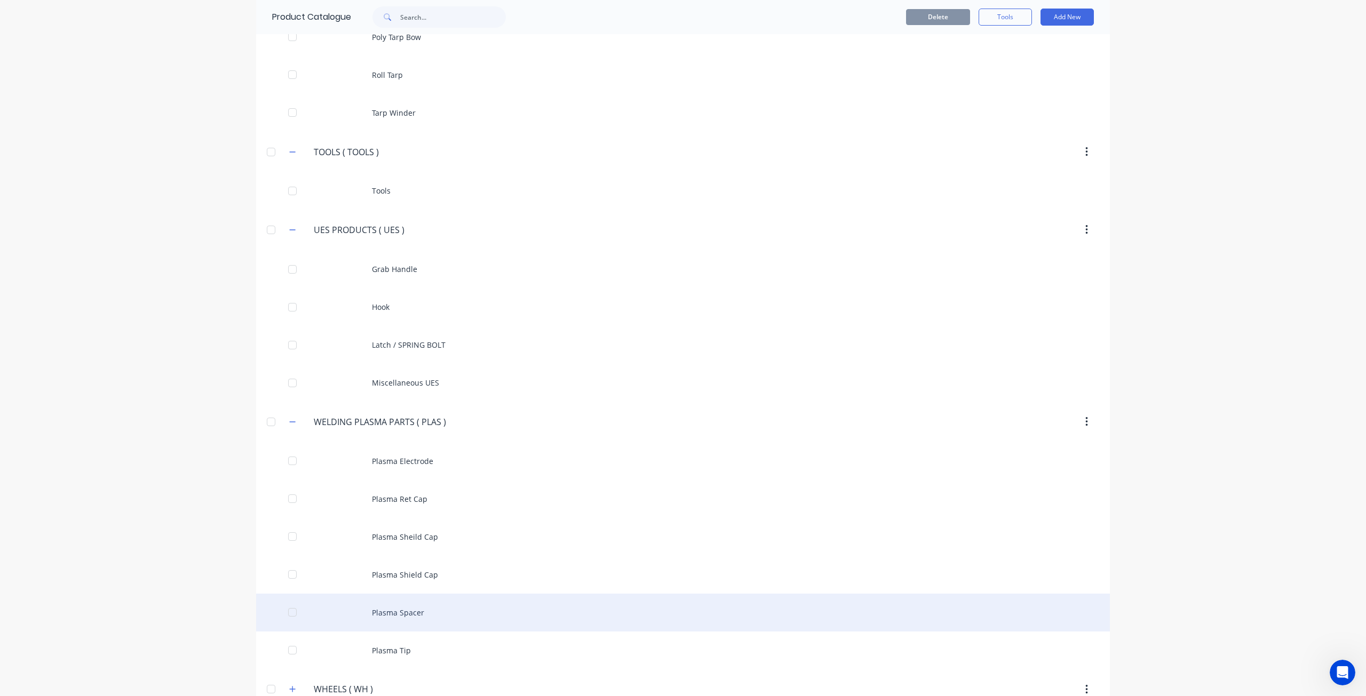
click at [430, 594] on div "Plasma Spacer" at bounding box center [683, 613] width 854 height 38
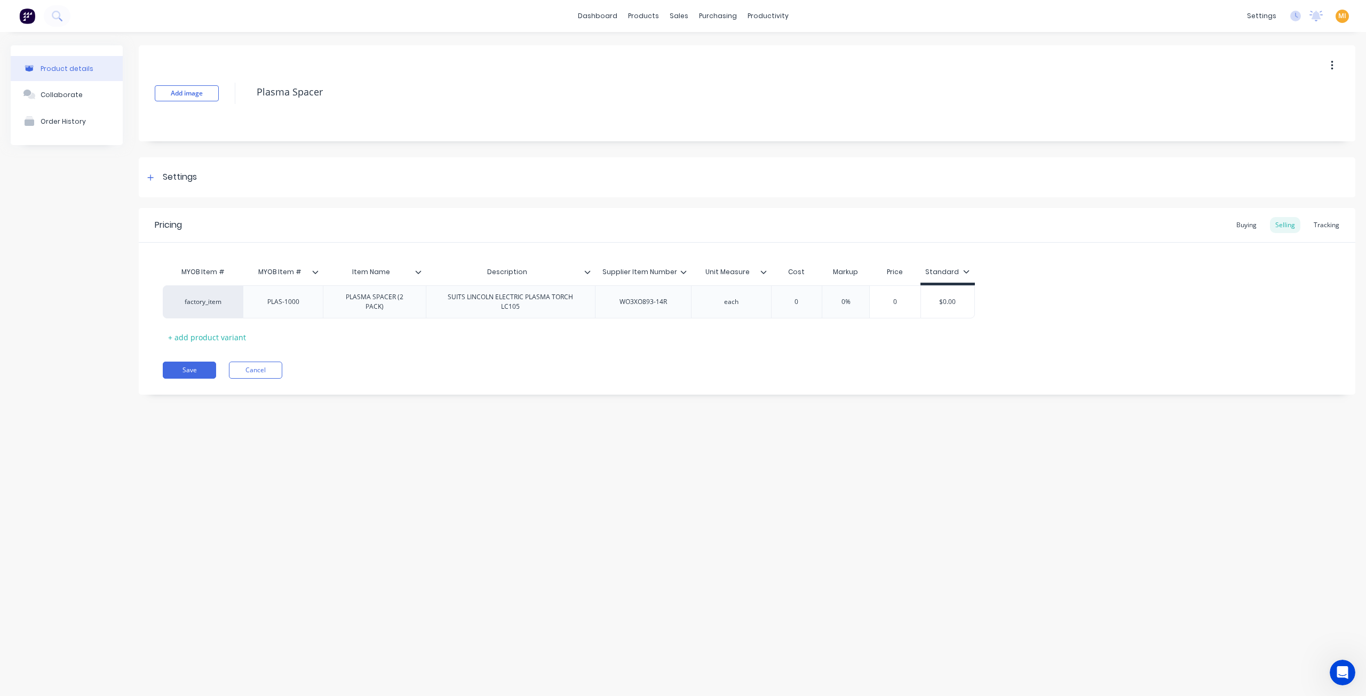
click at [195, 378] on div "Pricing Buying Selling Tracking MYOB Item # MYOB Item # Item Name Description S…" at bounding box center [747, 301] width 1217 height 187
click at [196, 371] on button "Save" at bounding box center [189, 370] width 53 height 17
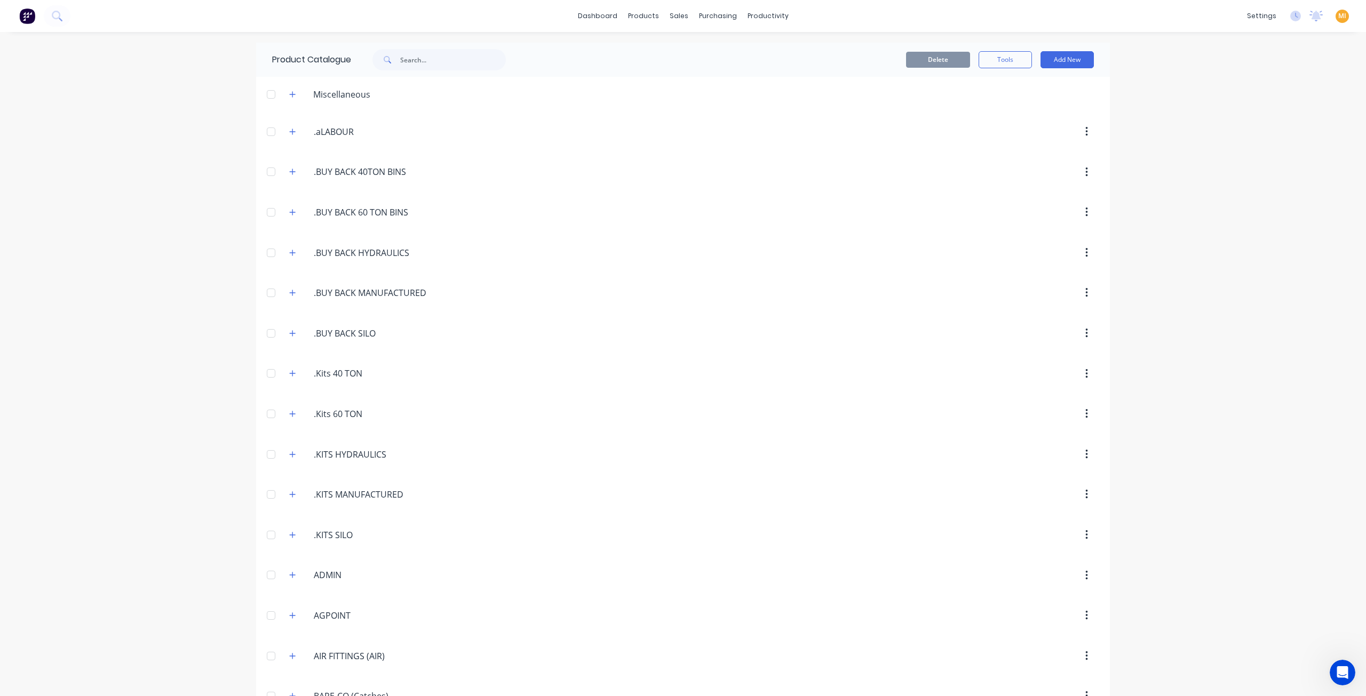
scroll to position [3125, 0]
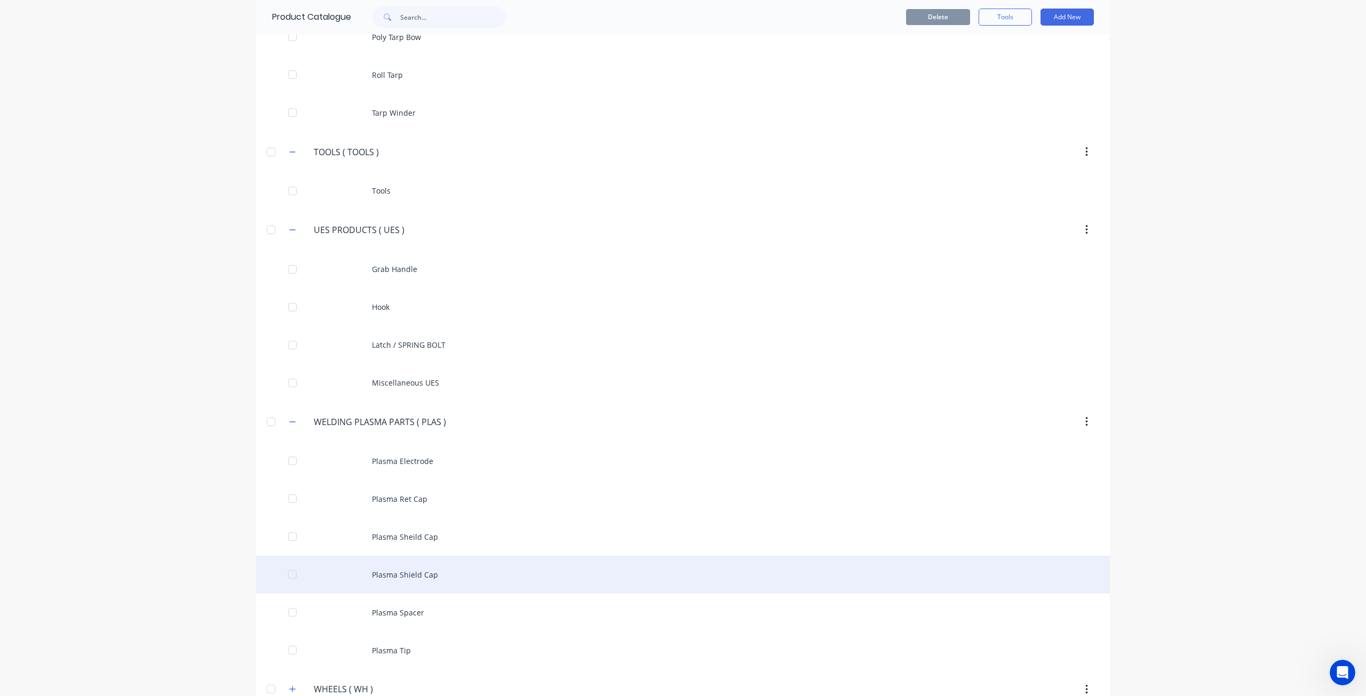
click at [395, 556] on div "Plasma Shield Cap" at bounding box center [683, 575] width 854 height 38
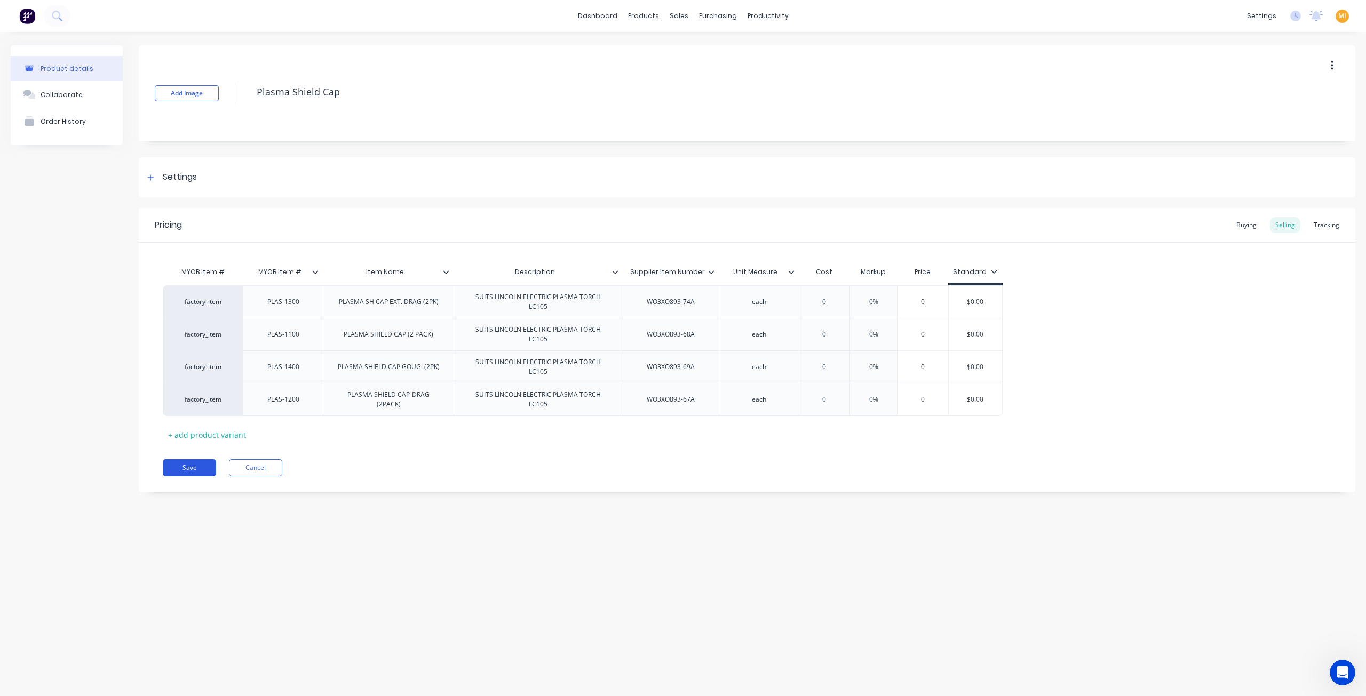
click at [199, 463] on button "Save" at bounding box center [189, 467] width 53 height 17
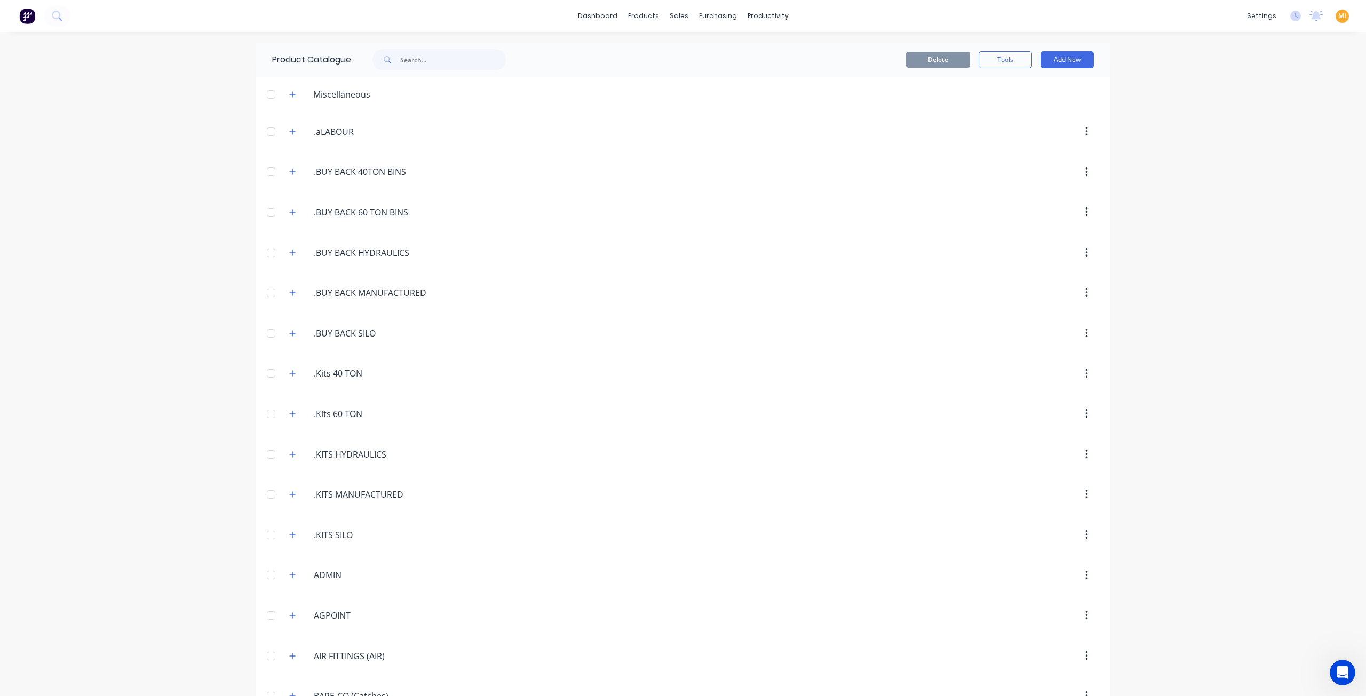
scroll to position [3125, 0]
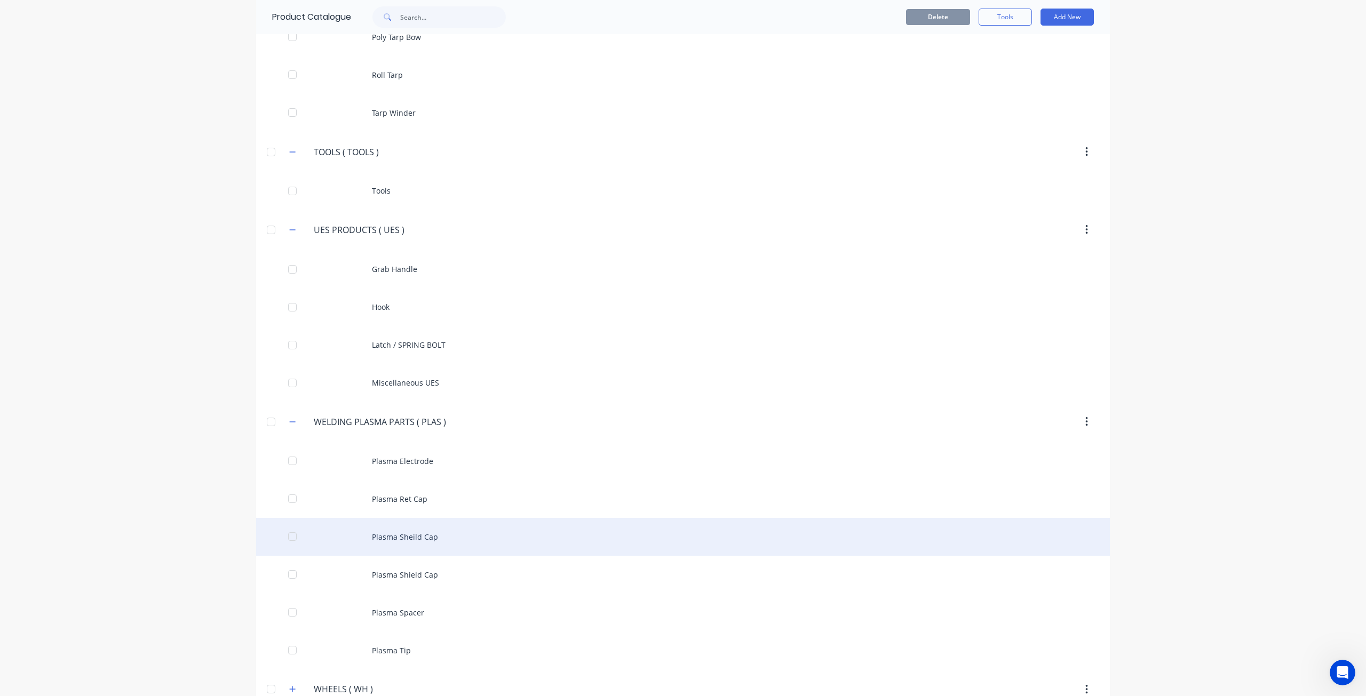
click at [377, 518] on div "Plasma Sheild Cap" at bounding box center [683, 537] width 854 height 38
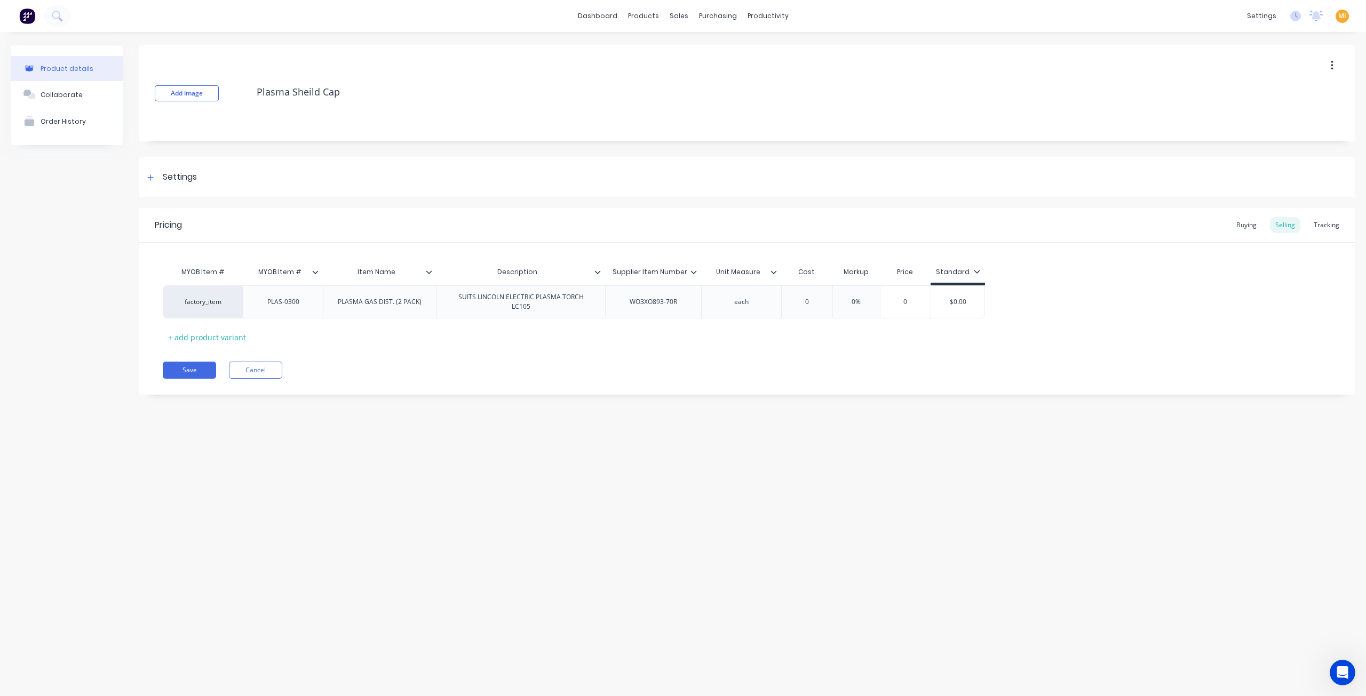
drag, startPoint x: 190, startPoint y: 368, endPoint x: 219, endPoint y: 370, distance: 28.9
click at [190, 368] on button "Save" at bounding box center [189, 370] width 53 height 17
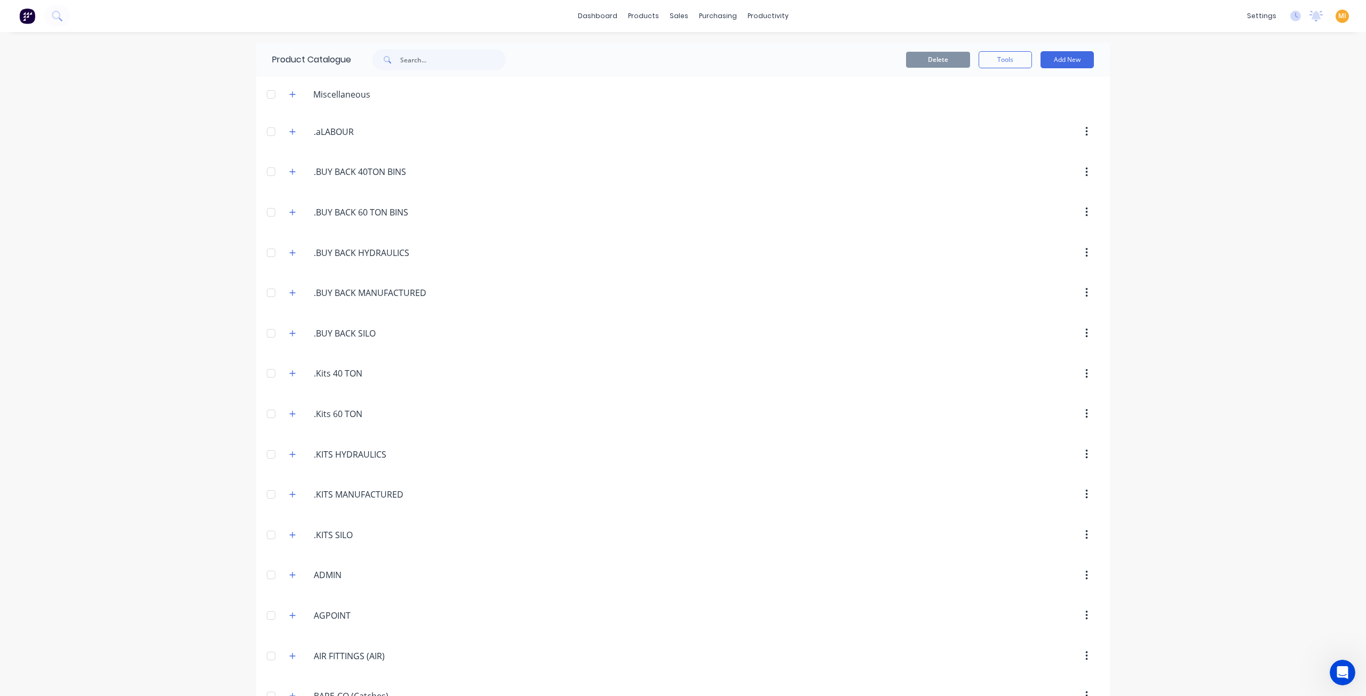
scroll to position [3125, 0]
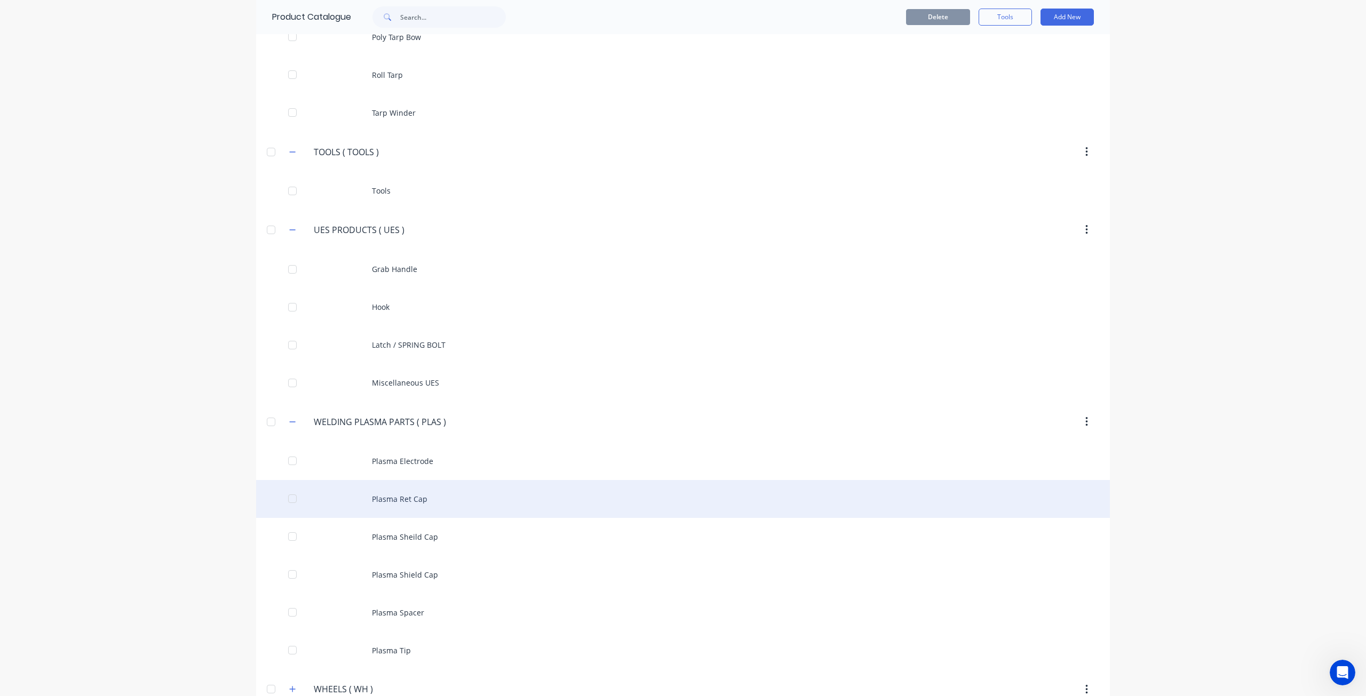
click at [368, 480] on div "Plasma Ret Cap" at bounding box center [683, 499] width 854 height 38
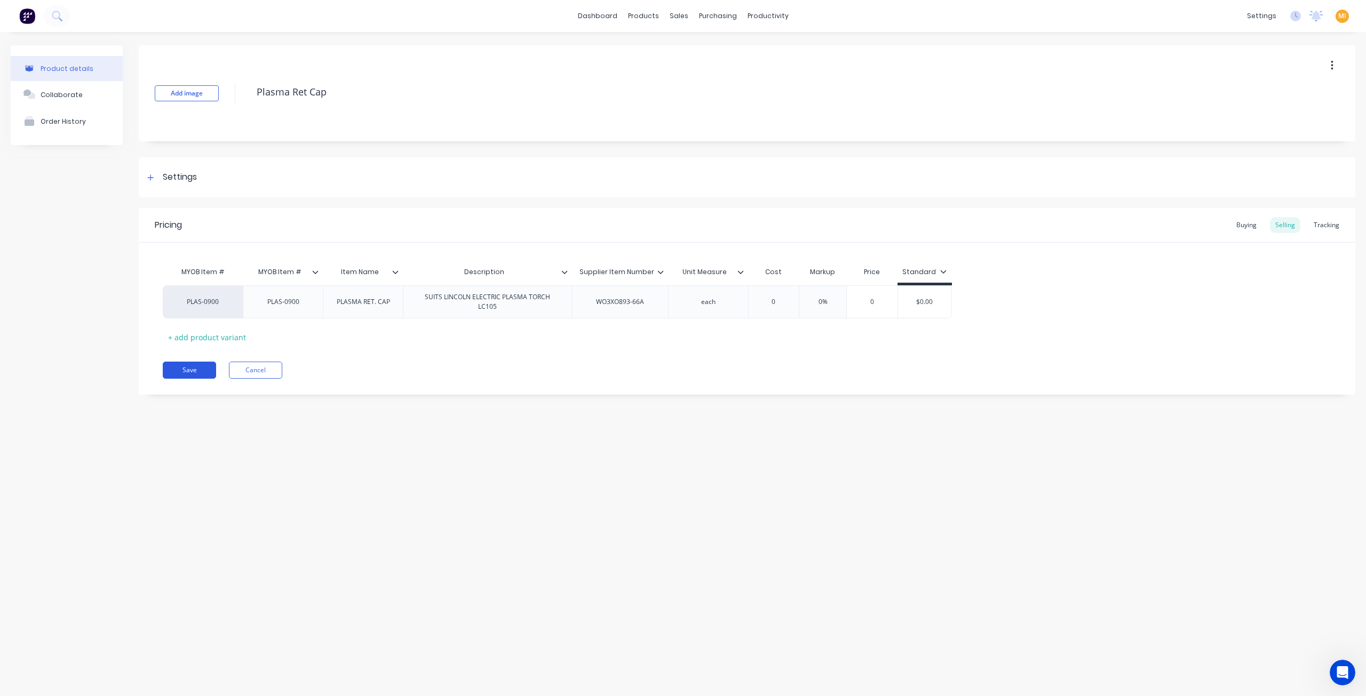
click at [195, 366] on button "Save" at bounding box center [189, 370] width 53 height 17
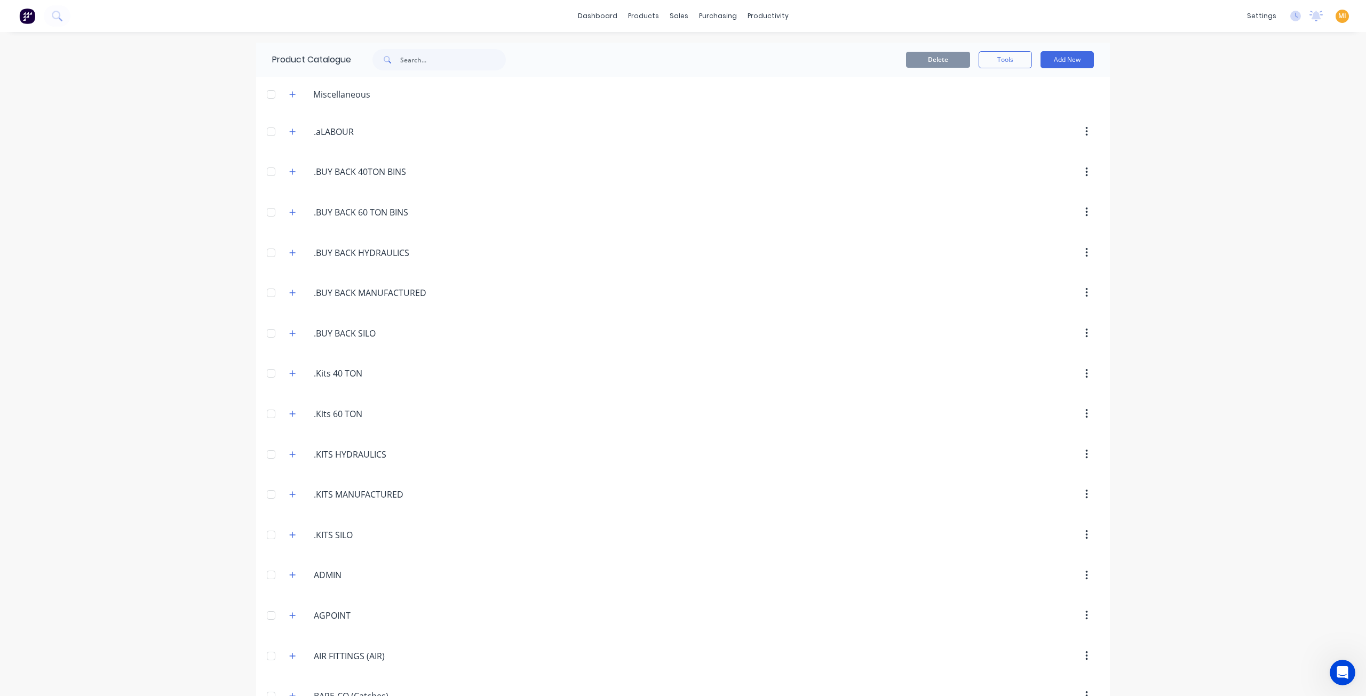
scroll to position [3125, 0]
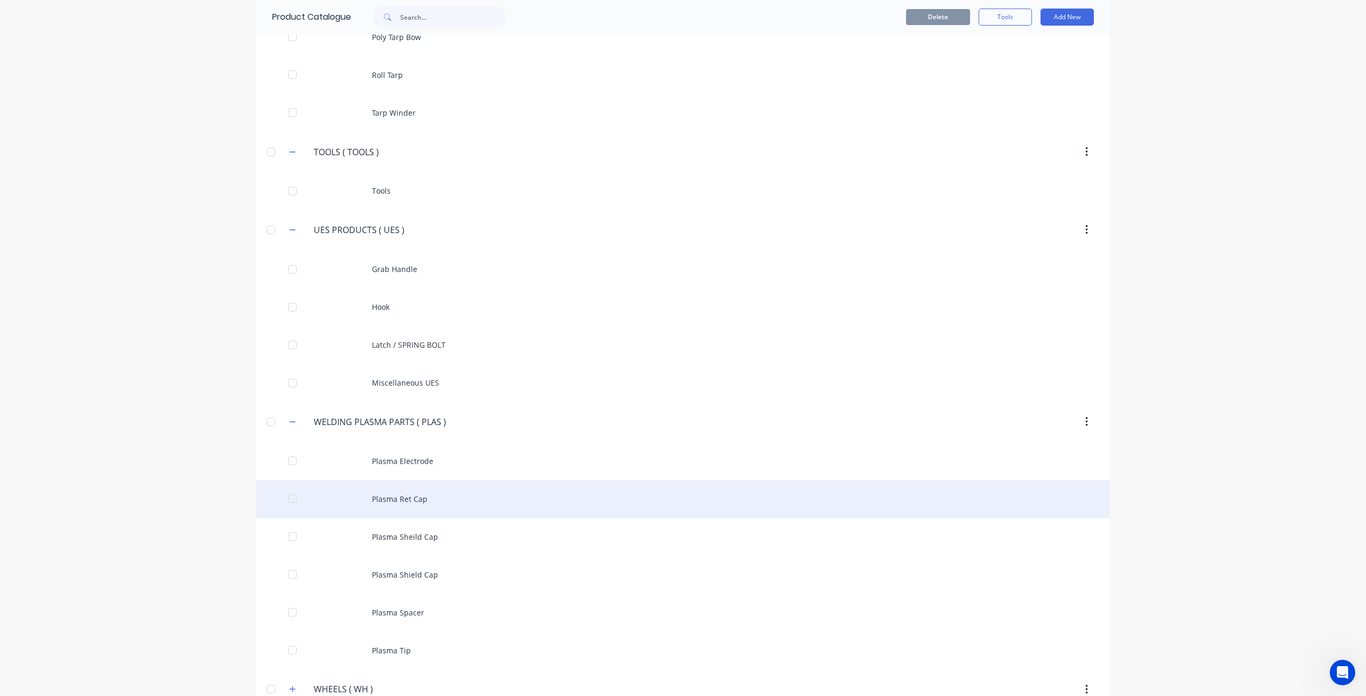
click at [384, 480] on div "Plasma Ret Cap" at bounding box center [683, 499] width 854 height 38
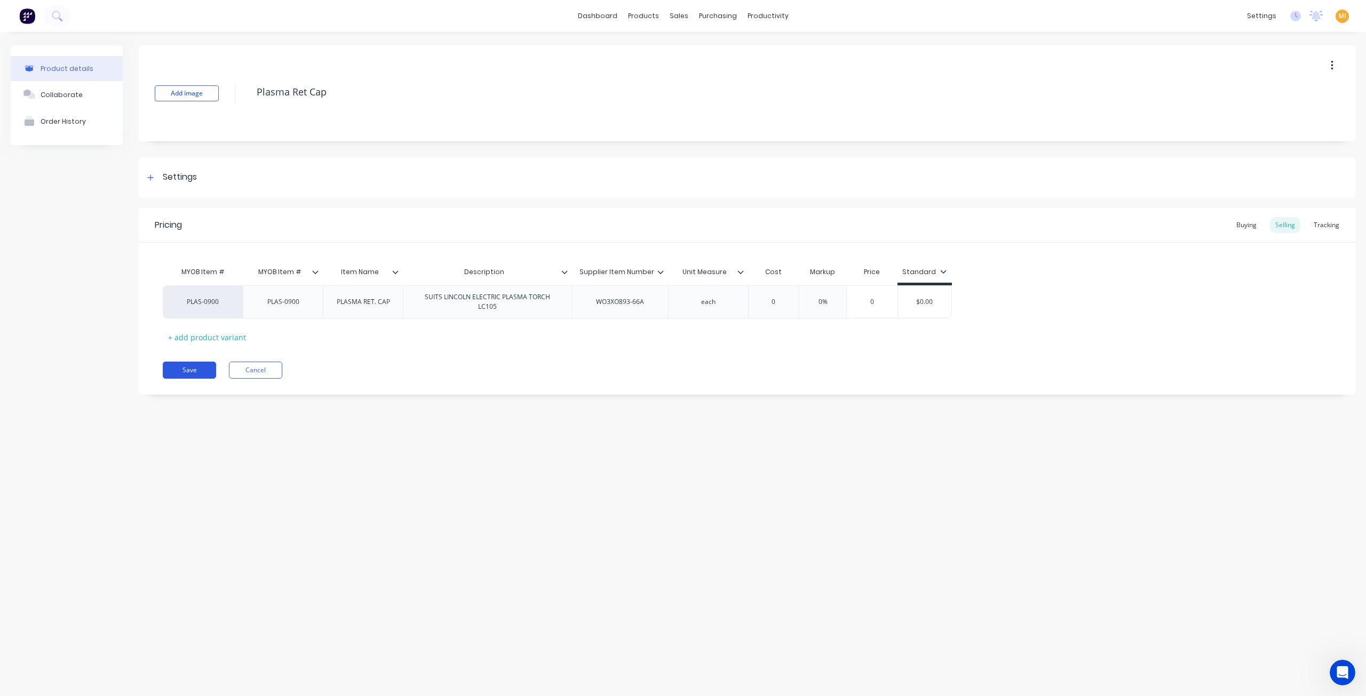
click at [188, 367] on button "Save" at bounding box center [189, 370] width 53 height 17
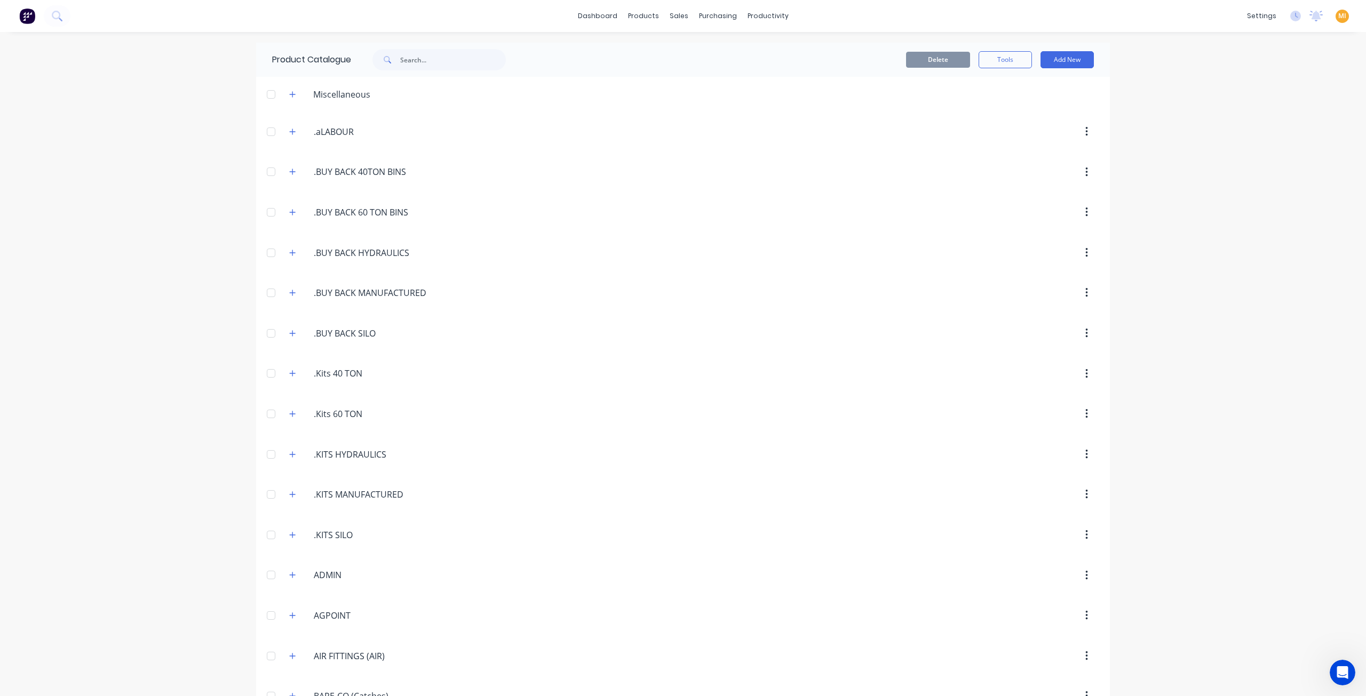
scroll to position [3125, 0]
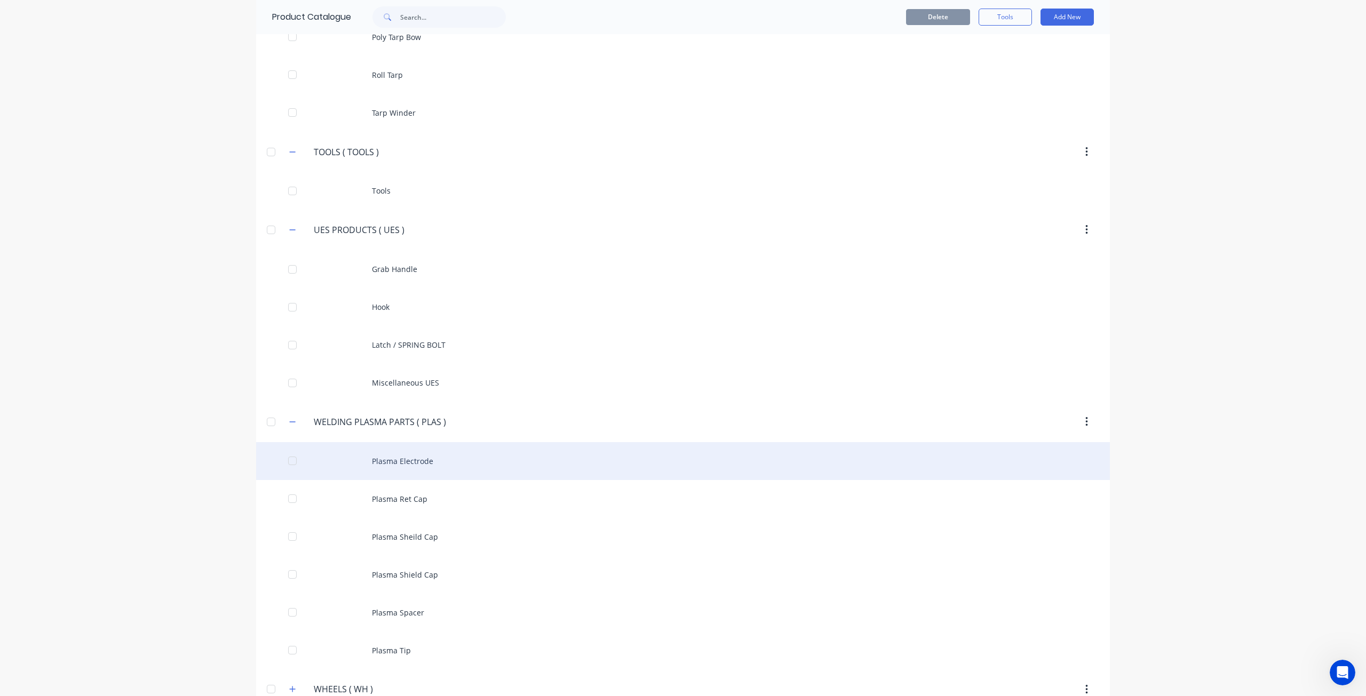
click at [407, 442] on div "Plasma Electrode" at bounding box center [683, 461] width 854 height 38
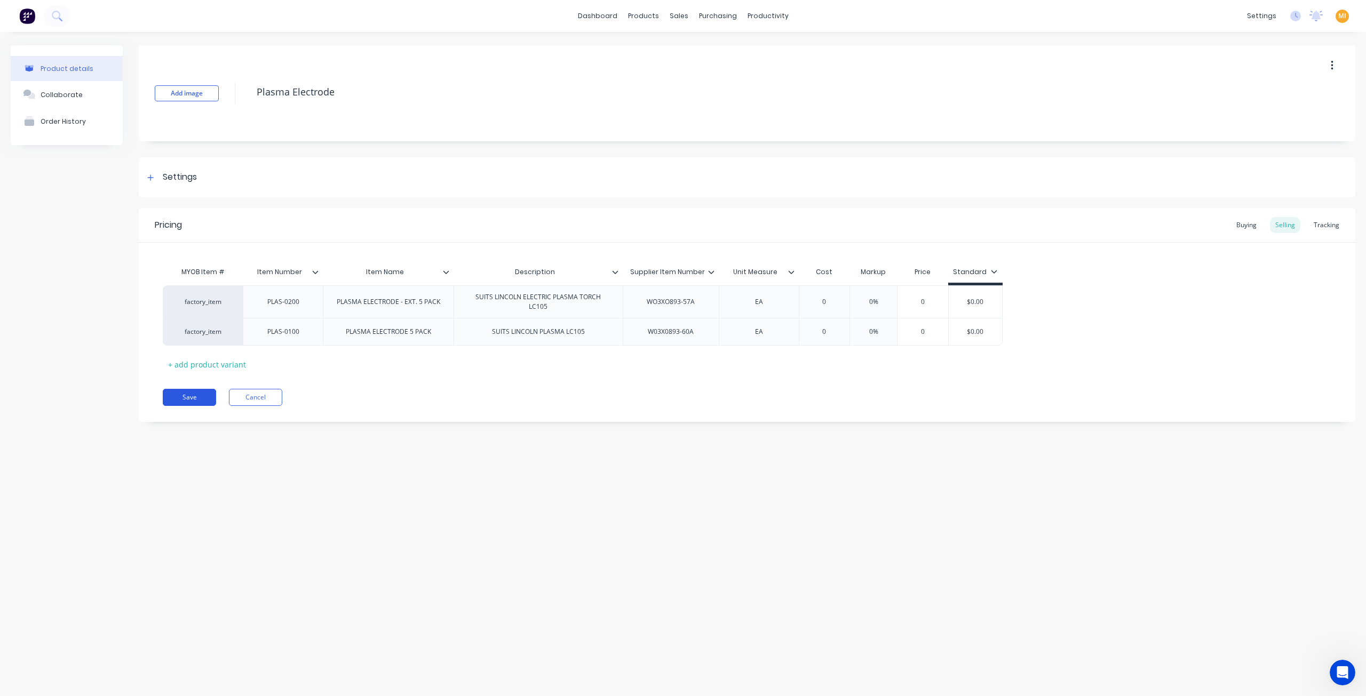
click at [200, 392] on button "Save" at bounding box center [189, 397] width 53 height 17
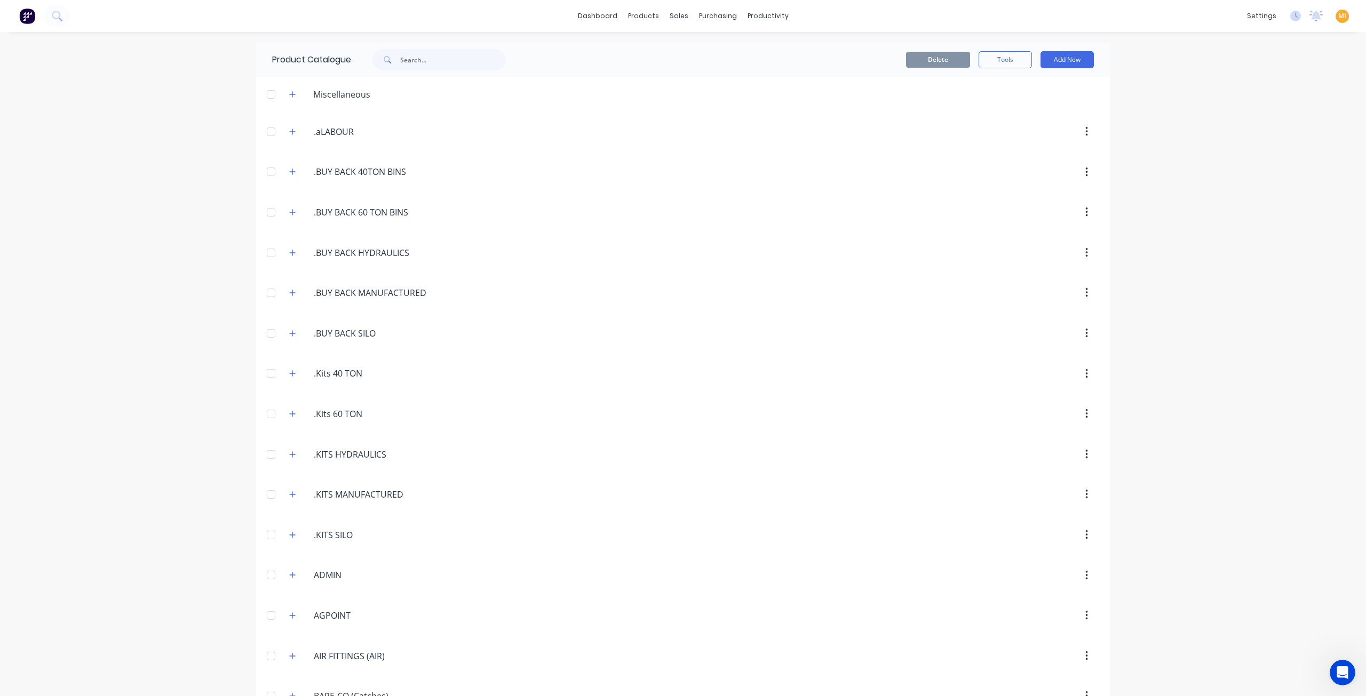
scroll to position [3125, 0]
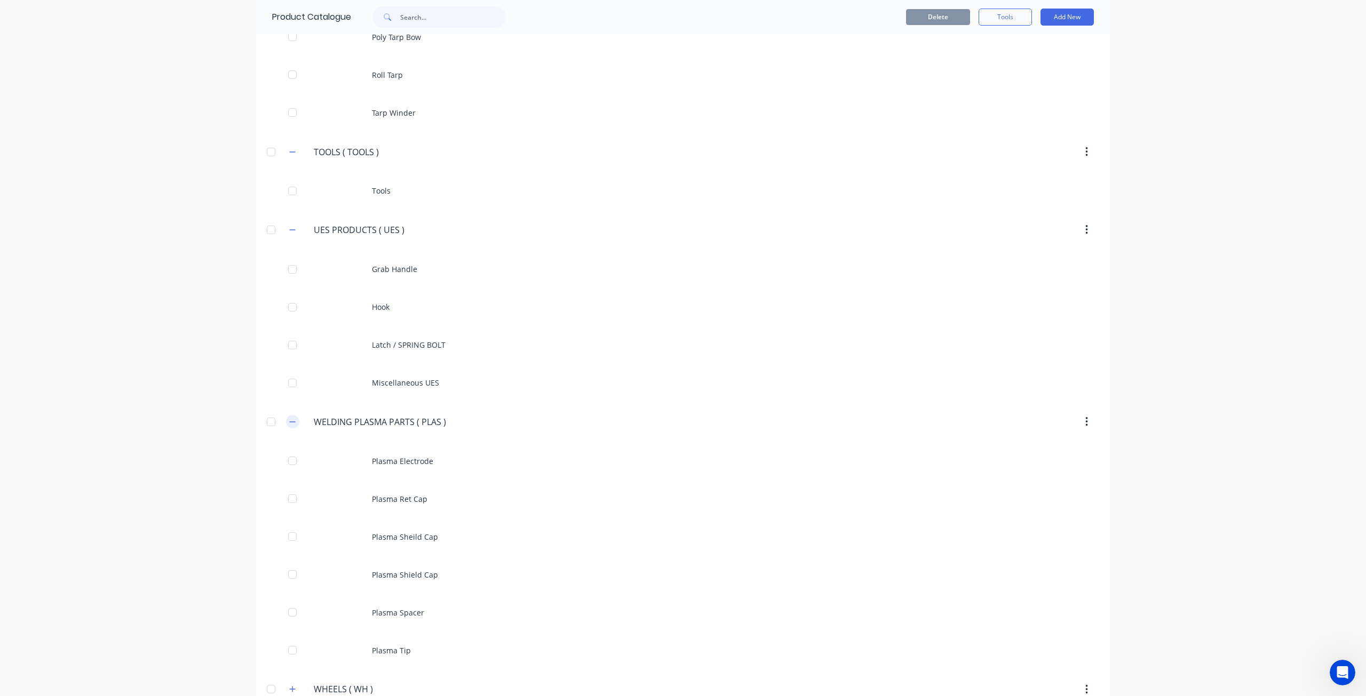
click at [286, 415] on button "button" at bounding box center [292, 421] width 13 height 13
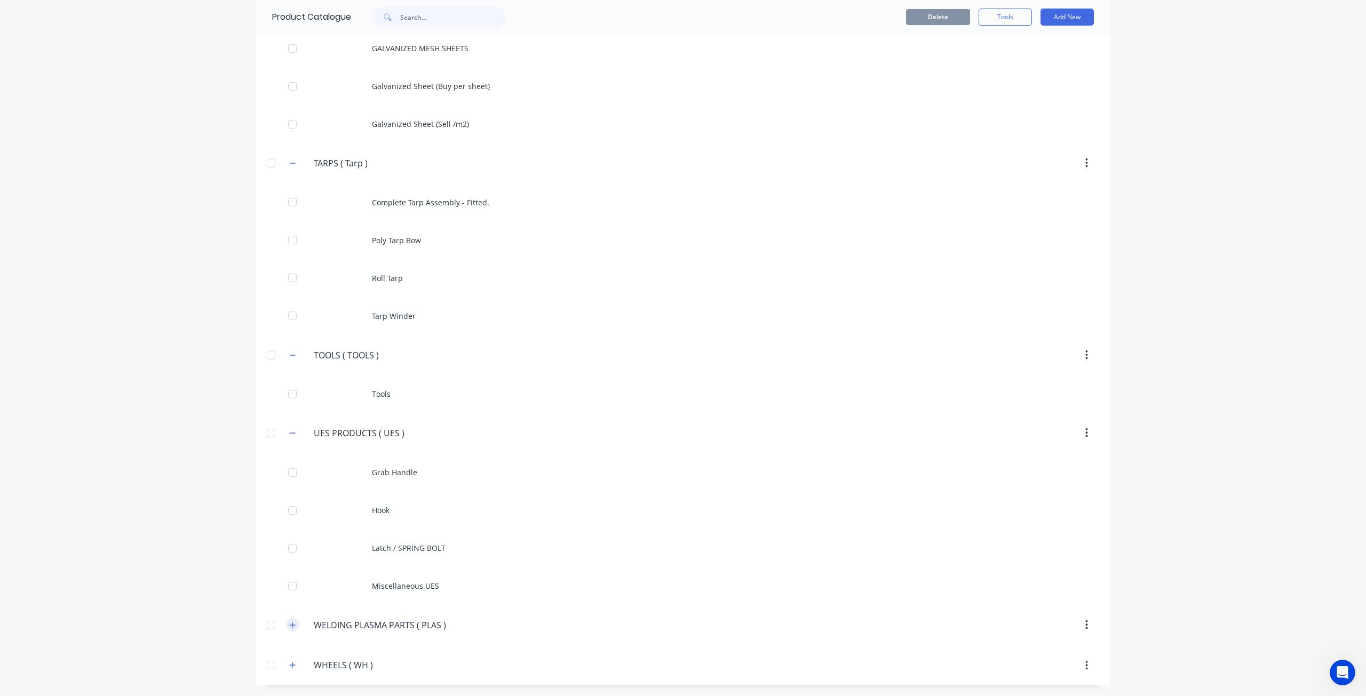
scroll to position [2898, 0]
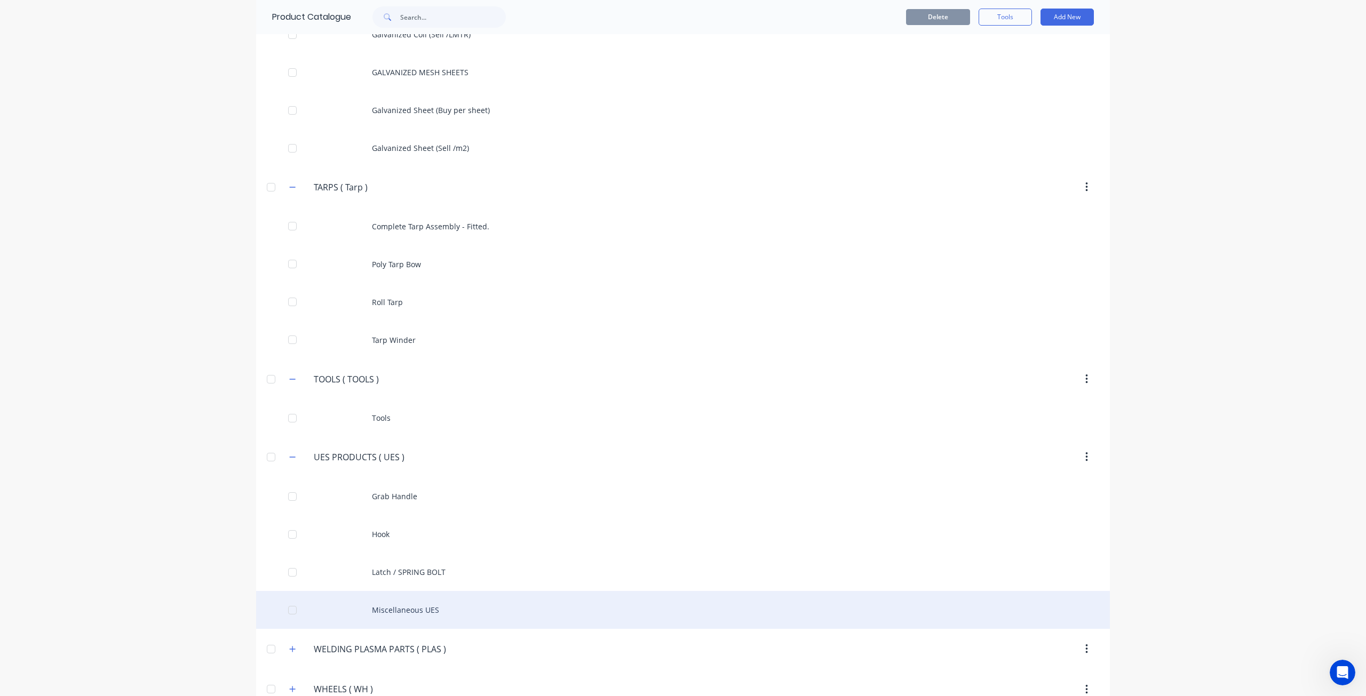
click at [362, 591] on div "Miscellaneous UES" at bounding box center [683, 610] width 854 height 38
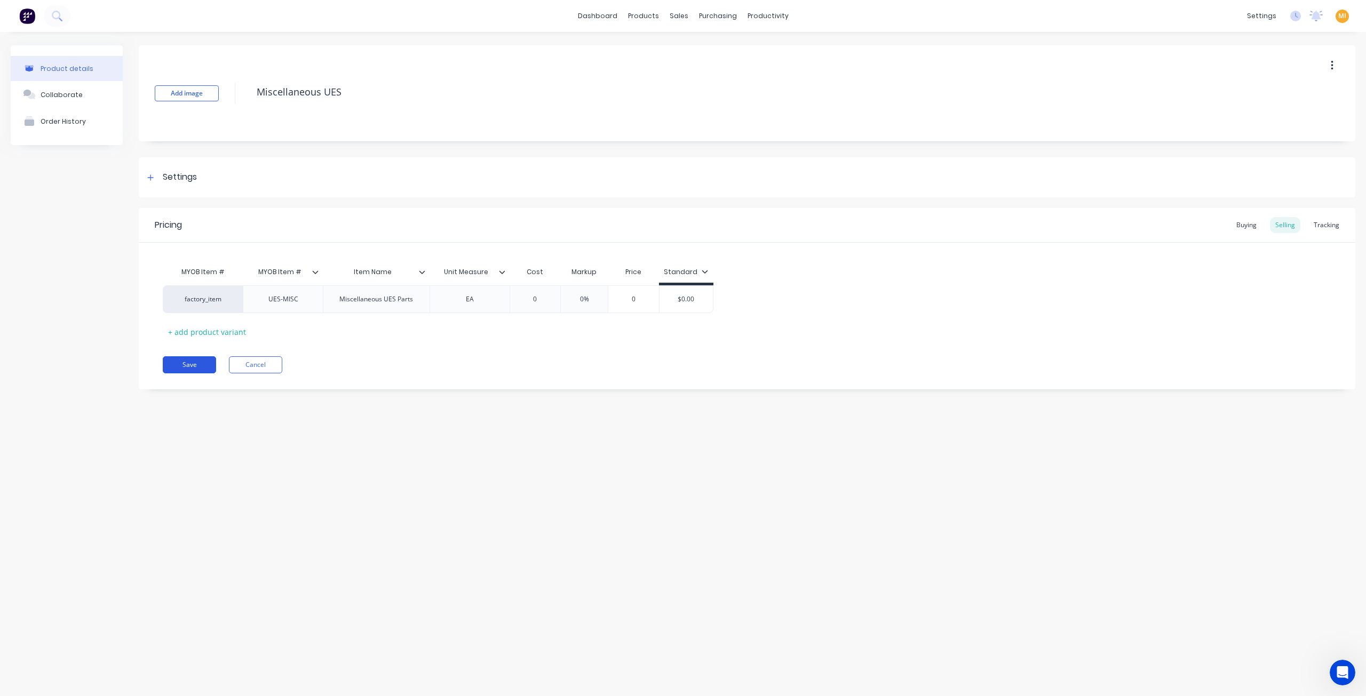
click at [202, 366] on button "Save" at bounding box center [189, 364] width 53 height 17
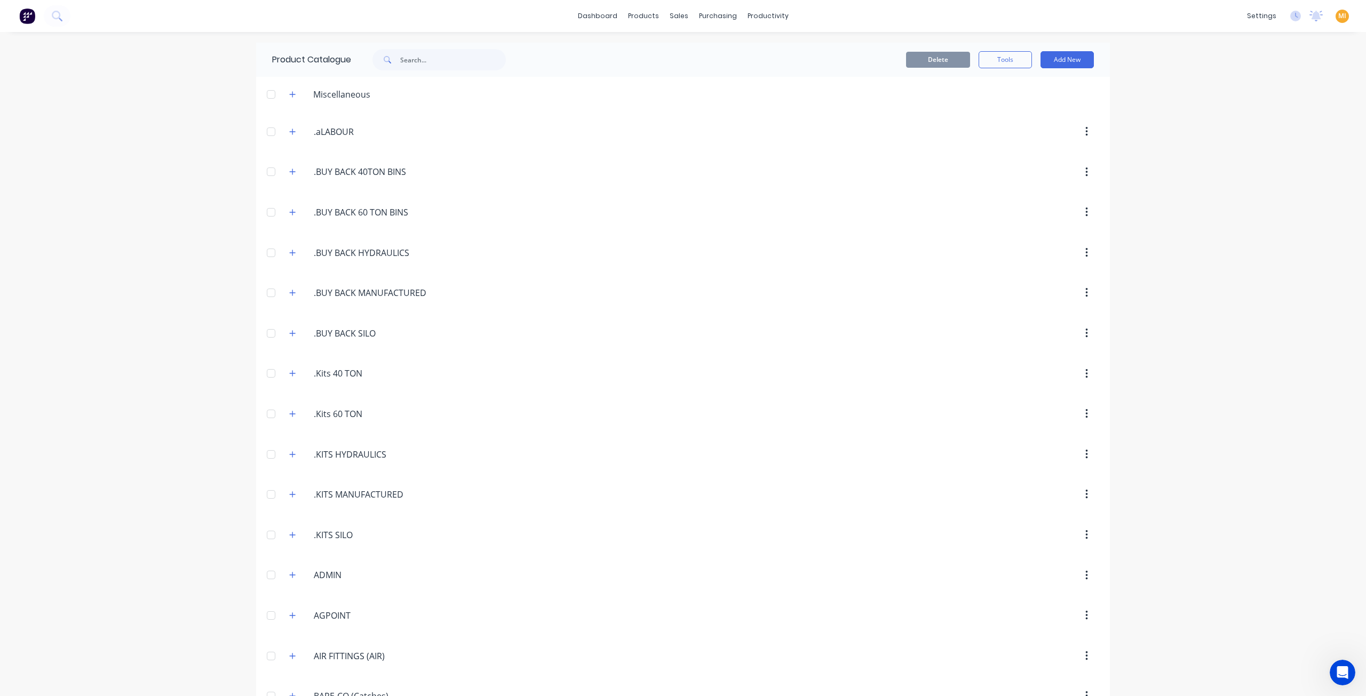
scroll to position [2898, 0]
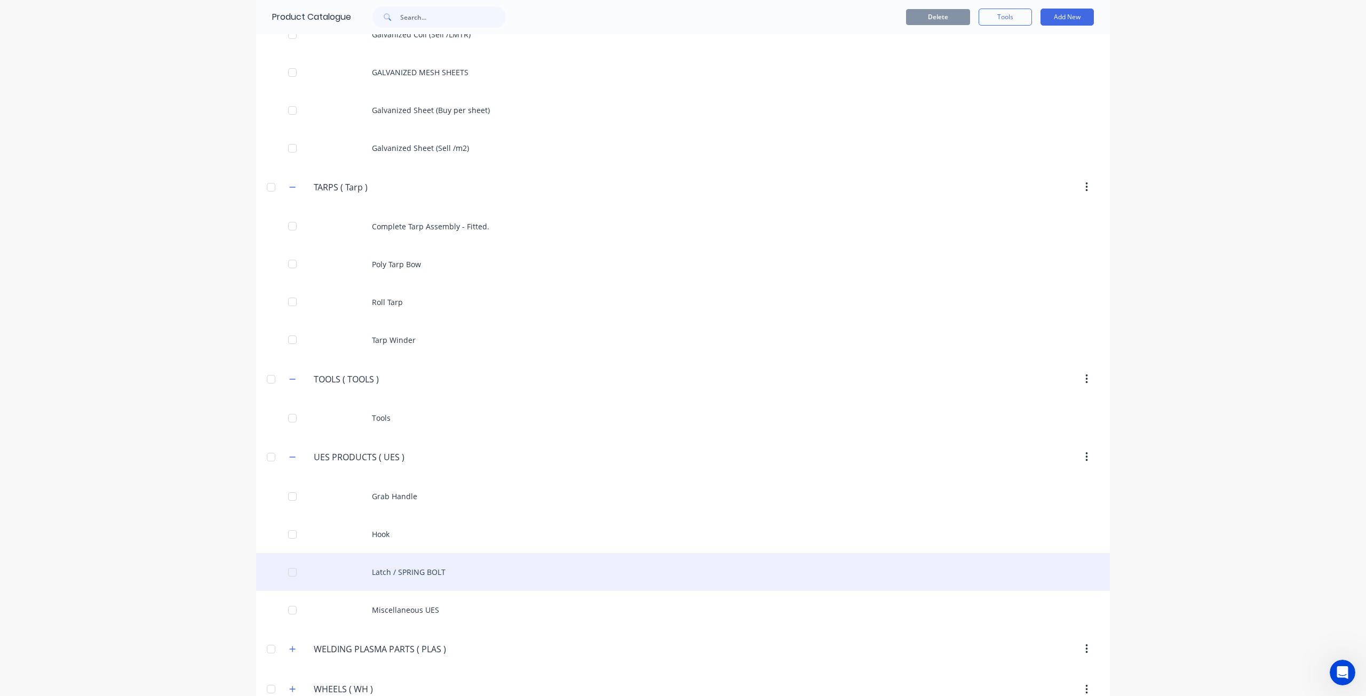
click at [390, 553] on div "Latch / SPRING BOLT" at bounding box center [683, 572] width 854 height 38
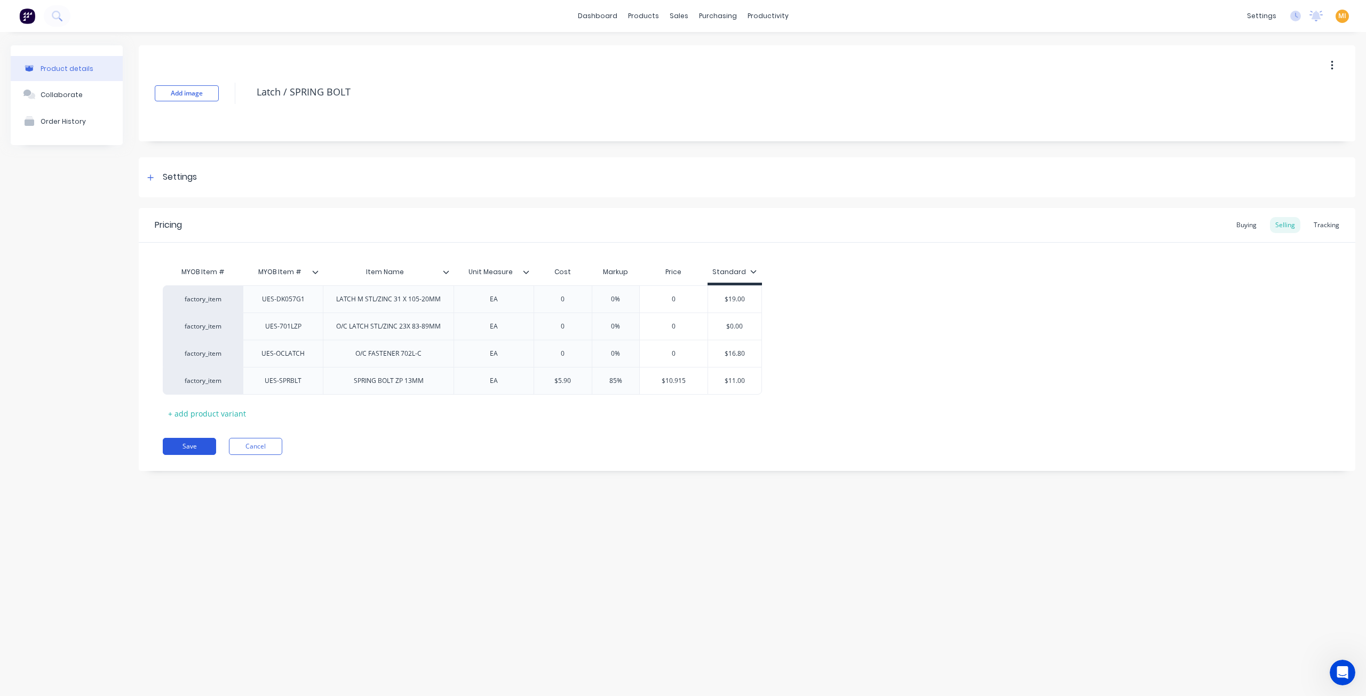
click at [199, 449] on button "Save" at bounding box center [189, 446] width 53 height 17
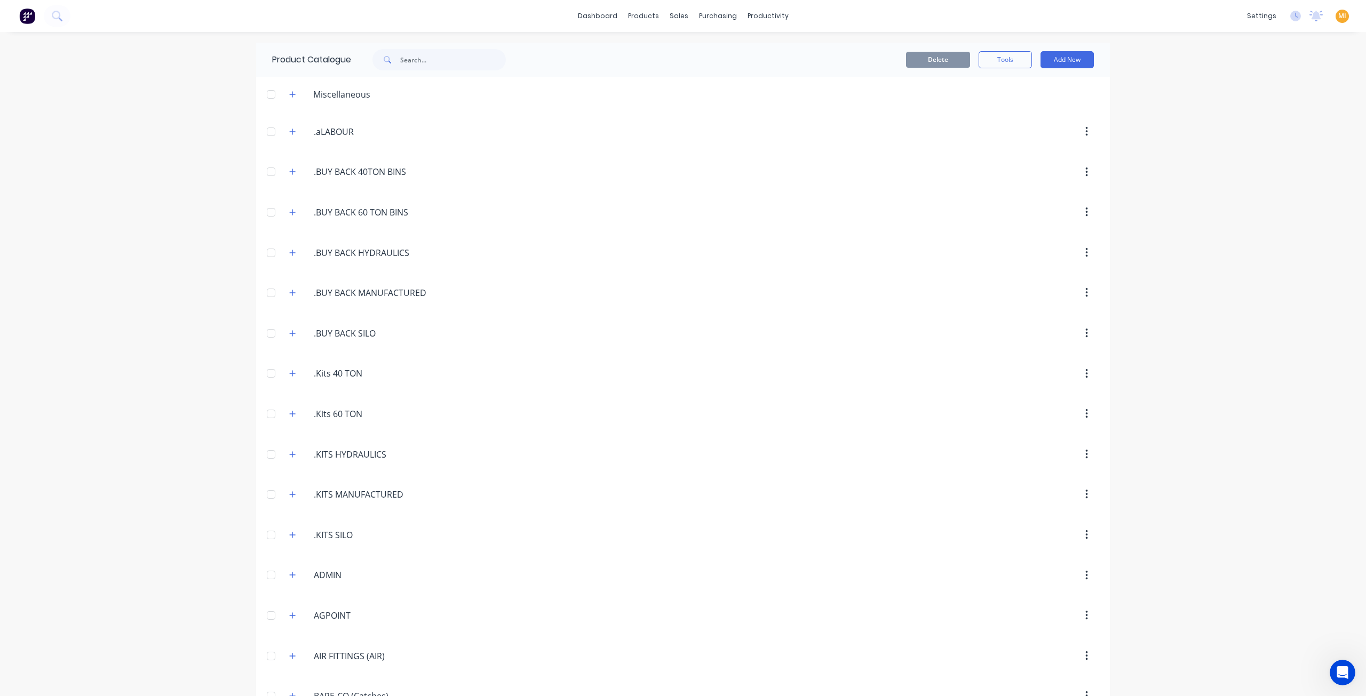
scroll to position [2898, 0]
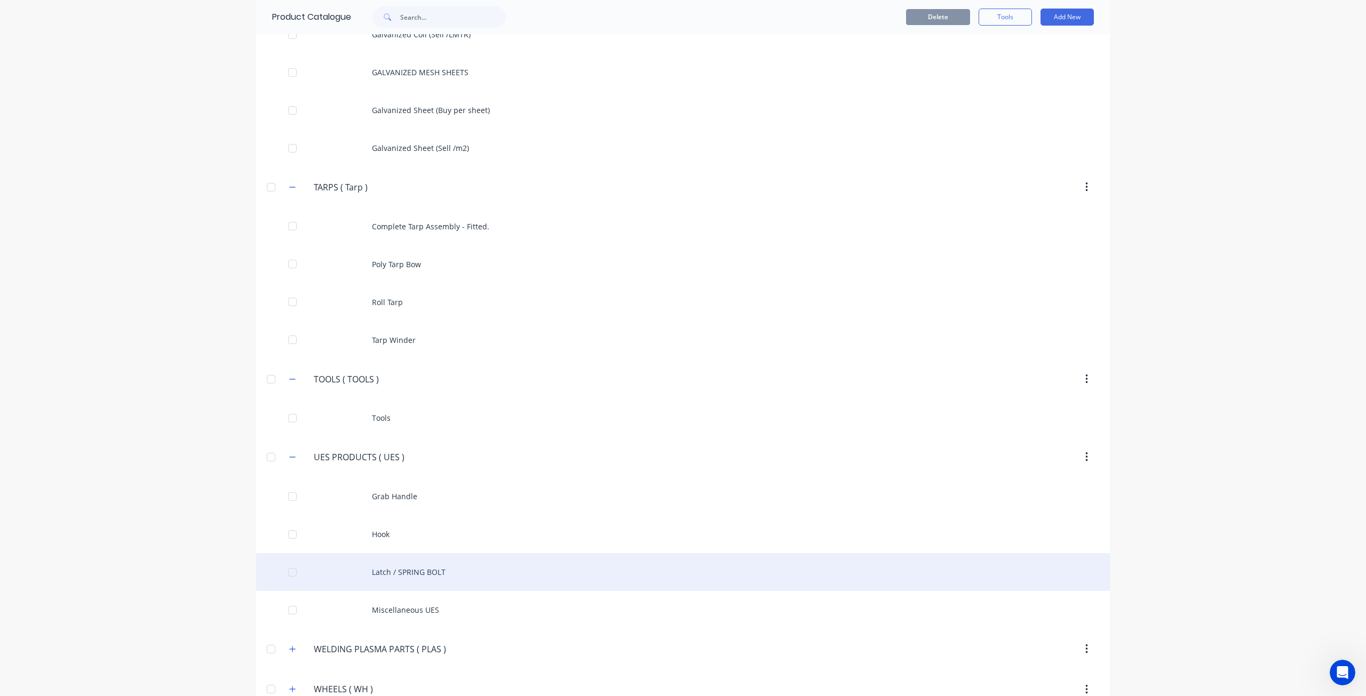
click at [371, 553] on div "Latch / SPRING BOLT" at bounding box center [683, 572] width 854 height 38
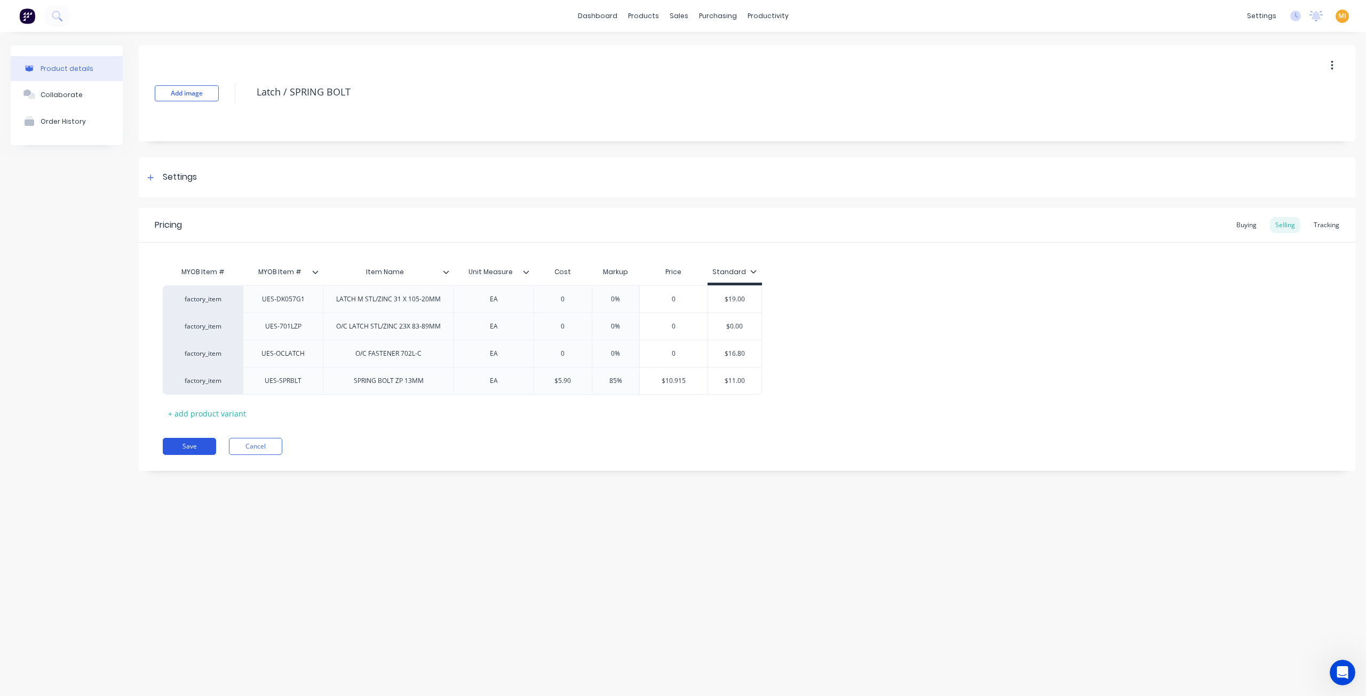
click at [185, 442] on button "Save" at bounding box center [189, 446] width 53 height 17
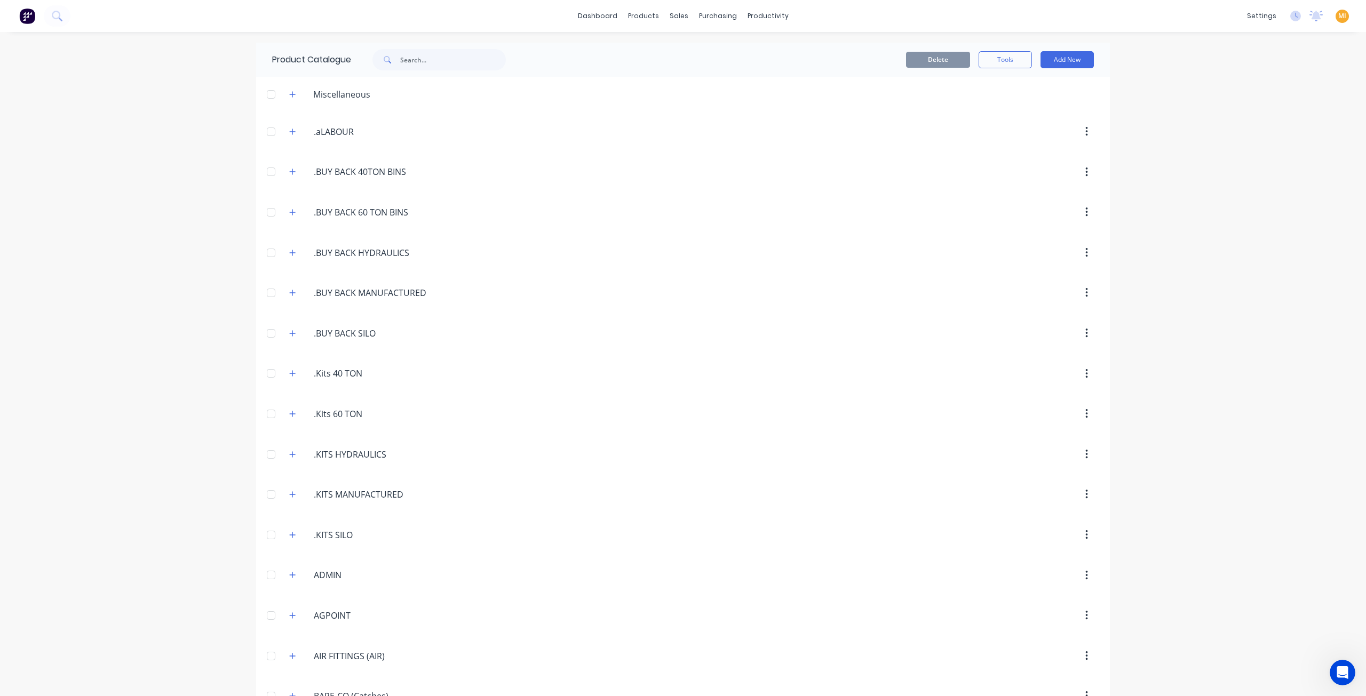
scroll to position [2898, 0]
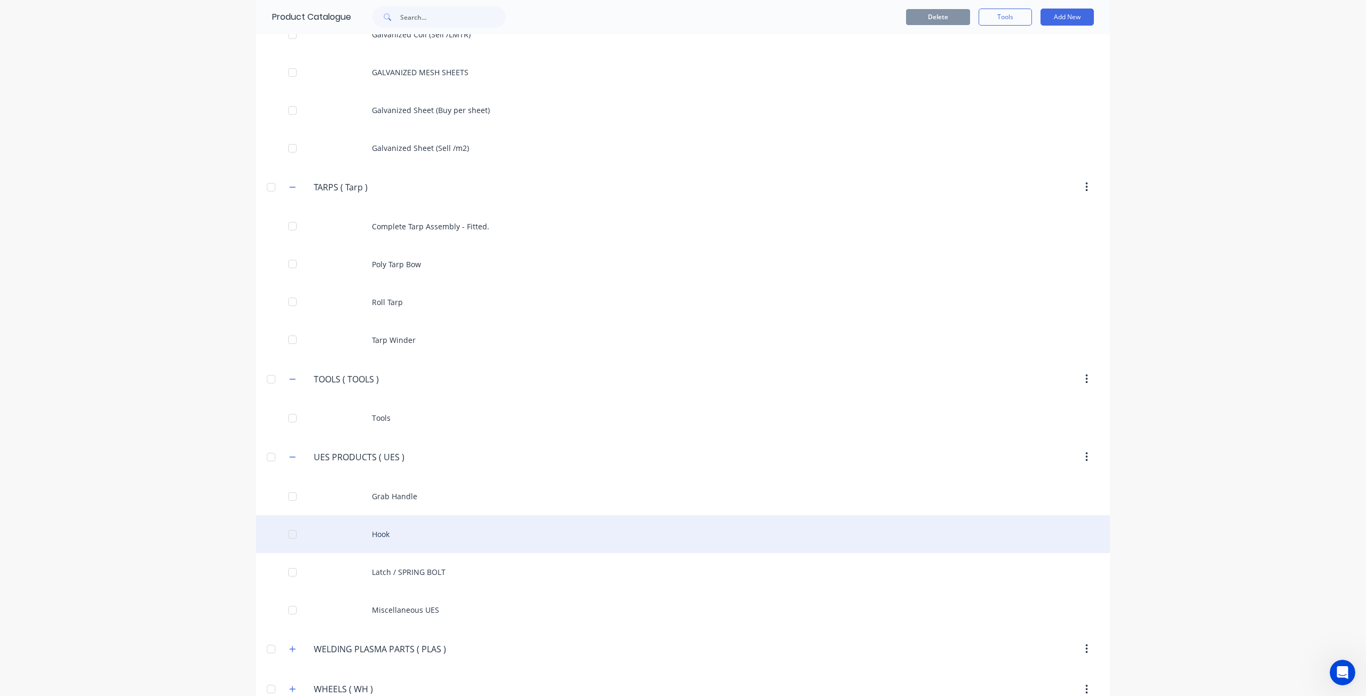
click at [349, 521] on div "Hook" at bounding box center [683, 534] width 854 height 38
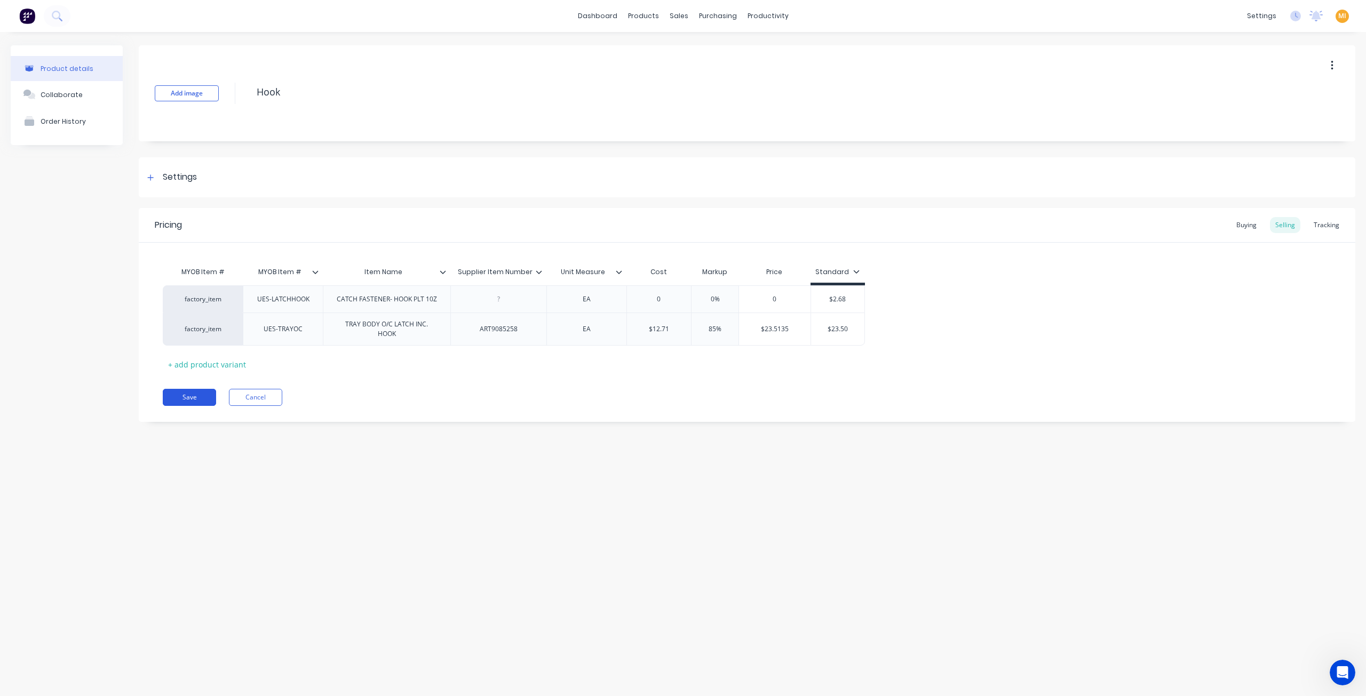
click at [188, 399] on button "Save" at bounding box center [189, 397] width 53 height 17
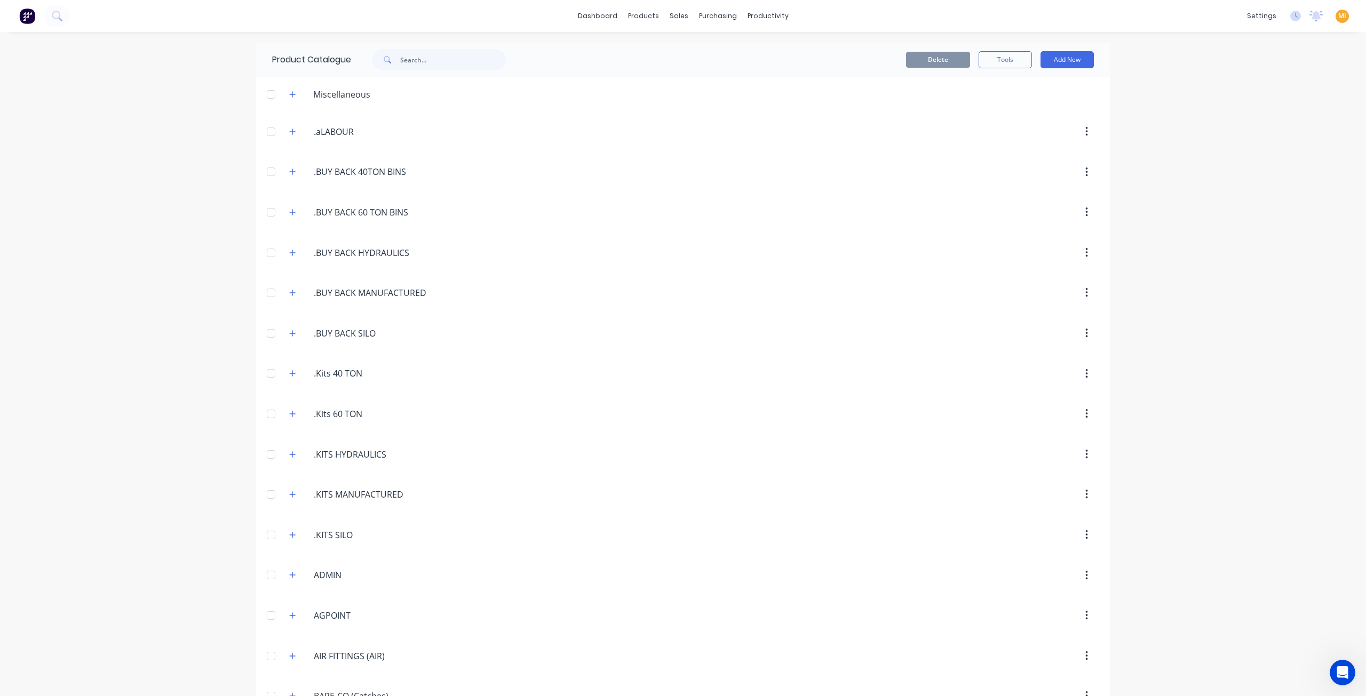
scroll to position [2898, 0]
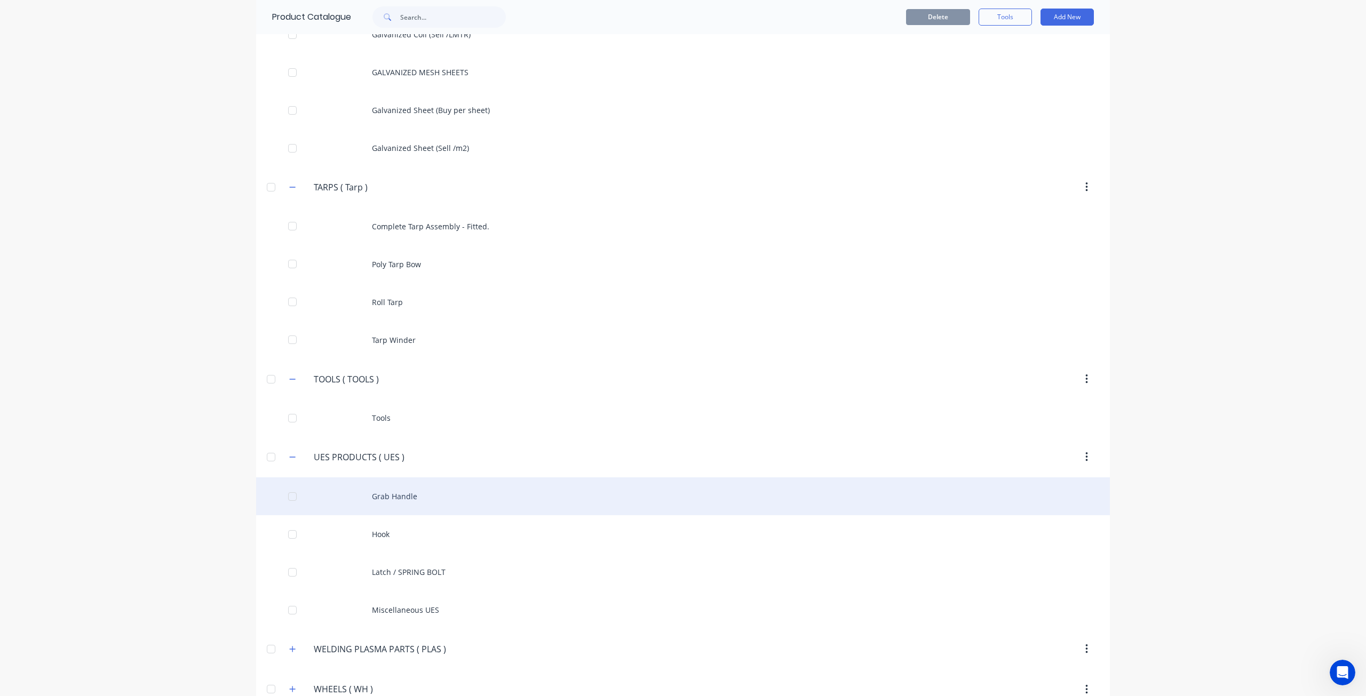
click at [414, 478] on div "Grab Handle" at bounding box center [683, 497] width 854 height 38
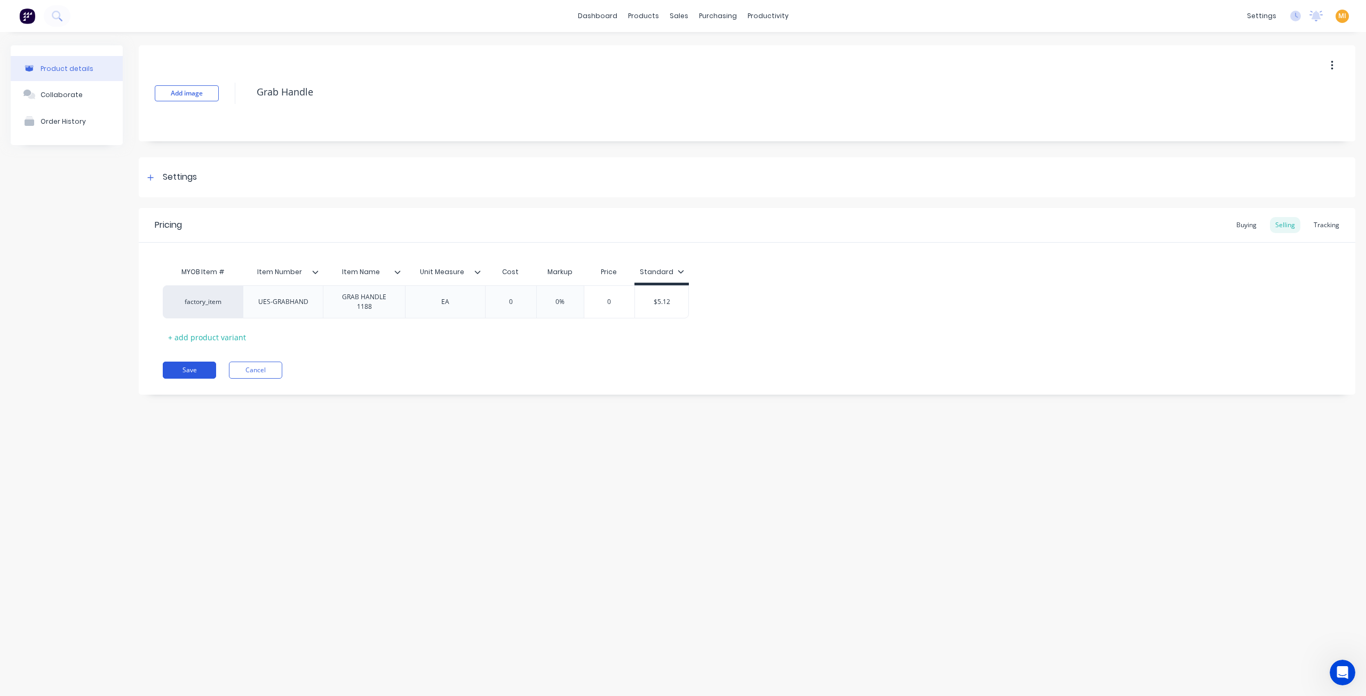
click at [195, 368] on button "Save" at bounding box center [189, 370] width 53 height 17
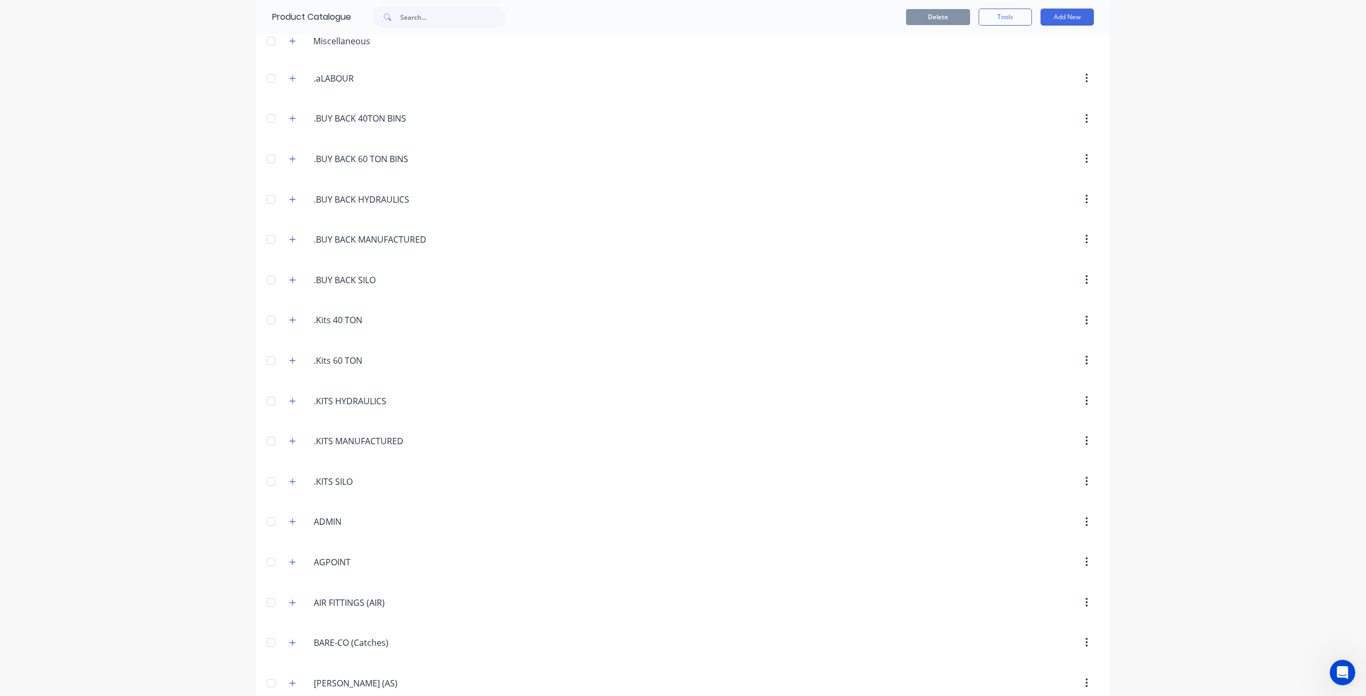
scroll to position [2898, 0]
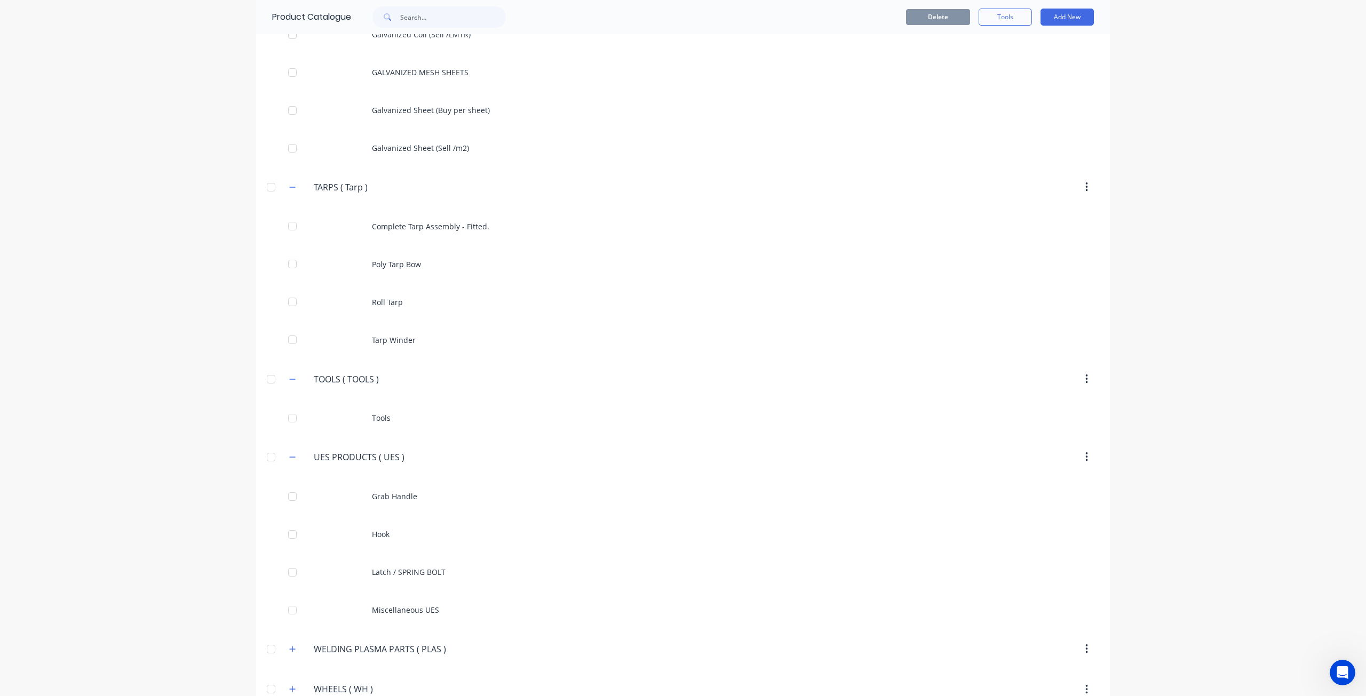
click at [281, 448] on div "UES.PRODUCTS.(.UES.) UES PRODUCTS ( UES )" at bounding box center [364, 457] width 167 height 19
click at [290, 457] on icon "button" at bounding box center [293, 457] width 6 height 1
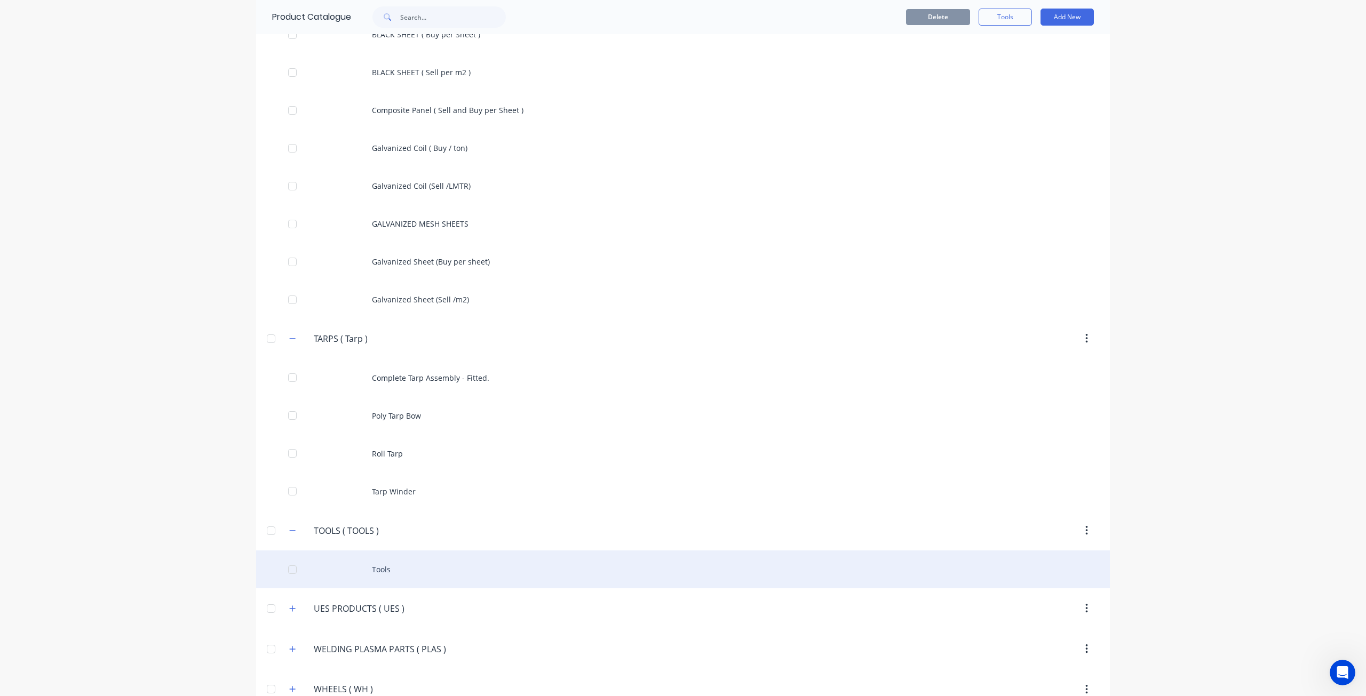
click at [383, 551] on div "Tools" at bounding box center [683, 570] width 854 height 38
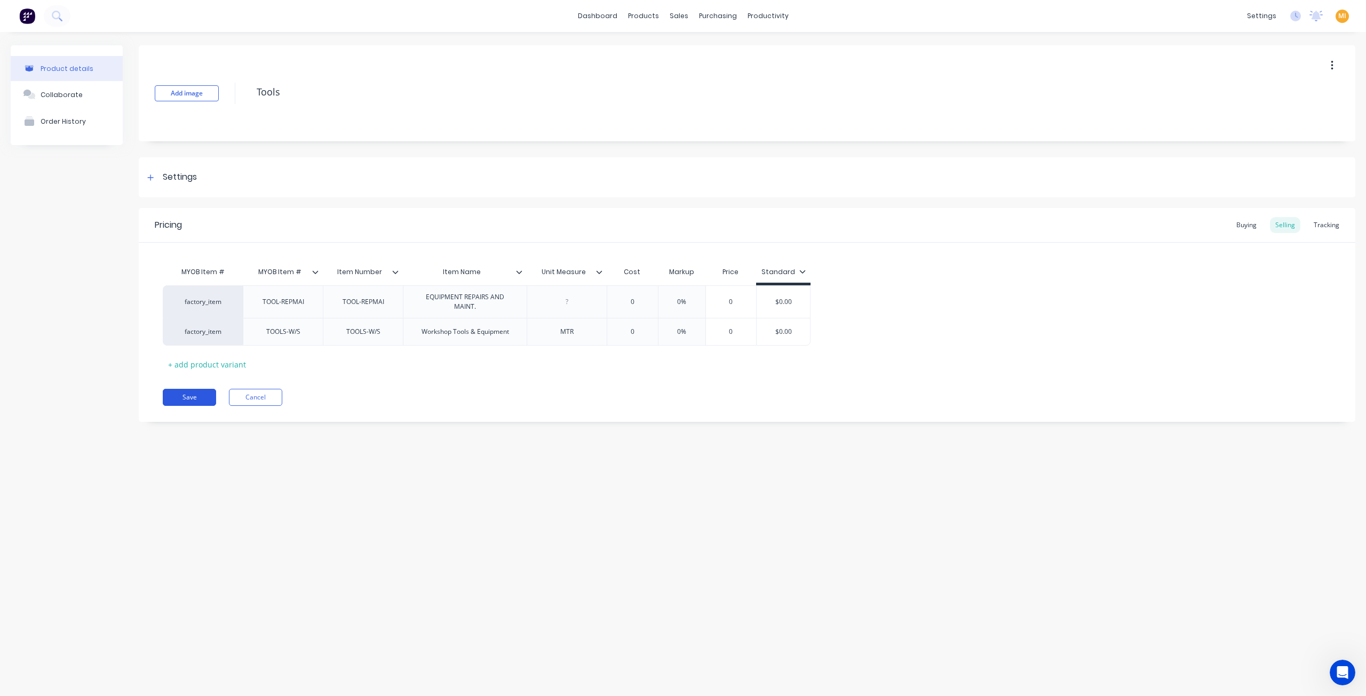
click at [182, 396] on button "Save" at bounding box center [189, 397] width 53 height 17
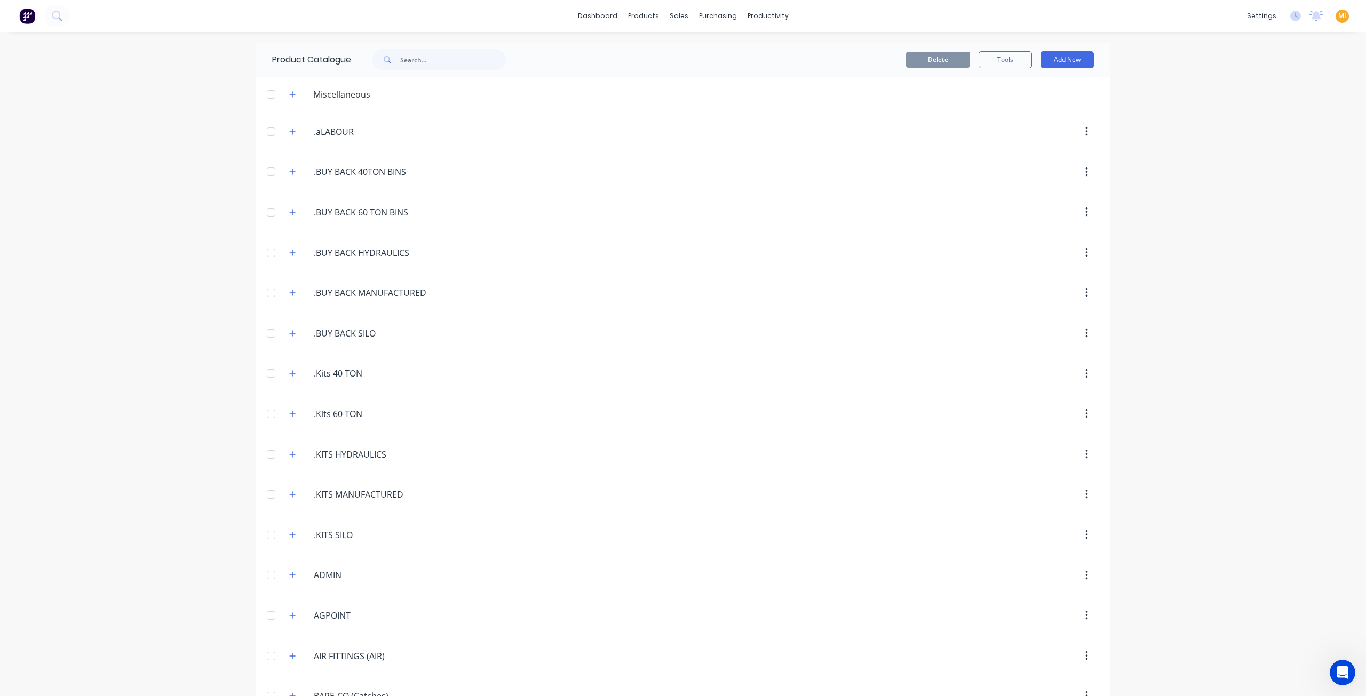
scroll to position [2746, 0]
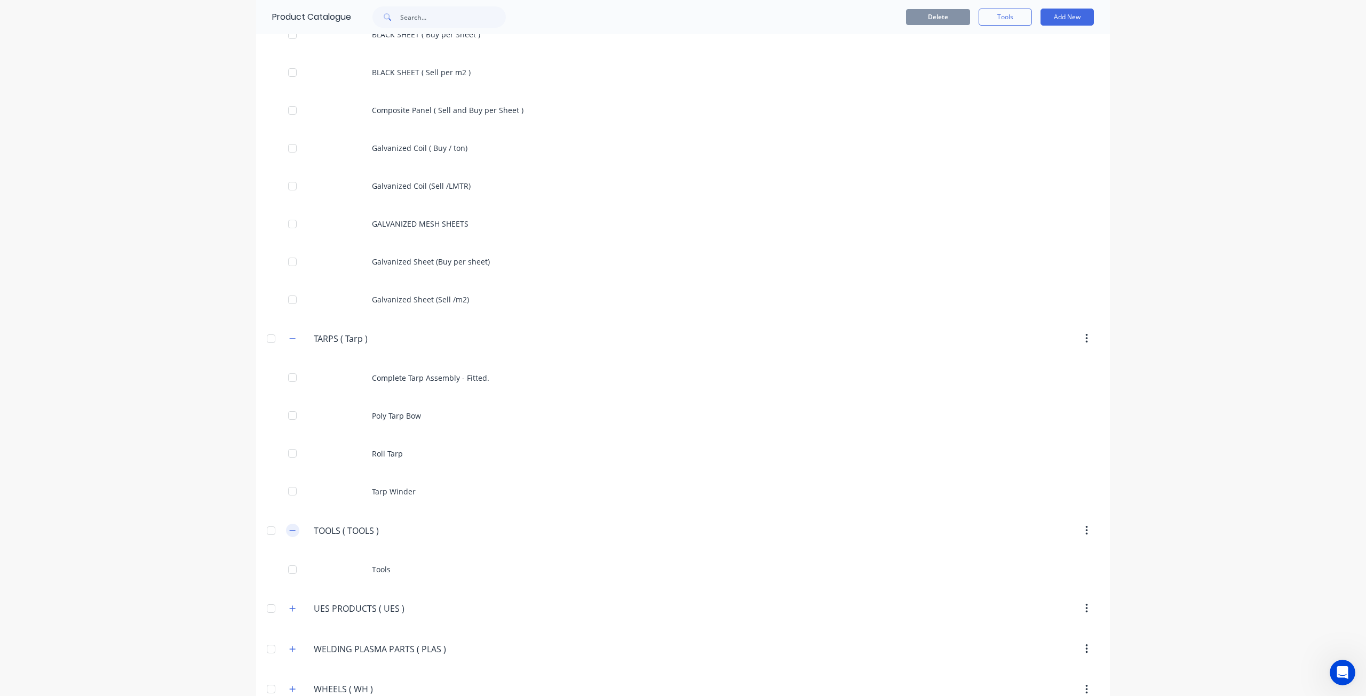
click at [289, 527] on icon "button" at bounding box center [292, 530] width 6 height 7
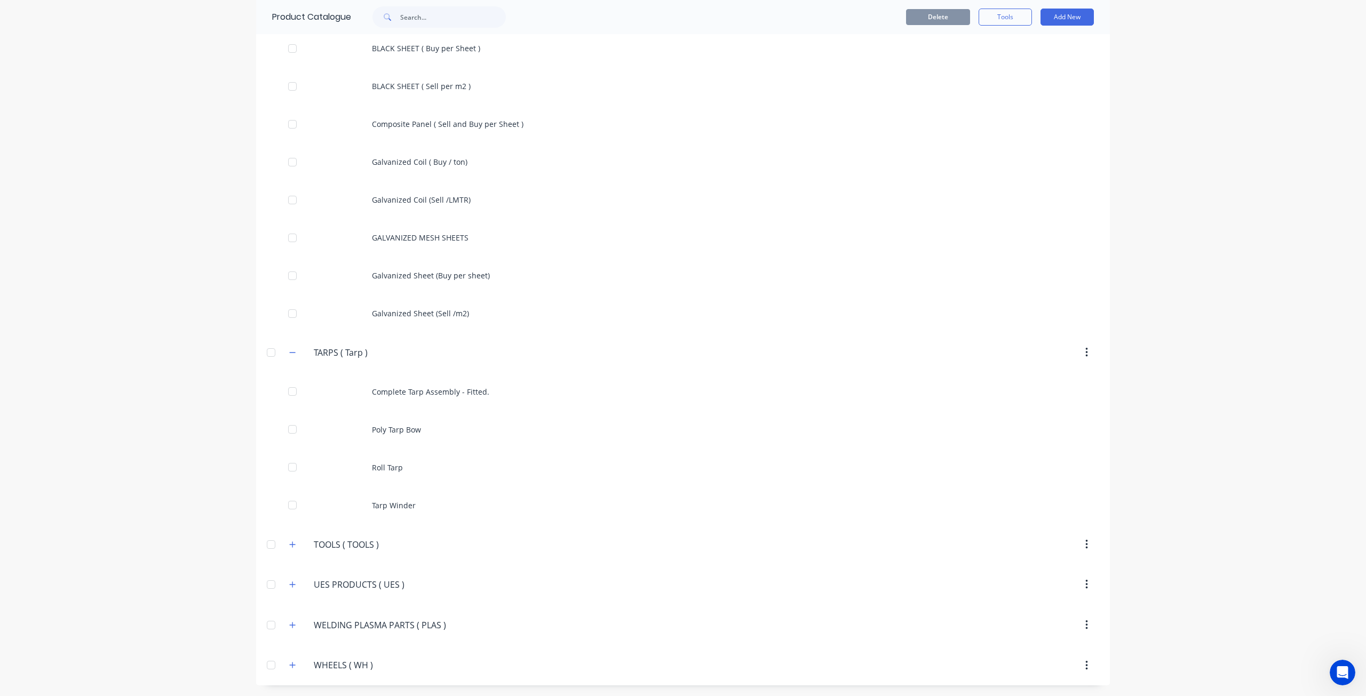
scroll to position [2709, 0]
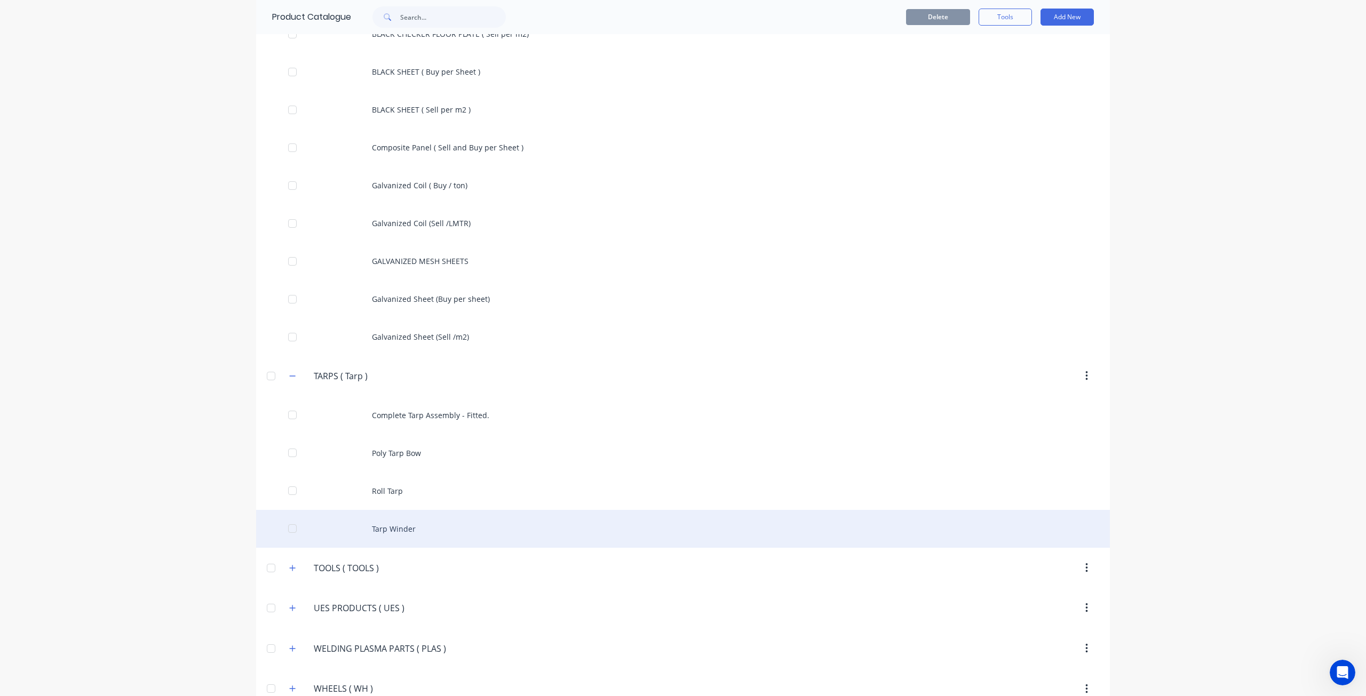
click at [399, 510] on div "Tarp Winder" at bounding box center [683, 529] width 854 height 38
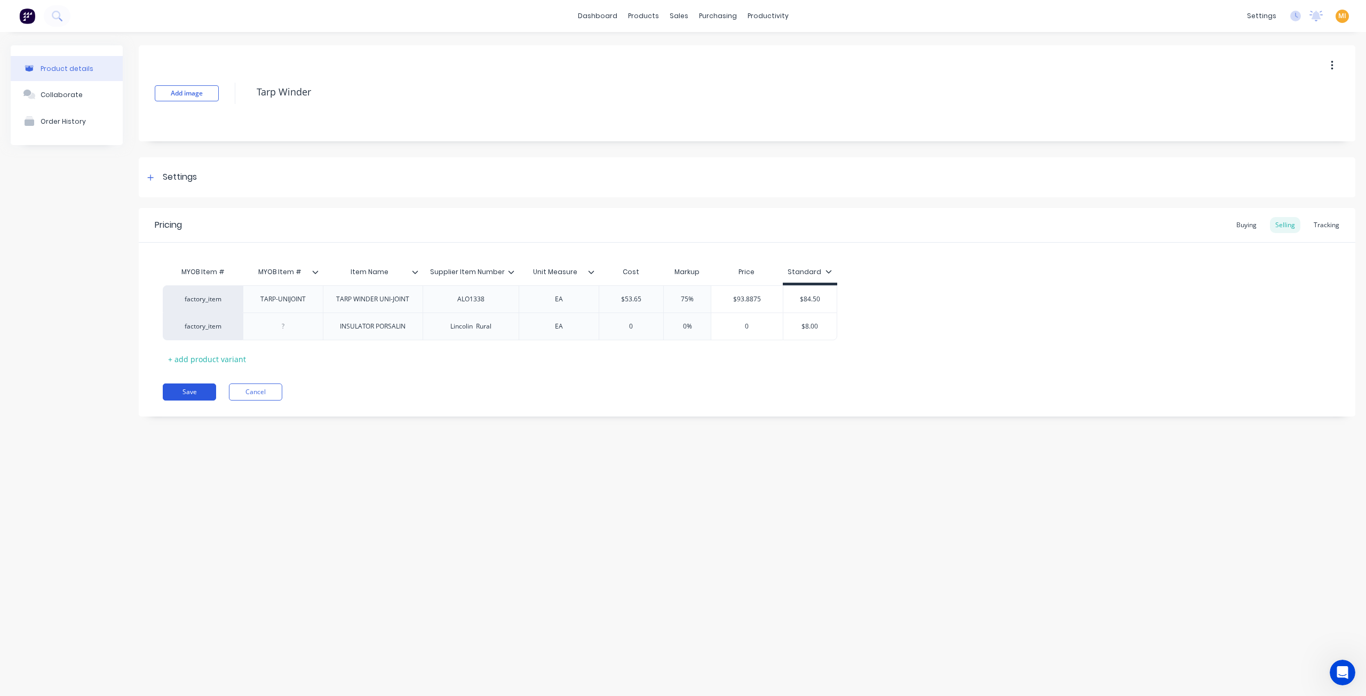
click at [191, 391] on button "Save" at bounding box center [189, 392] width 53 height 17
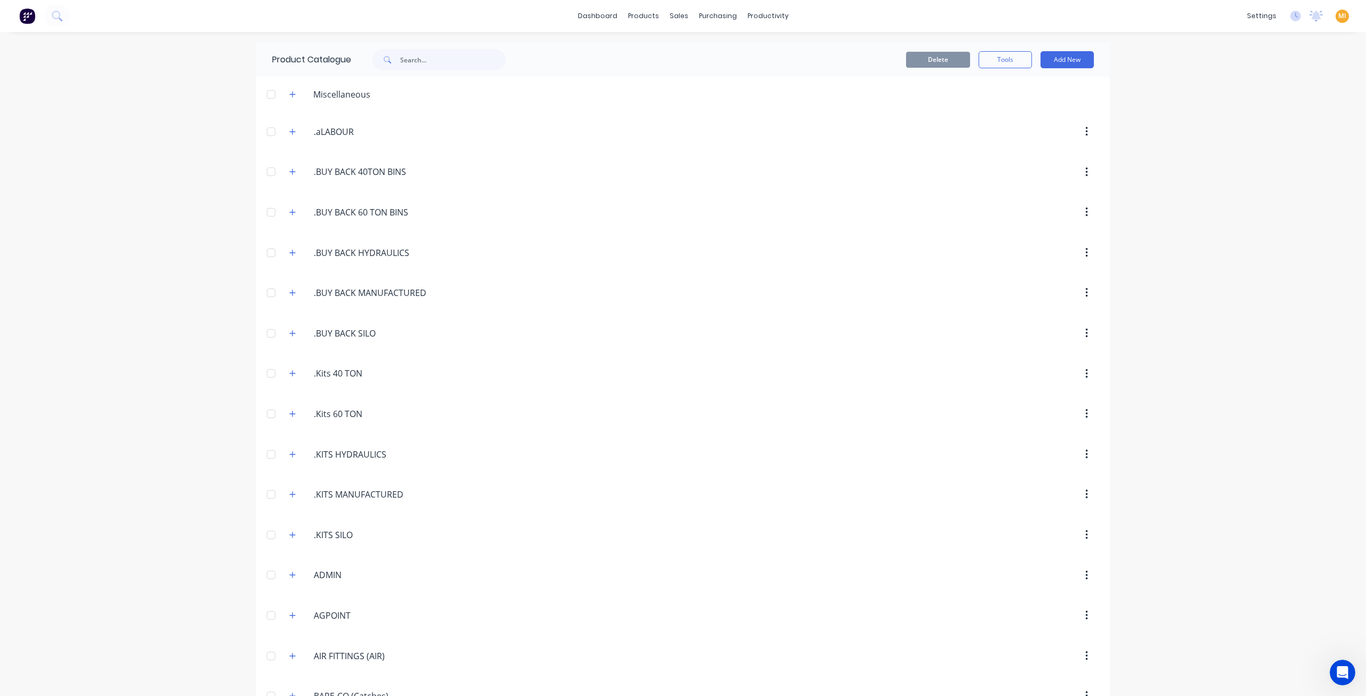
scroll to position [2709, 0]
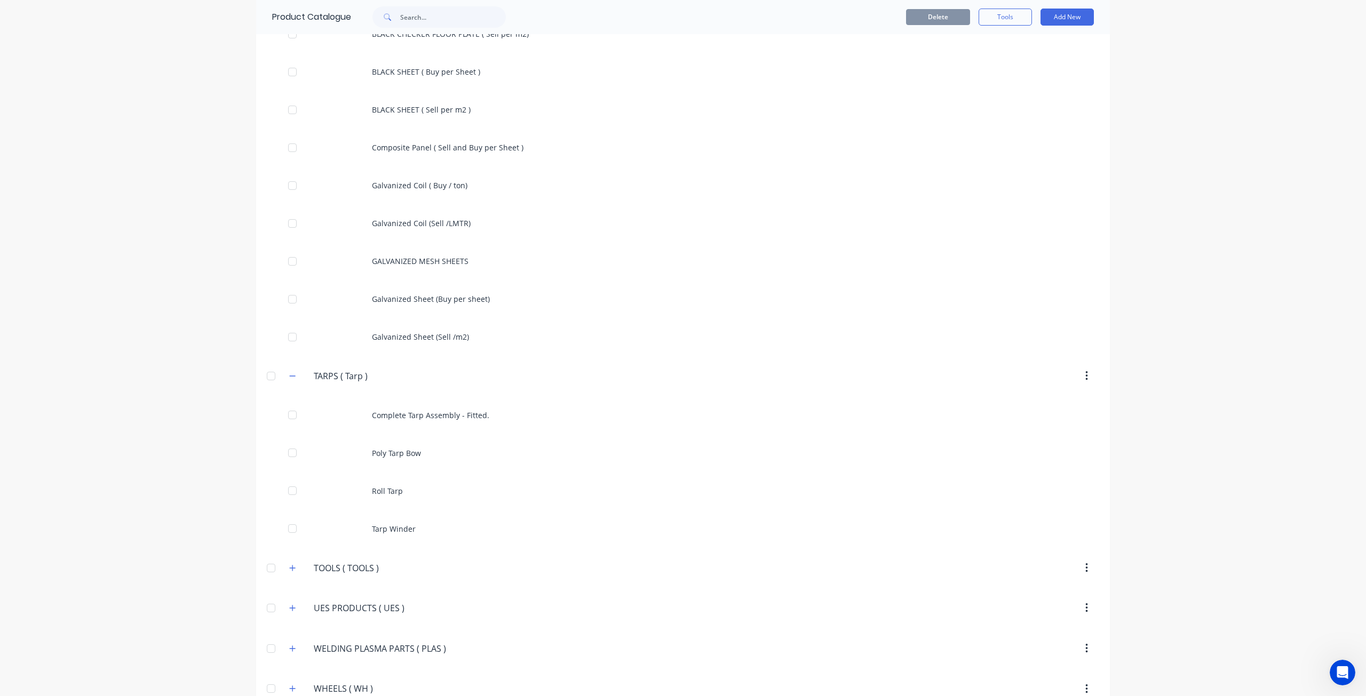
drag, startPoint x: 390, startPoint y: 354, endPoint x: 255, endPoint y: 338, distance: 136.0
click at [256, 356] on header "TARPS.(.Tarp.) TARPS ( Tarp )" at bounding box center [683, 376] width 854 height 41
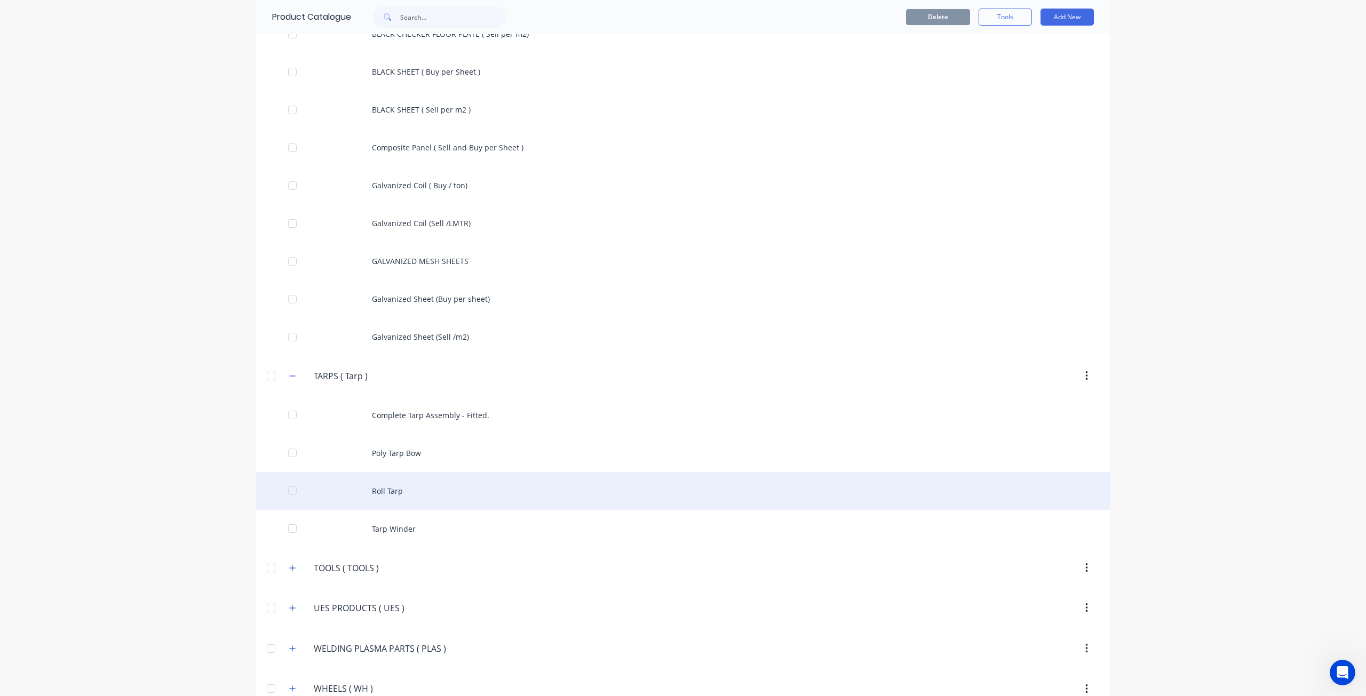
click at [371, 472] on div "Roll Tarp" at bounding box center [683, 491] width 854 height 38
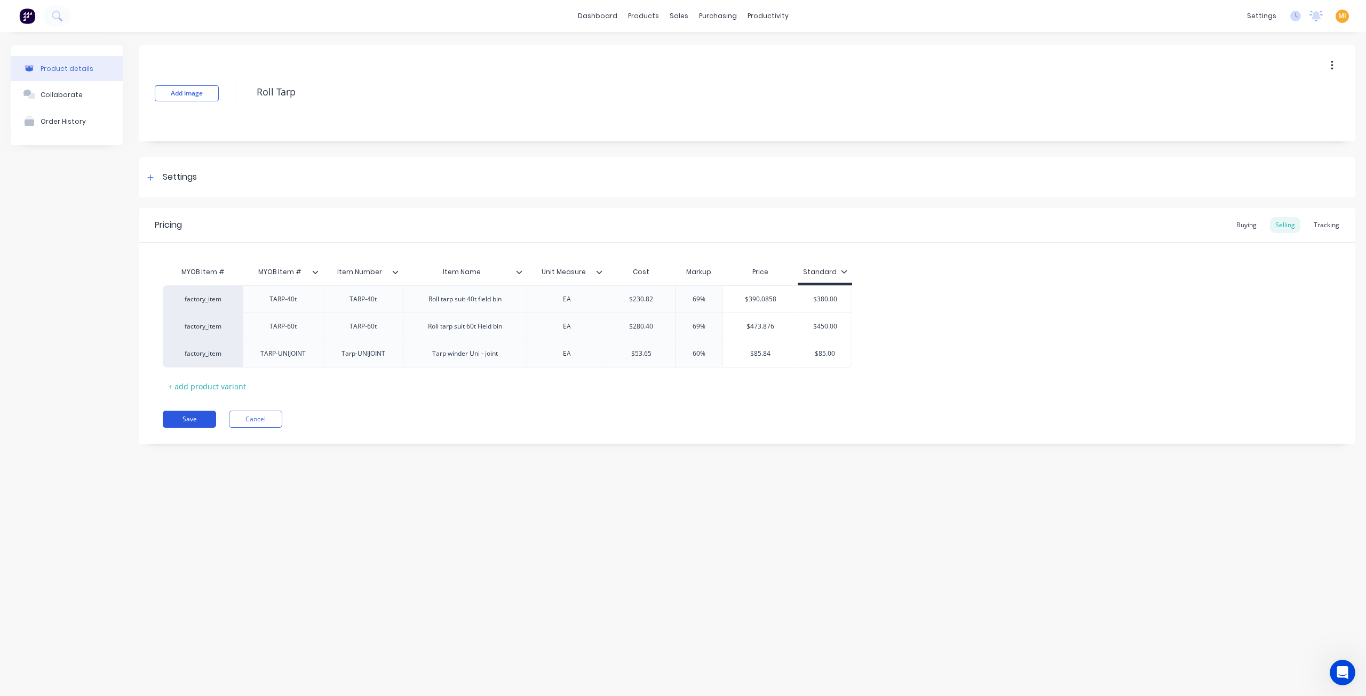
click at [187, 419] on button "Save" at bounding box center [189, 419] width 53 height 17
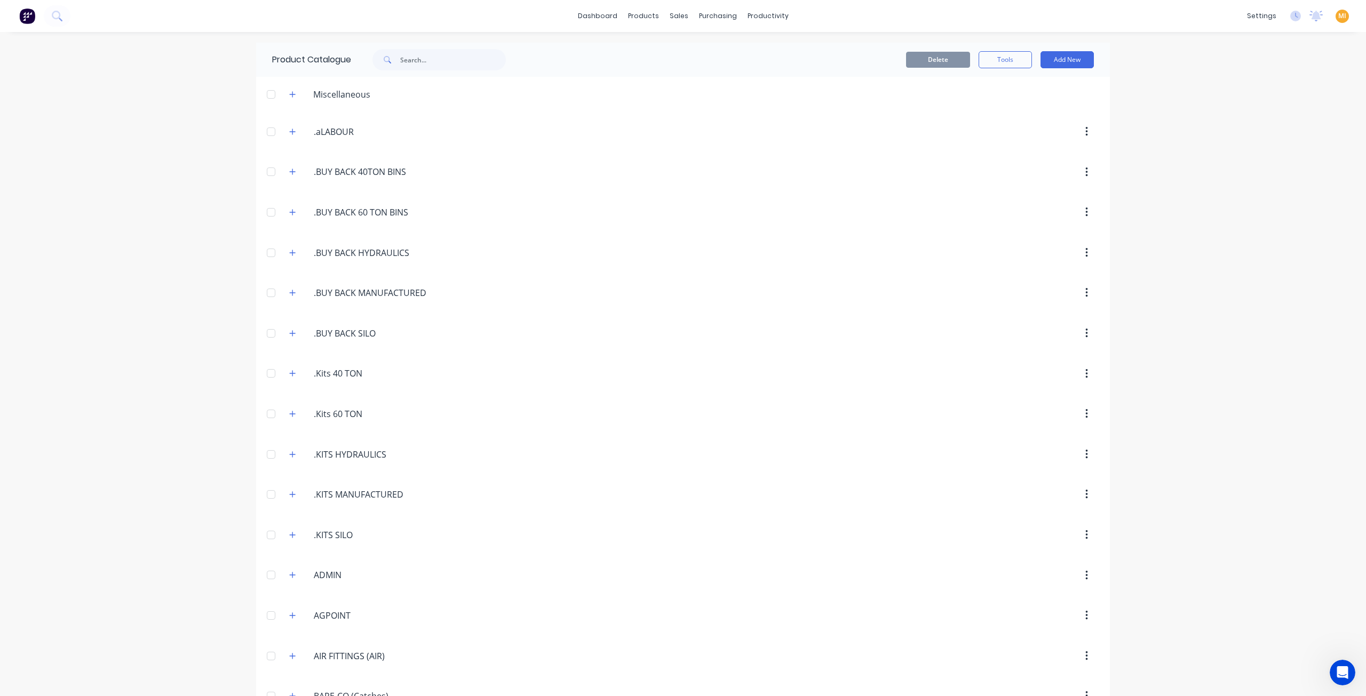
scroll to position [2709, 0]
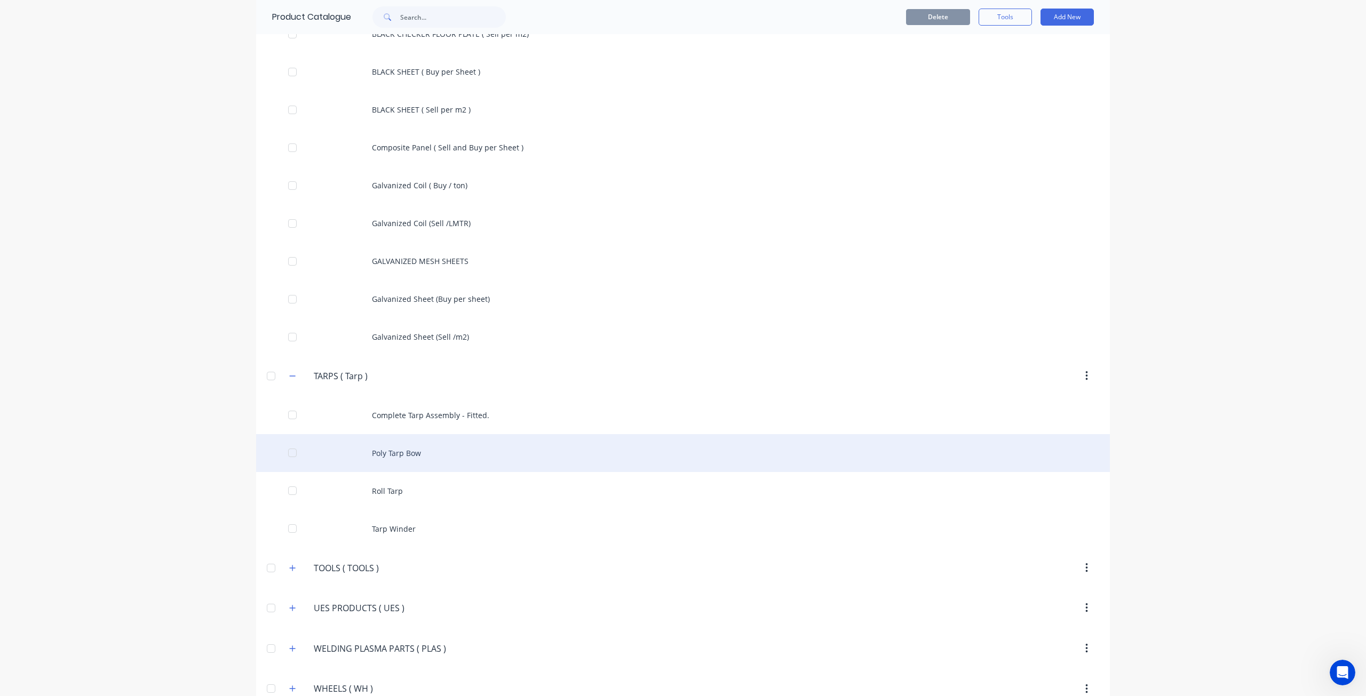
click at [451, 434] on div "Poly Tarp Bow" at bounding box center [683, 453] width 854 height 38
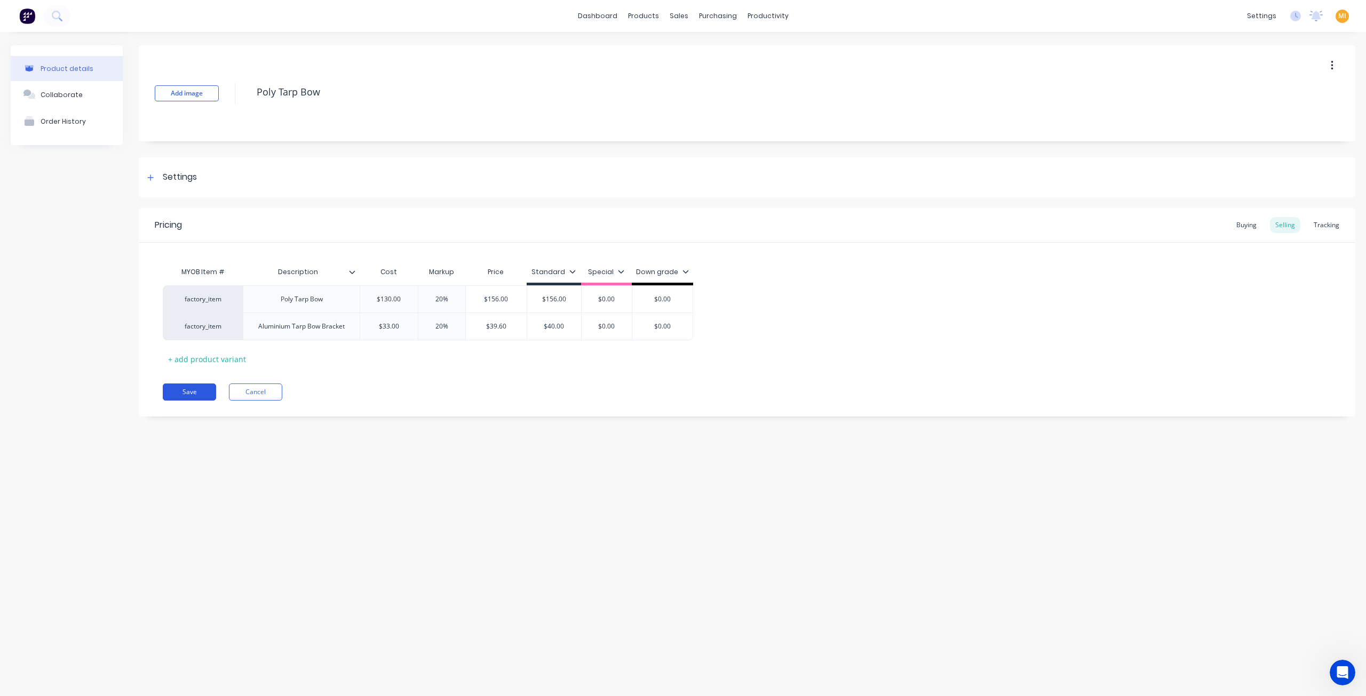
click at [180, 391] on button "Save" at bounding box center [189, 392] width 53 height 17
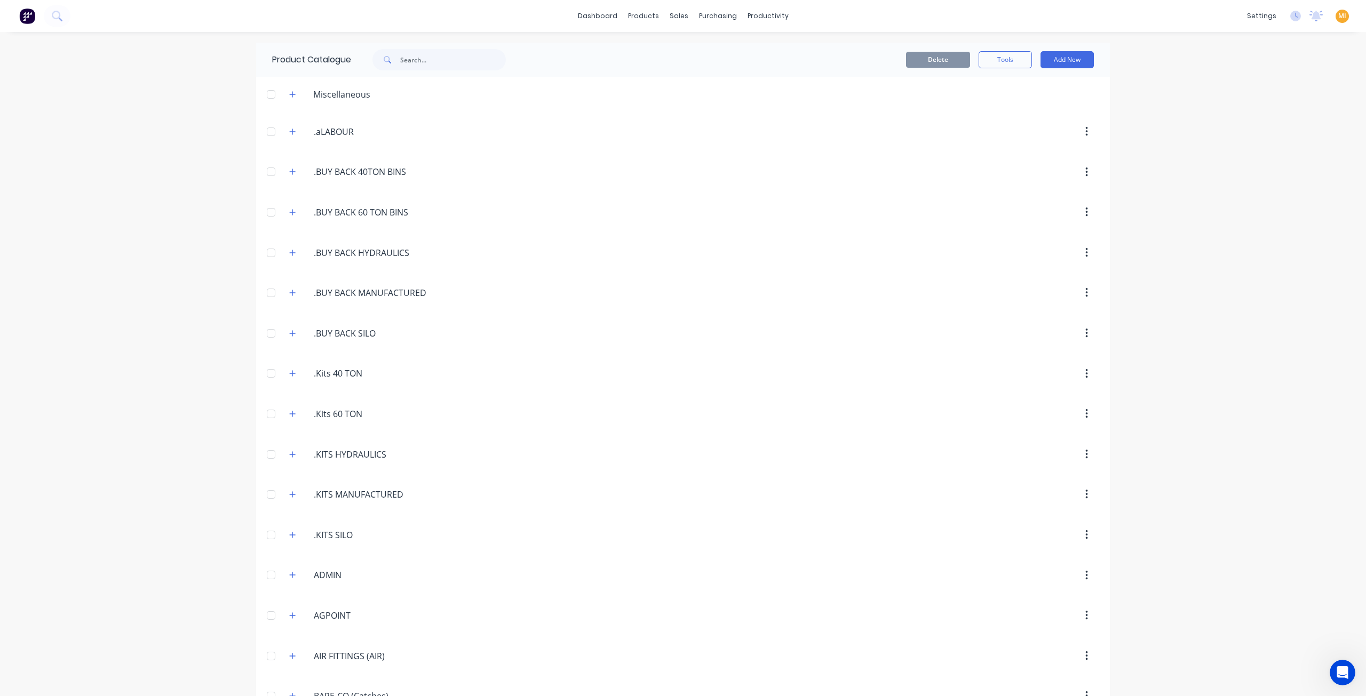
scroll to position [2709, 0]
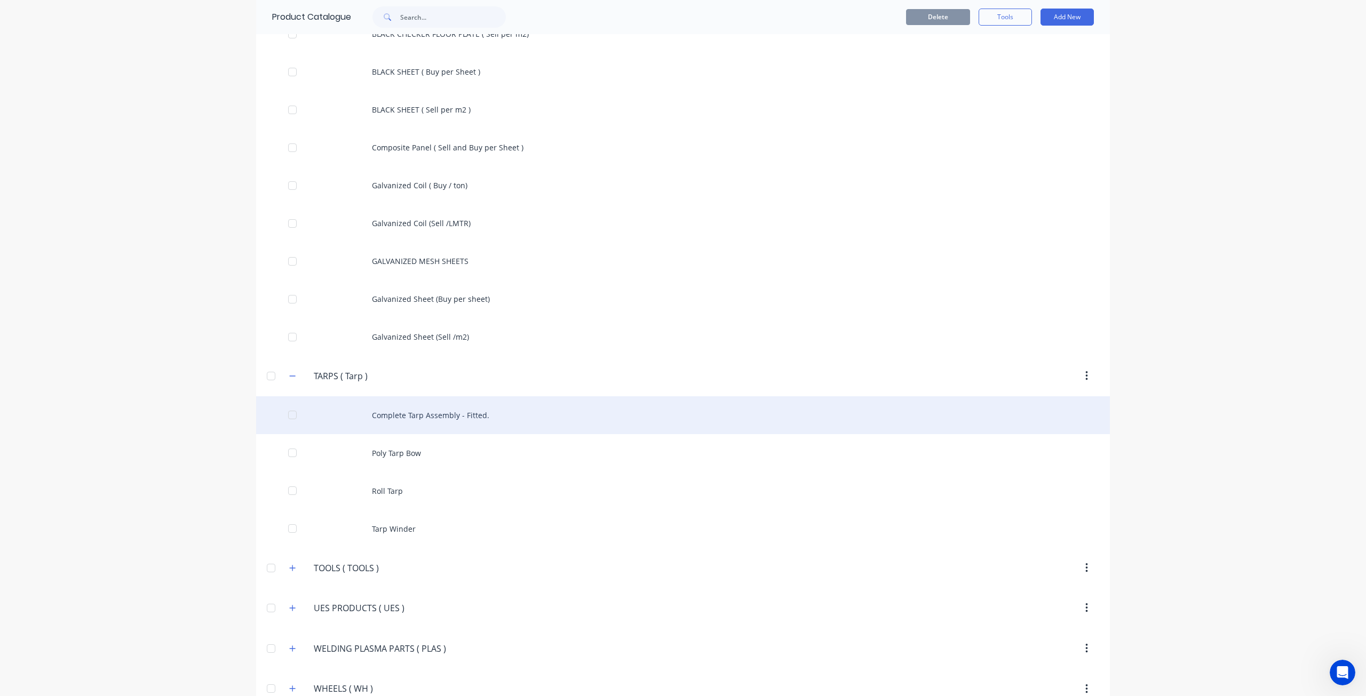
click at [477, 396] on div "Complete Tarp Assembly - Fitted." at bounding box center [683, 415] width 854 height 38
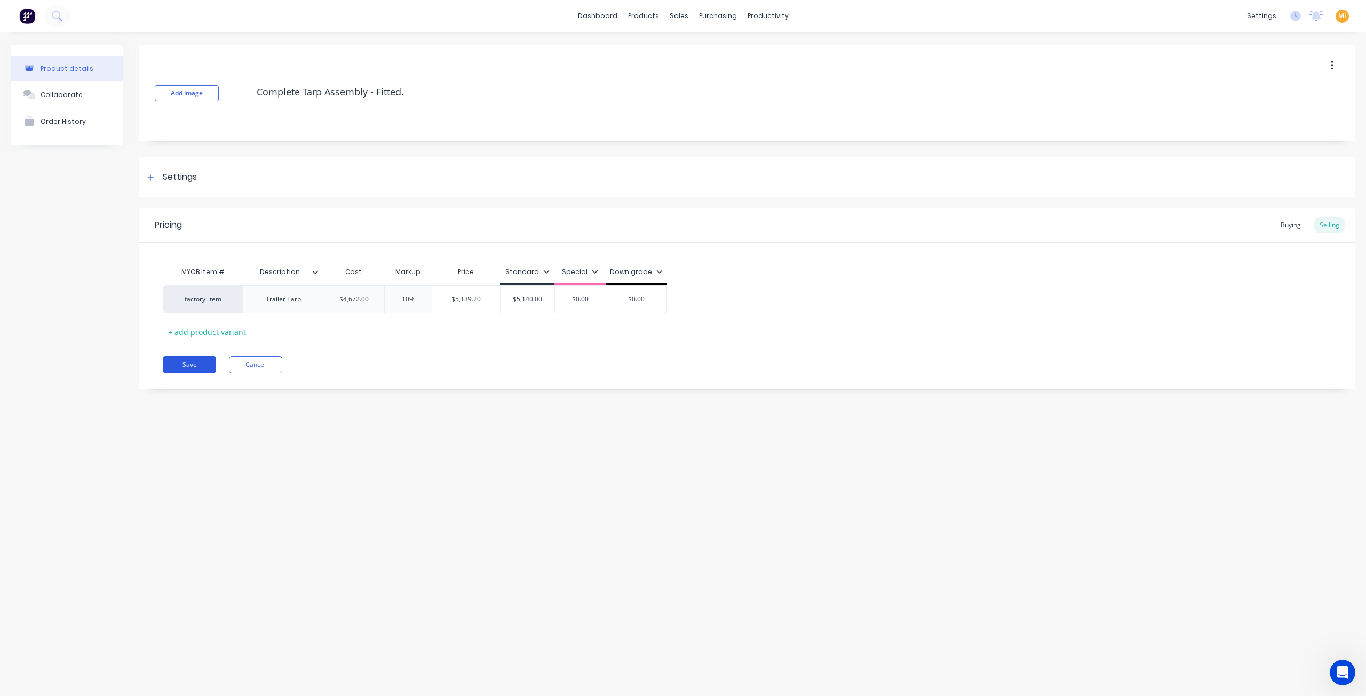
click at [188, 367] on button "Save" at bounding box center [189, 364] width 53 height 17
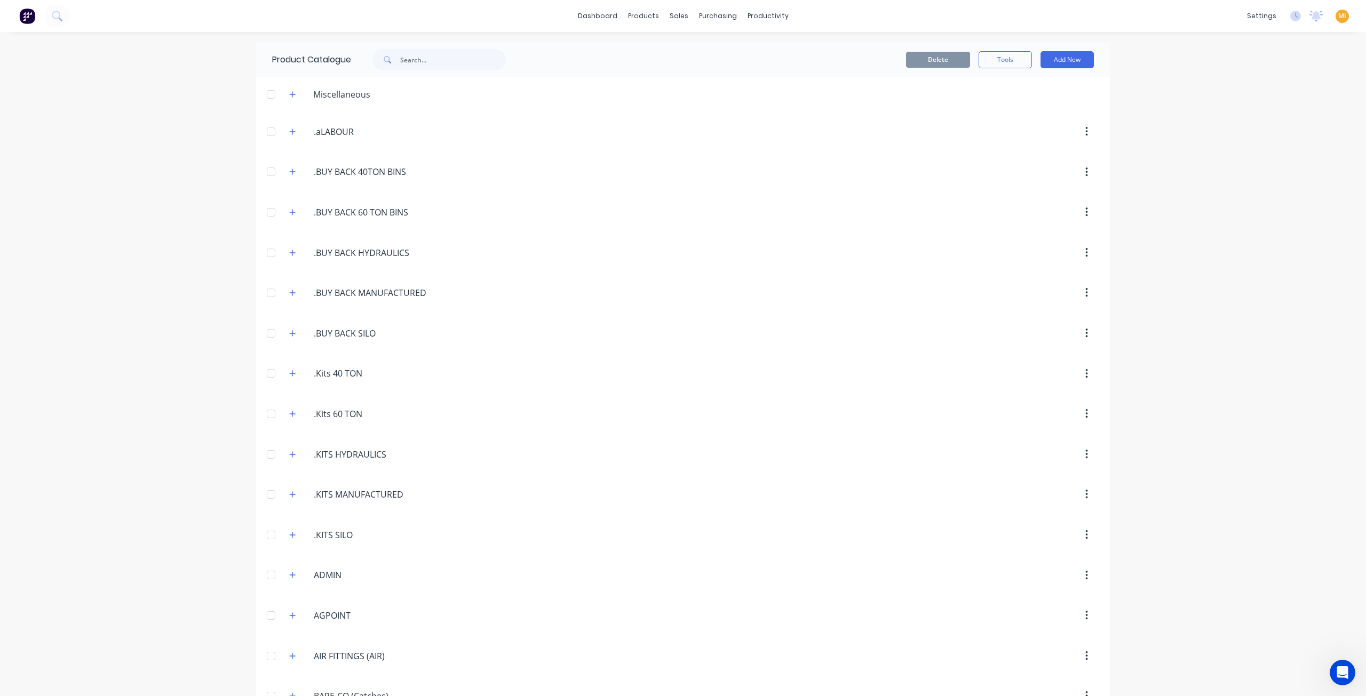
scroll to position [2709, 0]
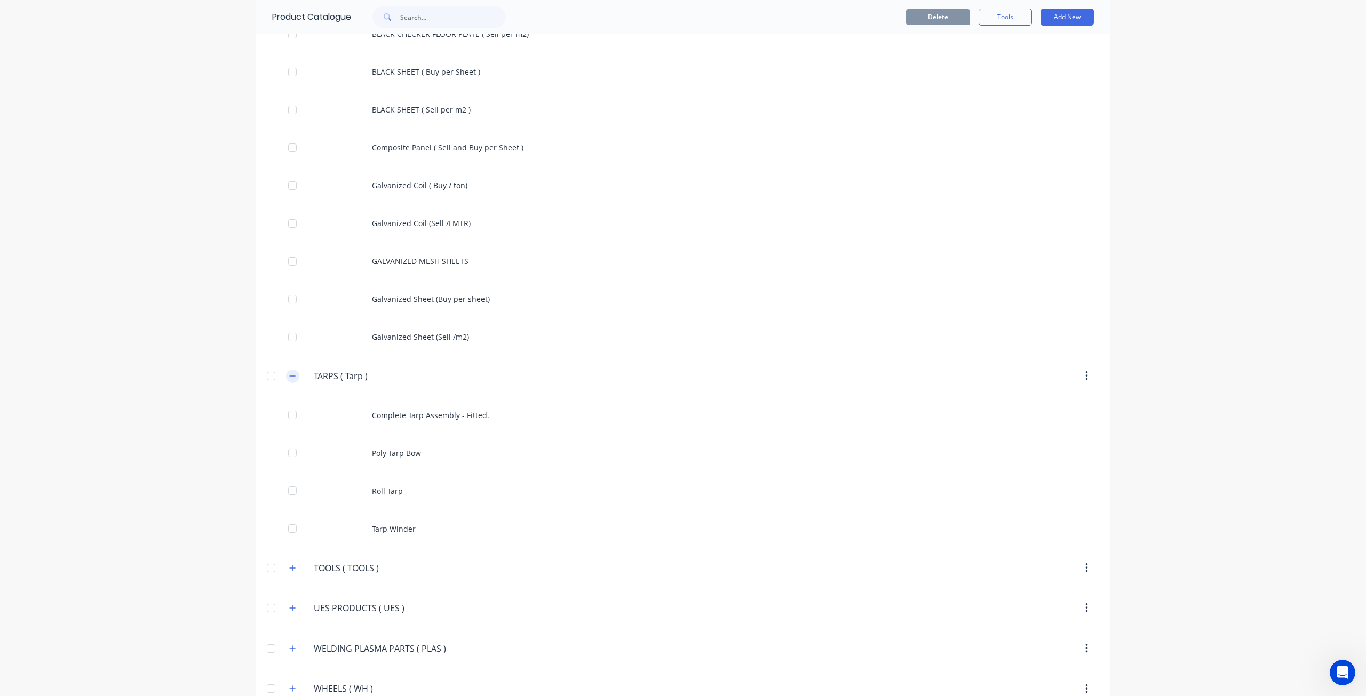
click at [291, 376] on icon "button" at bounding box center [293, 376] width 6 height 1
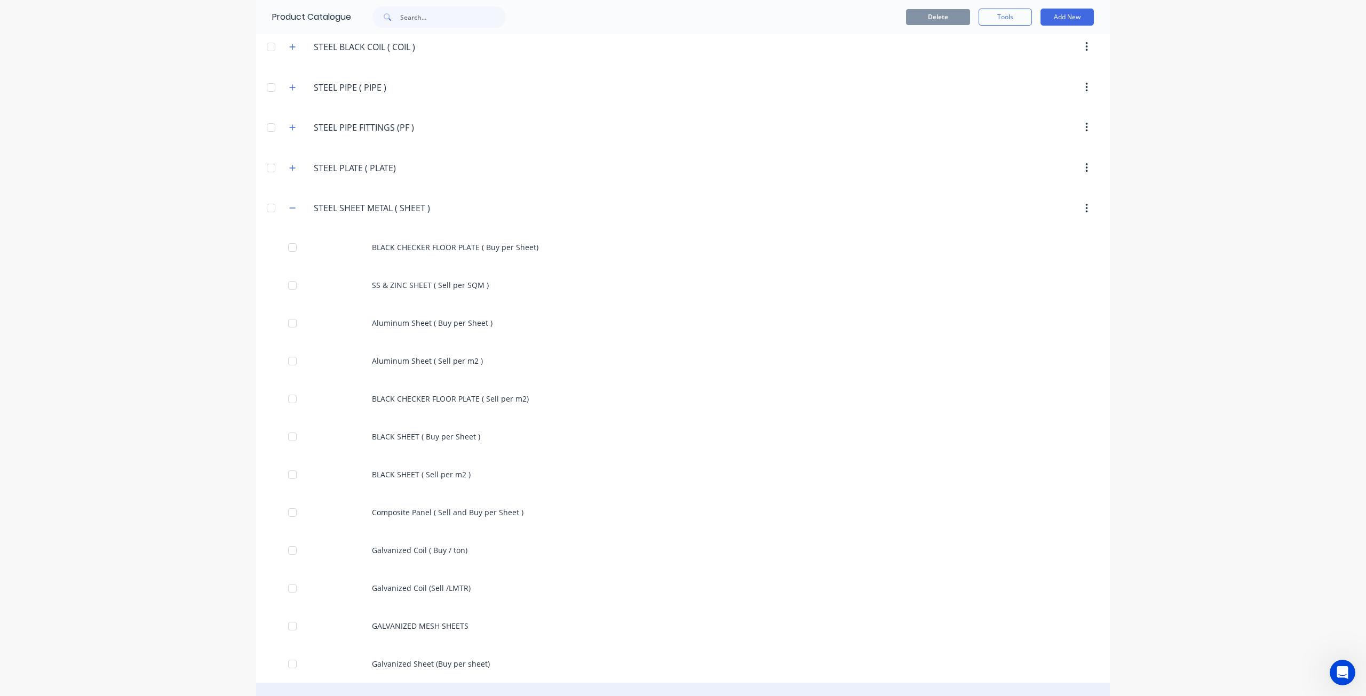
scroll to position [2557, 0]
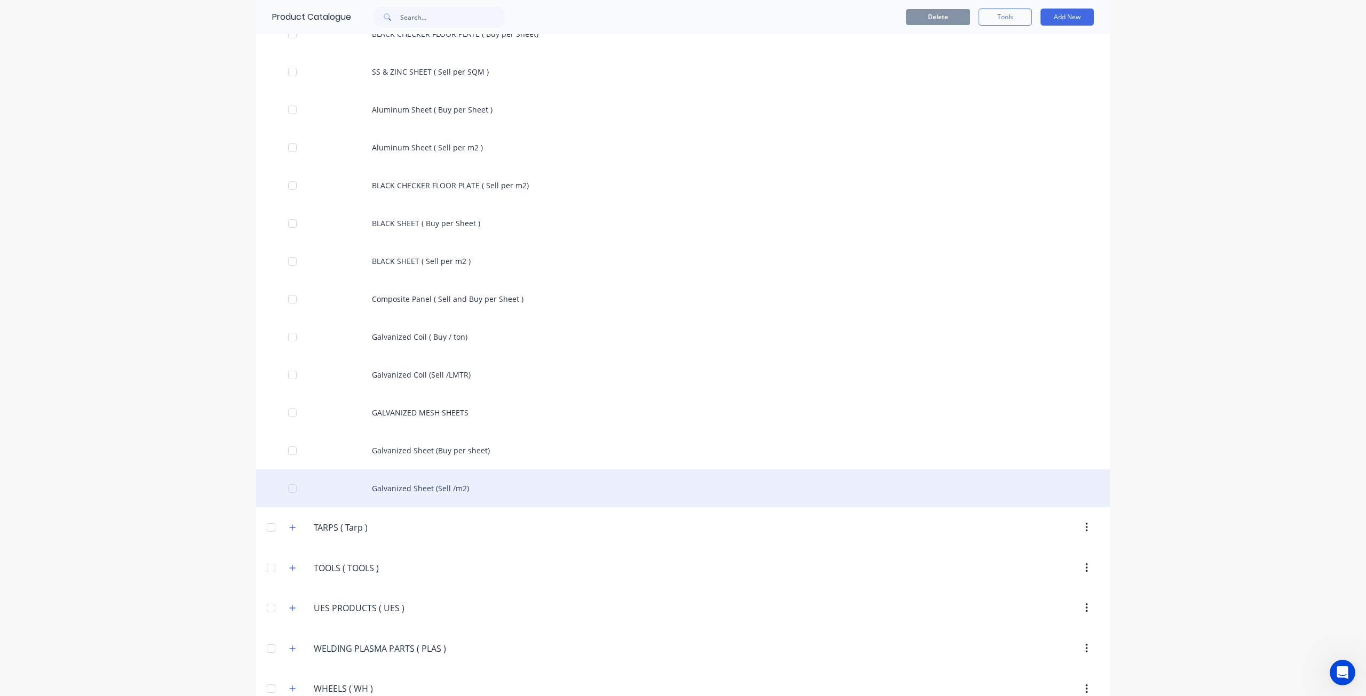
click at [409, 471] on div "Galvanized Sheet (Sell /m2)" at bounding box center [683, 489] width 854 height 38
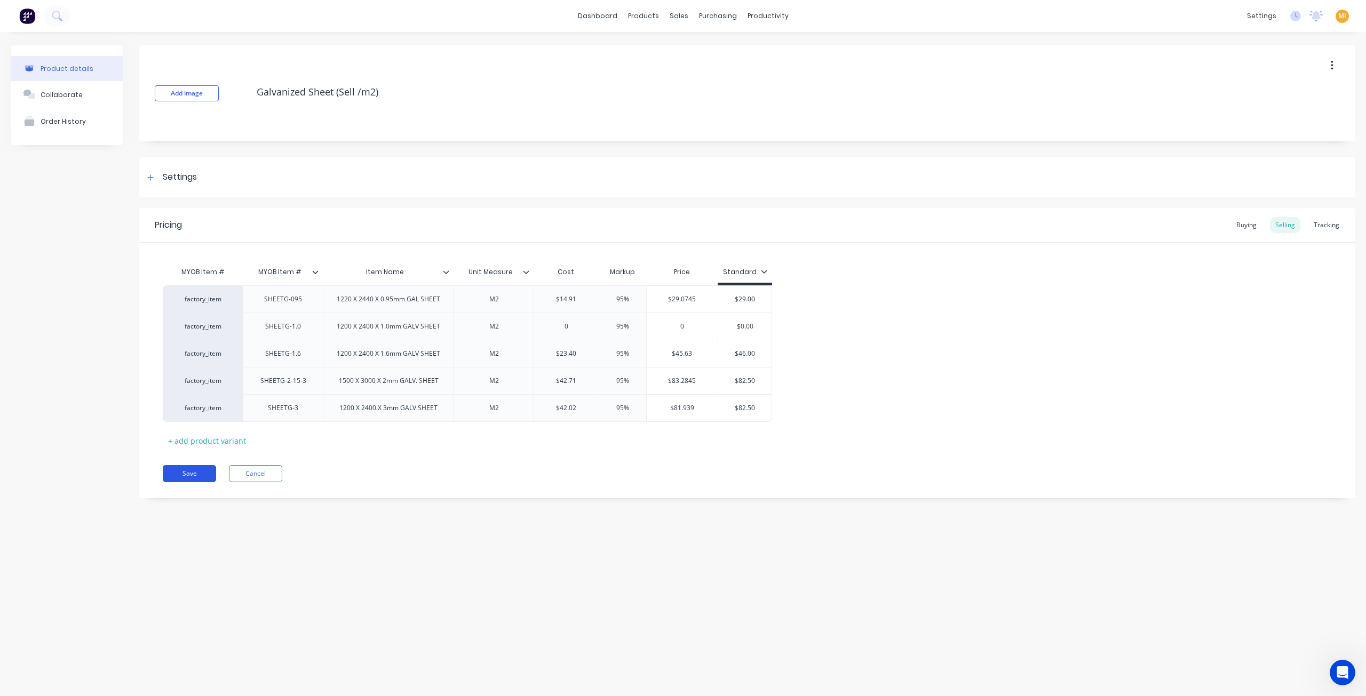
click at [189, 475] on button "Save" at bounding box center [189, 473] width 53 height 17
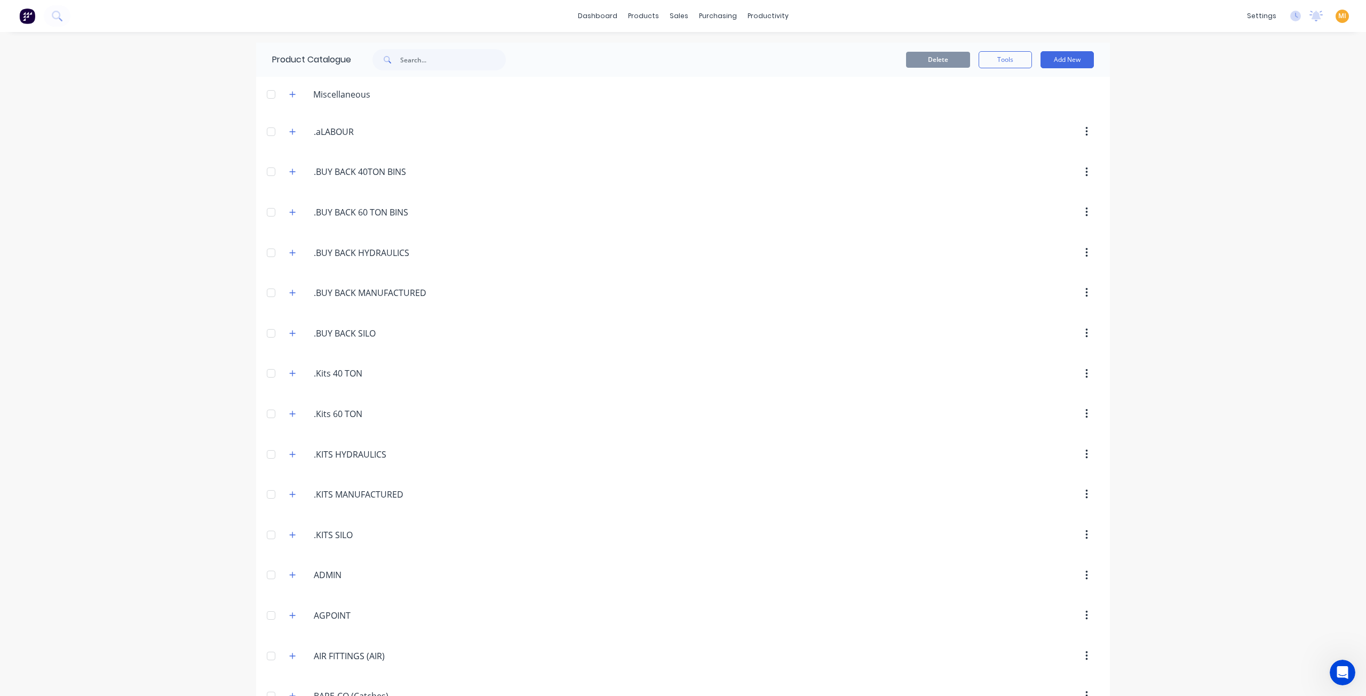
scroll to position [2557, 0]
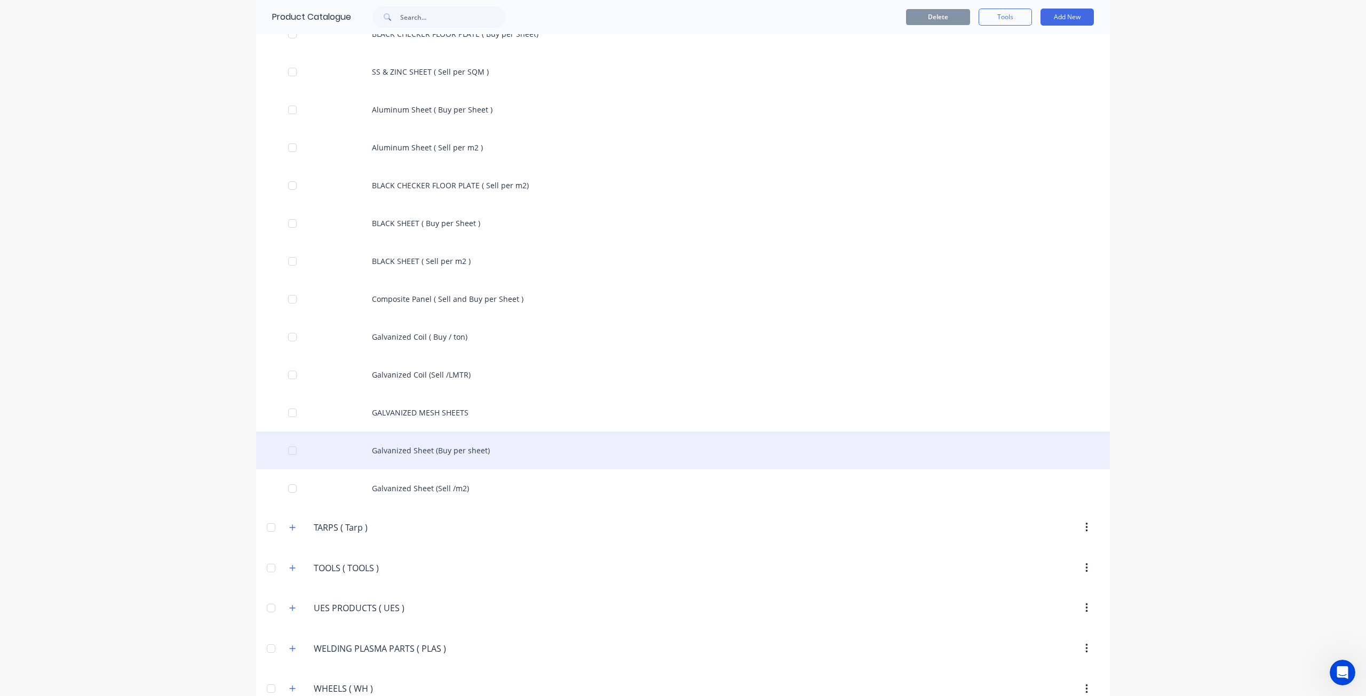
click at [466, 432] on div "Galvanized Sheet (Buy per sheet)" at bounding box center [683, 451] width 854 height 38
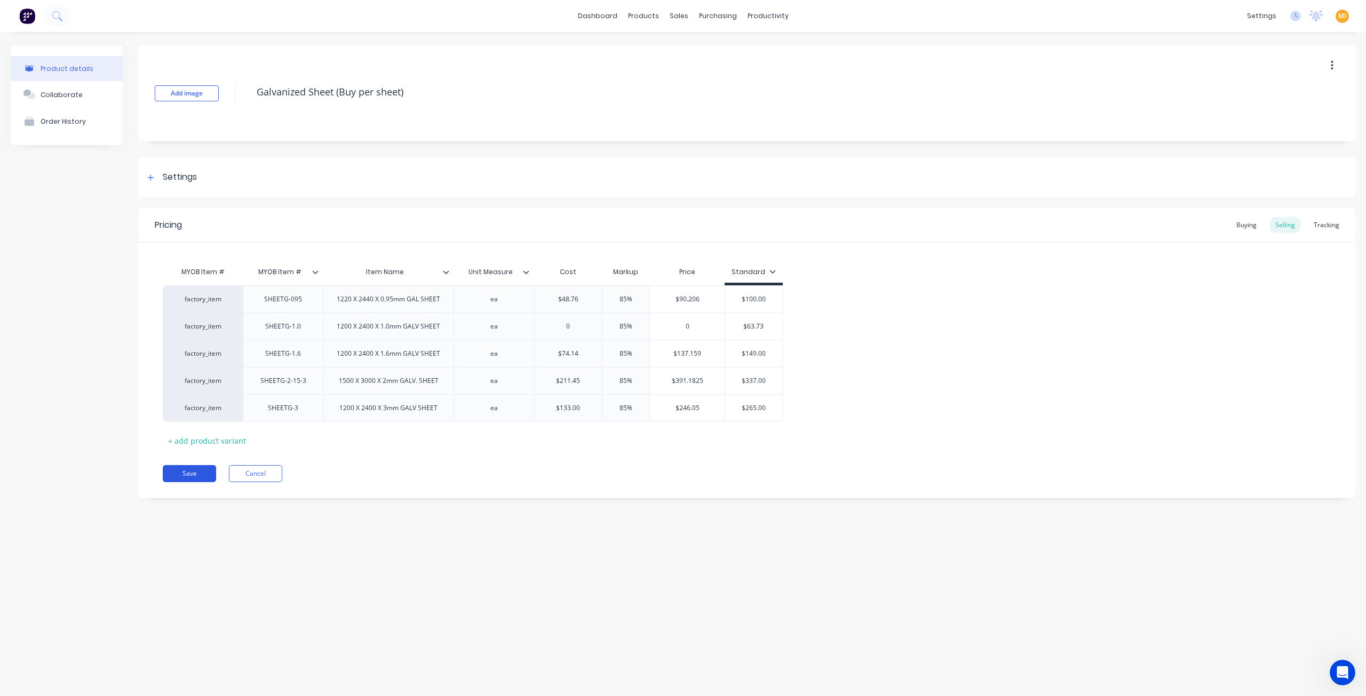
click at [191, 477] on button "Save" at bounding box center [189, 473] width 53 height 17
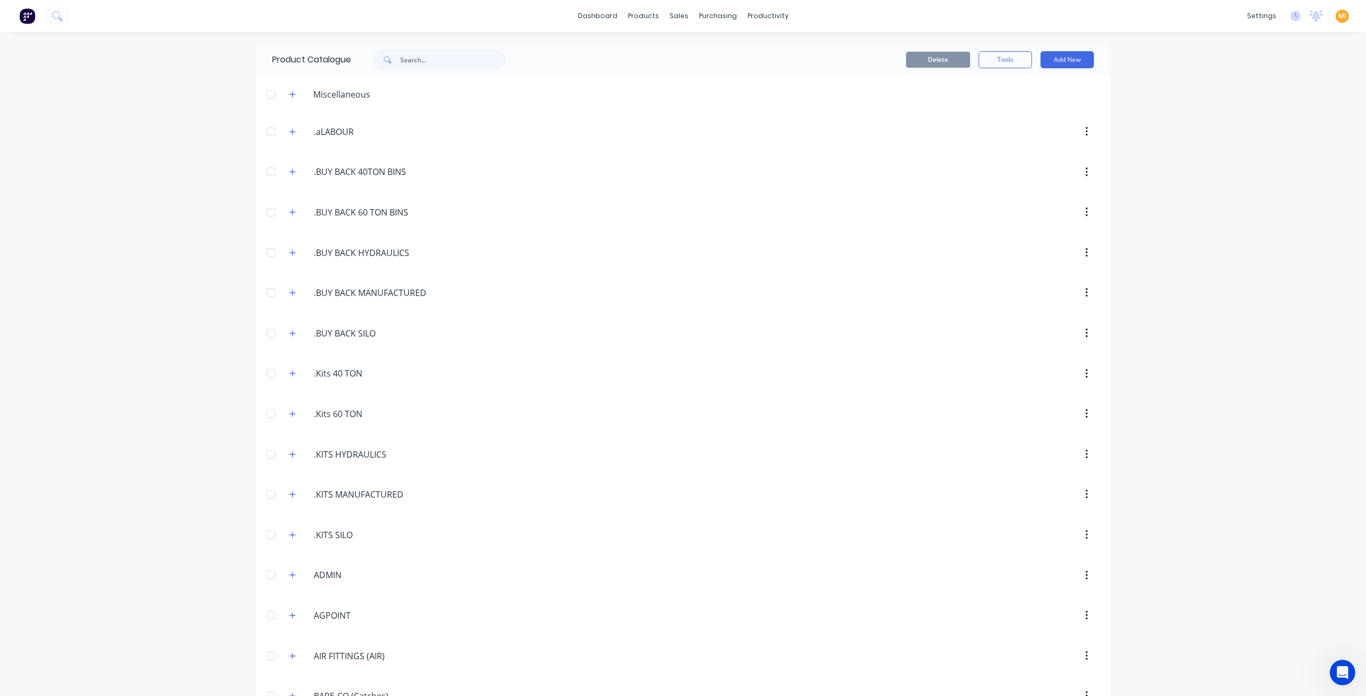
scroll to position [2557, 0]
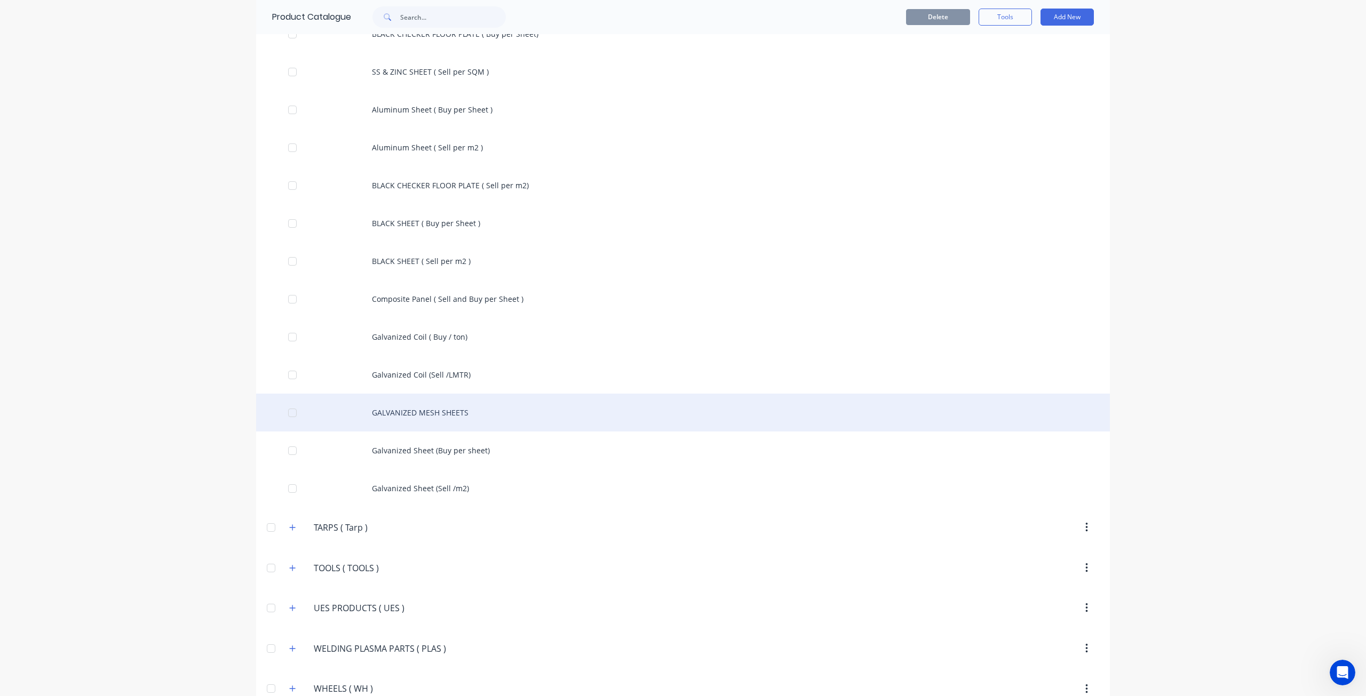
click at [430, 394] on div "GALVANIZED MESH SHEETS" at bounding box center [683, 413] width 854 height 38
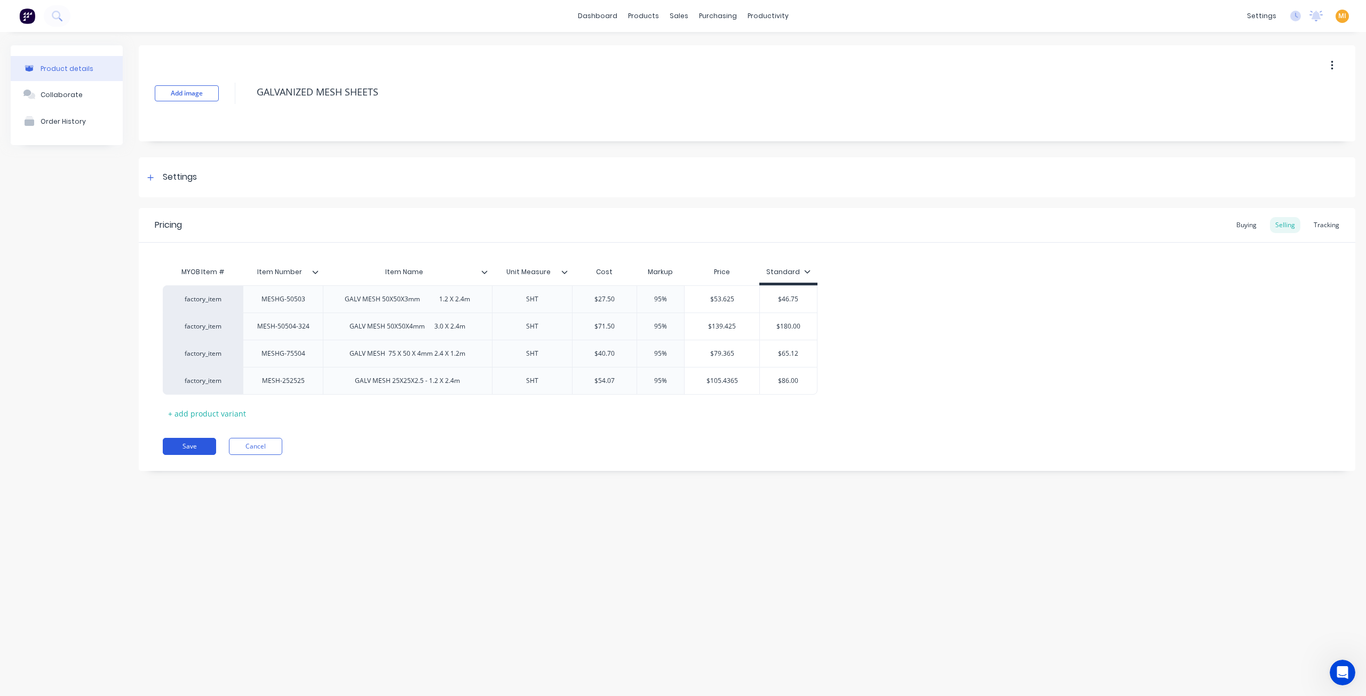
drag, startPoint x: 175, startPoint y: 436, endPoint x: 181, endPoint y: 448, distance: 13.4
click at [179, 445] on div "Pricing Buying Selling Tracking MYOB Item # Item Number Item Name Unit Measure …" at bounding box center [747, 339] width 1217 height 263
click at [183, 448] on button "Save" at bounding box center [189, 446] width 53 height 17
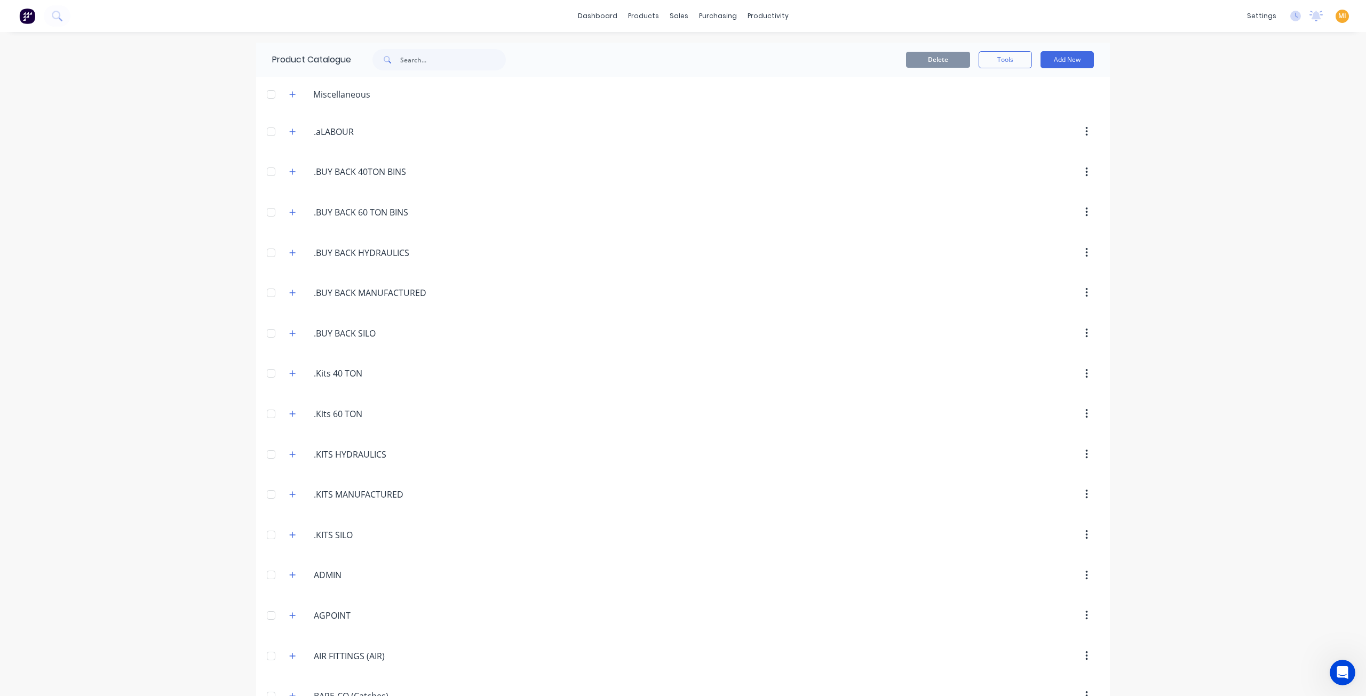
scroll to position [2557, 0]
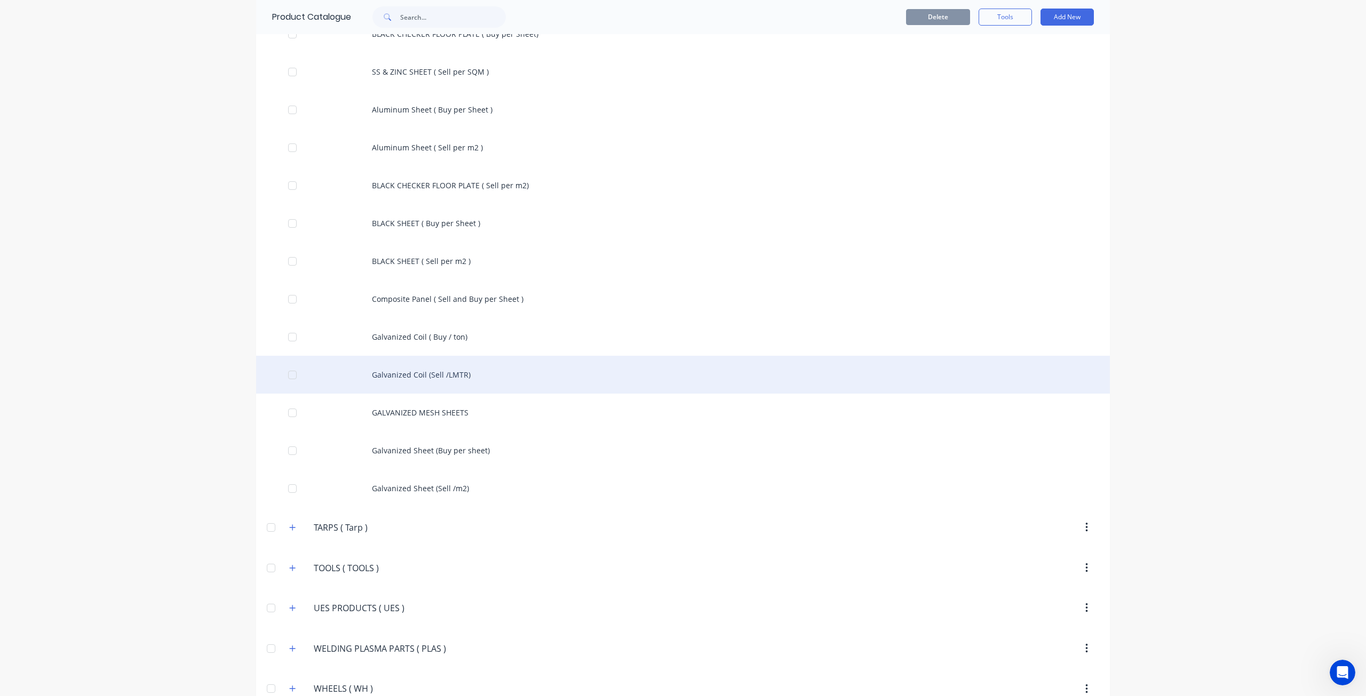
click at [512, 356] on div "Galvanized Coil (Sell /LMTR)" at bounding box center [683, 375] width 854 height 38
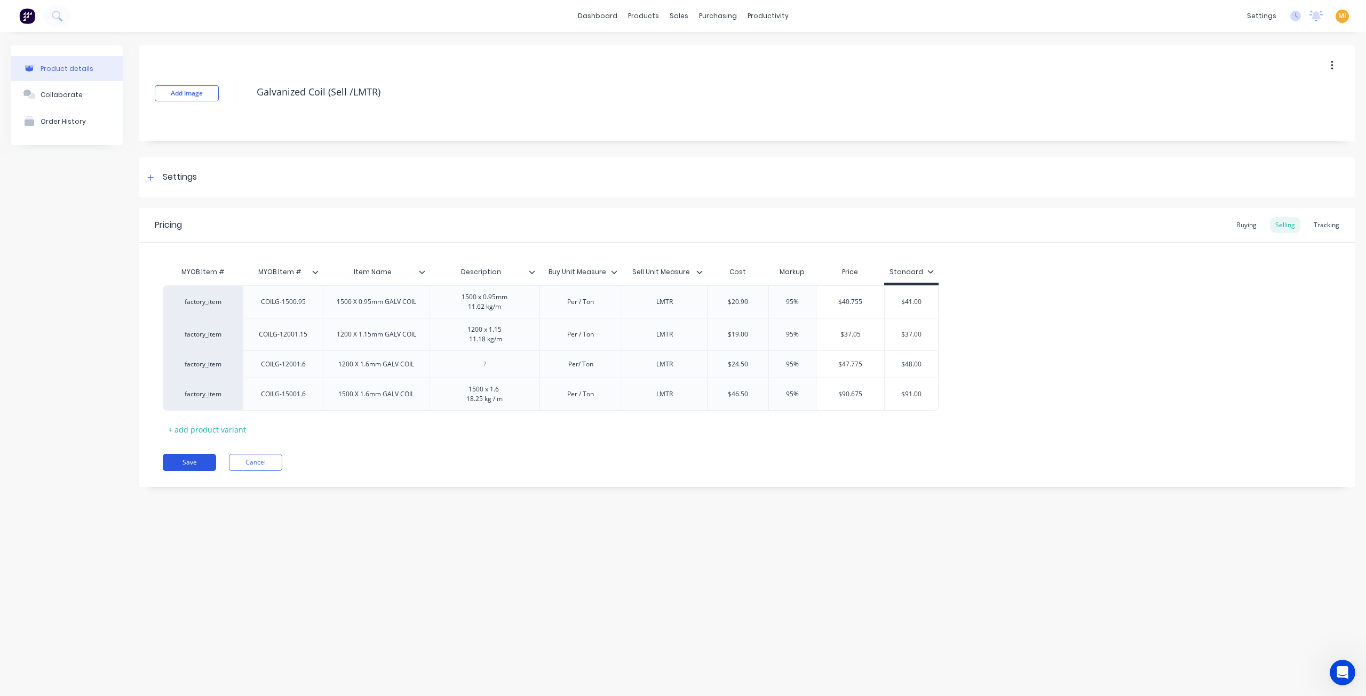
click at [187, 459] on button "Save" at bounding box center [189, 462] width 53 height 17
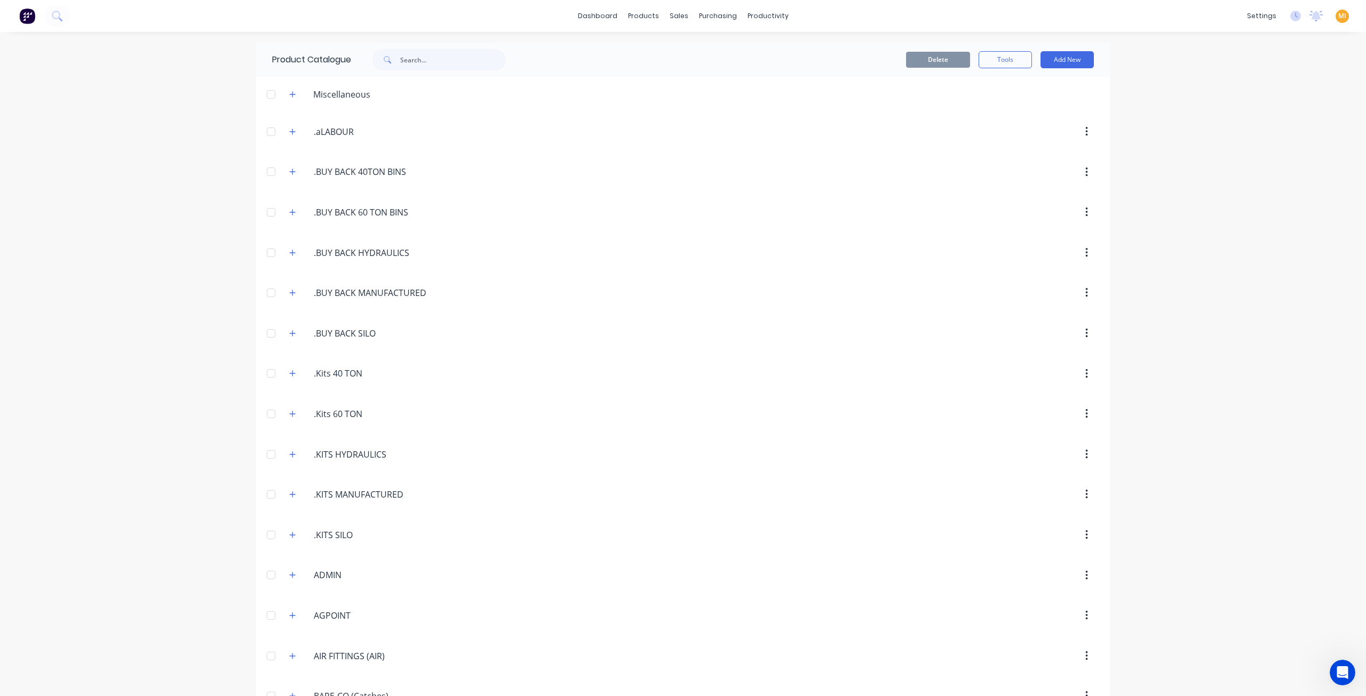
scroll to position [2557, 0]
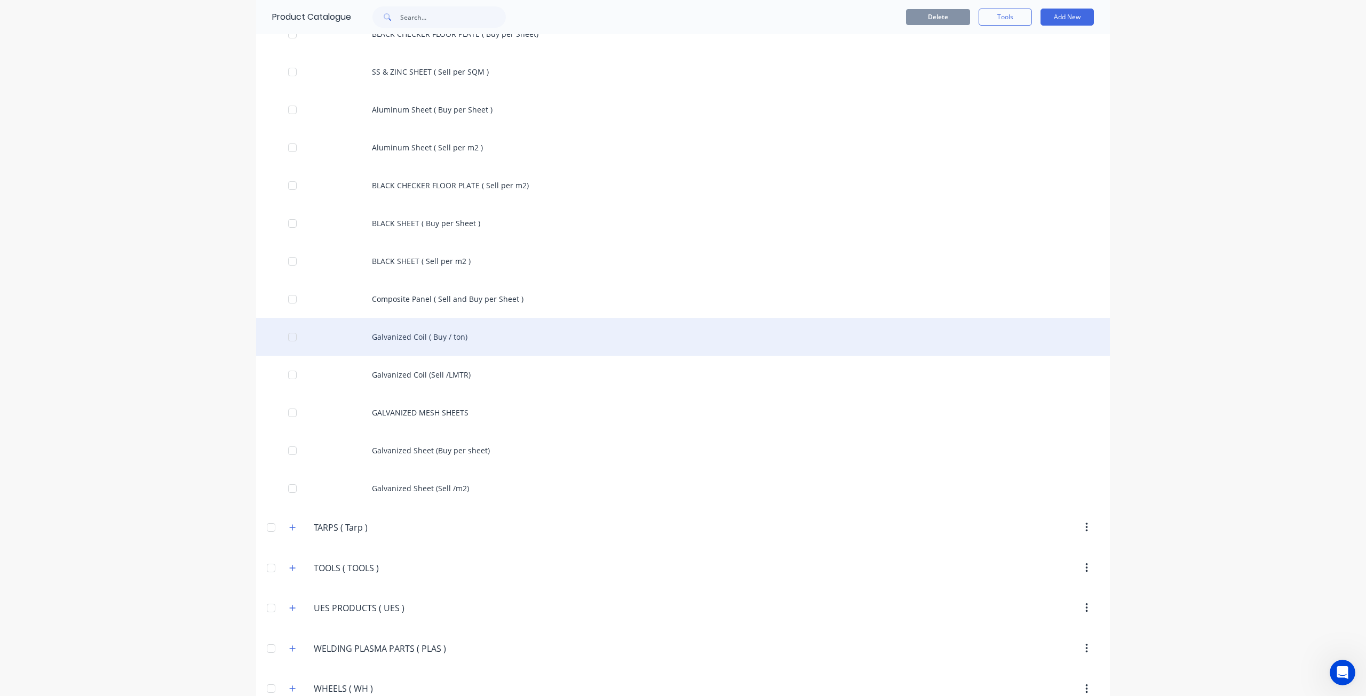
click at [428, 318] on div "Galvanized Coil ( Buy / ton)" at bounding box center [683, 337] width 854 height 38
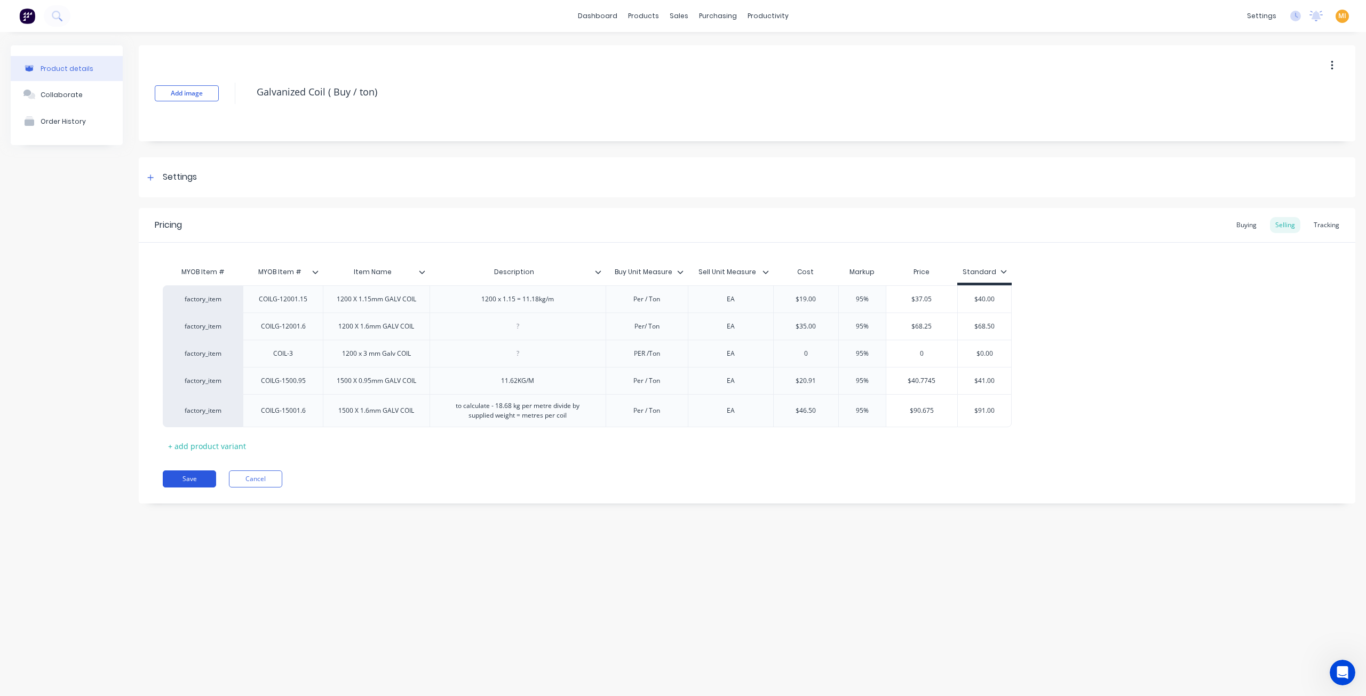
click at [192, 481] on button "Save" at bounding box center [189, 479] width 53 height 17
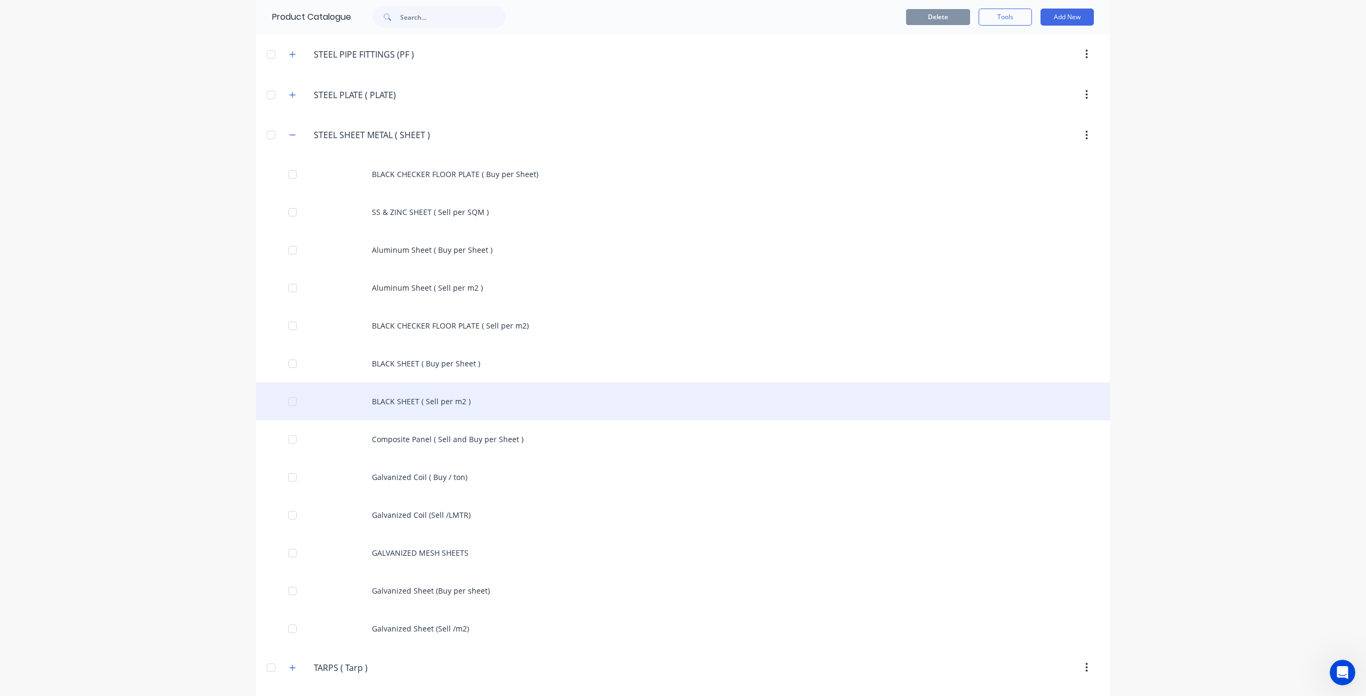
scroll to position [2397, 0]
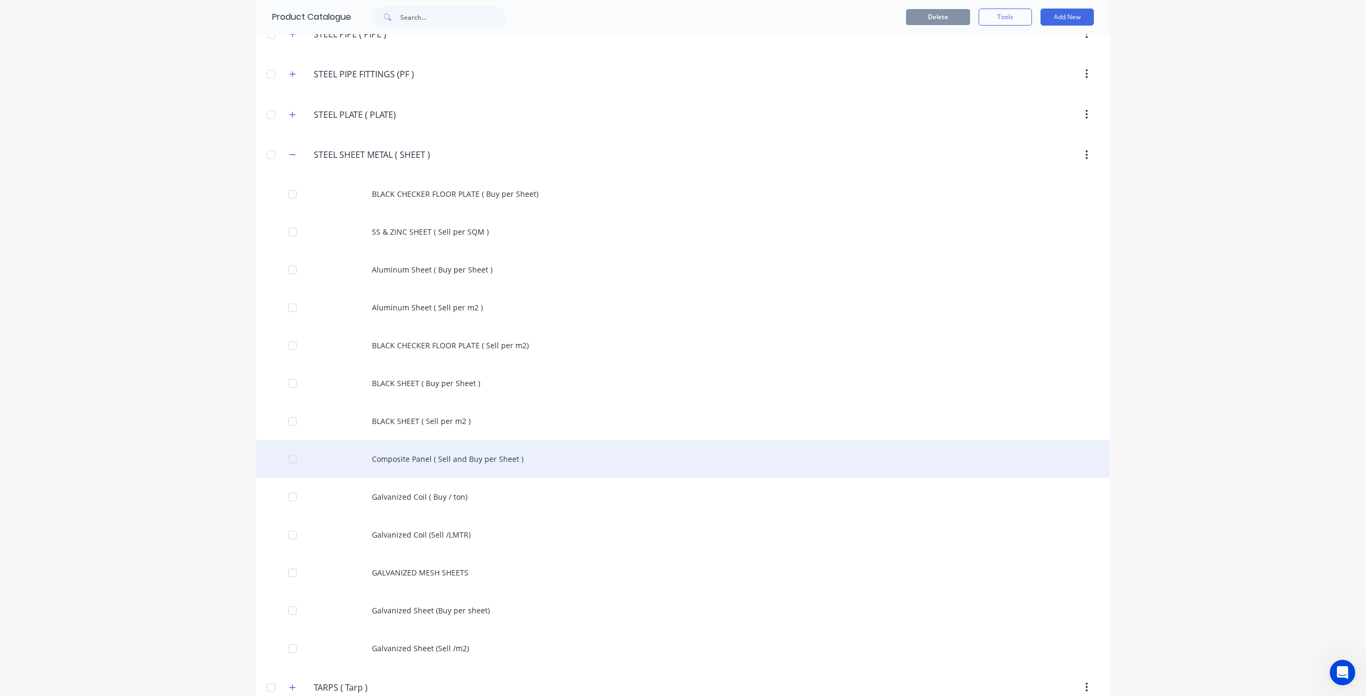
click at [415, 440] on div "Composite Panel ( Sell and Buy per Sheet )" at bounding box center [683, 459] width 854 height 38
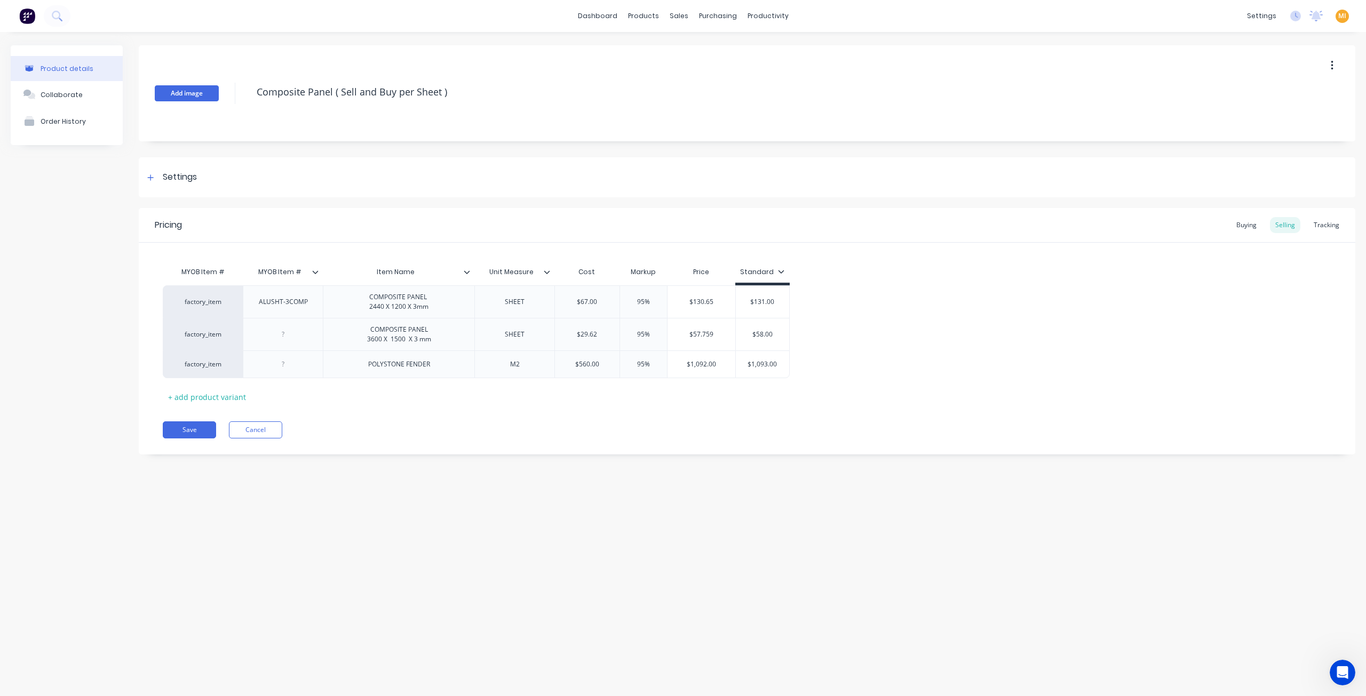
drag, startPoint x: 471, startPoint y: 95, endPoint x: 165, endPoint y: 88, distance: 305.3
click at [165, 88] on div "Add image Composite Panel ( Sell and Buy per Sheet )" at bounding box center [747, 93] width 1217 height 96
click at [337, 499] on div "Product details Collaborate Order History Add image Composite Panel ( Sell and …" at bounding box center [683, 353] width 1366 height 643
click at [191, 430] on button "Save" at bounding box center [189, 430] width 53 height 17
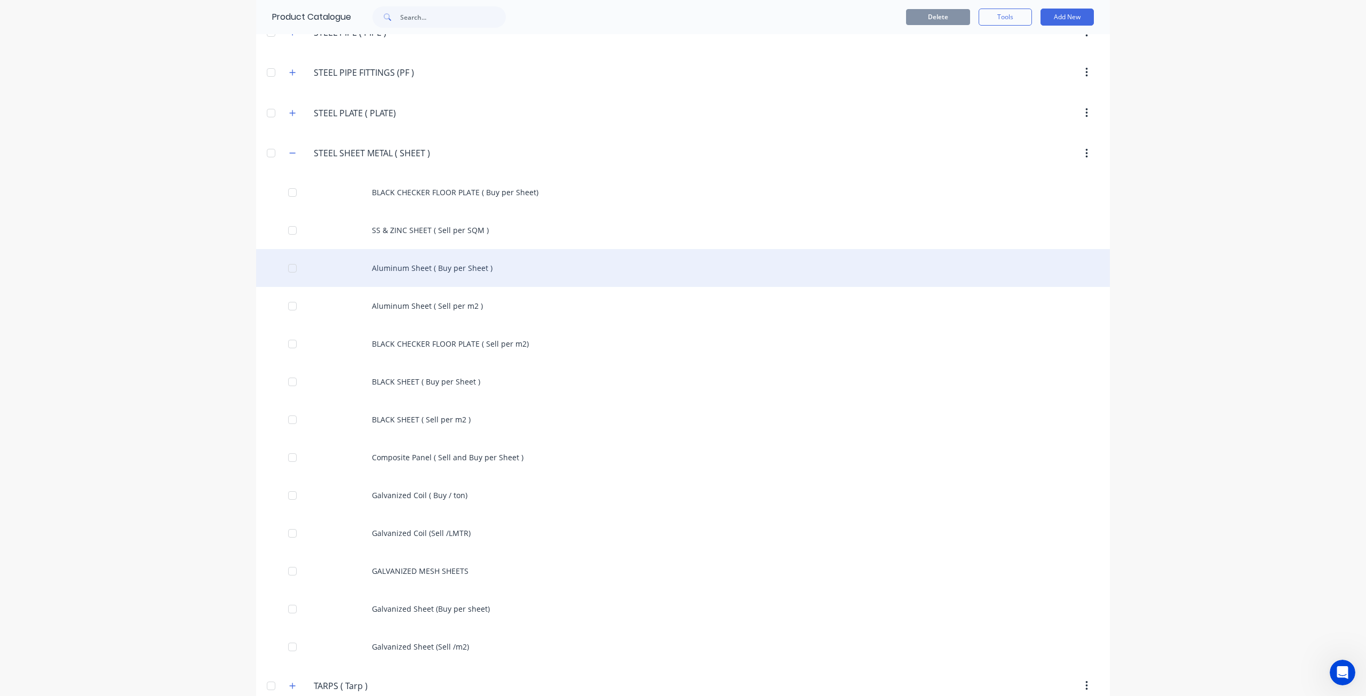
scroll to position [2273, 0]
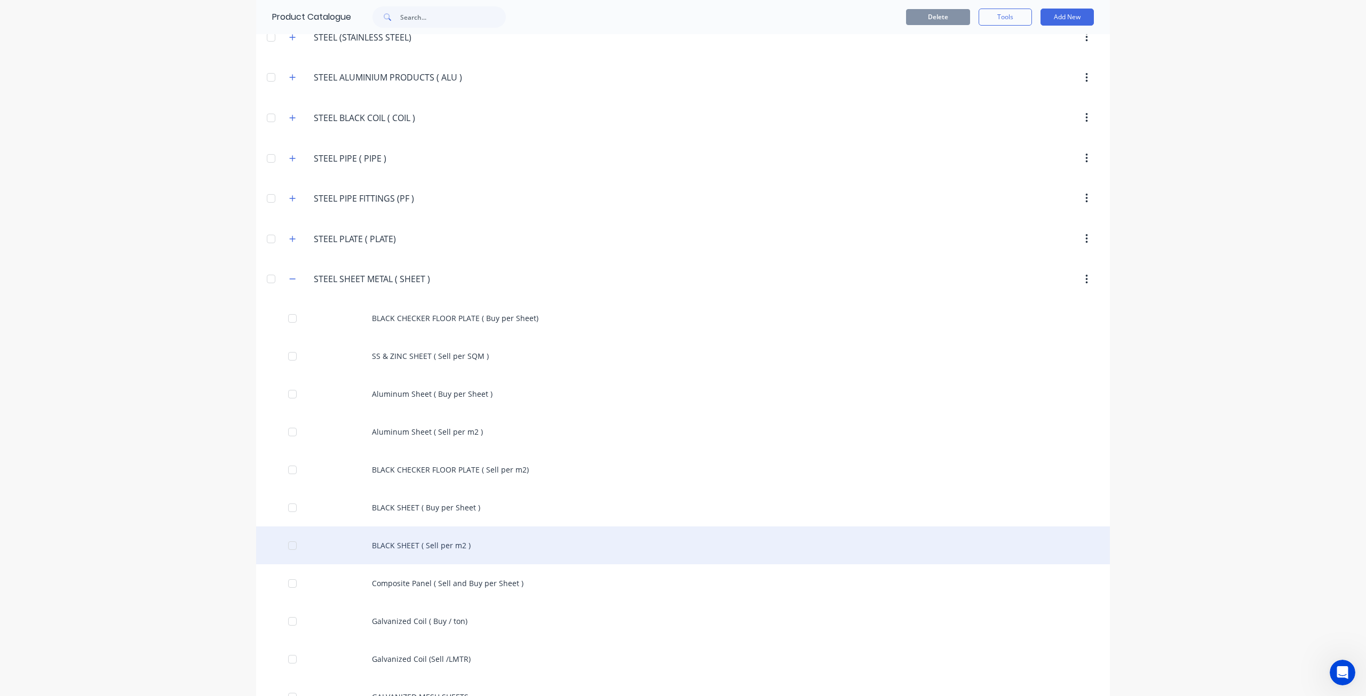
click at [400, 527] on div "BLACK SHEET ( Sell per m2 )" at bounding box center [683, 546] width 854 height 38
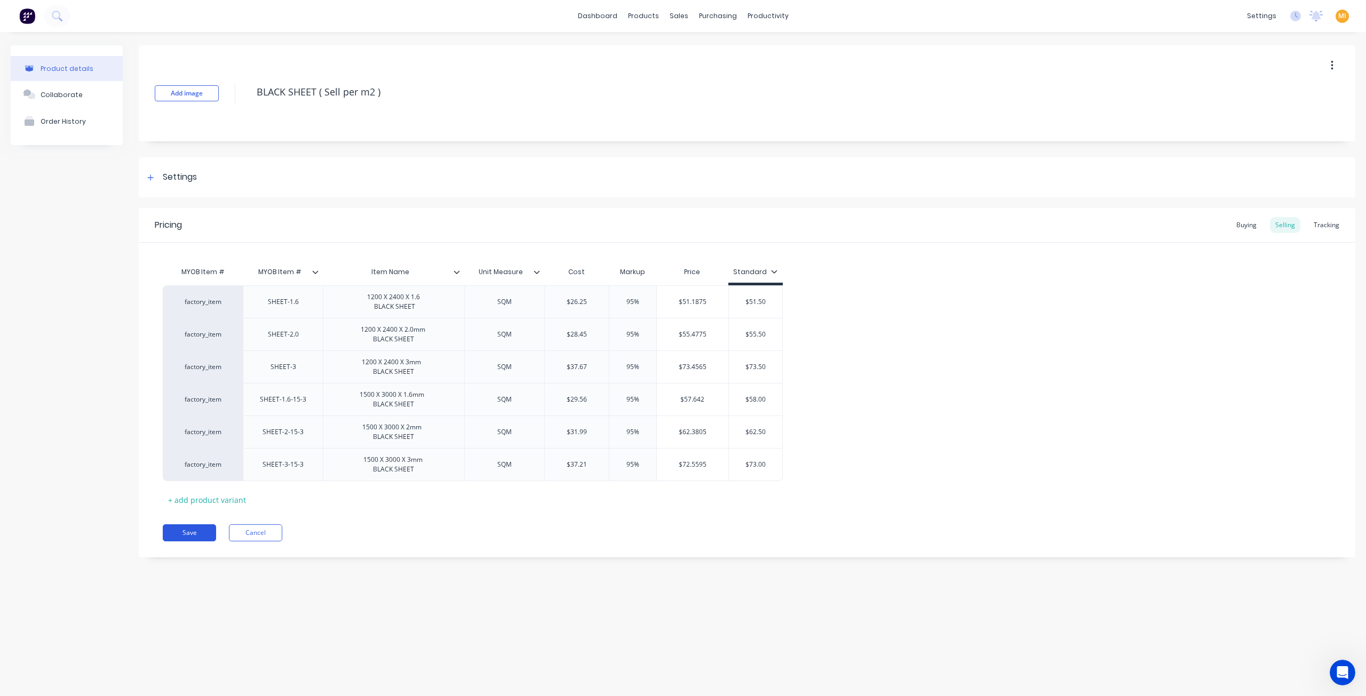
click at [189, 533] on button "Save" at bounding box center [189, 533] width 53 height 17
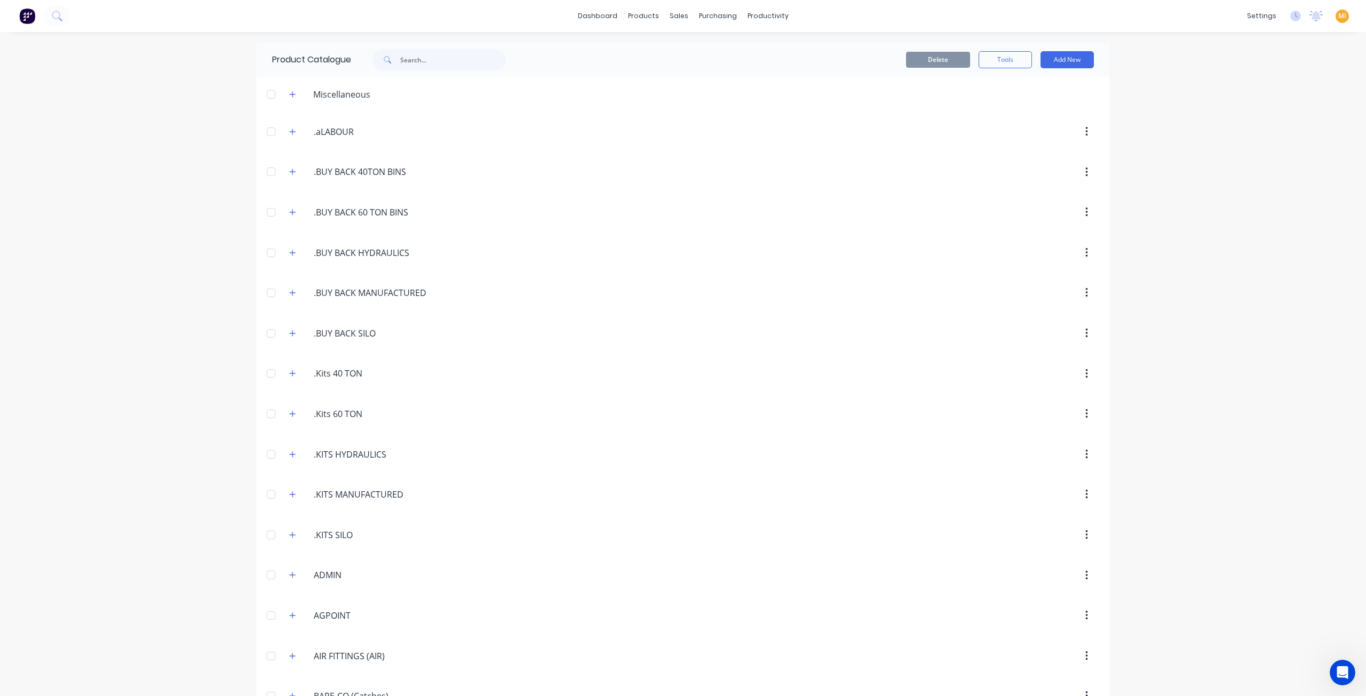
scroll to position [2486, 0]
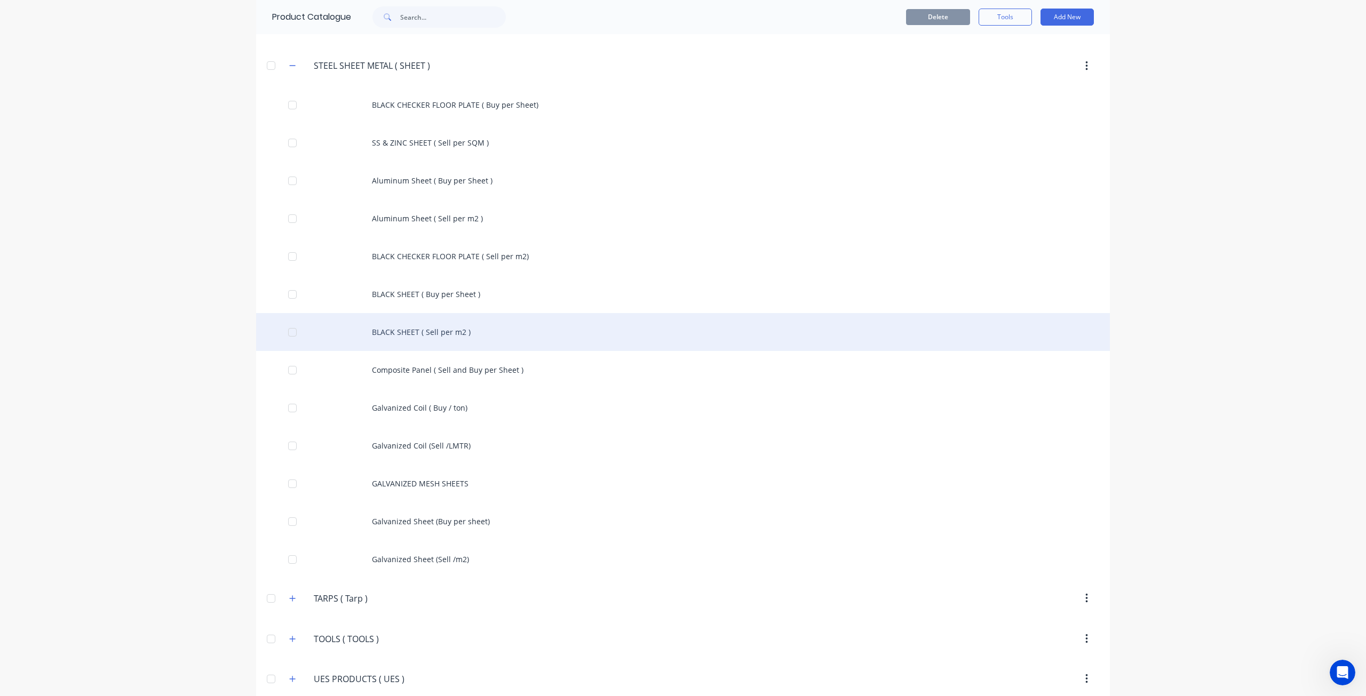
click at [422, 315] on div "BLACK SHEET ( Sell per m2 )" at bounding box center [683, 332] width 854 height 38
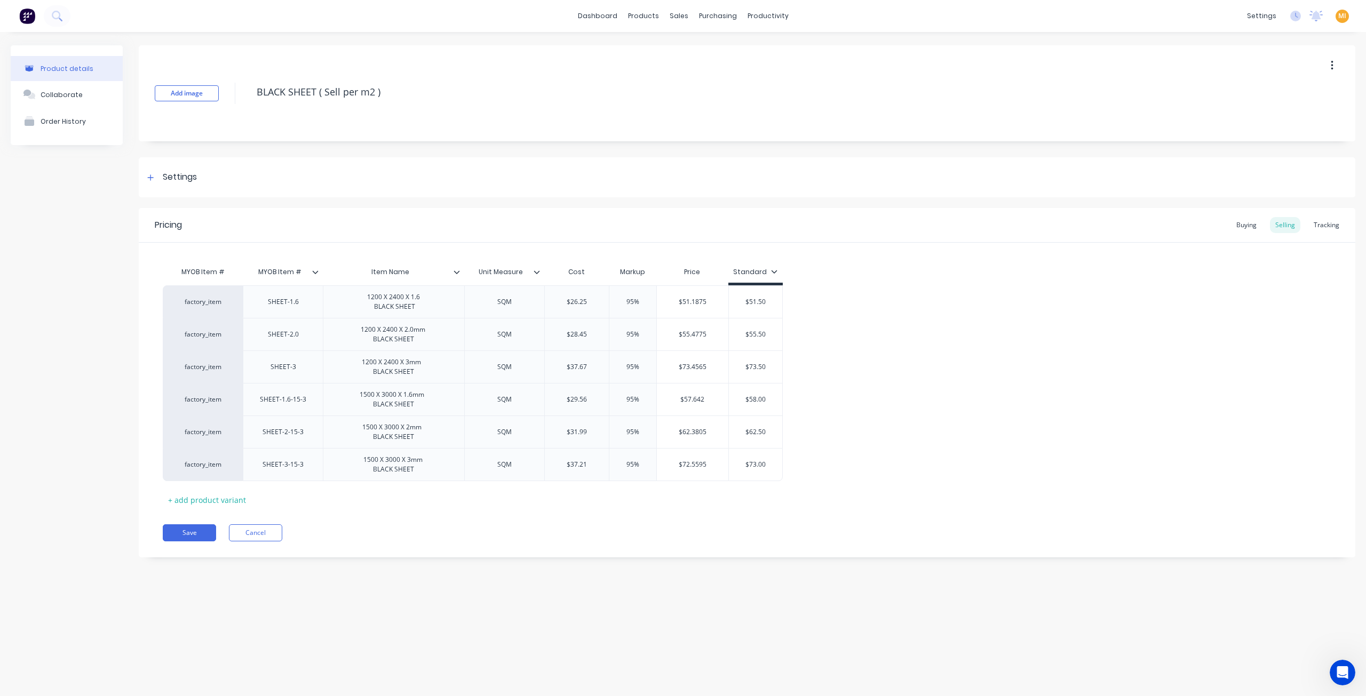
drag, startPoint x: 193, startPoint y: 535, endPoint x: 657, endPoint y: 205, distance: 569.8
click at [194, 534] on button "Save" at bounding box center [189, 533] width 53 height 17
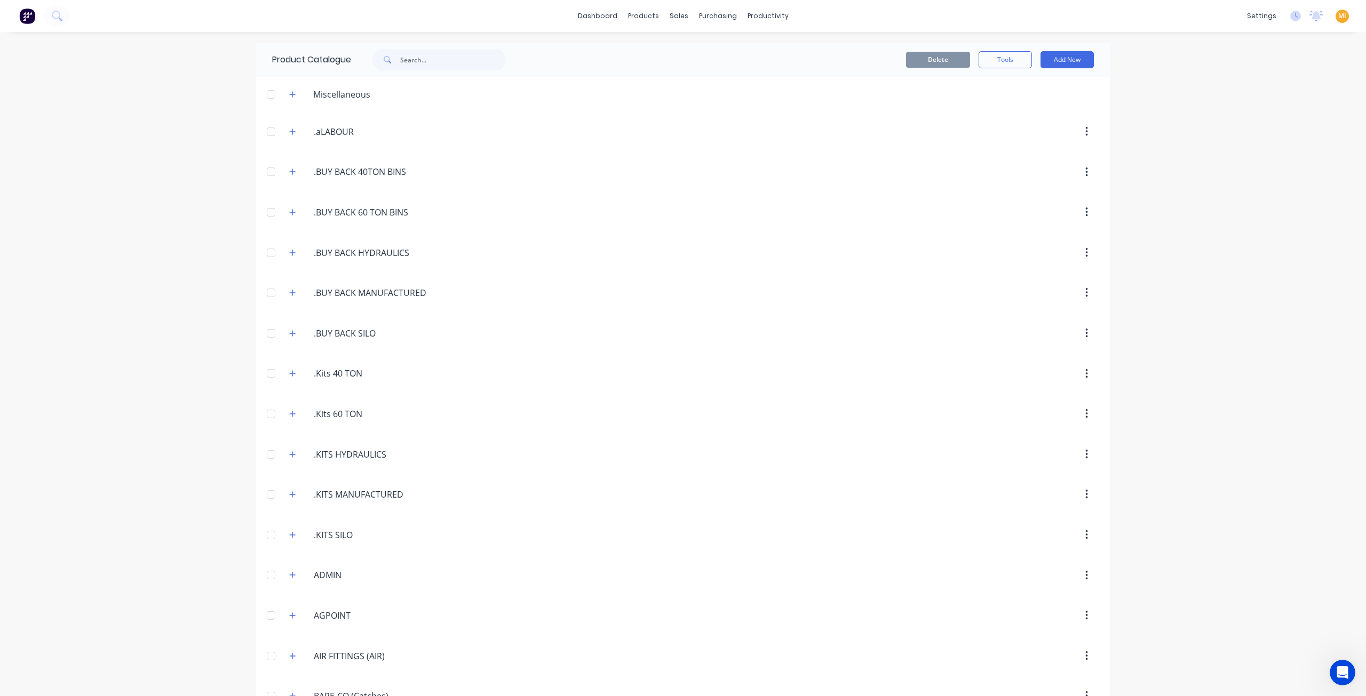
scroll to position [2486, 0]
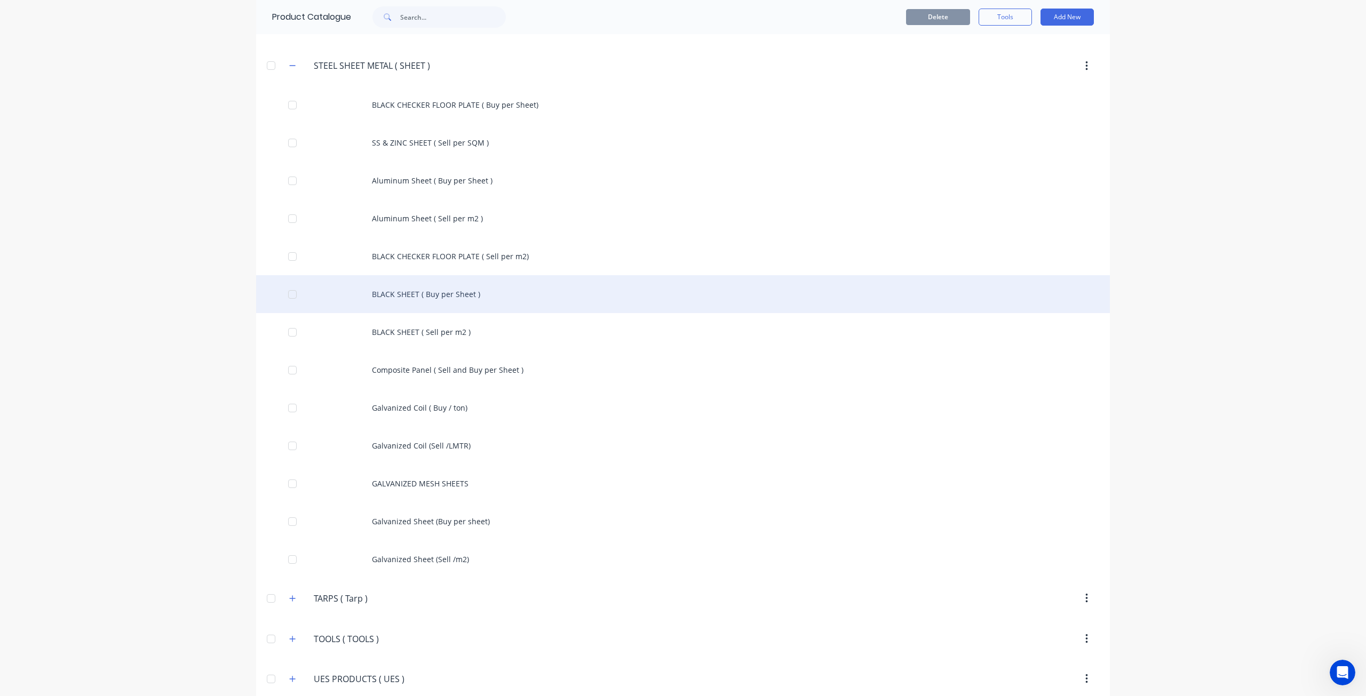
click at [425, 275] on div "BLACK SHEET ( Buy per Sheet )" at bounding box center [683, 294] width 854 height 38
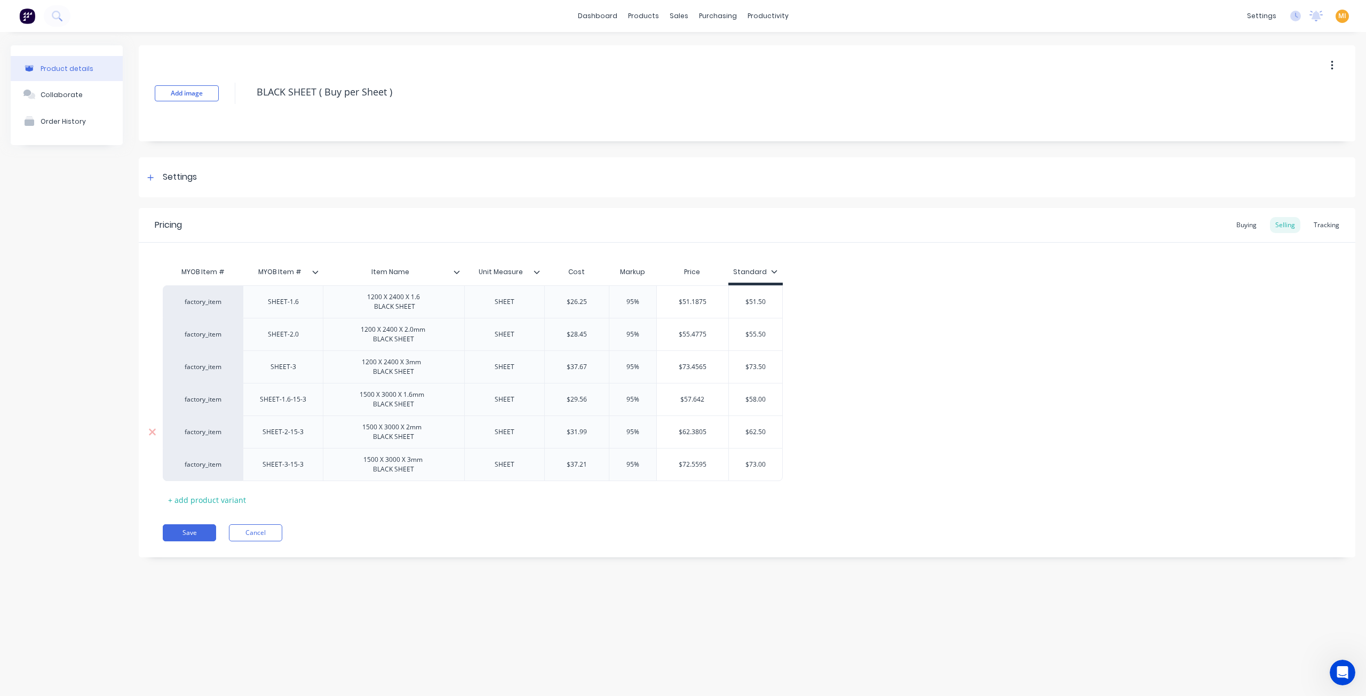
drag, startPoint x: 202, startPoint y: 534, endPoint x: 318, endPoint y: 440, distance: 149.5
click at [204, 534] on button "Save" at bounding box center [189, 533] width 53 height 17
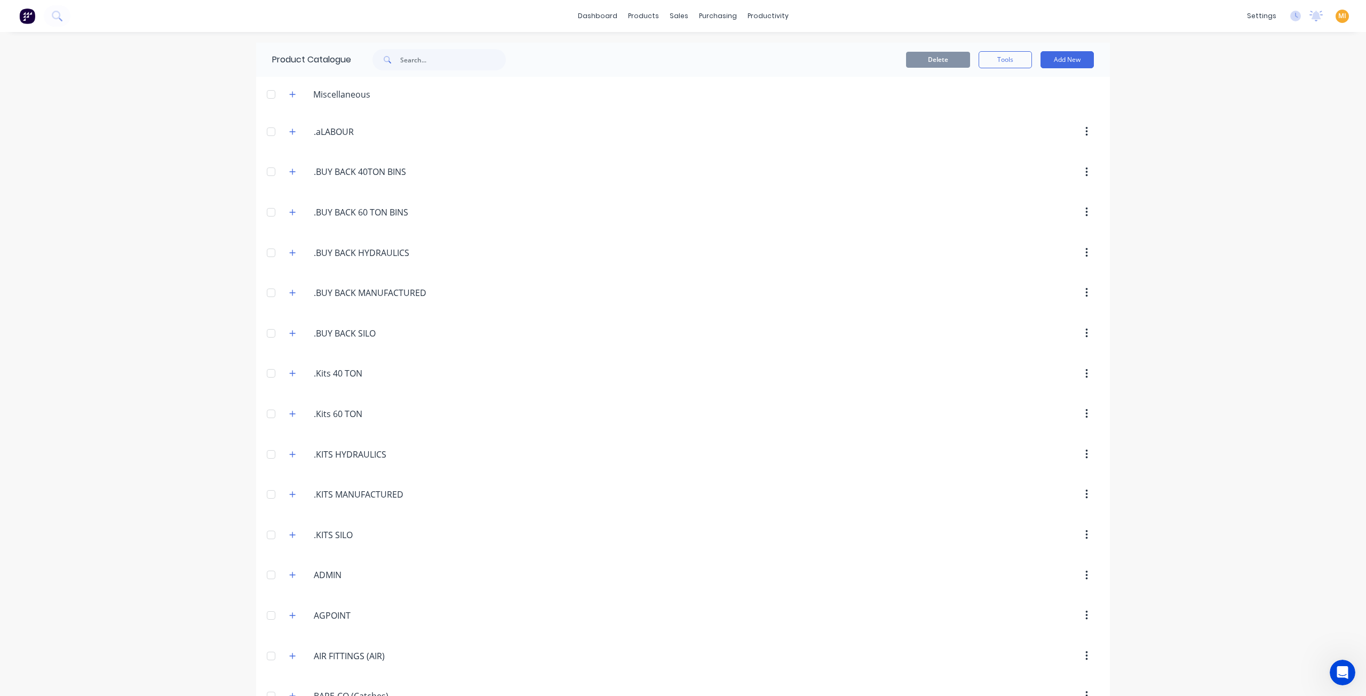
scroll to position [2486, 0]
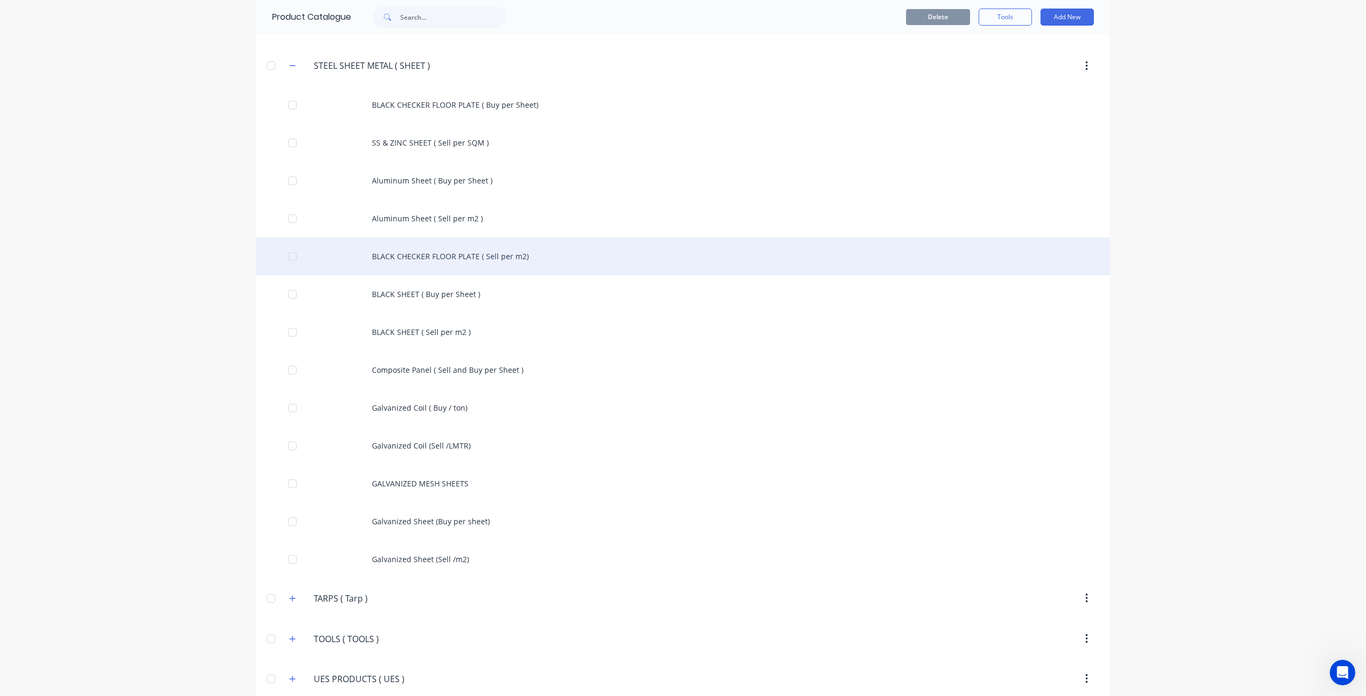
click at [431, 237] on div "BLACK CHECKER FLOOR PLATE ( Sell per m2)" at bounding box center [683, 256] width 854 height 38
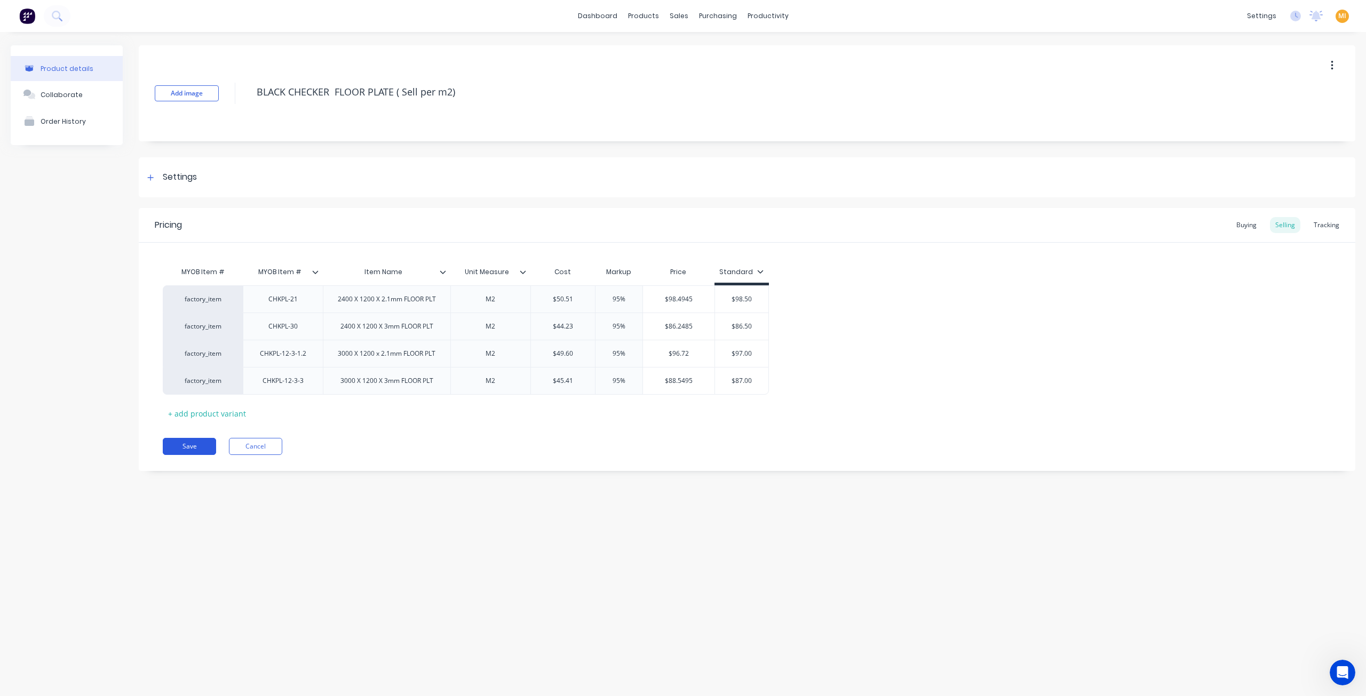
click at [203, 442] on button "Save" at bounding box center [189, 446] width 53 height 17
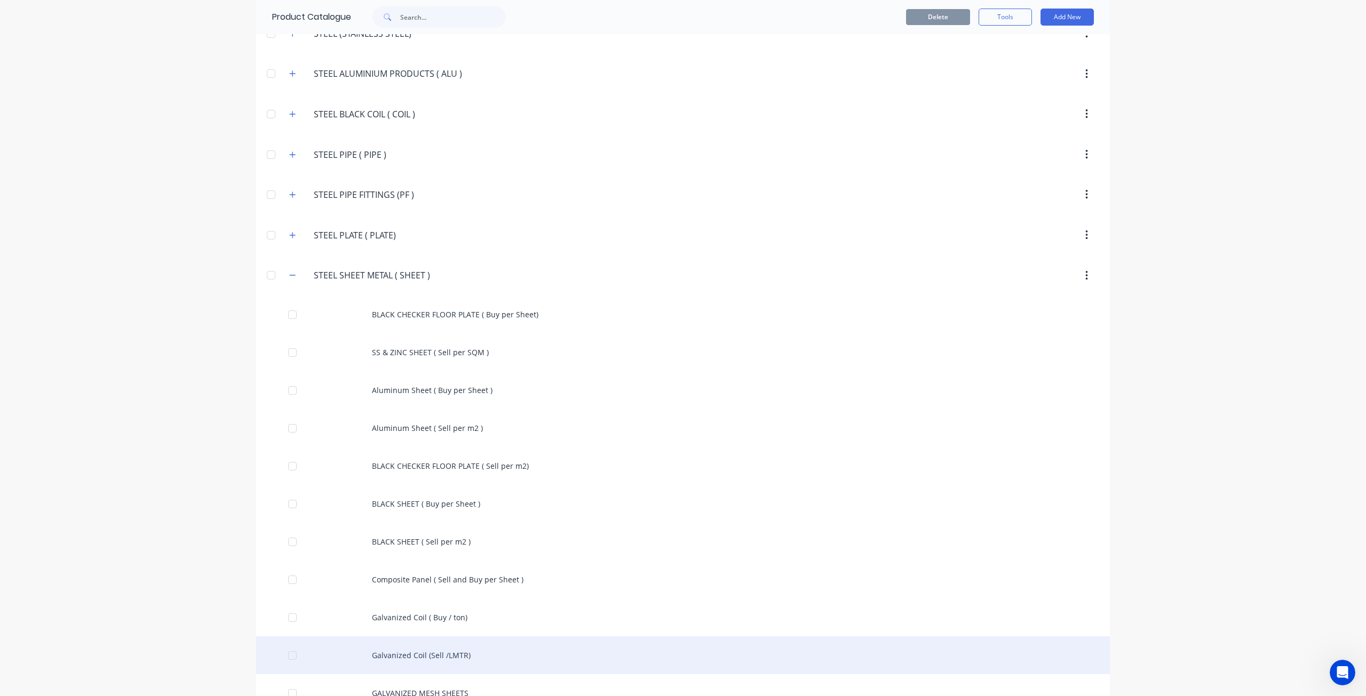
scroll to position [2273, 0]
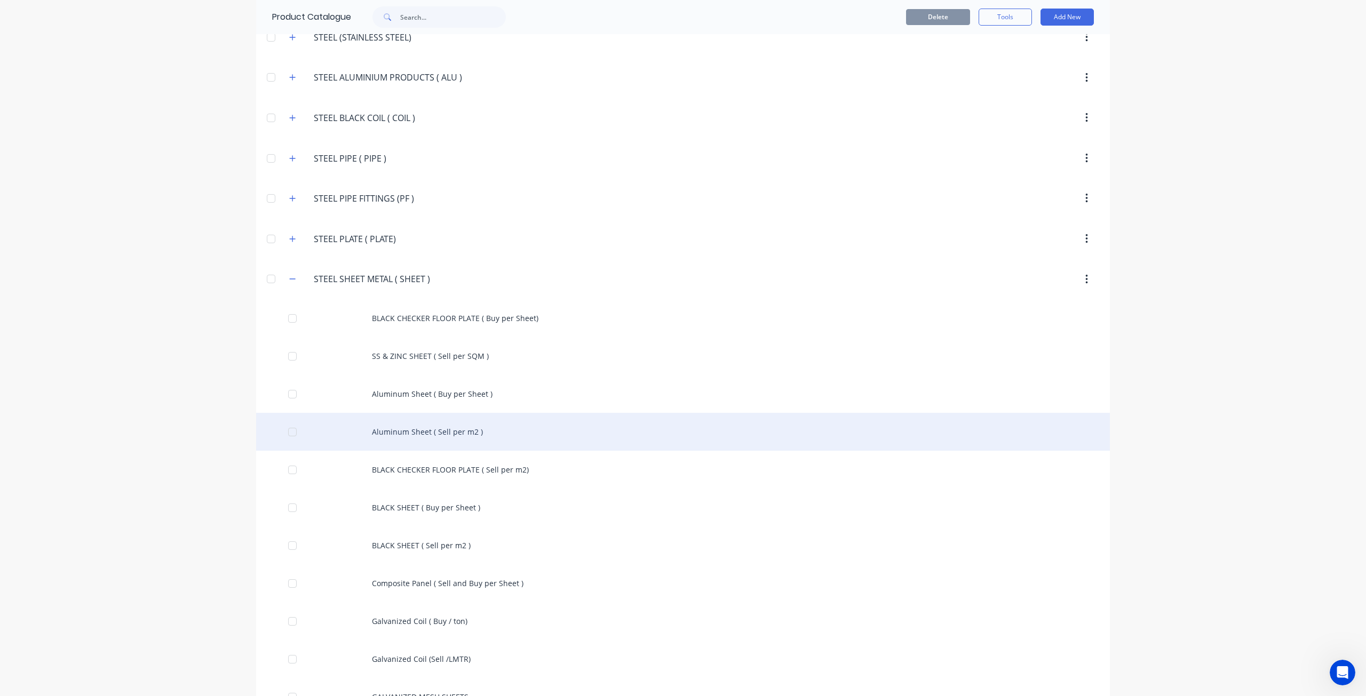
click at [396, 413] on div "Aluminum Sheet ( Sell per m2 )" at bounding box center [683, 432] width 854 height 38
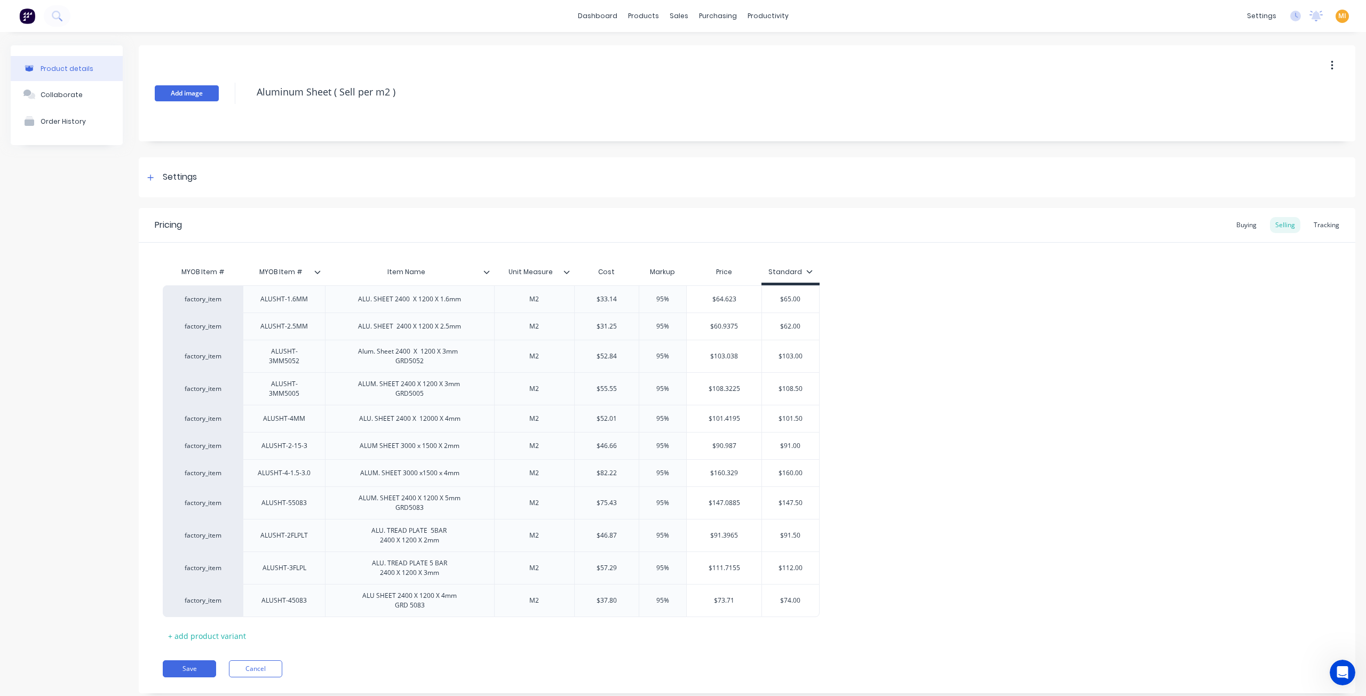
drag, startPoint x: 419, startPoint y: 92, endPoint x: 197, endPoint y: 85, distance: 222.6
click at [197, 85] on div "Add image Aluminum Sheet ( Sell per m2 )" at bounding box center [747, 93] width 1217 height 96
click at [188, 672] on button "Save" at bounding box center [189, 669] width 53 height 17
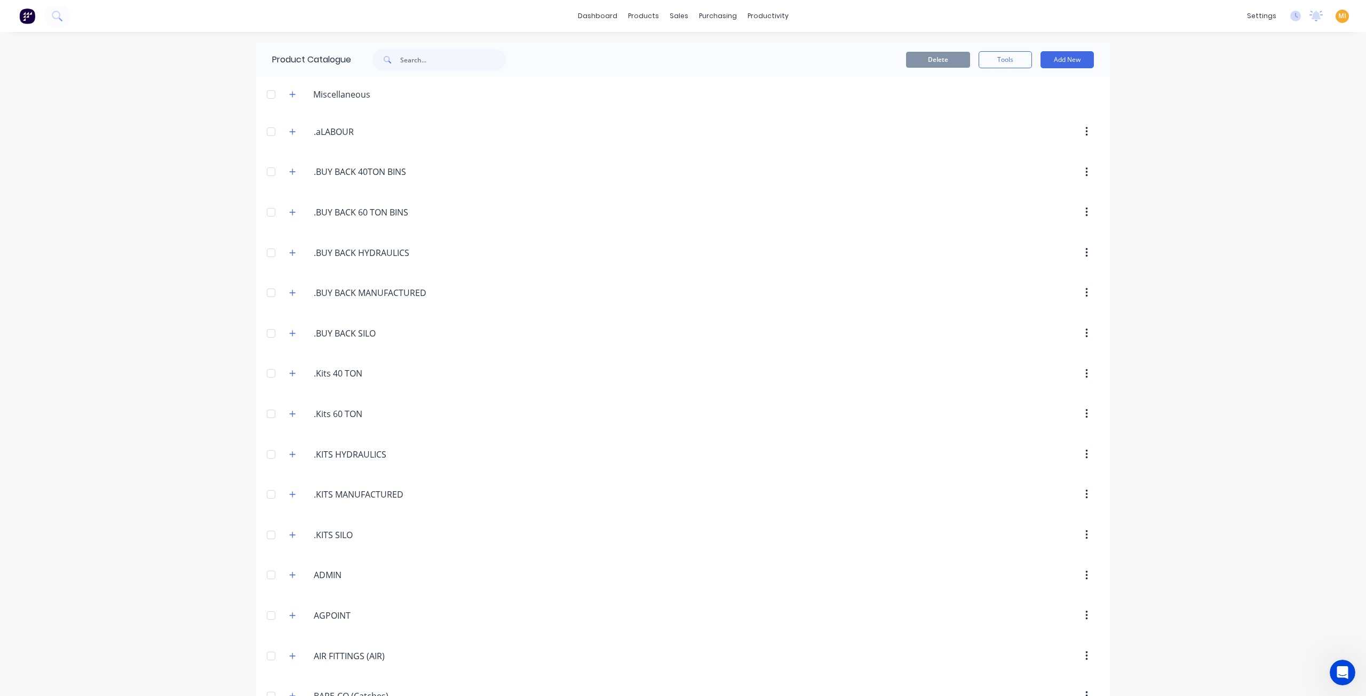
scroll to position [2335, 0]
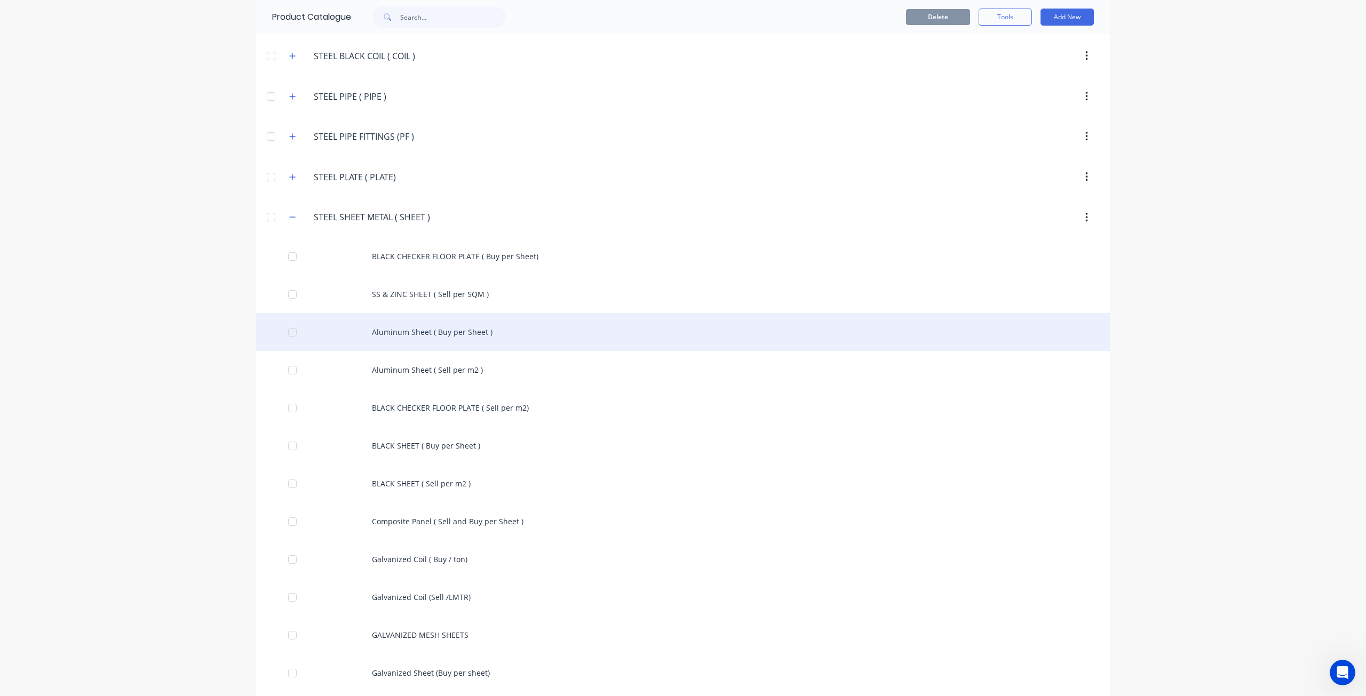
click at [475, 319] on div "Aluminum Sheet ( Buy per Sheet )" at bounding box center [683, 332] width 854 height 38
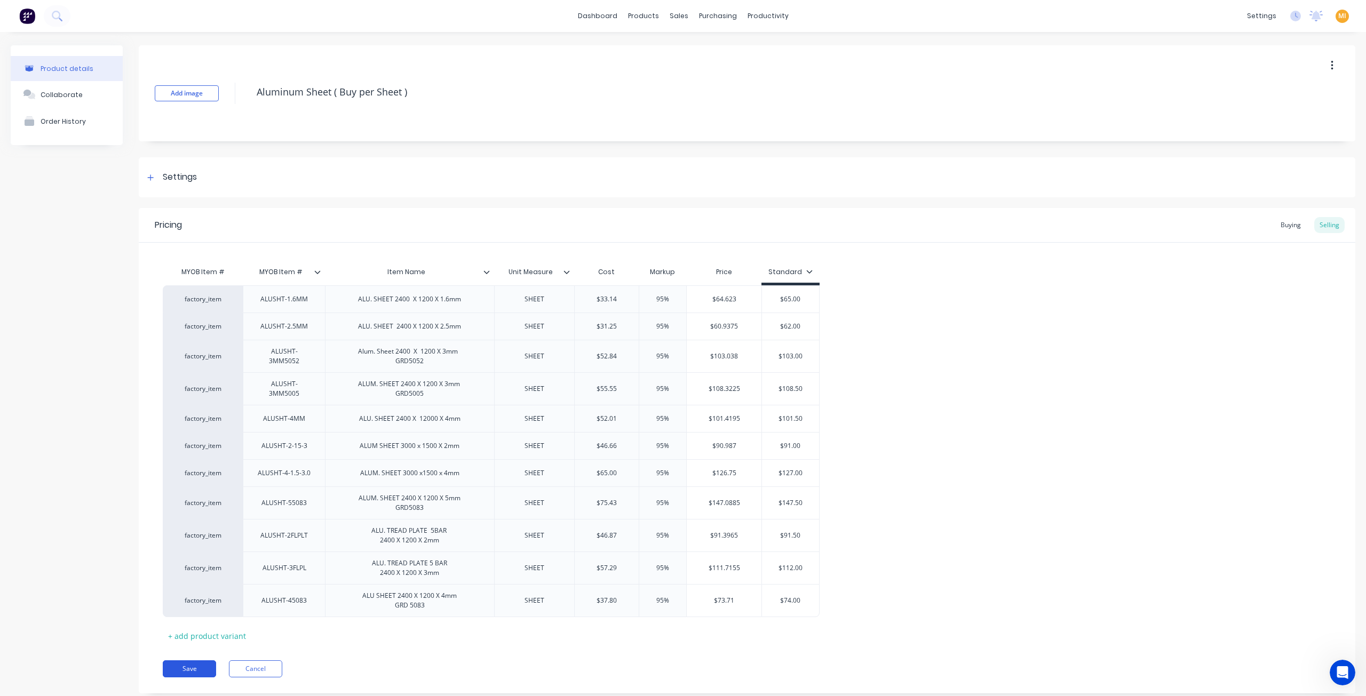
click at [188, 662] on button "Save" at bounding box center [189, 669] width 53 height 17
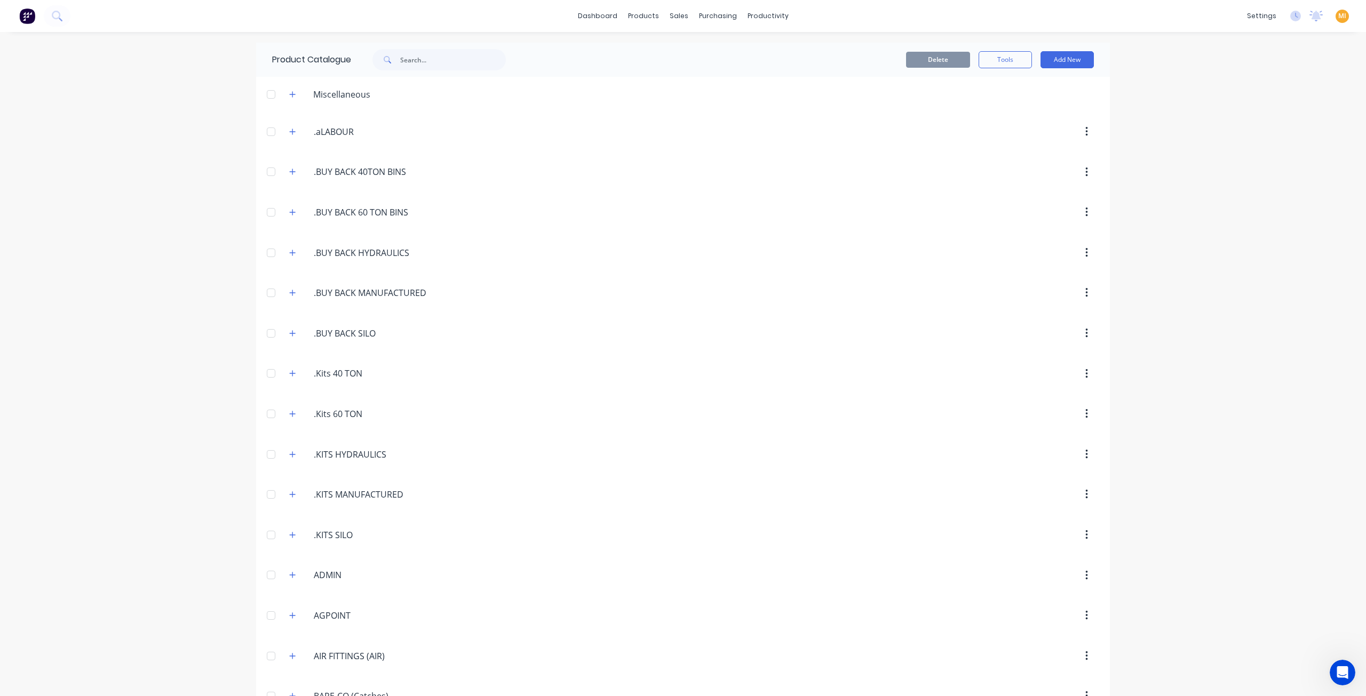
scroll to position [2335, 0]
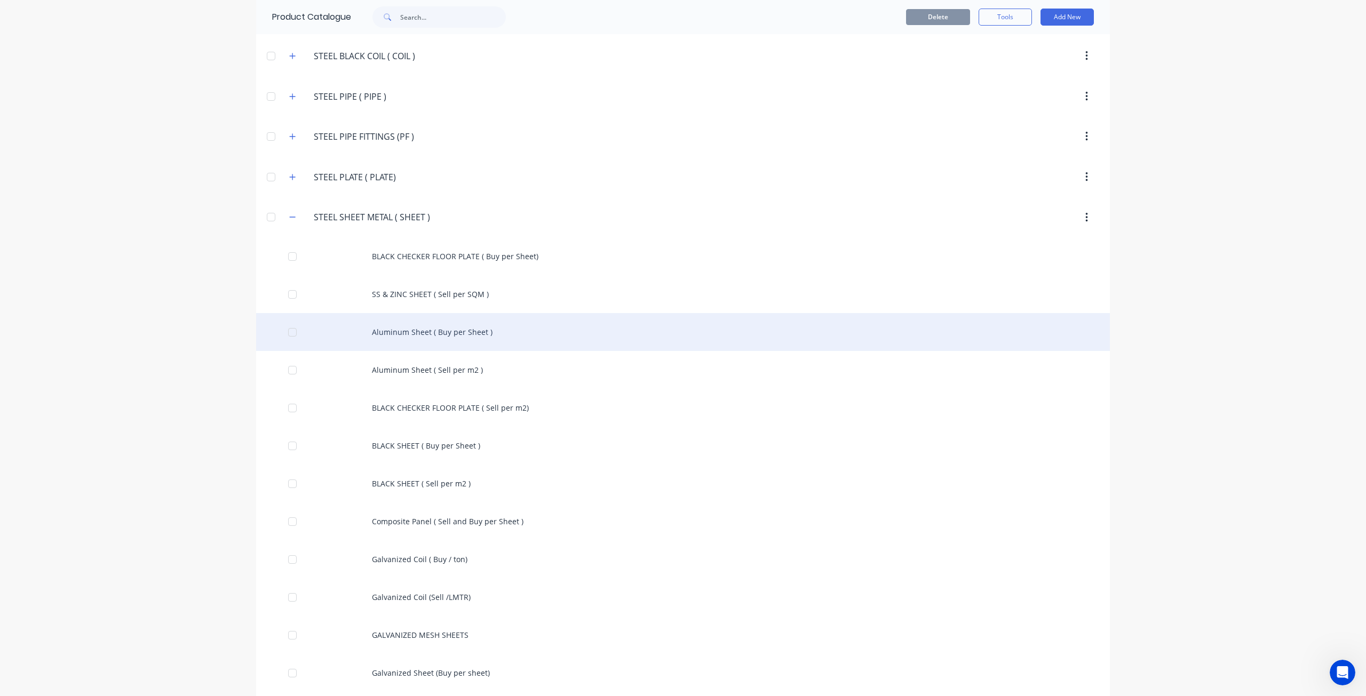
click at [451, 313] on div "Aluminum Sheet ( Buy per Sheet )" at bounding box center [683, 332] width 854 height 38
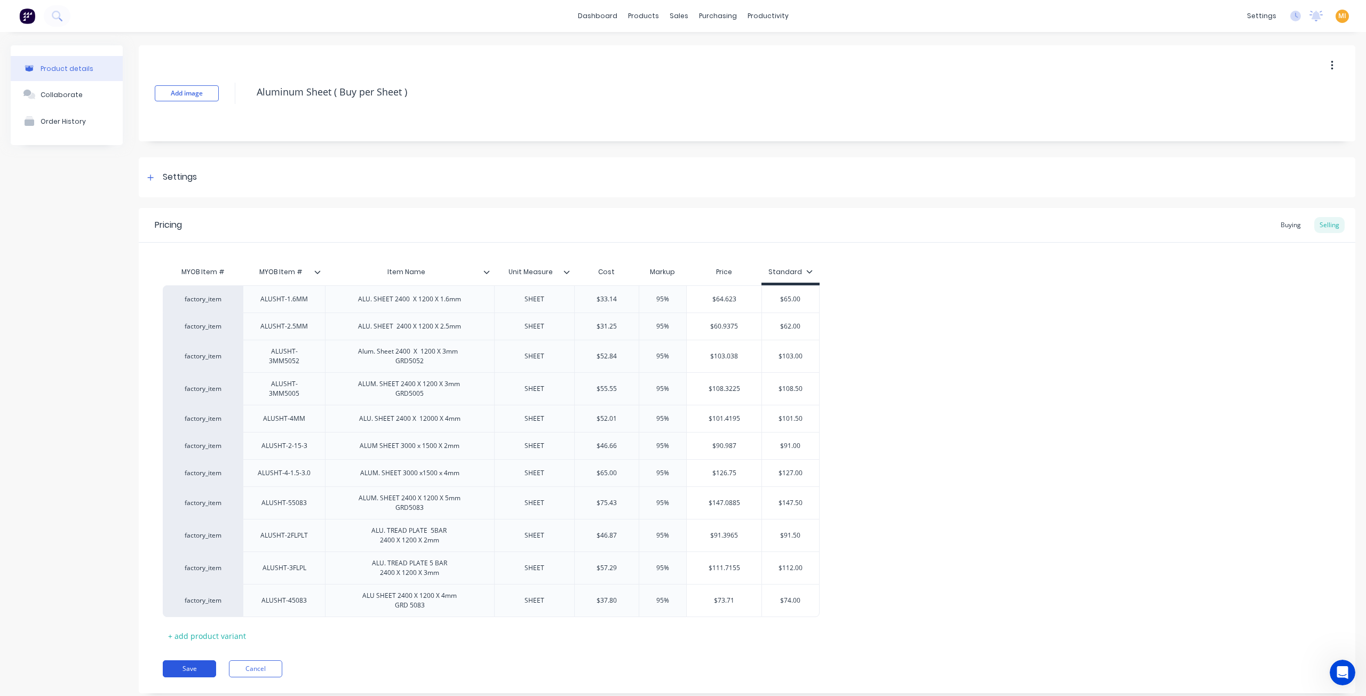
click at [201, 661] on button "Save" at bounding box center [189, 669] width 53 height 17
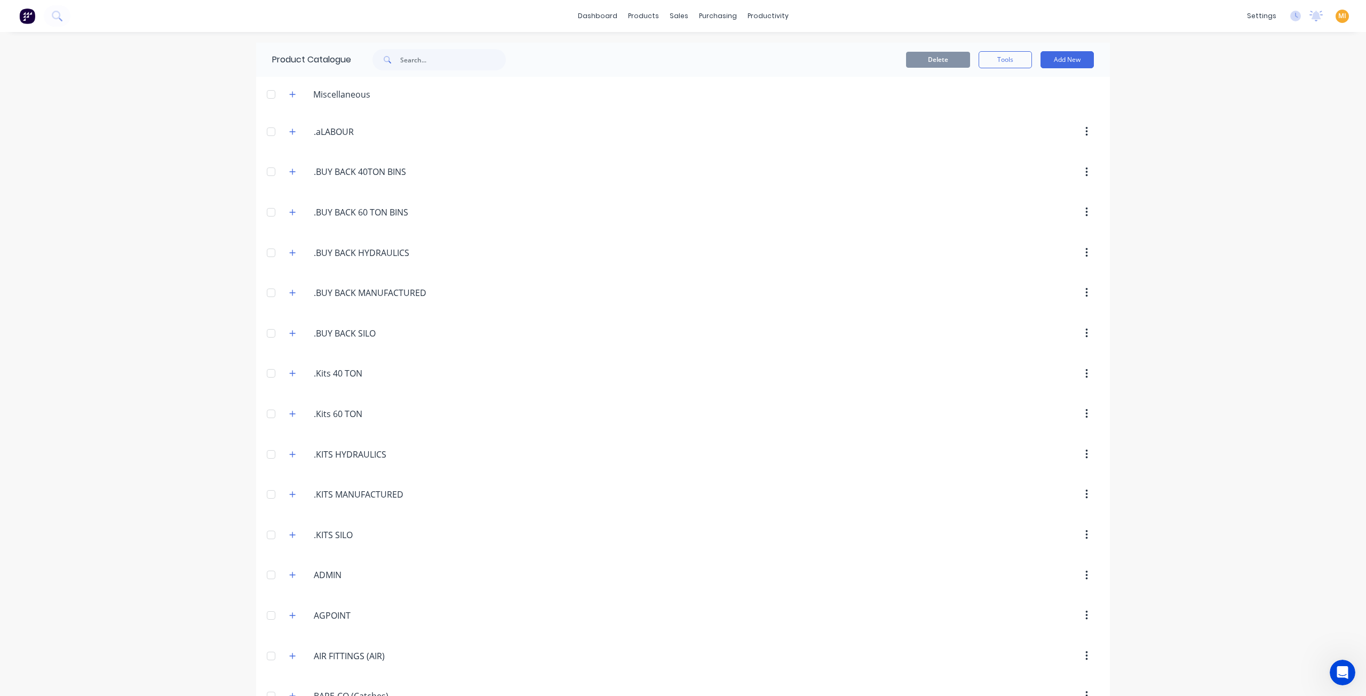
scroll to position [2335, 0]
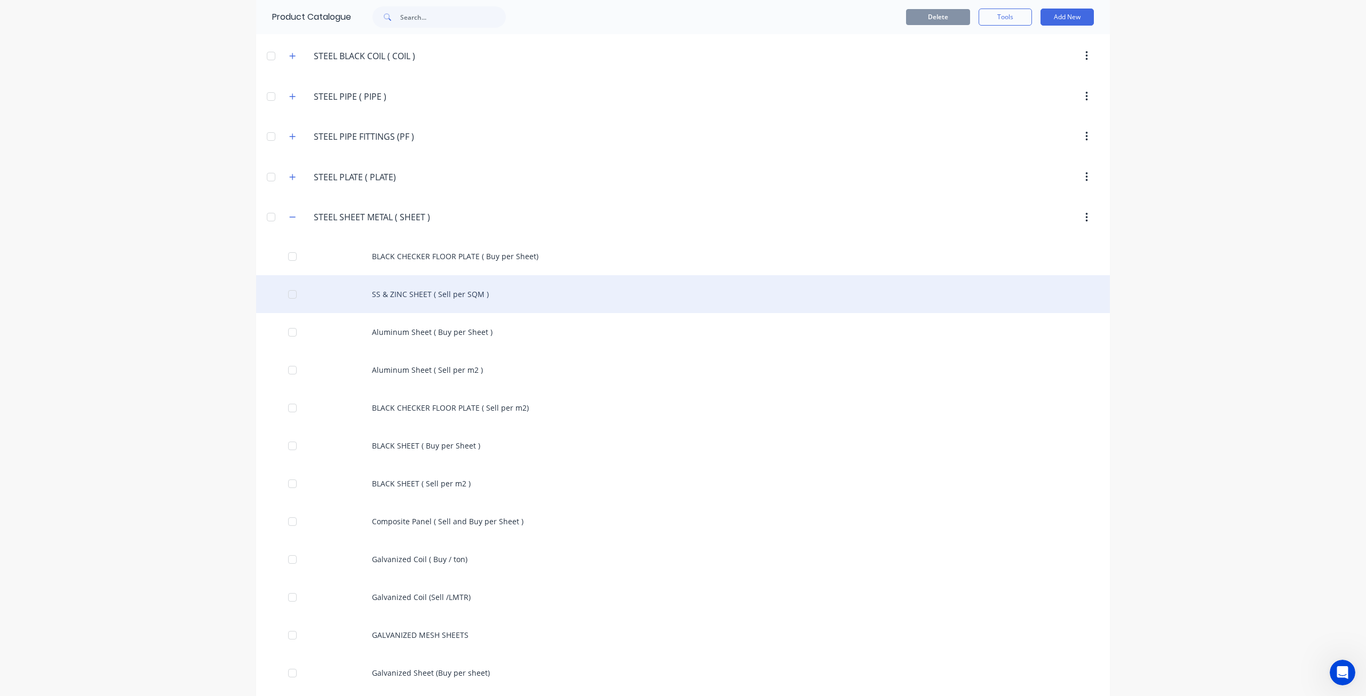
click at [529, 275] on div "SS & ZINC SHEET ( Sell per SQM )" at bounding box center [683, 294] width 854 height 38
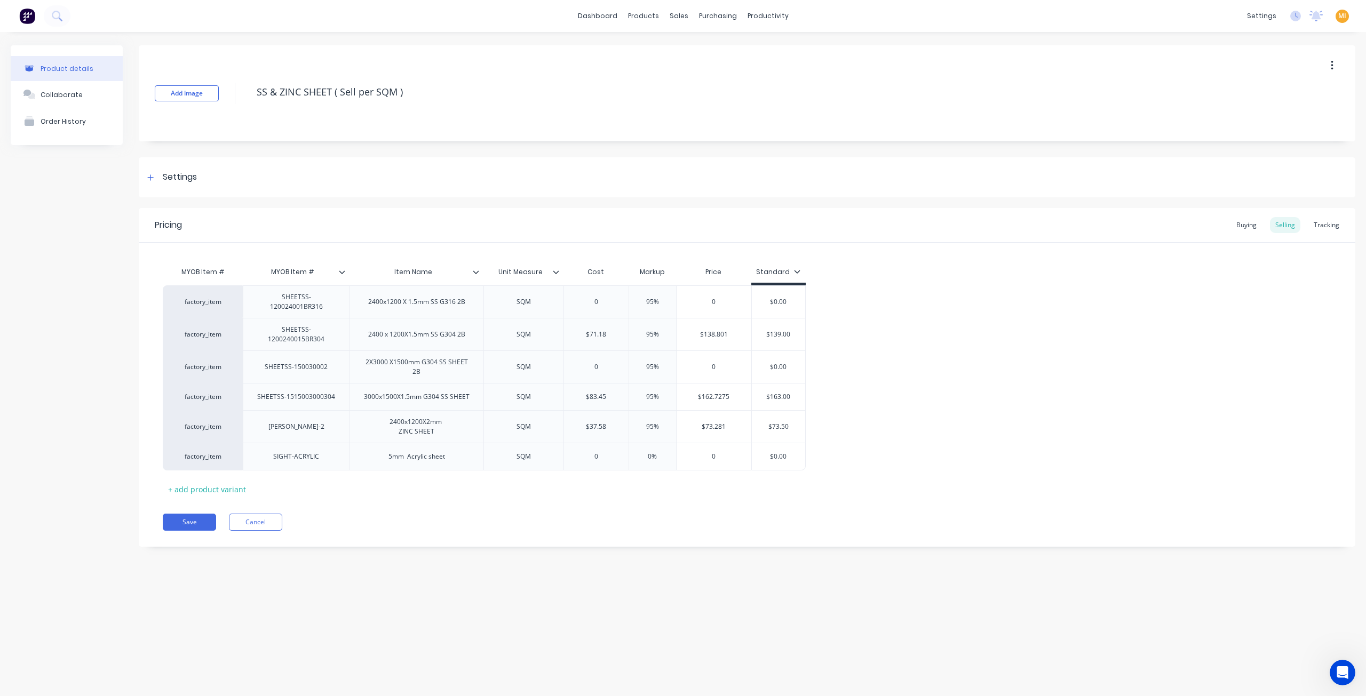
click at [190, 518] on button "Save" at bounding box center [189, 522] width 53 height 17
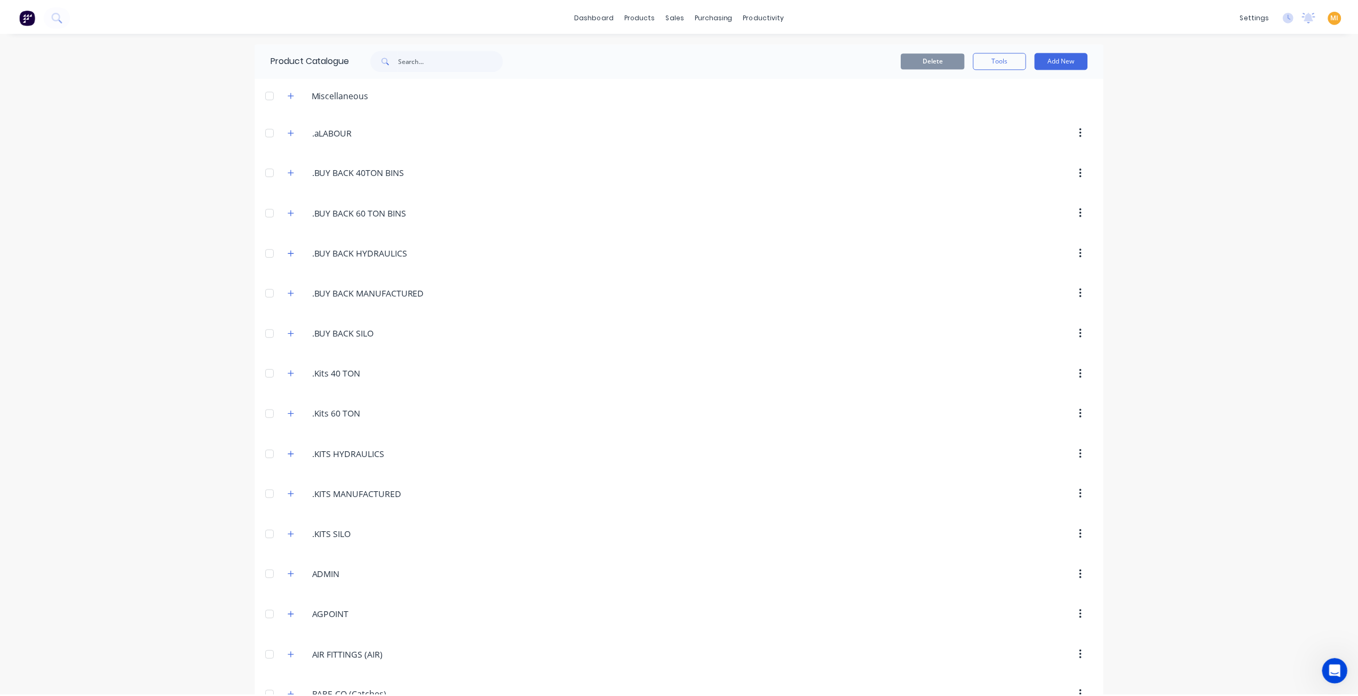
scroll to position [2335, 0]
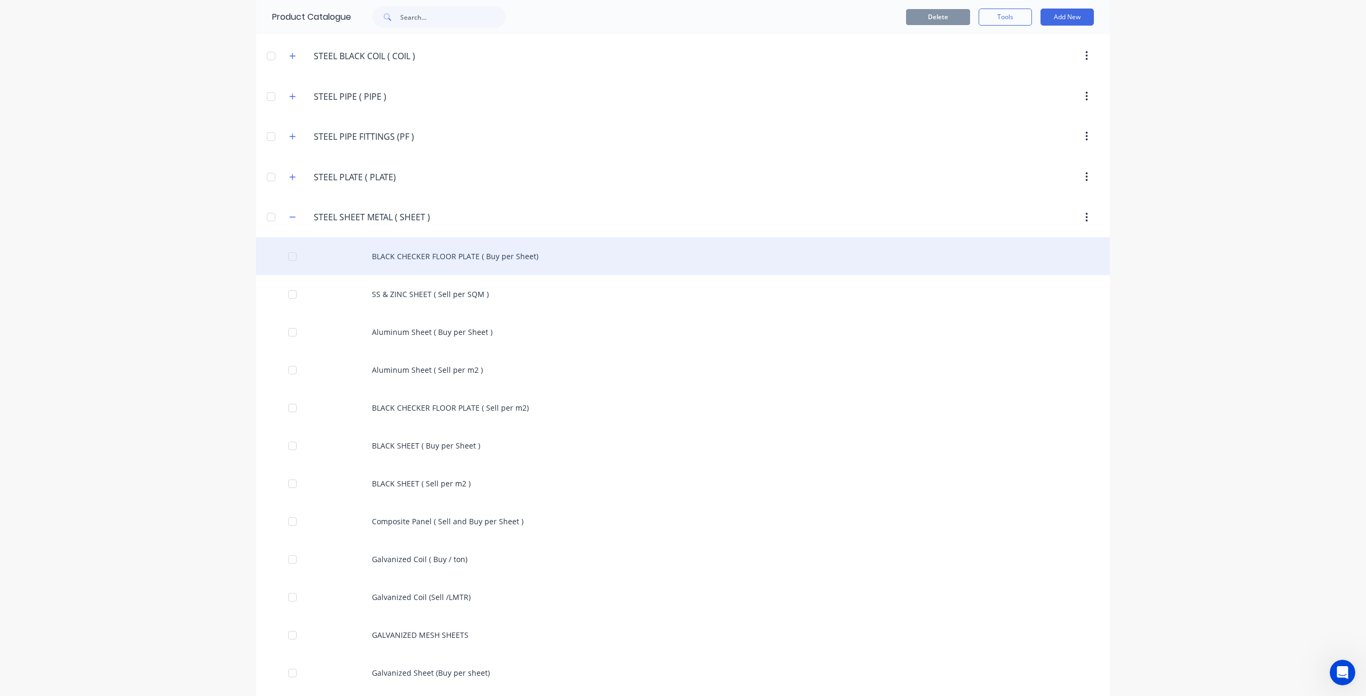
click at [533, 239] on div "BLACK CHECKER FLOOR PLATE ( Buy per Sheet)" at bounding box center [683, 256] width 854 height 38
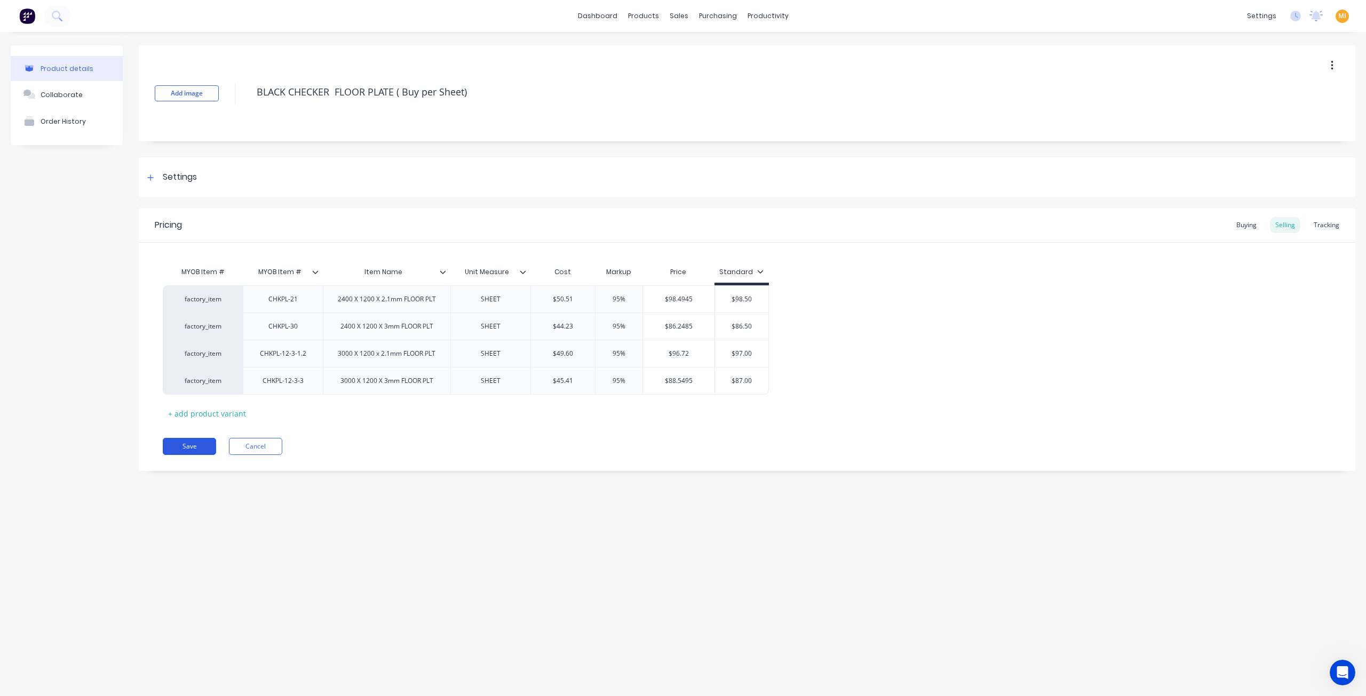
click at [182, 453] on button "Save" at bounding box center [189, 446] width 53 height 17
type textarea "x"
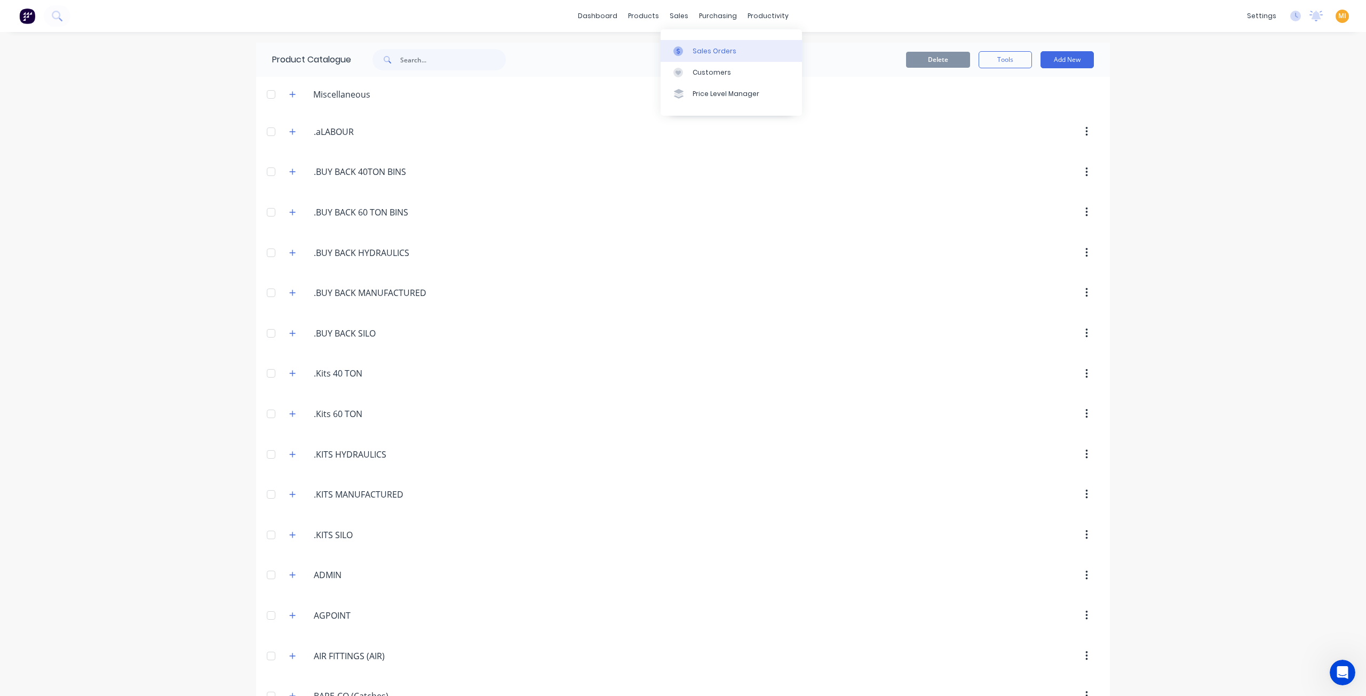
click at [699, 50] on div "Sales Orders" at bounding box center [715, 51] width 44 height 10
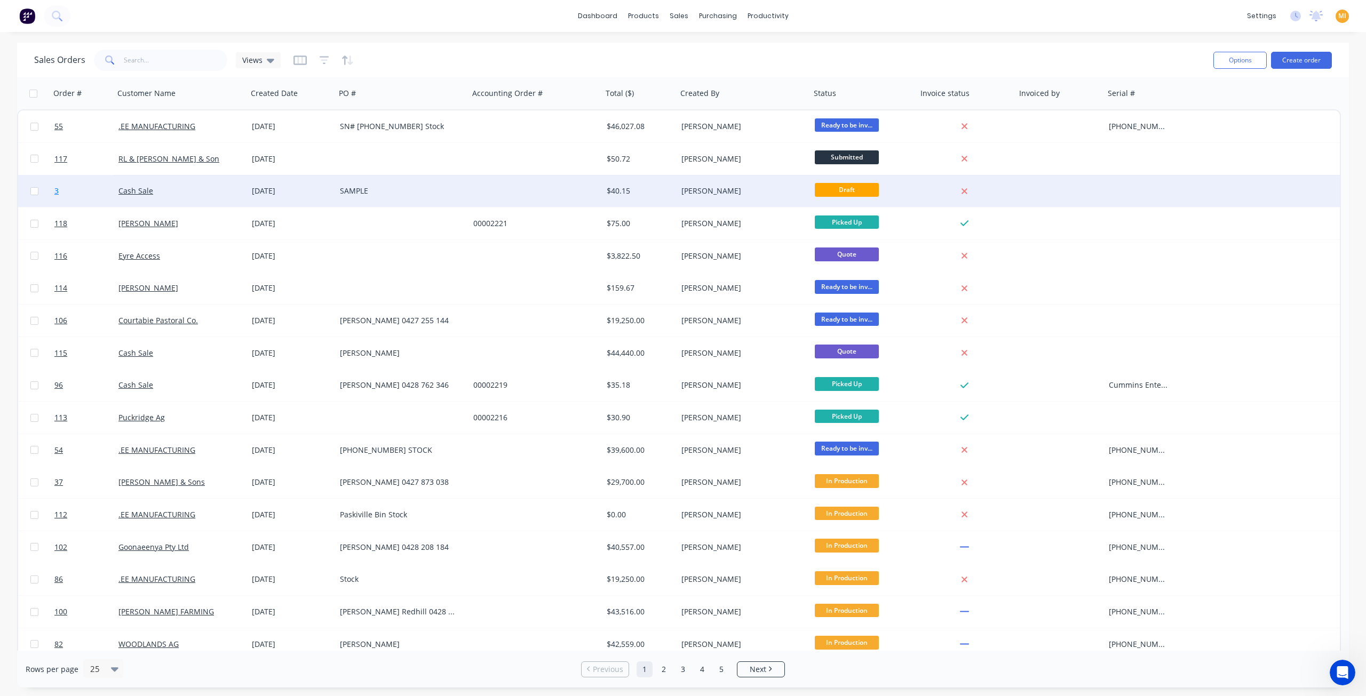
click at [89, 203] on link "3" at bounding box center [86, 191] width 64 height 32
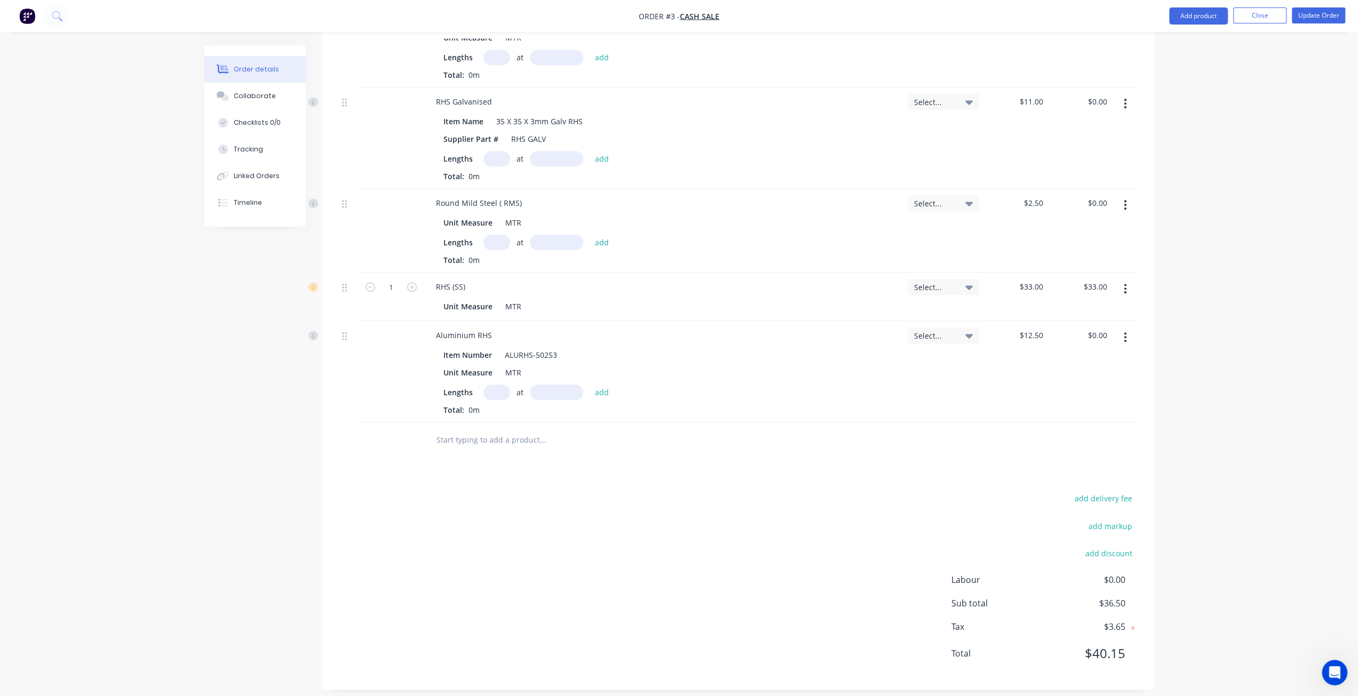
scroll to position [975, 0]
click at [446, 435] on input "text" at bounding box center [542, 433] width 213 height 21
drag, startPoint x: 450, startPoint y: 427, endPoint x: 456, endPoint y: 424, distance: 6.7
click at [450, 428] on input "text" at bounding box center [542, 433] width 213 height 21
paste input "Bearing Grub Screw"
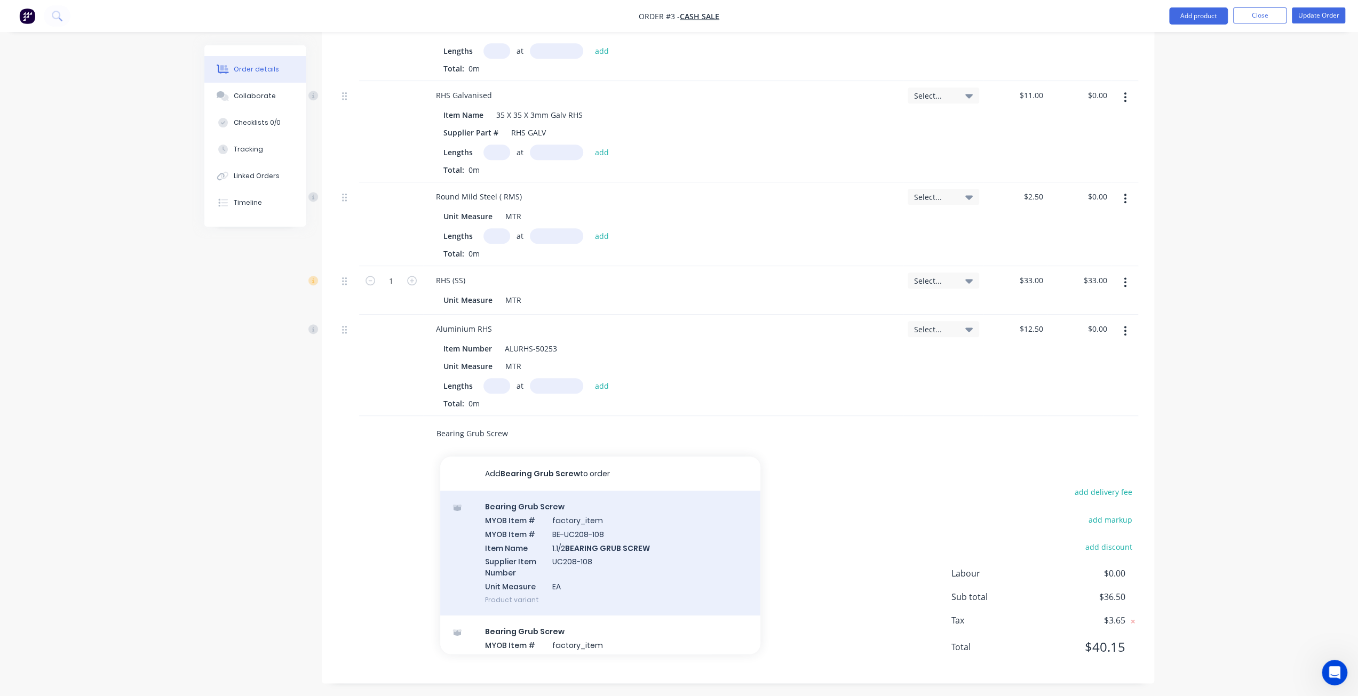
type input "Bearing Grub Screw"
click at [527, 522] on div "Bearing Grub Screw MYOB Item # factory_item MYOB Item # BE-UC208-108 Item Name …" at bounding box center [600, 553] width 320 height 125
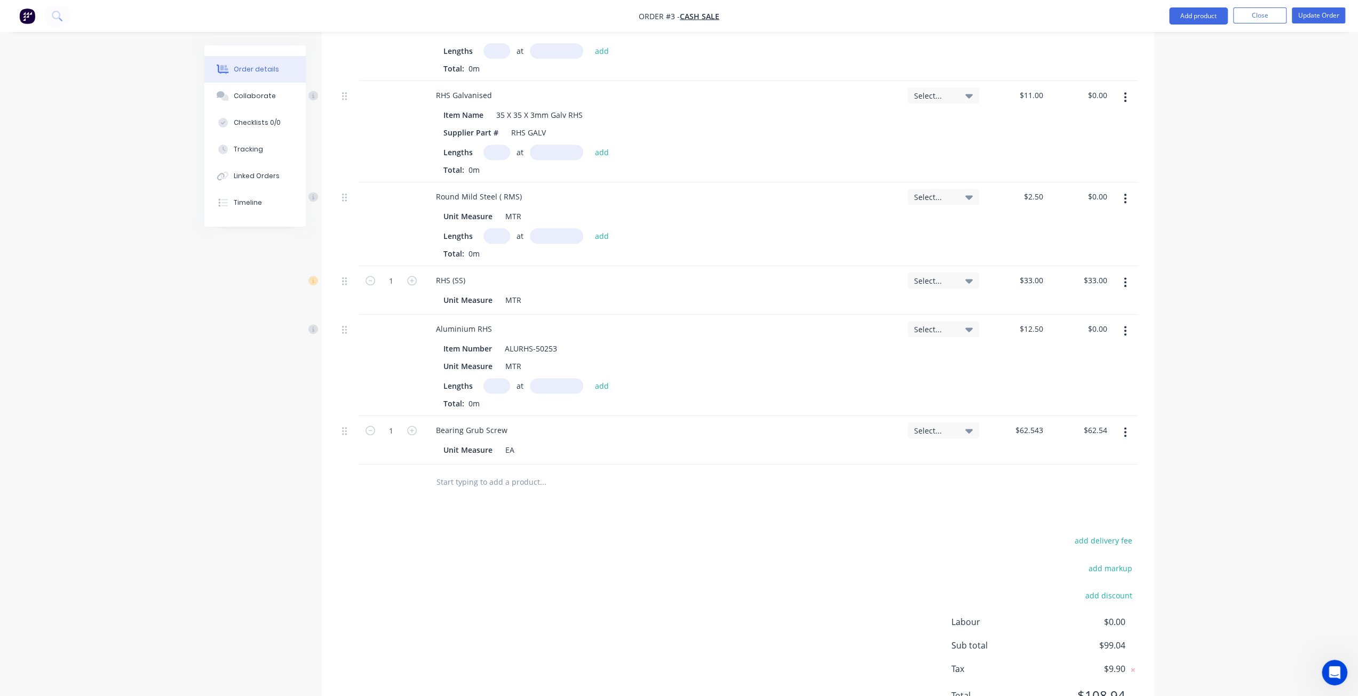
click at [471, 474] on input "text" at bounding box center [542, 481] width 213 height 21
paste input "Bearing Grub Screw"
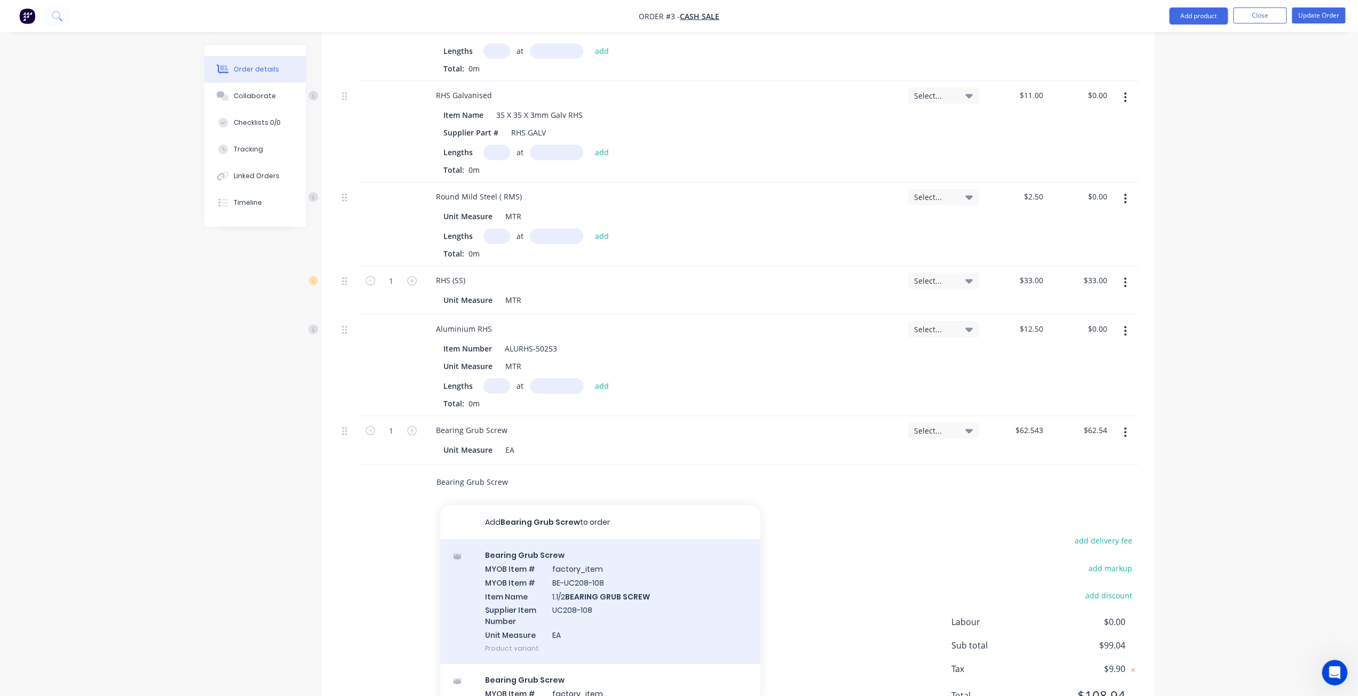
type input "Bearing Grub Screw"
click at [494, 565] on div "Bearing Grub Screw MYOB Item # factory_item MYOB Item # BE-UC208-108 Item Name …" at bounding box center [600, 601] width 320 height 125
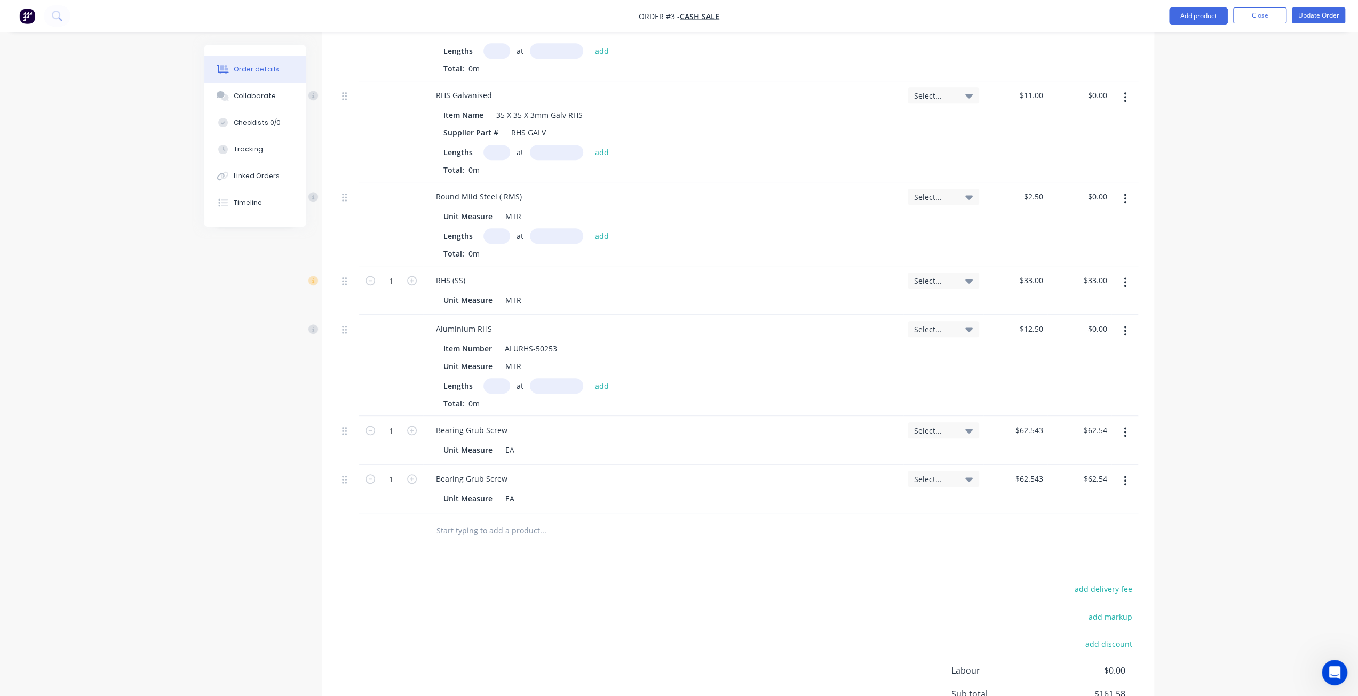
click at [1124, 477] on icon "button" at bounding box center [1125, 481] width 2 height 10
drag, startPoint x: 1059, startPoint y: 571, endPoint x: 1059, endPoint y: 561, distance: 10.2
click at [1058, 570] on div "Delete" at bounding box center [1087, 572] width 82 height 15
click at [1127, 431] on button "button" at bounding box center [1125, 432] width 25 height 19
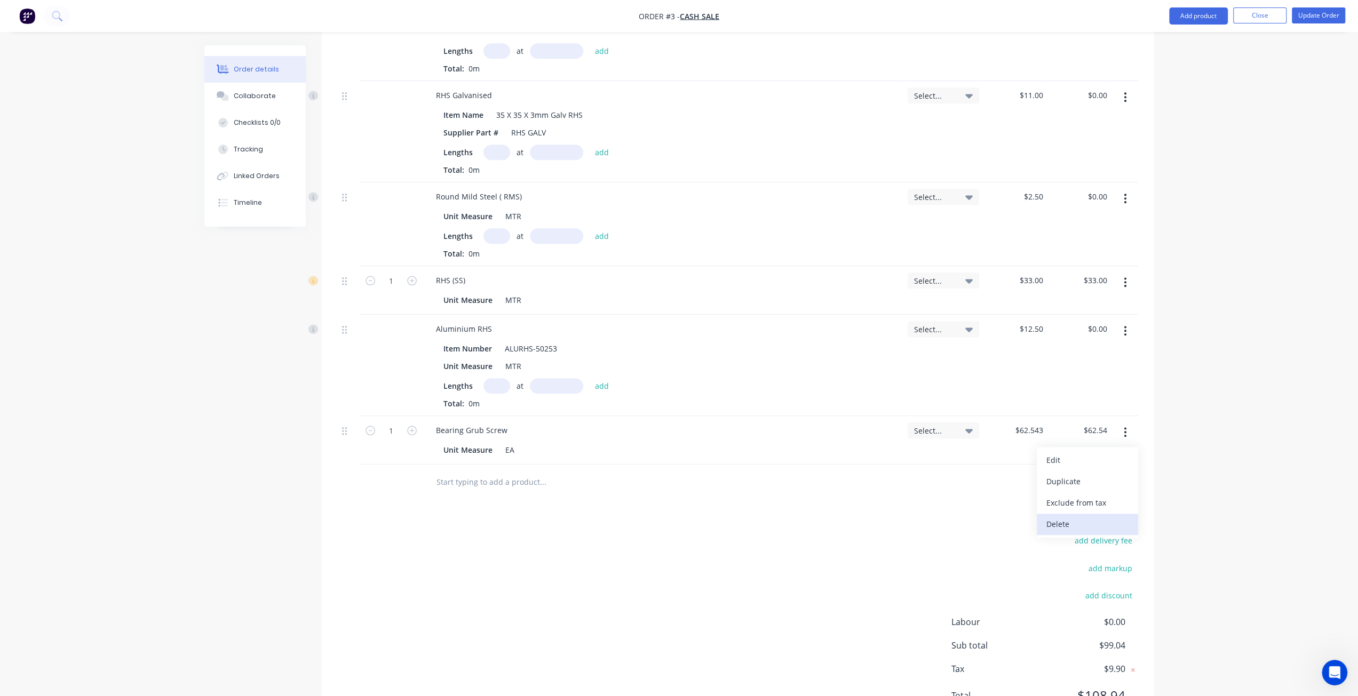
click at [1077, 528] on div "Delete" at bounding box center [1087, 524] width 82 height 15
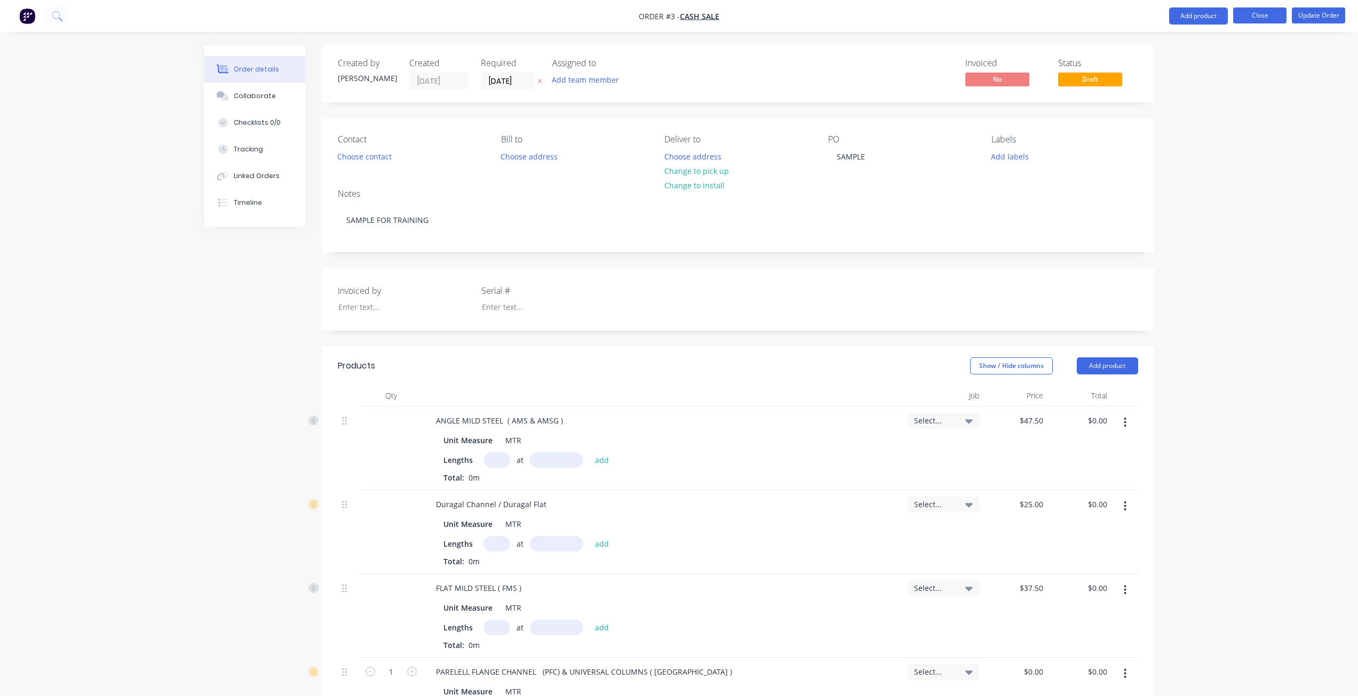
scroll to position [975, 0]
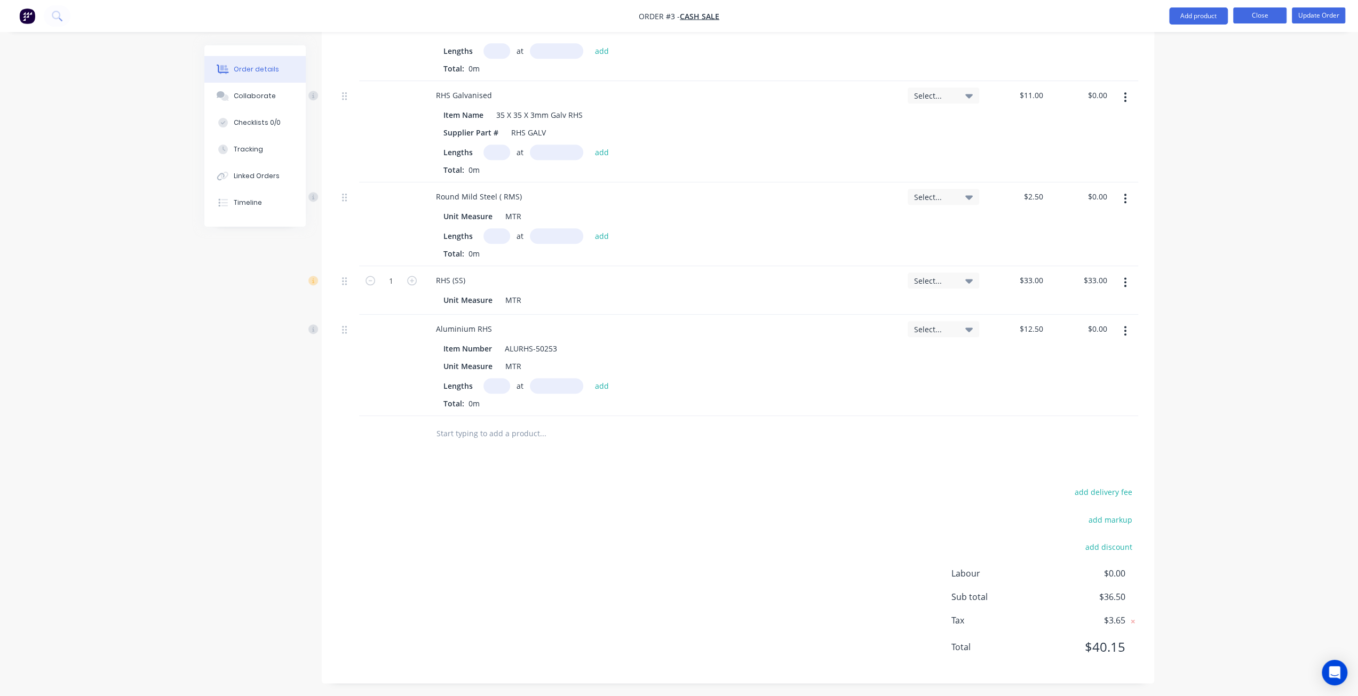
click at [1260, 8] on button "Close" at bounding box center [1259, 15] width 53 height 16
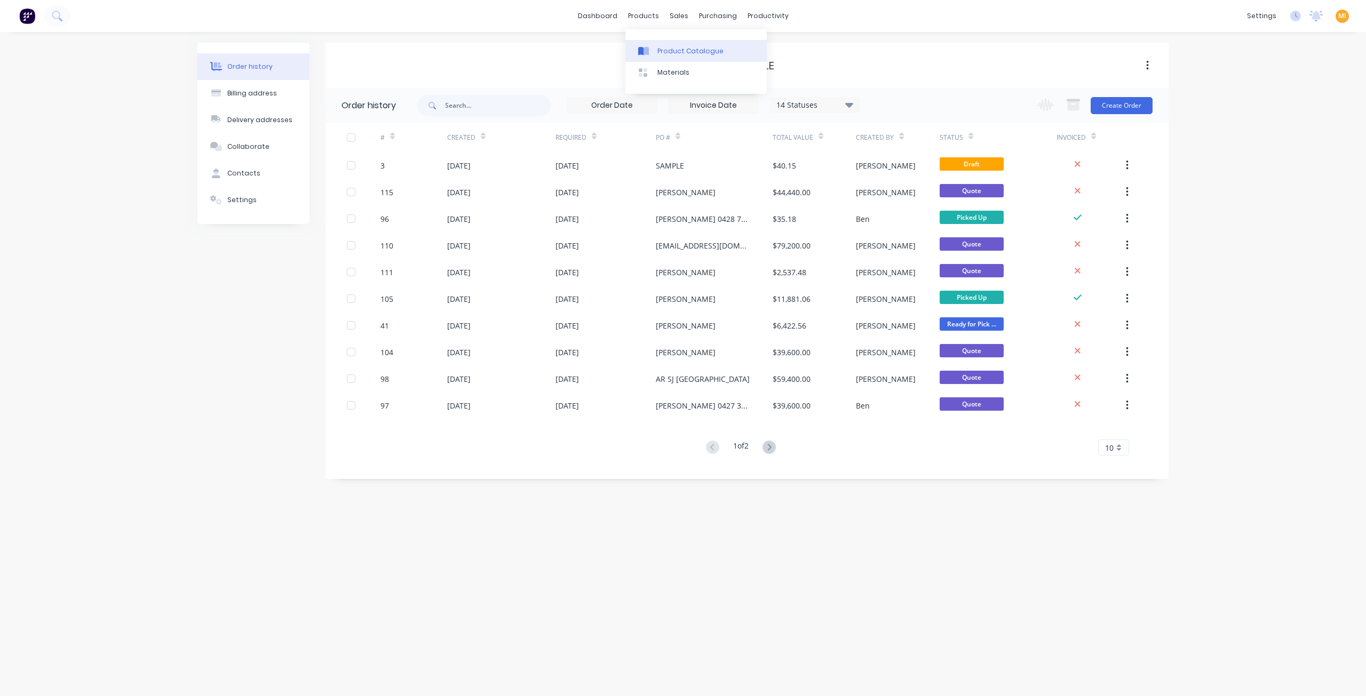
click at [670, 49] on div "Product Catalogue" at bounding box center [690, 51] width 66 height 10
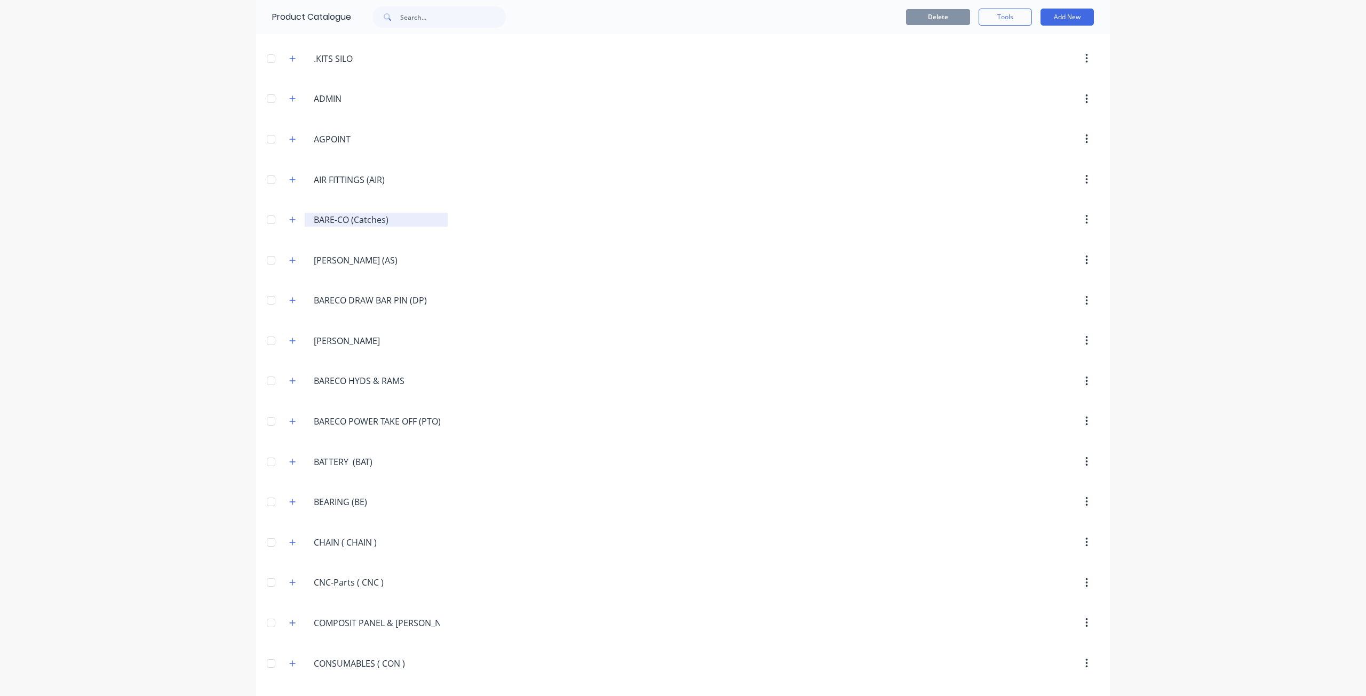
scroll to position [534, 0]
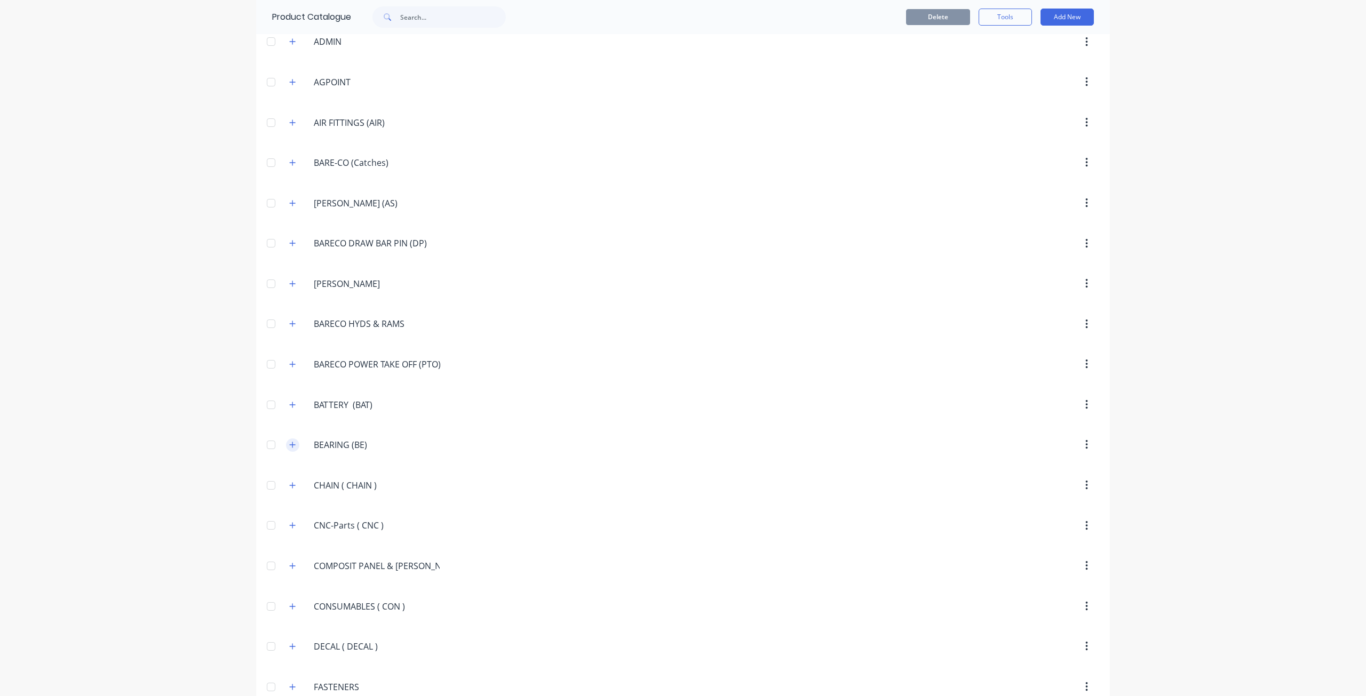
click at [289, 441] on icon "button" at bounding box center [292, 444] width 6 height 7
drag, startPoint x: 466, startPoint y: 477, endPoint x: 369, endPoint y: 456, distance: 99.2
click at [369, 456] on div "BEARING.(BE) BEARING (BE) Bearing Grub Screw Bearing Housing Bearing Lock Pulley" at bounding box center [683, 521] width 854 height 192
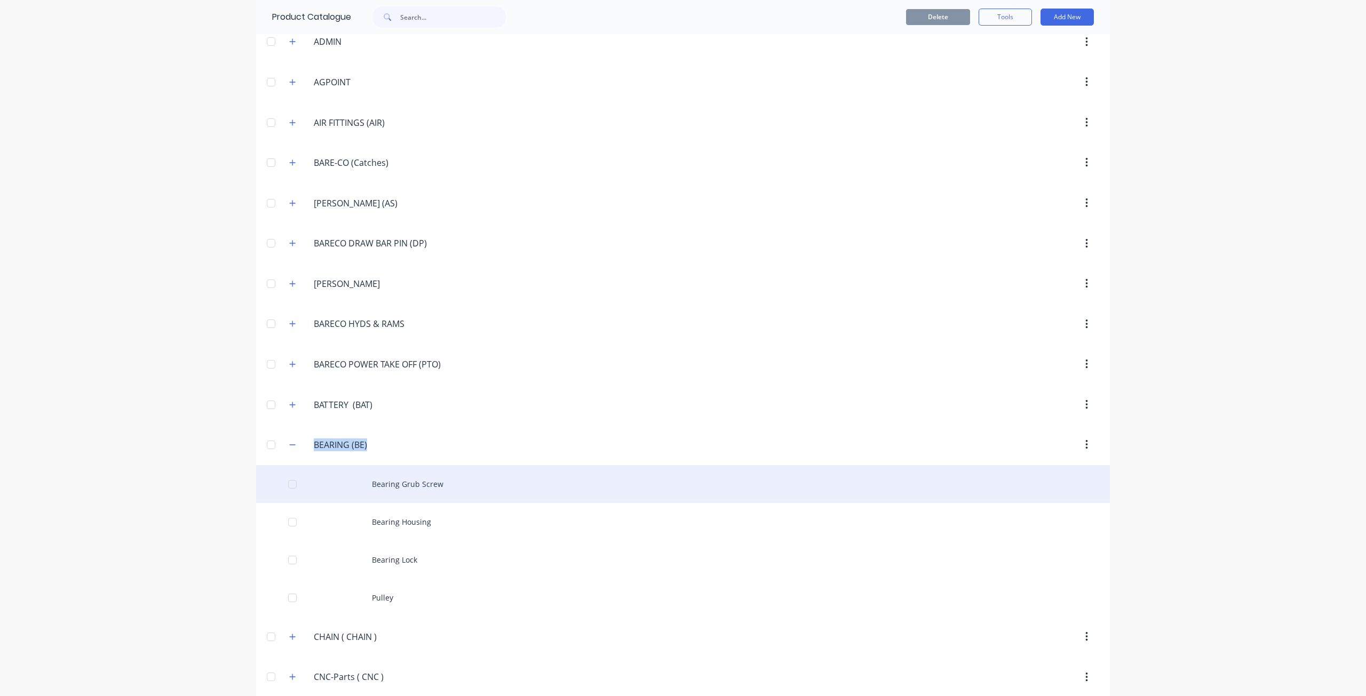
click at [384, 468] on div "Bearing Grub Screw" at bounding box center [683, 484] width 854 height 38
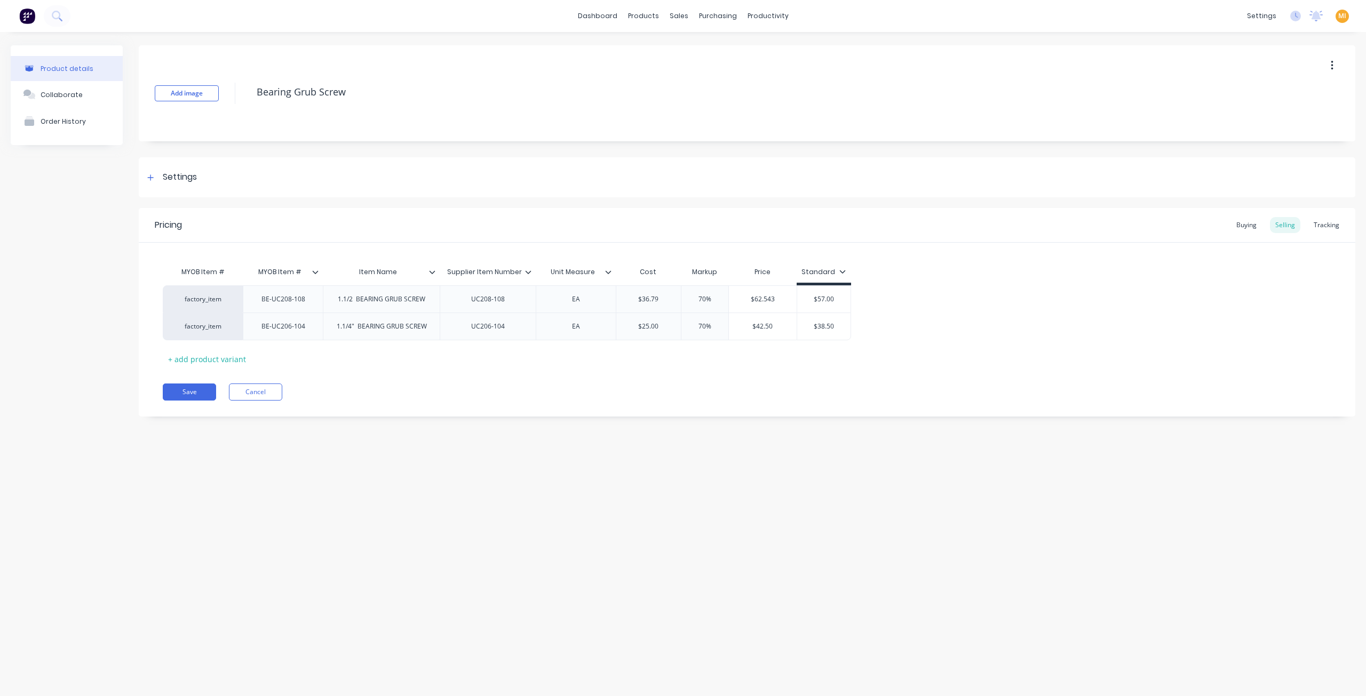
drag, startPoint x: 226, startPoint y: 82, endPoint x: 196, endPoint y: 82, distance: 29.4
click at [196, 82] on div "Add image Bearing Grub Screw" at bounding box center [747, 93] width 1217 height 96
click at [189, 391] on button "Save" at bounding box center [189, 392] width 53 height 17
type textarea "x"
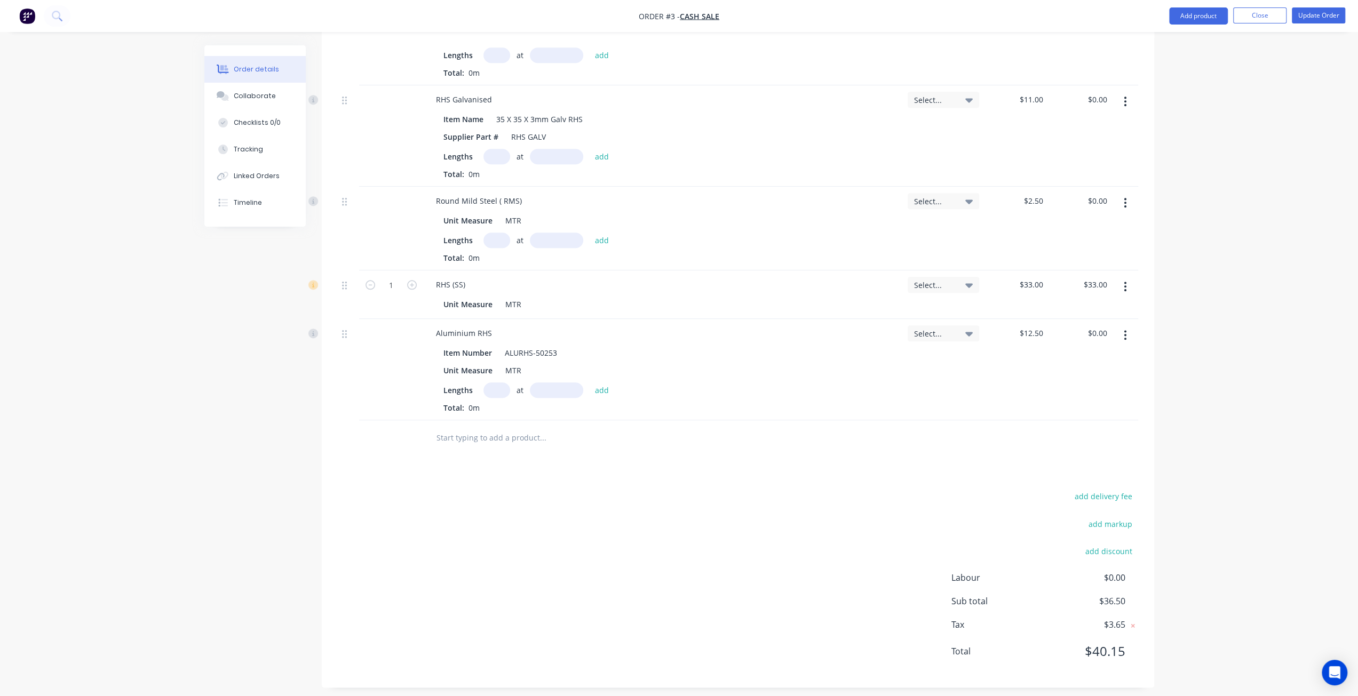
scroll to position [975, 0]
click at [494, 435] on input "text" at bounding box center [542, 433] width 213 height 21
paste input "Bearing Grub Screw"
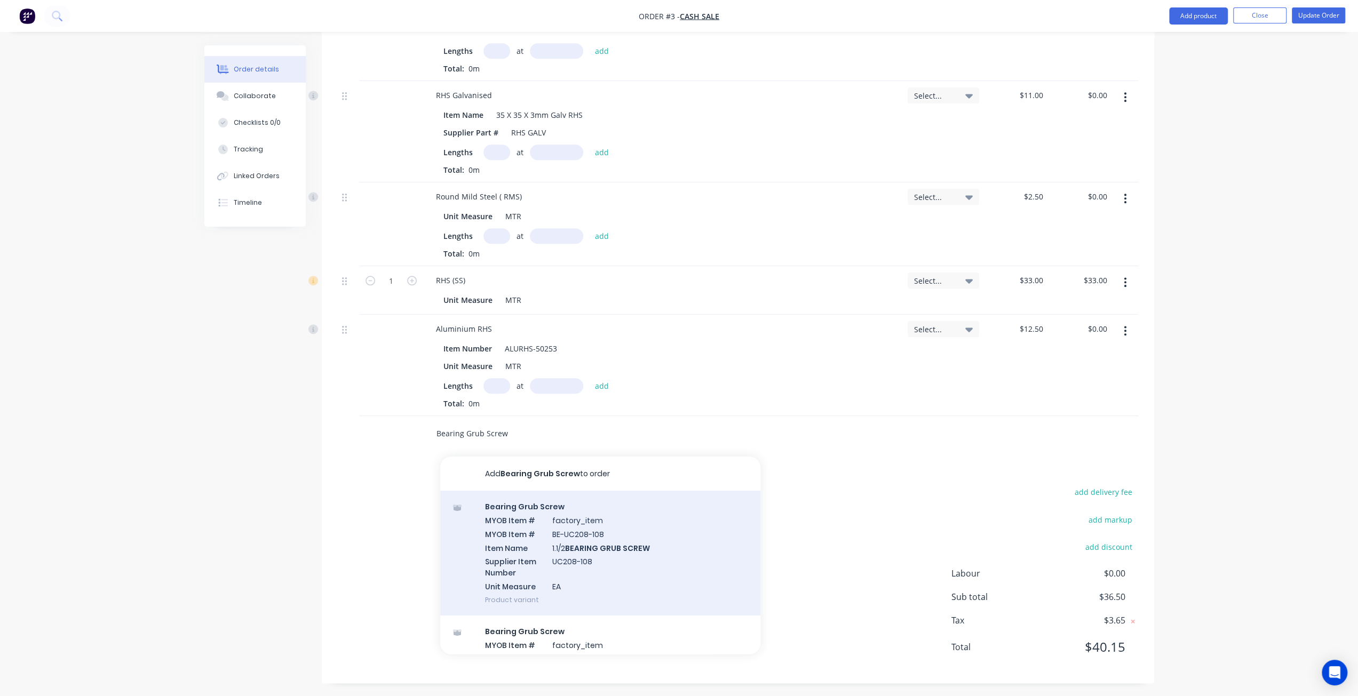
type input "Bearing Grub Screw"
click at [531, 534] on div "Bearing Grub Screw MYOB Item # factory_item MYOB Item # BE-UC208-108 Item Name …" at bounding box center [600, 553] width 320 height 125
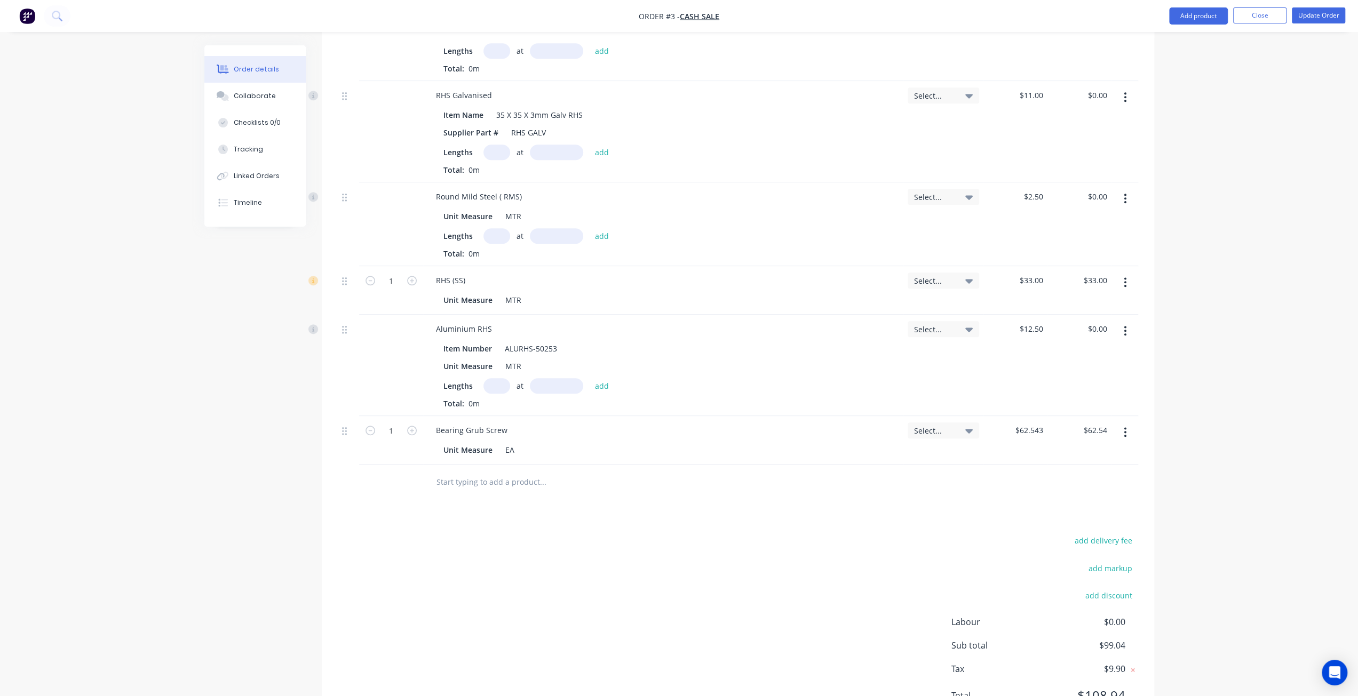
click at [1117, 427] on button "button" at bounding box center [1125, 432] width 25 height 19
click at [1064, 521] on div "Delete" at bounding box center [1087, 524] width 82 height 15
click at [578, 573] on div "add delivery fee add markup add discount Labour $0.00 Sub total $36.50 Tax $3.6…" at bounding box center [738, 576] width 800 height 182
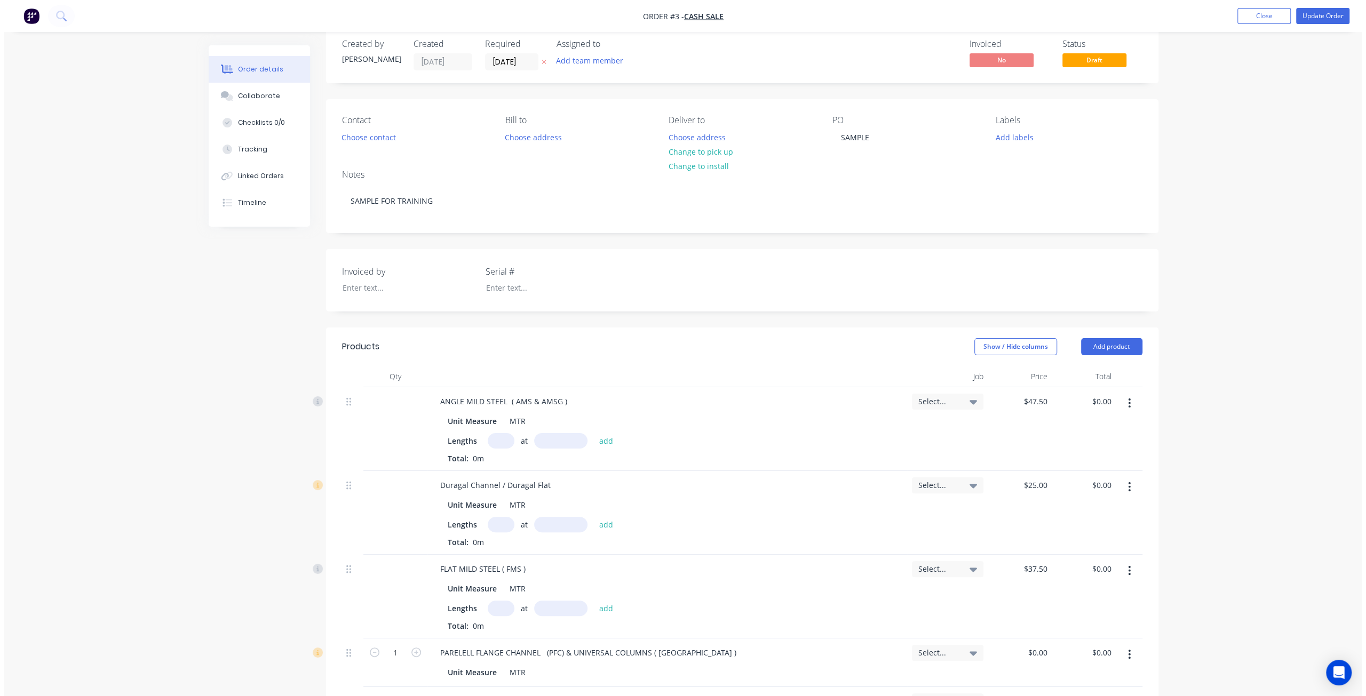
scroll to position [0, 0]
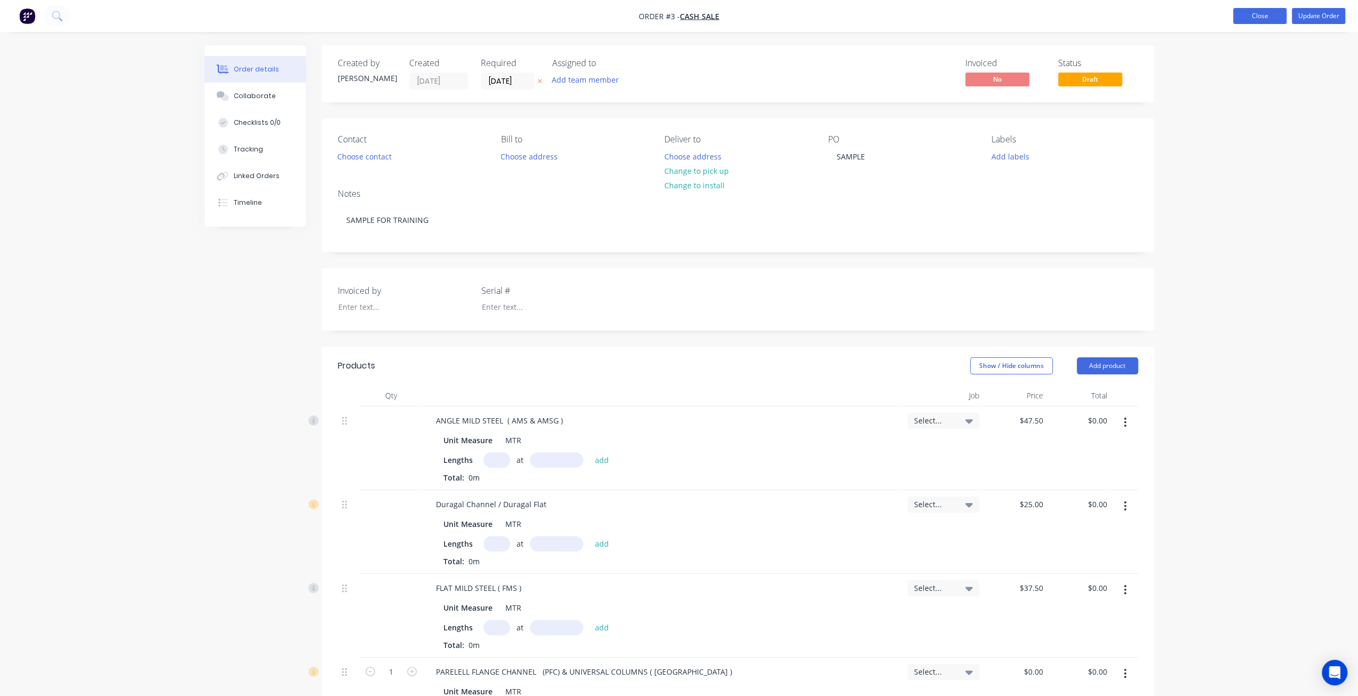
click at [1257, 21] on button "Close" at bounding box center [1259, 16] width 53 height 16
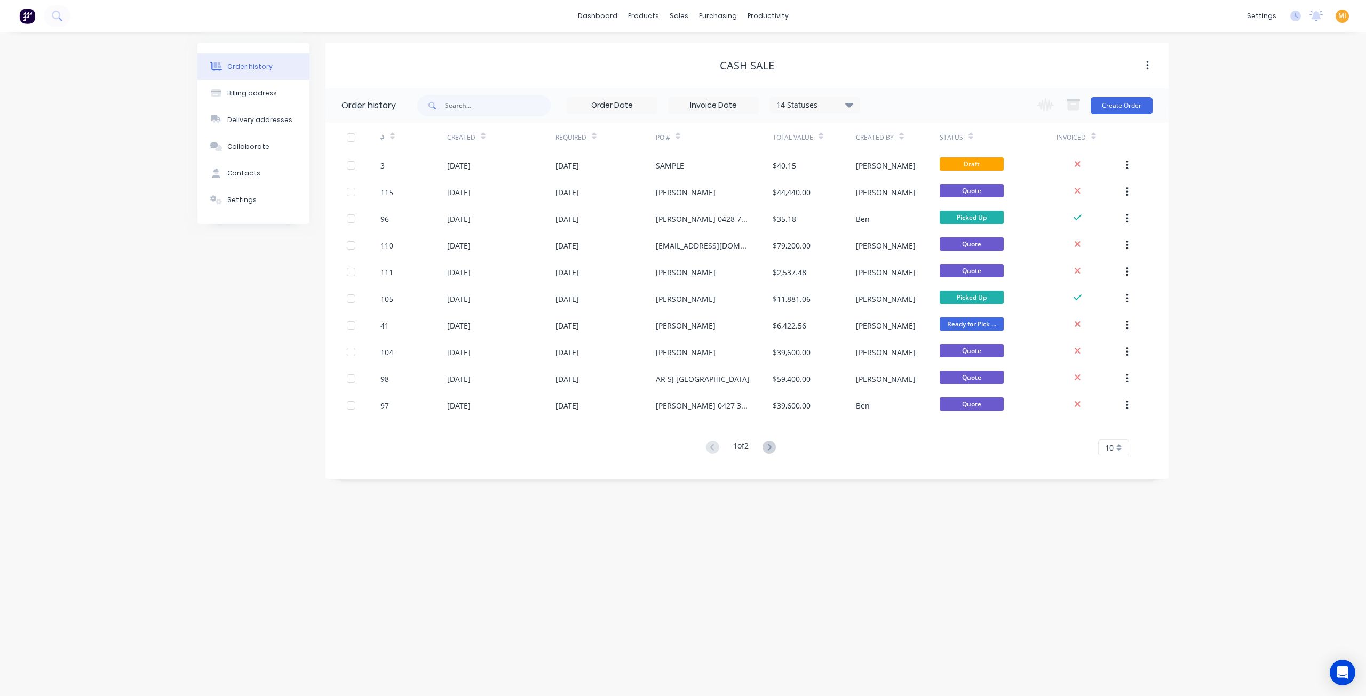
click at [29, 17] on img at bounding box center [27, 16] width 16 height 16
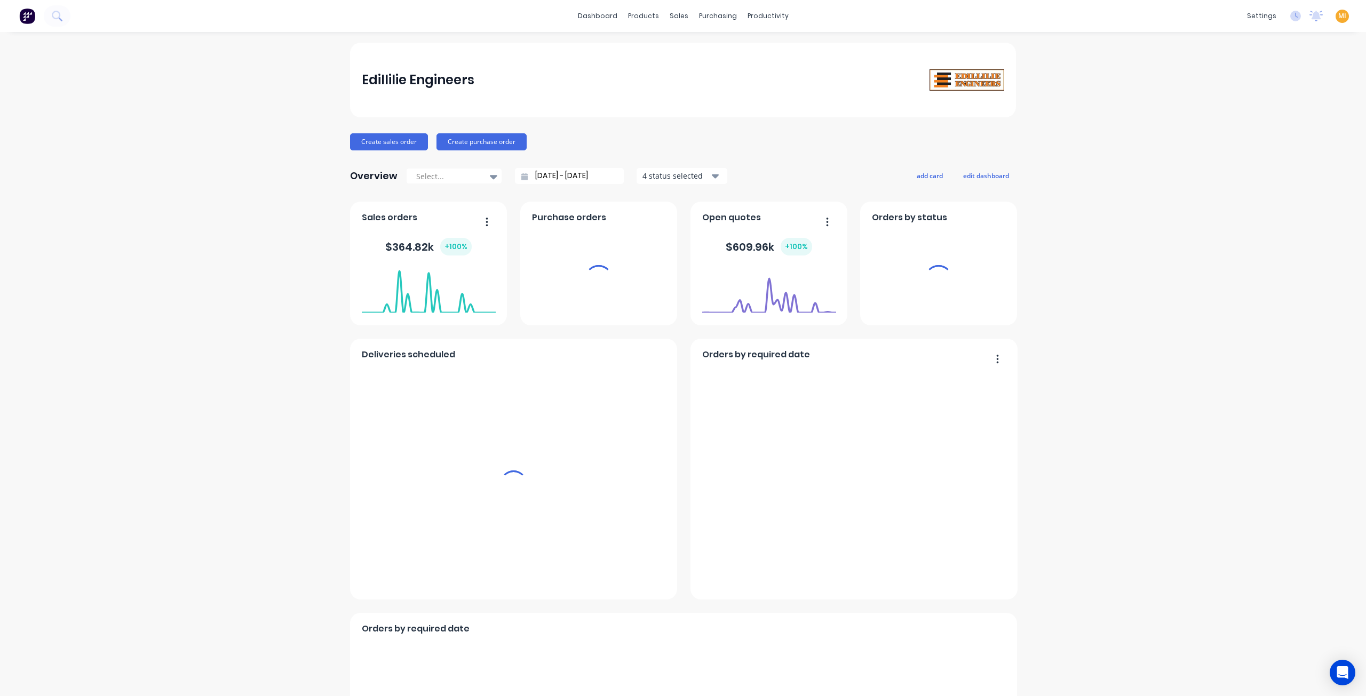
click at [1338, 14] on span "MI" at bounding box center [1342, 16] width 8 height 10
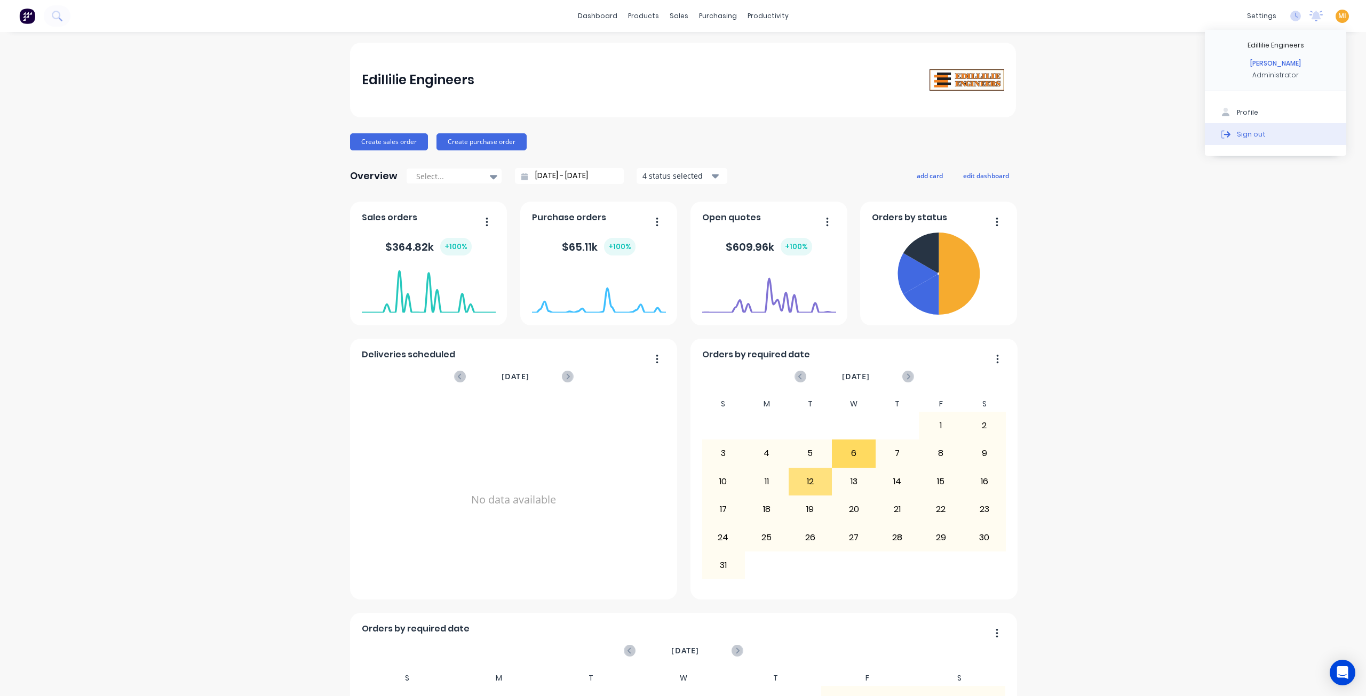
click at [1292, 131] on button "Sign out" at bounding box center [1275, 133] width 141 height 21
